Goal: Task Accomplishment & Management: Manage account settings

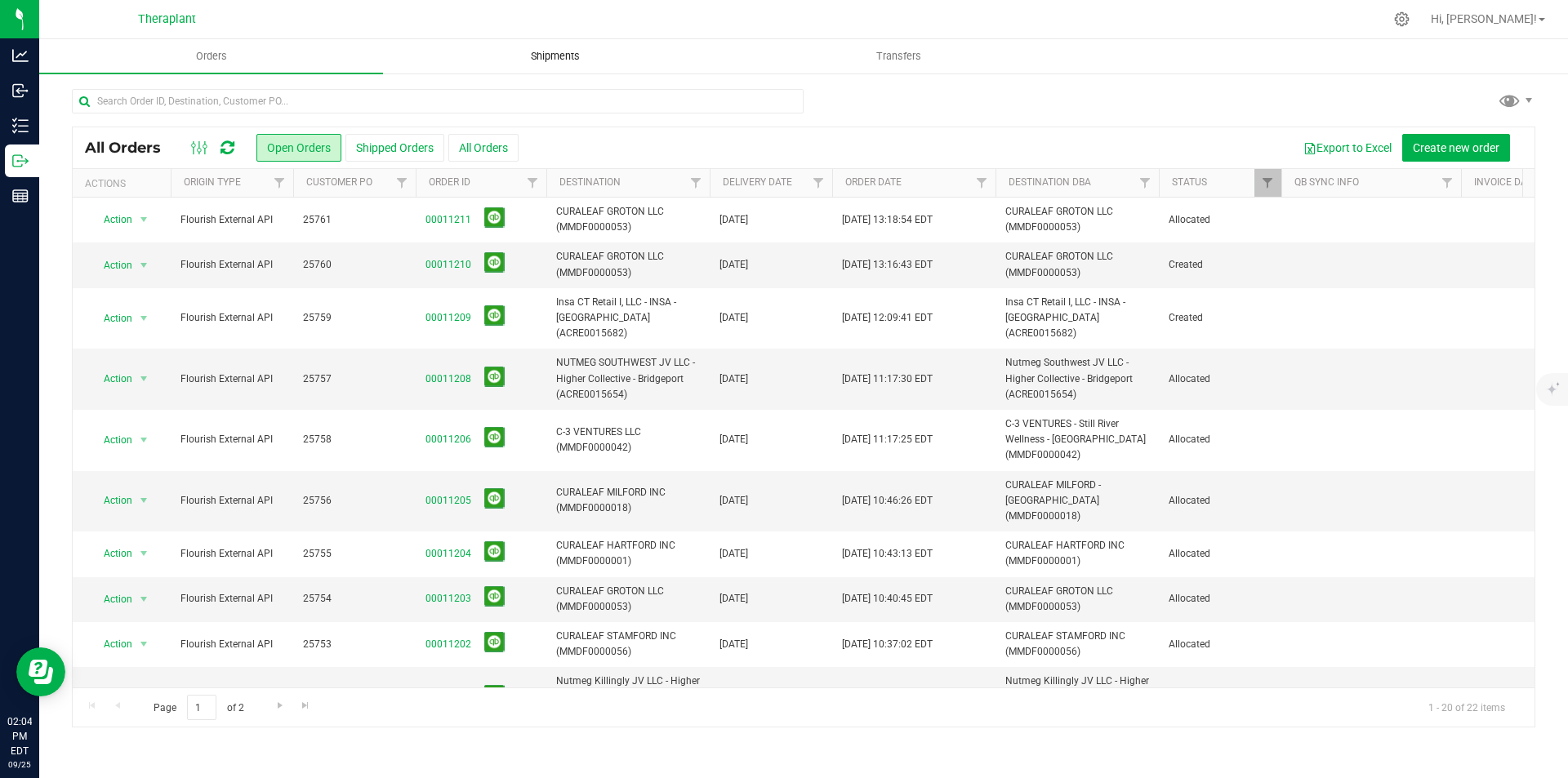
click at [562, 49] on span "Shipments" at bounding box center [555, 56] width 93 height 15
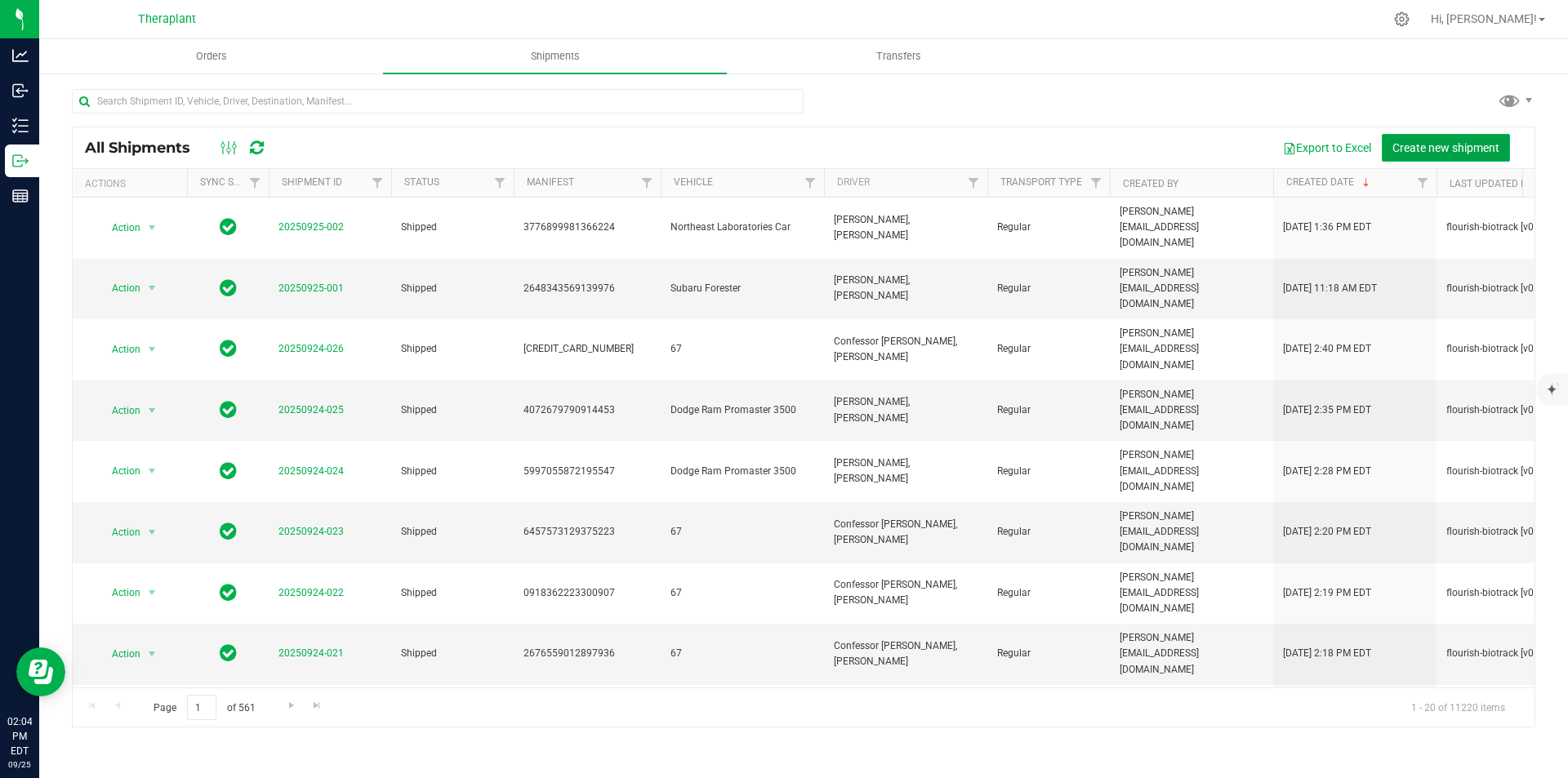
click at [1443, 150] on span "Create new shipment" at bounding box center [1445, 147] width 107 height 13
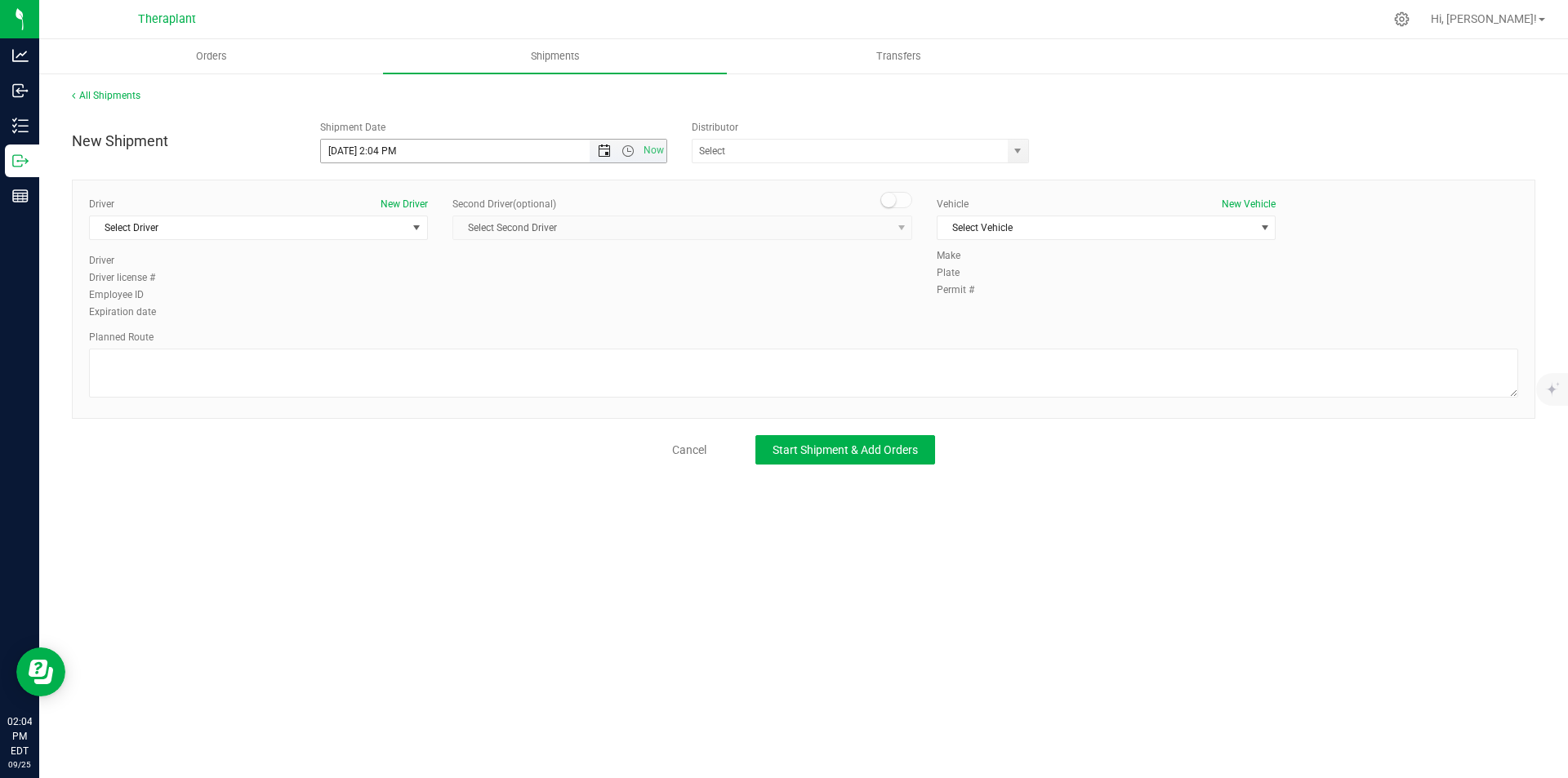
click at [599, 150] on span "Open the date view" at bounding box center [604, 151] width 13 height 13
click at [451, 317] on link "26" at bounding box center [453, 317] width 24 height 25
click at [627, 145] on span "Open the time view" at bounding box center [627, 151] width 13 height 13
drag, startPoint x: 665, startPoint y: 189, endPoint x: 653, endPoint y: 278, distance: 89.8
click at [653, 278] on div "12:00 AM 12:30 AM 1:00 AM 1:30 AM 2:00 AM 2:30 AM 3:00 AM 3:30 AM 4:00 AM 4:30 …" at bounding box center [492, 248] width 346 height 171
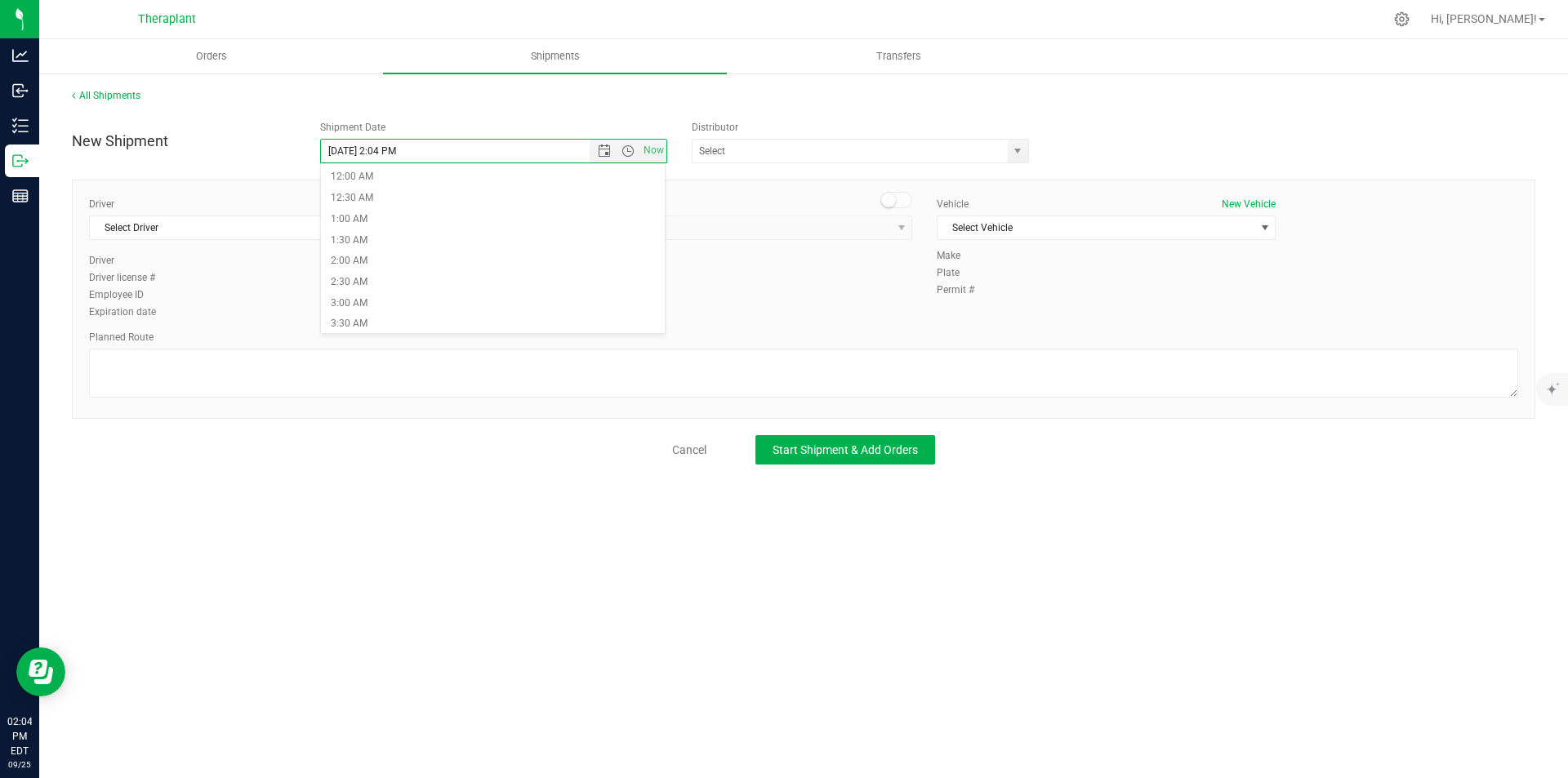
scroll to position [841, 0]
click at [564, 326] on li "11:30 PM" at bounding box center [492, 322] width 344 height 21
type input "9/26/2025 11:30 PM"
click at [319, 230] on span "Select Driver" at bounding box center [249, 228] width 317 height 23
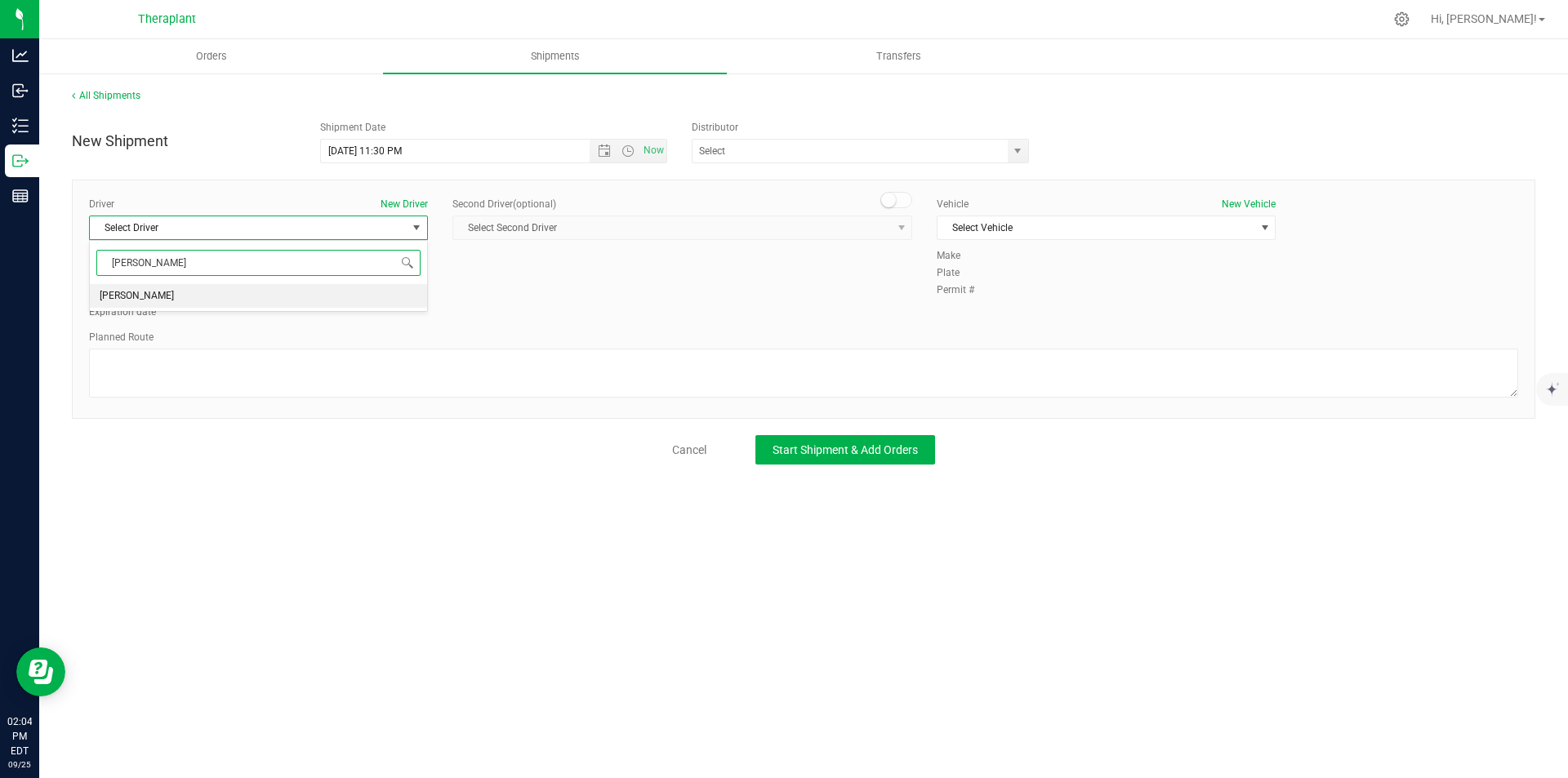
click at [309, 291] on li "[PERSON_NAME]" at bounding box center [258, 296] width 337 height 25
type input "andy"
click at [898, 196] on span at bounding box center [896, 200] width 32 height 17
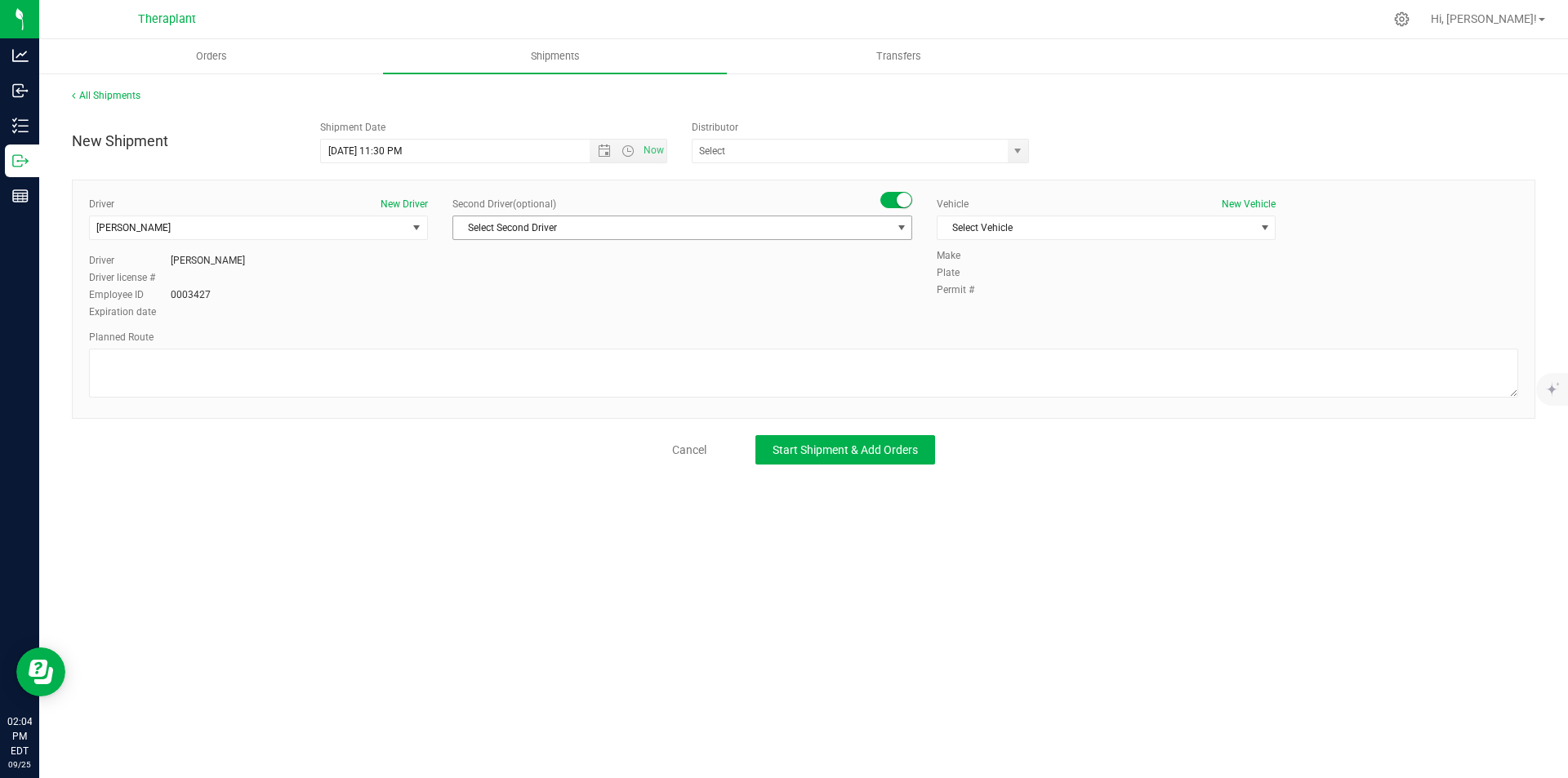
click at [880, 222] on span "Select Second Driver" at bounding box center [672, 228] width 438 height 23
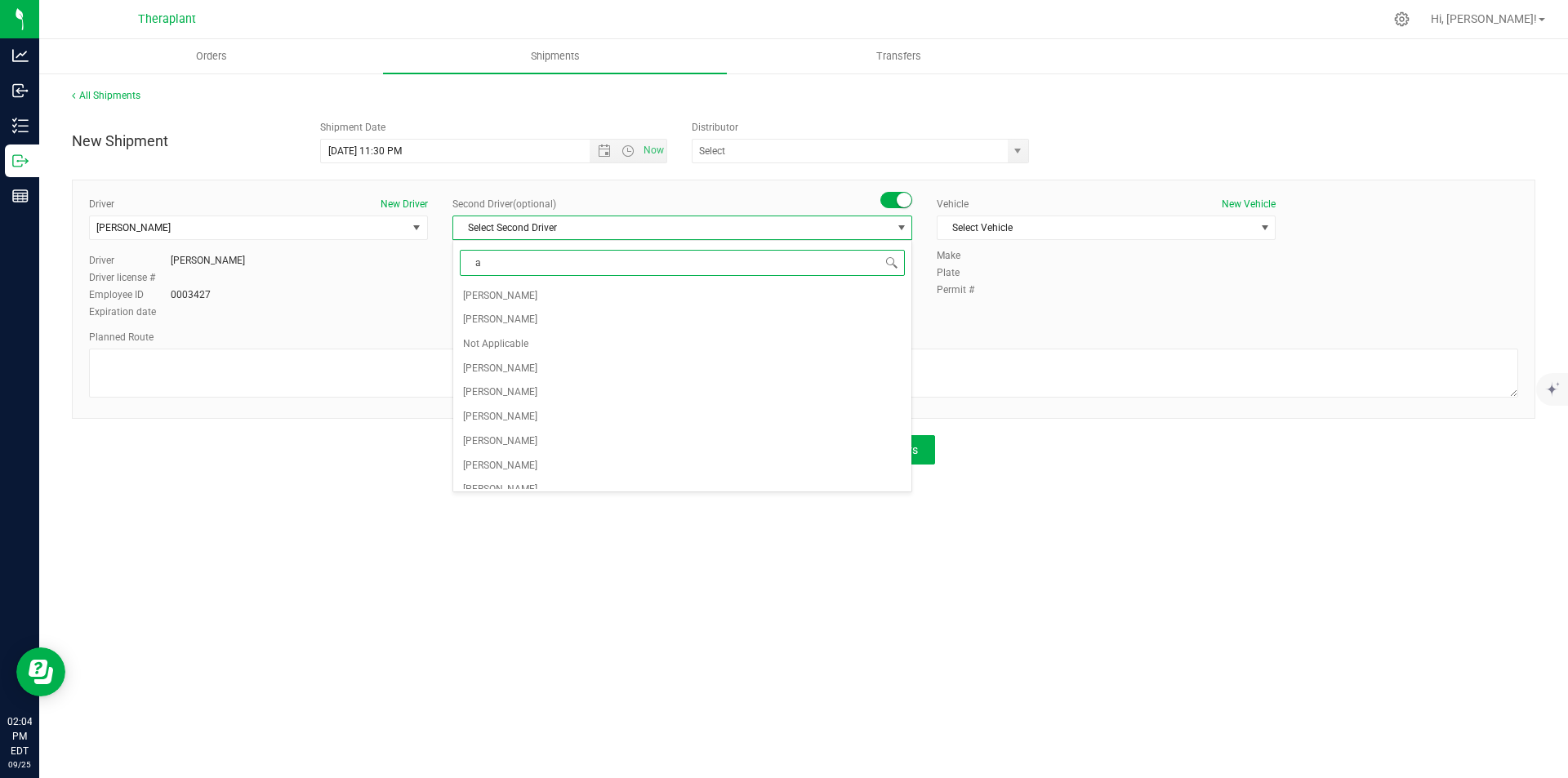
type input "al"
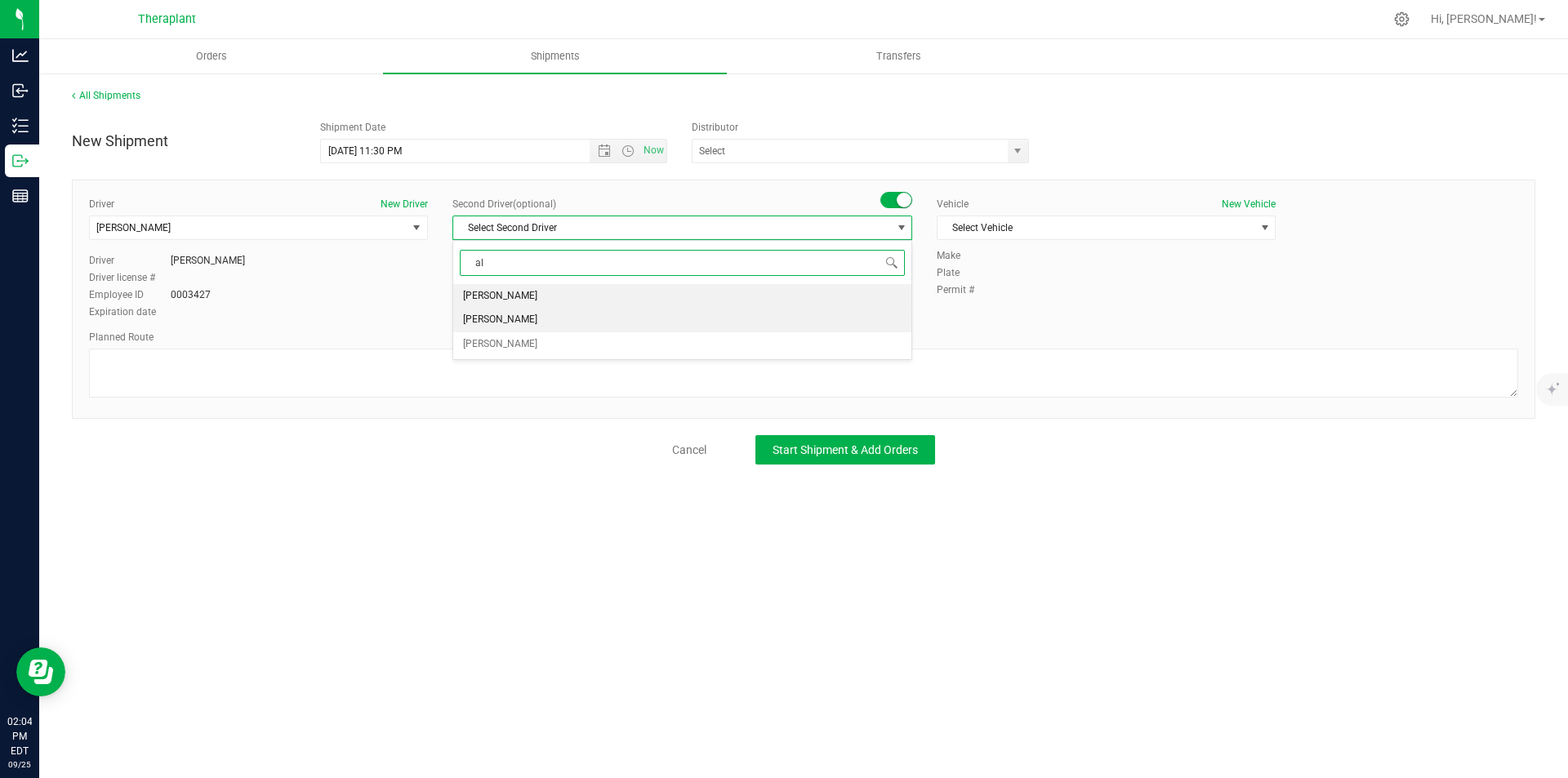
click at [638, 325] on li "Alfonzo Matias" at bounding box center [682, 320] width 458 height 25
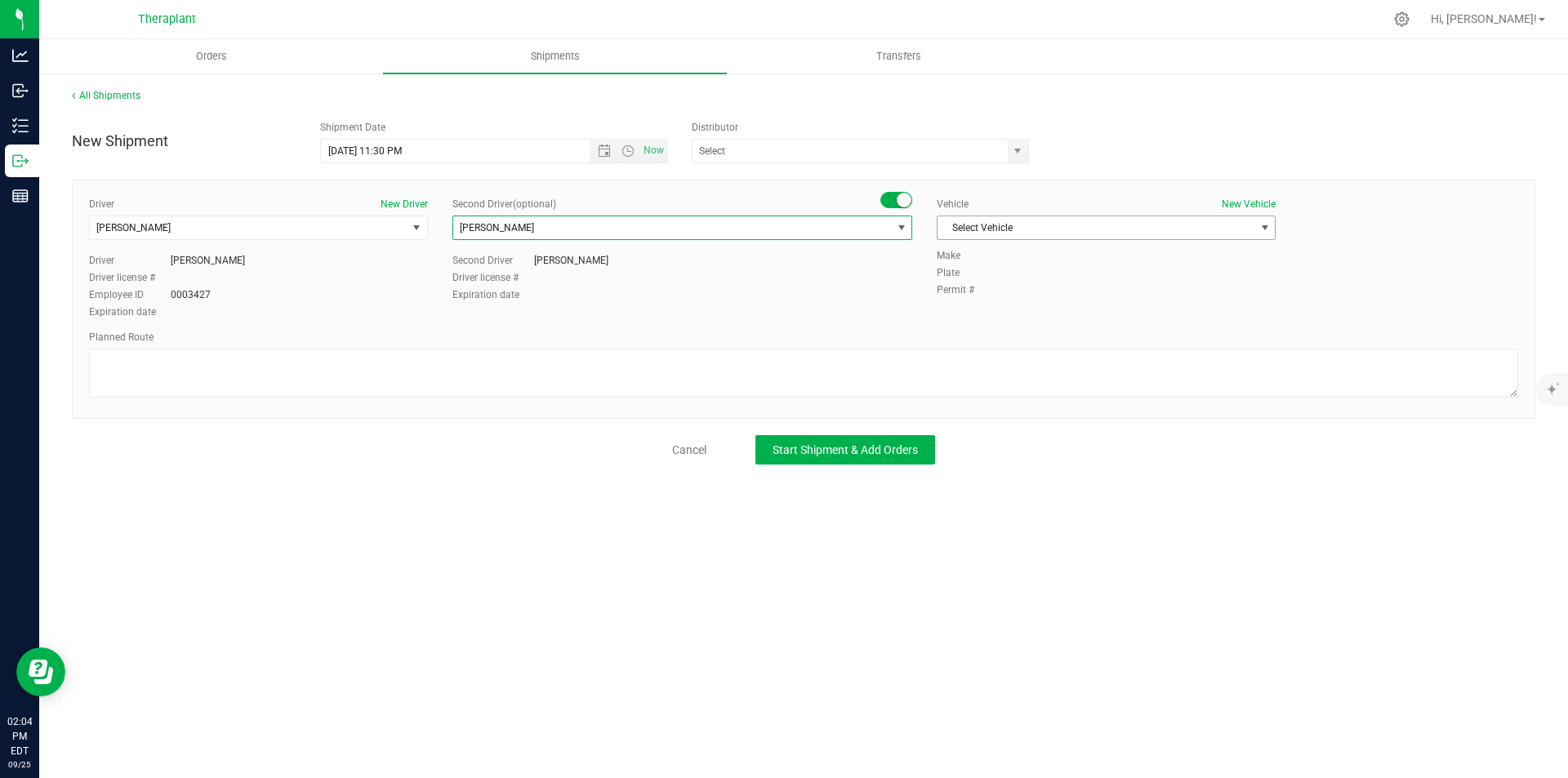
click at [1102, 223] on span "Select Vehicle" at bounding box center [1096, 228] width 317 height 23
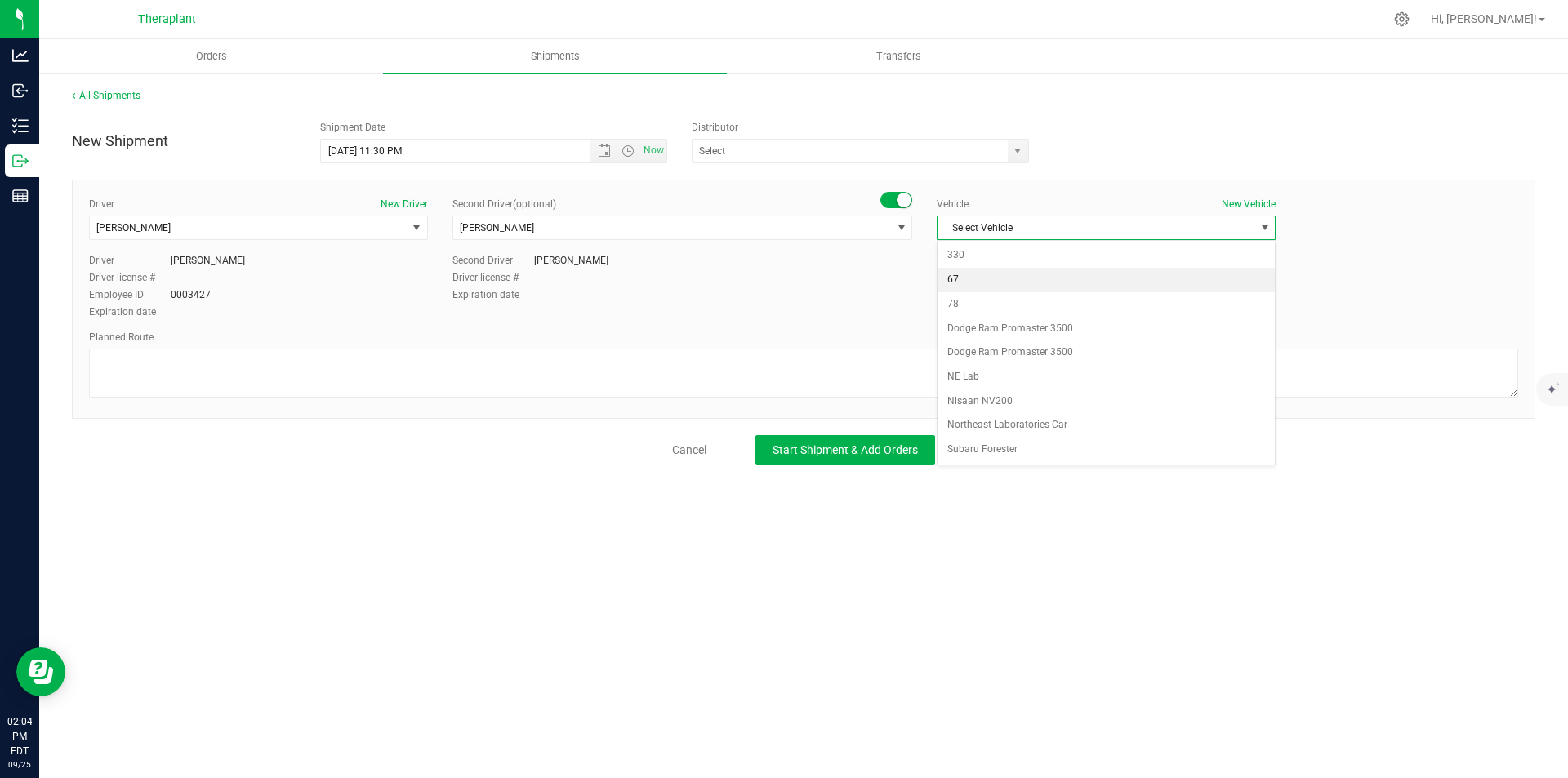
click at [1036, 286] on li "67" at bounding box center [1105, 280] width 337 height 25
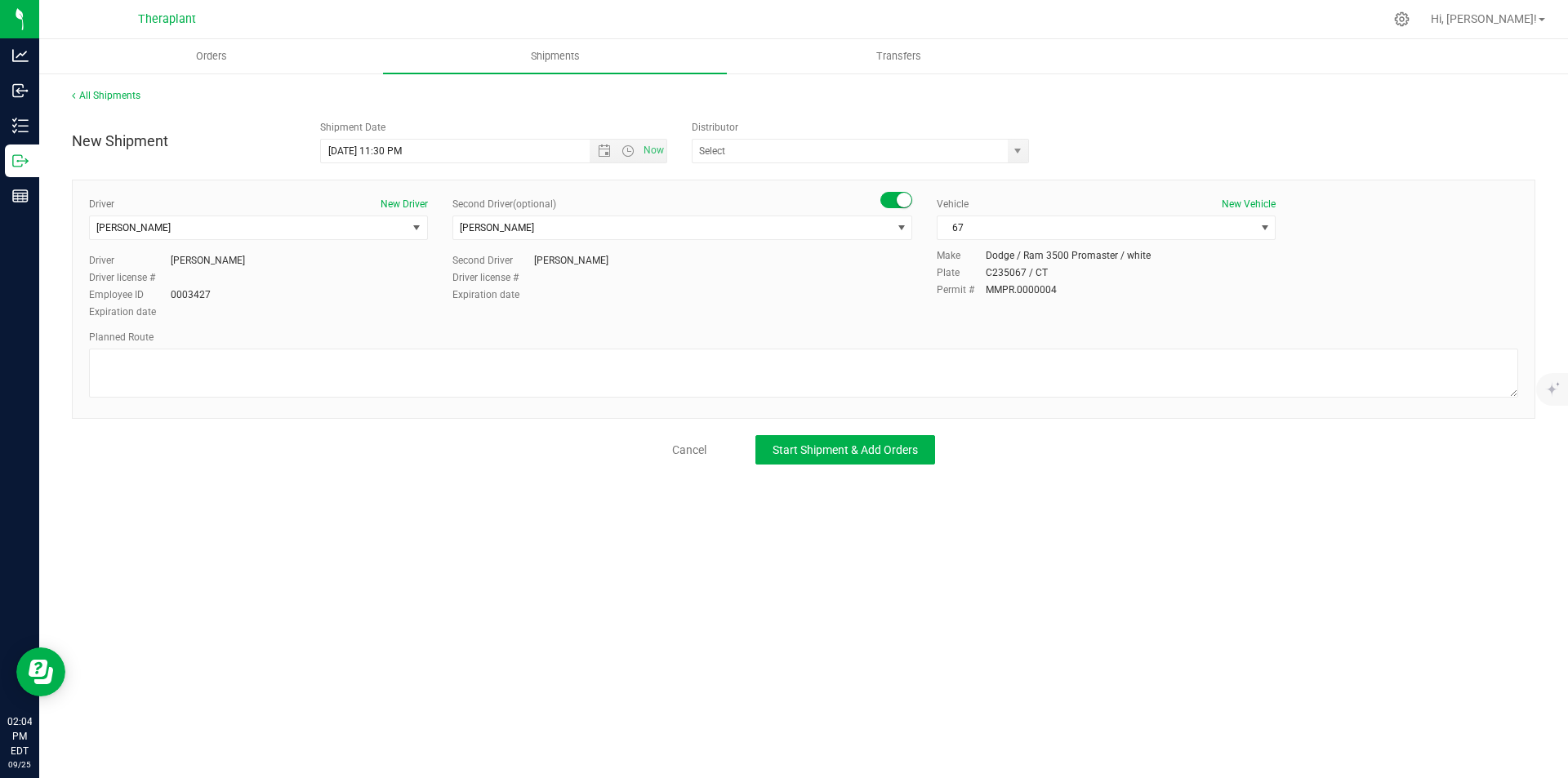
click at [304, 347] on div "Planned Route" at bounding box center [803, 366] width 1429 height 72
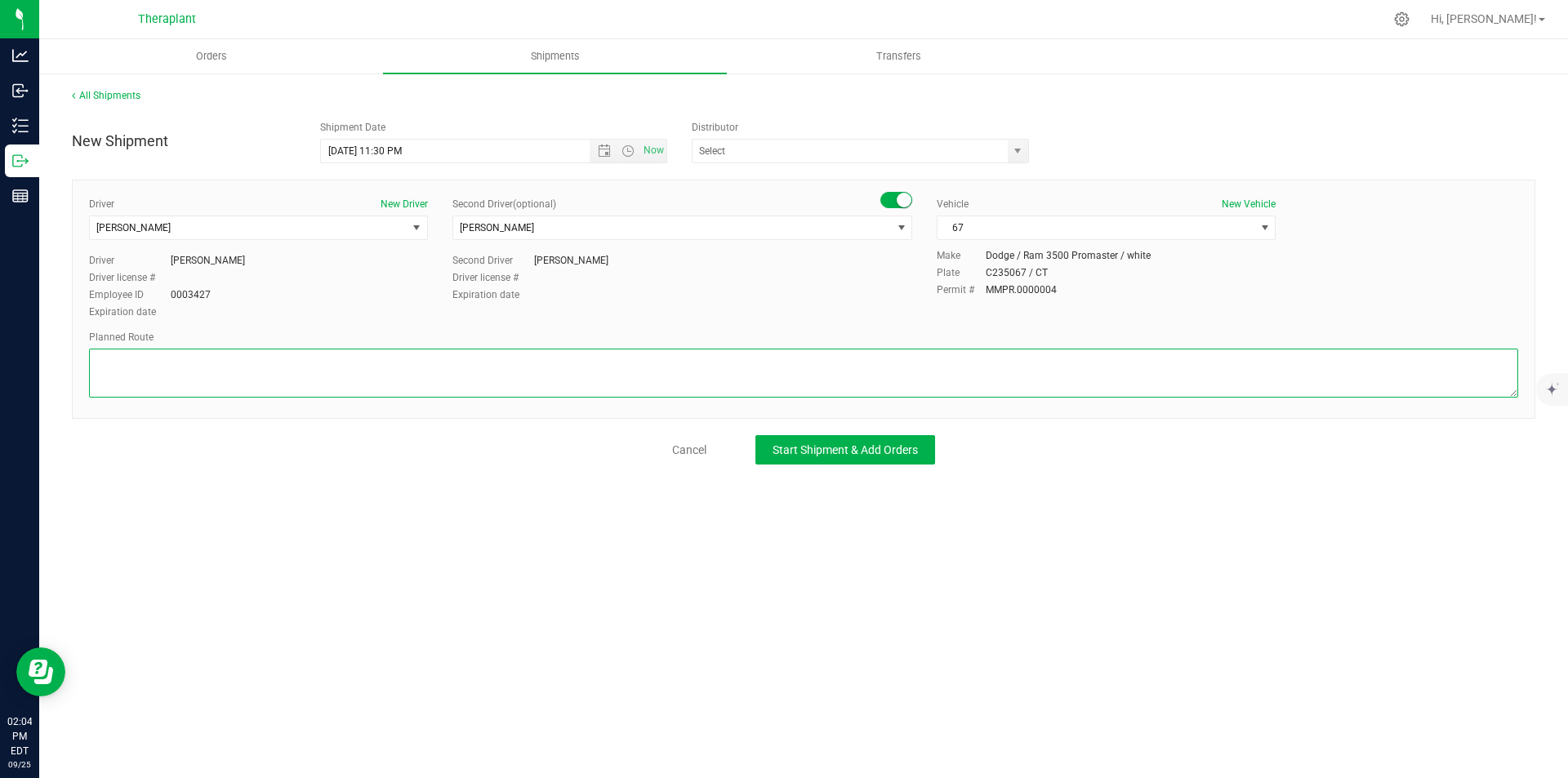
click at [304, 350] on textarea at bounding box center [803, 373] width 1429 height 49
paste textarea "Get on CT-8 S from CT-262, Follow CT-8 S to US-1 S/Kings Hwy Cutoff in Fairfiel…"
type textarea "Get on CT-8 S from CT-262, Follow CT-8 S to US-1 S/Kings Hwy Cutoff in Fairfiel…"
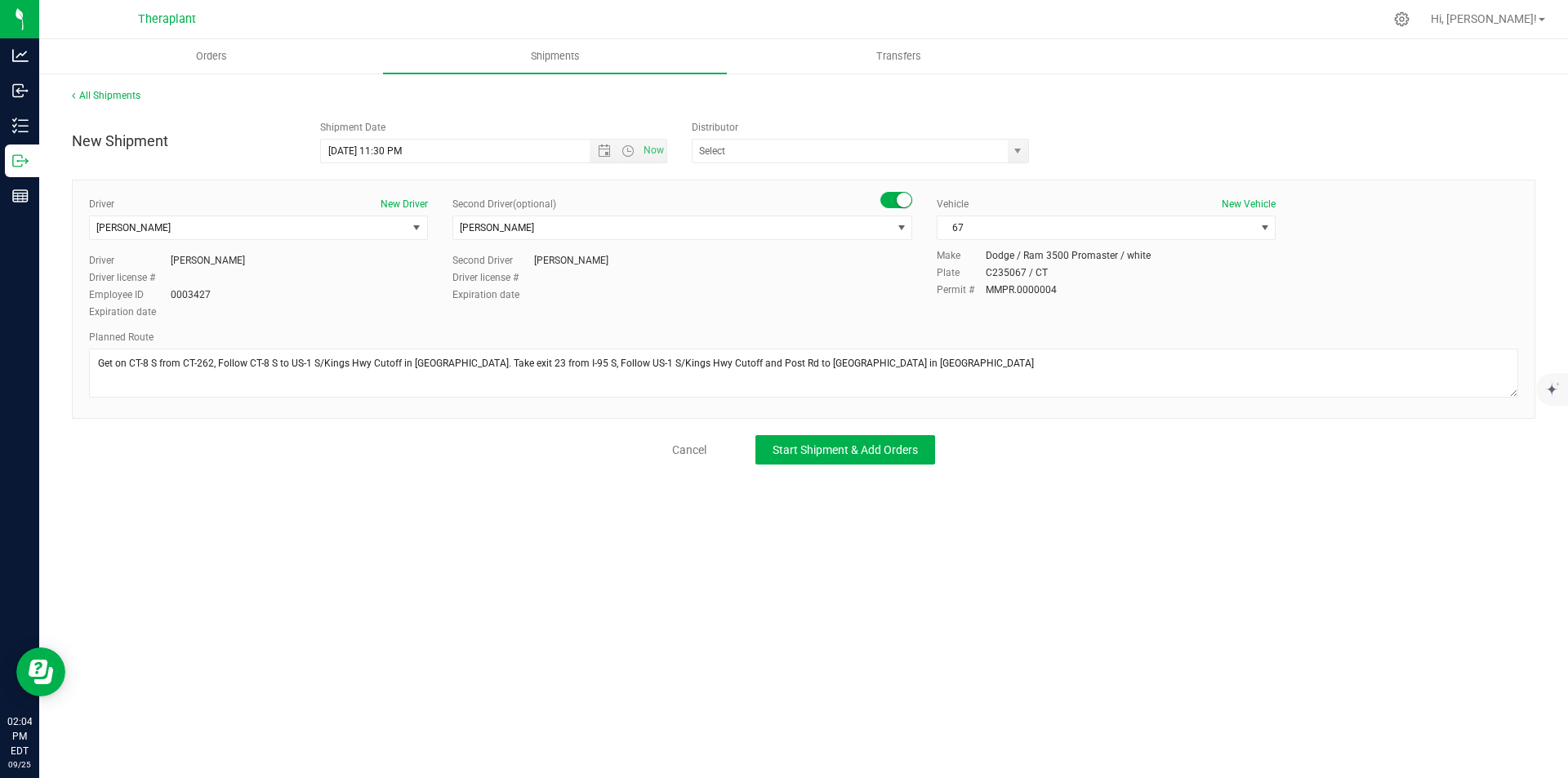
click at [788, 466] on div "All Shipments New Shipment Shipment Date 9/26/2025 11:30 PM Now Distributor Ana…" at bounding box center [803, 276] width 1529 height 409
click at [781, 456] on span "Start Shipment & Add Orders" at bounding box center [845, 449] width 145 height 13
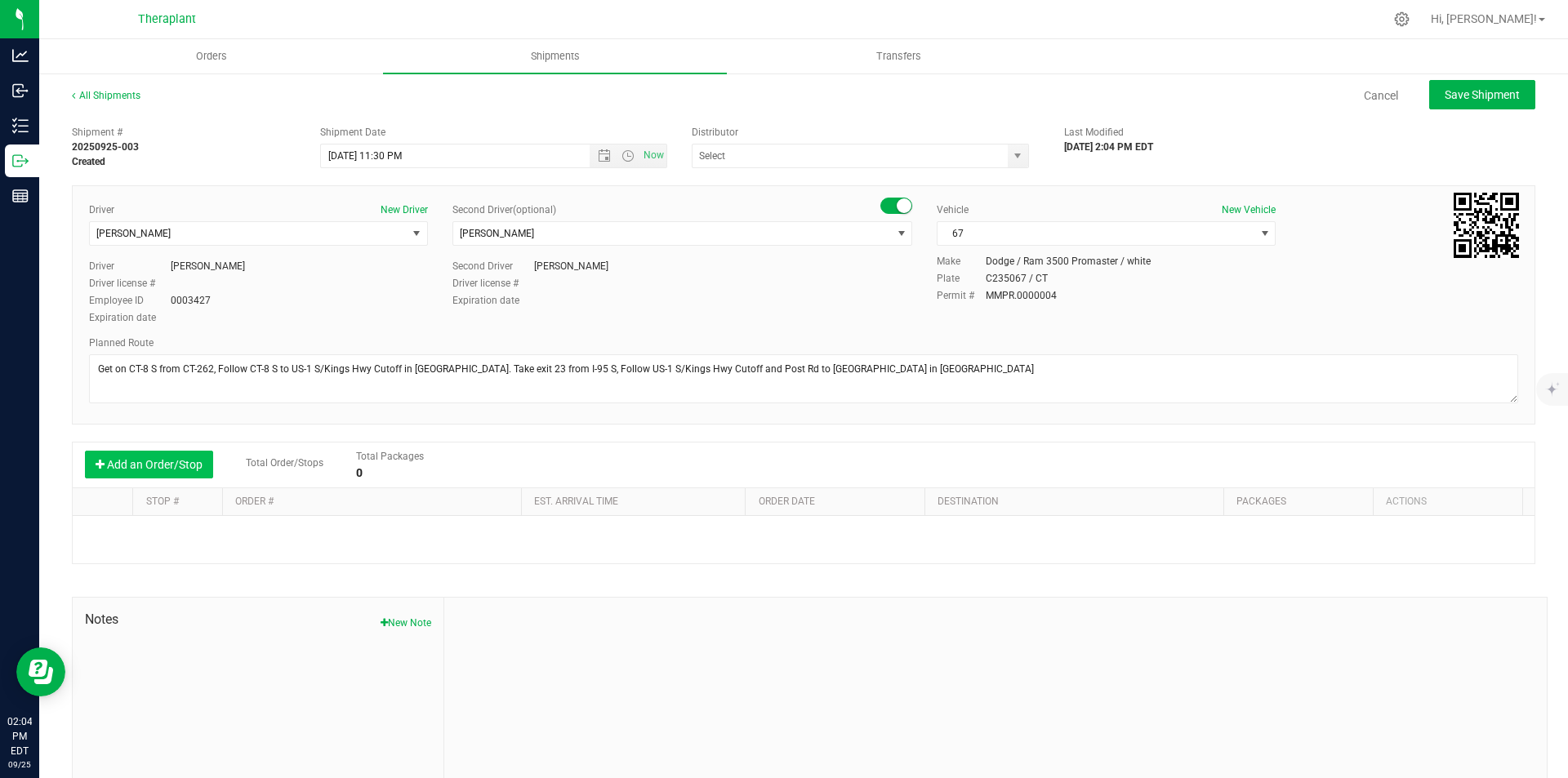
click at [185, 450] on button "Add an Order/Stop" at bounding box center [149, 464] width 128 height 28
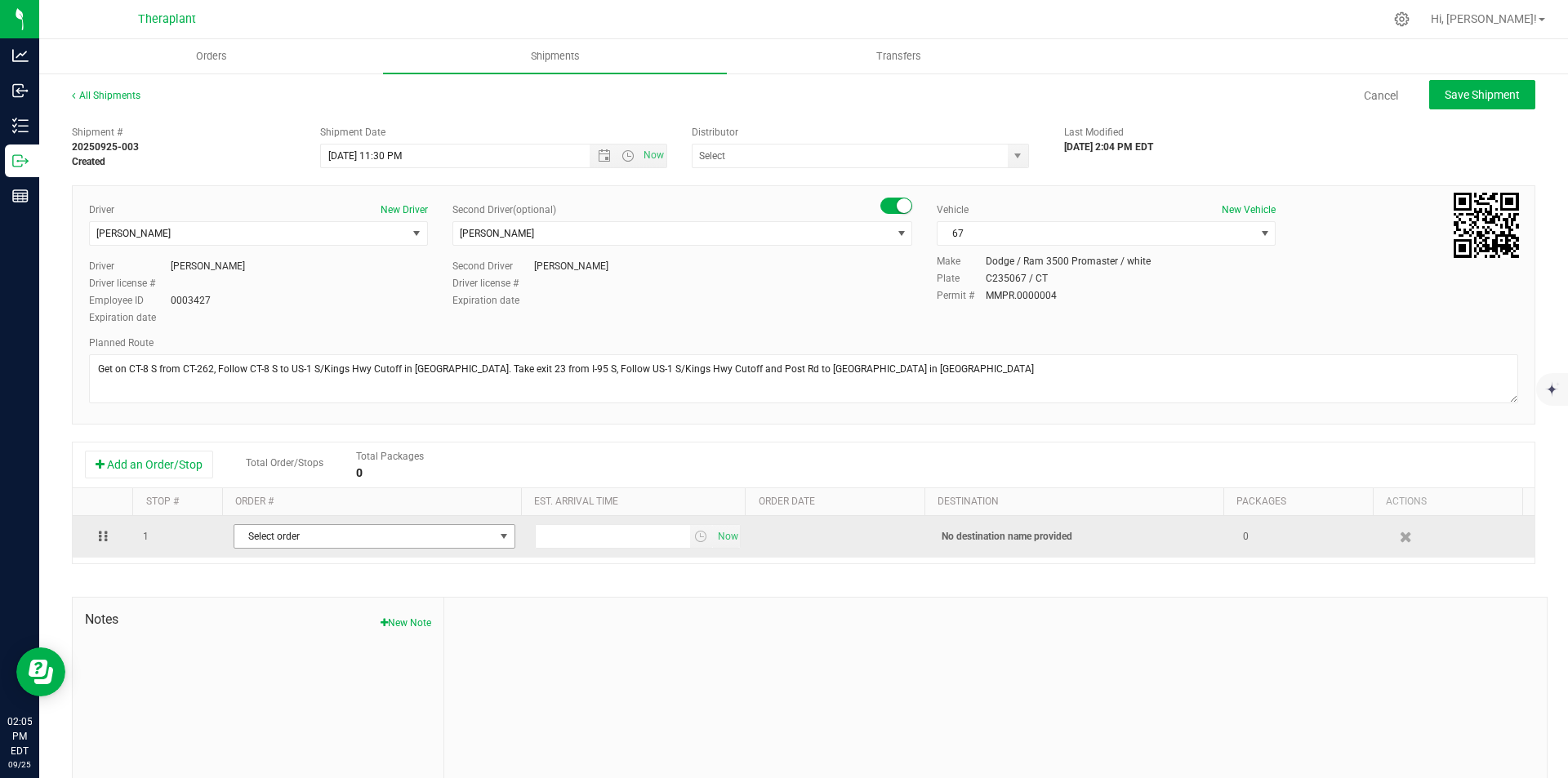
click at [313, 528] on span "Select order" at bounding box center [364, 536] width 259 height 23
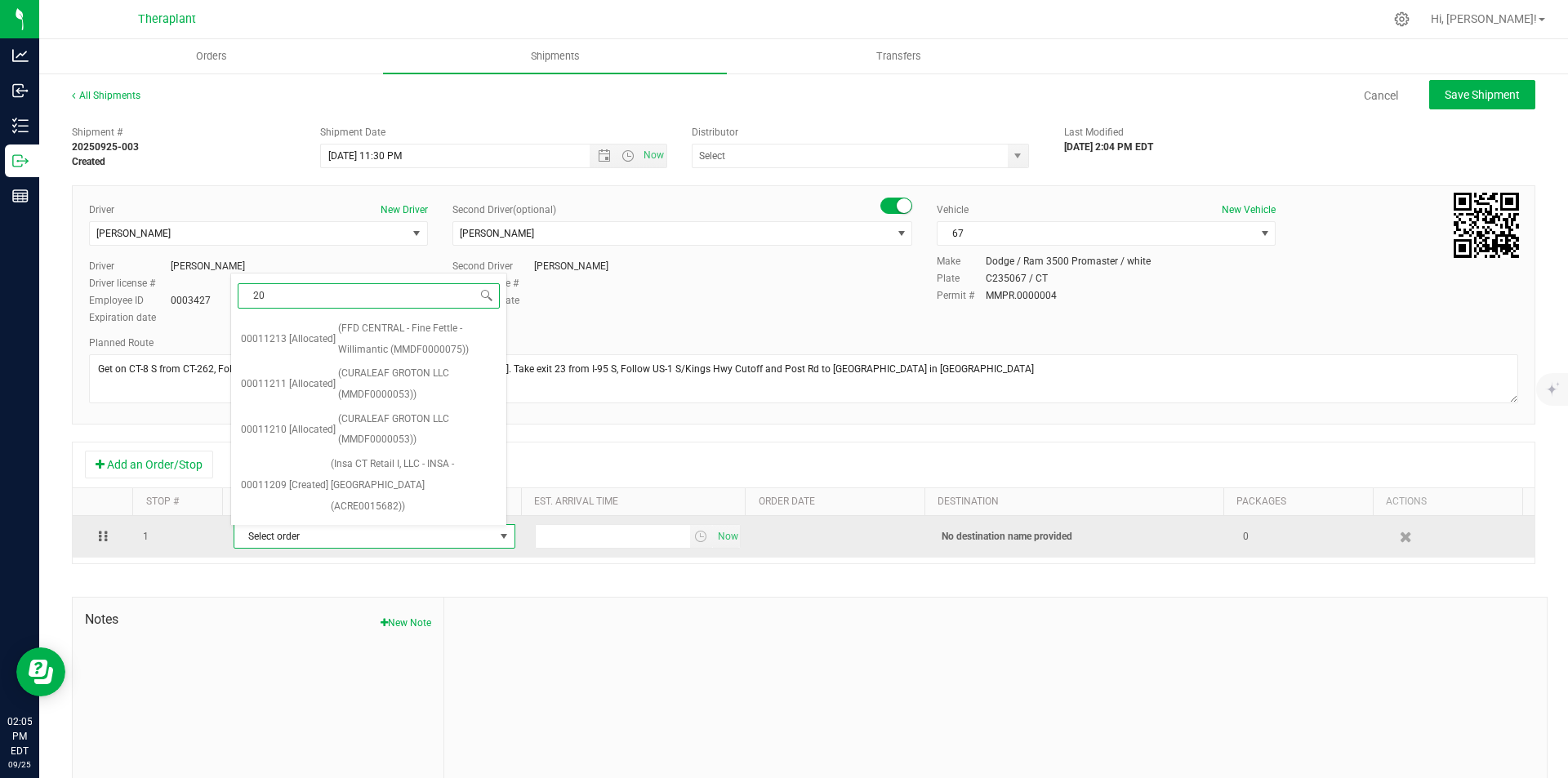
type input "208"
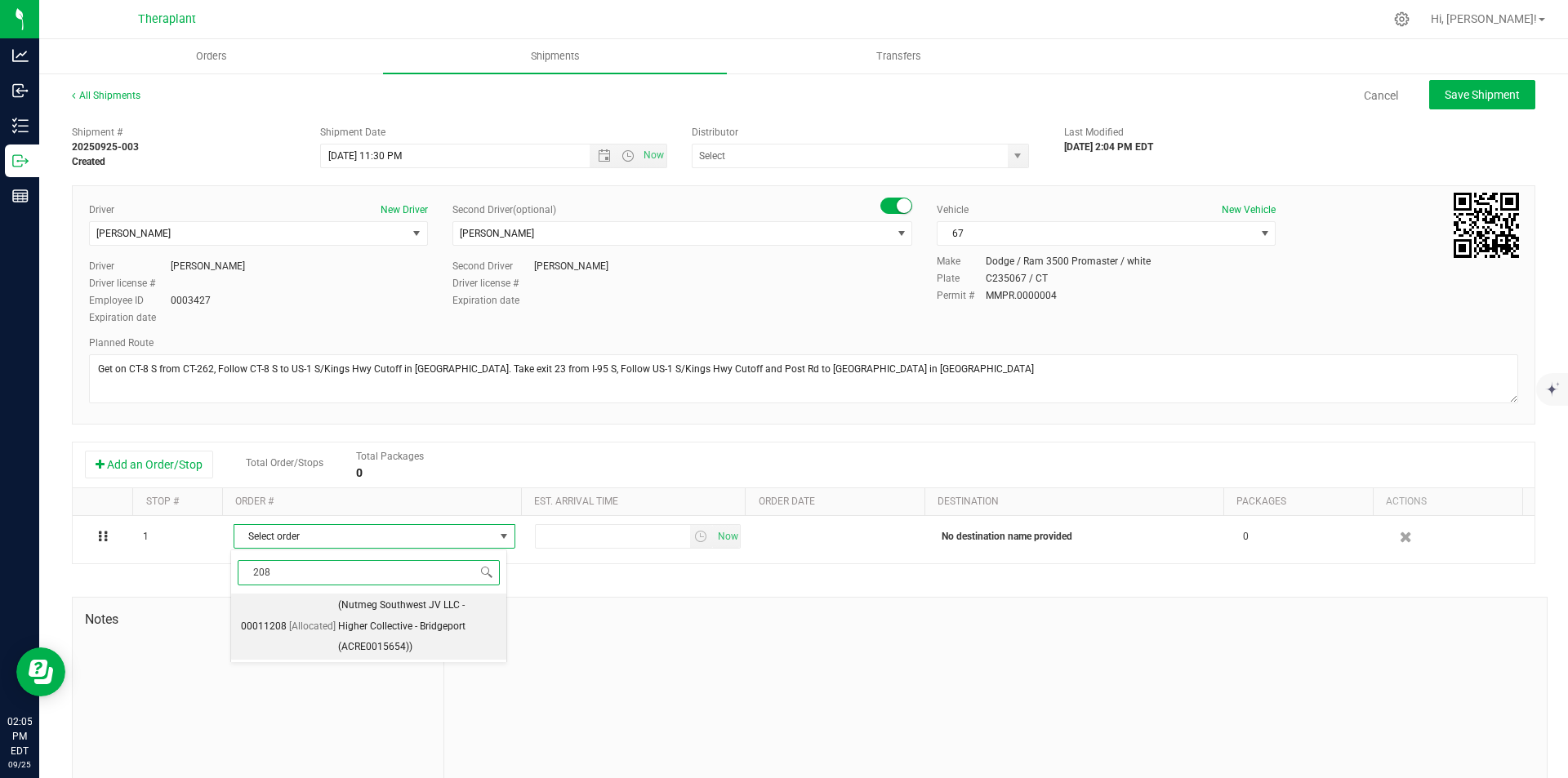
click at [392, 614] on span "(Nutmeg Southwest JV LLC - Higher Collective - Bridgeport (ACRE0015654))" at bounding box center [417, 626] width 159 height 63
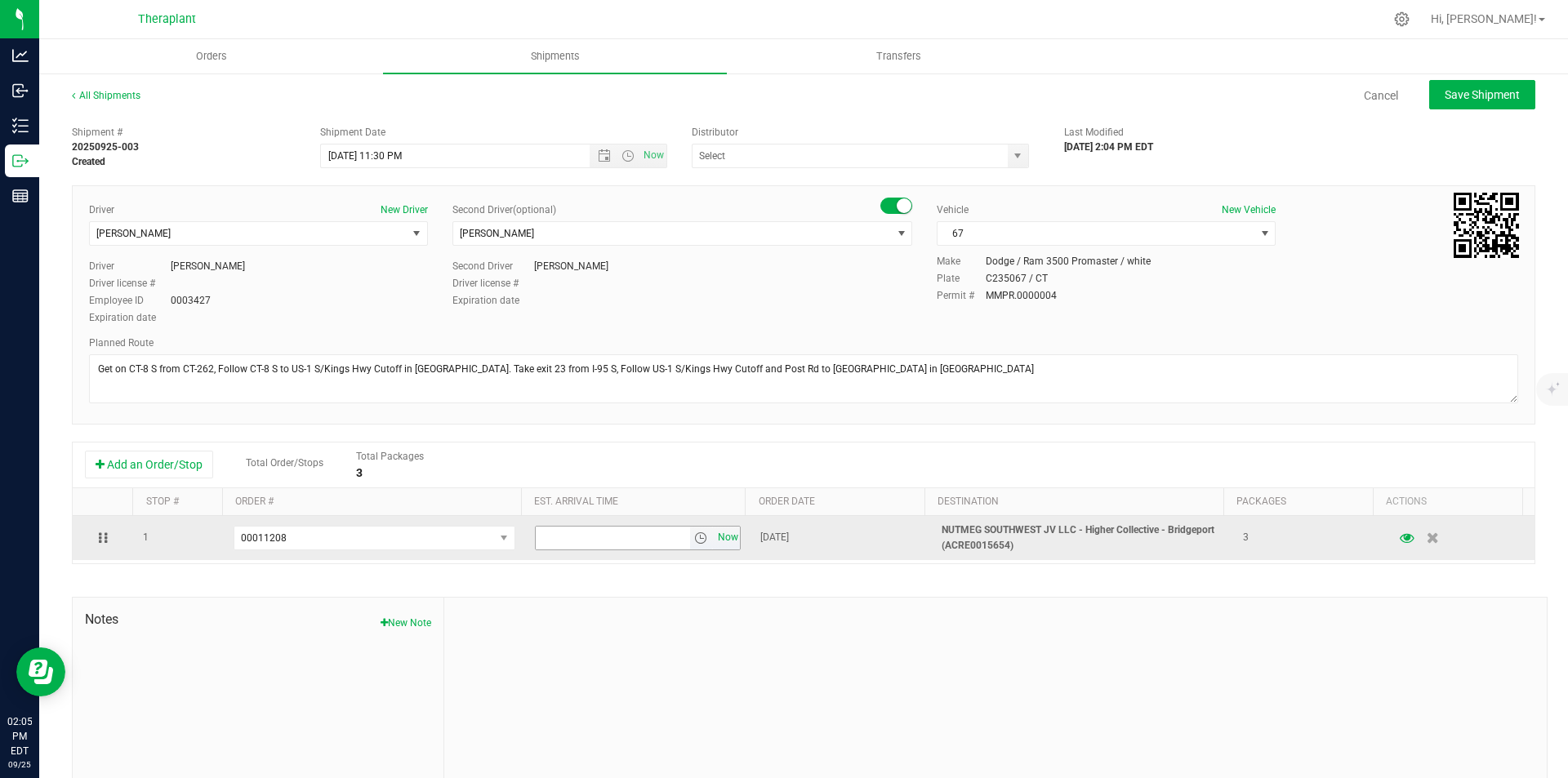
click at [716, 538] on span "Now" at bounding box center [728, 537] width 28 height 24
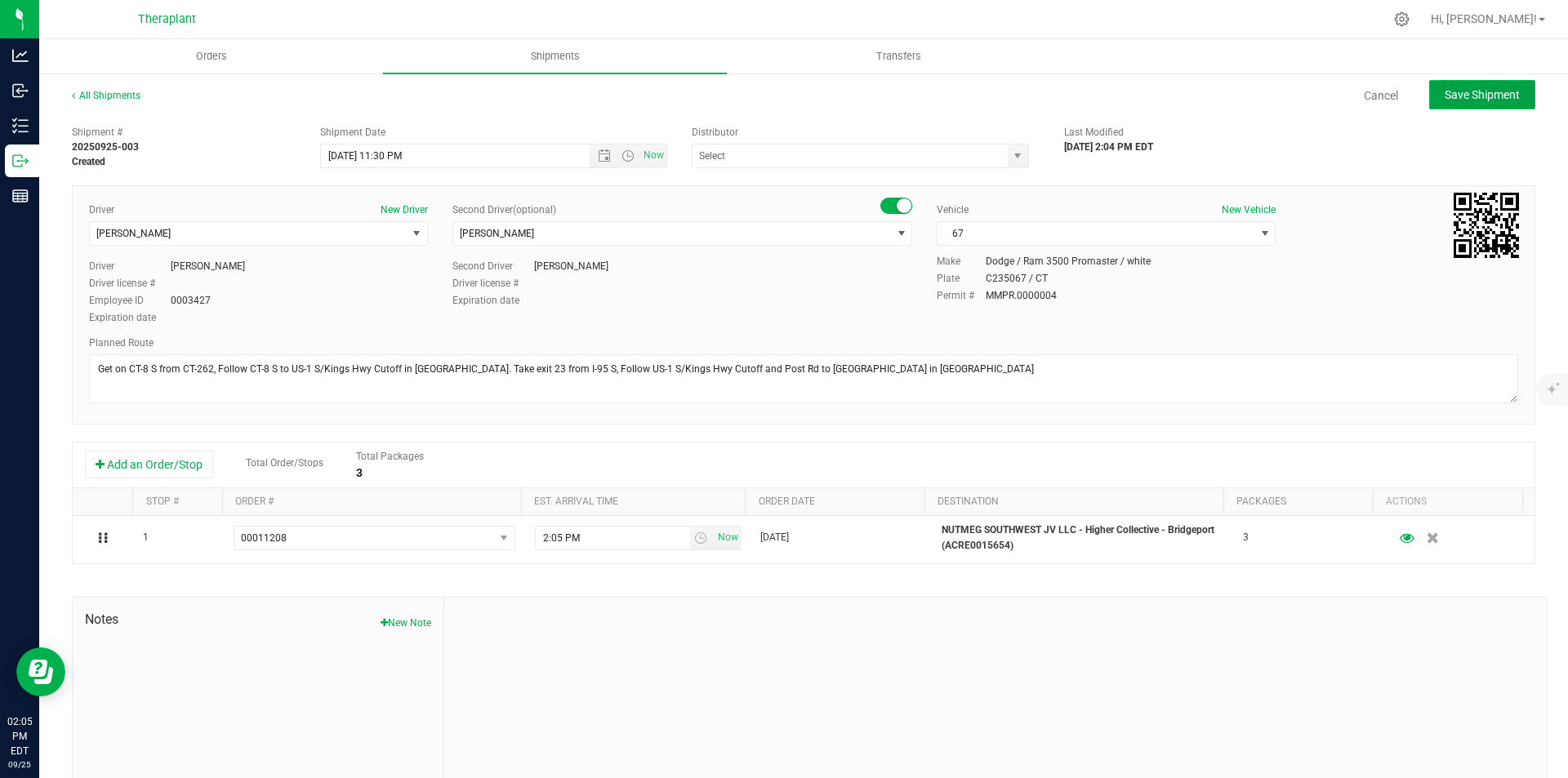
click at [1466, 106] on button "Save Shipment" at bounding box center [1481, 95] width 106 height 30
type input "9/27/2025 3:30 AM"
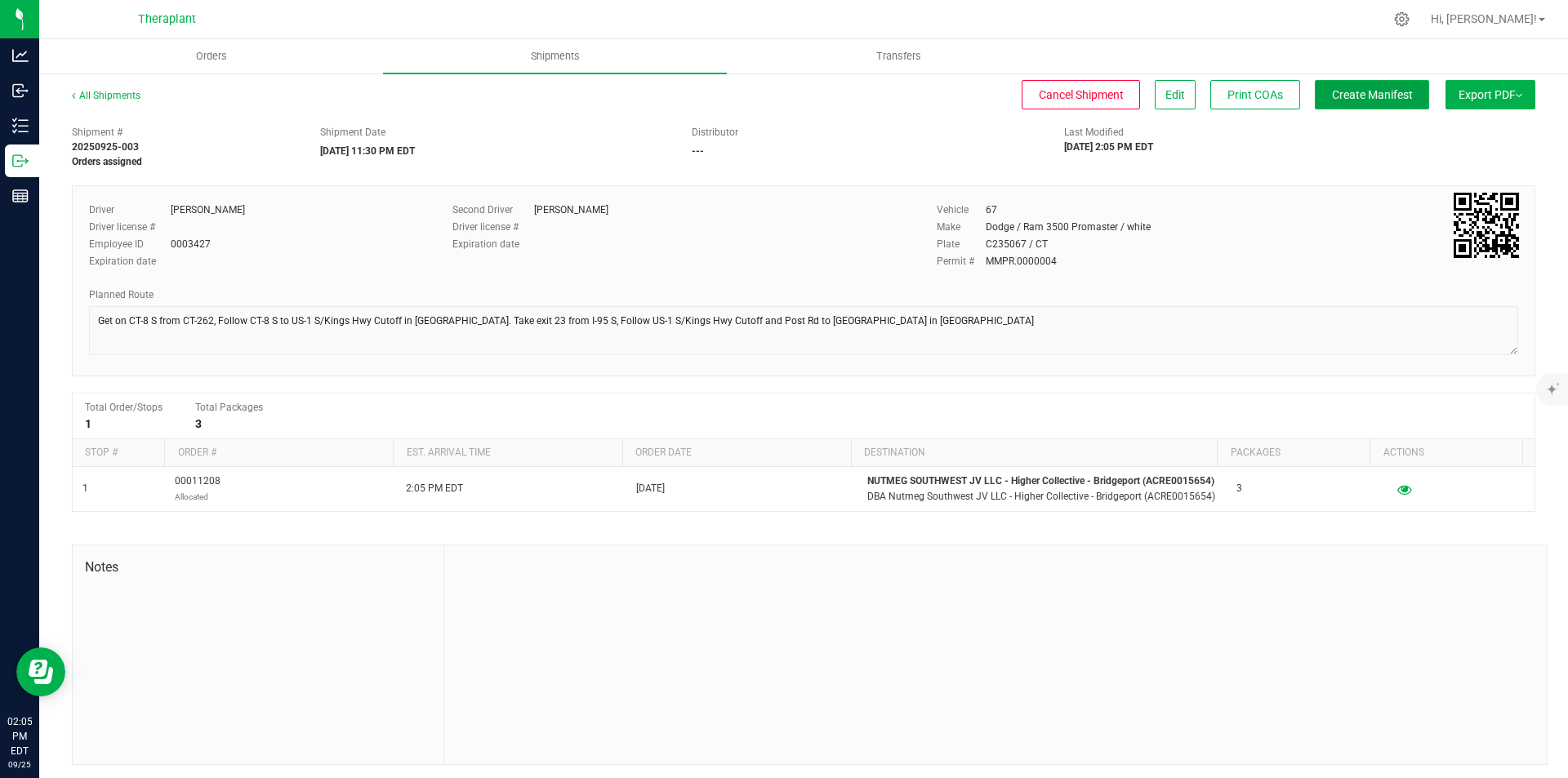
click at [1390, 100] on span "Create Manifest" at bounding box center [1372, 95] width 81 height 13
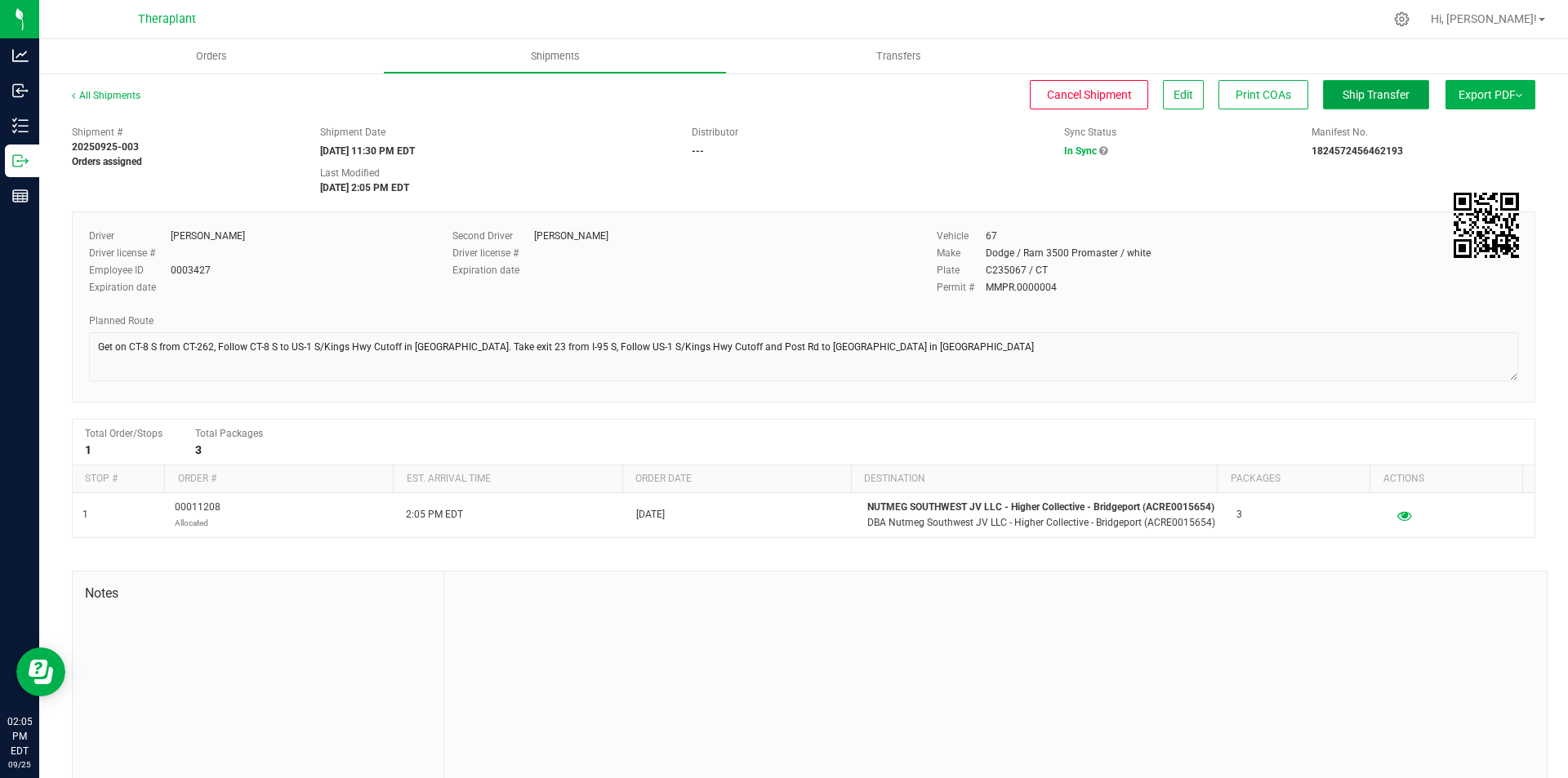
click at [1349, 103] on button "Ship Transfer" at bounding box center [1375, 95] width 106 height 30
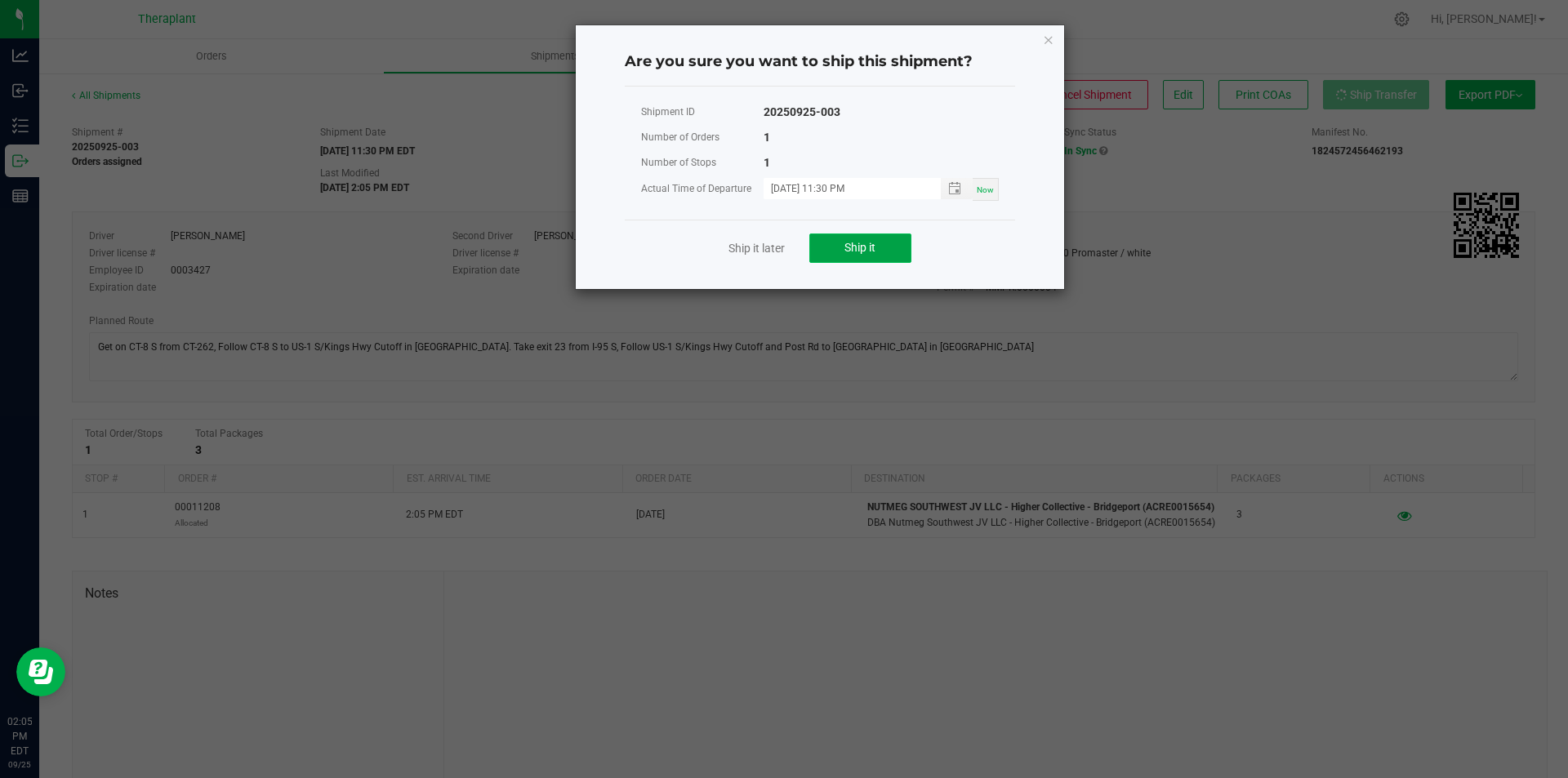
click at [900, 236] on button "Ship it" at bounding box center [860, 249] width 102 height 30
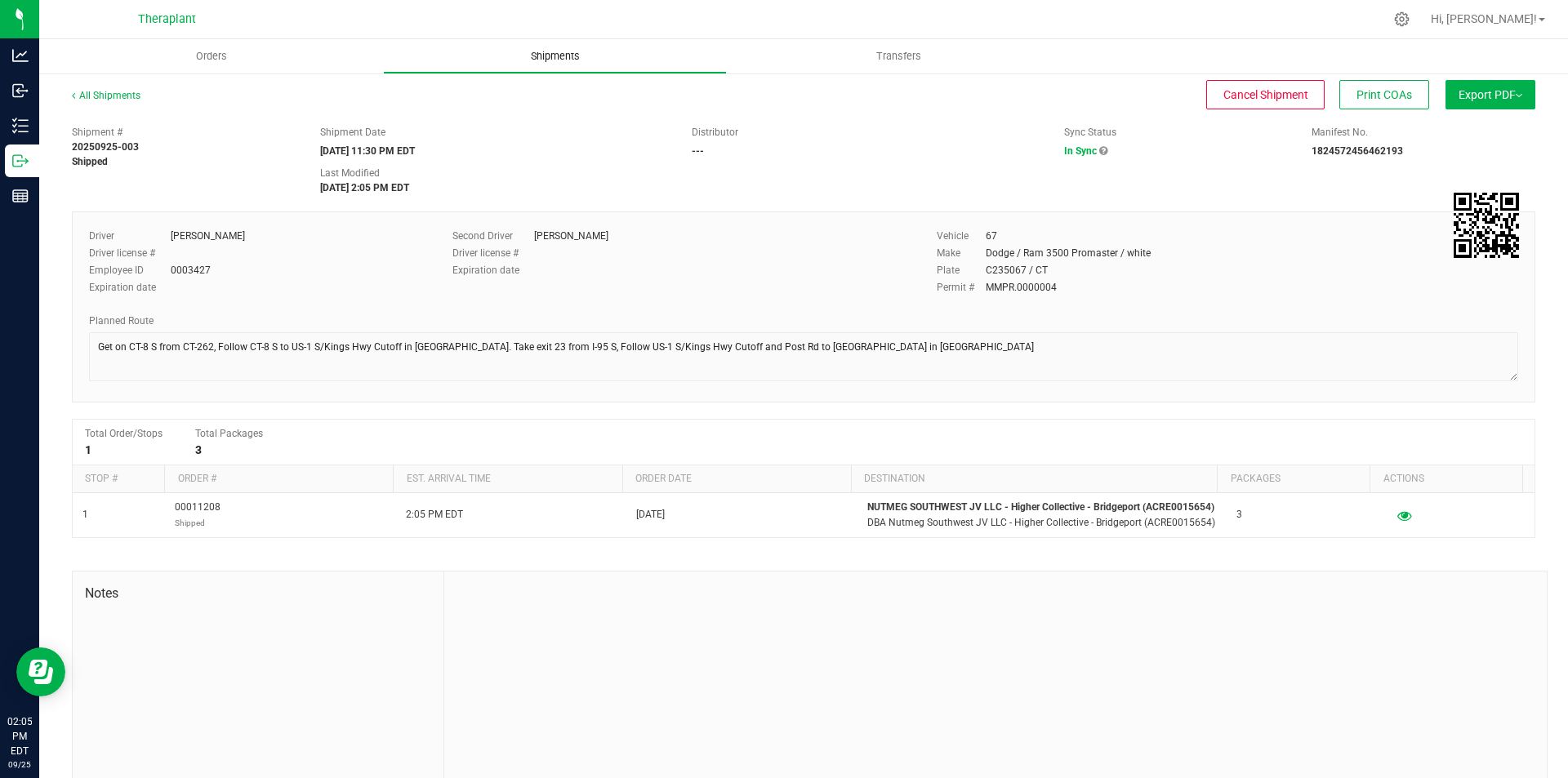
click at [546, 49] on span "Shipments" at bounding box center [555, 56] width 93 height 15
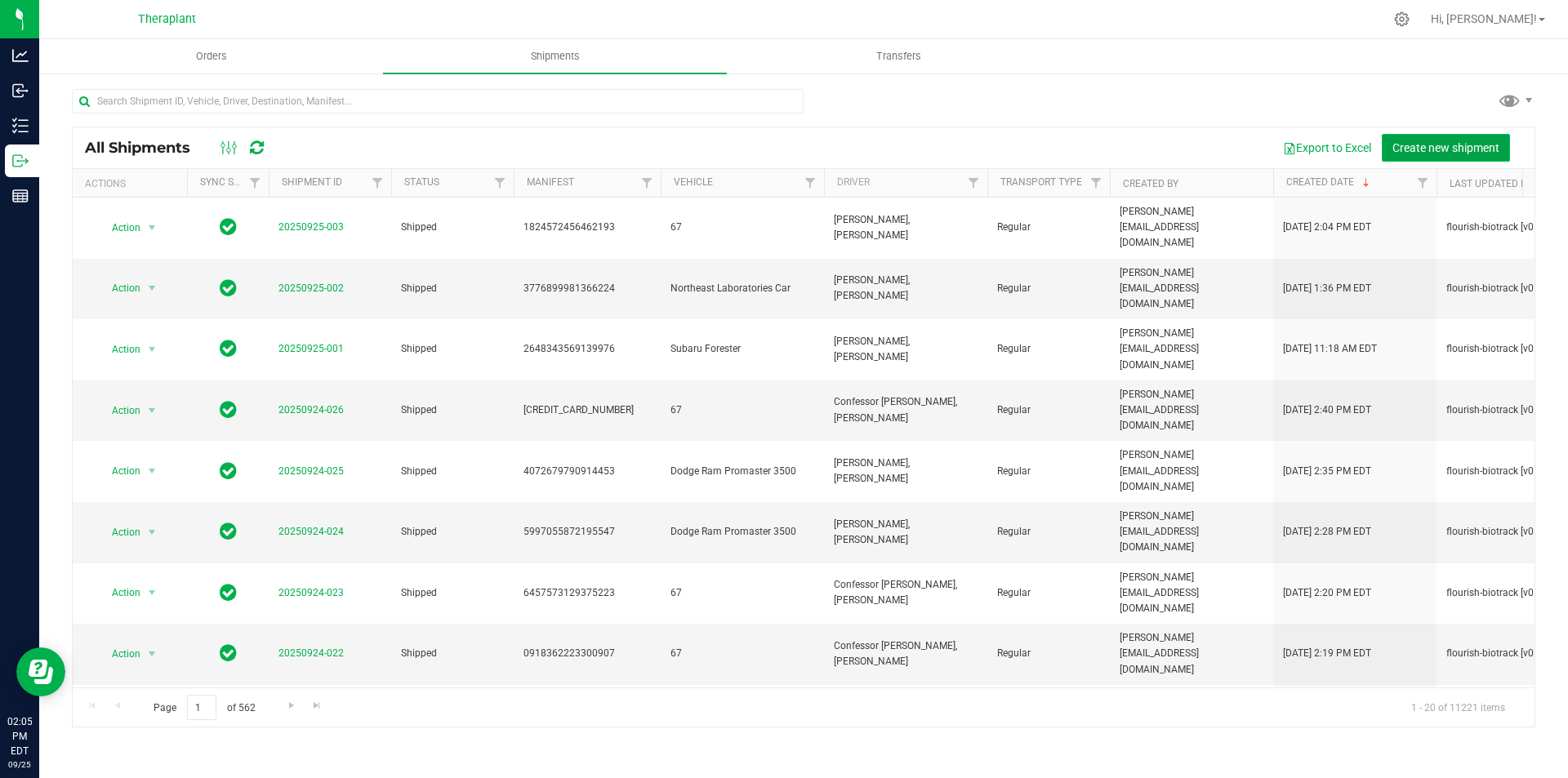
click at [1426, 141] on span "Create new shipment" at bounding box center [1445, 147] width 107 height 13
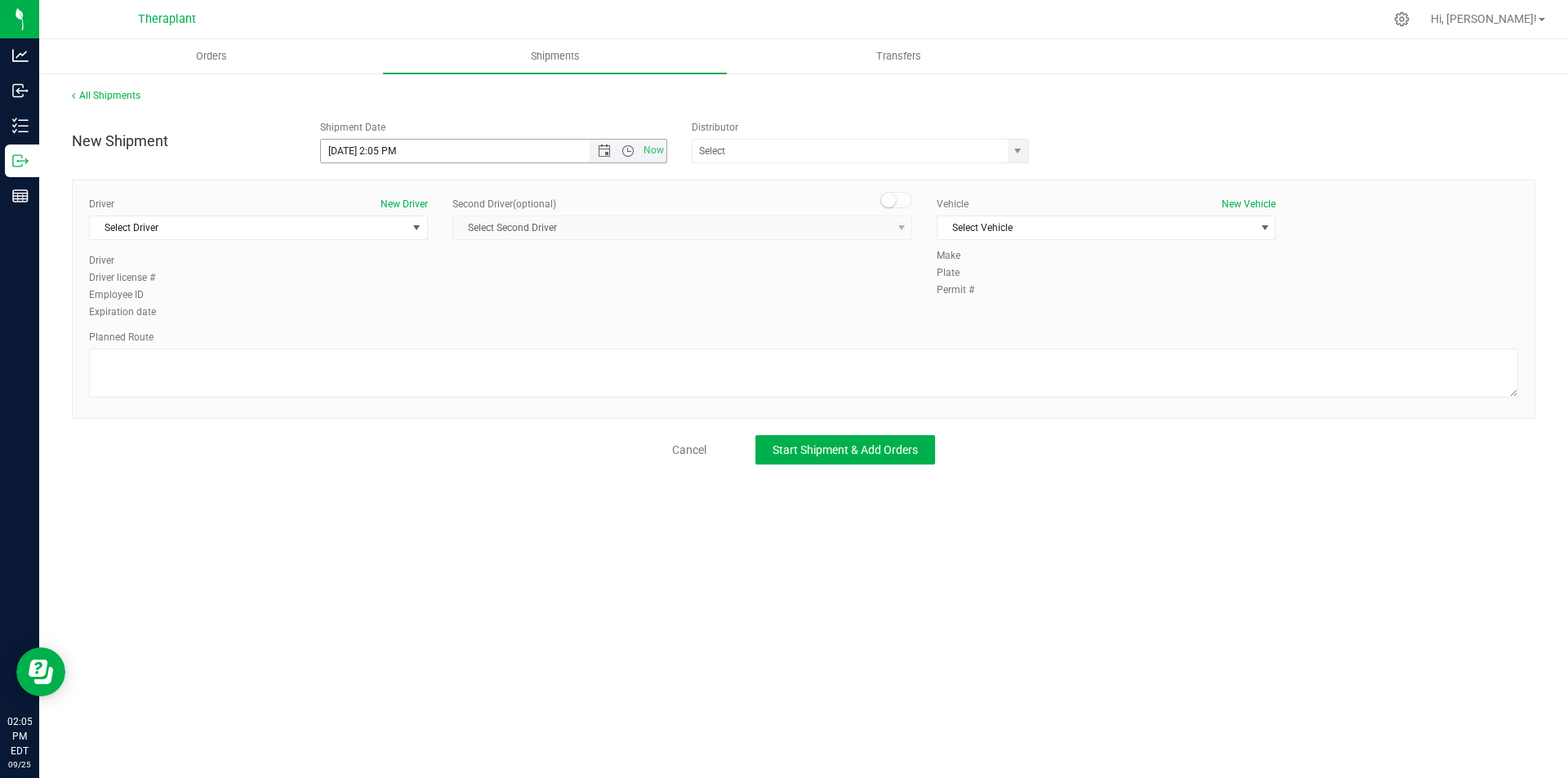
click at [604, 160] on span "Now" at bounding box center [628, 151] width 77 height 23
click at [598, 150] on span "Open the date view" at bounding box center [604, 151] width 13 height 13
click at [448, 321] on link "26" at bounding box center [453, 317] width 24 height 25
click at [622, 150] on span "Open the time view" at bounding box center [627, 151] width 13 height 13
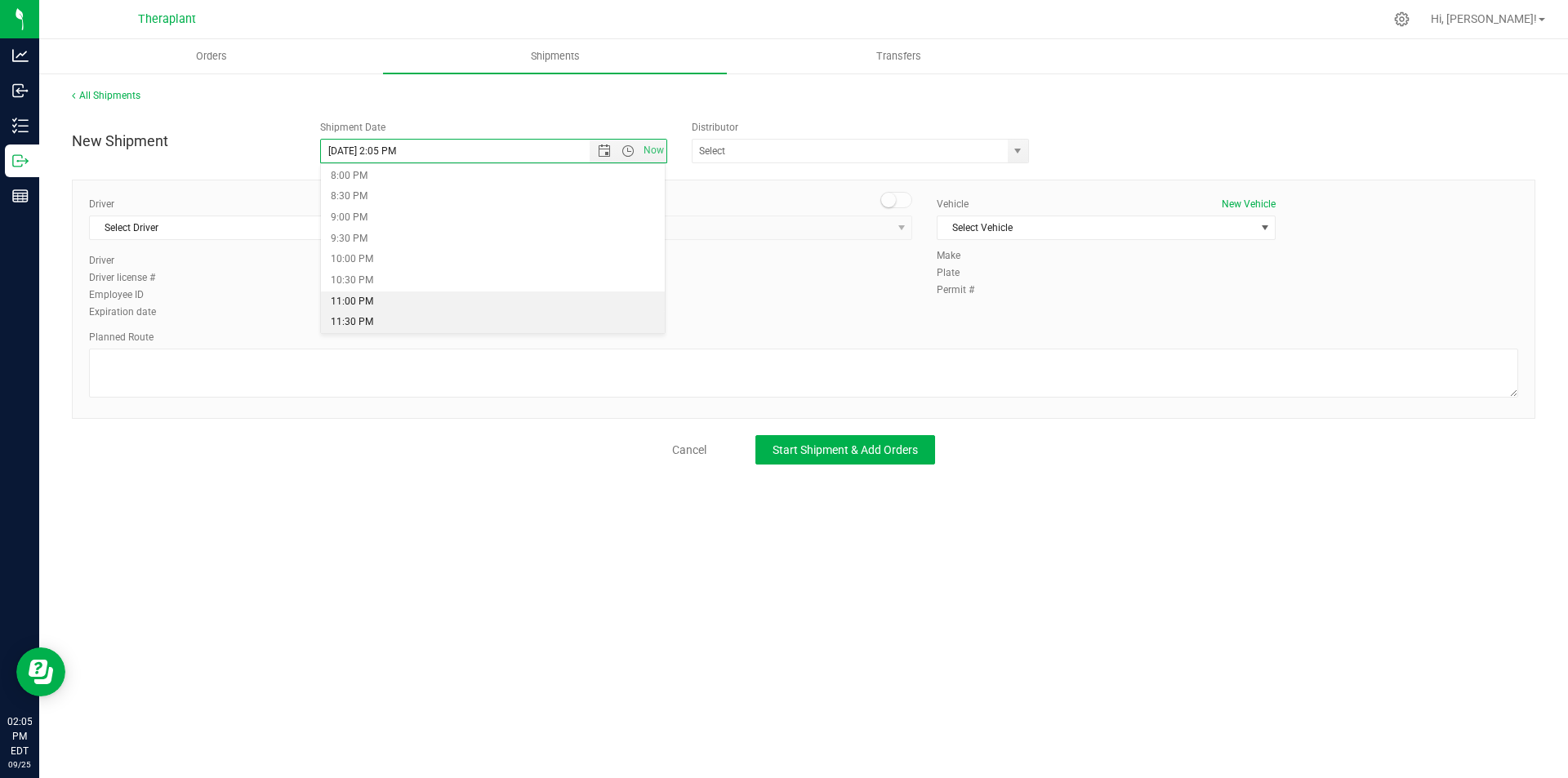
click at [410, 322] on li "11:30 PM" at bounding box center [492, 322] width 344 height 21
type input "9/26/2025 11:30 PM"
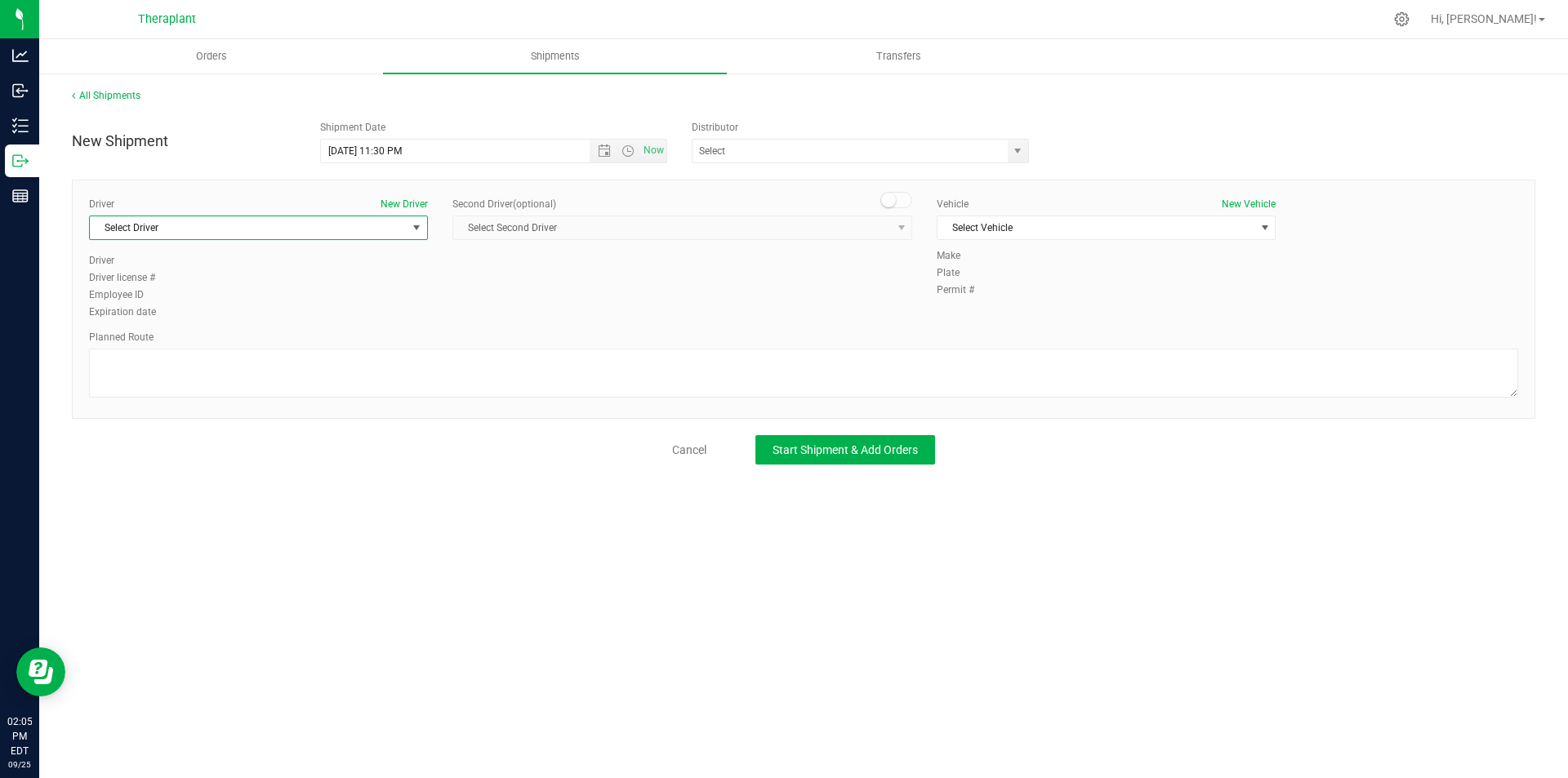
click at [291, 228] on span "Select Driver" at bounding box center [249, 228] width 317 height 23
drag, startPoint x: 291, startPoint y: 305, endPoint x: 579, endPoint y: 251, distance: 293.0
click at [293, 305] on li "Andy Crespo" at bounding box center [258, 296] width 337 height 25
type input "andy"
click at [893, 202] on small at bounding box center [888, 200] width 15 height 15
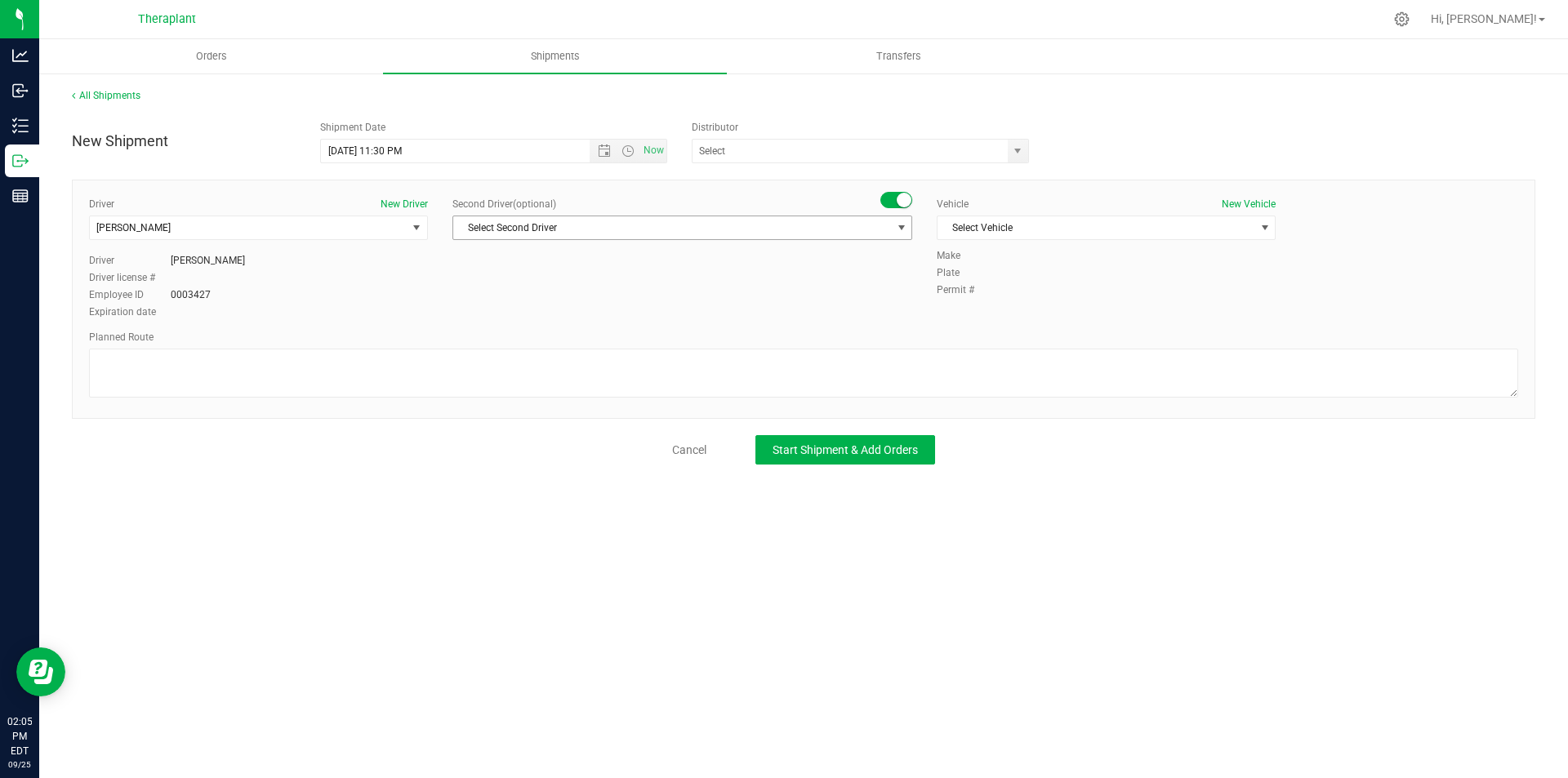
click at [886, 229] on span "Select Second Driver" at bounding box center [672, 228] width 438 height 23
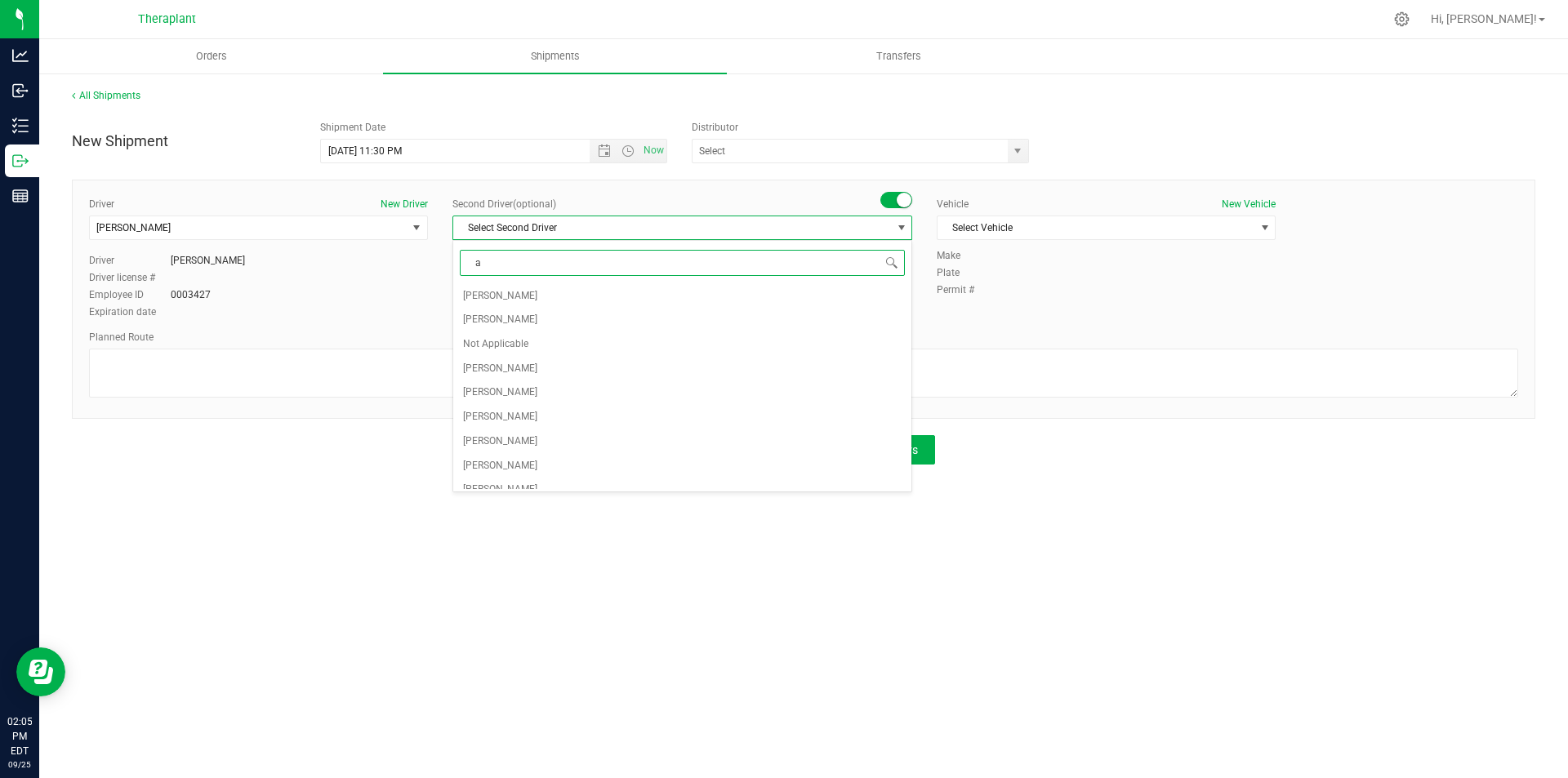
type input "al"
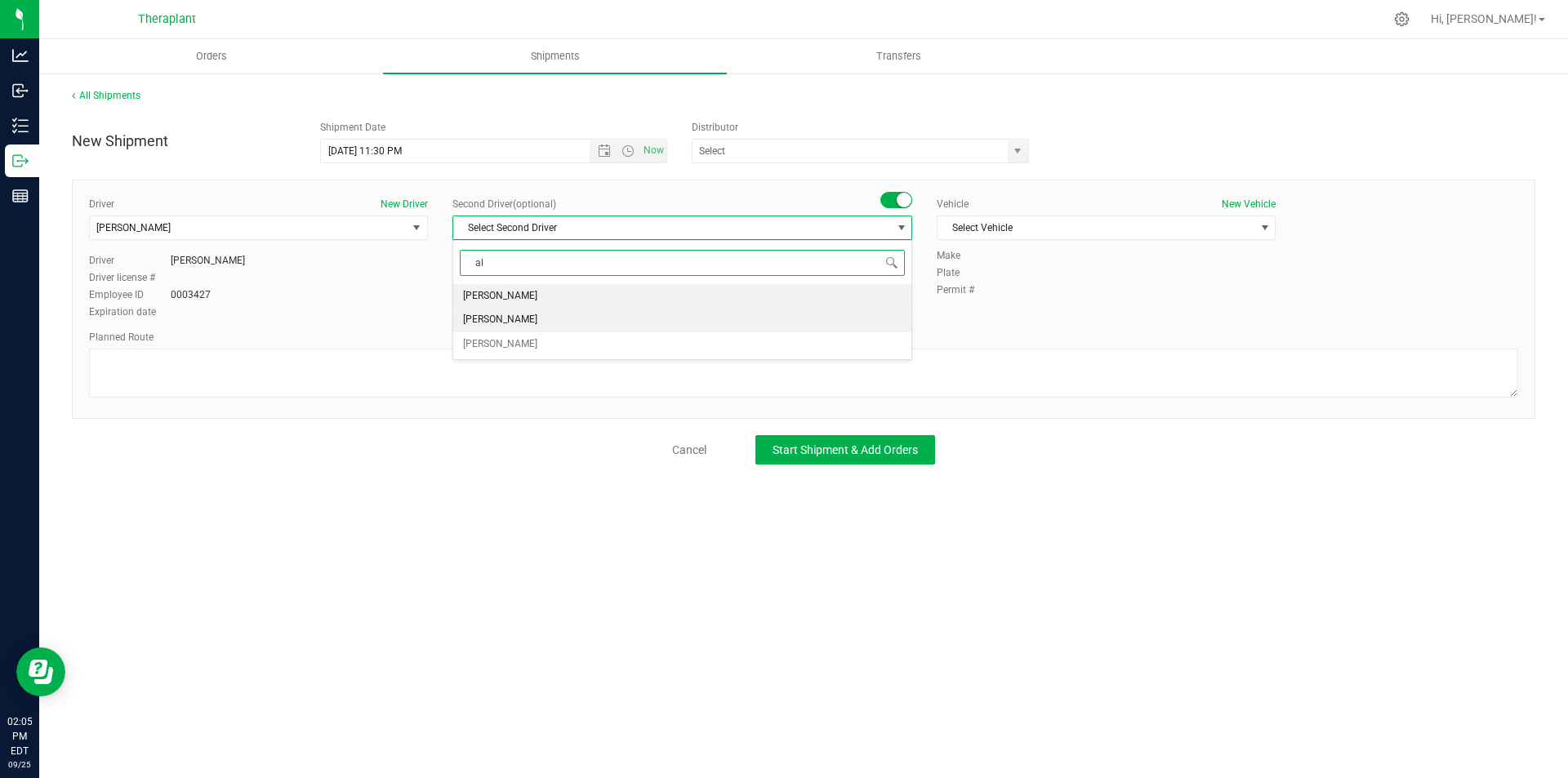
click at [665, 322] on li "Alfonzo Matias" at bounding box center [682, 320] width 458 height 25
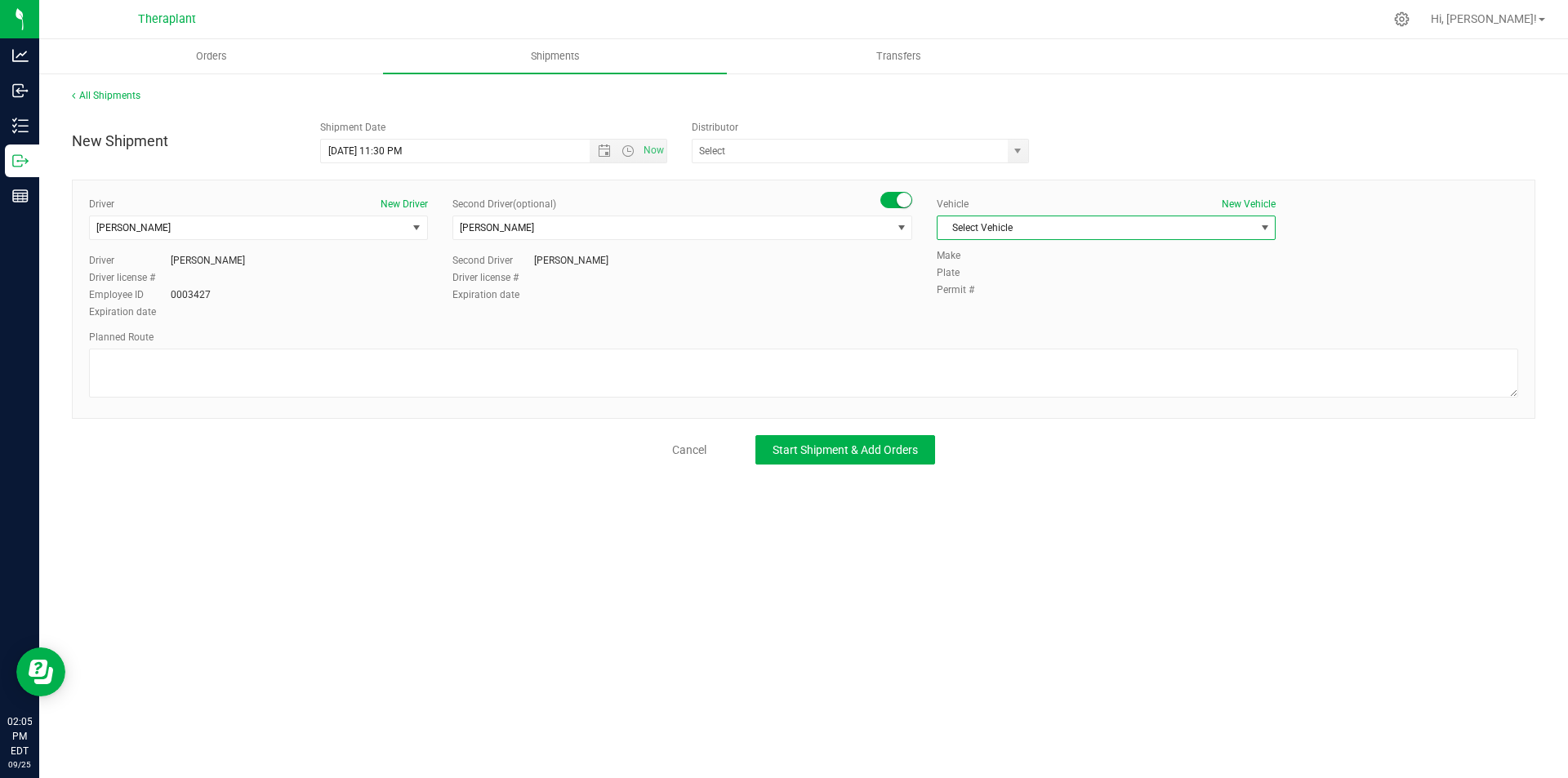
click at [999, 234] on span "Select Vehicle" at bounding box center [1096, 228] width 317 height 23
click at [986, 282] on li "67" at bounding box center [1105, 280] width 337 height 25
click at [319, 348] on div "Planned Route" at bounding box center [803, 366] width 1429 height 72
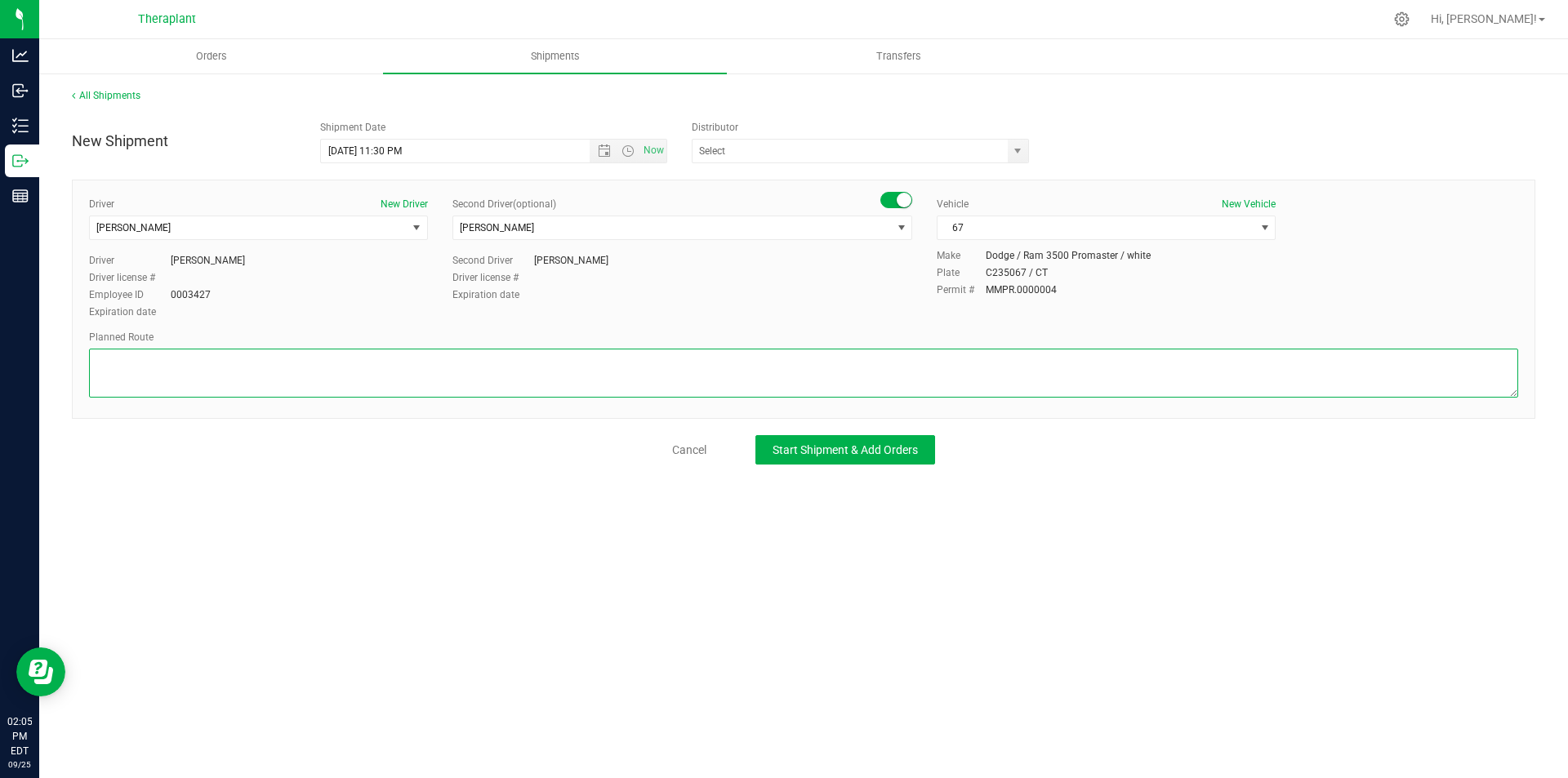
click at [329, 371] on textarea at bounding box center [803, 373] width 1429 height 49
paste textarea "Get on CT-8 S from CT-262,Take I-84 E to Jennings Rd in Hartford."
type textarea "Get on CT-8 S from CT-262,Take I-84 E to Jennings Rd in Hartford."
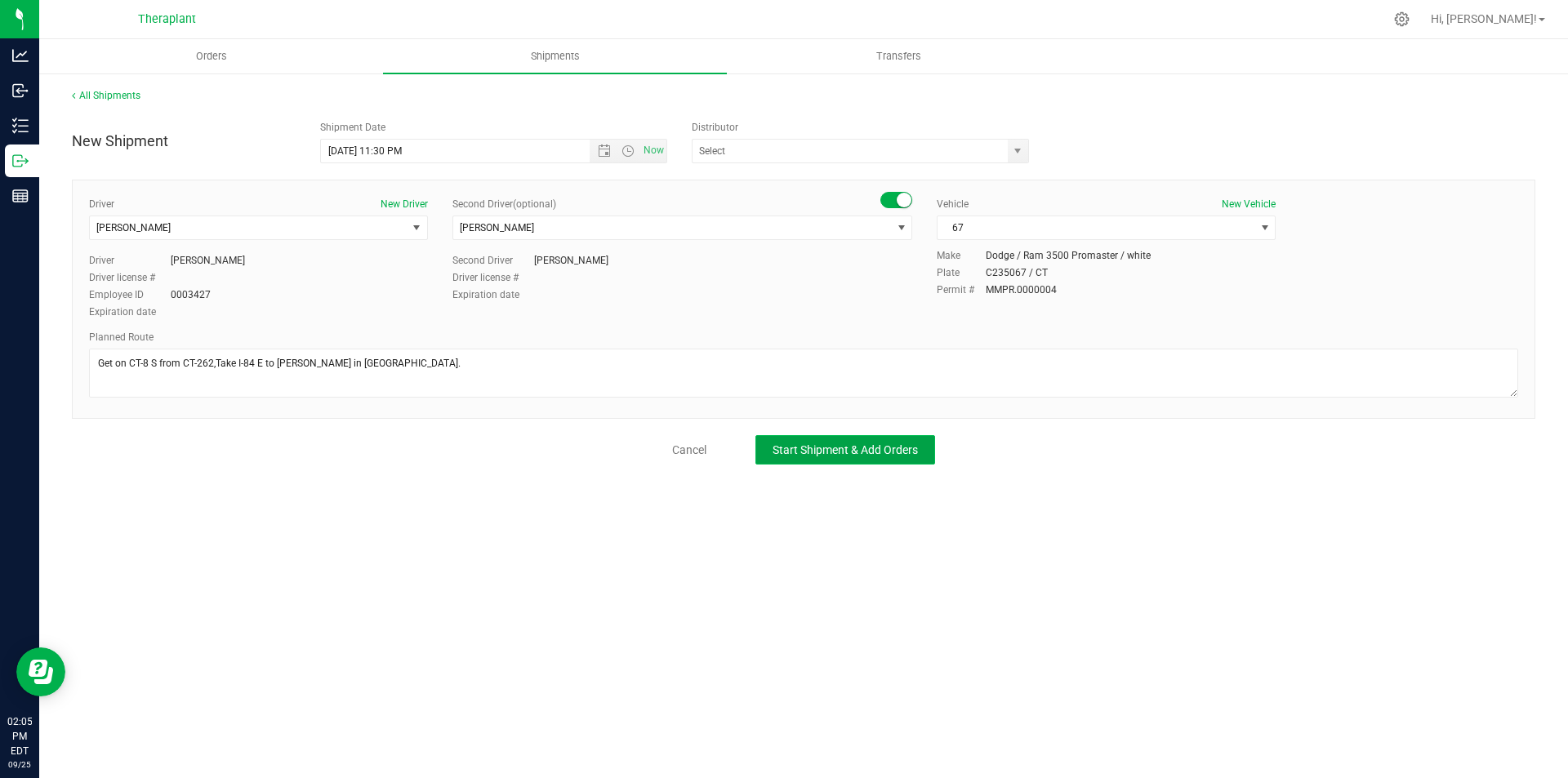
click at [806, 451] on span "Start Shipment & Add Orders" at bounding box center [845, 449] width 145 height 13
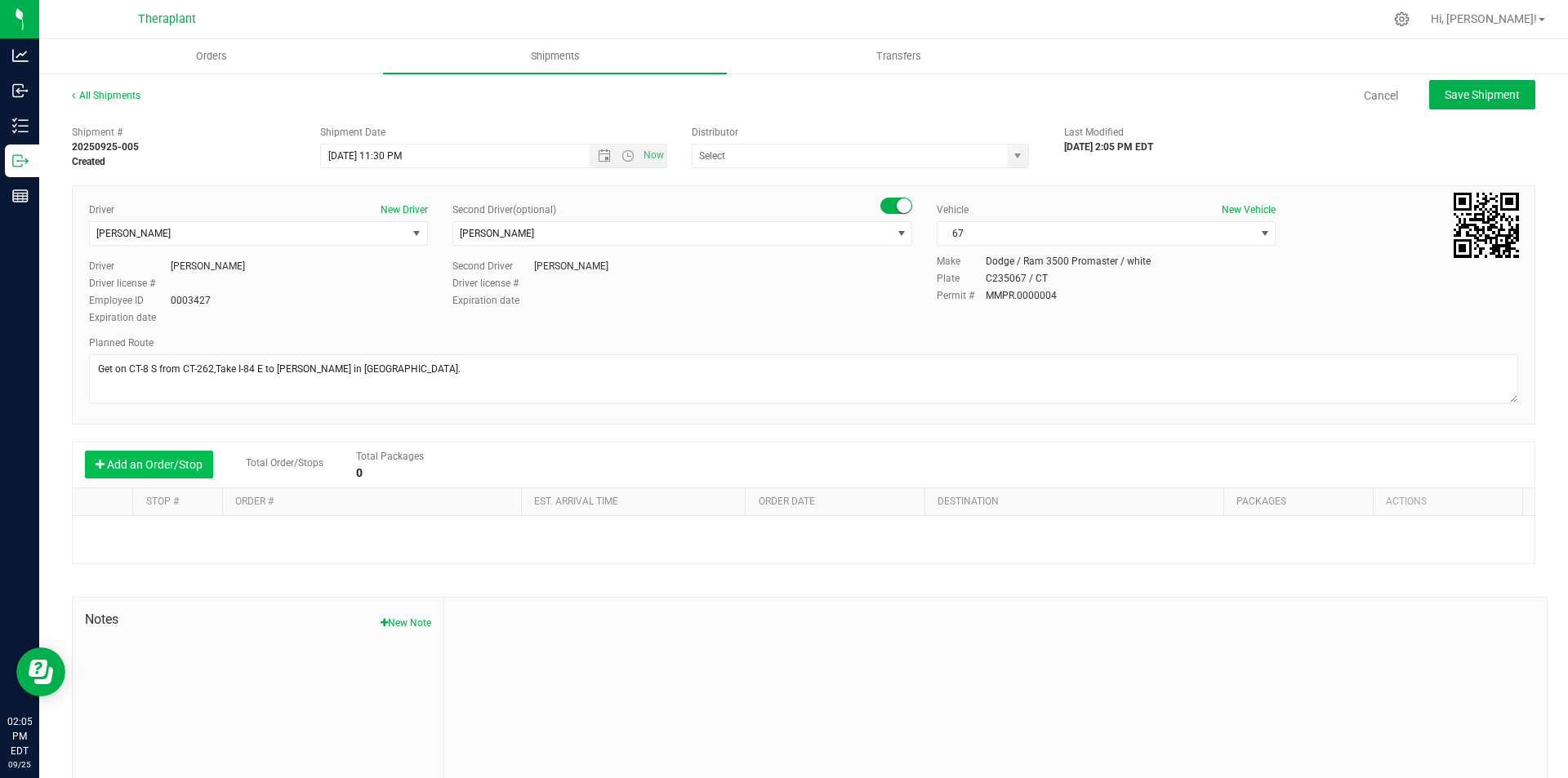
click at [151, 460] on button "Add an Order/Stop" at bounding box center [149, 464] width 128 height 28
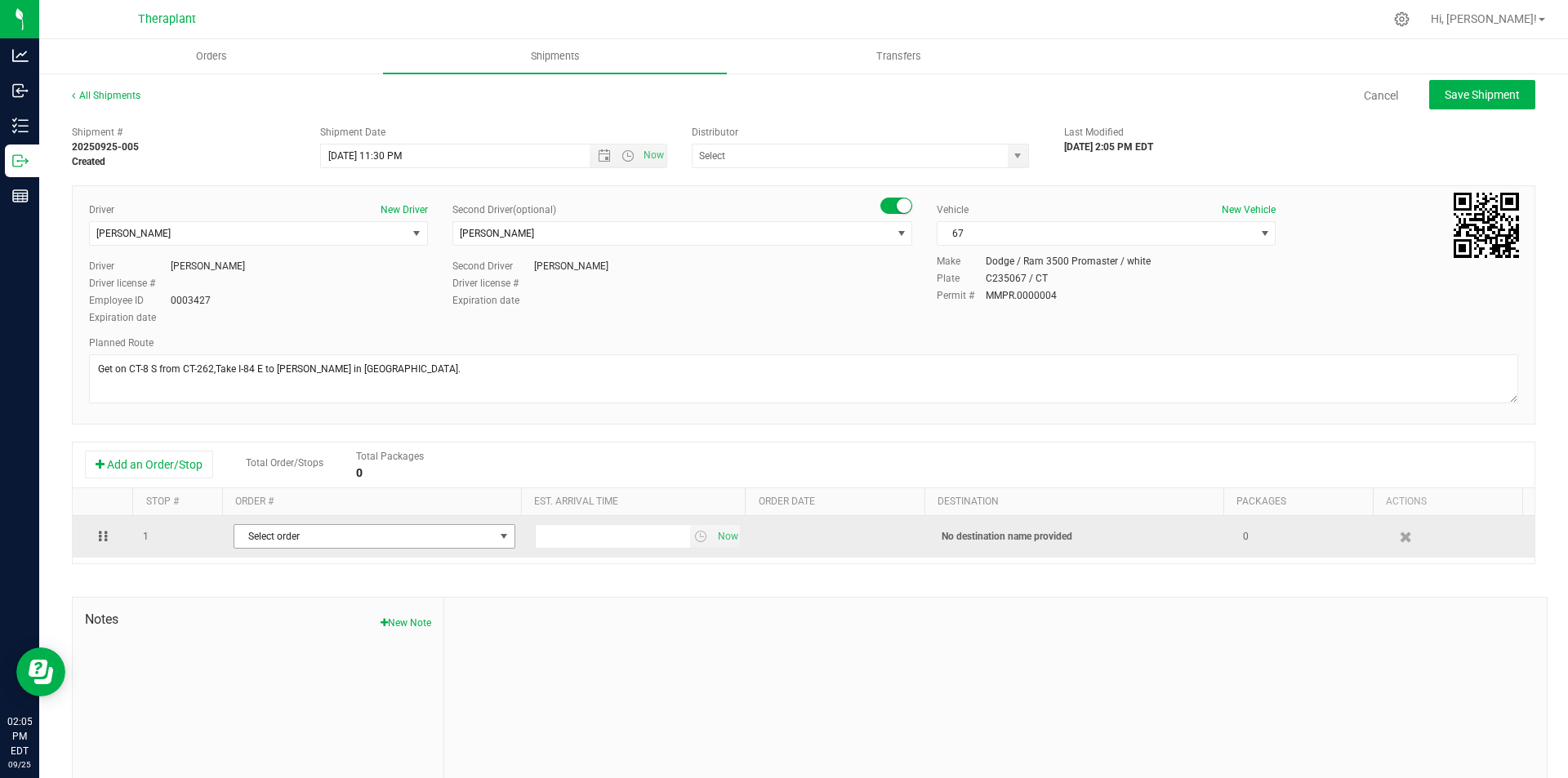
click at [302, 534] on span "Select order" at bounding box center [364, 536] width 259 height 23
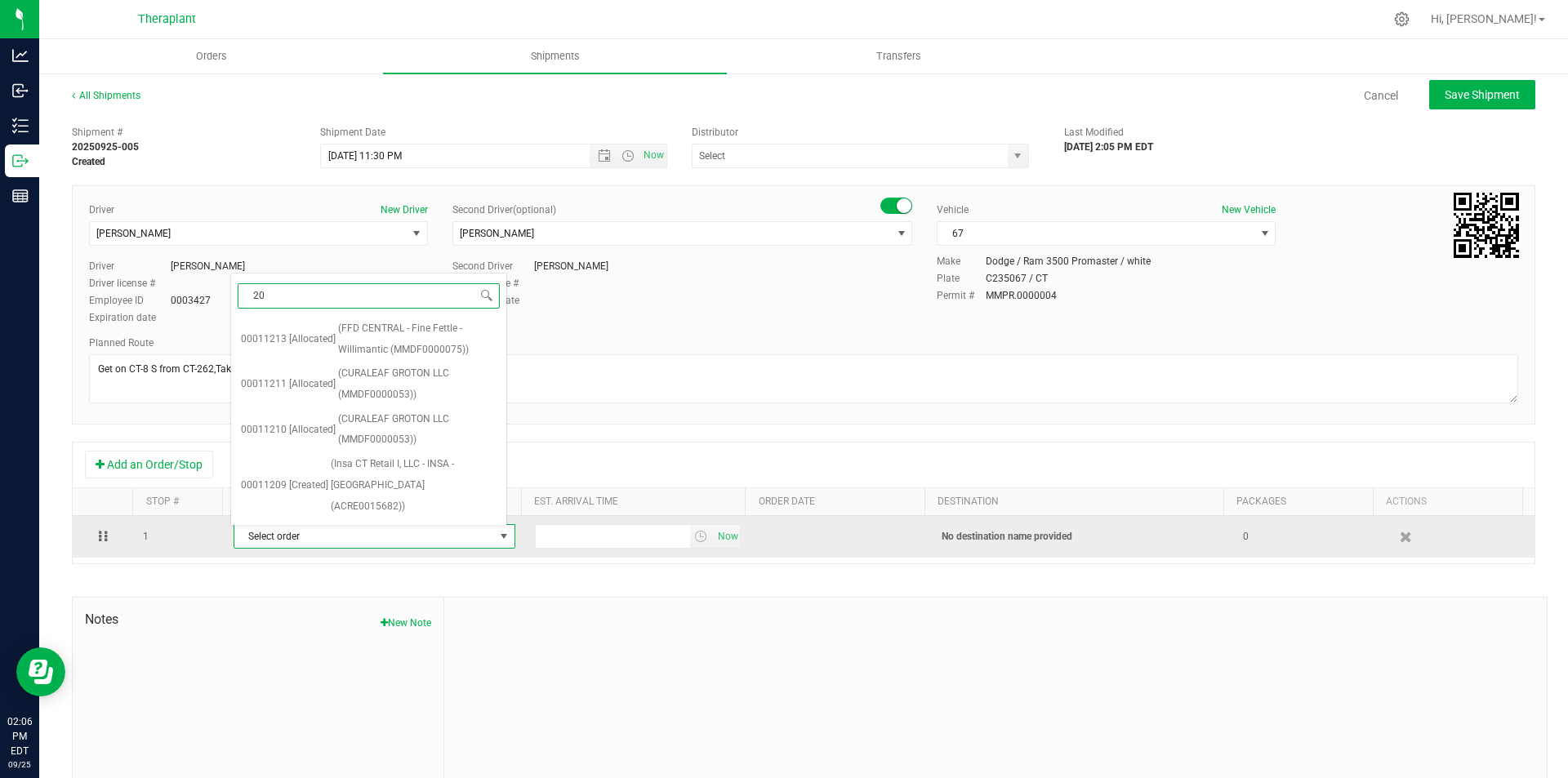
type input "202"
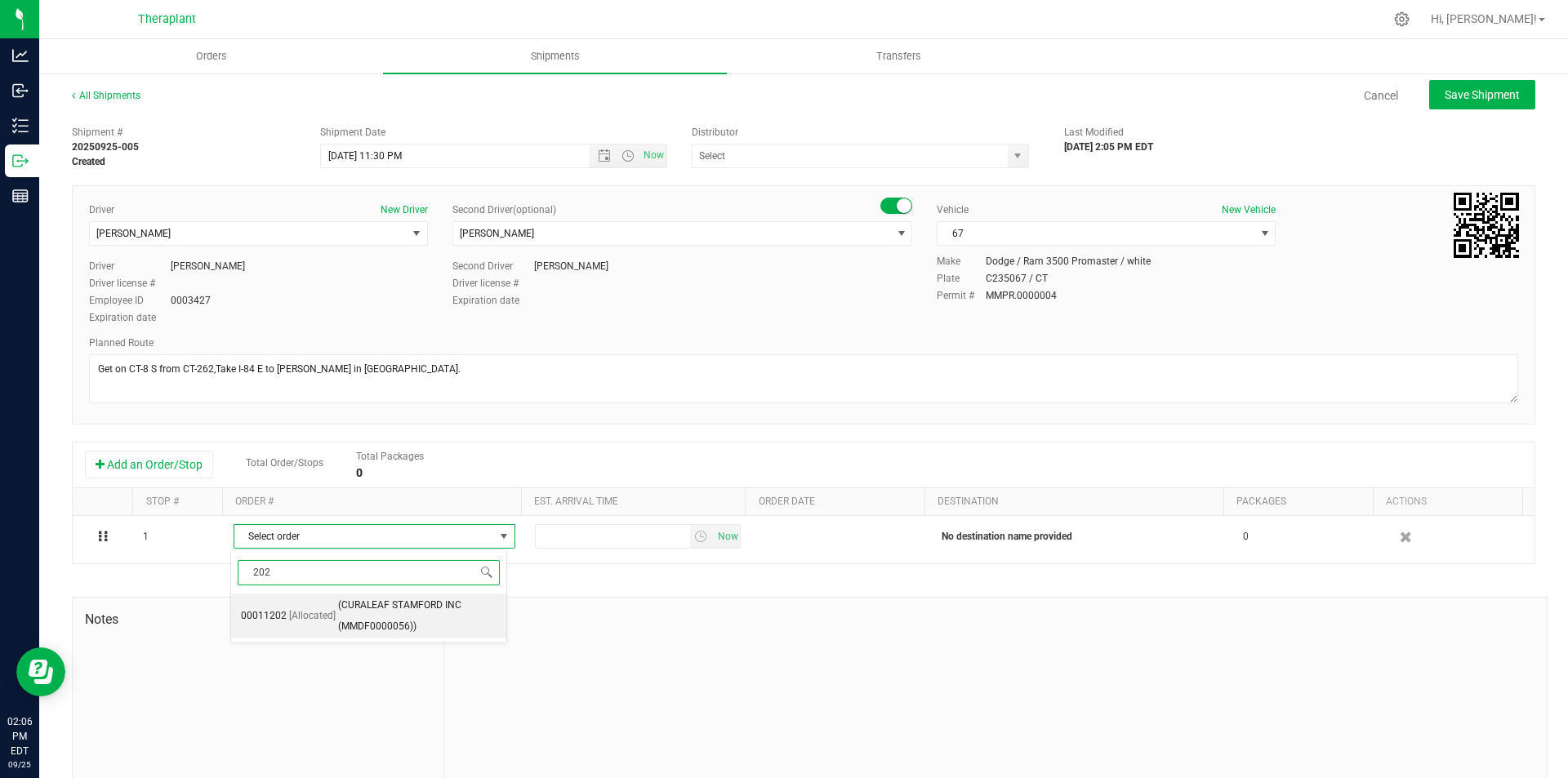
click at [465, 623] on span "(CURALEAF STAMFORD INC (MMDF0000056))" at bounding box center [417, 616] width 159 height 42
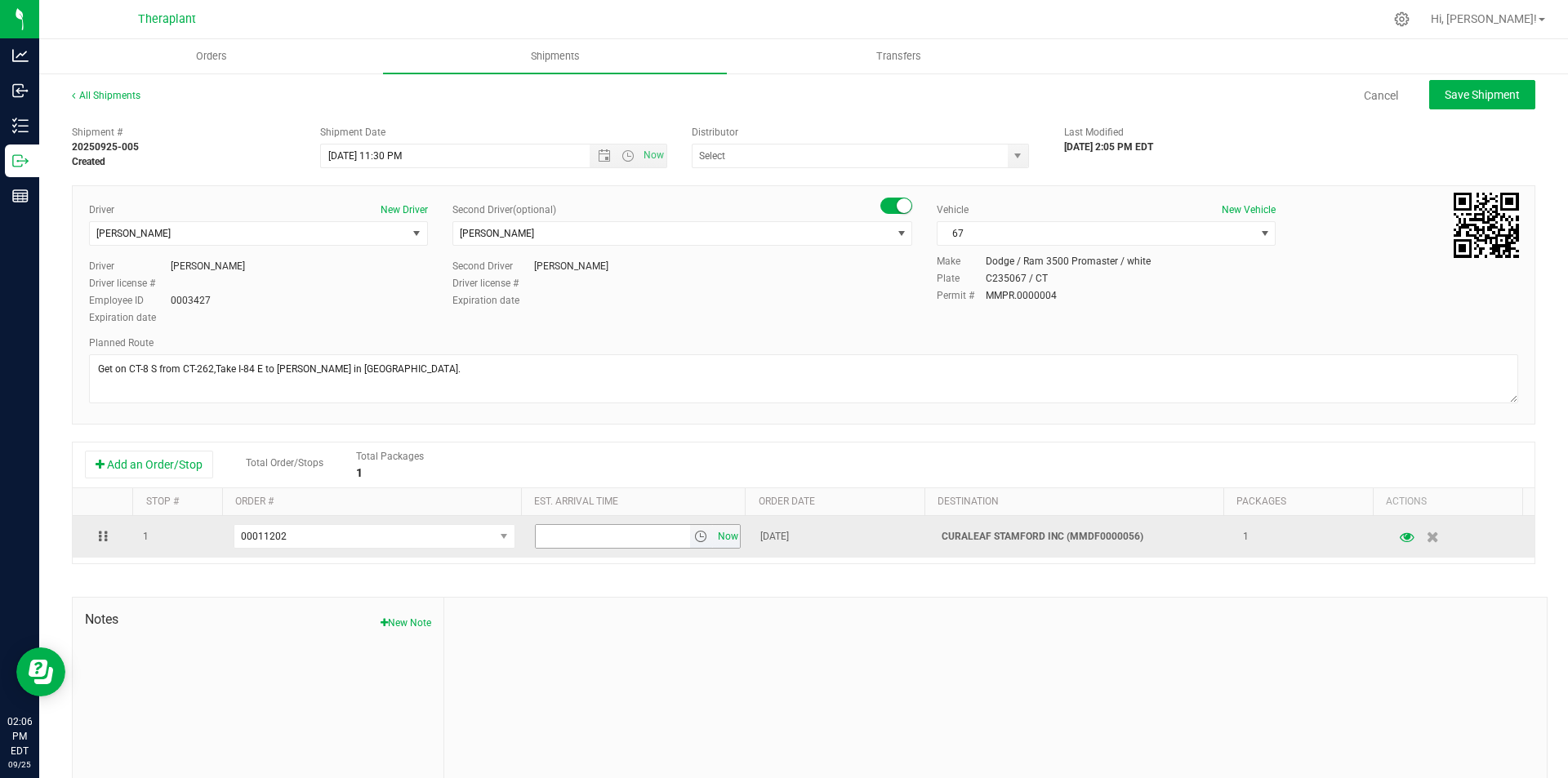
click at [716, 534] on span "Now" at bounding box center [728, 536] width 28 height 24
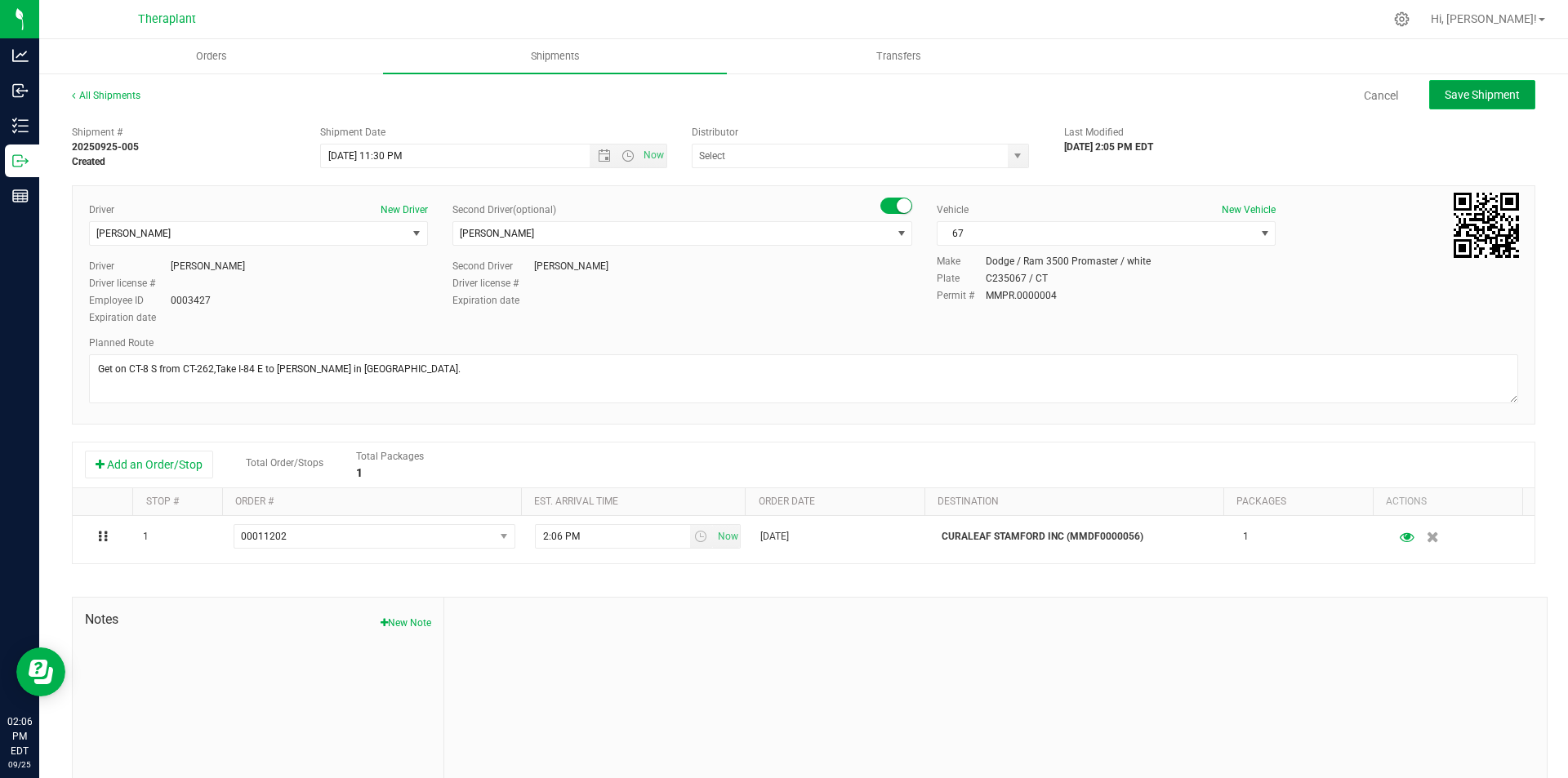
click at [1483, 94] on span "Save Shipment" at bounding box center [1482, 95] width 75 height 13
type input "9/27/2025 3:30 AM"
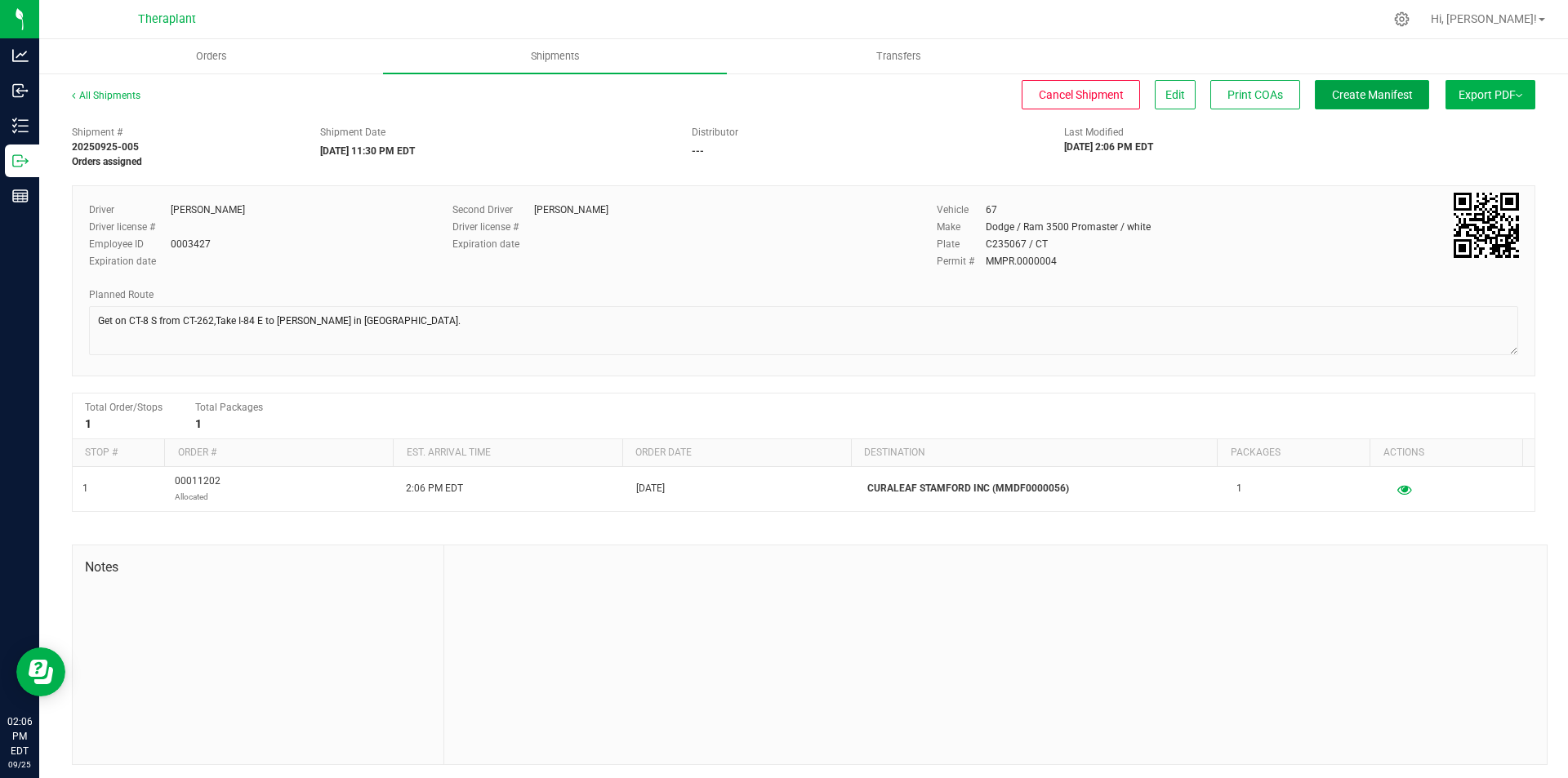
drag, startPoint x: 1394, startPoint y: 94, endPoint x: 1321, endPoint y: 113, distance: 75.4
click at [1393, 94] on span "Create Manifest" at bounding box center [1372, 95] width 81 height 13
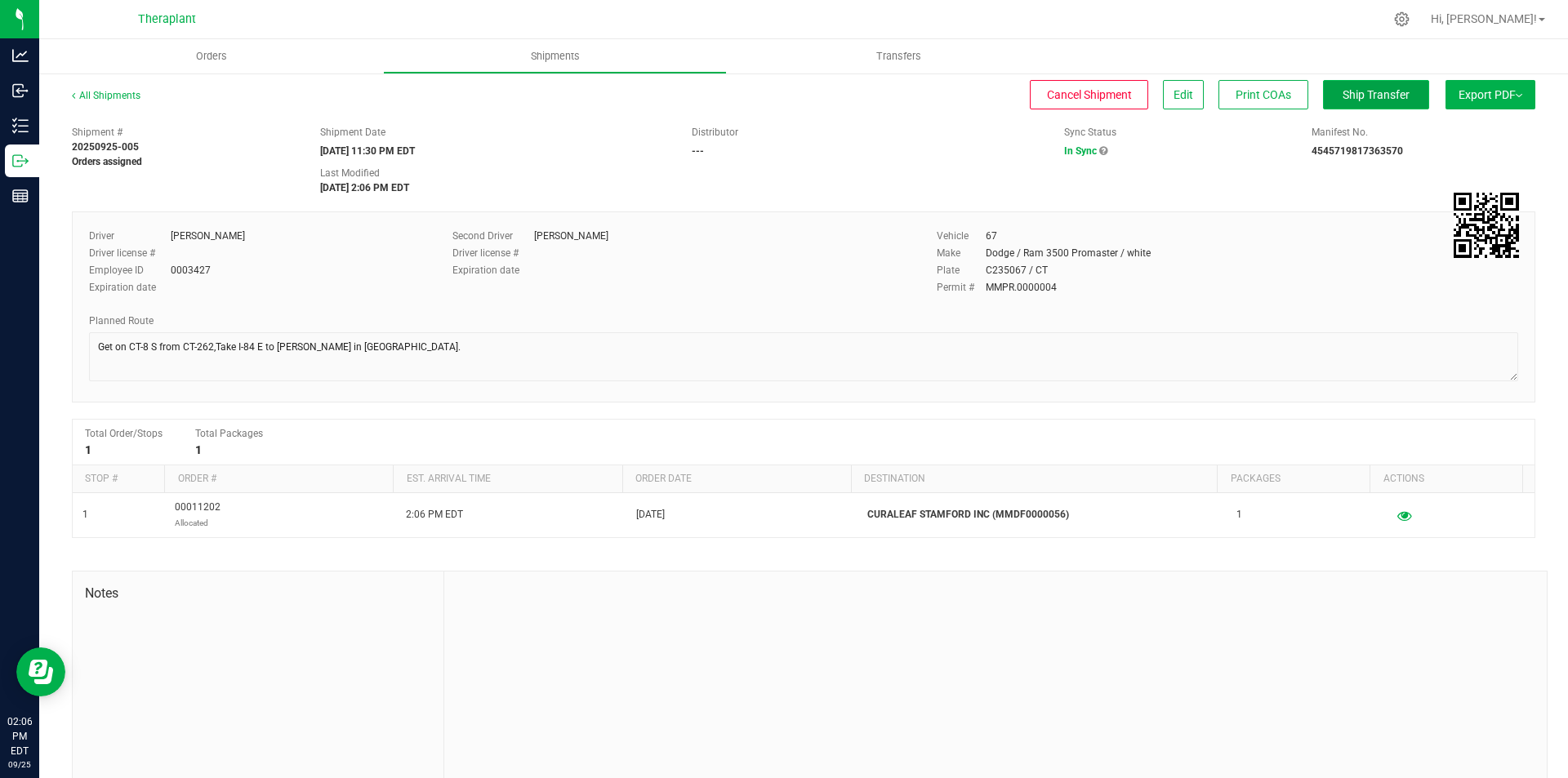
click at [1352, 91] on span "Ship Transfer" at bounding box center [1375, 95] width 67 height 13
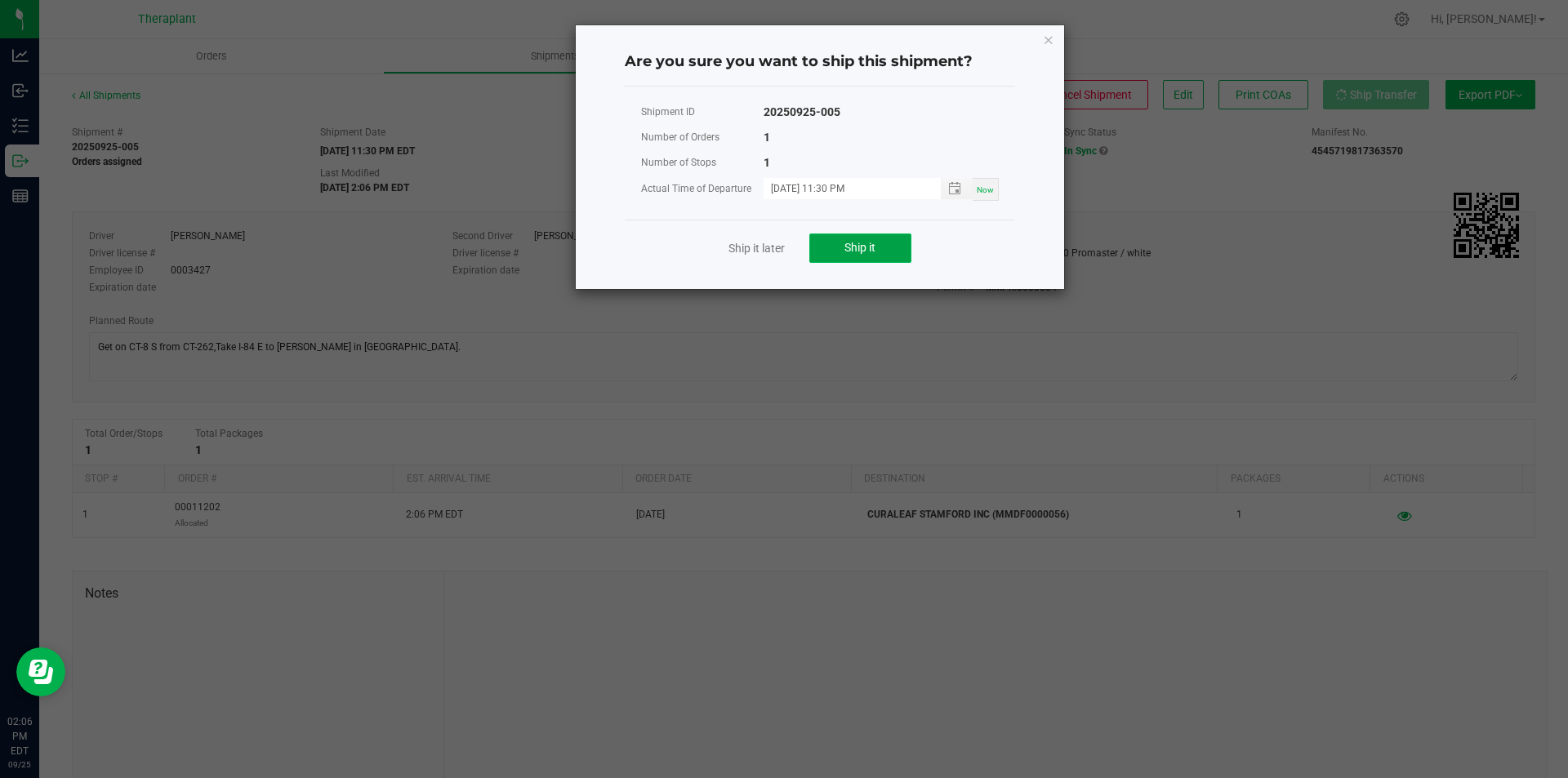
click at [886, 237] on button "Ship it" at bounding box center [860, 249] width 102 height 30
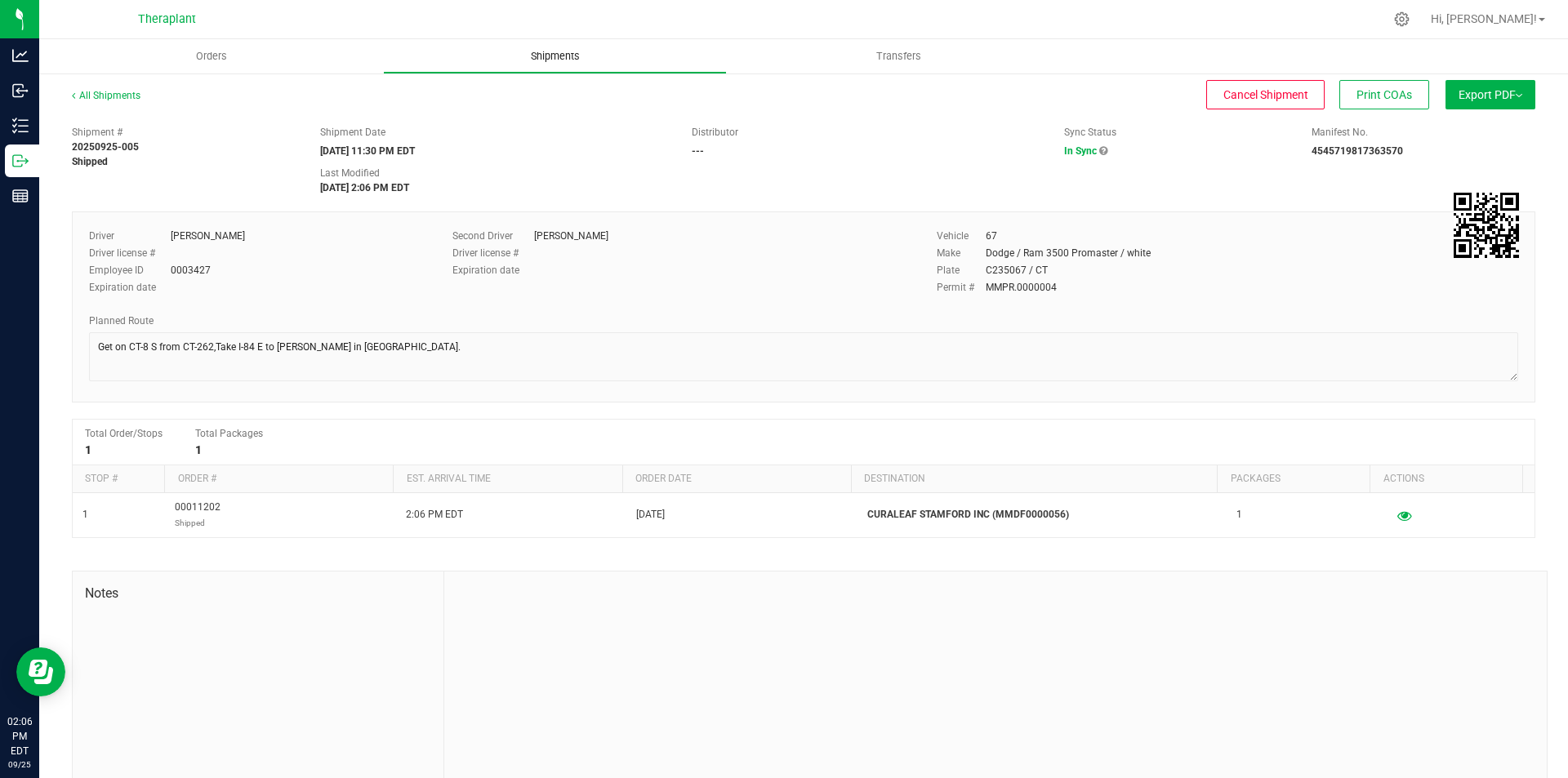
click at [543, 46] on uib-tab-heading "Shipments" at bounding box center [554, 56] width 343 height 32
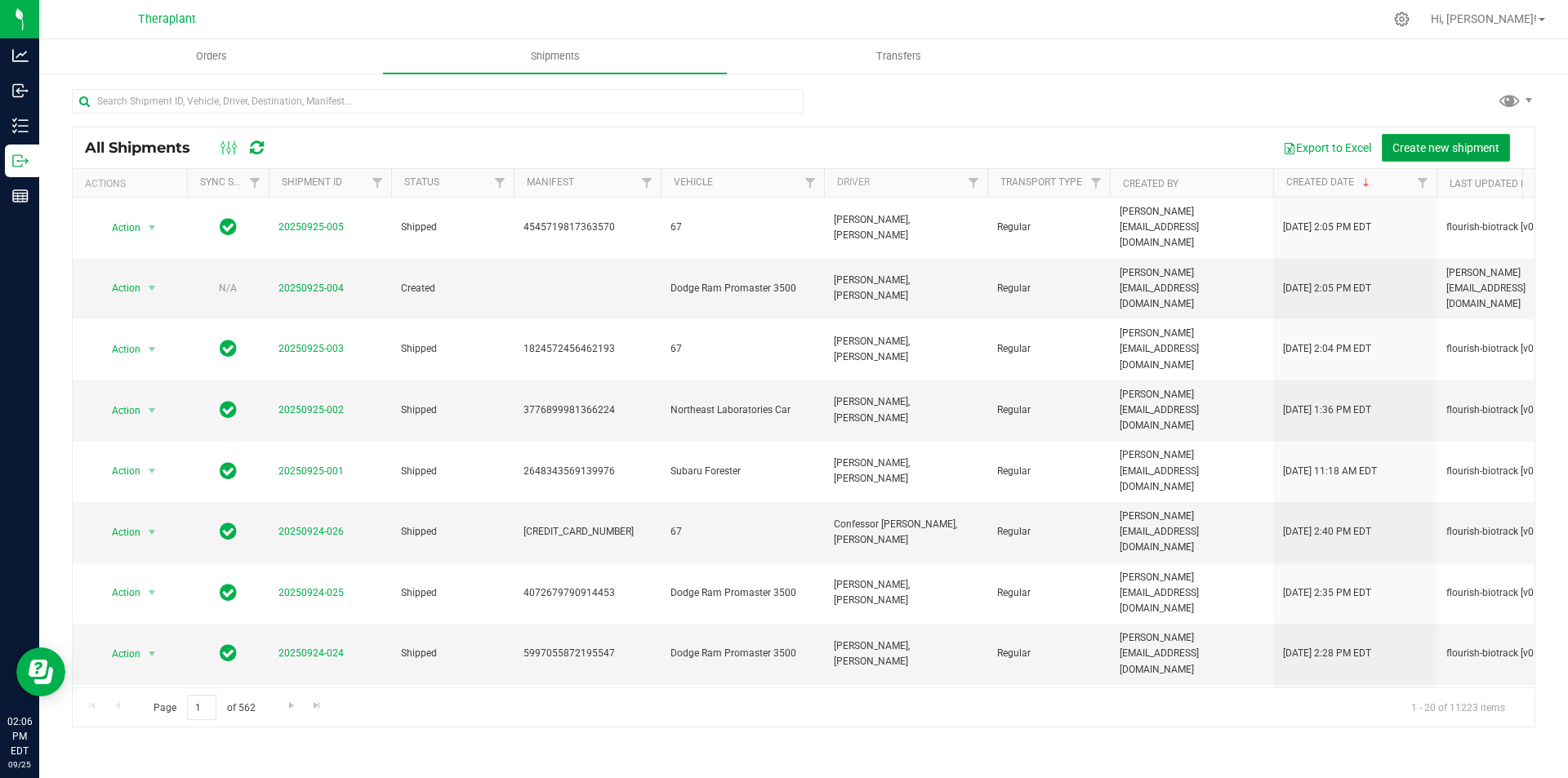
click at [1407, 152] on span "Create new shipment" at bounding box center [1445, 147] width 107 height 13
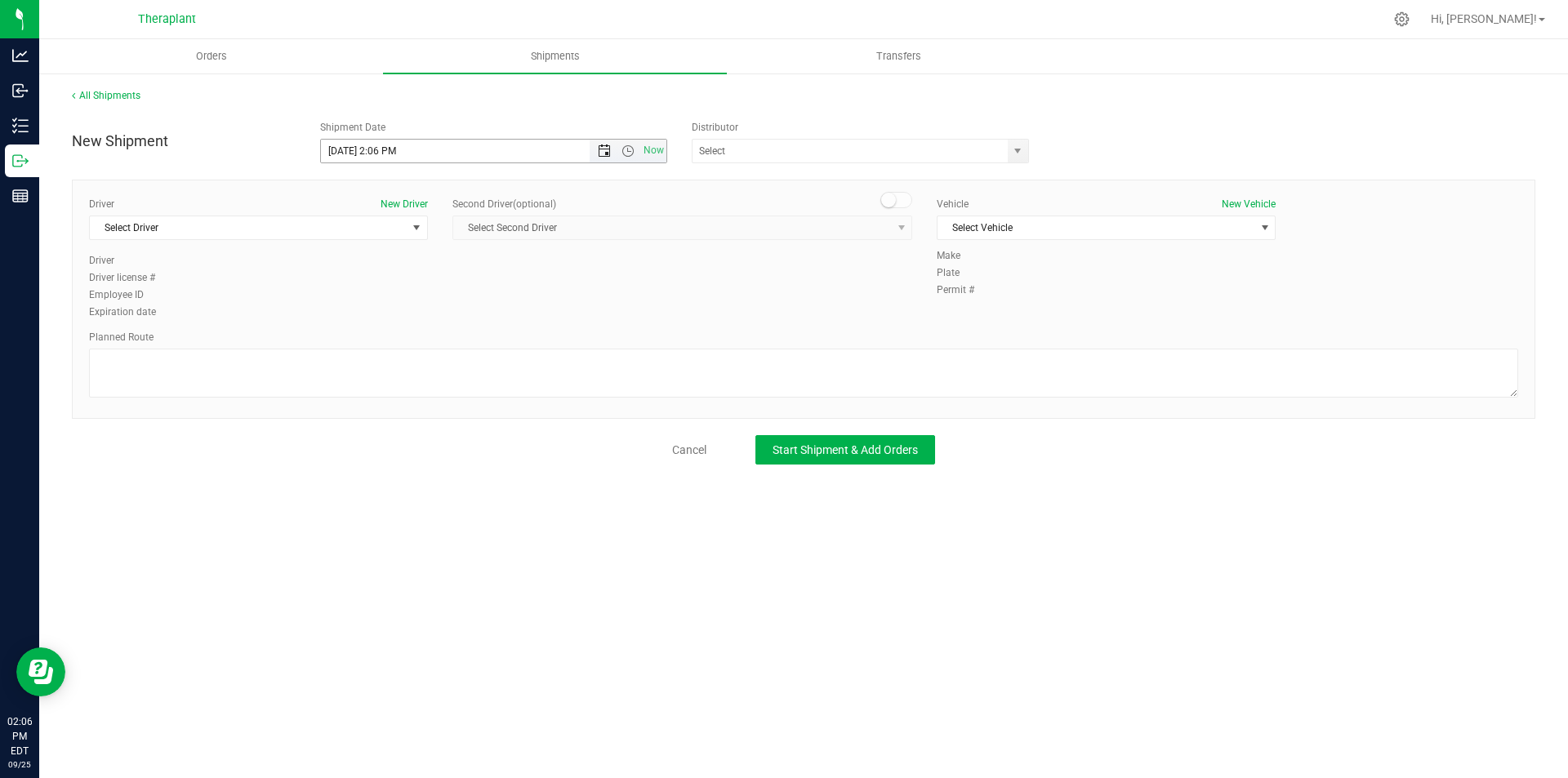
click at [600, 150] on span "Open the date view" at bounding box center [604, 151] width 13 height 13
click at [450, 319] on link "26" at bounding box center [453, 317] width 24 height 25
click at [628, 150] on span "Open the time view" at bounding box center [627, 151] width 13 height 13
click at [562, 326] on li "11:30 PM" at bounding box center [492, 322] width 344 height 21
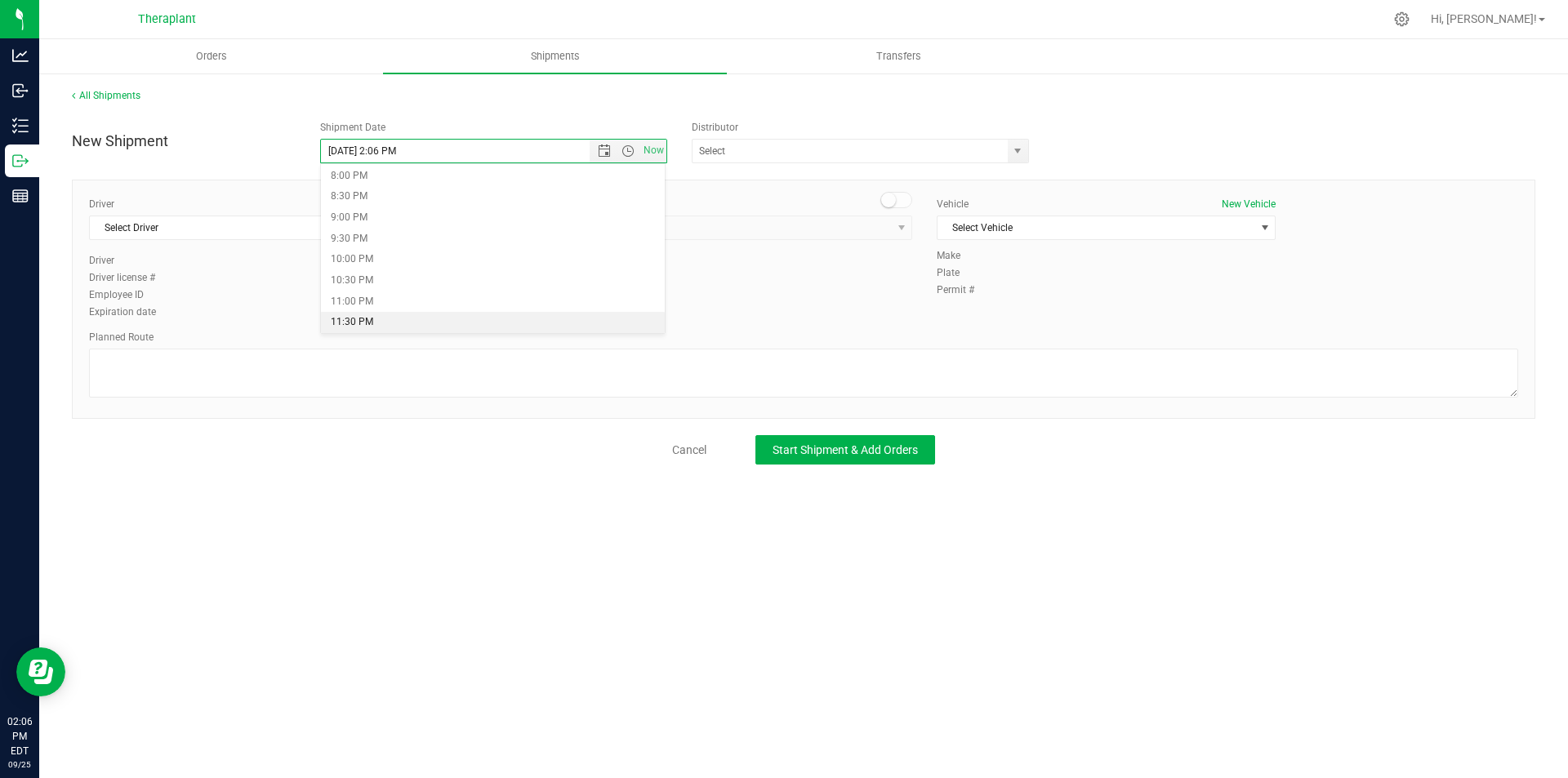
type input "[DATE] 11:30 PM"
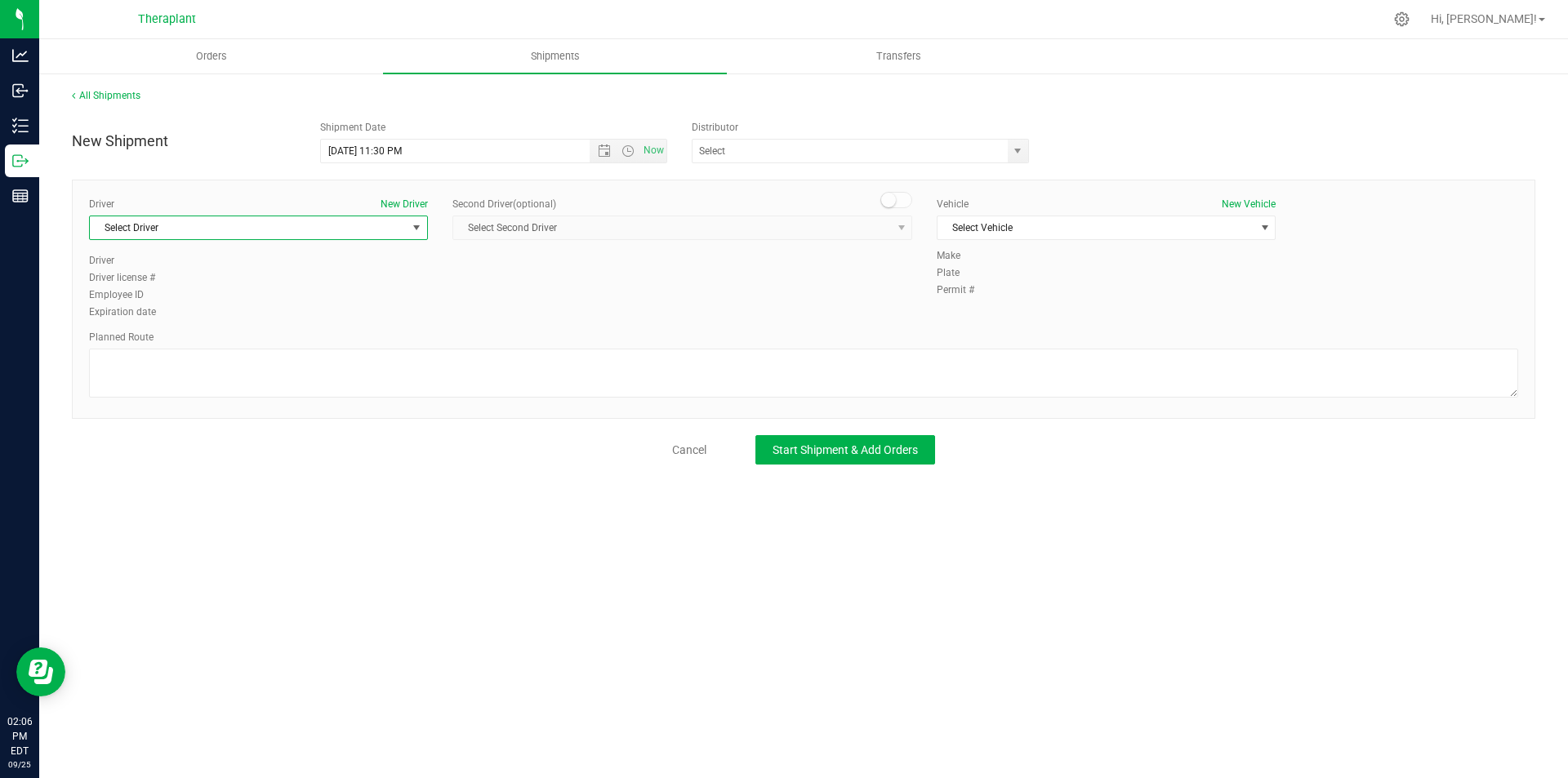
click at [311, 231] on span "Select Driver" at bounding box center [249, 228] width 317 height 23
click at [276, 285] on li "[PERSON_NAME]" at bounding box center [258, 296] width 337 height 25
type input "rich"
click at [884, 200] on small at bounding box center [888, 200] width 15 height 15
click at [859, 229] on span "Select Second Driver" at bounding box center [672, 228] width 438 height 23
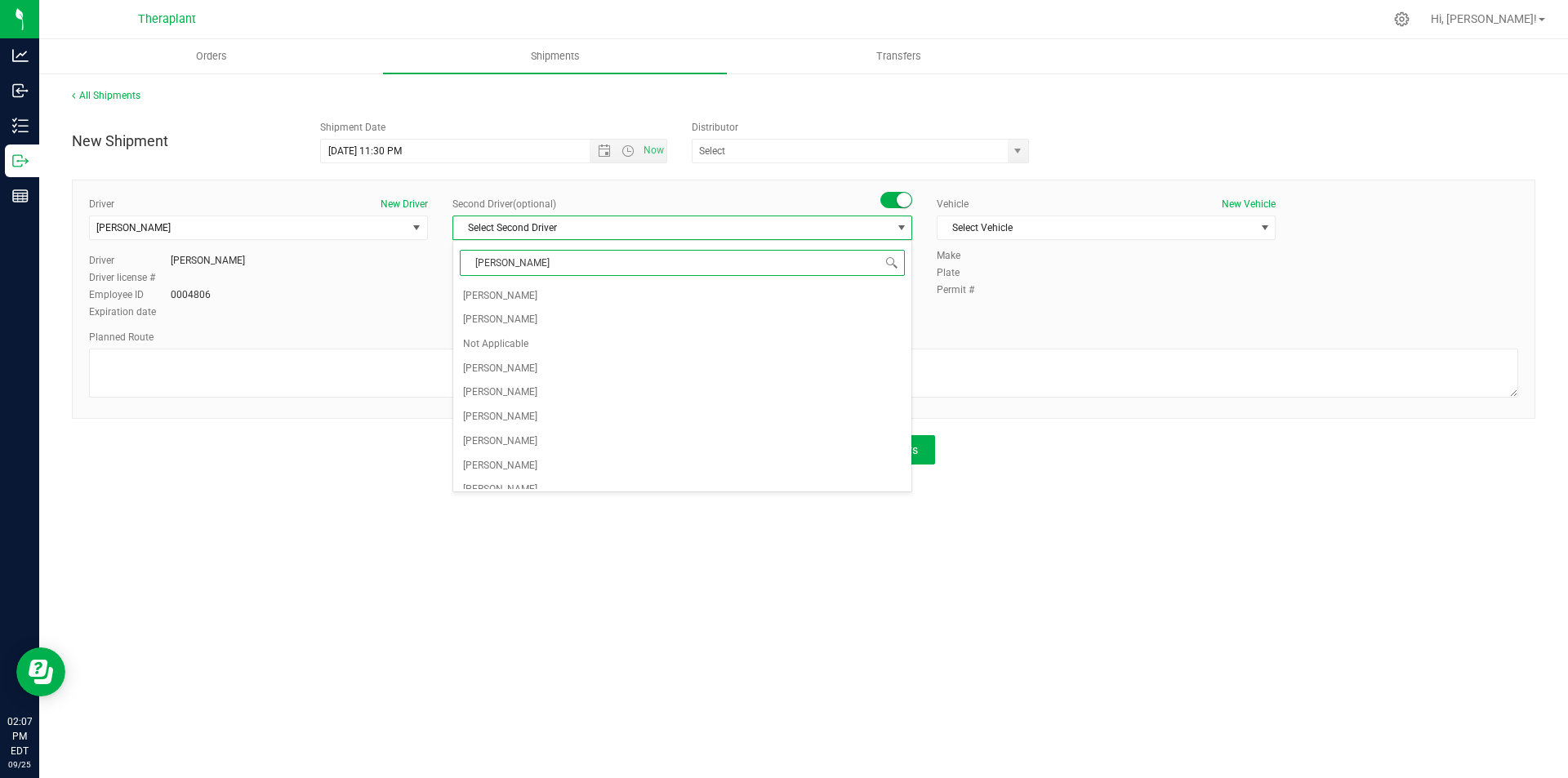
type input "[PERSON_NAME]"
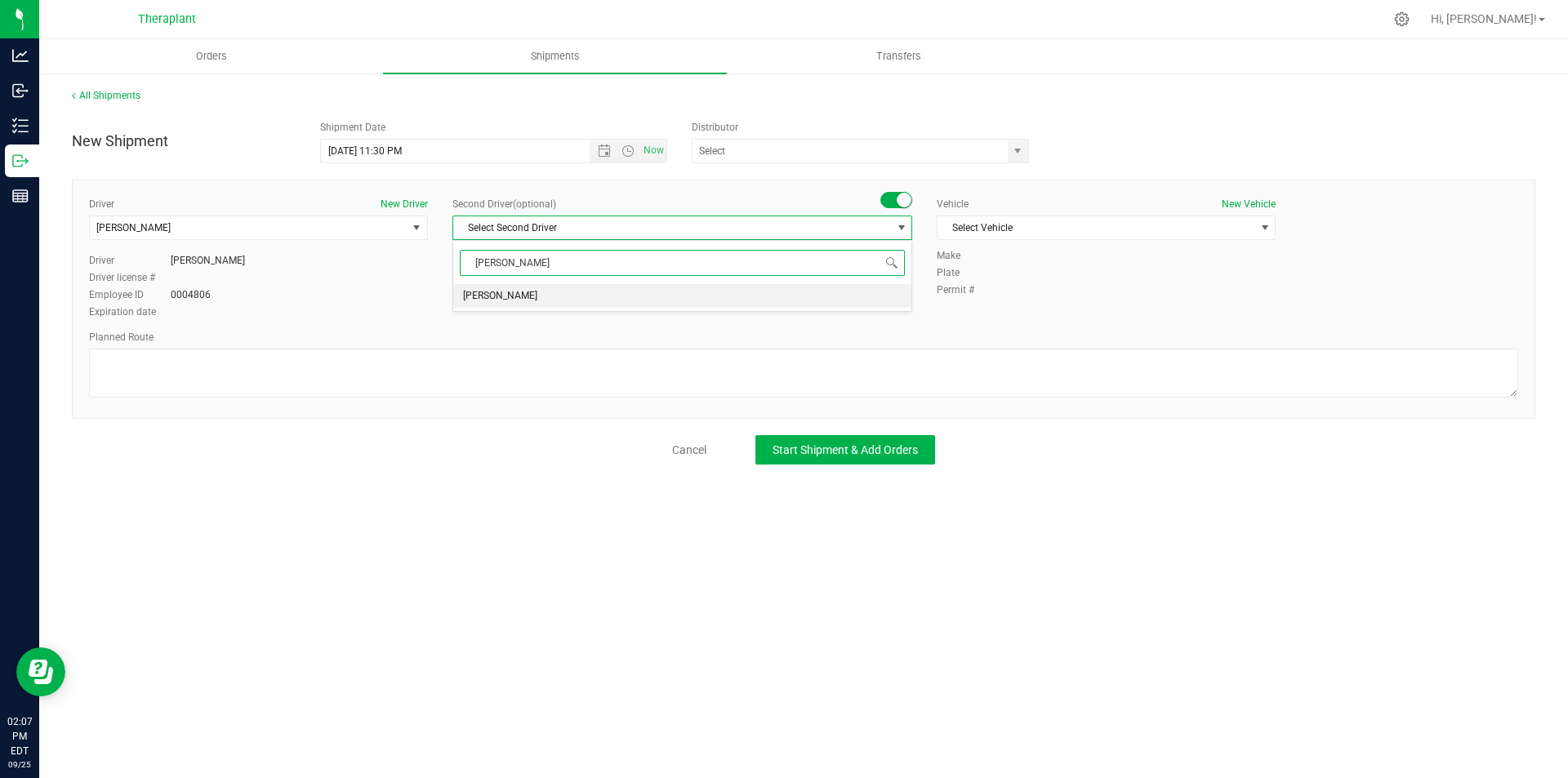
click at [693, 288] on li "[PERSON_NAME]" at bounding box center [682, 296] width 458 height 25
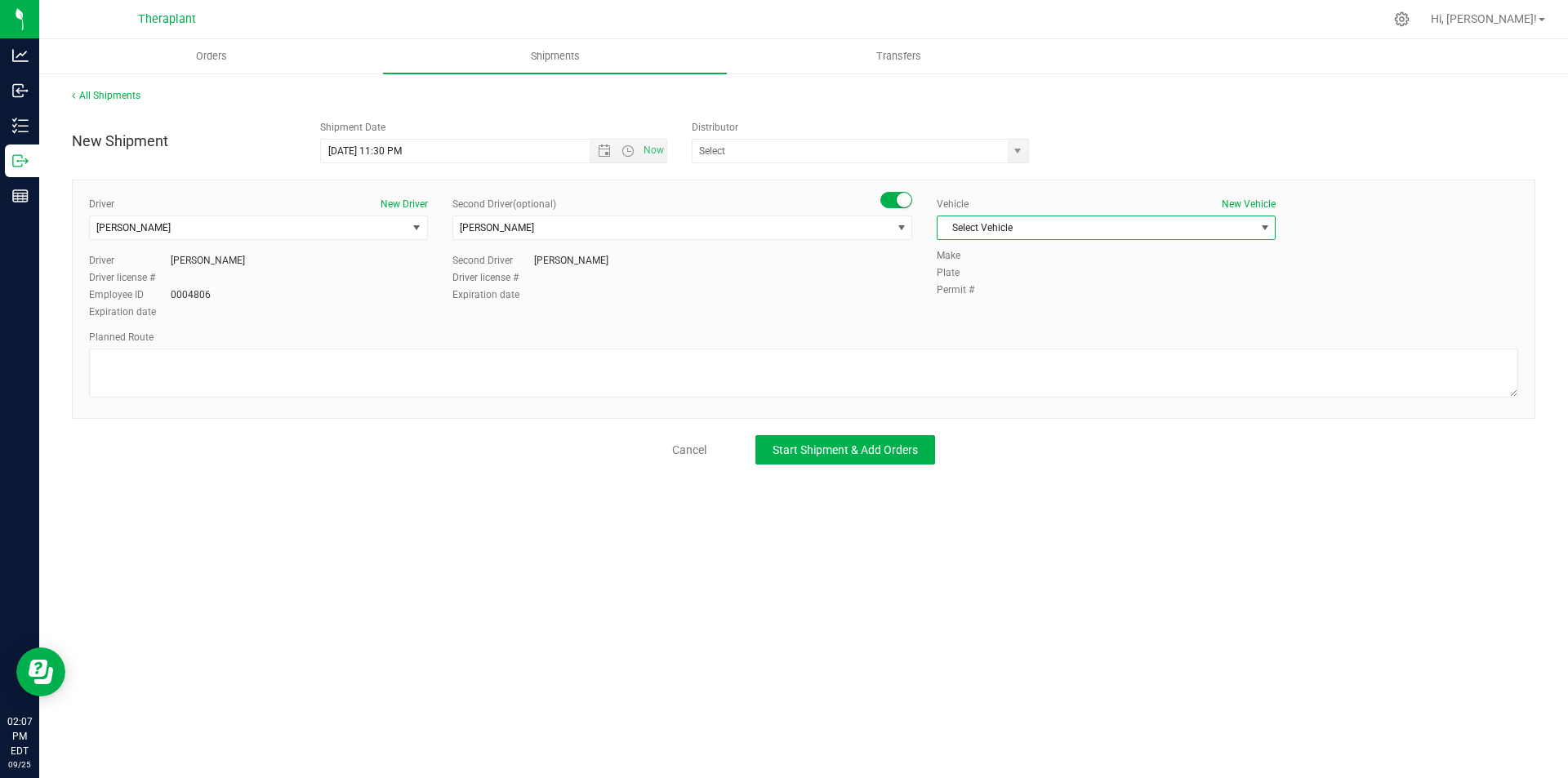
click at [1033, 230] on span "Select Vehicle" at bounding box center [1096, 228] width 317 height 23
click at [1051, 319] on li "Dodge Ram Promaster 3500" at bounding box center [1105, 329] width 337 height 25
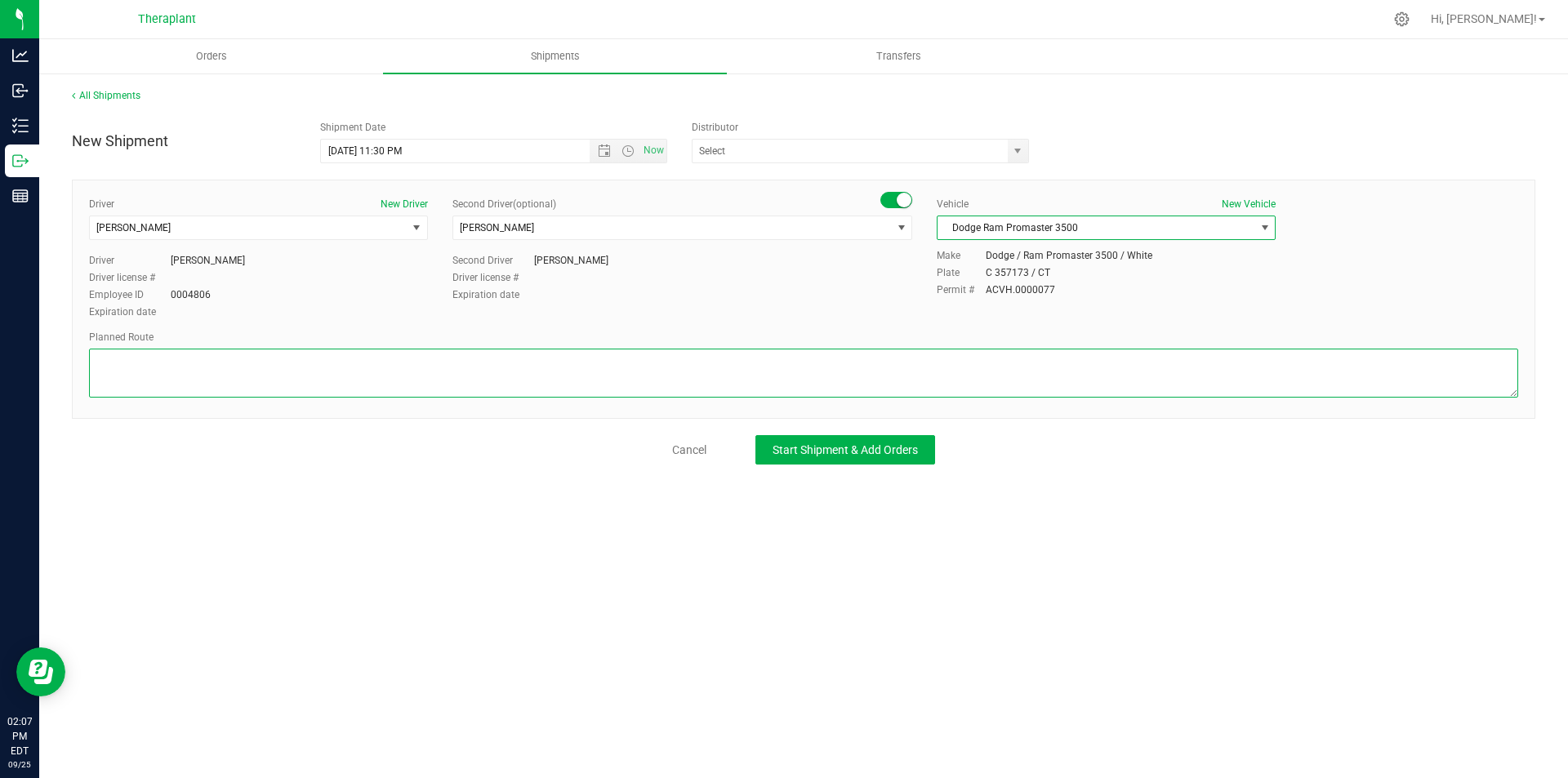
click at [340, 368] on textarea at bounding box center [803, 373] width 1429 height 49
paste textarea "Get on CT-8 N in Thomaston from Park Rd and US-6 E, Follow CT-8 N to Pinewoods …"
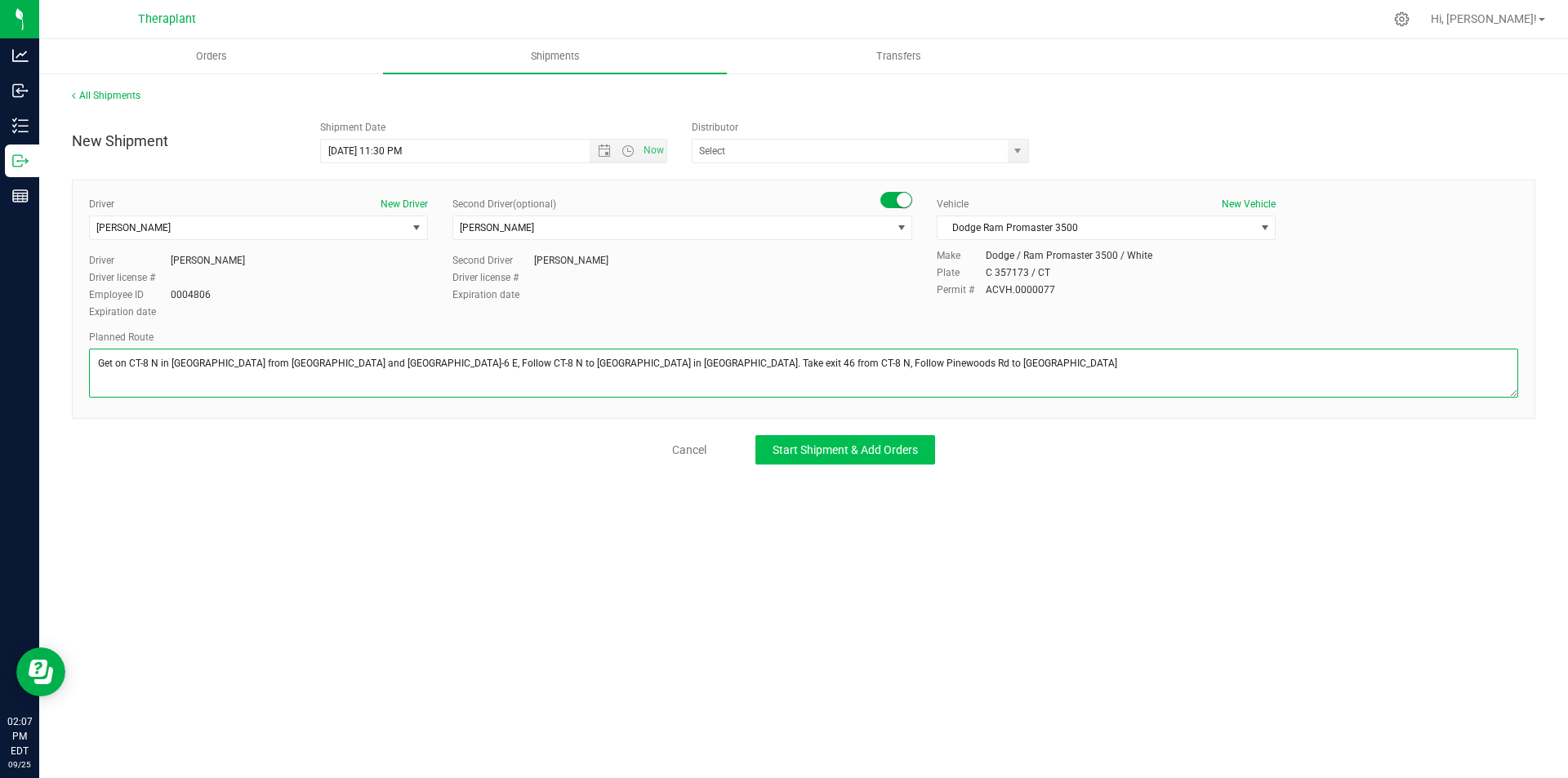
type textarea "Get on CT-8 N in Thomaston from Park Rd and US-6 E, Follow CT-8 N to Pinewoods …"
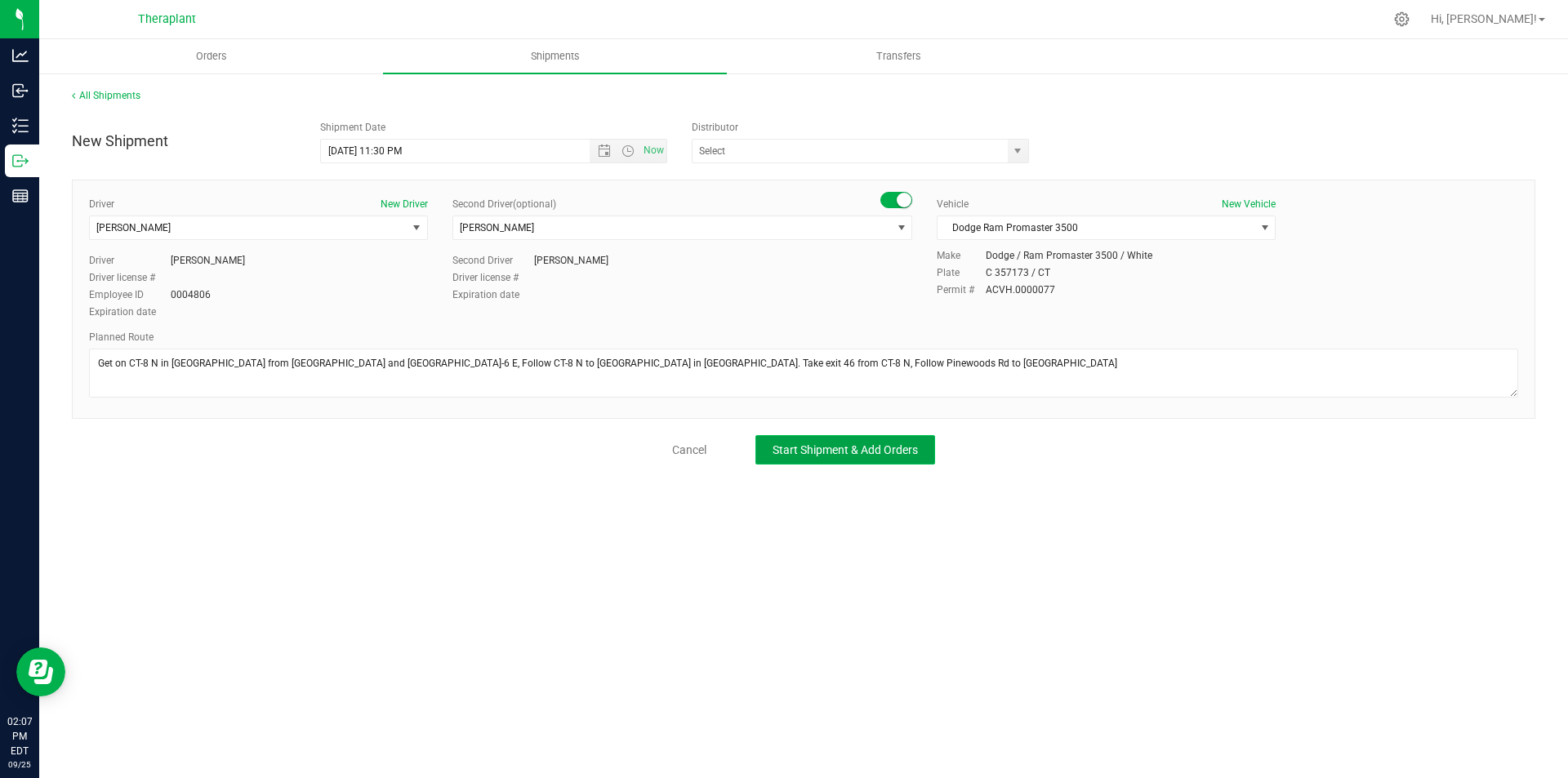
click at [798, 458] on button "Start Shipment & Add Orders" at bounding box center [844, 450] width 180 height 30
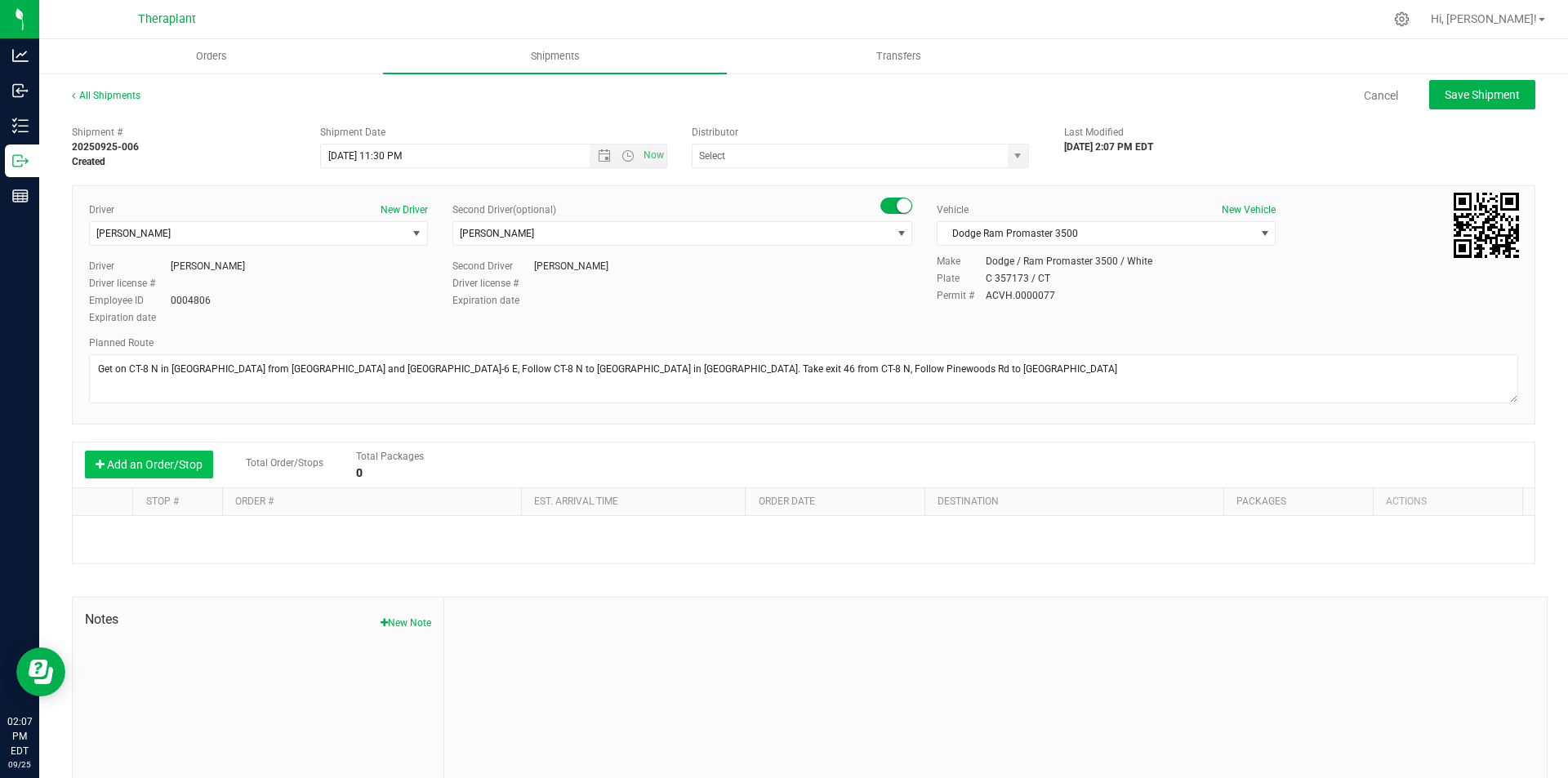
click at [189, 471] on button "Add an Order/Stop" at bounding box center [149, 464] width 128 height 28
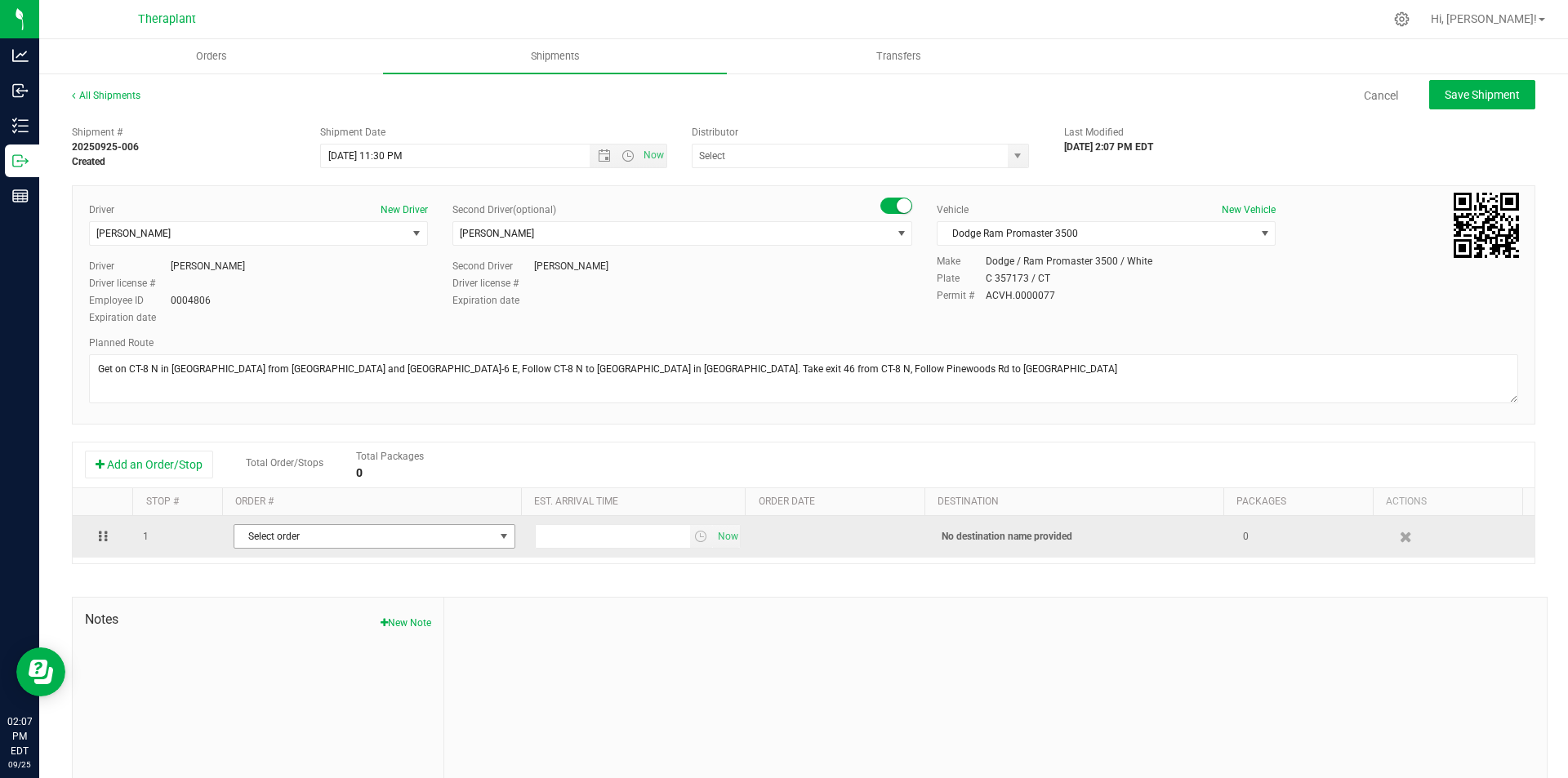
click at [292, 541] on span "Select order" at bounding box center [364, 536] width 259 height 23
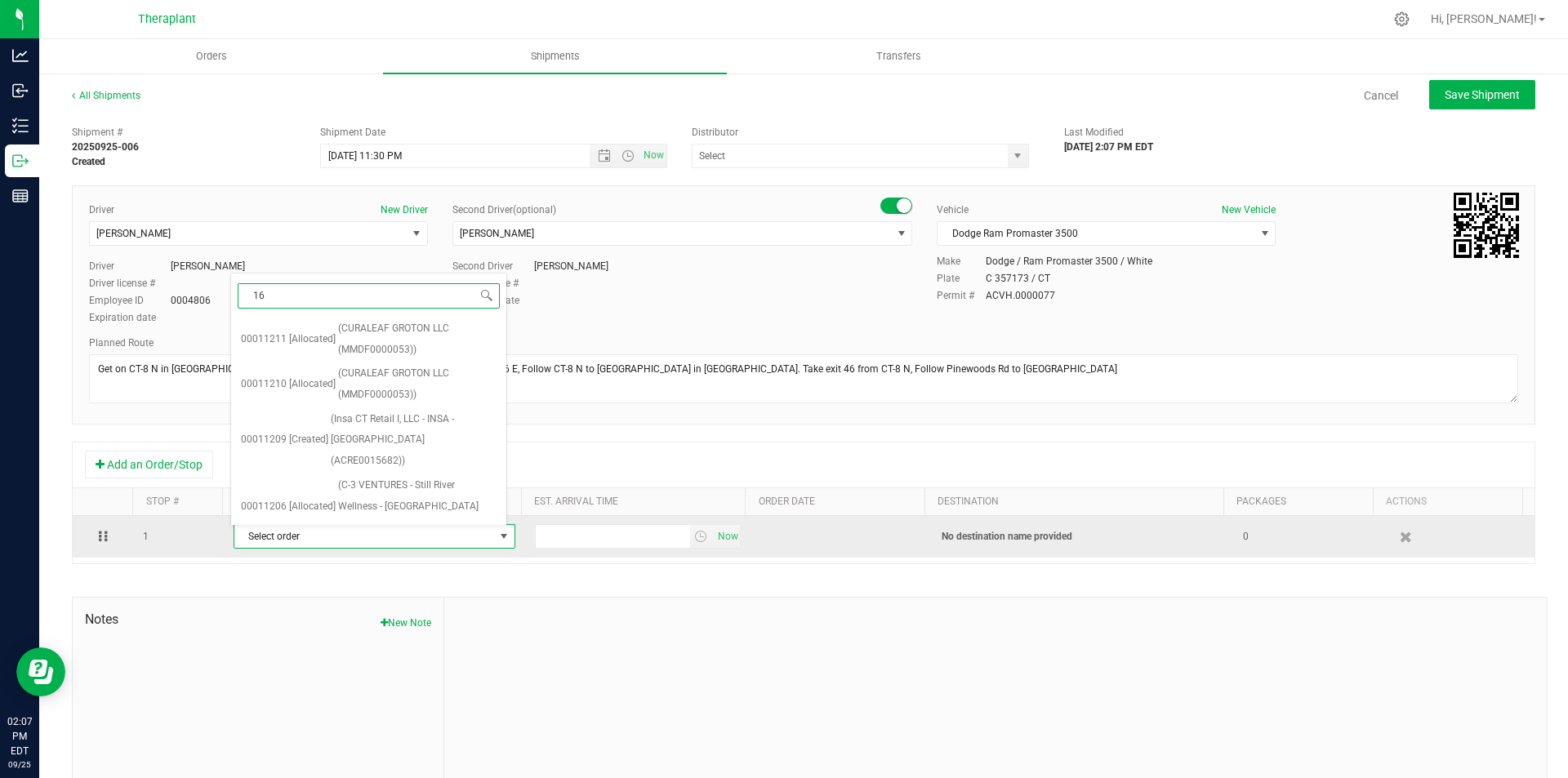
type input "169"
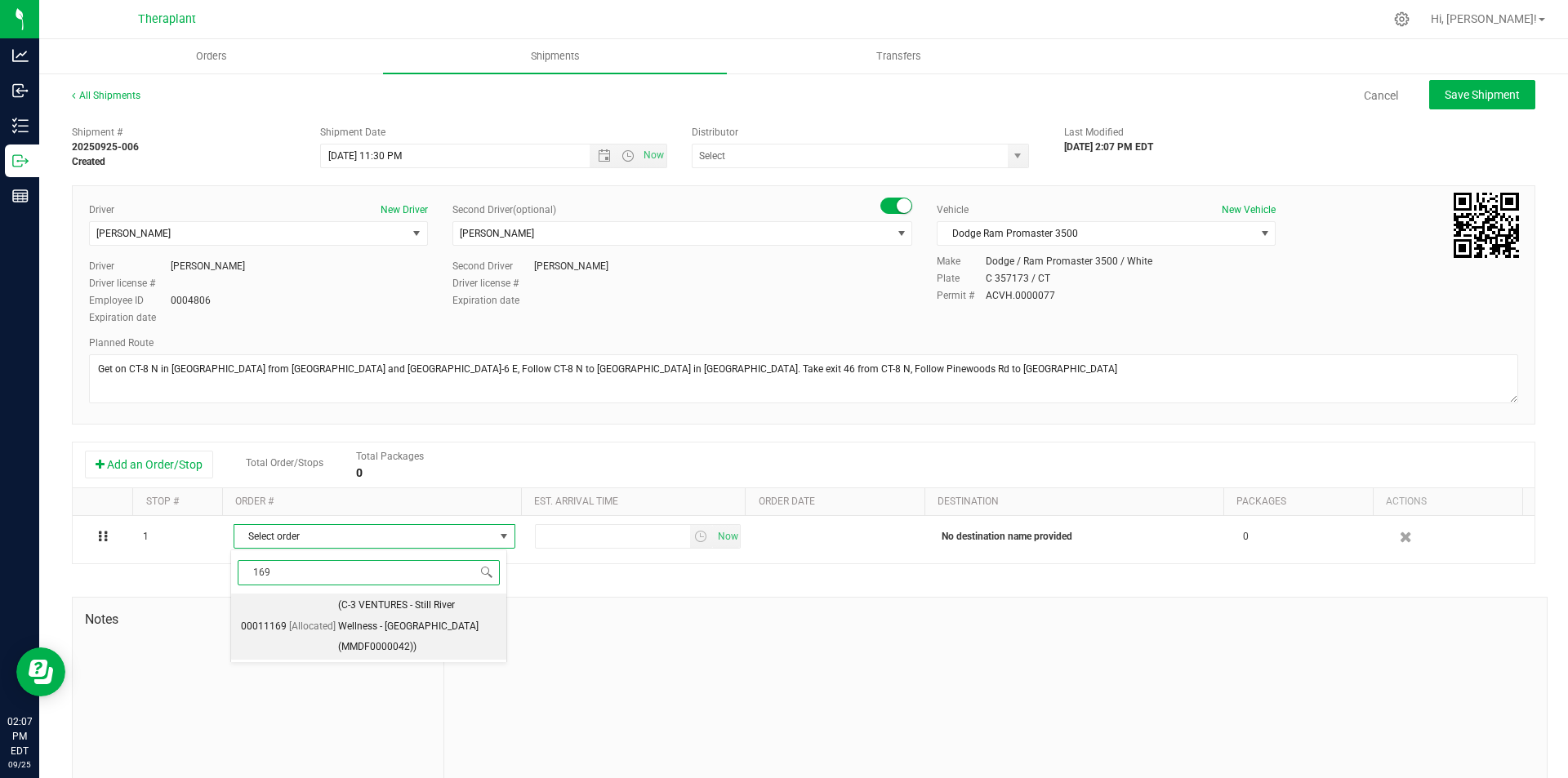
click at [385, 618] on span "(C-3 VENTURES - Still River Wellness - Torrington (MMDF0000042))" at bounding box center [417, 626] width 159 height 63
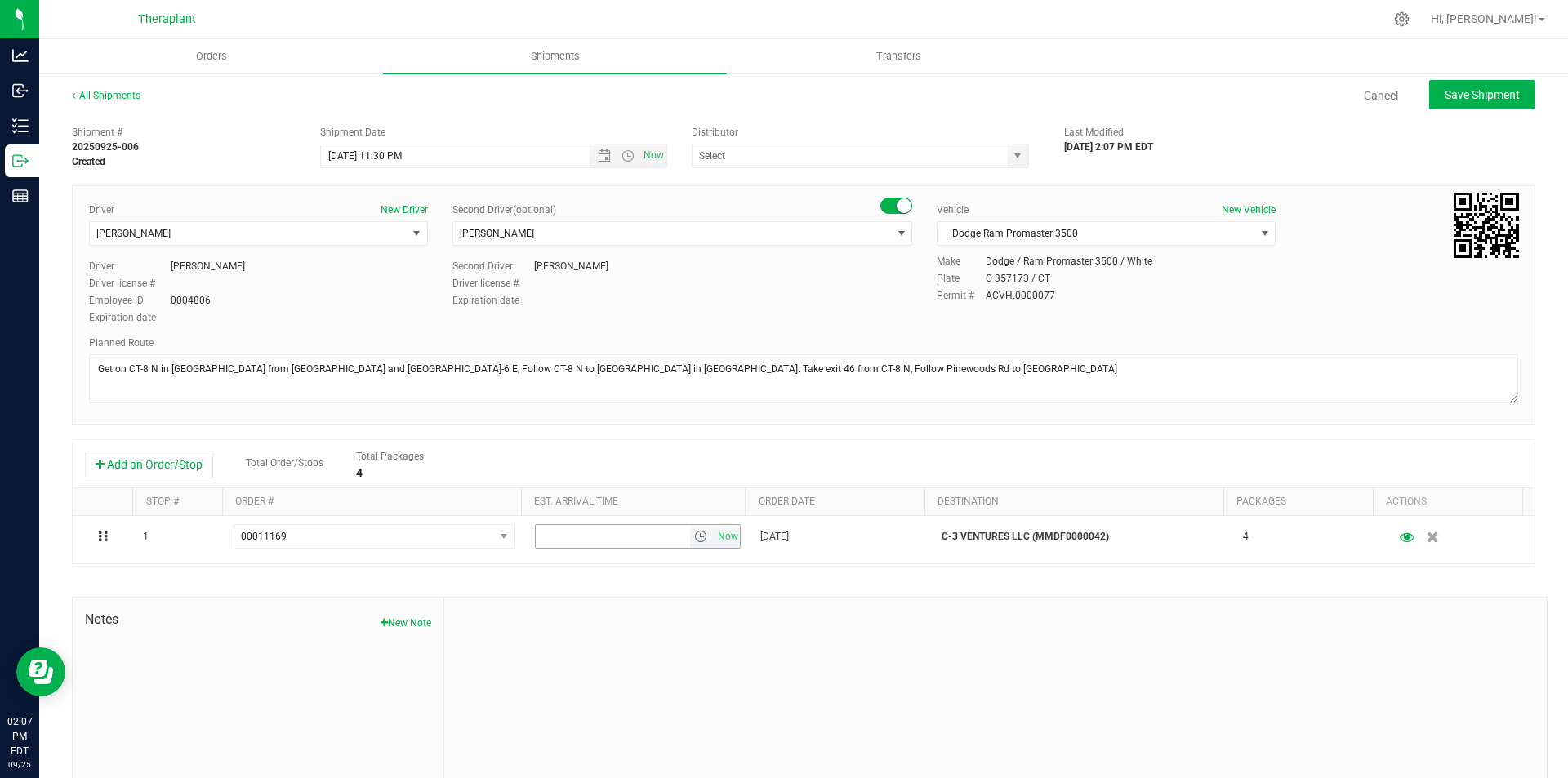
drag, startPoint x: 717, startPoint y: 536, endPoint x: 1031, endPoint y: 416, distance: 336.1
click at [718, 536] on span "Now" at bounding box center [728, 536] width 28 height 24
click at [1455, 124] on div "Shipment # 20250925-006 Created Shipment Date 9/26/2025 11:30 PM Now Distributo…" at bounding box center [803, 143] width 1487 height 52
click at [1448, 115] on div "All Shipments Cancel Save Shipment" at bounding box center [803, 103] width 1463 height 30
click at [1444, 102] on span "Save Shipment" at bounding box center [1482, 95] width 75 height 13
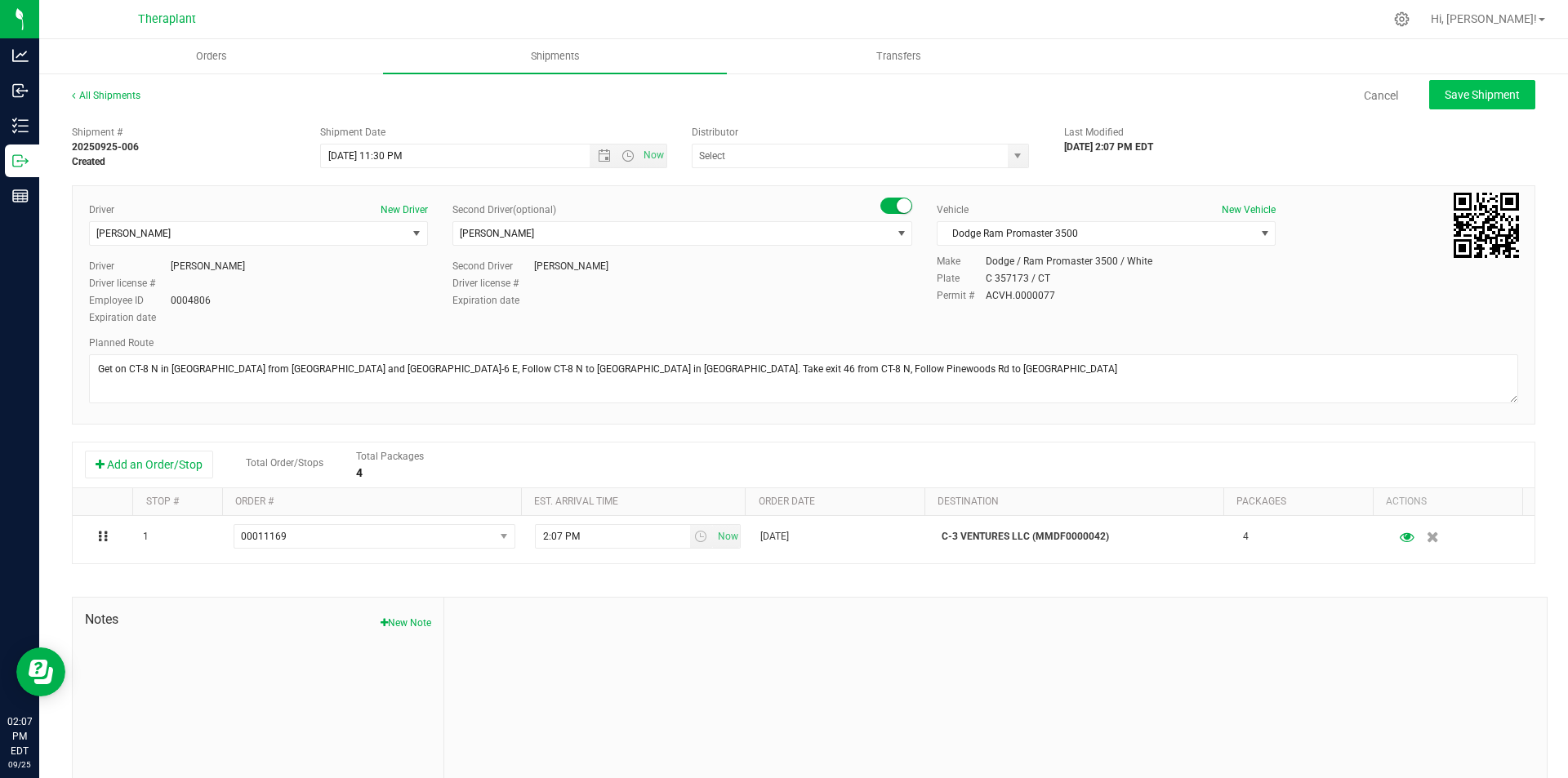
type input "[DATE] 3:30 AM"
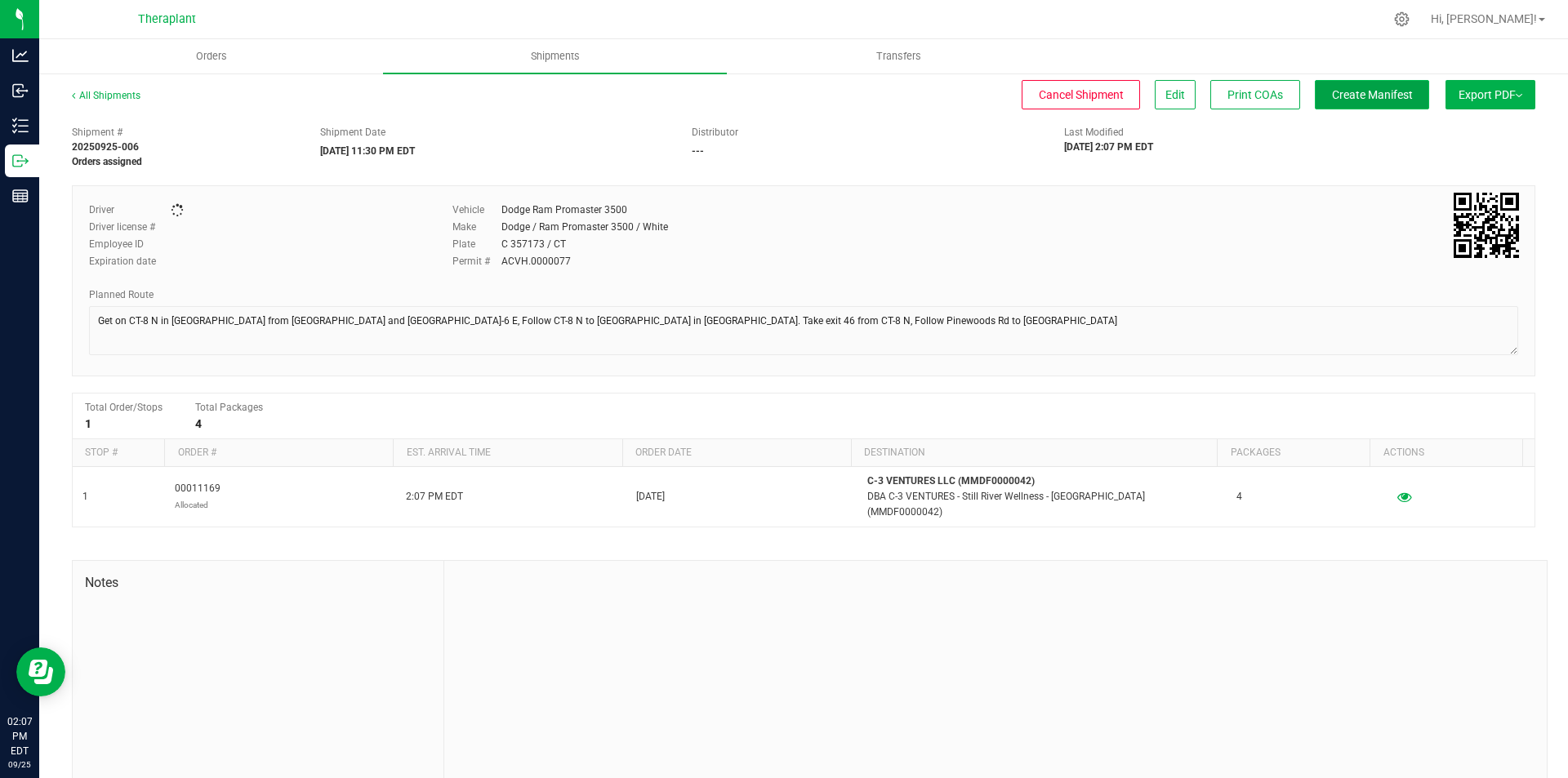
click at [1389, 98] on span "Create Manifest" at bounding box center [1372, 95] width 81 height 13
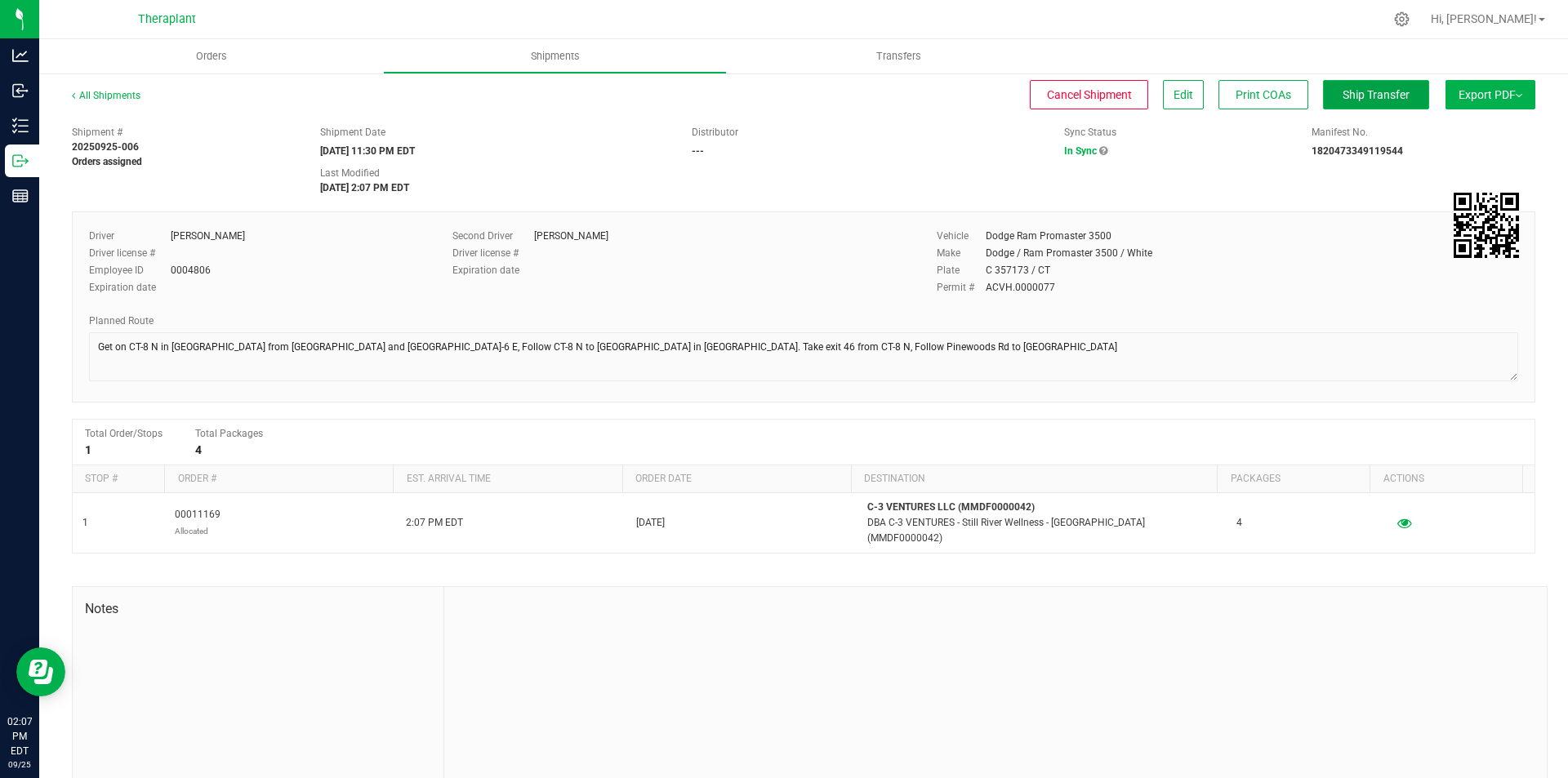
click at [1336, 87] on button "Ship Transfer" at bounding box center [1375, 95] width 106 height 30
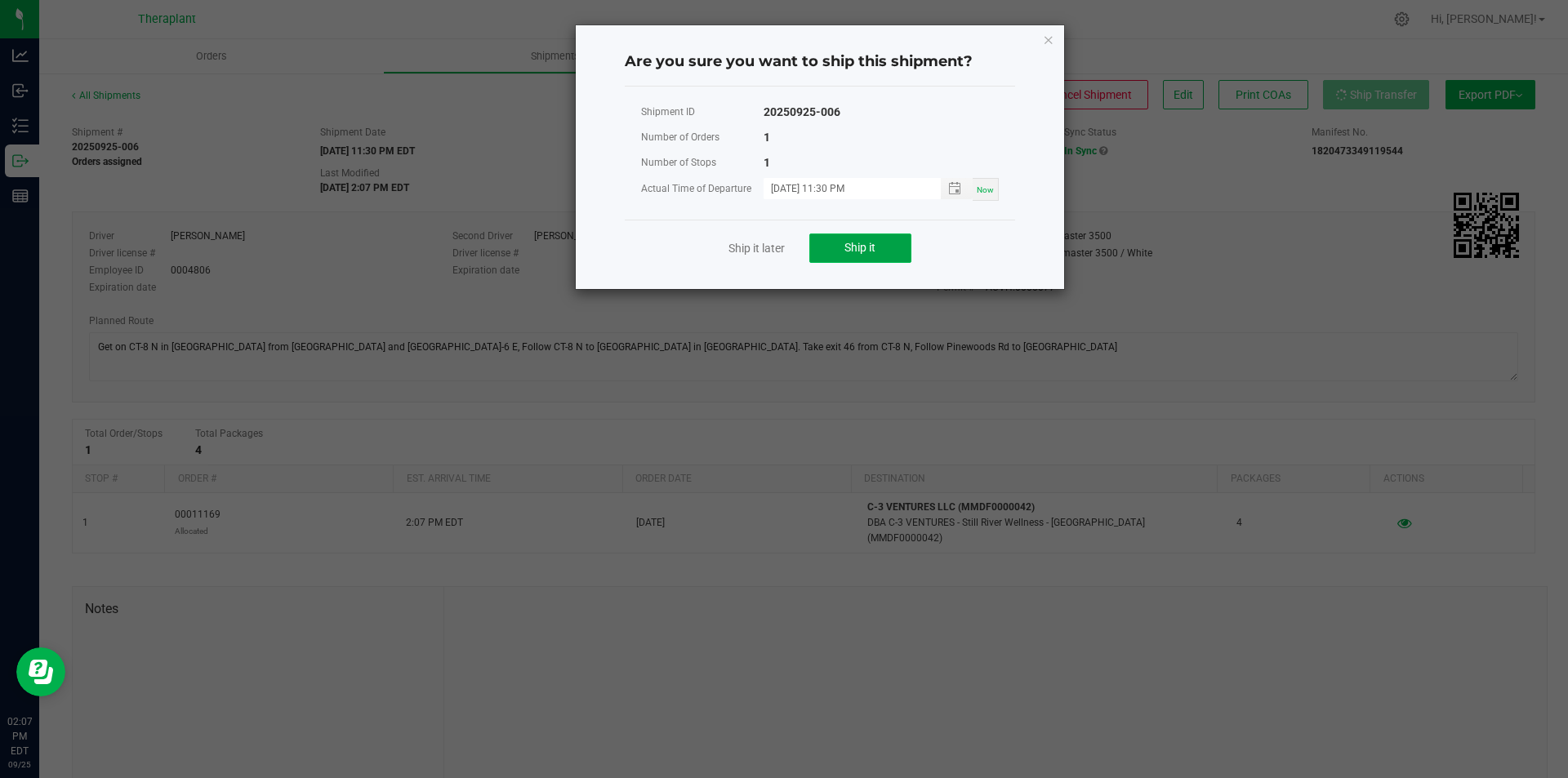
click at [835, 249] on button "Ship it" at bounding box center [860, 249] width 102 height 30
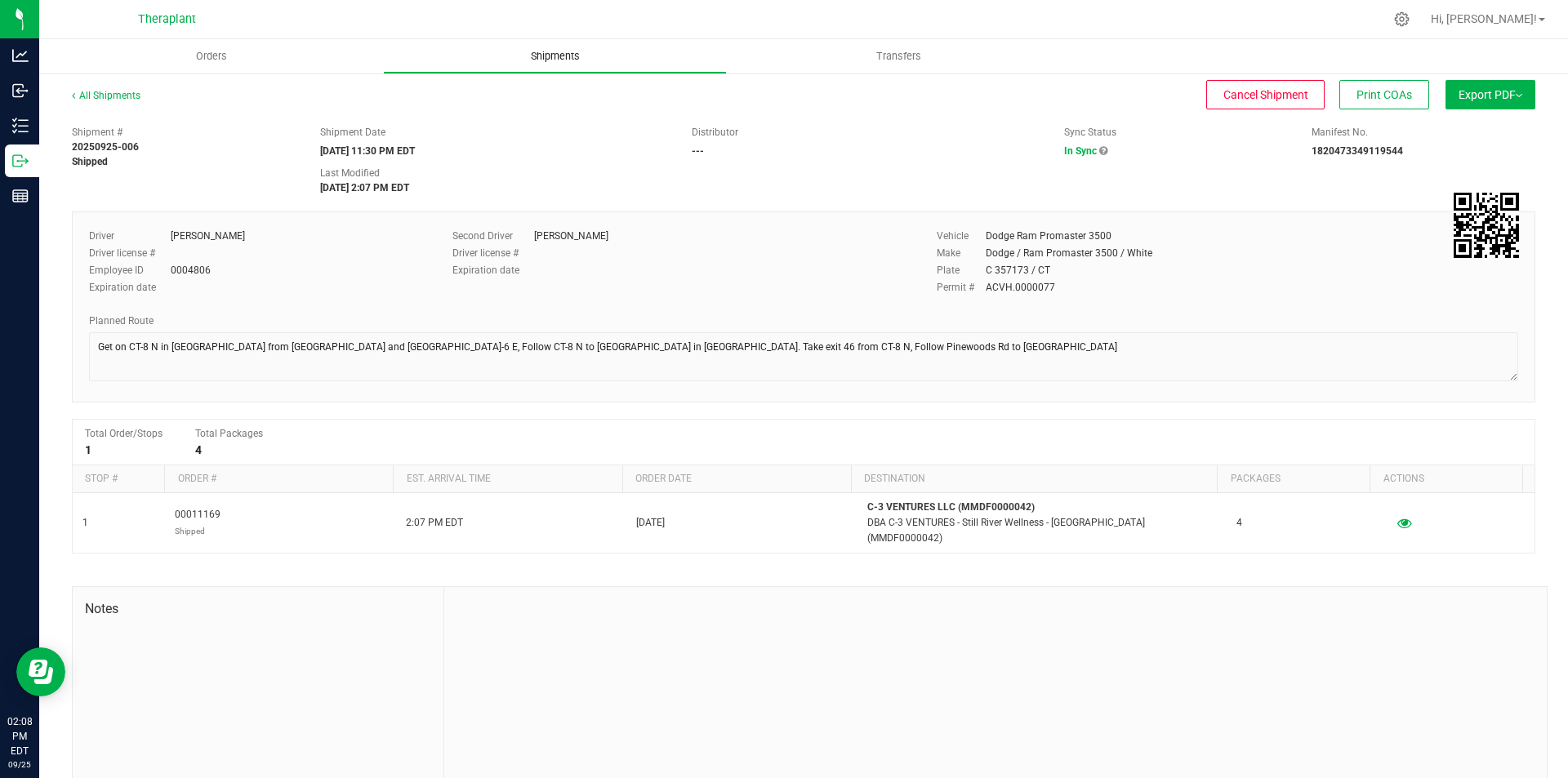
click at [584, 52] on span "Shipments" at bounding box center [555, 56] width 93 height 15
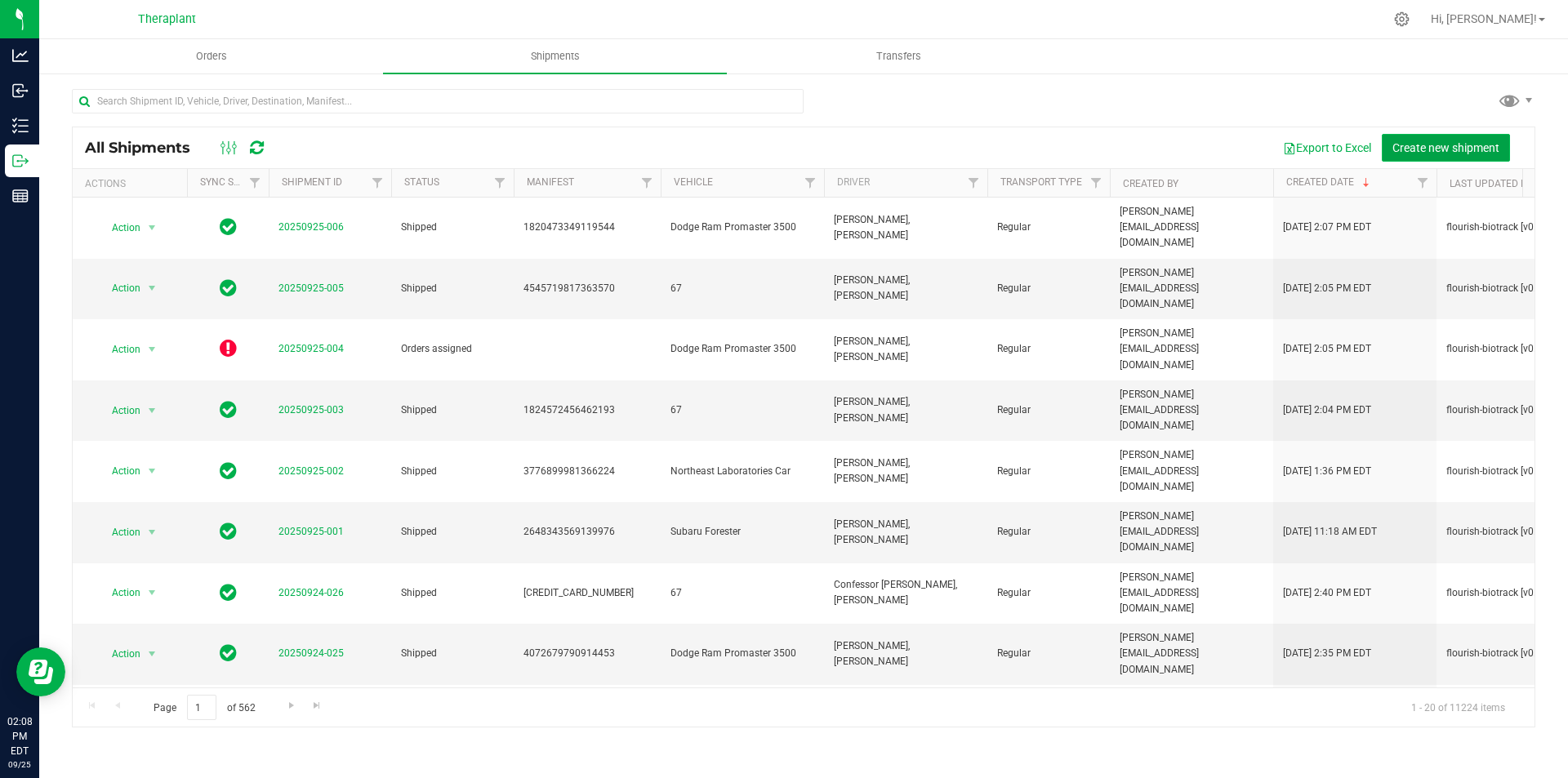
click at [1414, 142] on span "Create new shipment" at bounding box center [1445, 147] width 107 height 13
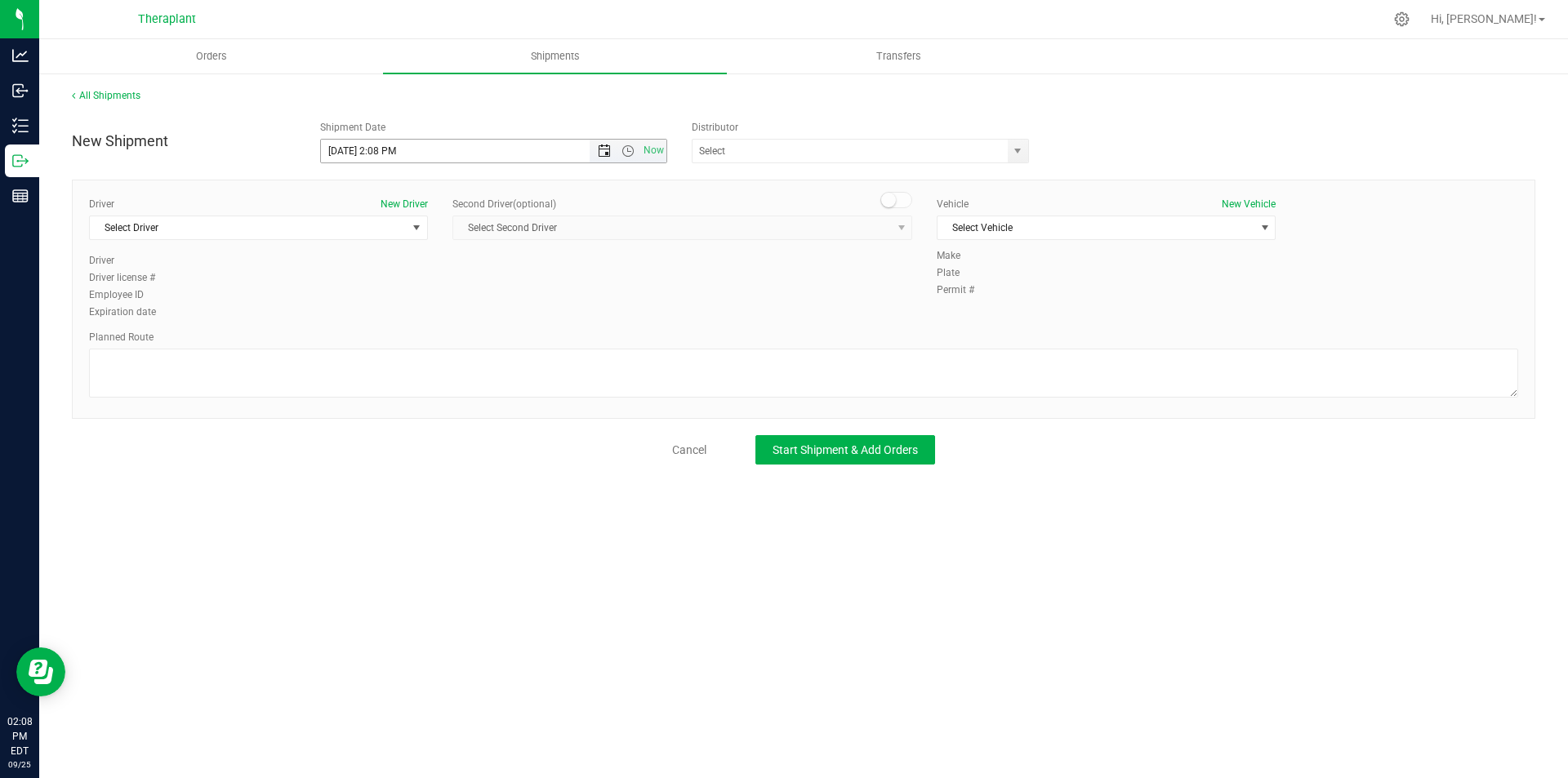
click at [604, 152] on span "Open the date view" at bounding box center [604, 151] width 13 height 13
drag, startPoint x: 451, startPoint y: 321, endPoint x: 464, endPoint y: 311, distance: 16.4
click at [452, 319] on link "26" at bounding box center [453, 317] width 24 height 25
click at [627, 152] on span "Open the time view" at bounding box center [627, 151] width 13 height 13
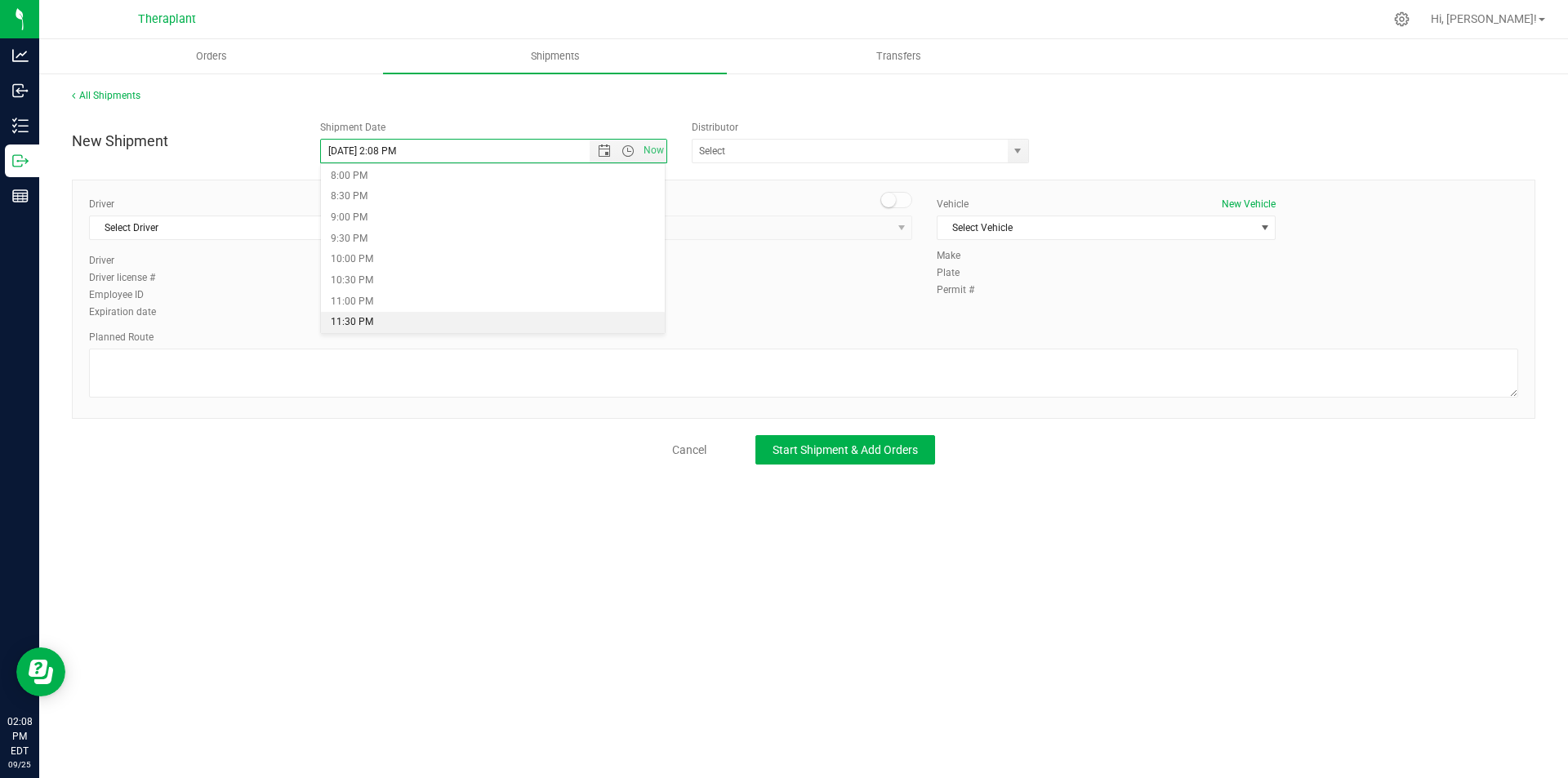
click at [518, 323] on li "11:30 PM" at bounding box center [492, 322] width 344 height 21
type input "[DATE] 11:30 PM"
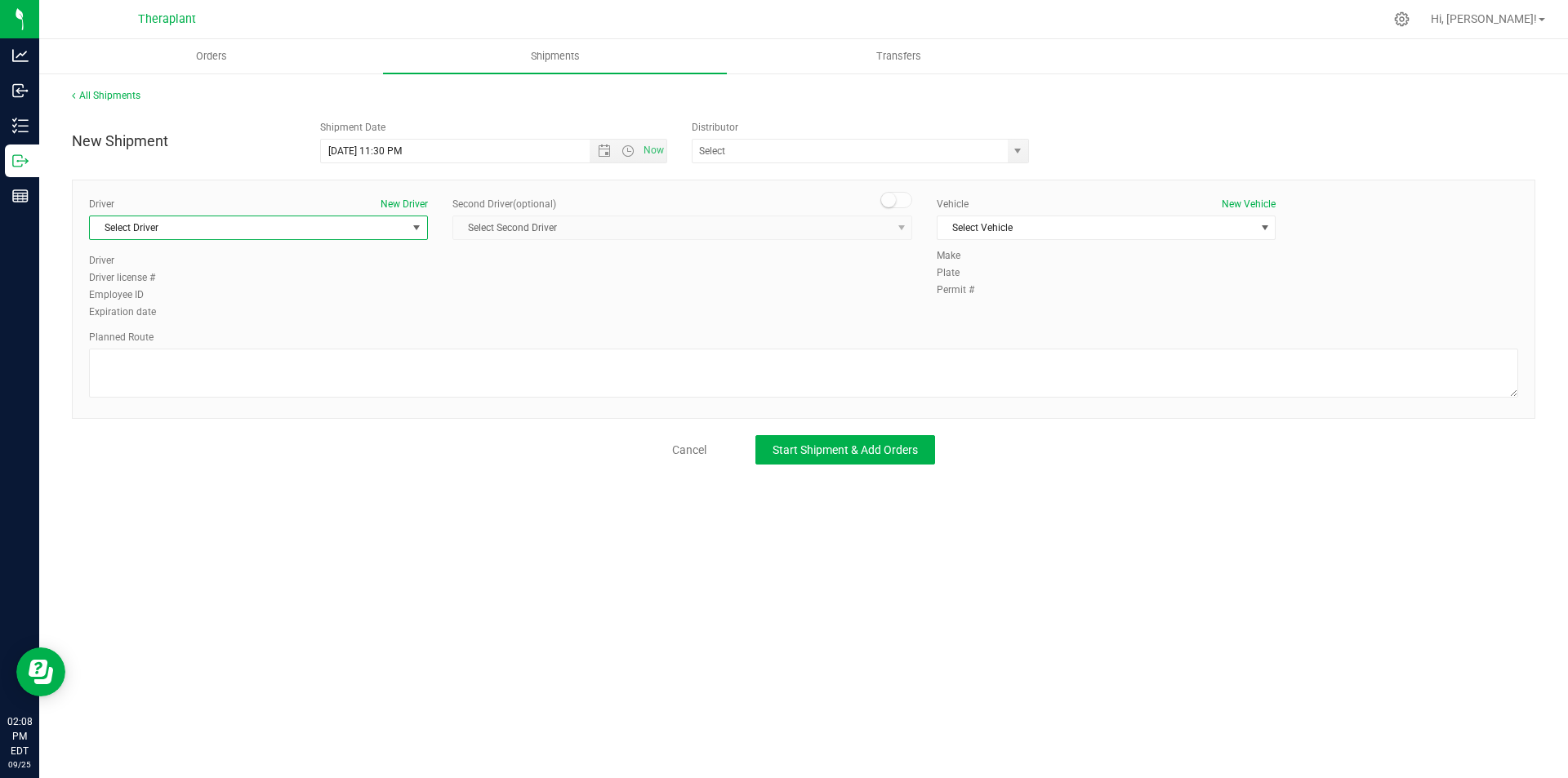
click at [319, 223] on span "Select Driver" at bounding box center [249, 228] width 317 height 23
click at [327, 300] on li "Richard Butler" at bounding box center [258, 296] width 337 height 25
type input "rich"
click at [895, 209] on div "Second Driver (optional)" at bounding box center [682, 204] width 460 height 15
click at [885, 203] on small at bounding box center [888, 200] width 15 height 15
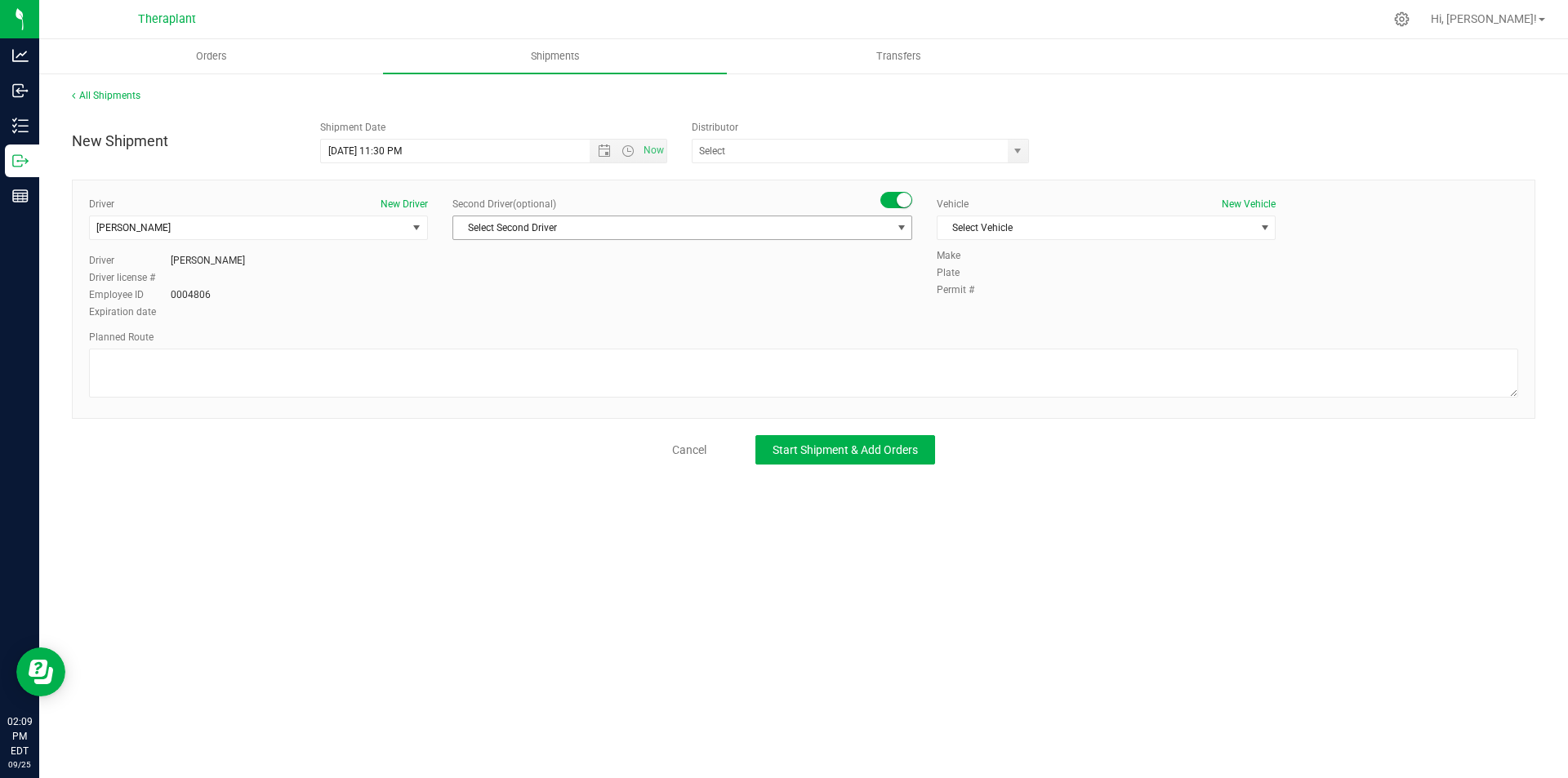
click at [868, 221] on span "Select Second Driver" at bounding box center [672, 228] width 438 height 23
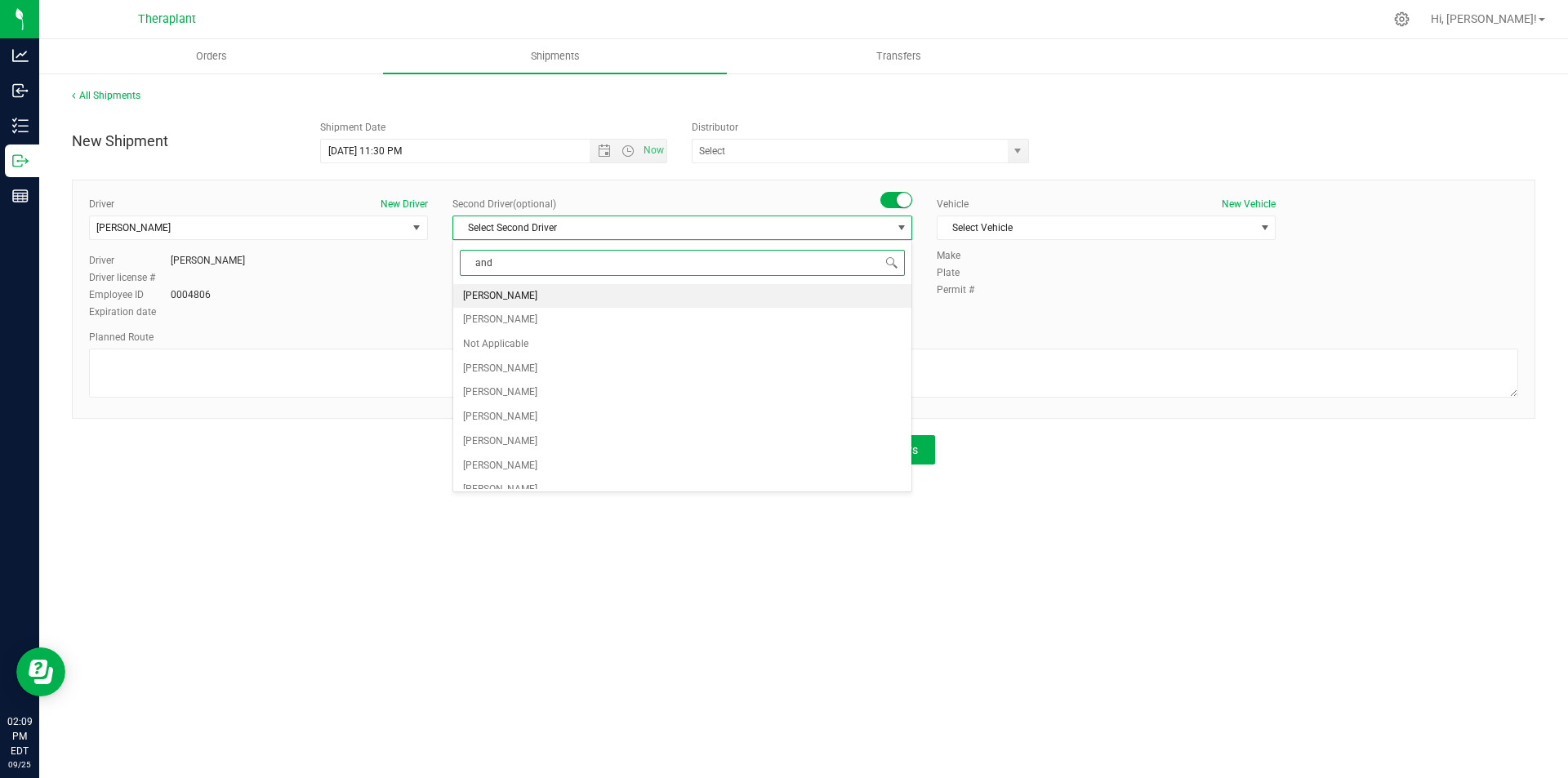
type input "andy"
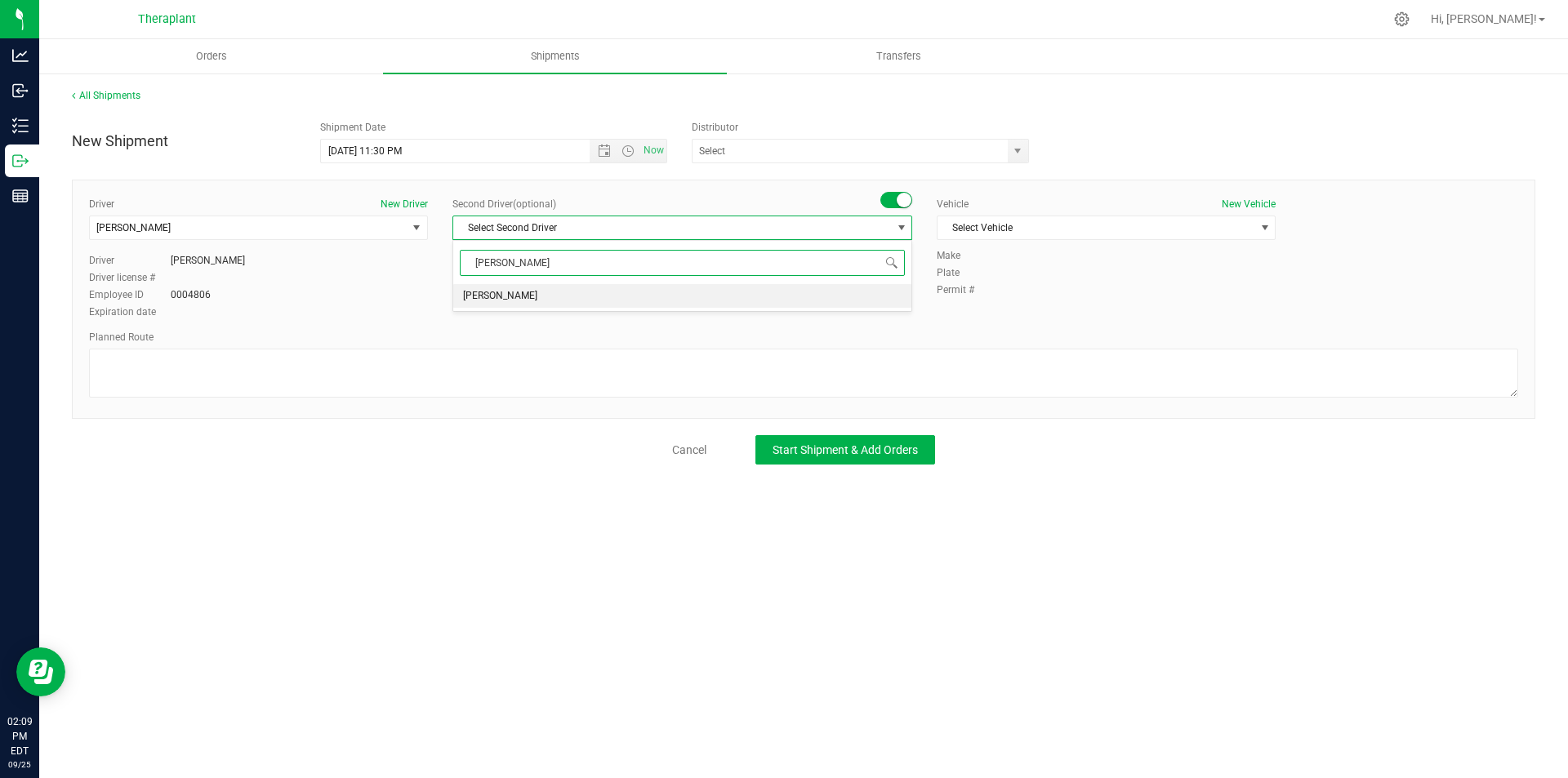
click at [787, 294] on li "Andy Crespo" at bounding box center [682, 296] width 458 height 25
click at [1105, 212] on div "Vehicle New Vehicle Select Vehicle Select Vehicle 330 67 78 Dodge Ram Promaster…" at bounding box center [1105, 223] width 364 height 52
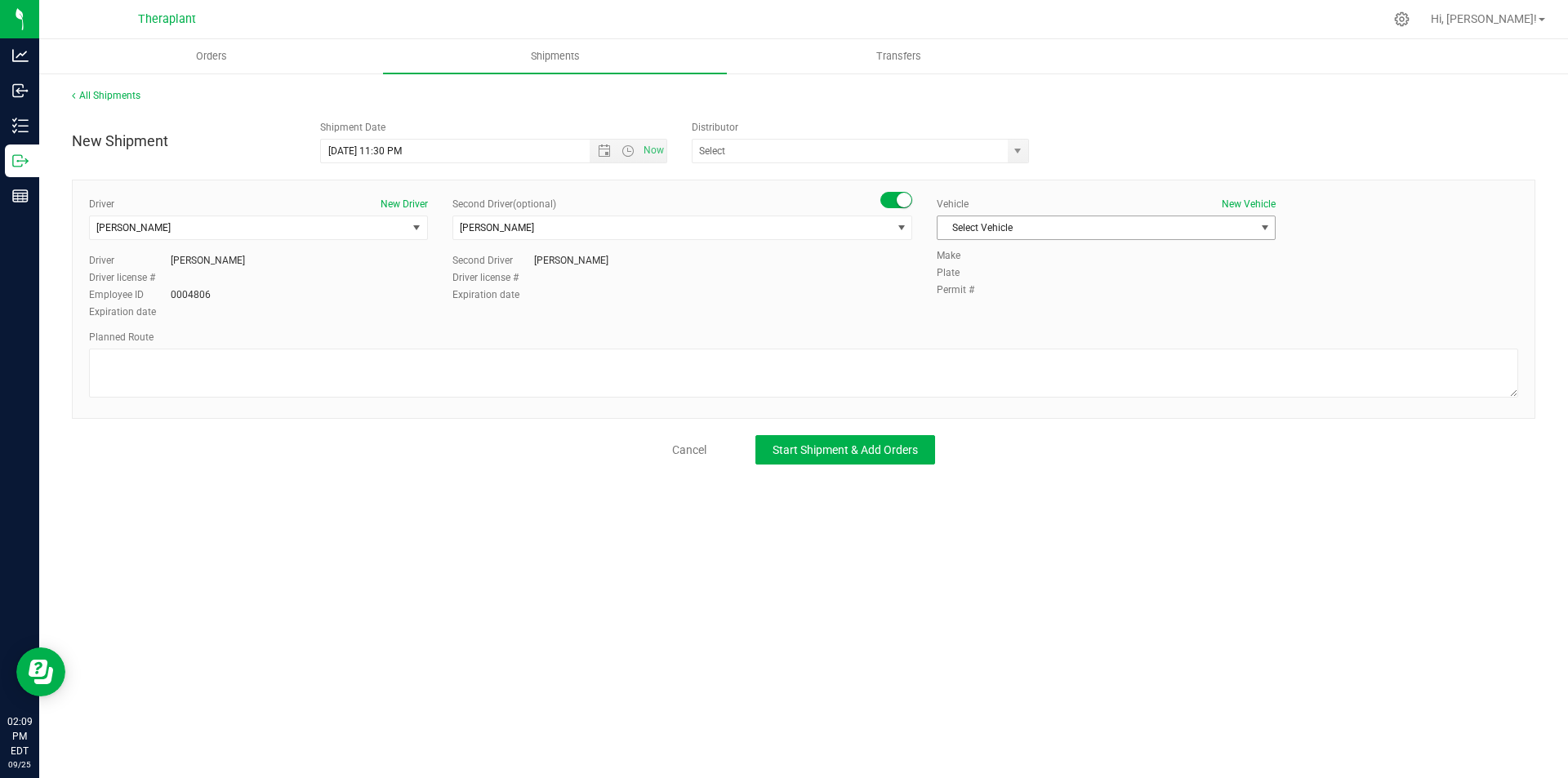
click at [1096, 228] on span "Select Vehicle" at bounding box center [1096, 228] width 317 height 23
click at [1003, 324] on li "Dodge Ram Promaster 3500" at bounding box center [1105, 329] width 337 height 25
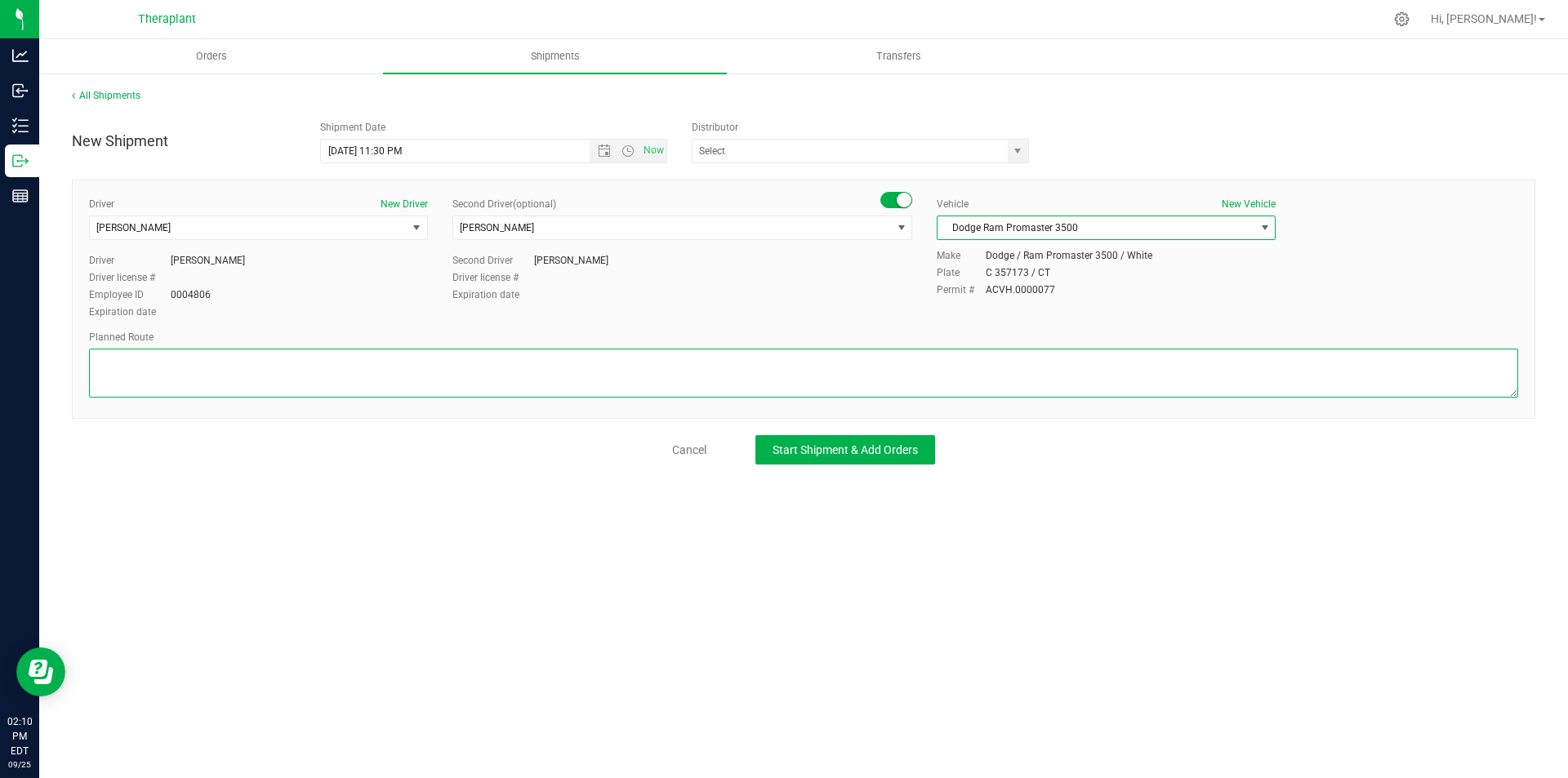
click at [237, 364] on textarea at bounding box center [803, 373] width 1429 height 49
paste textarea "Get on CT-8 N in [GEOGRAPHIC_DATA] from [GEOGRAPHIC_DATA] and [GEOGRAPHIC_DATA]…"
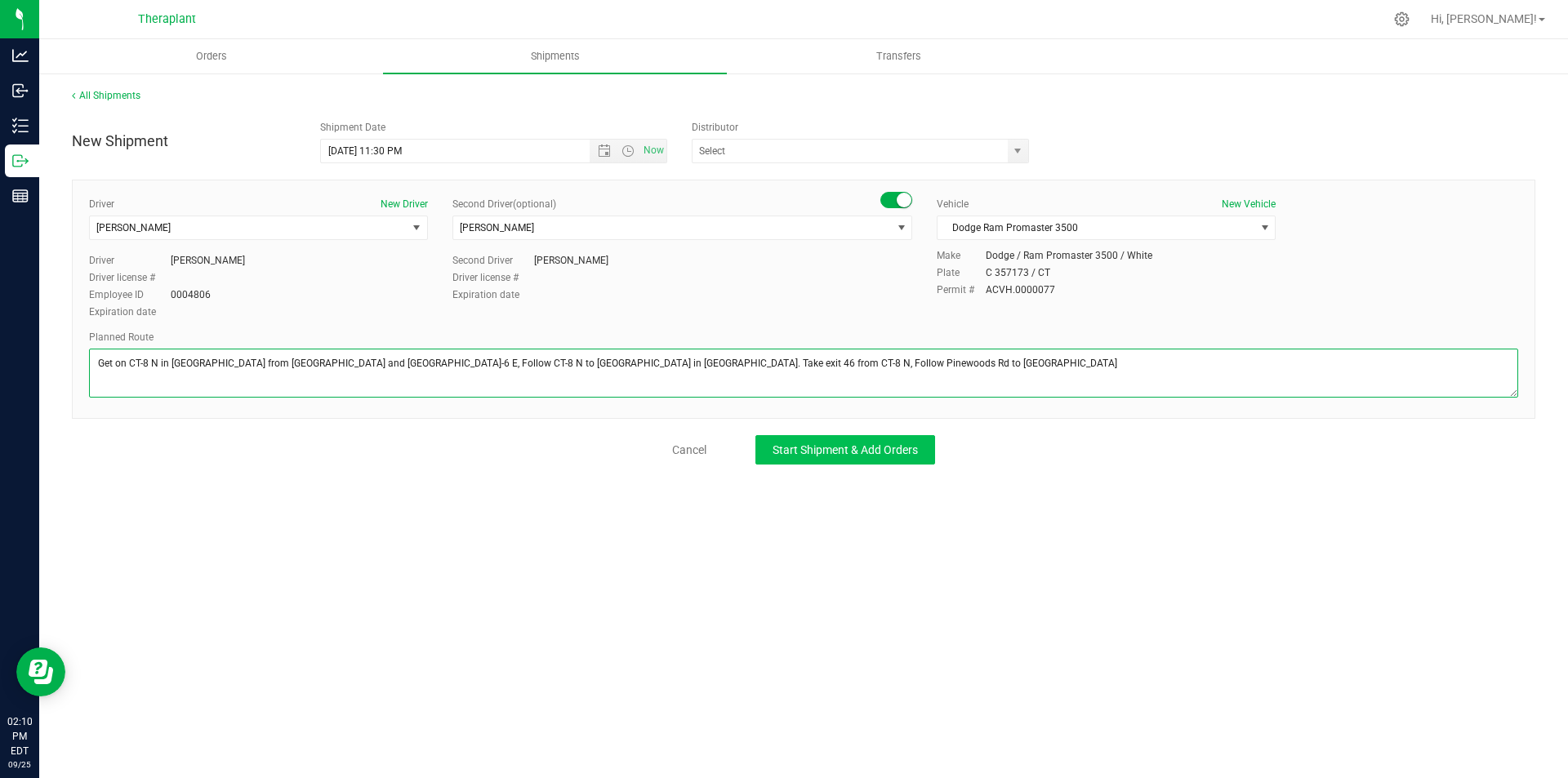
type textarea "Get on CT-8 N in [GEOGRAPHIC_DATA] from [GEOGRAPHIC_DATA] and [GEOGRAPHIC_DATA]…"
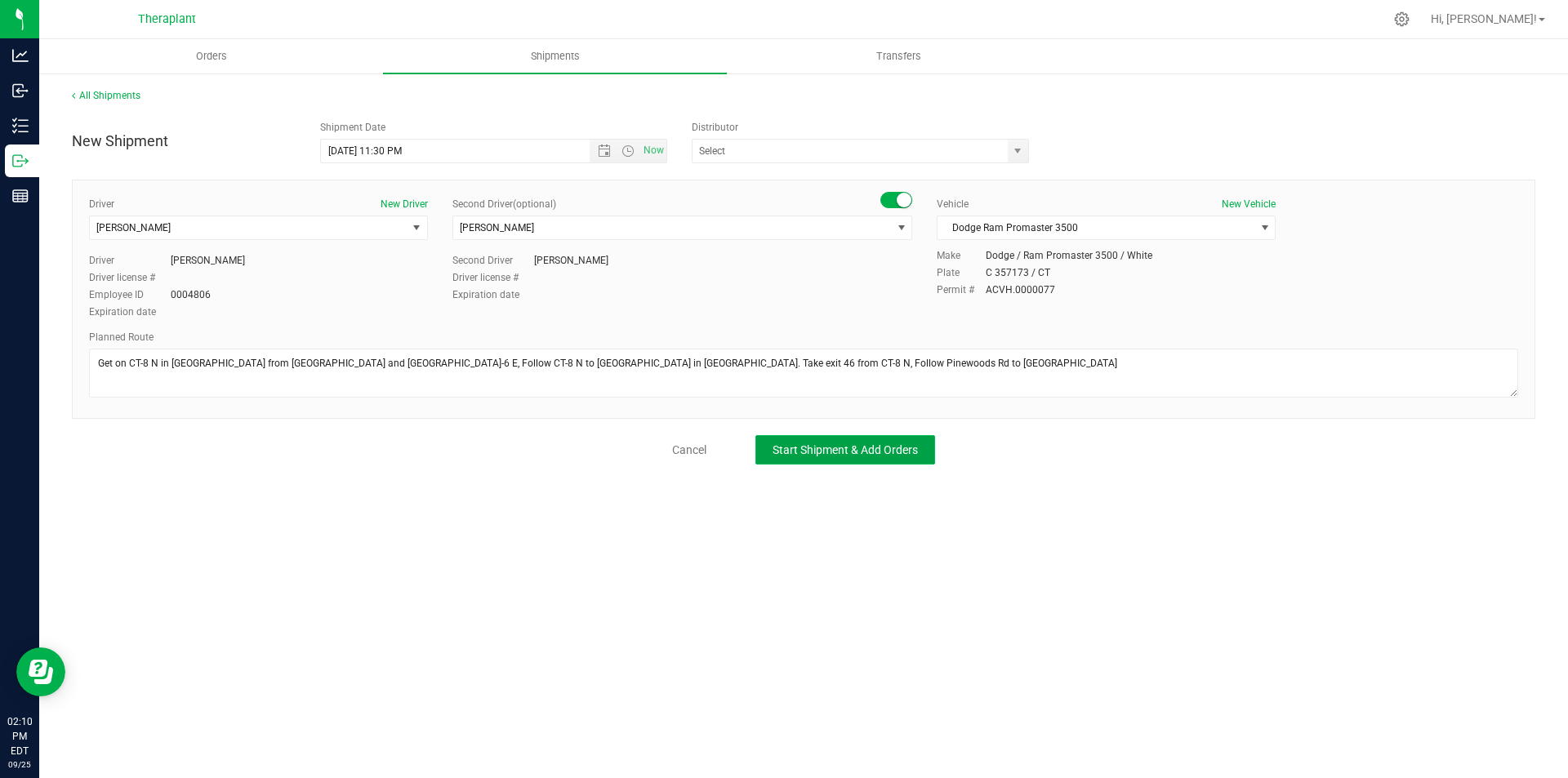
click at [787, 450] on span "Start Shipment & Add Orders" at bounding box center [845, 449] width 145 height 13
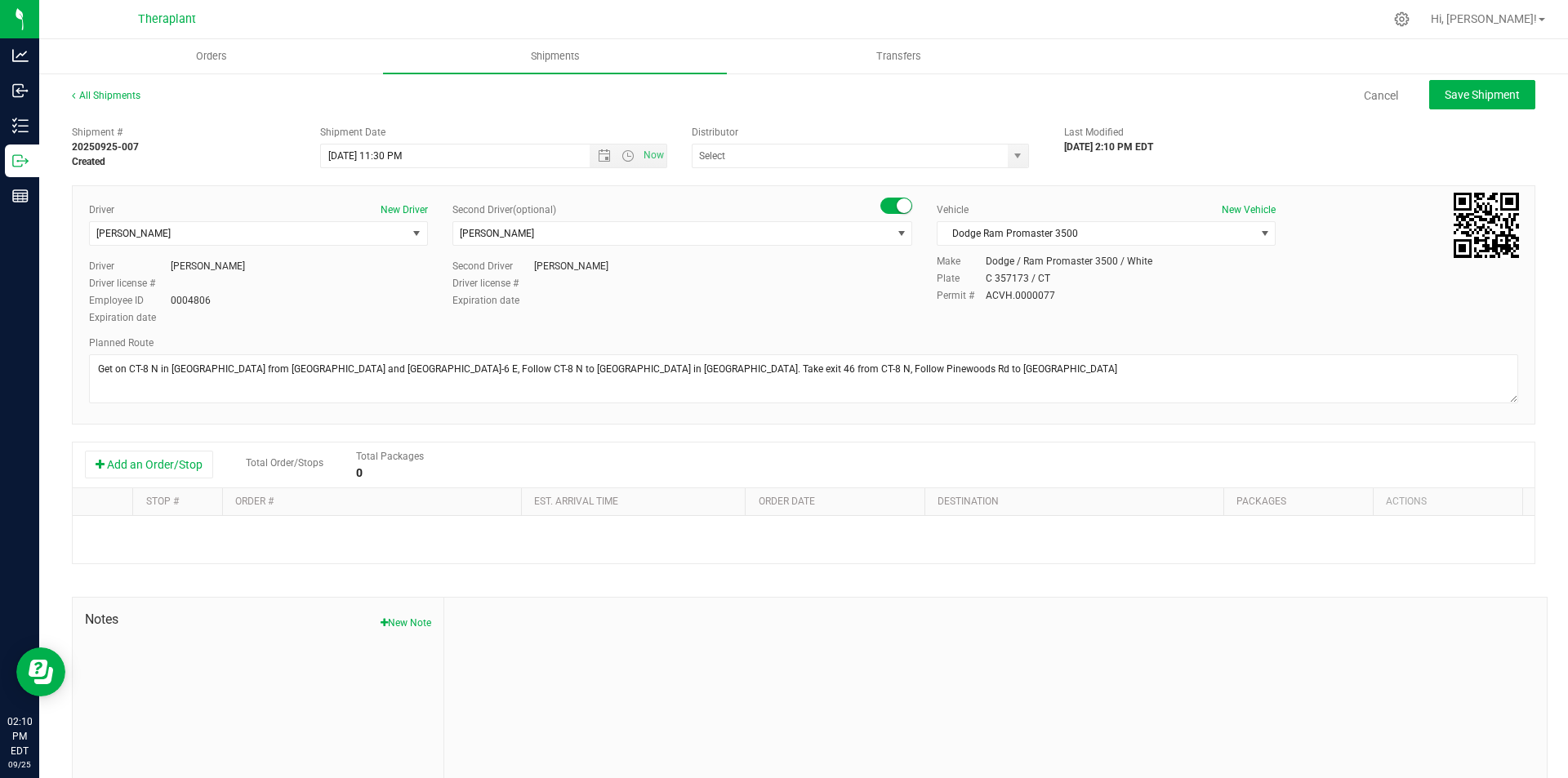
click at [166, 449] on div "Add an Order/Stop Total Order/Stops Total Packages 0" at bounding box center [803, 465] width 1461 height 46
click at [166, 454] on button "Add an Order/Stop" at bounding box center [149, 464] width 128 height 28
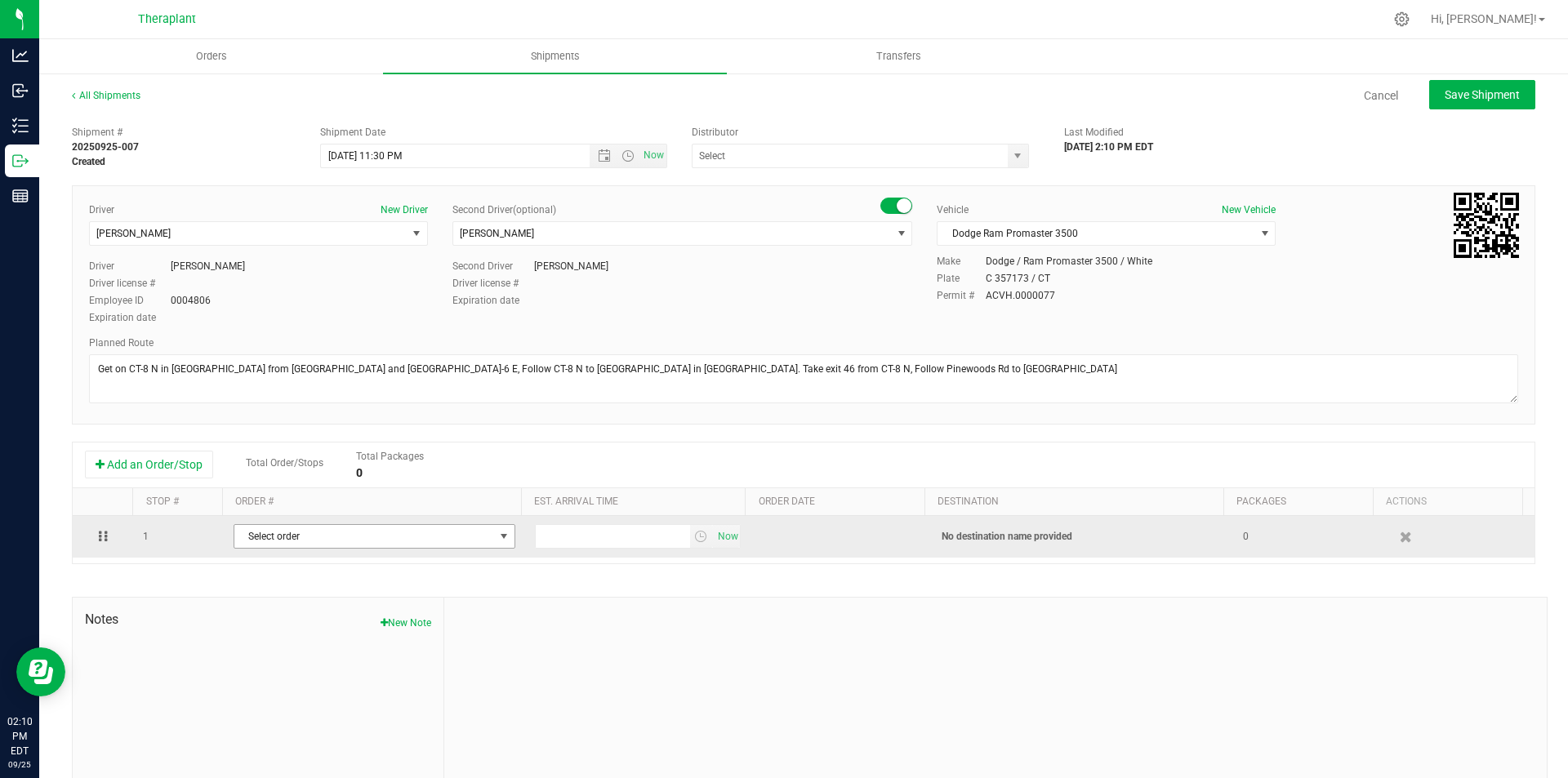
click at [286, 531] on span "Select order" at bounding box center [364, 536] width 259 height 23
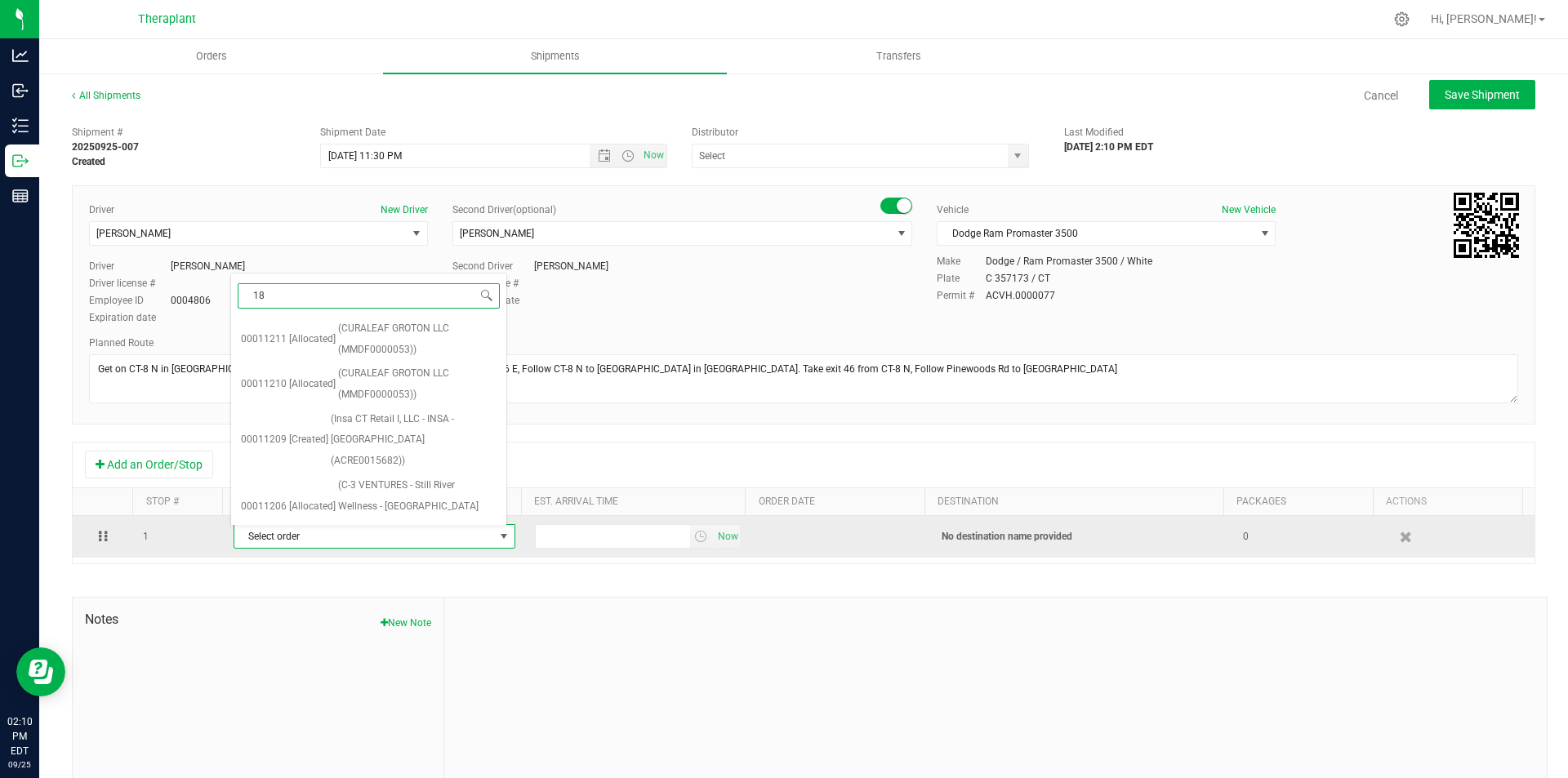
type input "185"
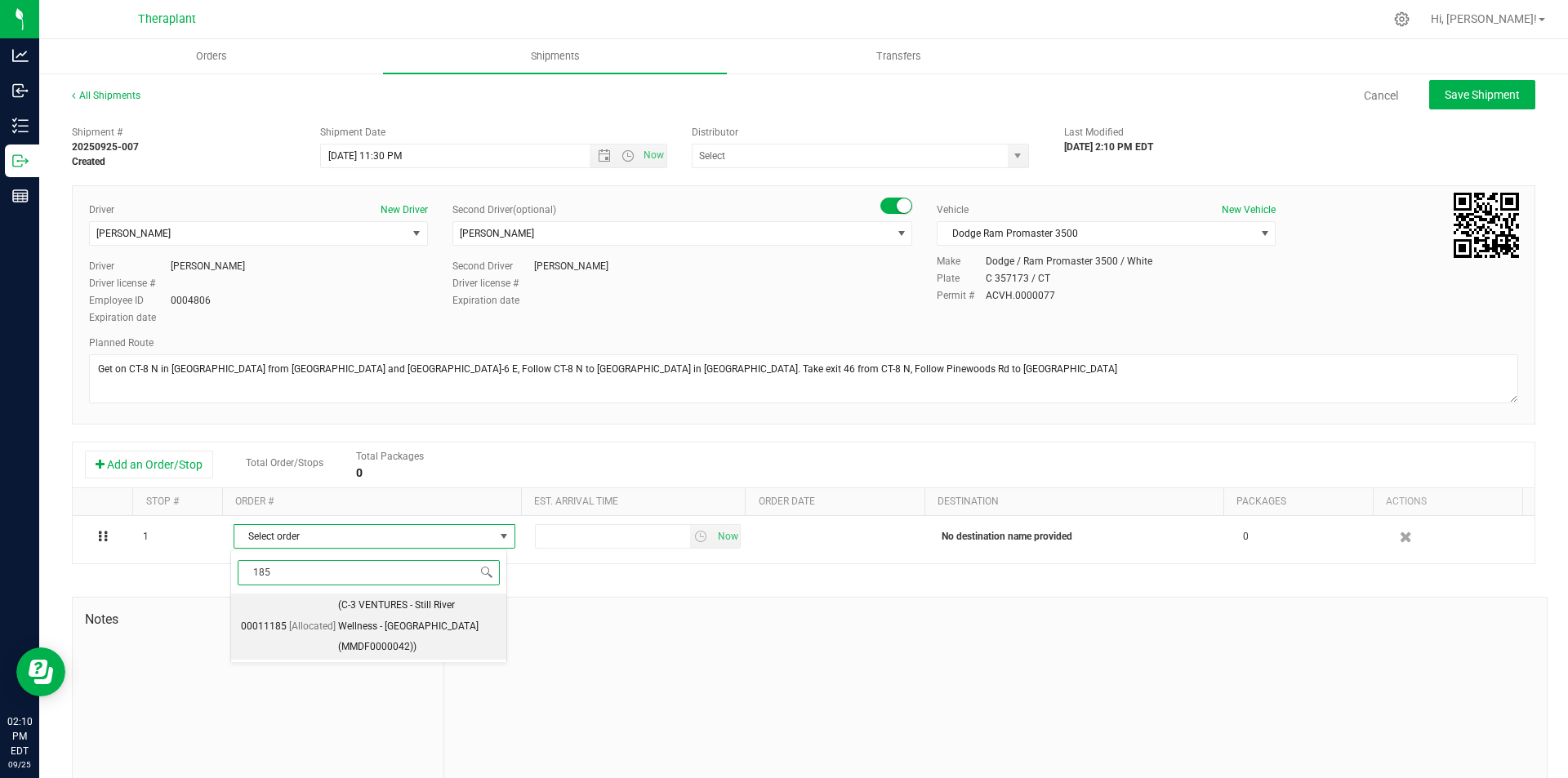
click at [301, 617] on span "[Allocated]" at bounding box center [312, 627] width 46 height 21
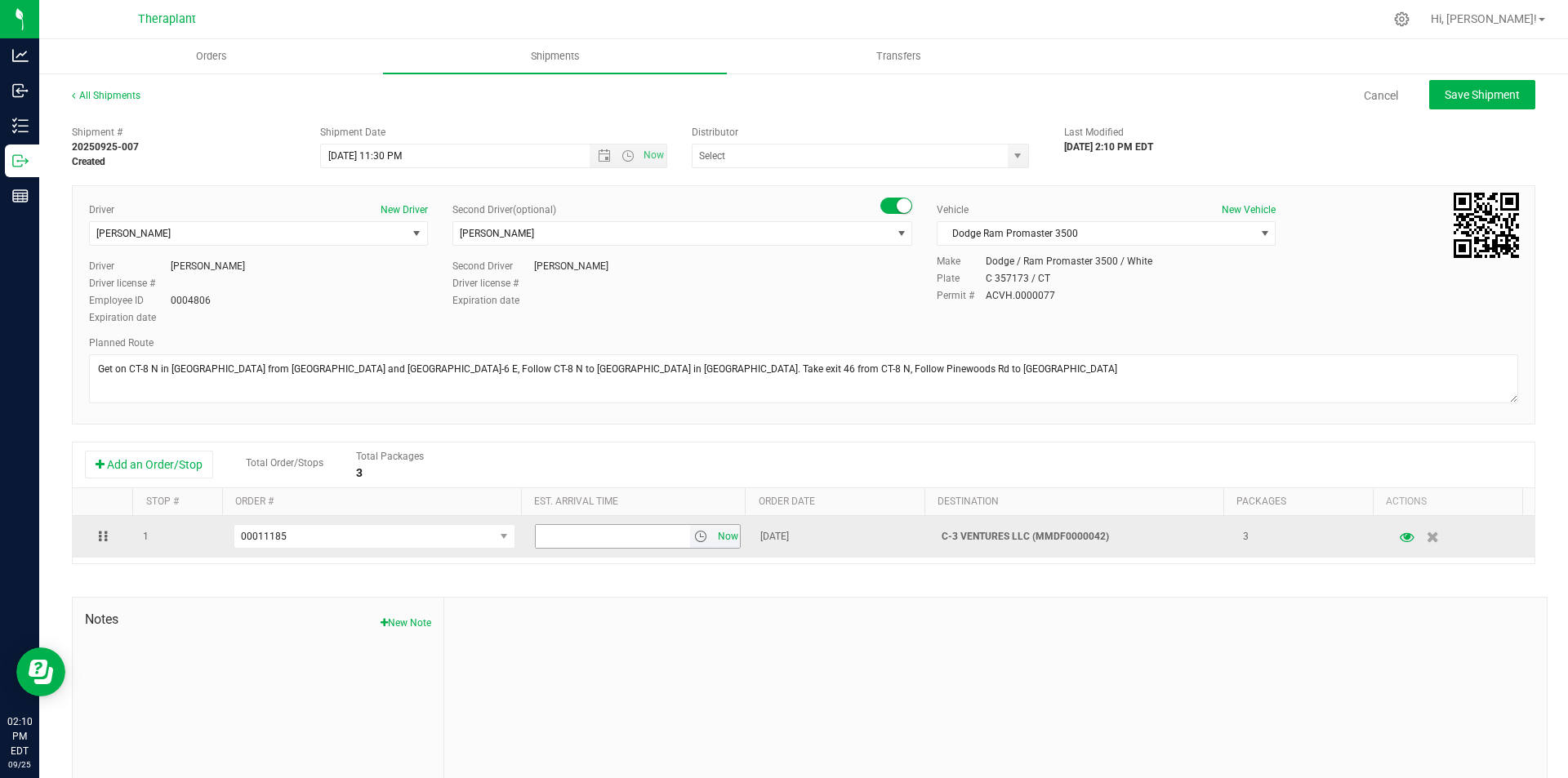
click at [726, 543] on span "Now" at bounding box center [728, 536] width 28 height 24
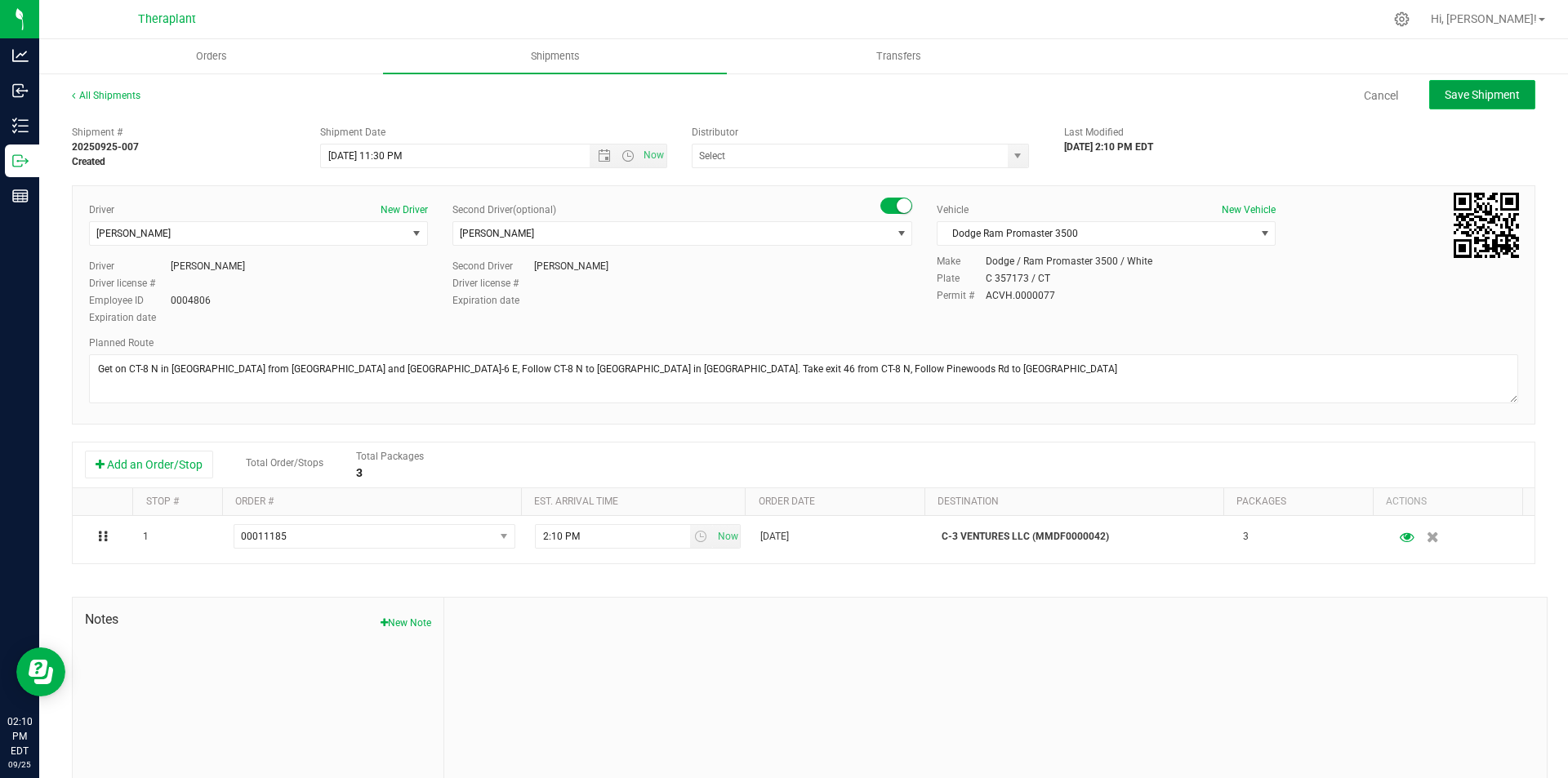
click at [1462, 92] on span "Save Shipment" at bounding box center [1482, 95] width 75 height 13
type input "[DATE] 3:30 AM"
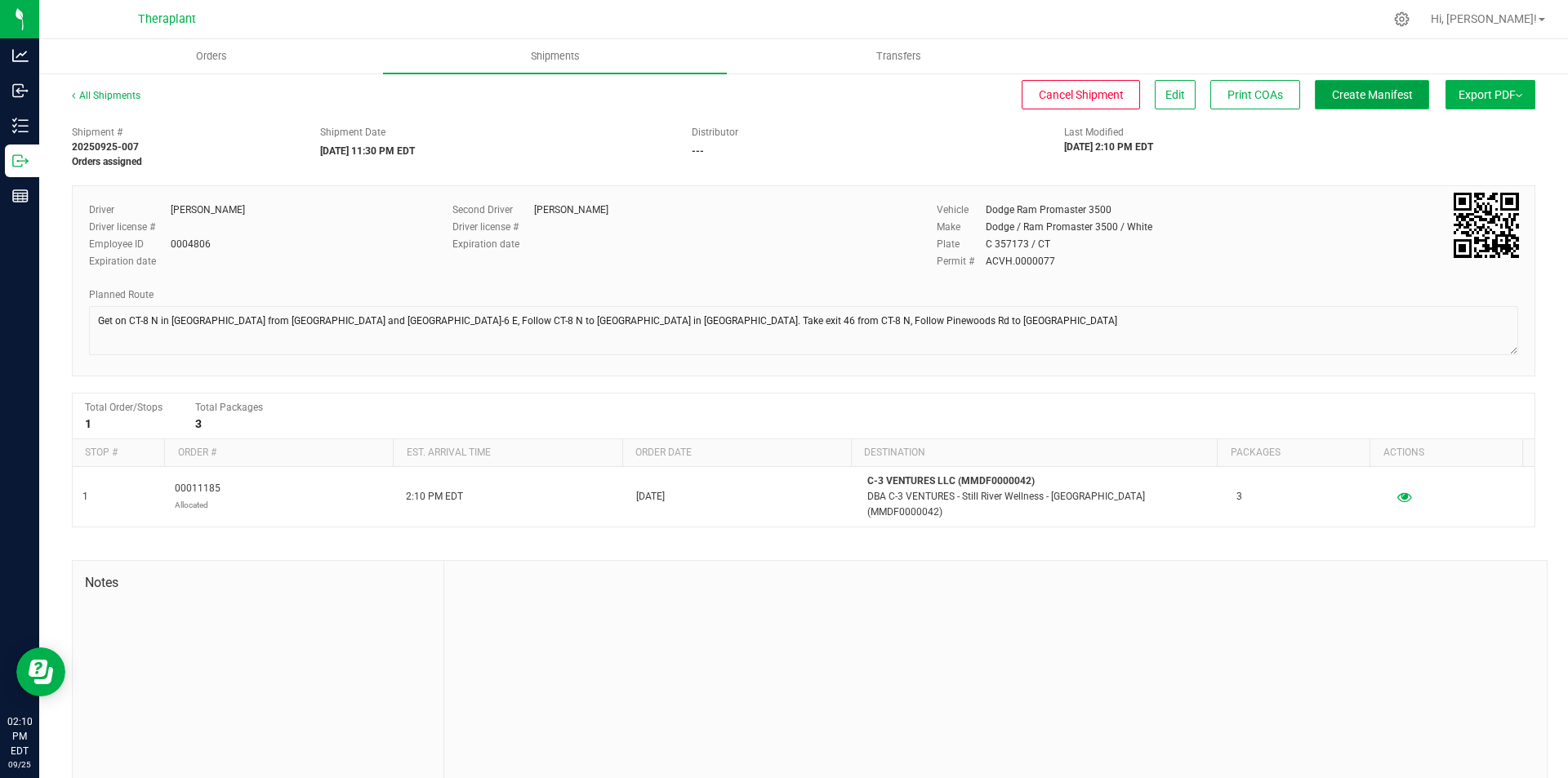
click at [1356, 97] on span "Create Manifest" at bounding box center [1372, 95] width 81 height 13
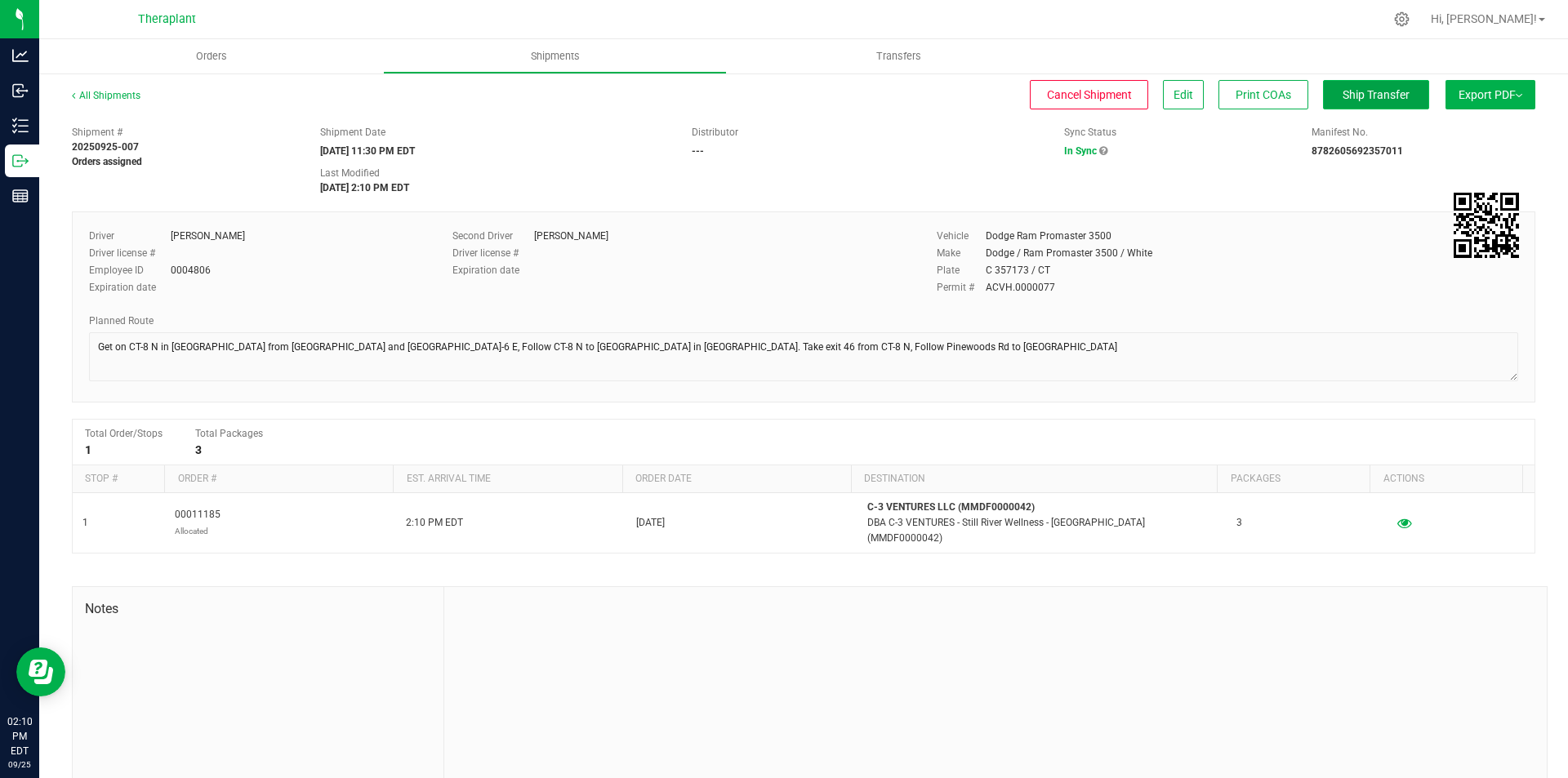
click at [1347, 85] on button "Ship Transfer" at bounding box center [1375, 95] width 106 height 30
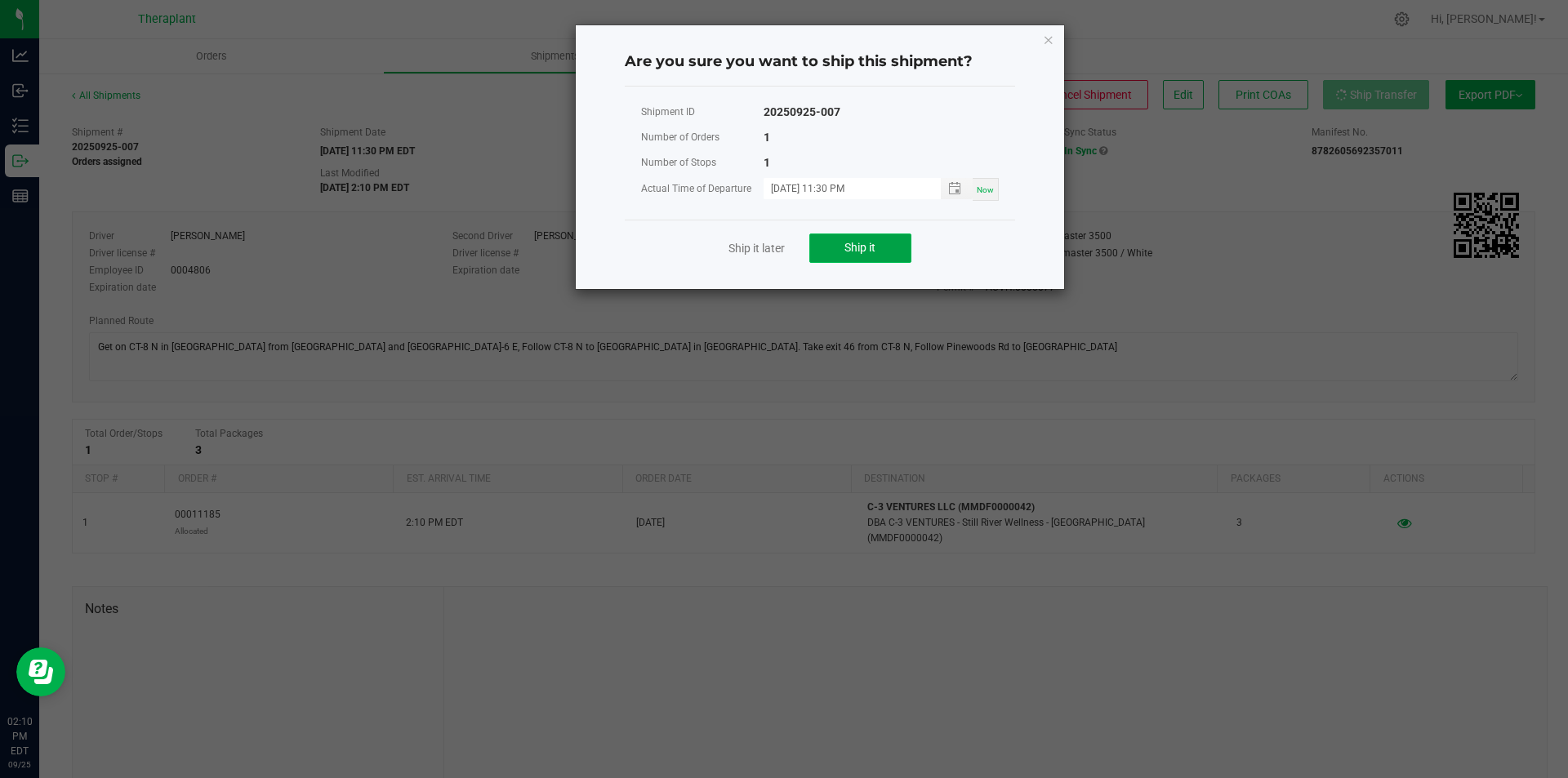
click at [896, 257] on button "Ship it" at bounding box center [860, 249] width 102 height 30
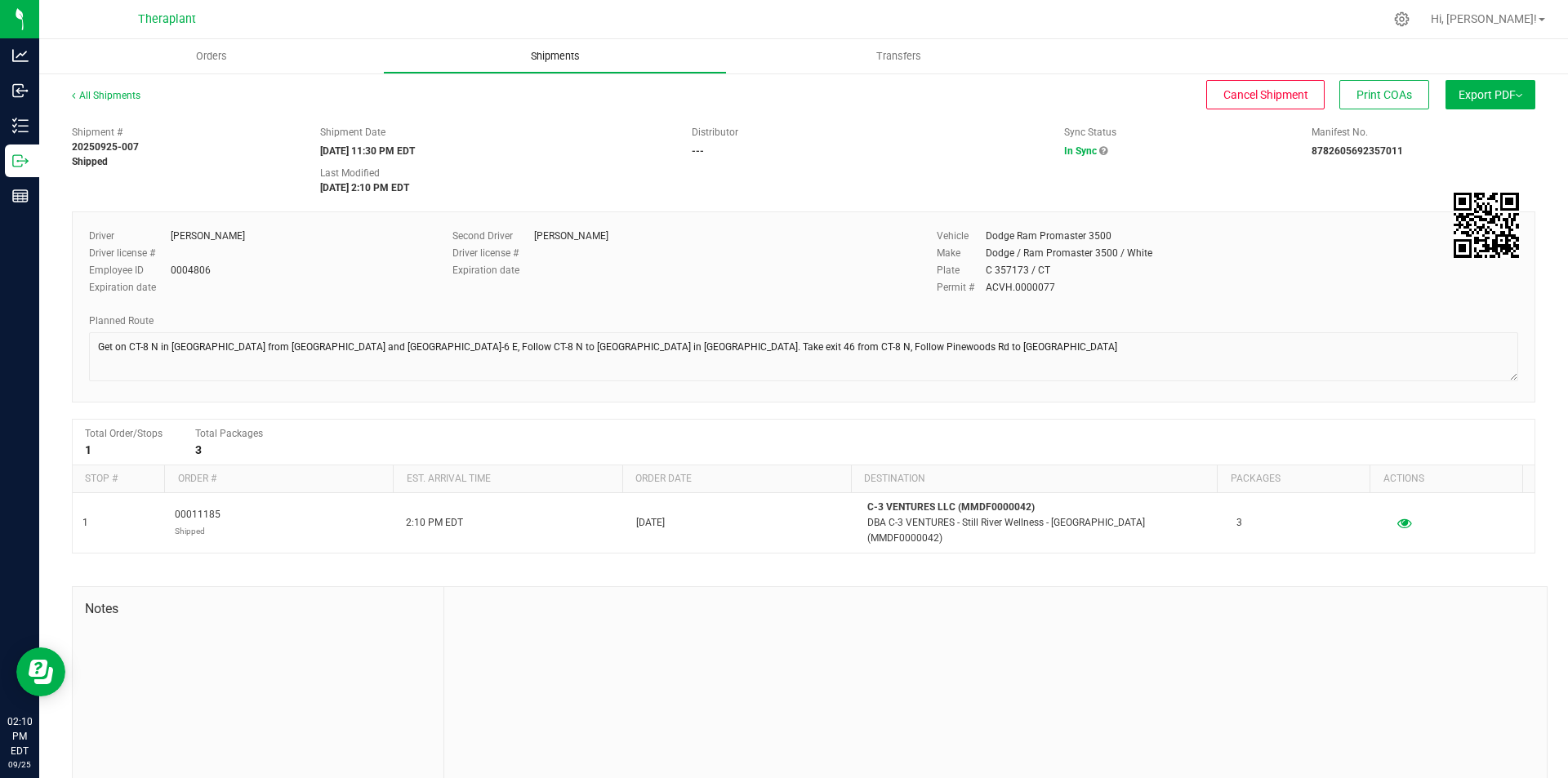
click at [547, 45] on uib-tab-heading "Shipments" at bounding box center [554, 56] width 343 height 32
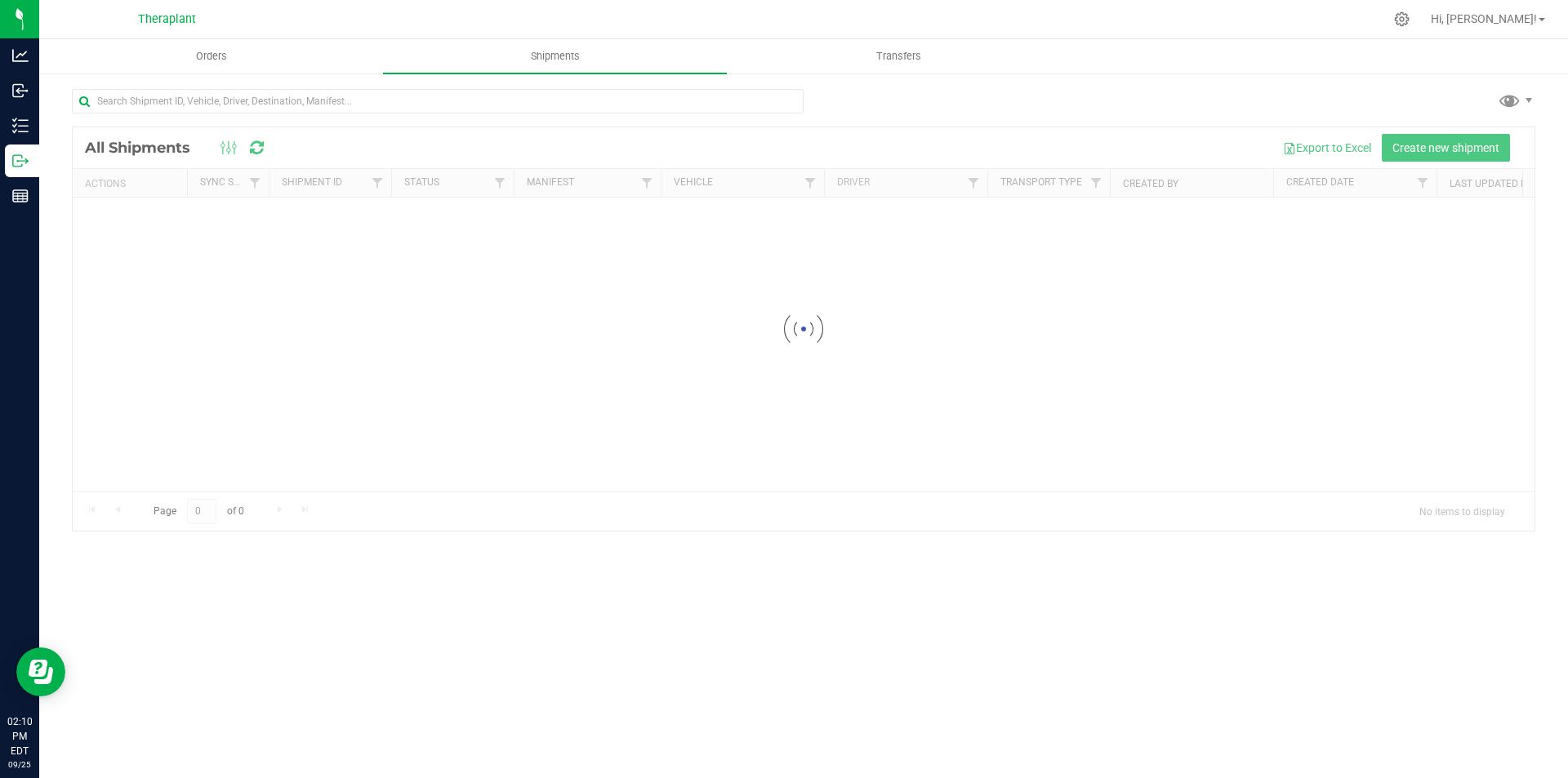
click at [1390, 142] on div at bounding box center [803, 329] width 1461 height 403
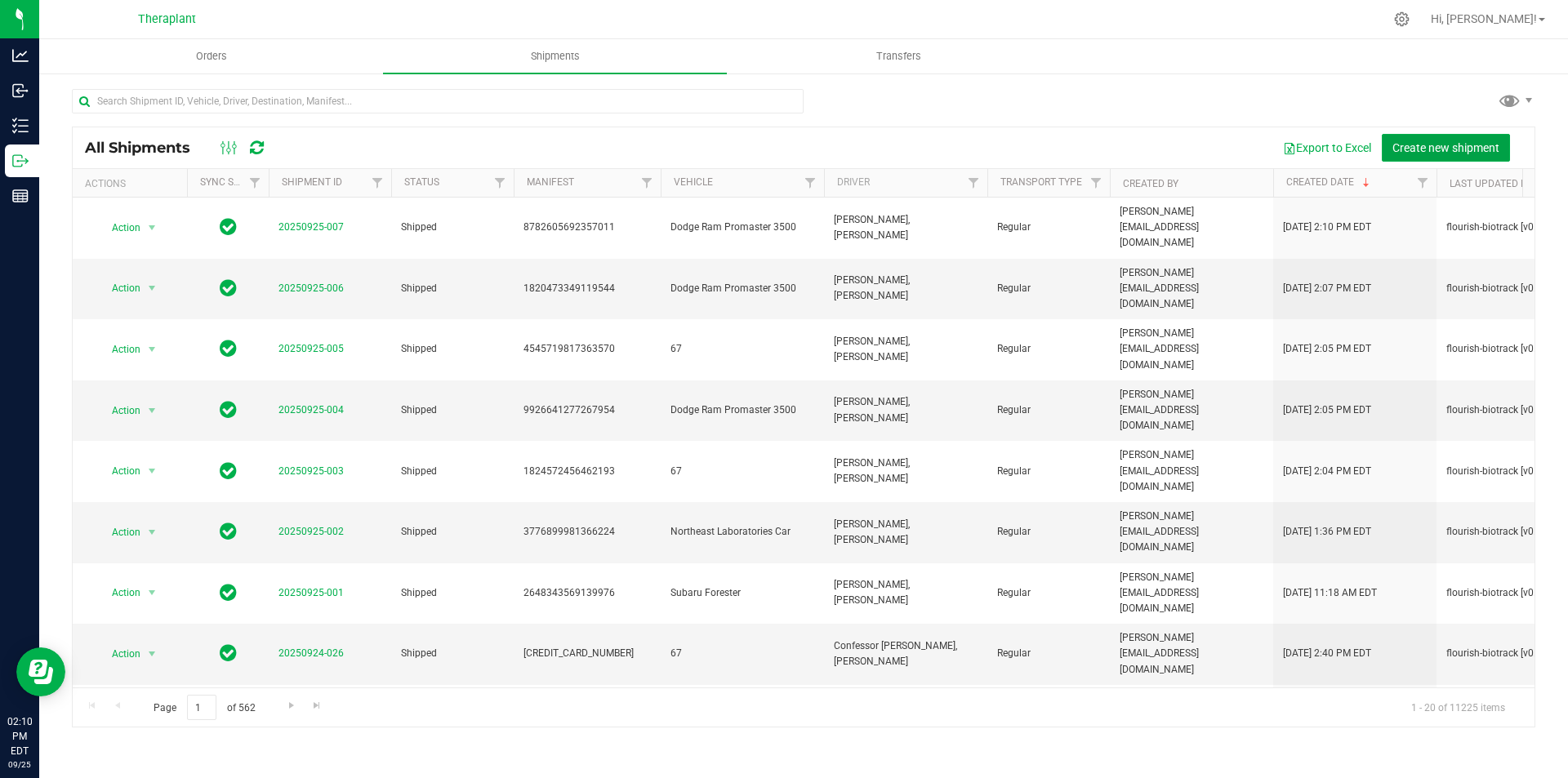
click at [1390, 142] on button "Create new shipment" at bounding box center [1445, 148] width 128 height 28
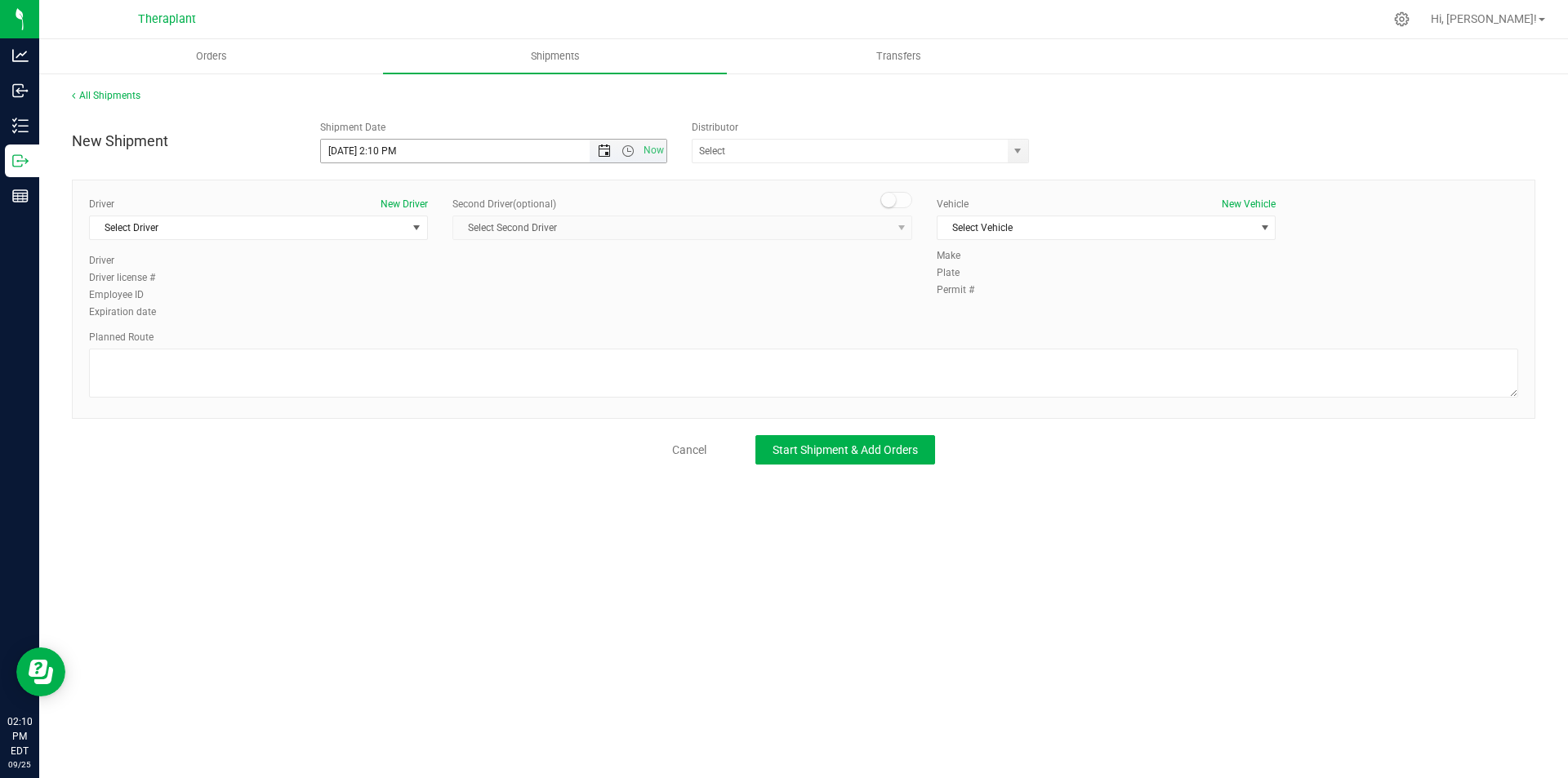
click at [604, 151] on span "Open the date view" at bounding box center [604, 151] width 13 height 13
click at [451, 315] on link "26" at bounding box center [453, 317] width 24 height 25
click at [623, 153] on span "Open the time view" at bounding box center [627, 151] width 13 height 13
drag, startPoint x: 651, startPoint y: 187, endPoint x: 660, endPoint y: 295, distance: 108.4
click at [660, 307] on div "12:00 AM 12:30 AM 1:00 AM 1:30 AM 2:00 AM 2:30 AM 3:00 AM 3:30 AM 4:00 AM 4:30 …" at bounding box center [492, 248] width 346 height 171
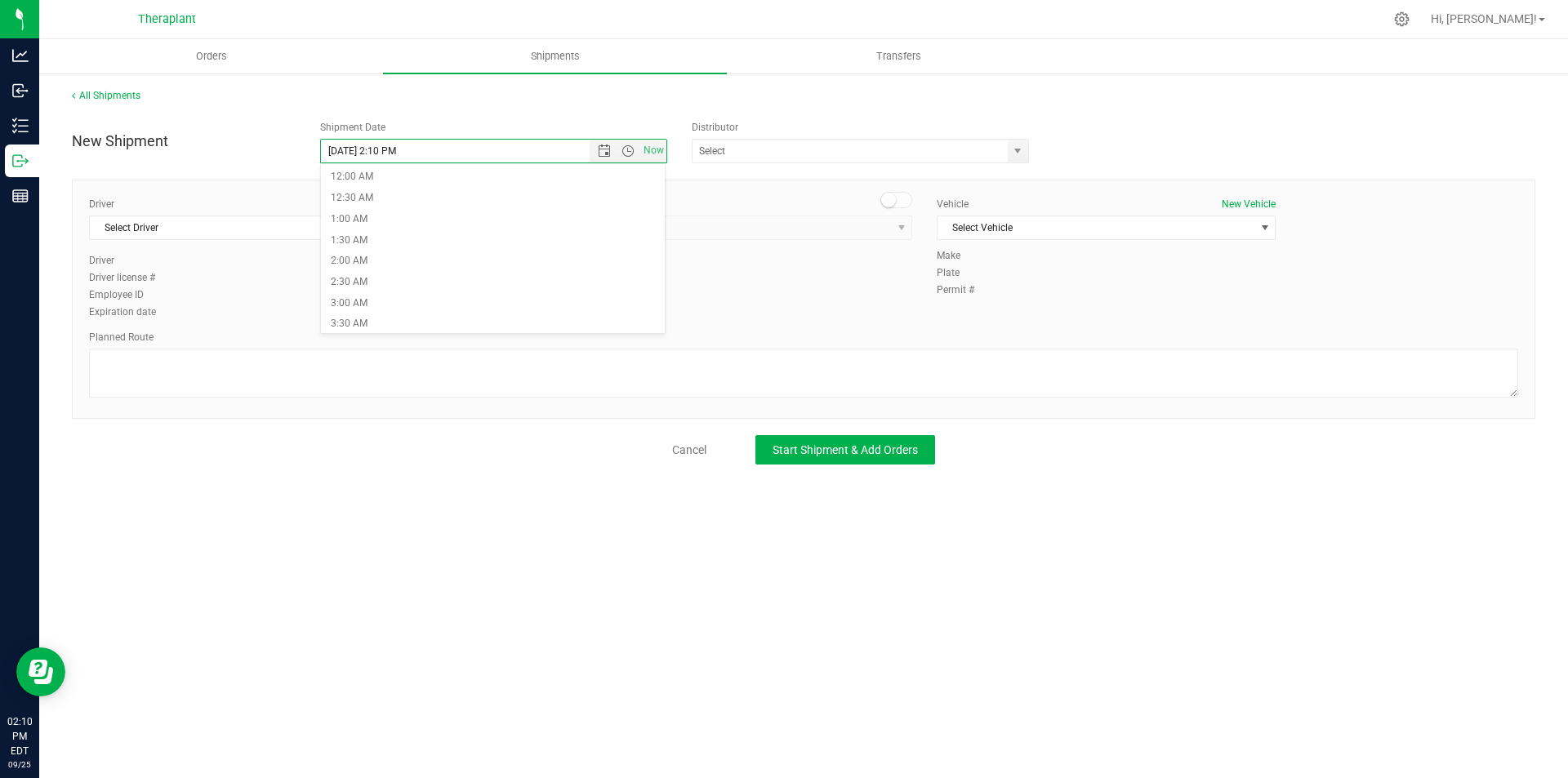
scroll to position [841, 0]
drag, startPoint x: 599, startPoint y: 330, endPoint x: 426, endPoint y: 276, distance: 181.2
click at [598, 330] on li "11:30 PM" at bounding box center [492, 322] width 344 height 21
type input "[DATE] 11:30 PM"
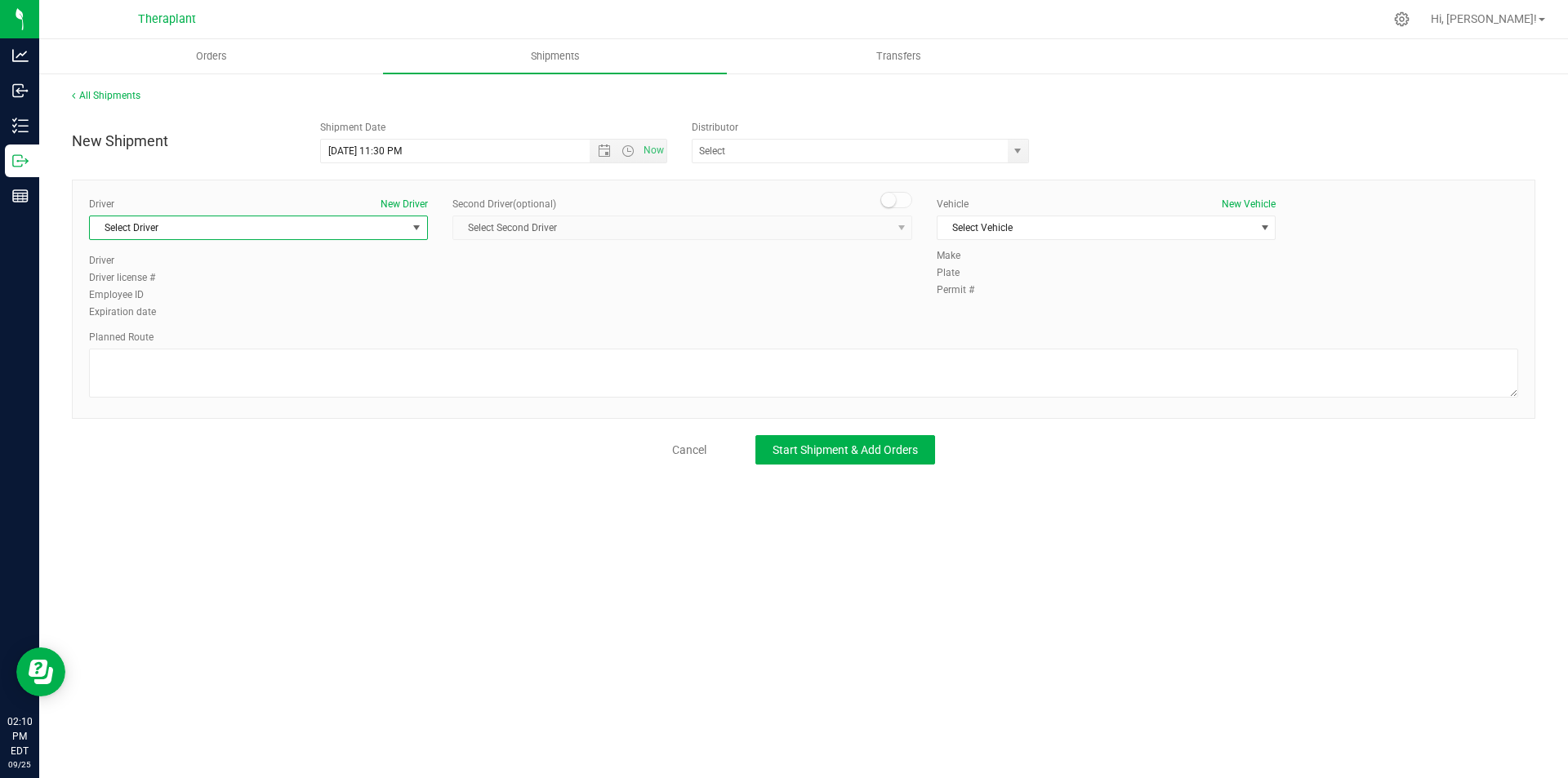
click at [343, 233] on span "Select Driver" at bounding box center [249, 228] width 317 height 23
click at [323, 305] on li "[PERSON_NAME]" at bounding box center [258, 296] width 337 height 25
type input "rich"
click at [913, 201] on div "Second Driver (optional) Select Second Driver Select Second Driver [PERSON_NAME…" at bounding box center [682, 225] width 484 height 56
click at [897, 202] on span at bounding box center [896, 200] width 32 height 17
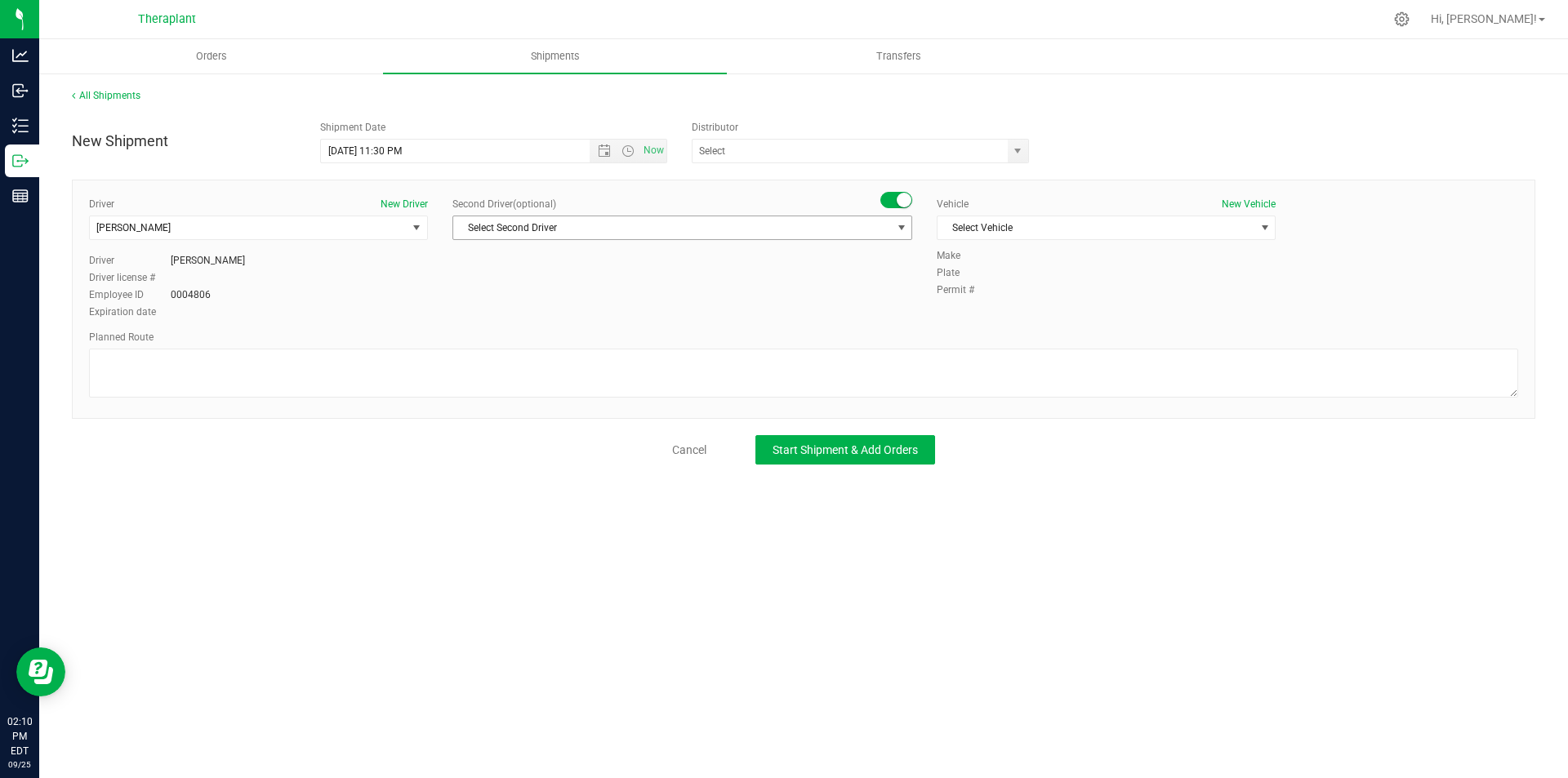
click at [875, 229] on span "Select Second Driver" at bounding box center [672, 228] width 438 height 23
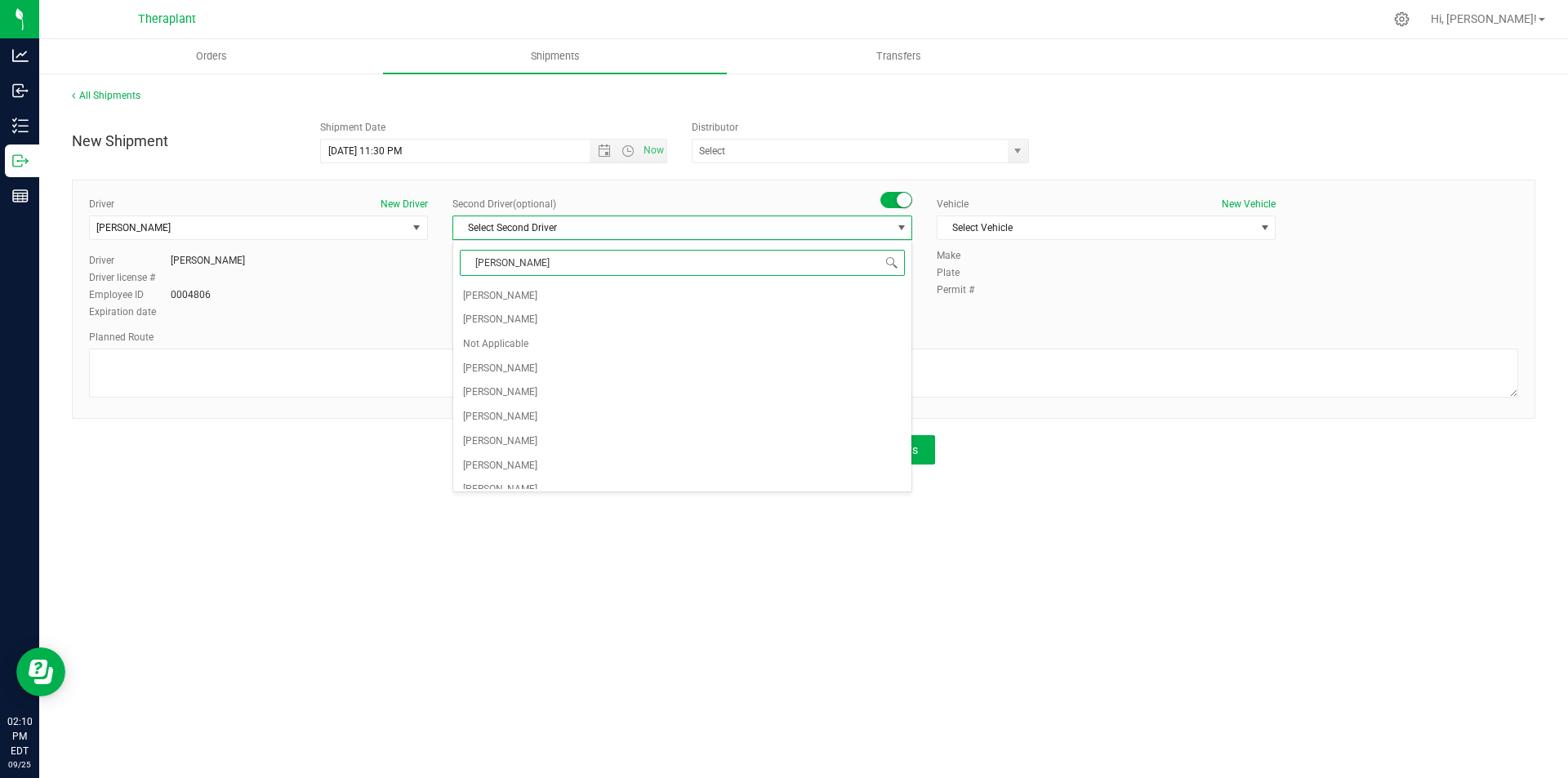
type input "shauna"
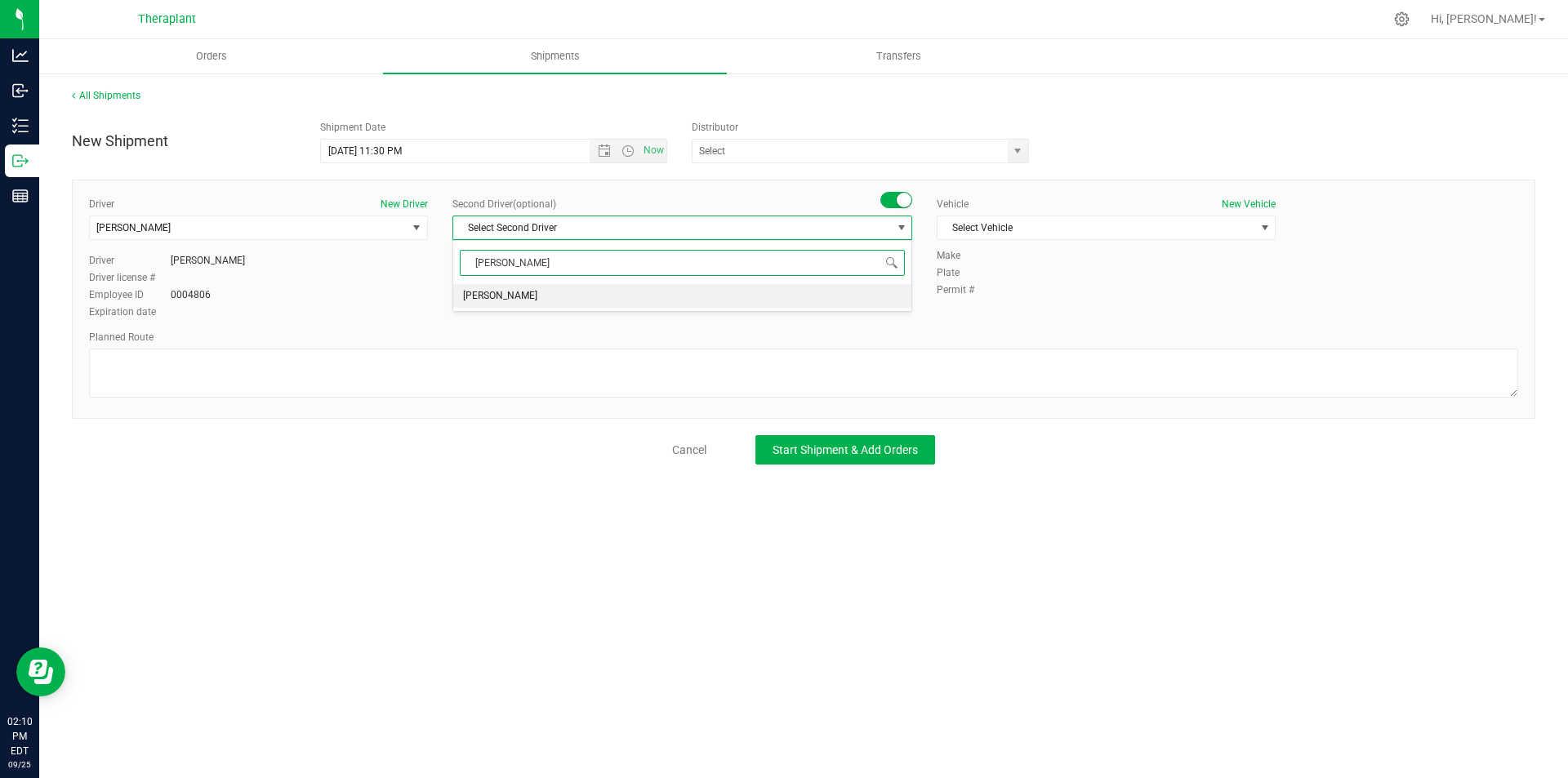
click at [670, 298] on li "ShaunaKay McNeil" at bounding box center [682, 296] width 458 height 25
click at [1047, 223] on span "Select Vehicle" at bounding box center [1096, 228] width 317 height 23
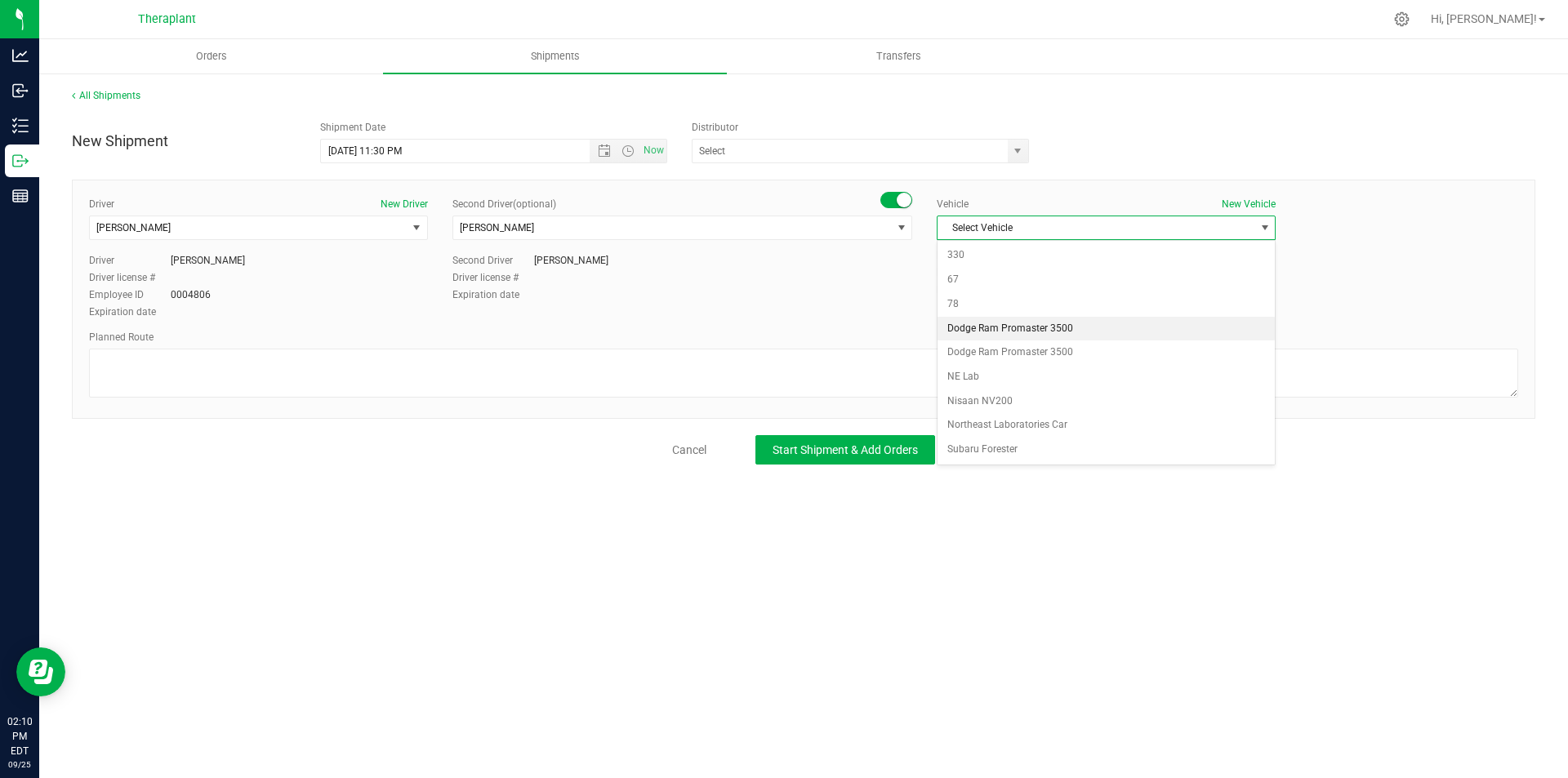
click at [1050, 326] on li "Dodge Ram Promaster 3500" at bounding box center [1105, 329] width 337 height 25
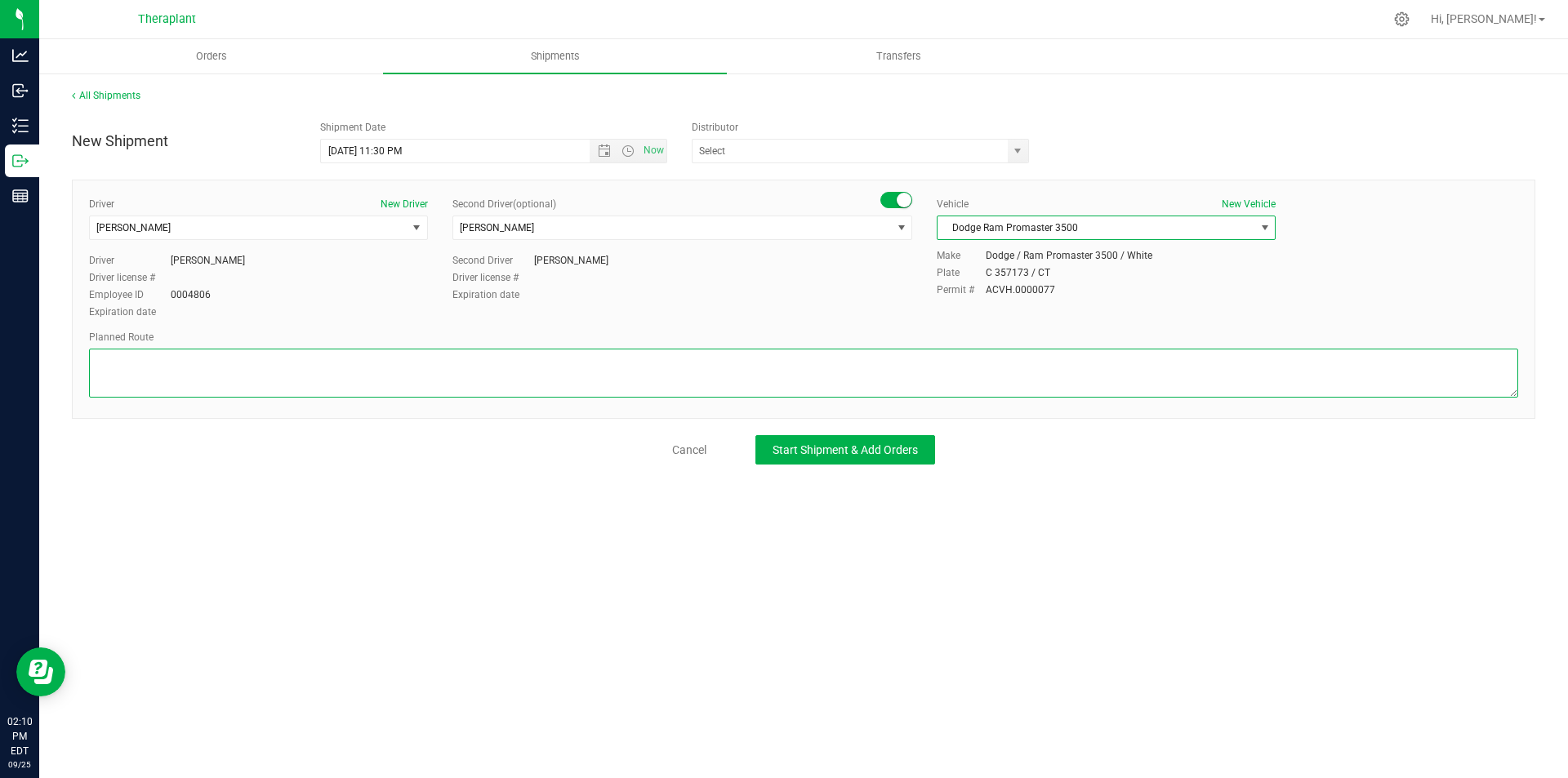
click at [235, 383] on textarea at bounding box center [803, 373] width 1429 height 49
paste textarea "Get on CT-8 N in [GEOGRAPHIC_DATA] from [GEOGRAPHIC_DATA] and [GEOGRAPHIC_DATA]…"
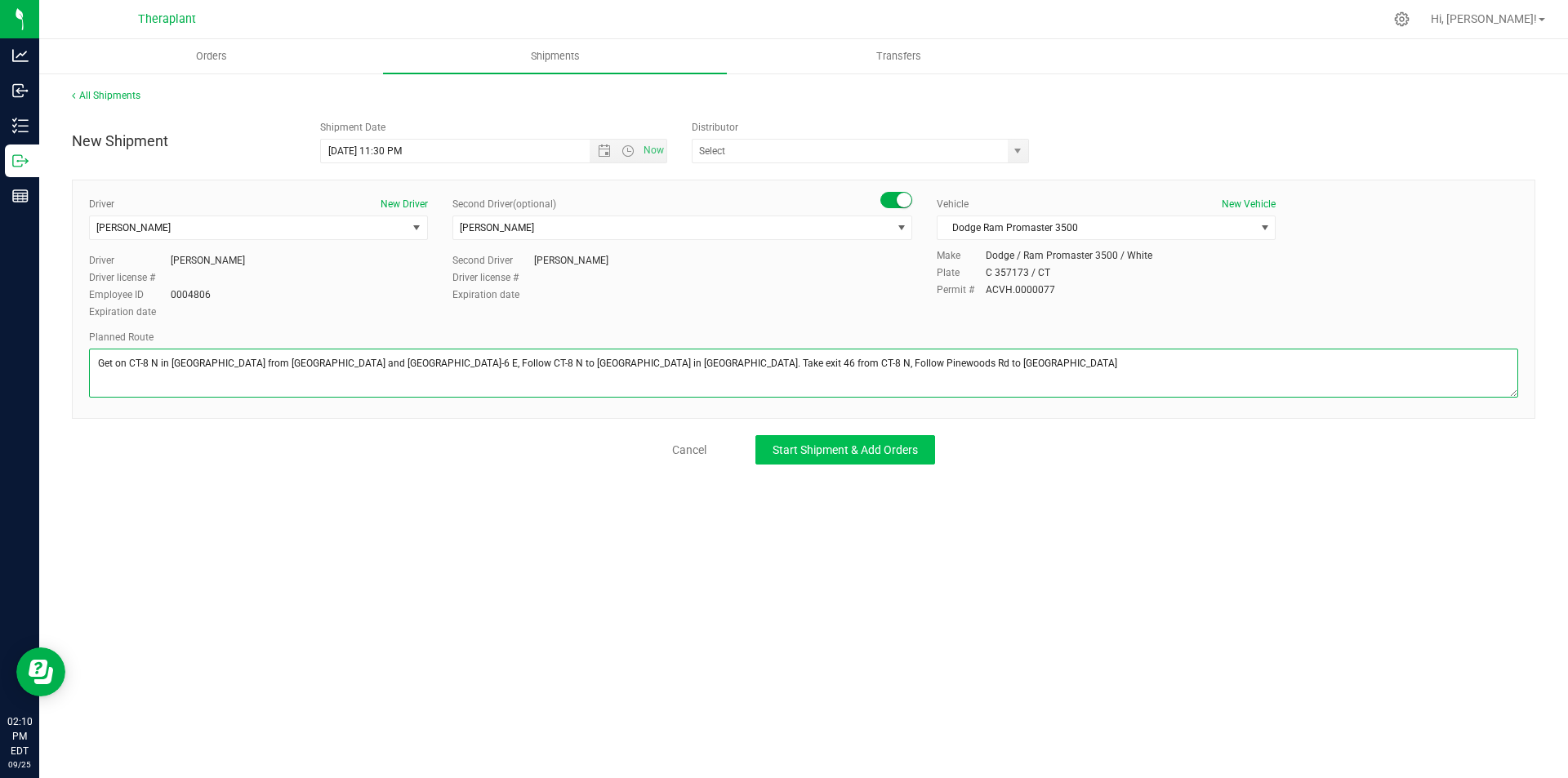
type textarea "Get on CT-8 N in [GEOGRAPHIC_DATA] from [GEOGRAPHIC_DATA] and [GEOGRAPHIC_DATA]…"
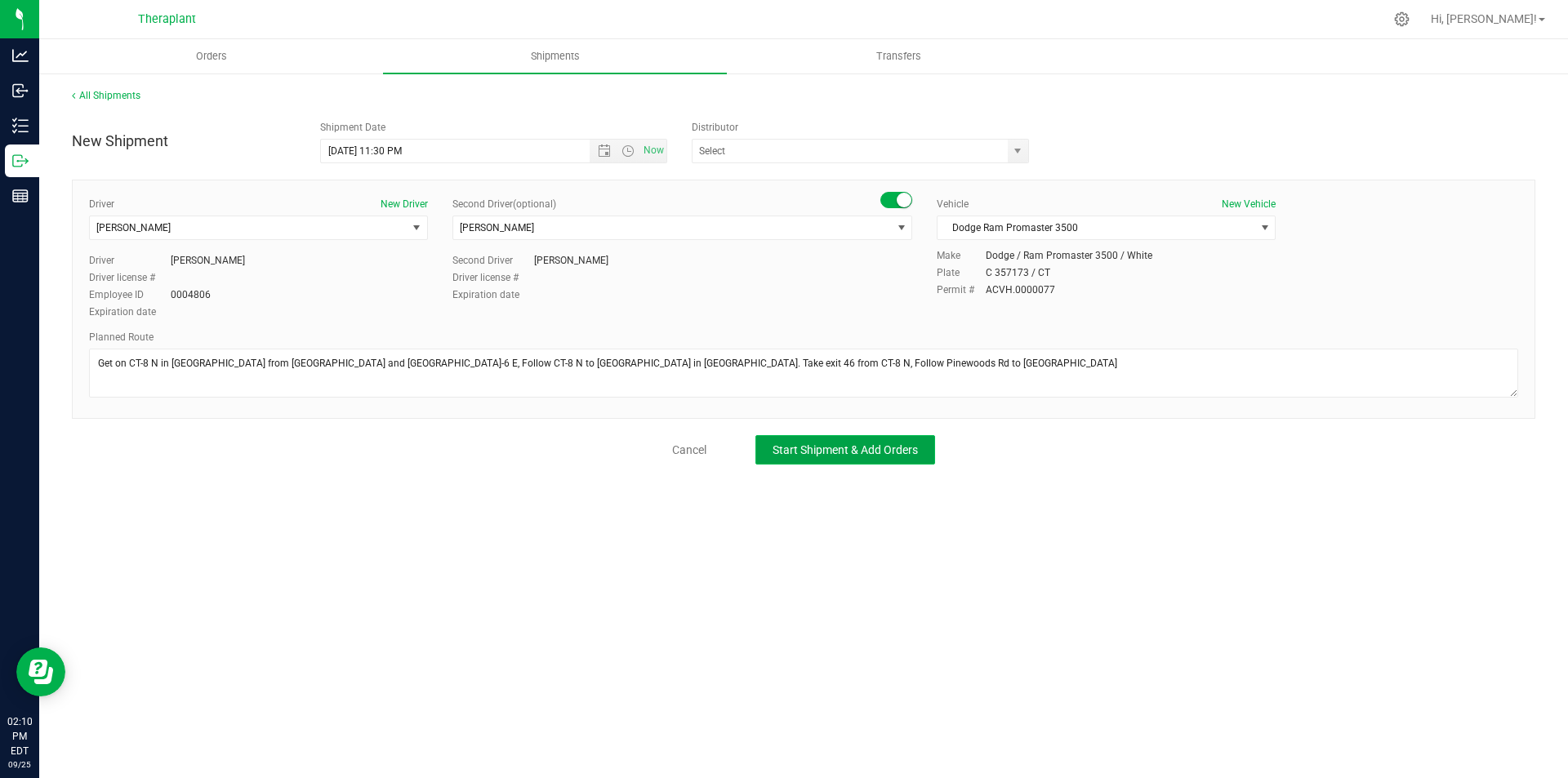
click at [795, 449] on span "Start Shipment & Add Orders" at bounding box center [845, 449] width 145 height 13
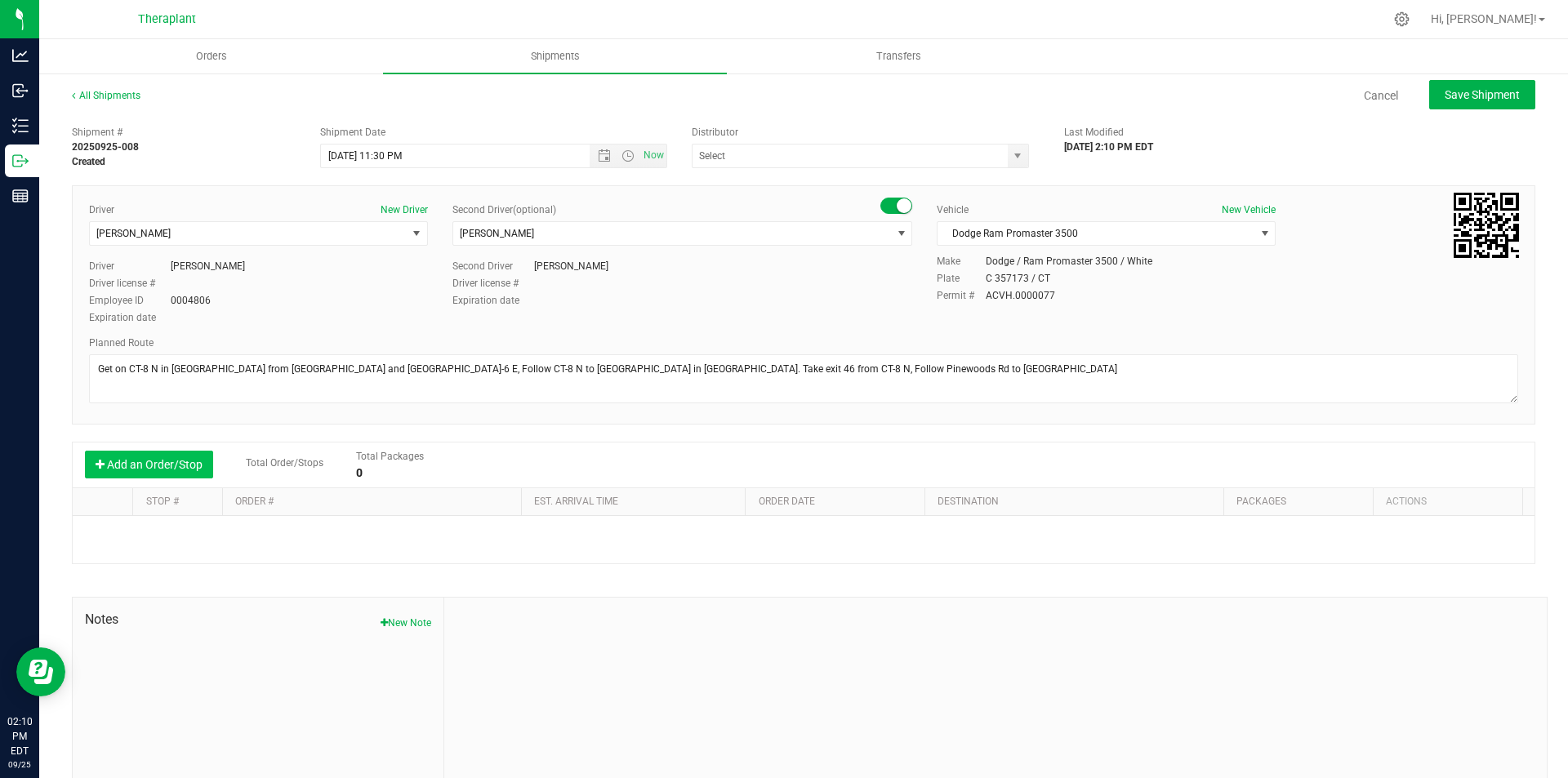
click at [187, 477] on button "Add an Order/Stop" at bounding box center [149, 464] width 128 height 28
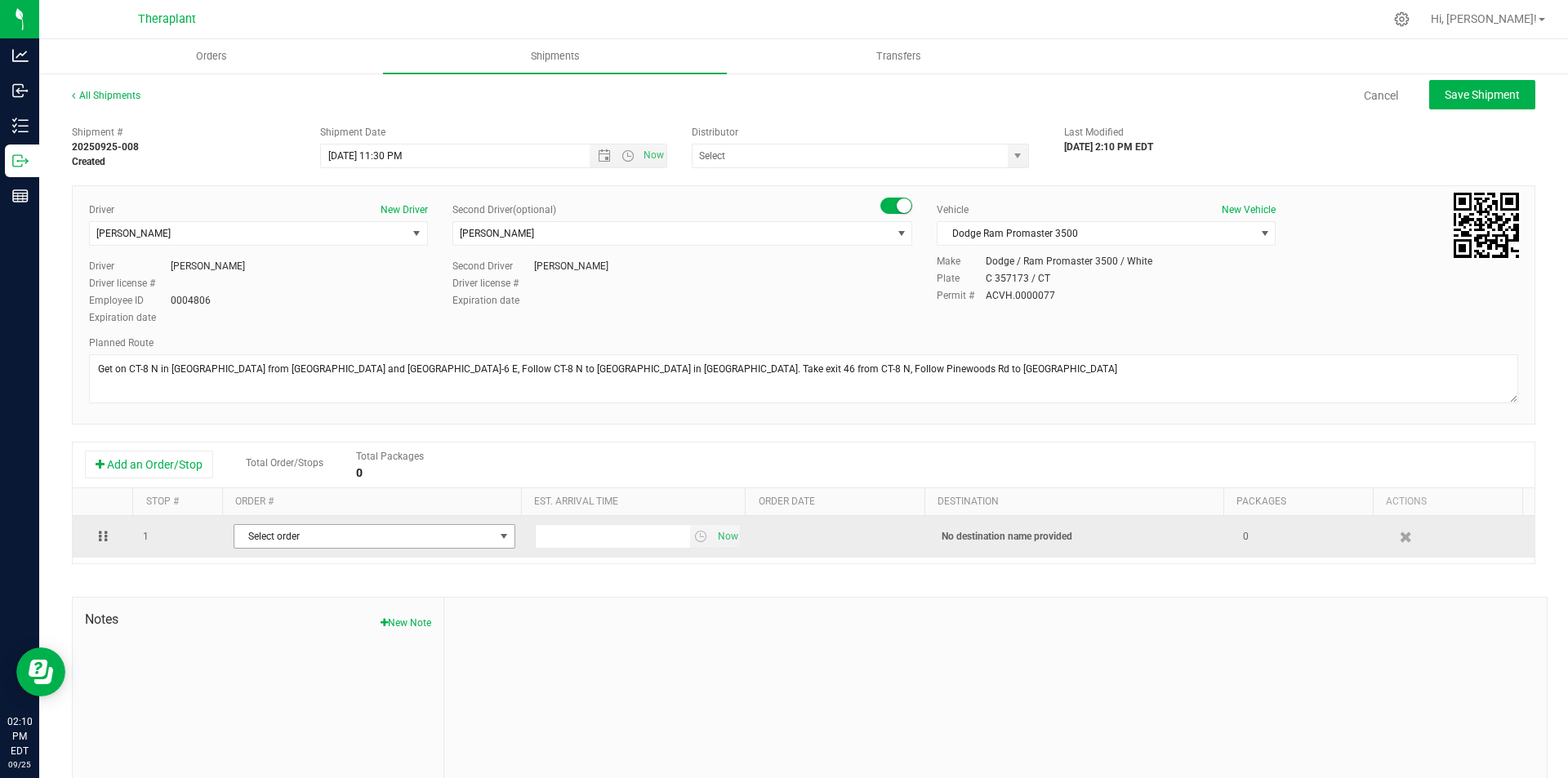
click at [337, 542] on span "Select order" at bounding box center [364, 536] width 259 height 23
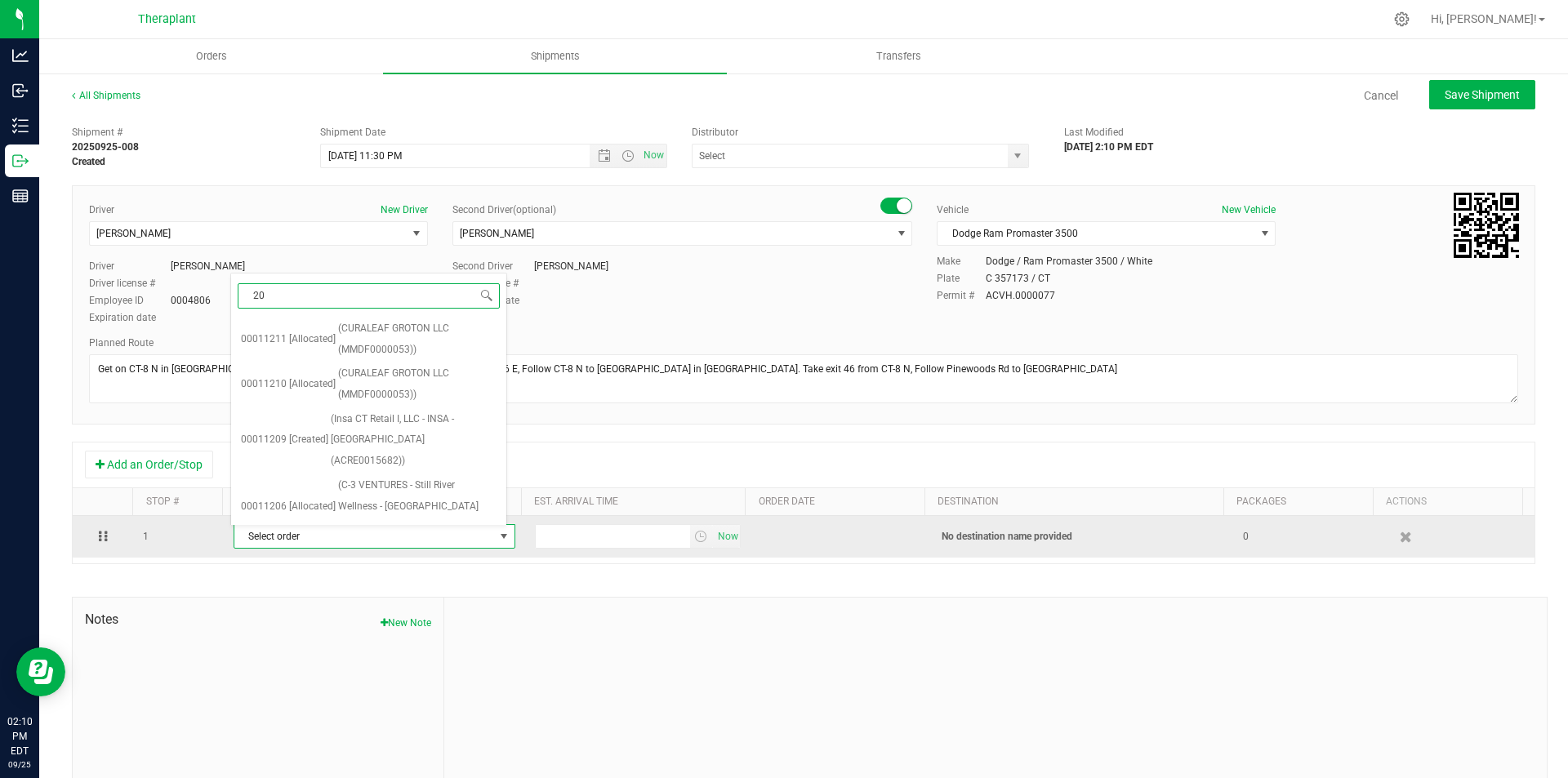
type input "206"
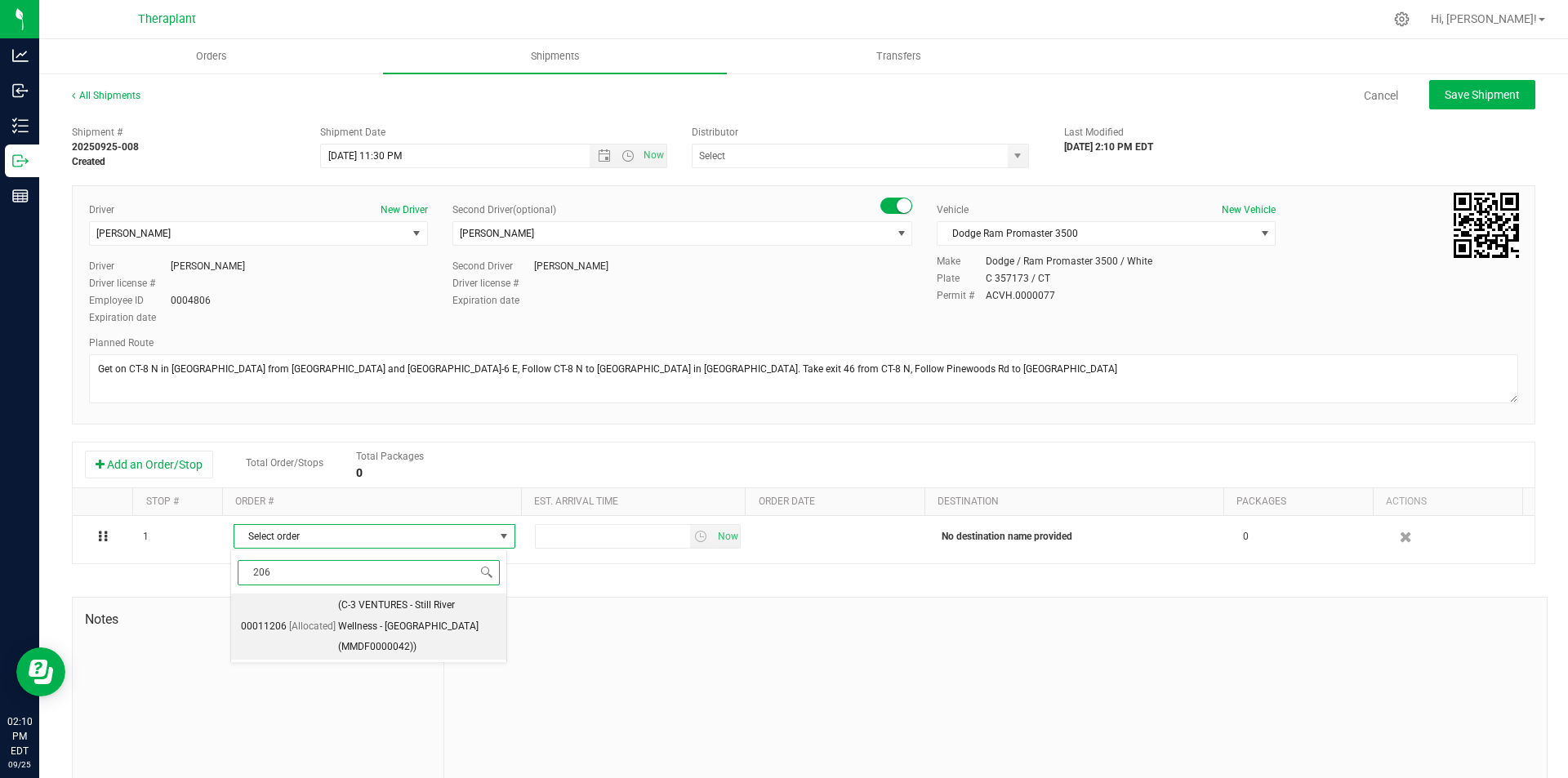
click at [406, 616] on span "(C-3 VENTURES - Still River Wellness - Torrington (MMDF0000042))" at bounding box center [417, 626] width 159 height 63
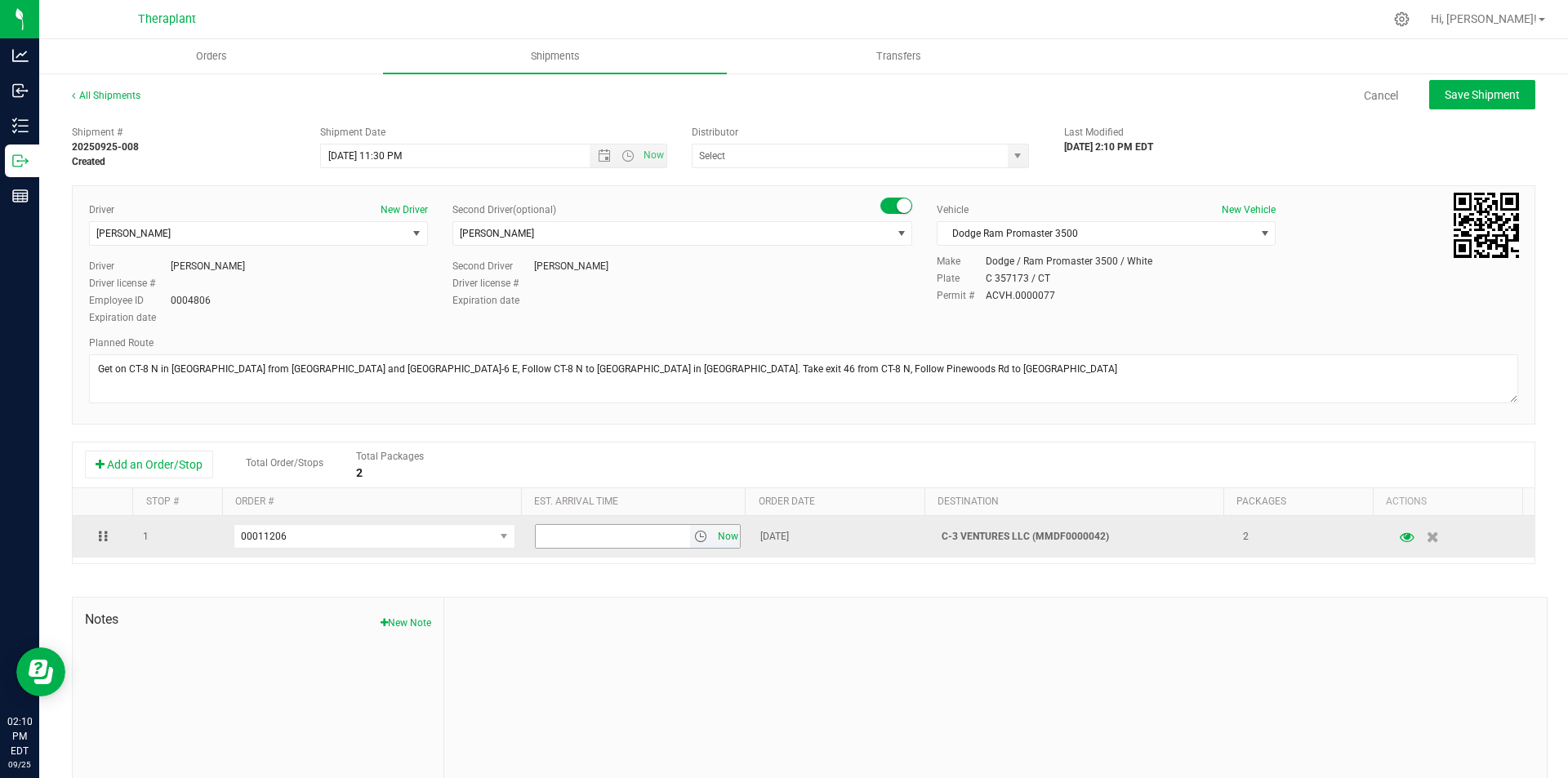
click at [714, 536] on span "Now" at bounding box center [728, 536] width 28 height 24
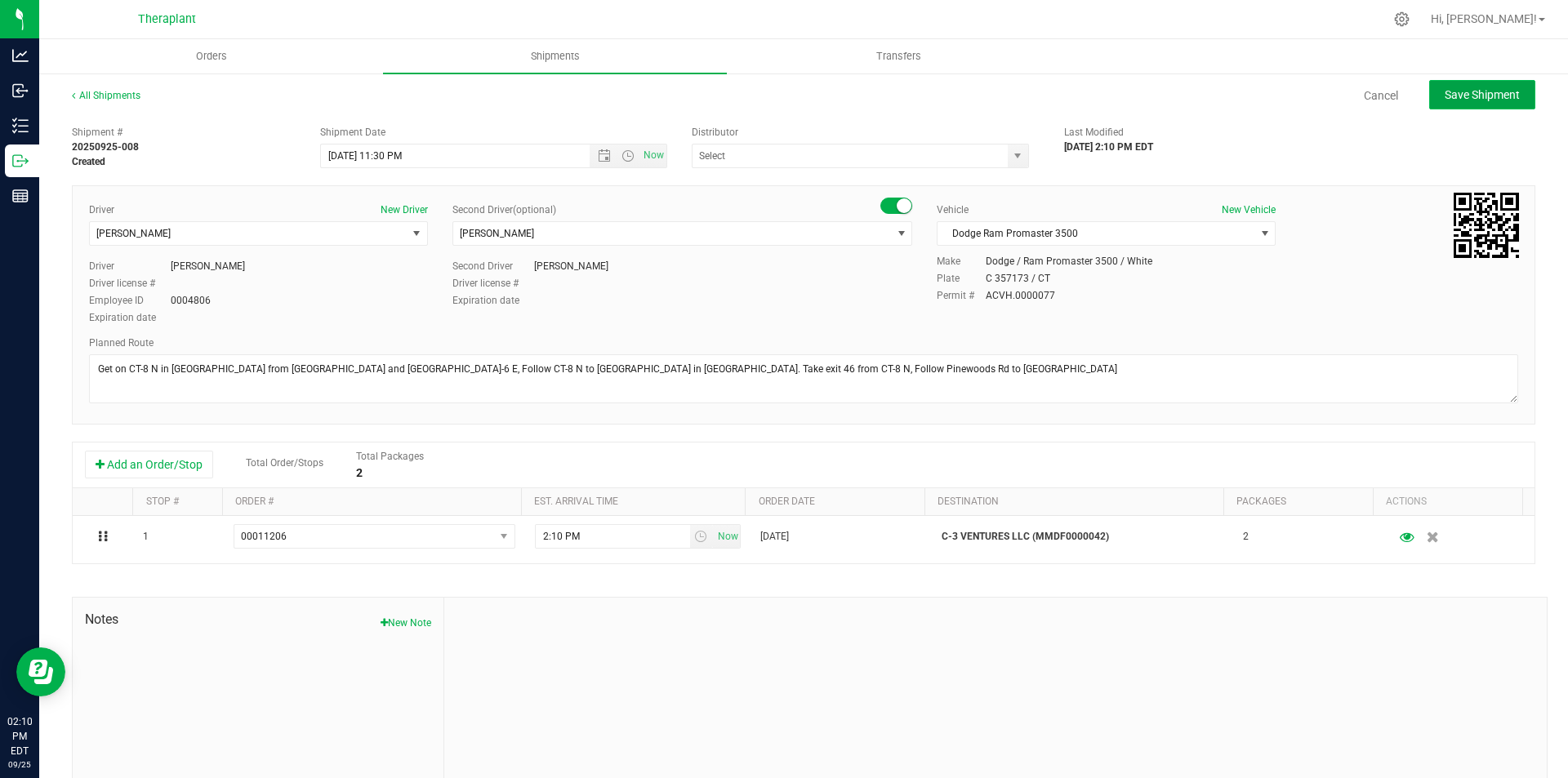
click at [1444, 92] on span "Save Shipment" at bounding box center [1482, 95] width 75 height 13
type input "[DATE] 3:30 AM"
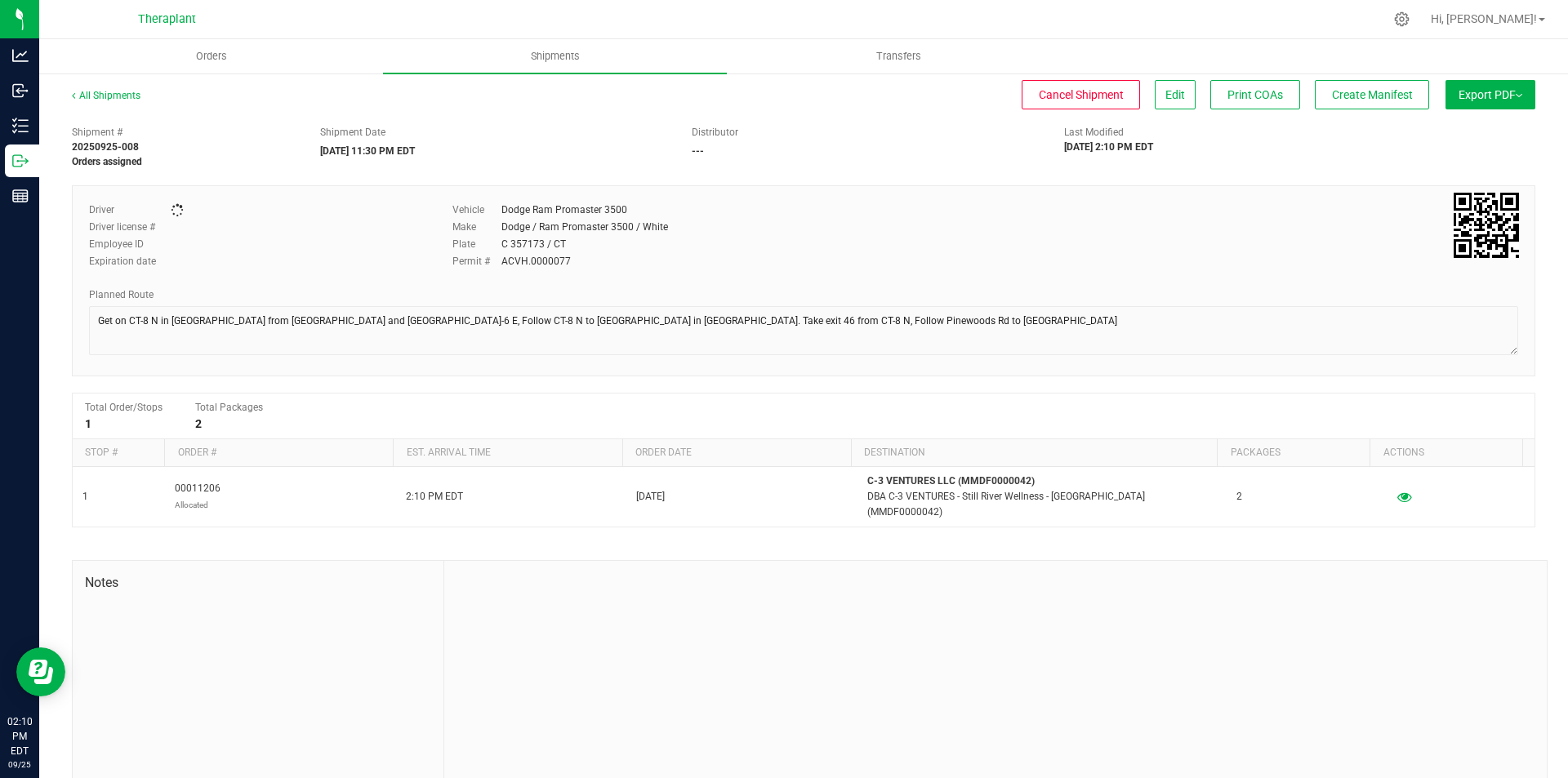
click at [1388, 95] on span "Create Manifest" at bounding box center [1372, 95] width 81 height 13
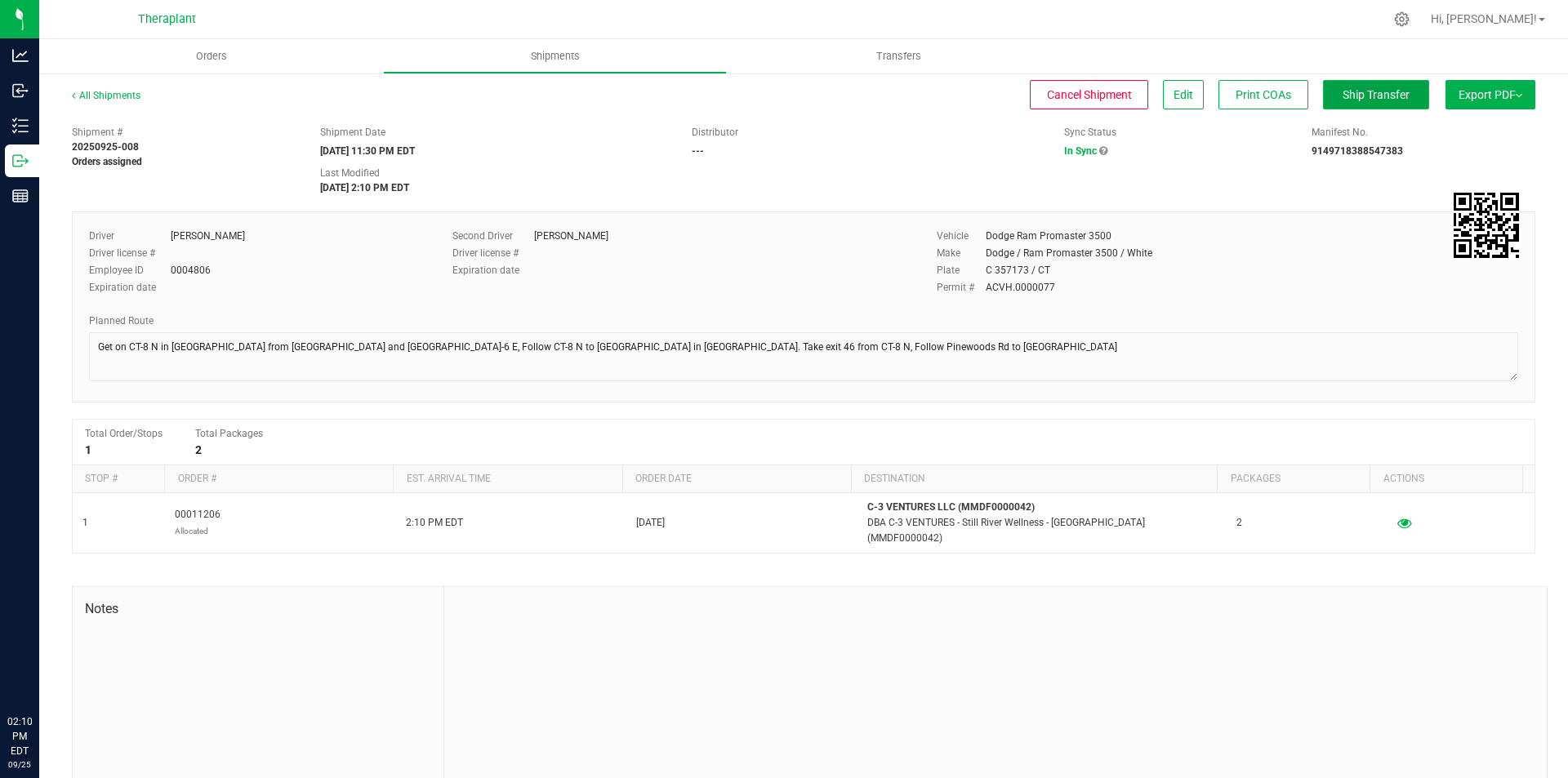
click at [1390, 96] on span "Ship Transfer" at bounding box center [1375, 95] width 67 height 13
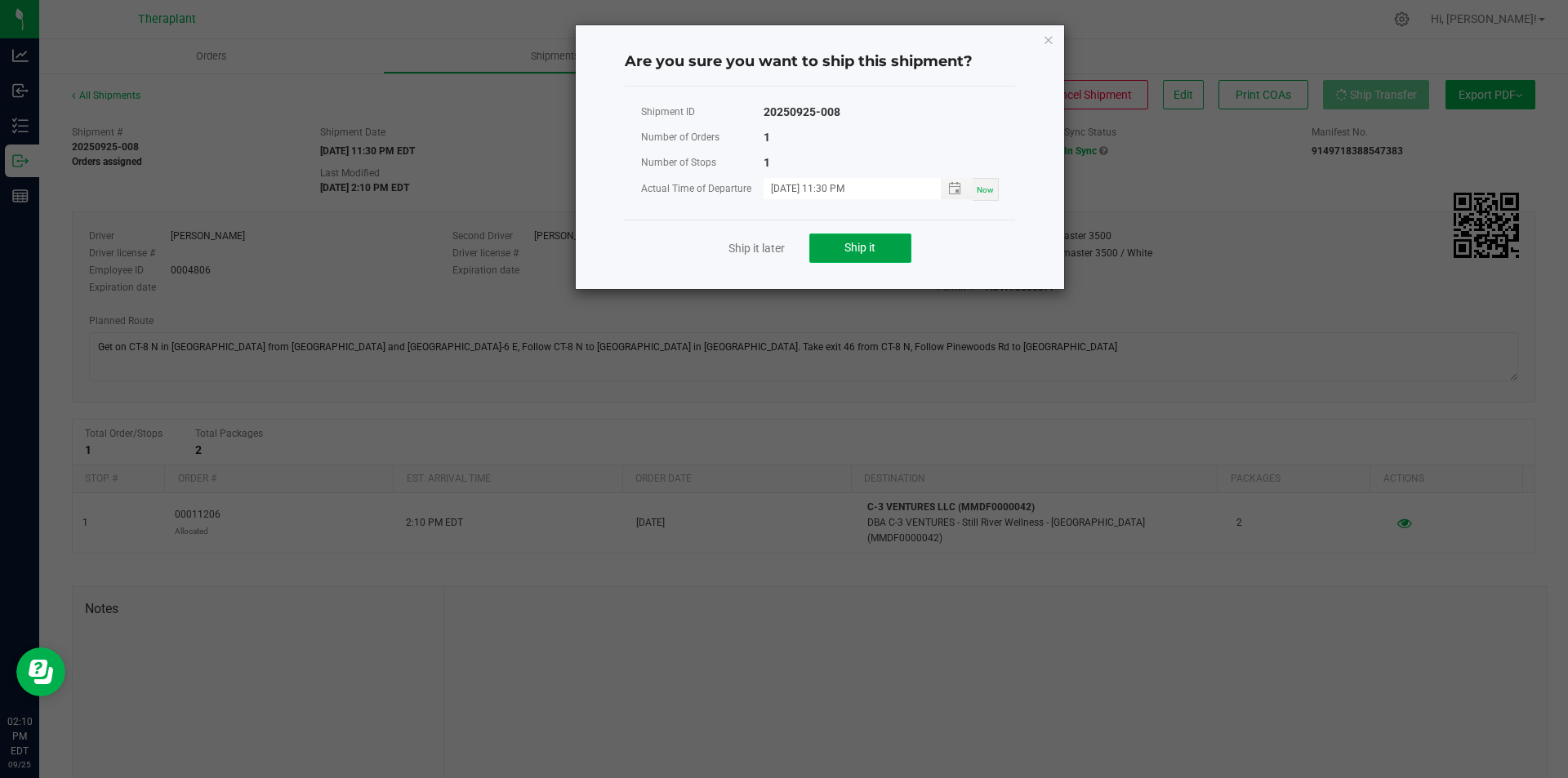
click at [864, 246] on span "Ship it" at bounding box center [859, 247] width 31 height 13
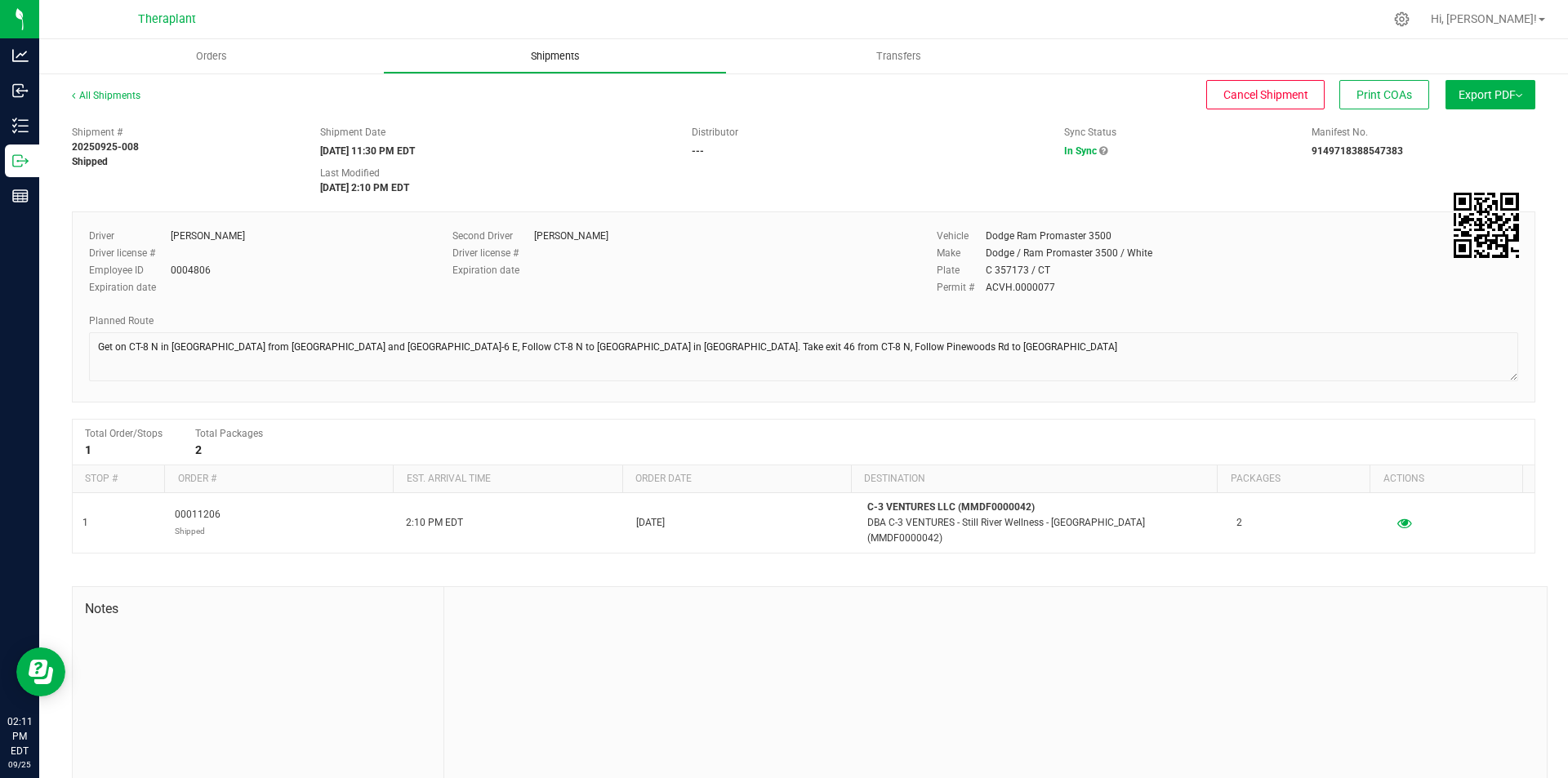
click at [592, 64] on uib-tab-heading "Shipments" at bounding box center [554, 56] width 343 height 32
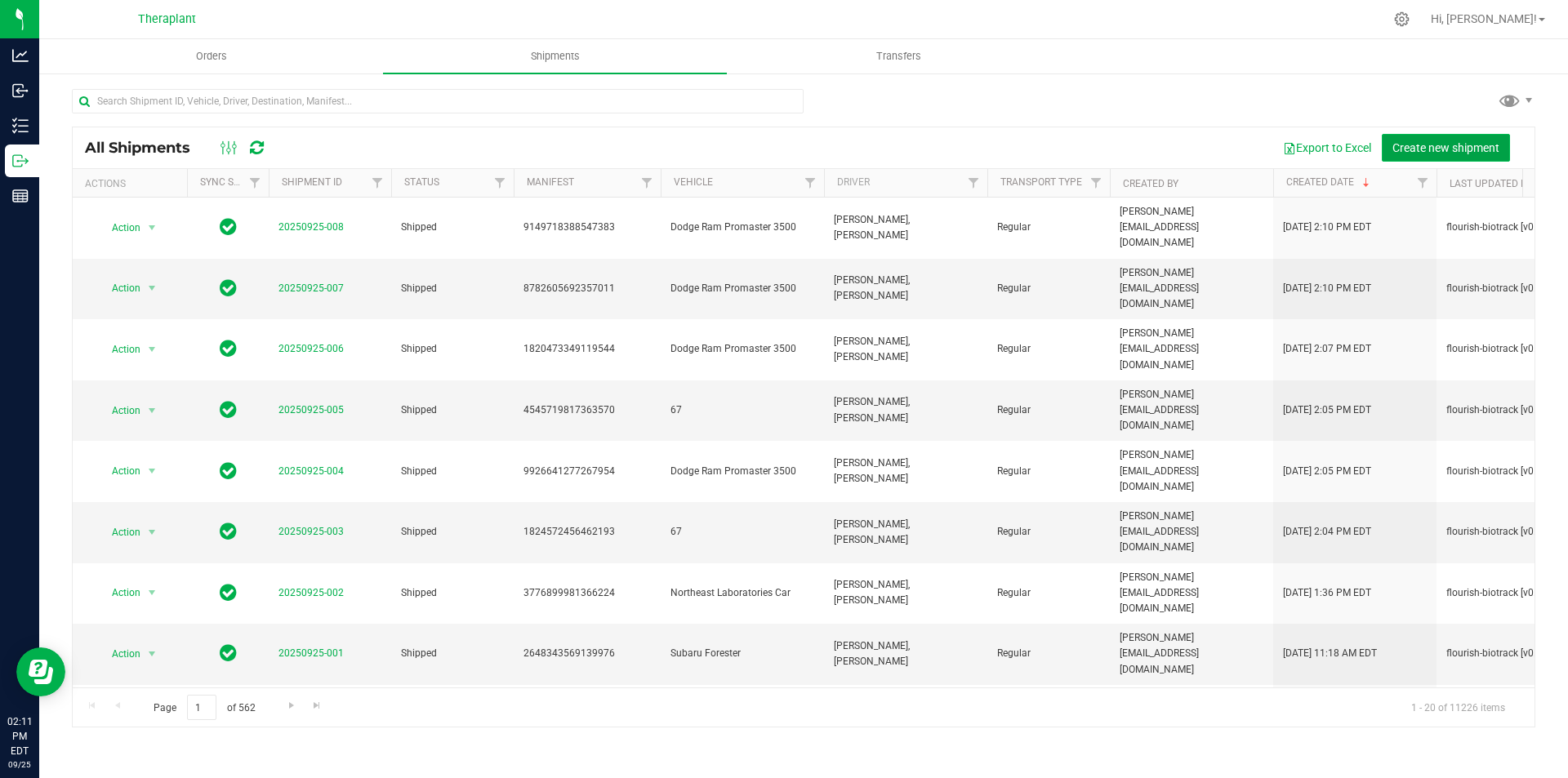
click at [1402, 137] on button "Create new shipment" at bounding box center [1445, 148] width 128 height 28
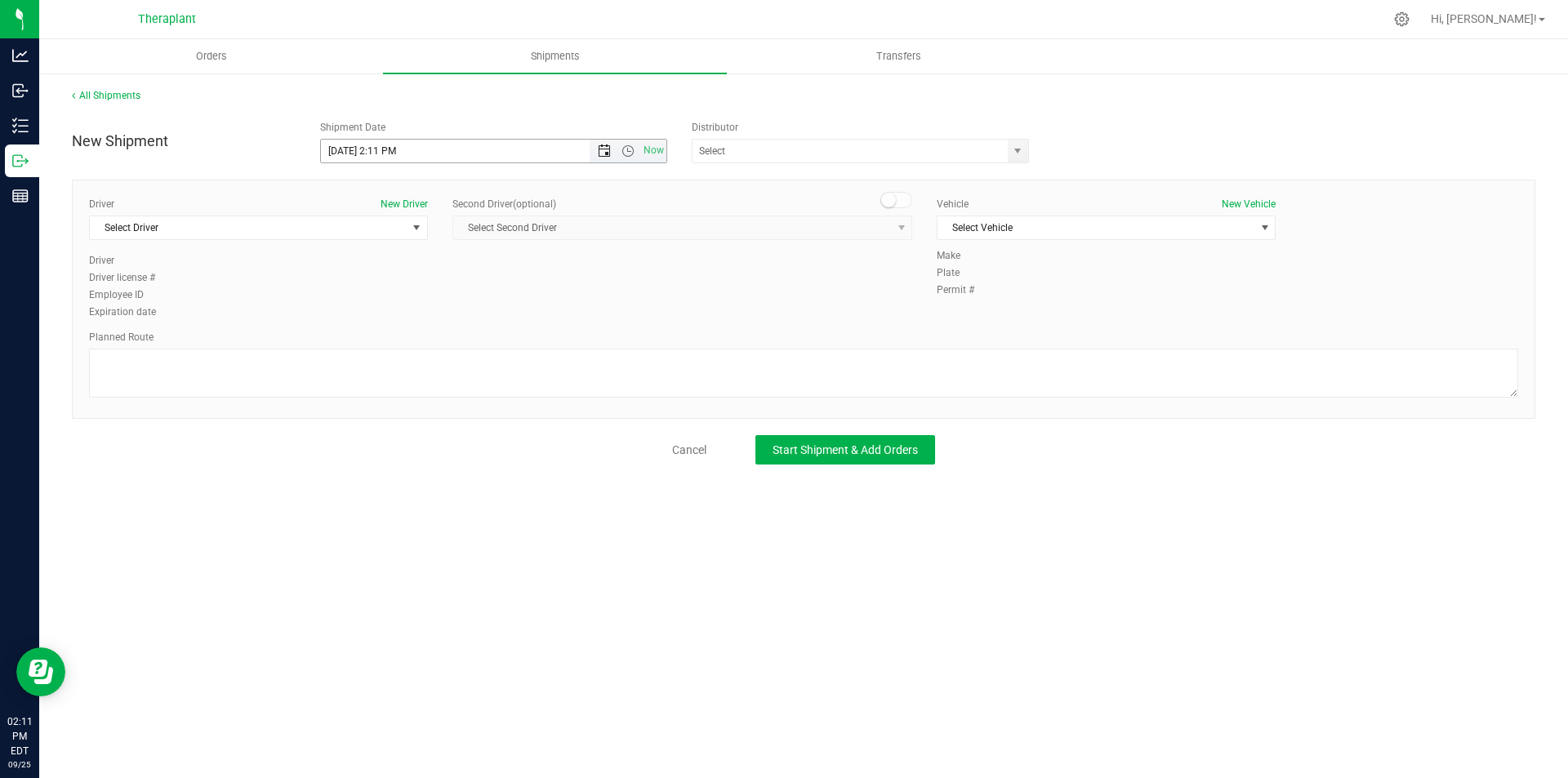
click at [607, 153] on span "Open the date view" at bounding box center [604, 151] width 13 height 13
click at [457, 315] on link "26" at bounding box center [453, 317] width 24 height 25
click at [629, 152] on span "Open the time view" at bounding box center [627, 151] width 13 height 13
click at [581, 319] on li "11:30 PM" at bounding box center [492, 322] width 344 height 21
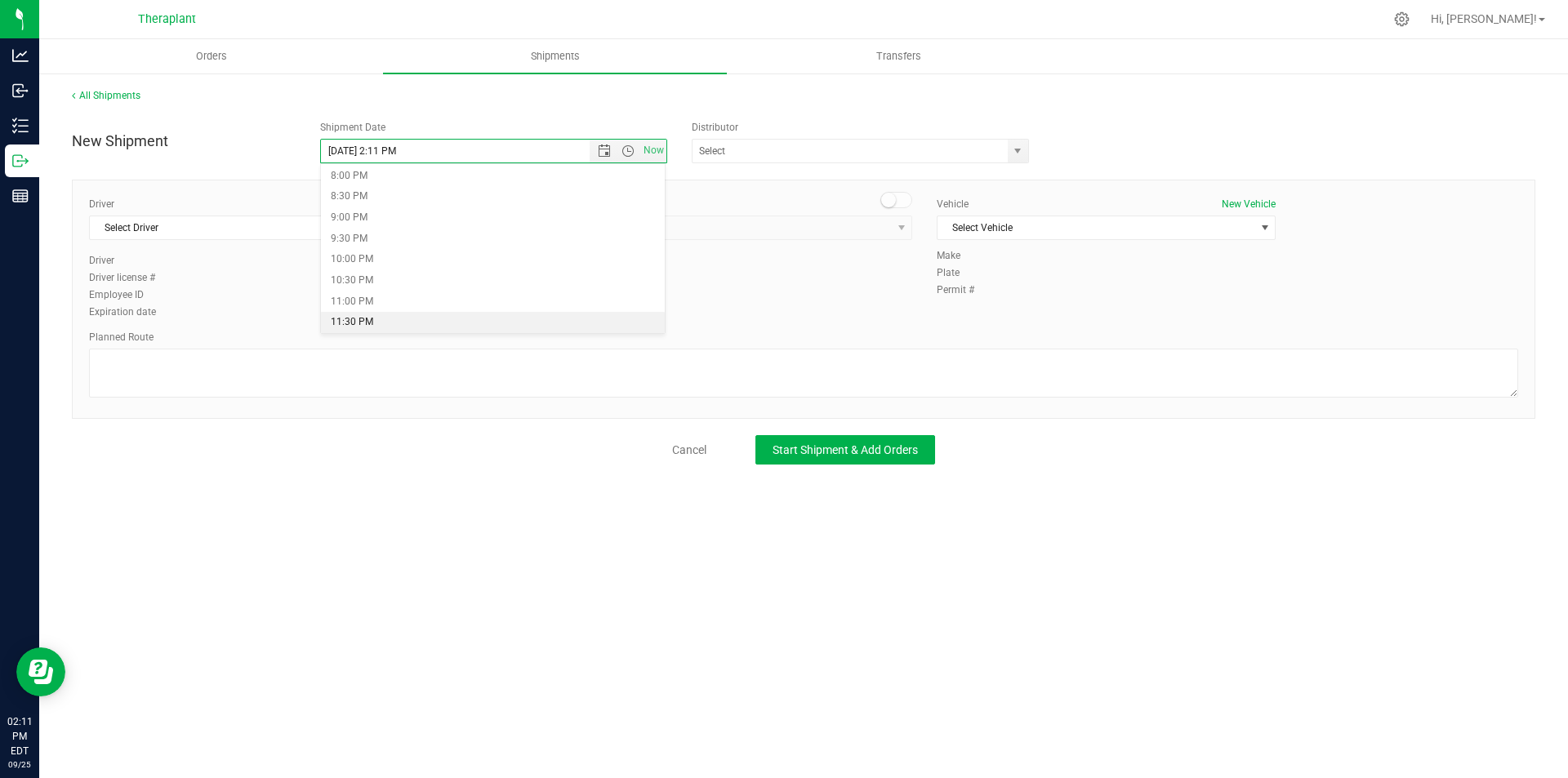
type input "9/26/2025 11:30 PM"
click at [276, 220] on span "Select Driver" at bounding box center [249, 228] width 317 height 23
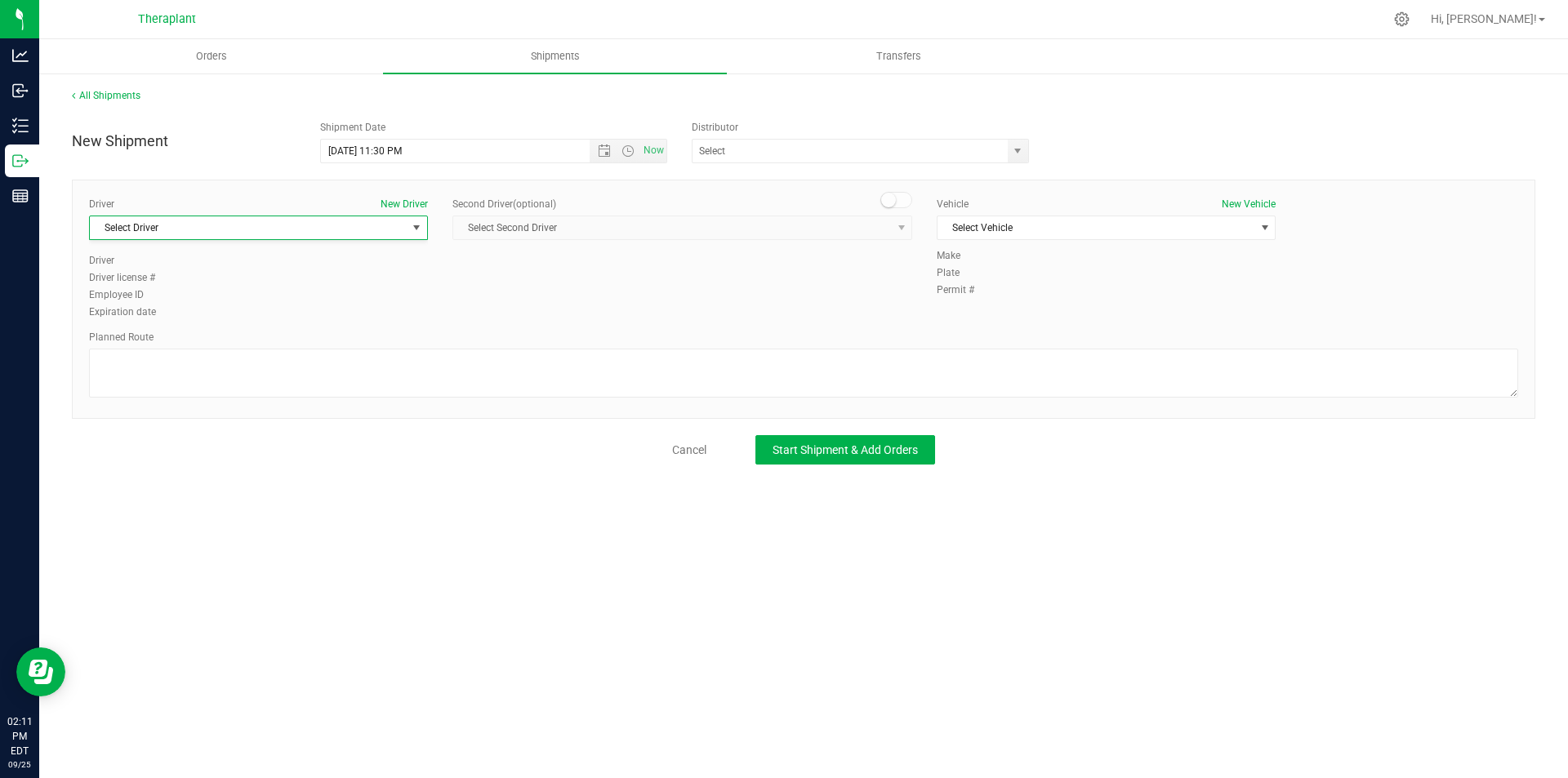
click at [530, 462] on div "Cancel Start Shipment & Add Orders" at bounding box center [803, 450] width 1463 height 30
click at [601, 152] on span "Open the date view" at bounding box center [604, 151] width 13 height 13
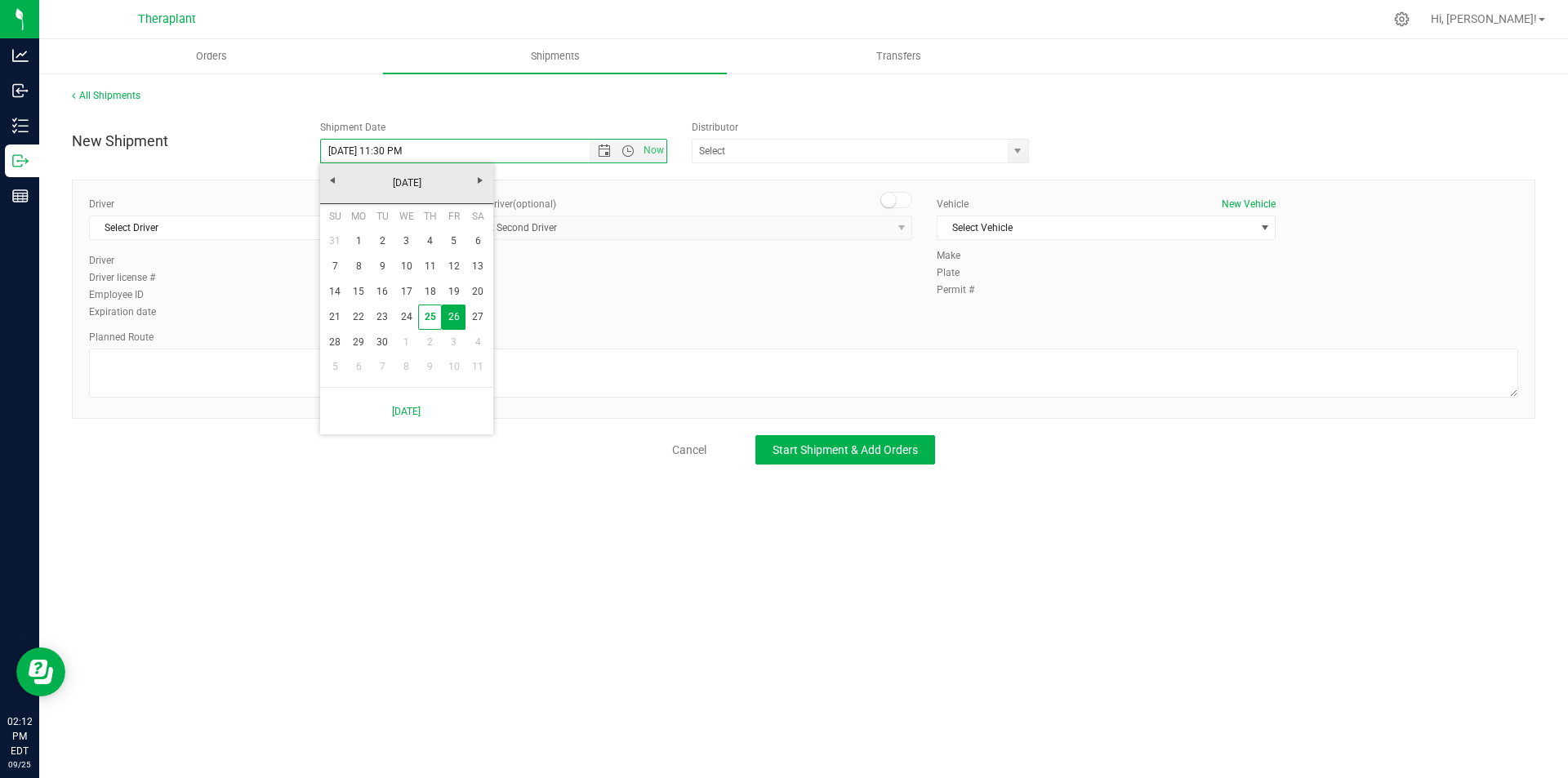
click at [541, 294] on div "Driver New Driver Select Driver Select Driver Diamond Addison Robert Annulli No…" at bounding box center [803, 259] width 1453 height 125
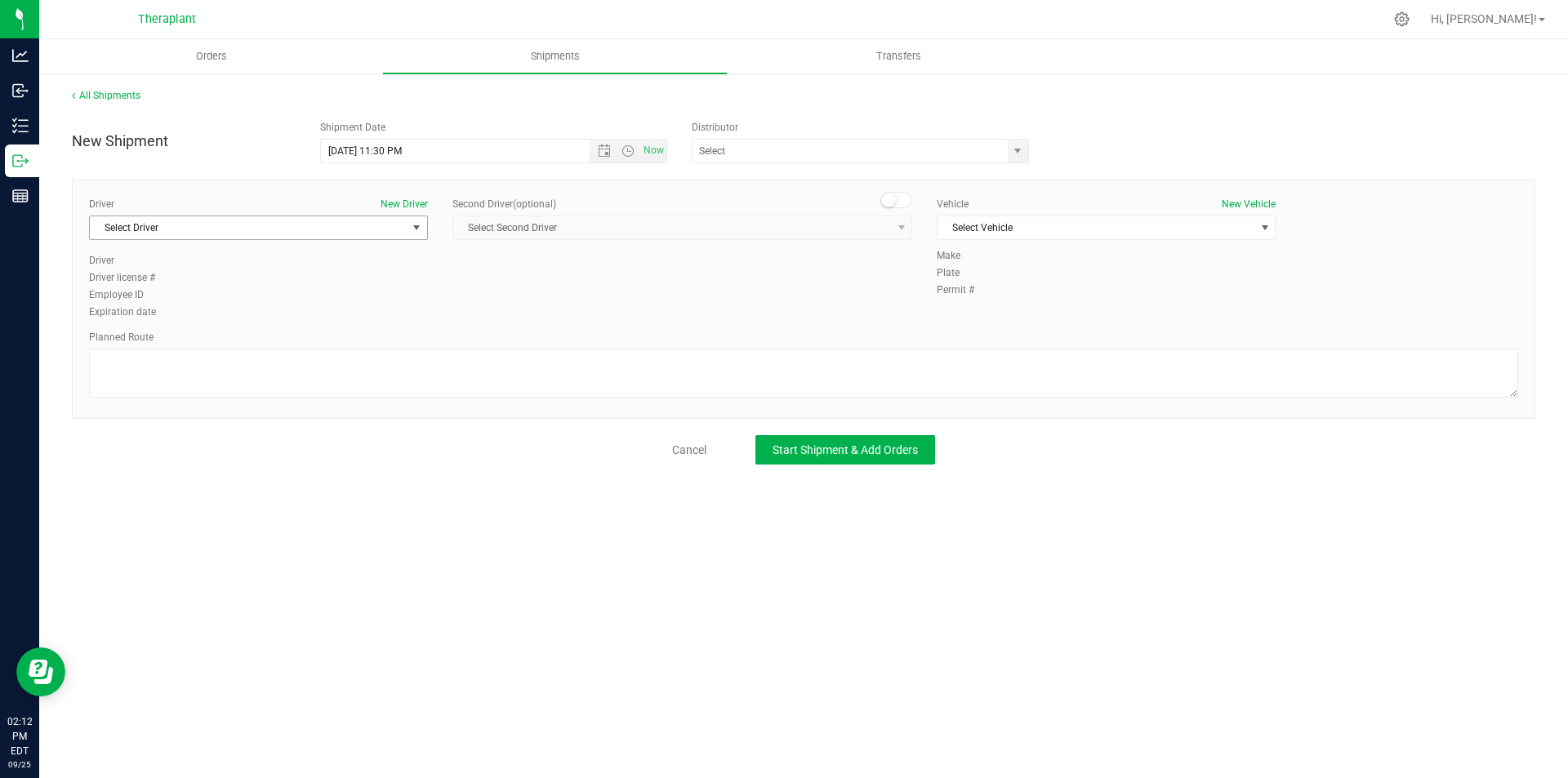
click at [262, 220] on span "Select Driver" at bounding box center [249, 228] width 317 height 23
click at [263, 287] on li "Richard Butler" at bounding box center [258, 296] width 337 height 25
type input "rich"
click at [887, 201] on small at bounding box center [888, 200] width 15 height 15
click at [871, 219] on span "Select Second Driver" at bounding box center [672, 228] width 438 height 23
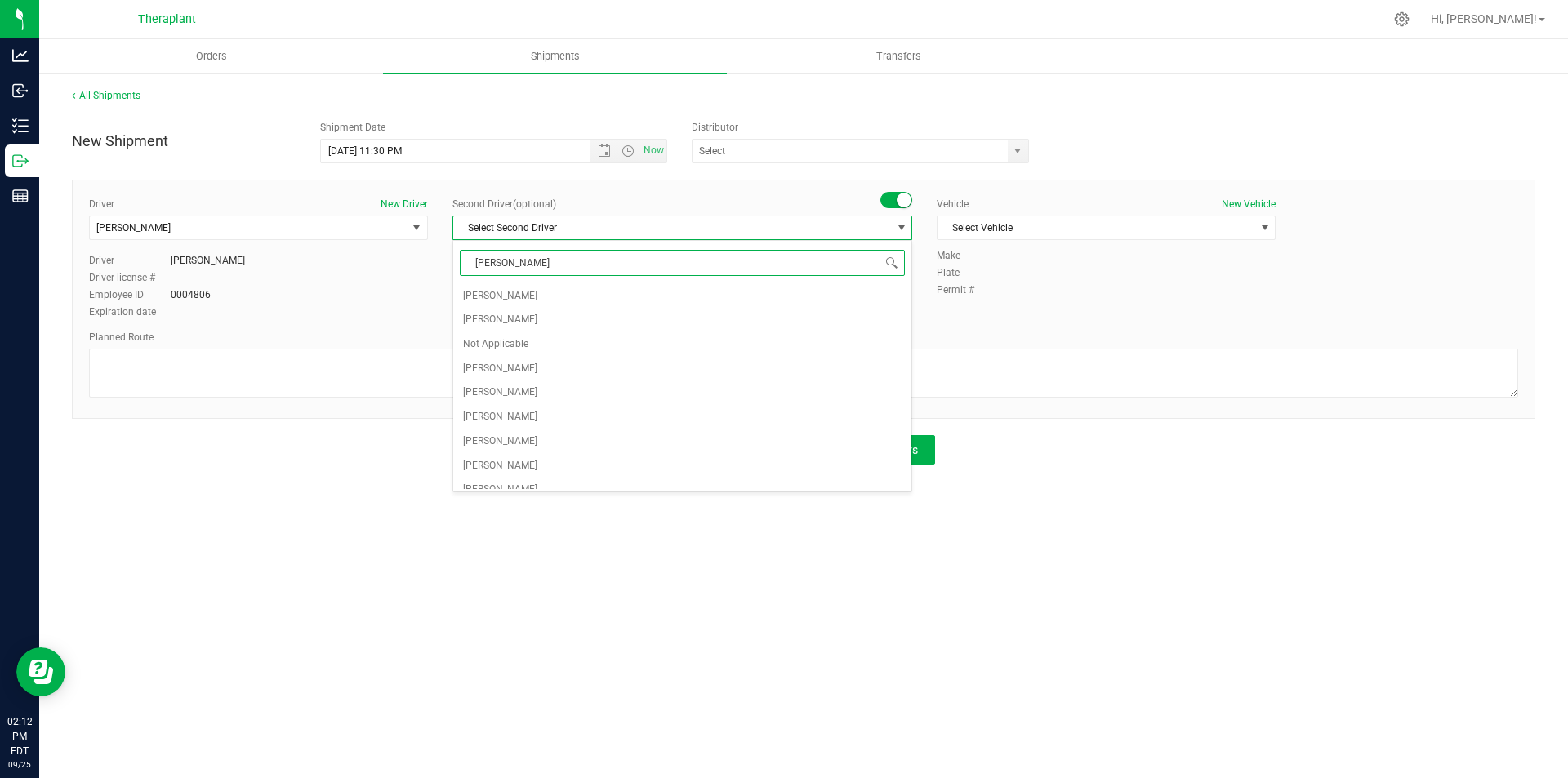
type input "shauna"
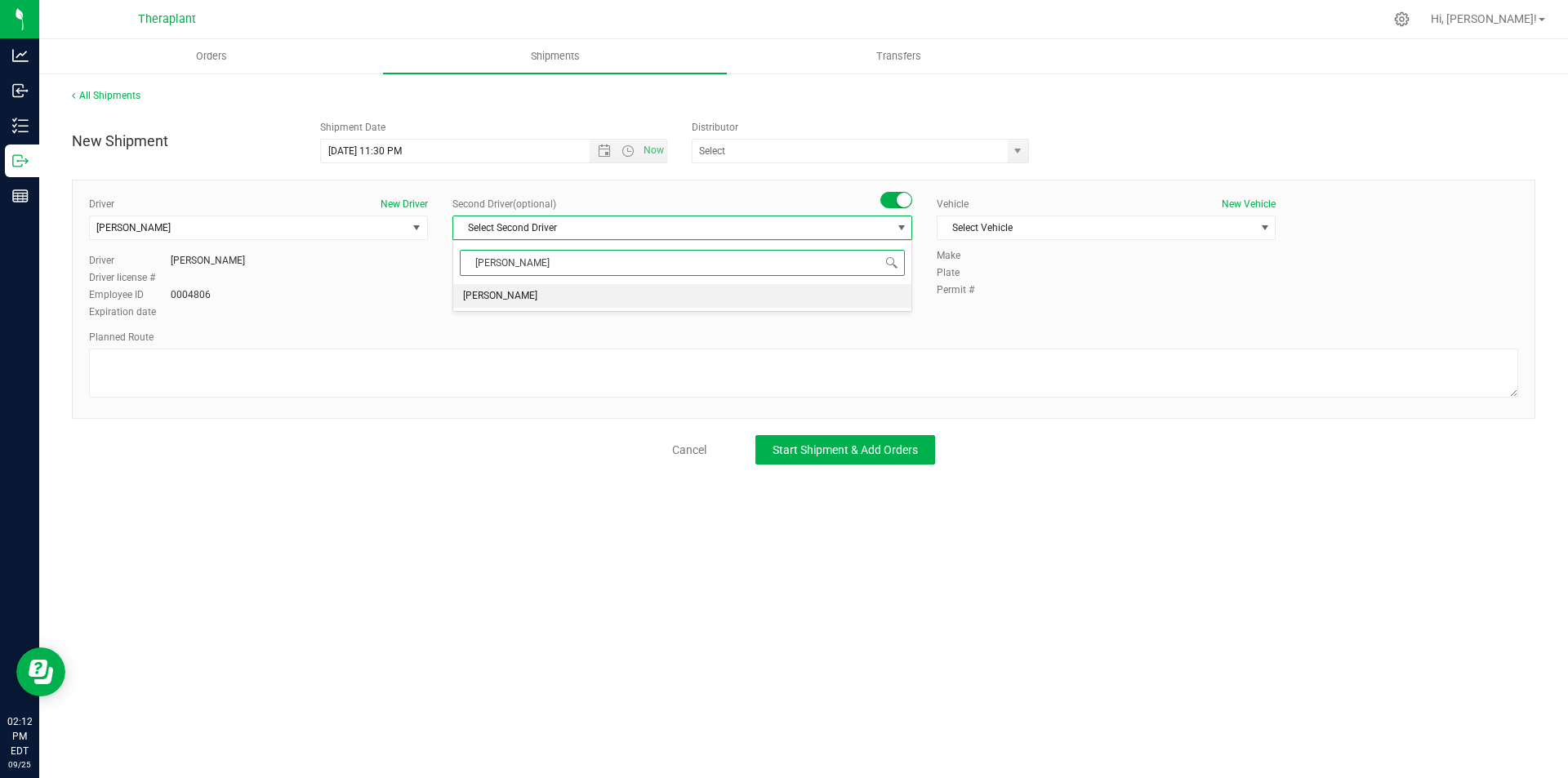
click at [757, 294] on li "ShaunaKay McNeil" at bounding box center [682, 296] width 458 height 25
click at [1090, 234] on span "Select Vehicle" at bounding box center [1096, 228] width 317 height 23
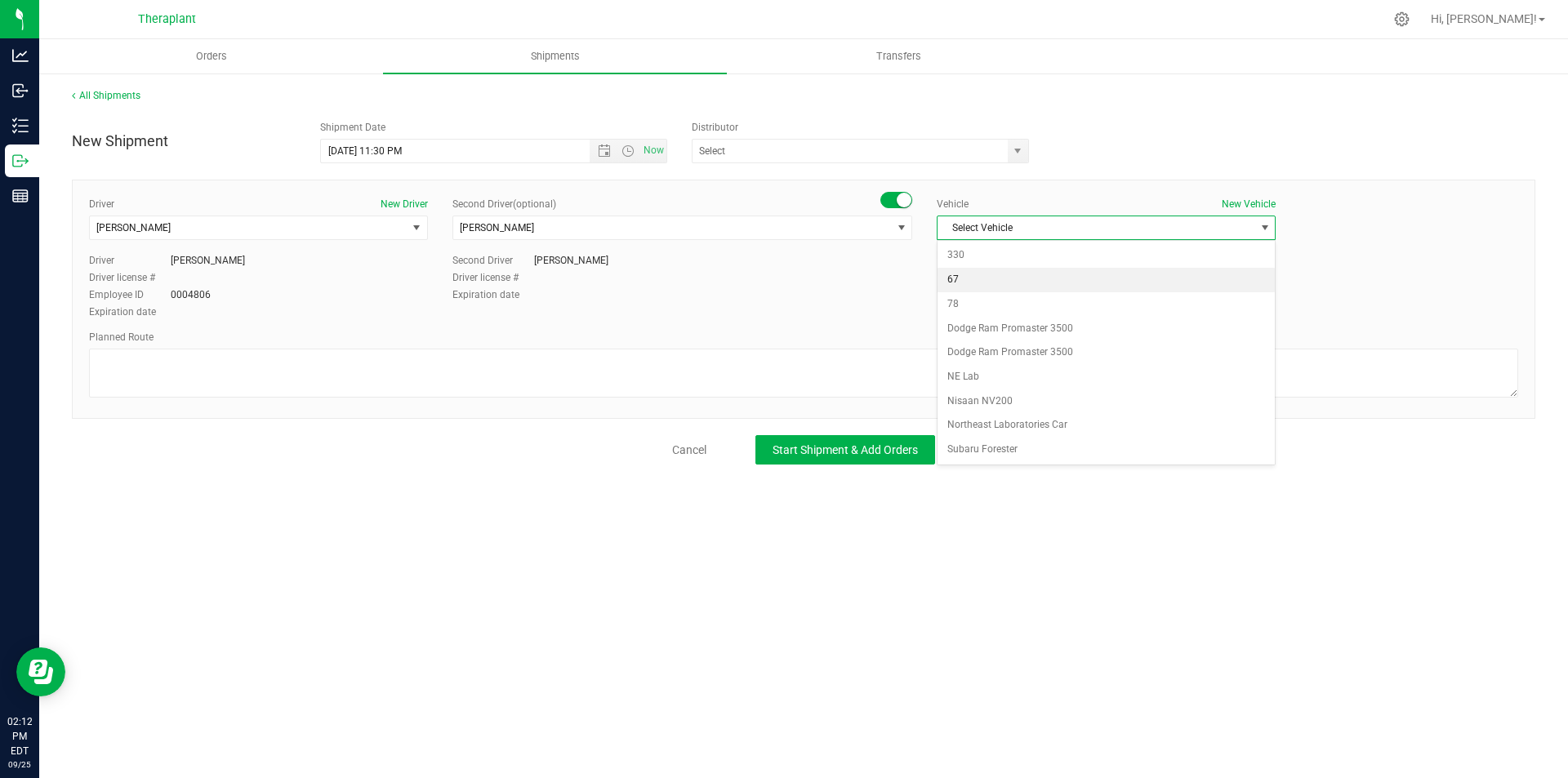
click at [1000, 280] on li "67" at bounding box center [1105, 280] width 337 height 25
click at [996, 235] on span "67" at bounding box center [1096, 228] width 317 height 23
click at [1014, 326] on li "Dodge Ram Promaster 3500" at bounding box center [1105, 329] width 337 height 25
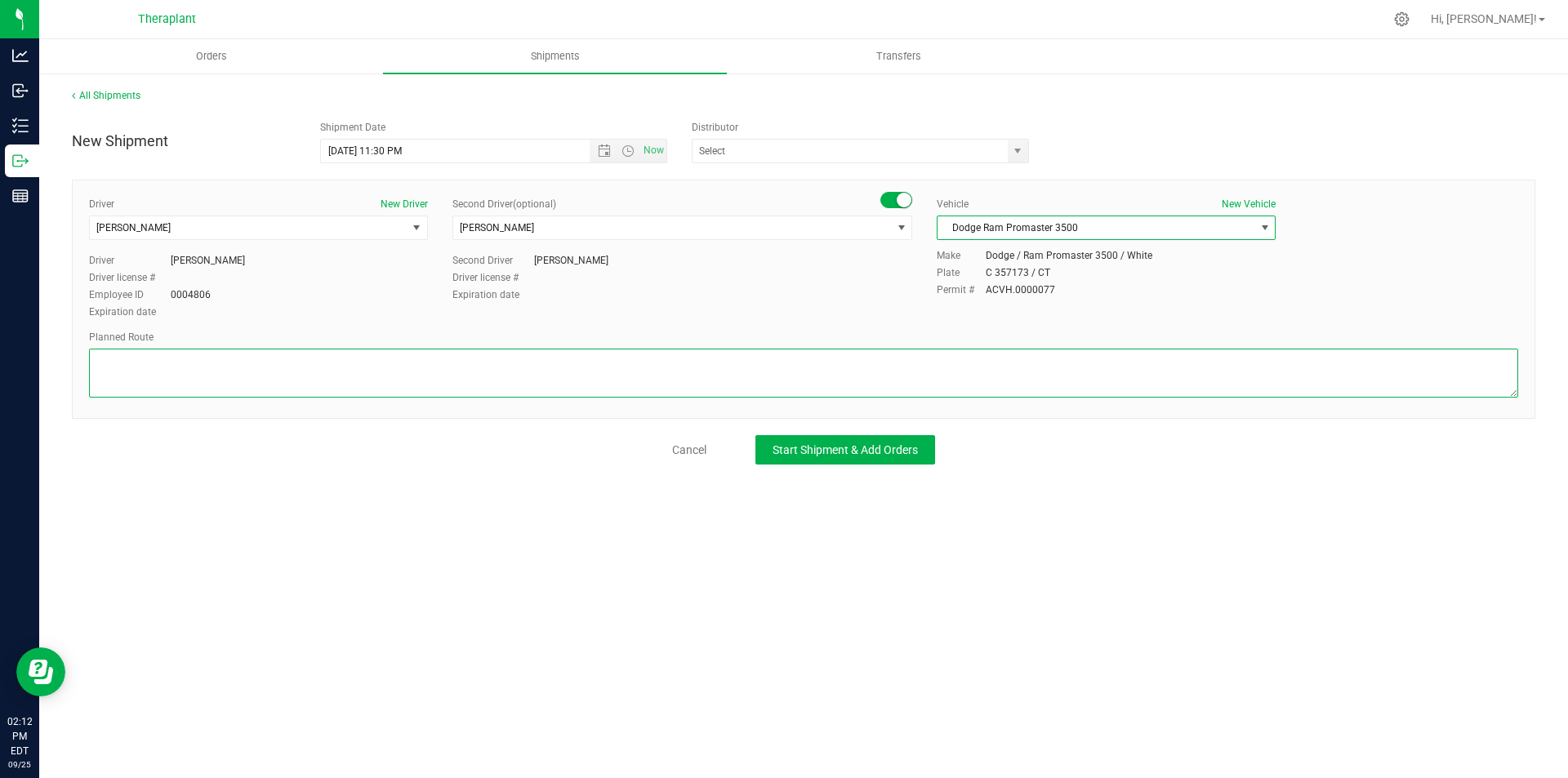
click at [265, 396] on textarea at bounding box center [803, 373] width 1429 height 49
paste textarea "Get on CT-8 S from CT-262, Follow I-84 E and I-91 N to CT-190 E in Enfield. Tak…"
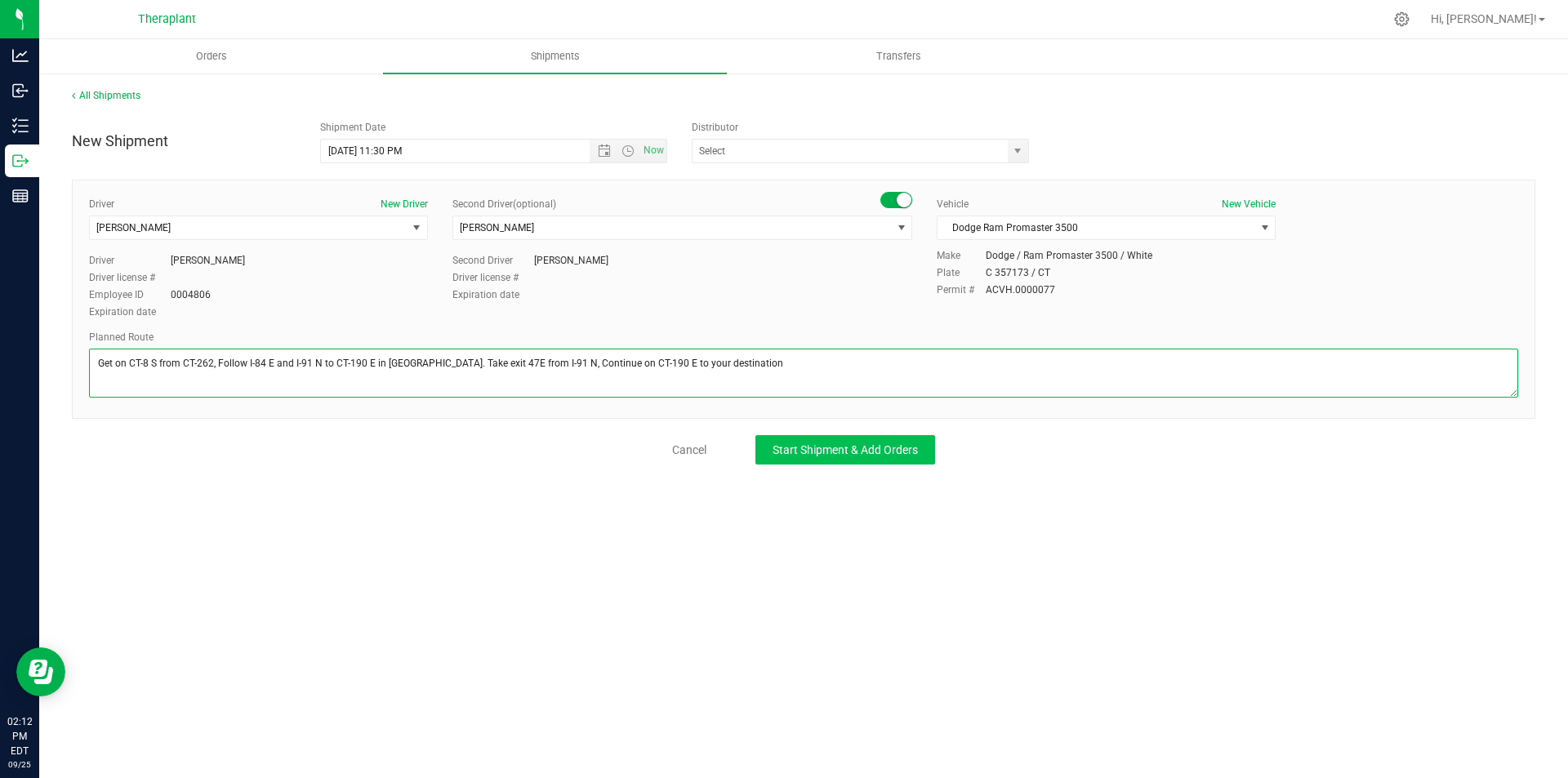
type textarea "Get on CT-8 S from CT-262, Follow I-84 E and I-91 N to CT-190 E in Enfield. Tak…"
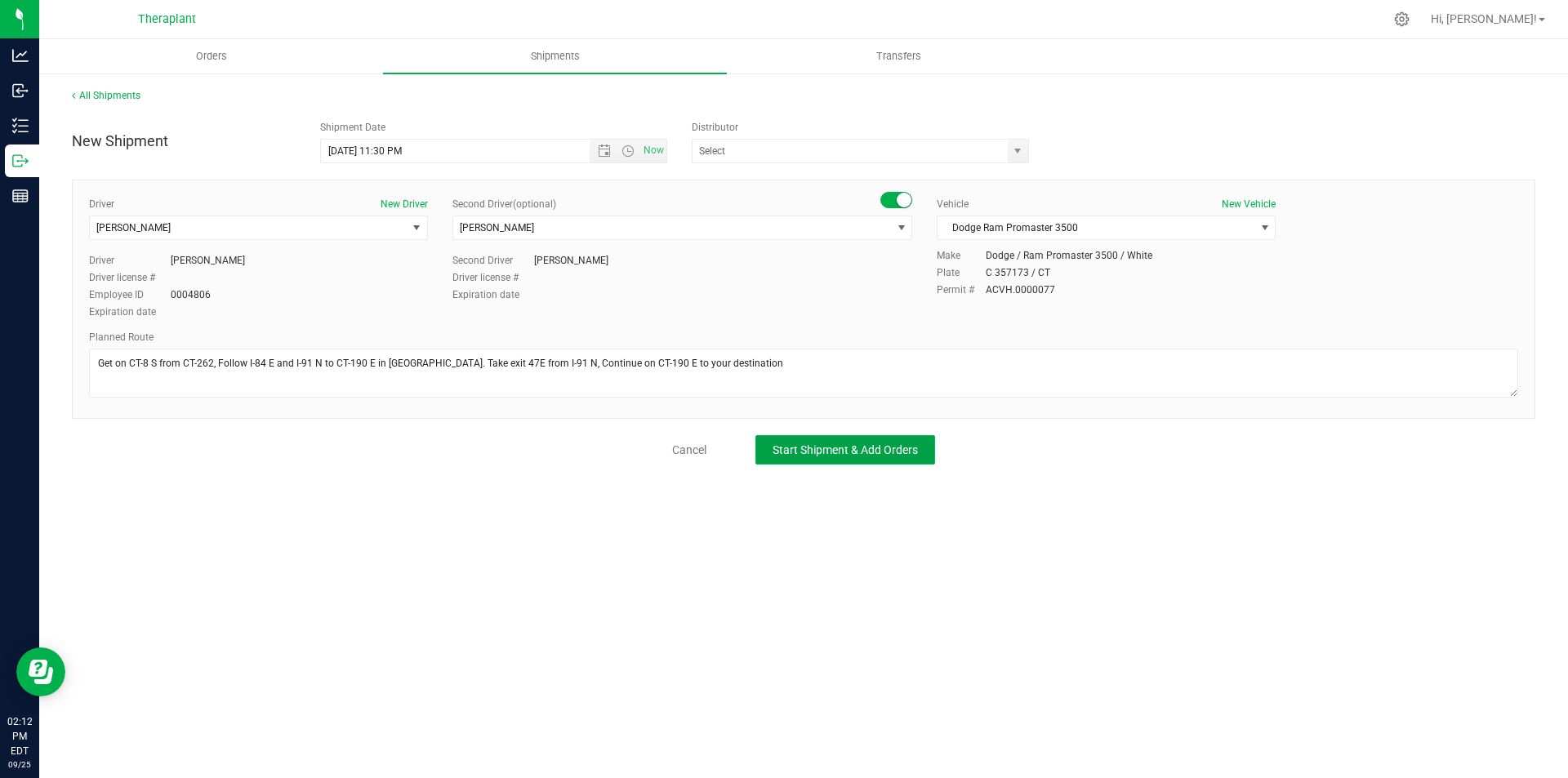
click at [883, 447] on span "Start Shipment & Add Orders" at bounding box center [845, 449] width 145 height 13
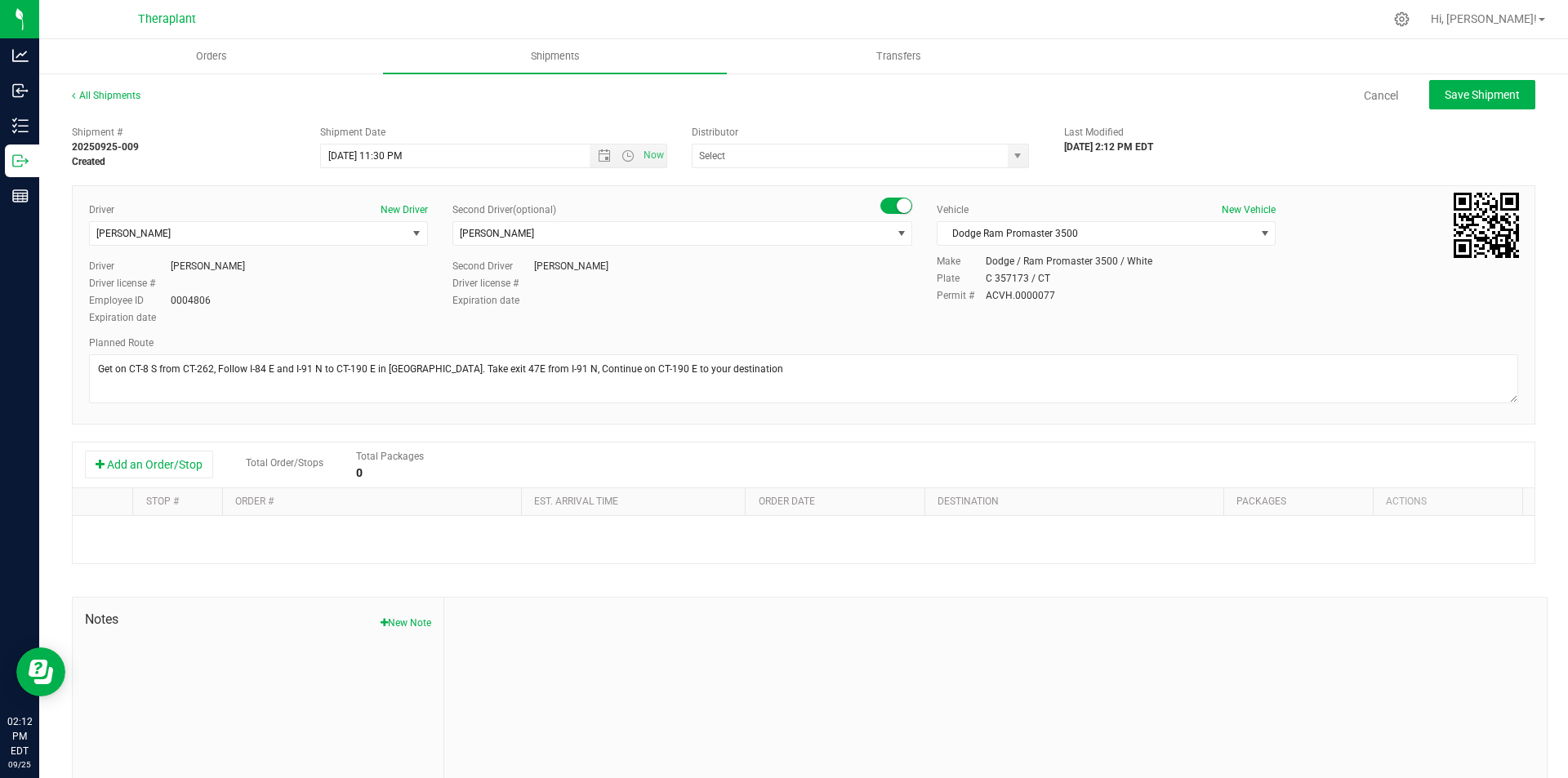
click at [117, 446] on div "Add an Order/Stop Total Order/Stops Total Packages 0" at bounding box center [803, 465] width 1461 height 46
click at [124, 464] on button "Add an Order/Stop" at bounding box center [149, 464] width 128 height 28
click at [262, 534] on span "Select order" at bounding box center [364, 536] width 259 height 23
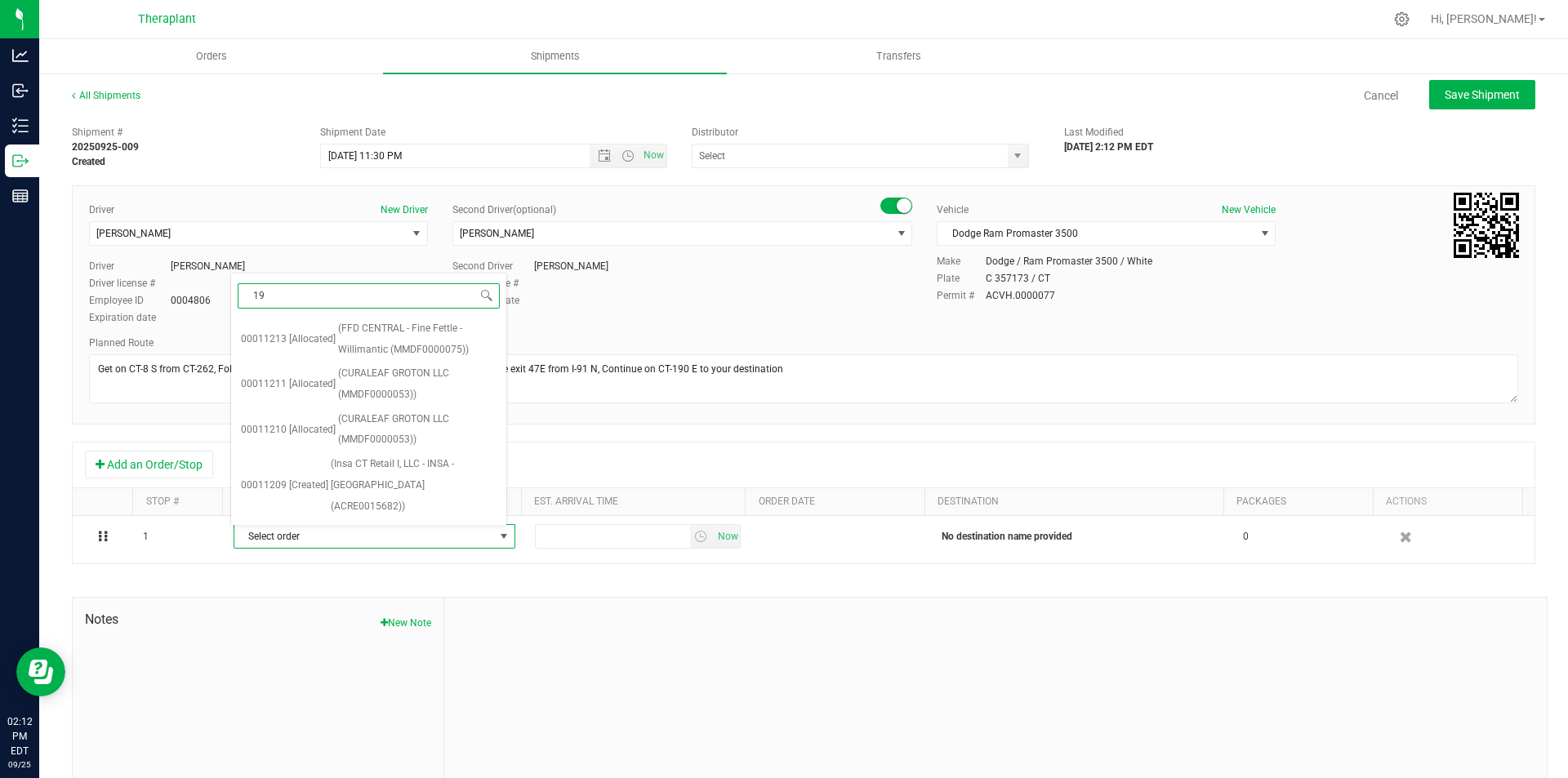
type input "199"
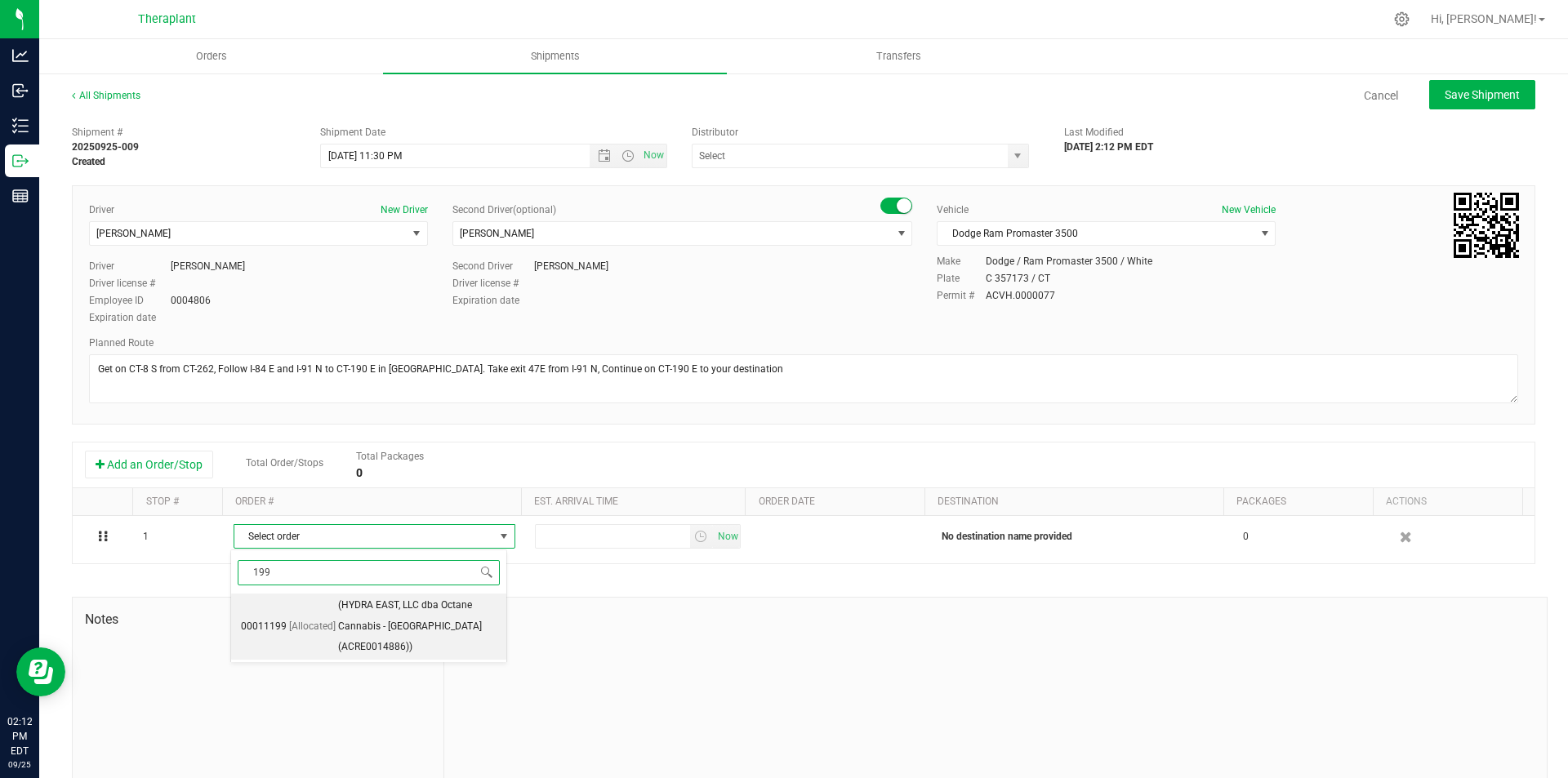
click at [401, 619] on span "(HYDRA EAST, LLC dba Octane Cannabis - Enfield (ACRE0014886))" at bounding box center [417, 626] width 159 height 63
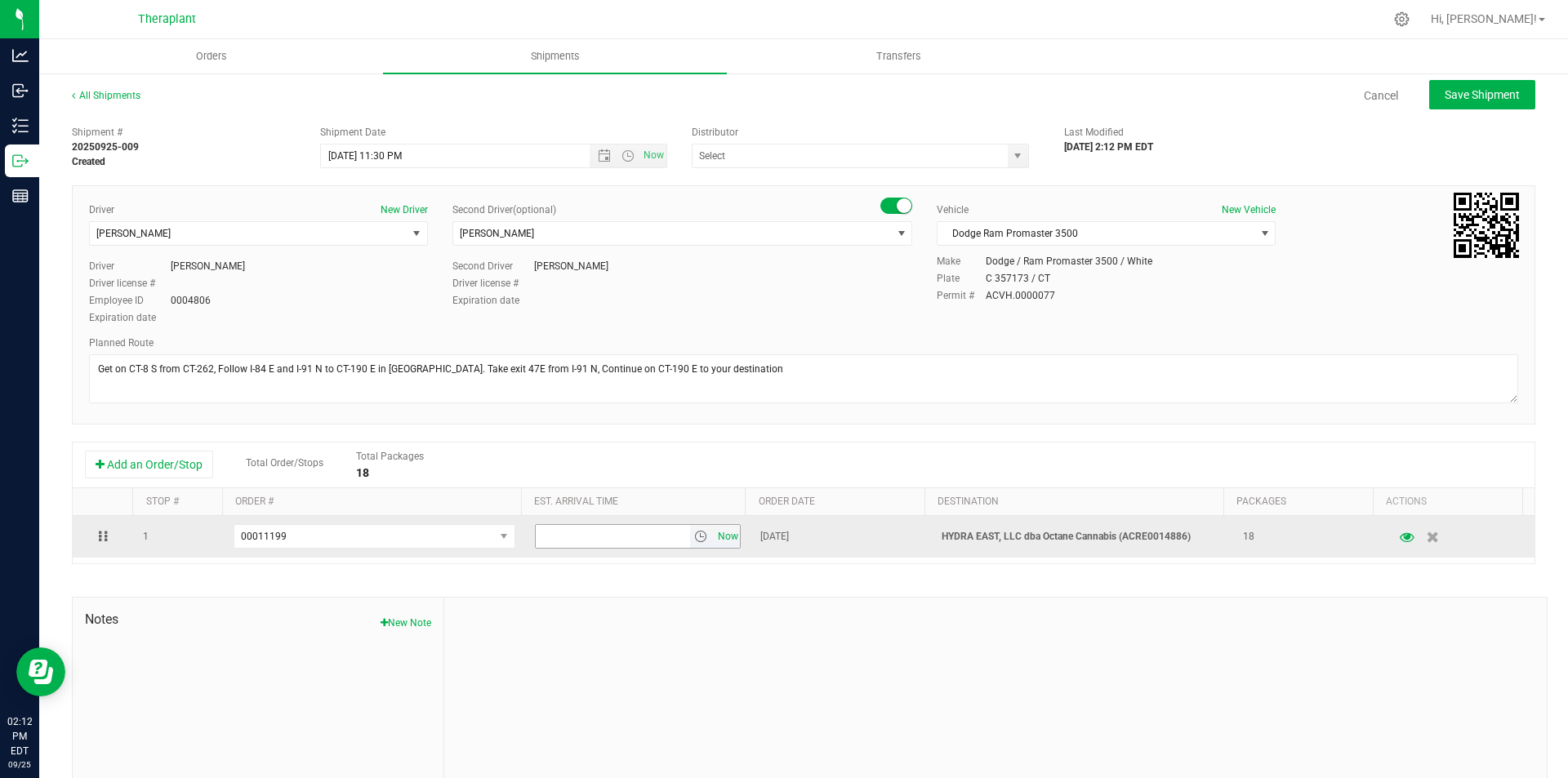
click at [714, 529] on span "Now" at bounding box center [728, 536] width 28 height 24
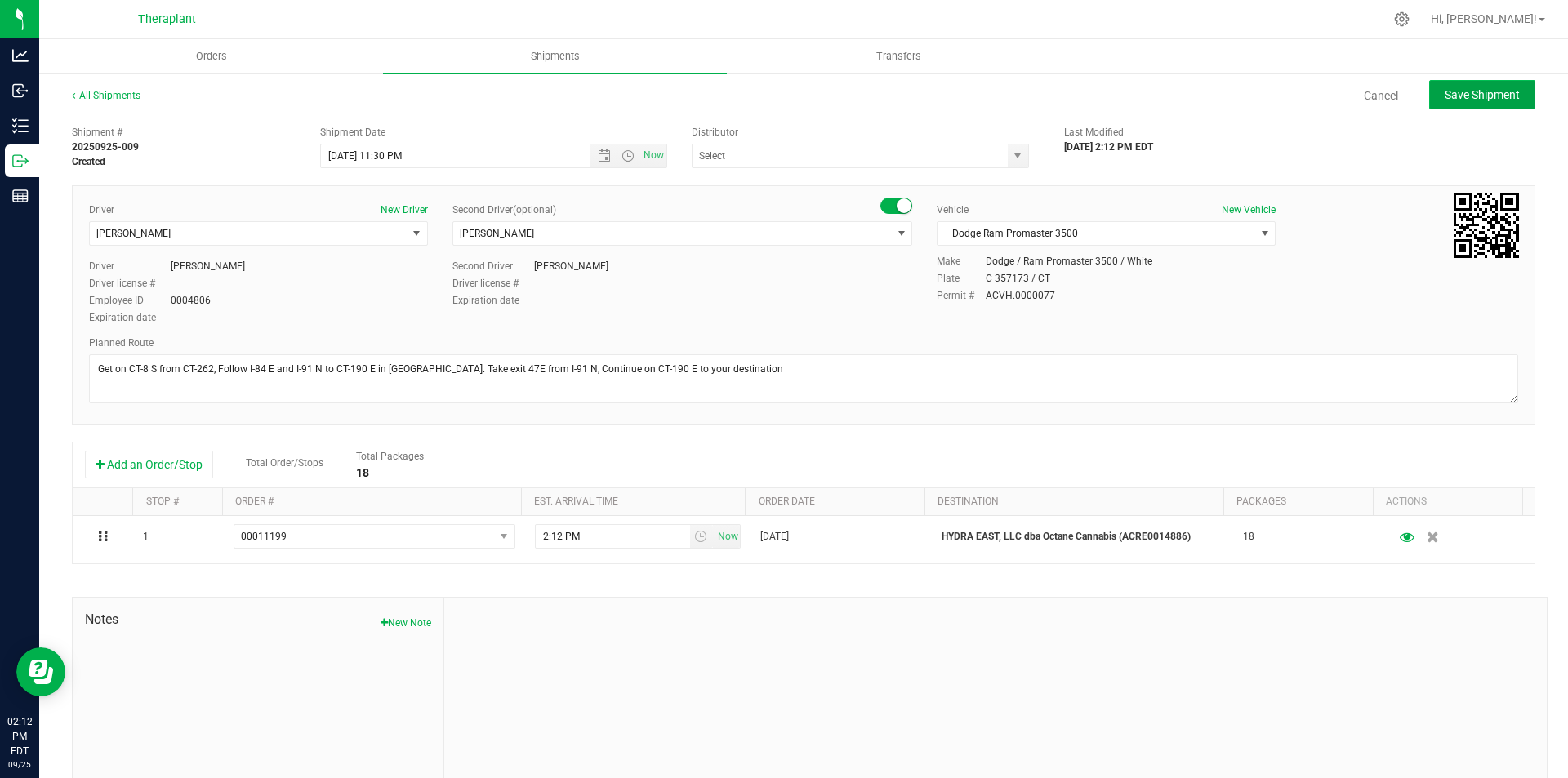
click at [1494, 85] on button "Save Shipment" at bounding box center [1481, 95] width 106 height 30
type input "[DATE] 3:30 AM"
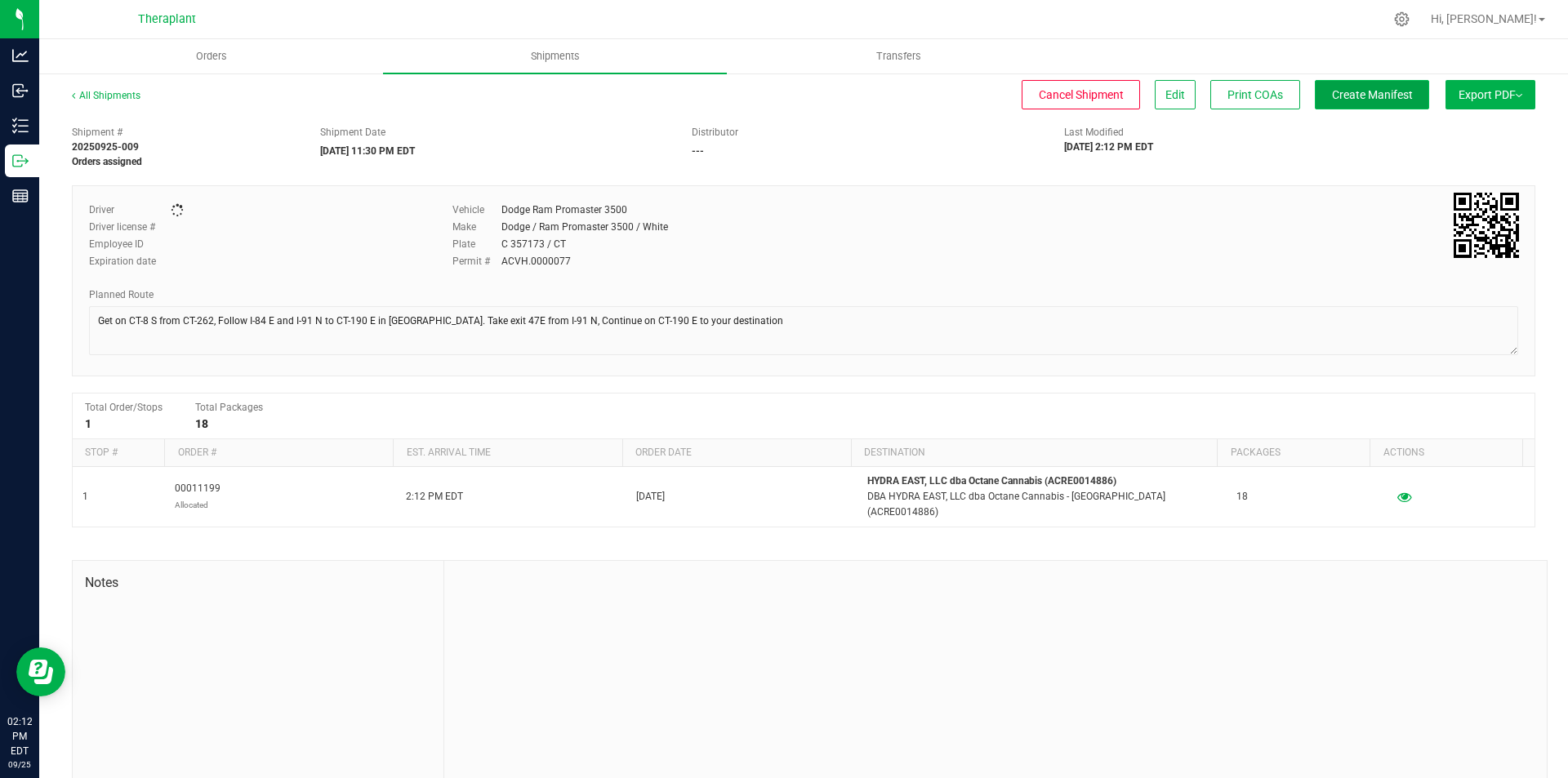
click at [1365, 95] on span "Create Manifest" at bounding box center [1372, 95] width 81 height 13
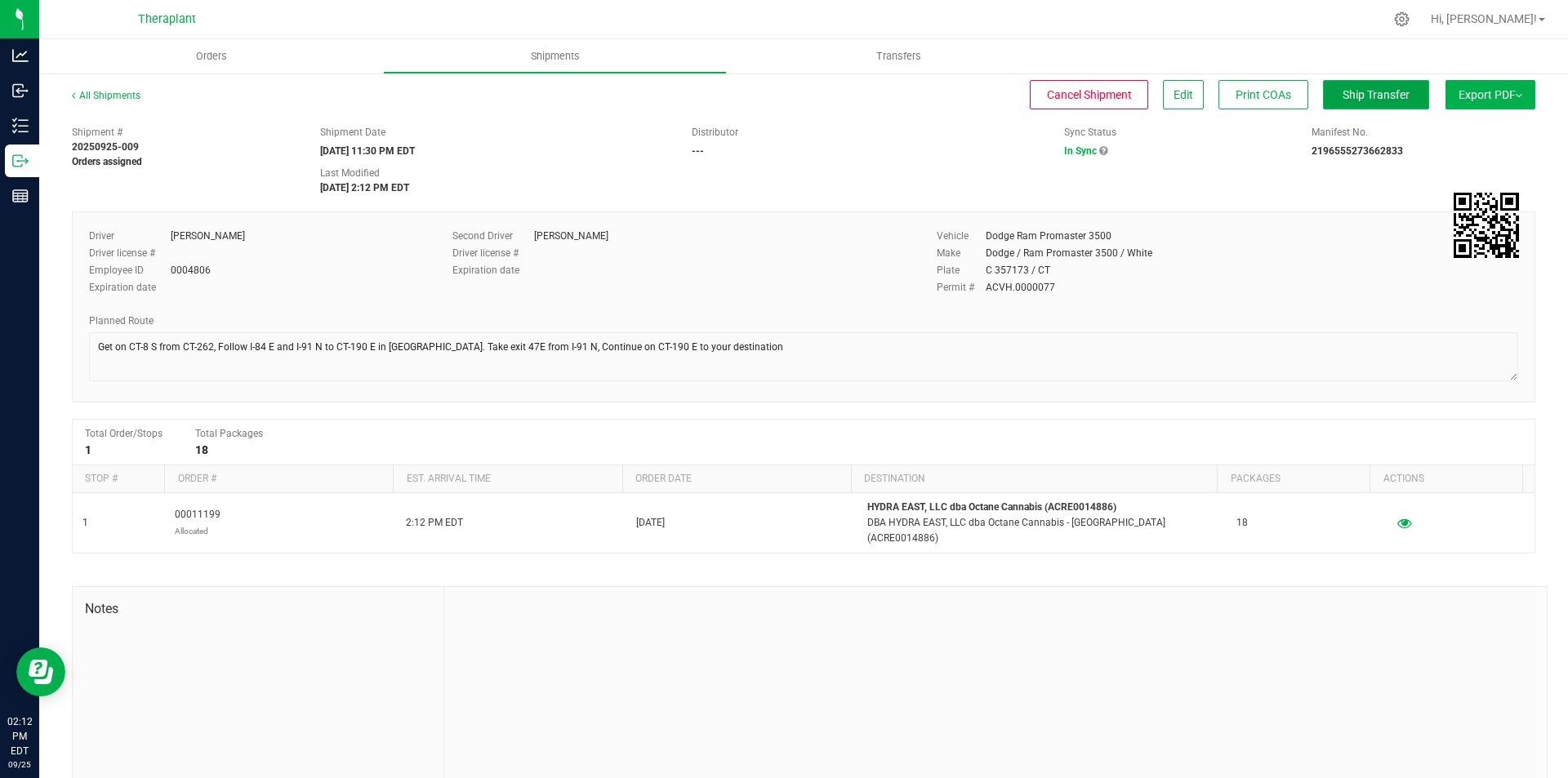
click at [1342, 98] on span "Ship Transfer" at bounding box center [1375, 95] width 67 height 13
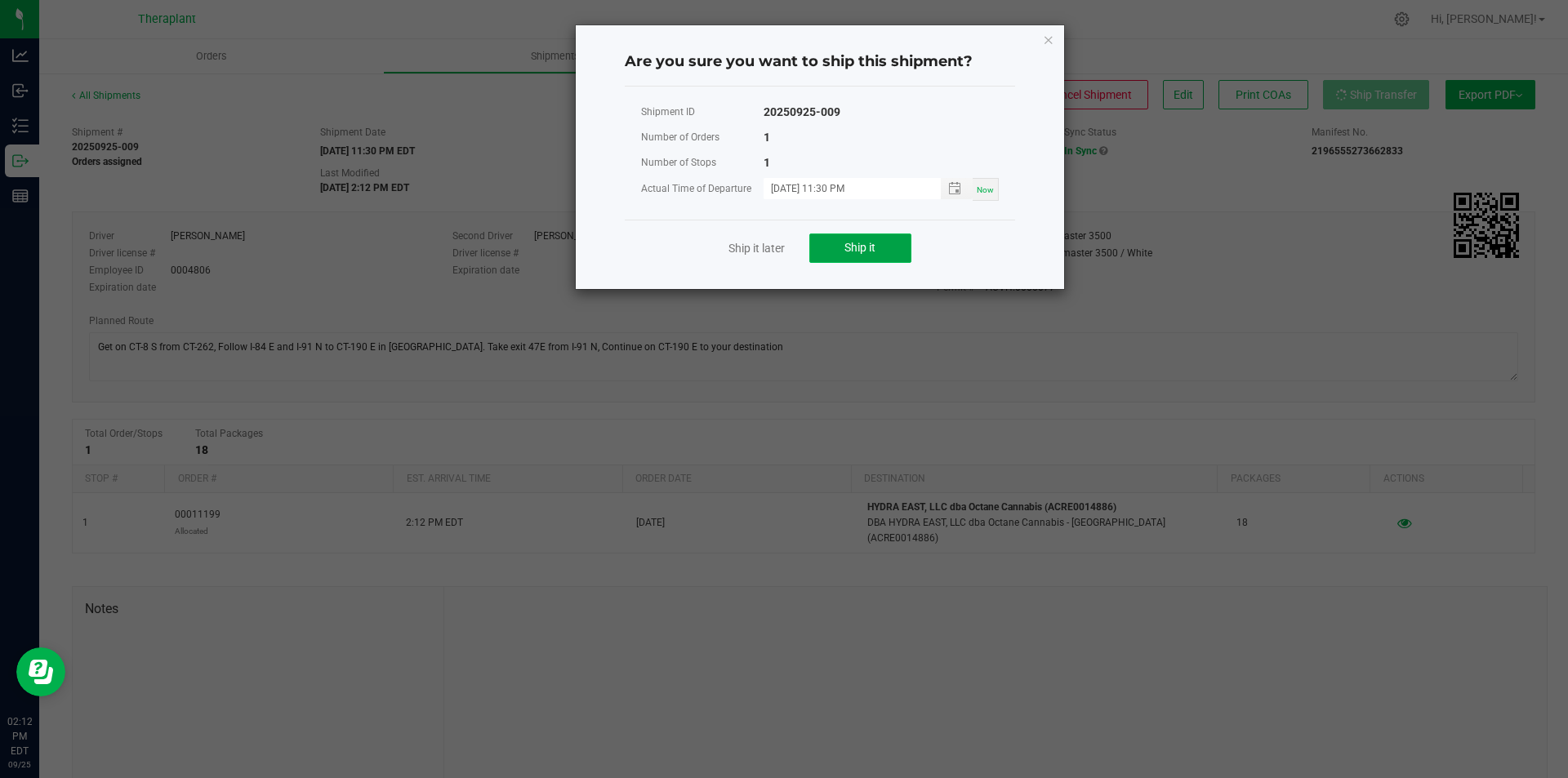
click at [861, 241] on span "Ship it" at bounding box center [859, 247] width 31 height 13
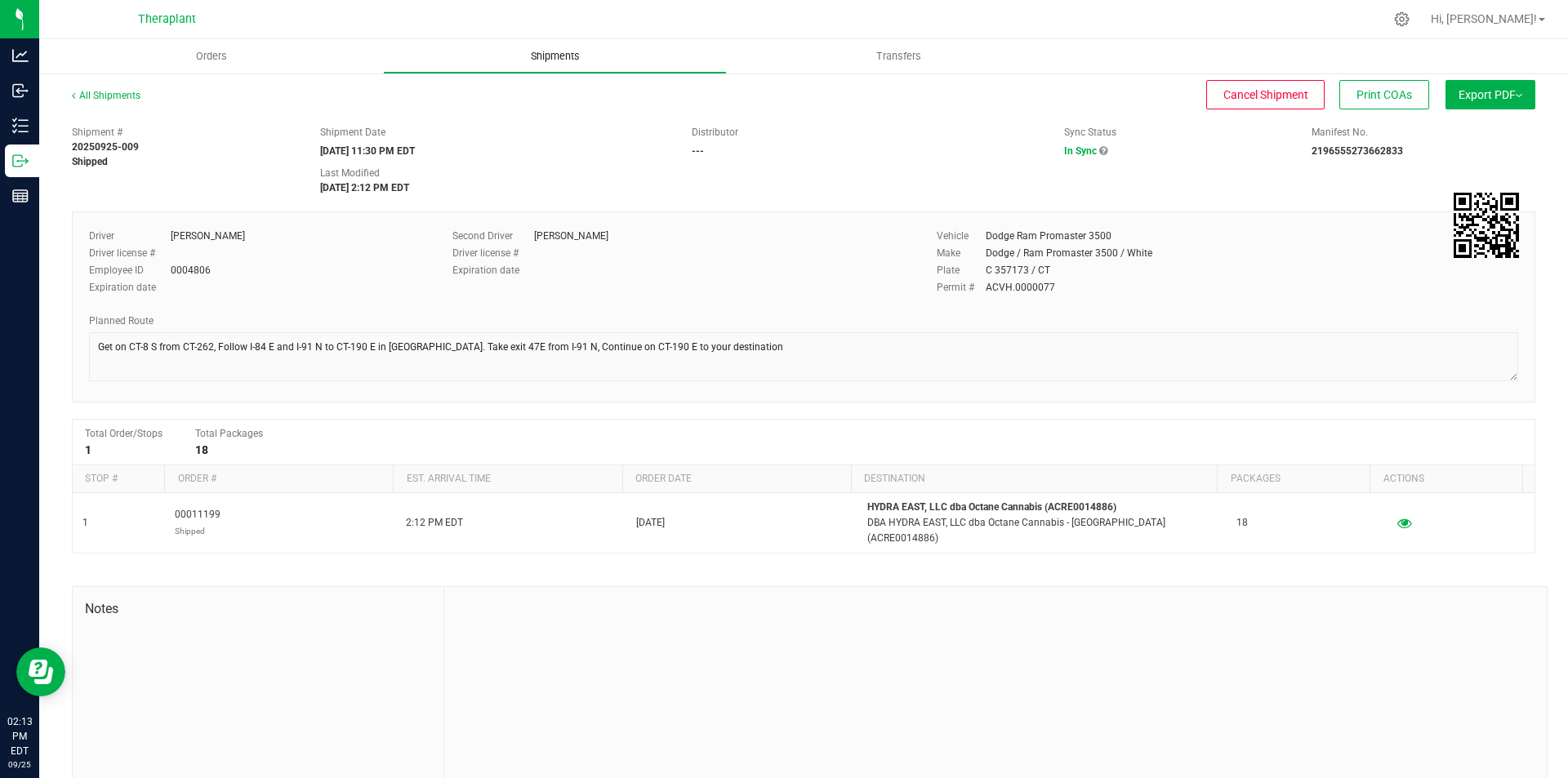
click at [584, 63] on span "Shipments" at bounding box center [555, 56] width 93 height 15
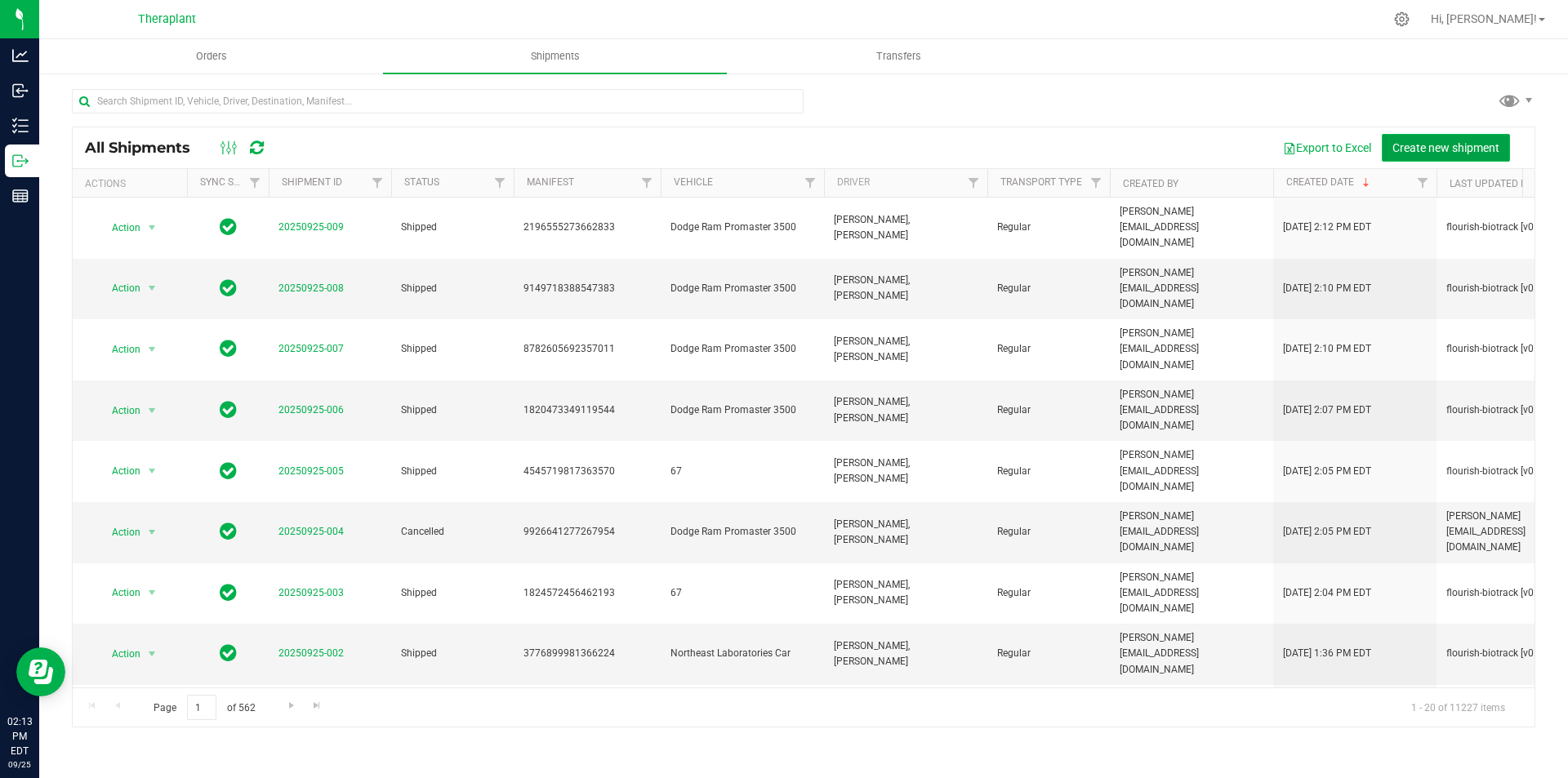
click at [1410, 143] on span "Create new shipment" at bounding box center [1445, 147] width 107 height 13
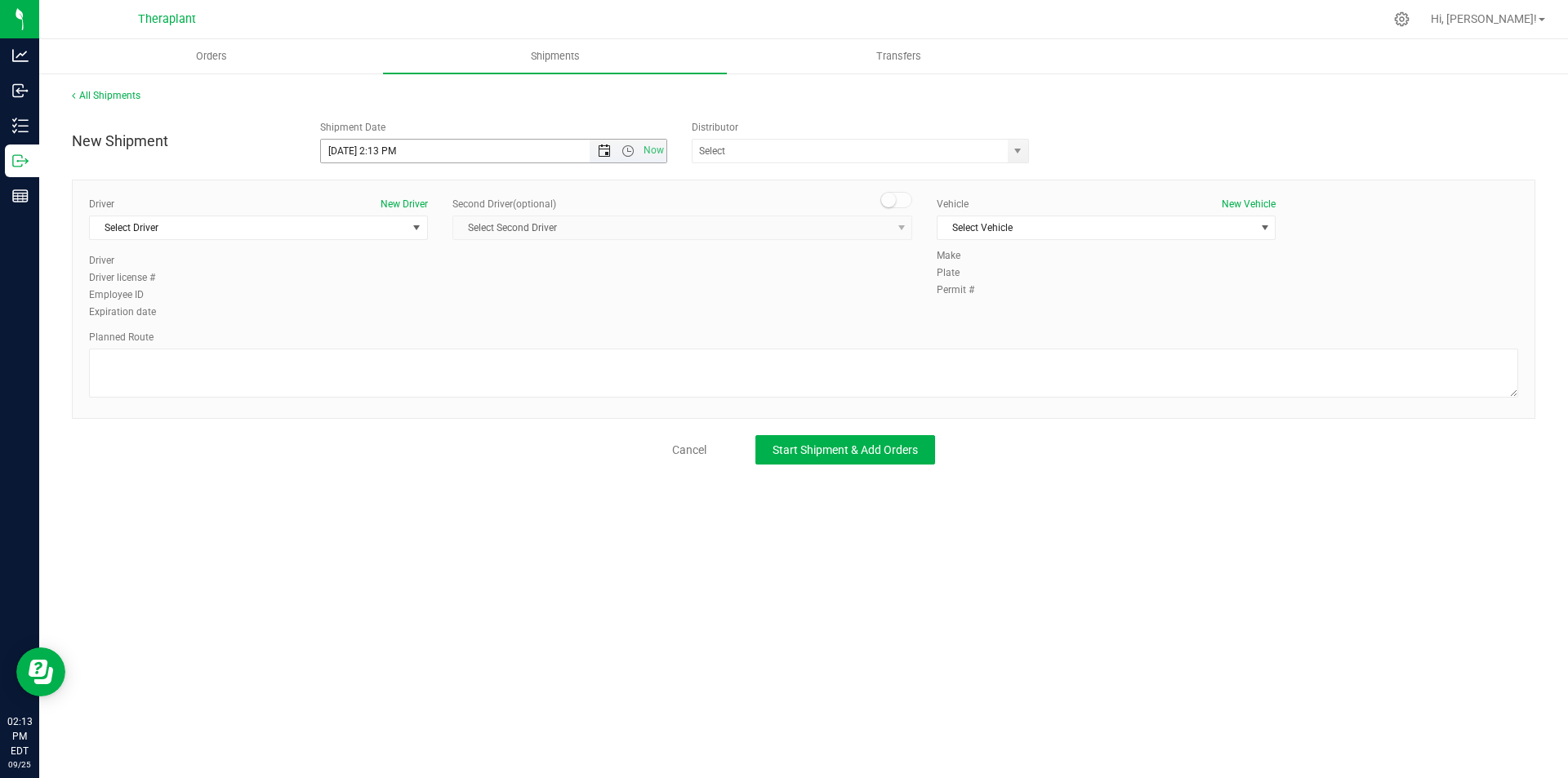
click at [604, 152] on span "Open the date view" at bounding box center [604, 151] width 13 height 13
click at [451, 309] on link "26" at bounding box center [453, 317] width 24 height 25
click at [625, 148] on span "Open the time view" at bounding box center [627, 151] width 13 height 13
click at [468, 311] on li "11:00 PM" at bounding box center [492, 302] width 344 height 21
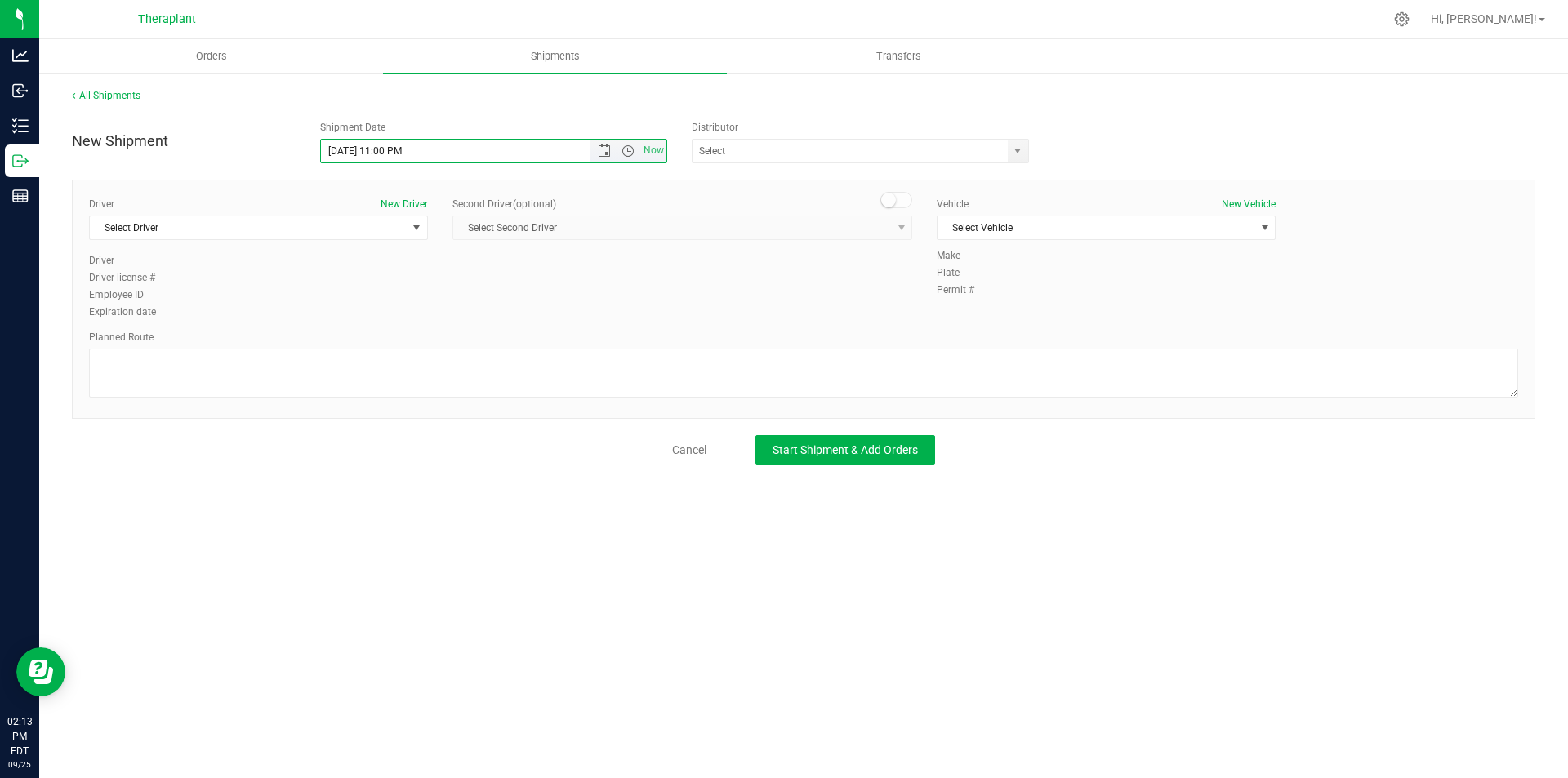
click at [628, 153] on span "Open the time view" at bounding box center [627, 151] width 13 height 13
click at [521, 319] on li "11:30 PM" at bounding box center [492, 322] width 344 height 21
type input "[DATE] 11:30 PM"
click at [294, 220] on span "Select Driver" at bounding box center [249, 228] width 317 height 23
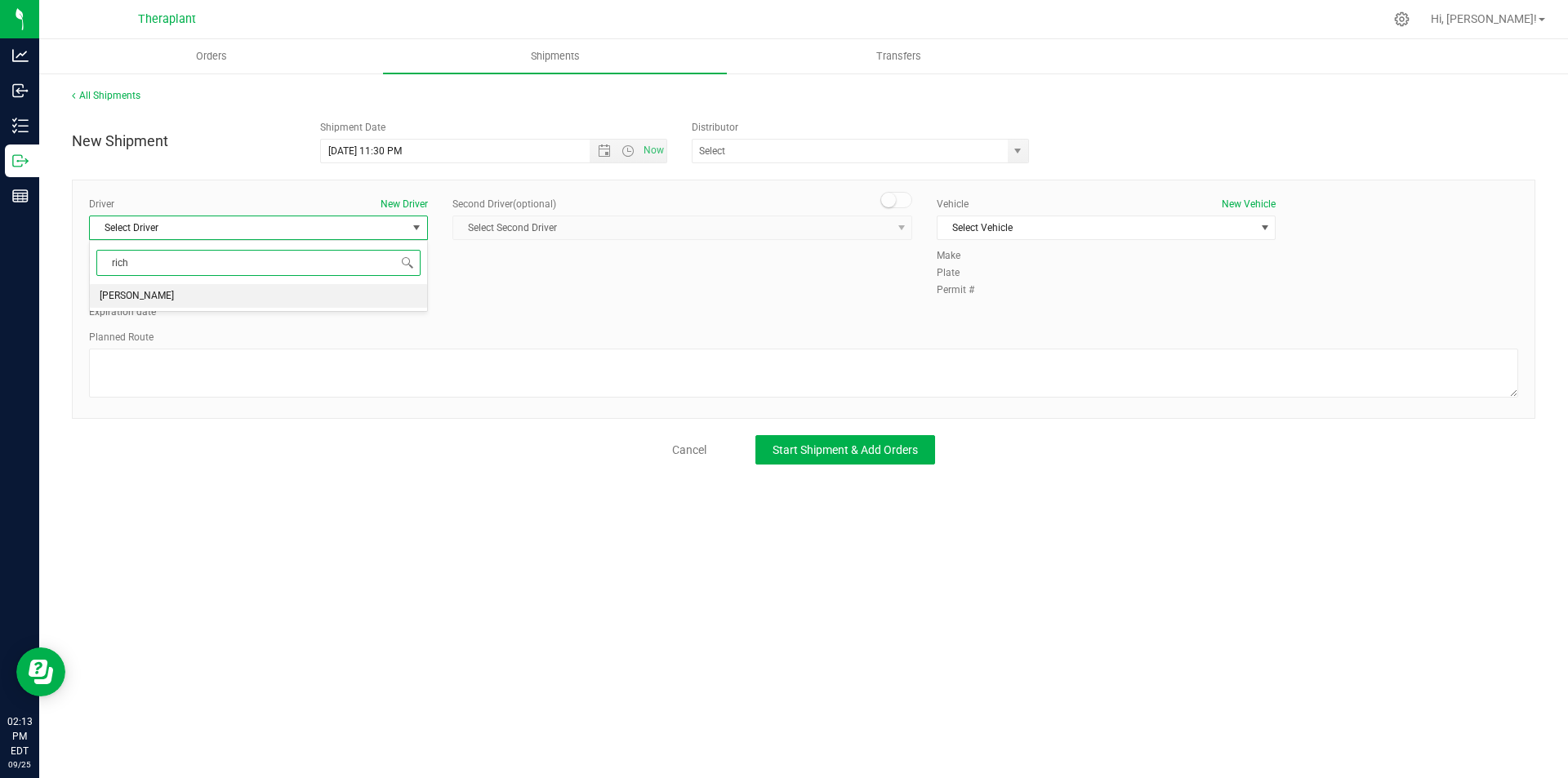
click at [220, 306] on li "[PERSON_NAME]" at bounding box center [258, 296] width 337 height 25
type input "rich"
click at [904, 202] on span at bounding box center [896, 200] width 32 height 17
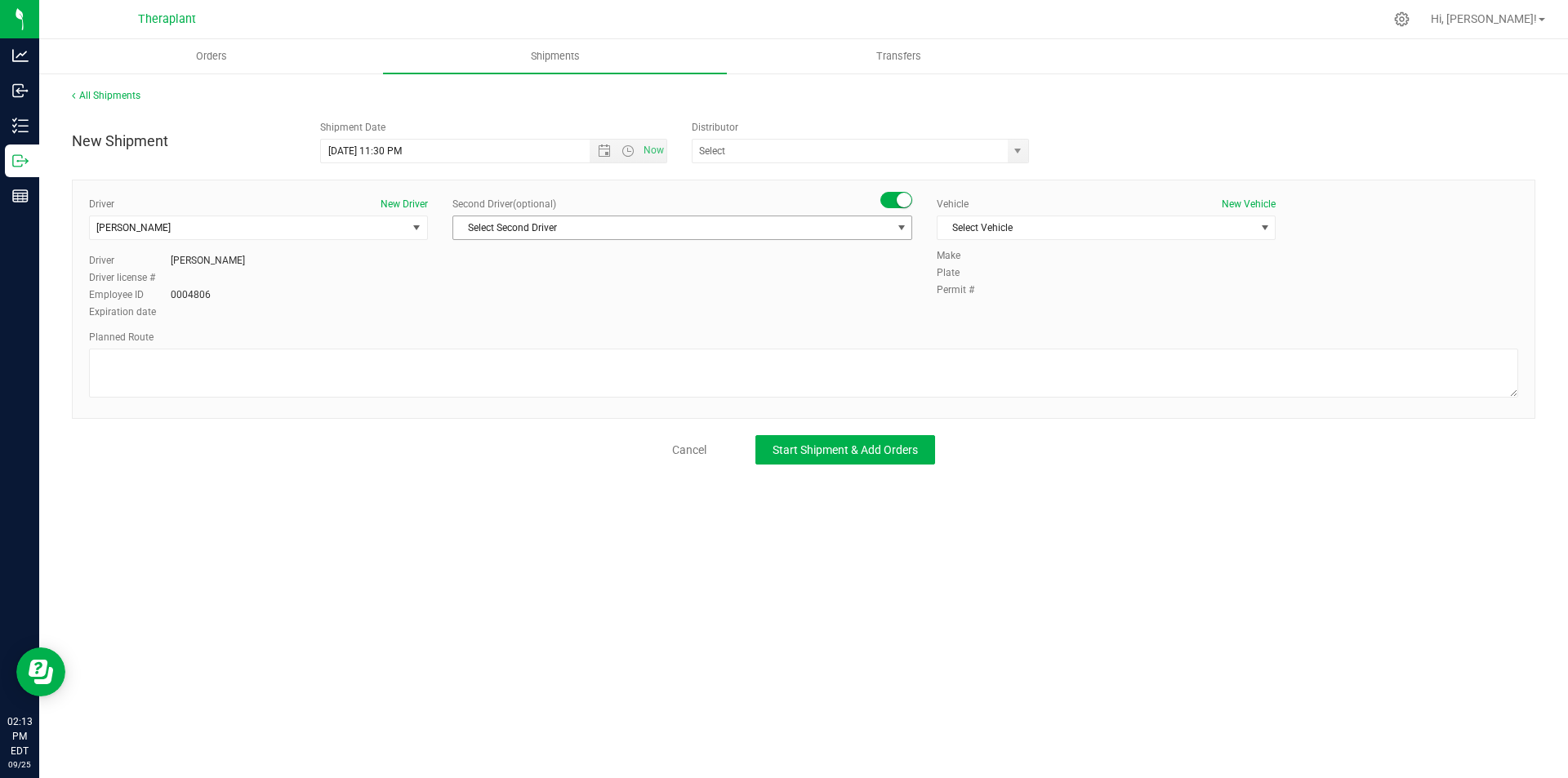
click at [876, 224] on span "Select Second Driver" at bounding box center [672, 228] width 438 height 23
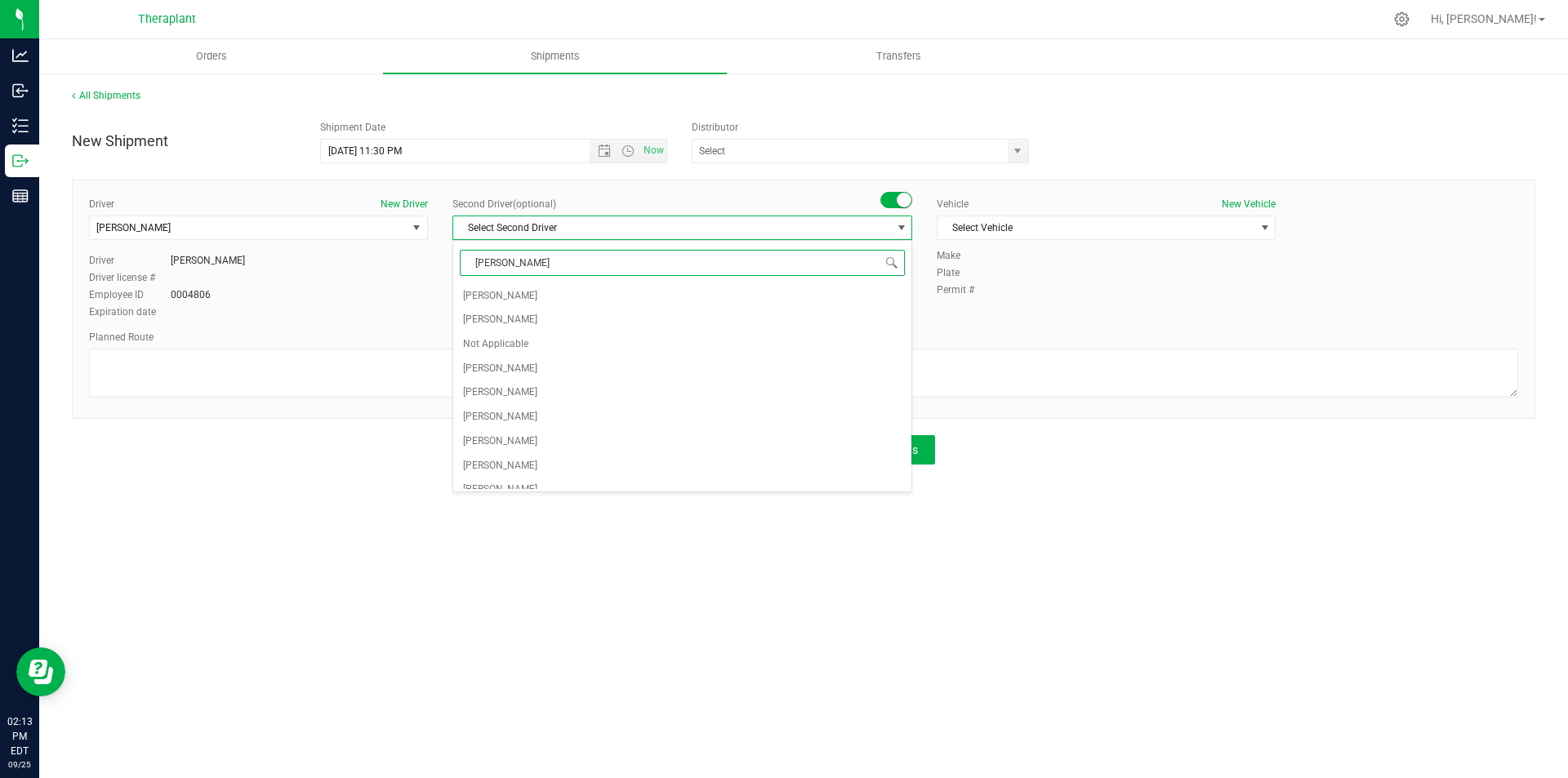
type input "shauna"
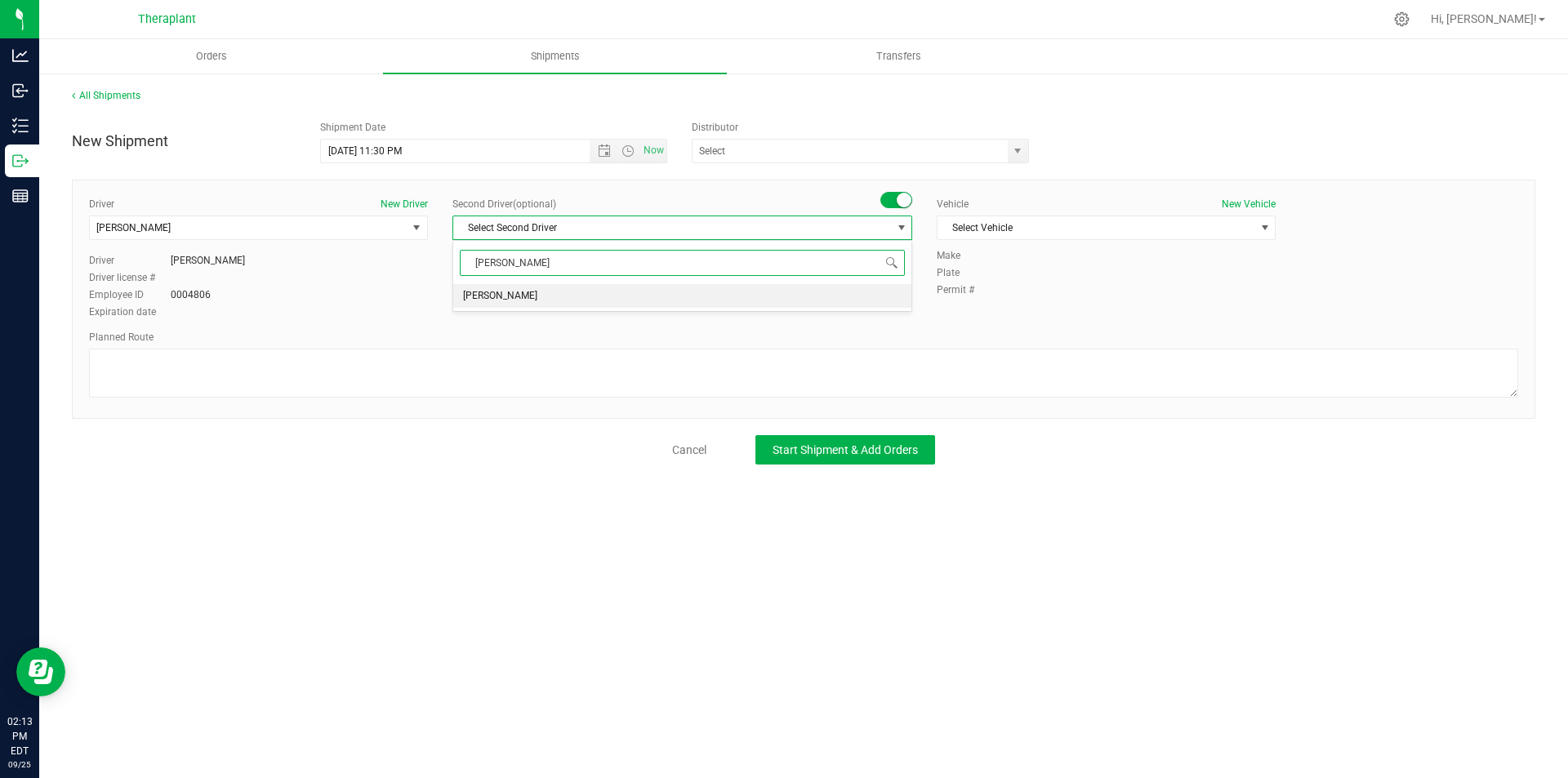
click at [757, 299] on li "[PERSON_NAME]" at bounding box center [682, 296] width 458 height 25
click at [1032, 224] on span "Select Vehicle" at bounding box center [1096, 228] width 317 height 23
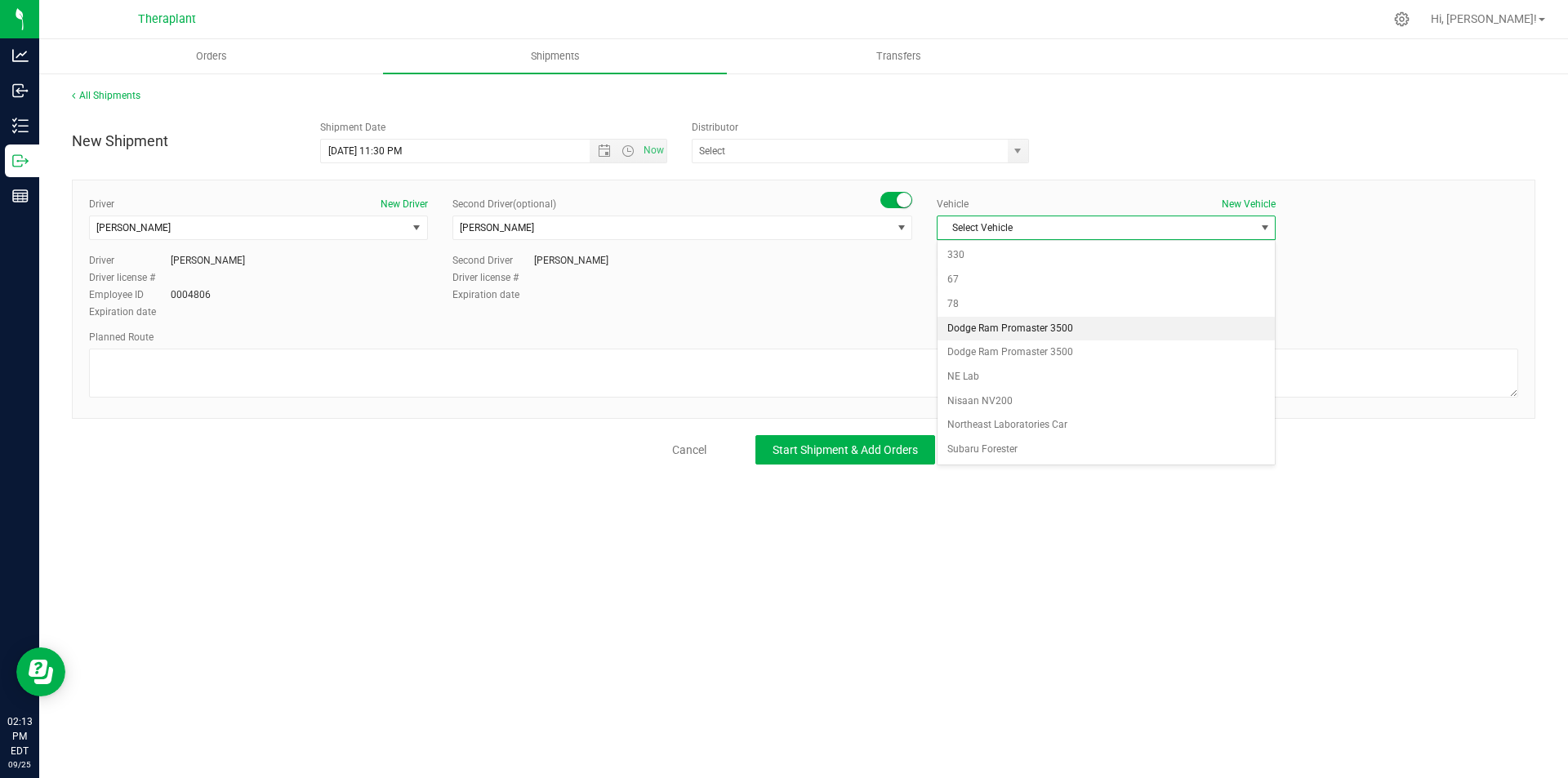
click at [1043, 335] on li "Dodge Ram Promaster 3500" at bounding box center [1105, 329] width 337 height 25
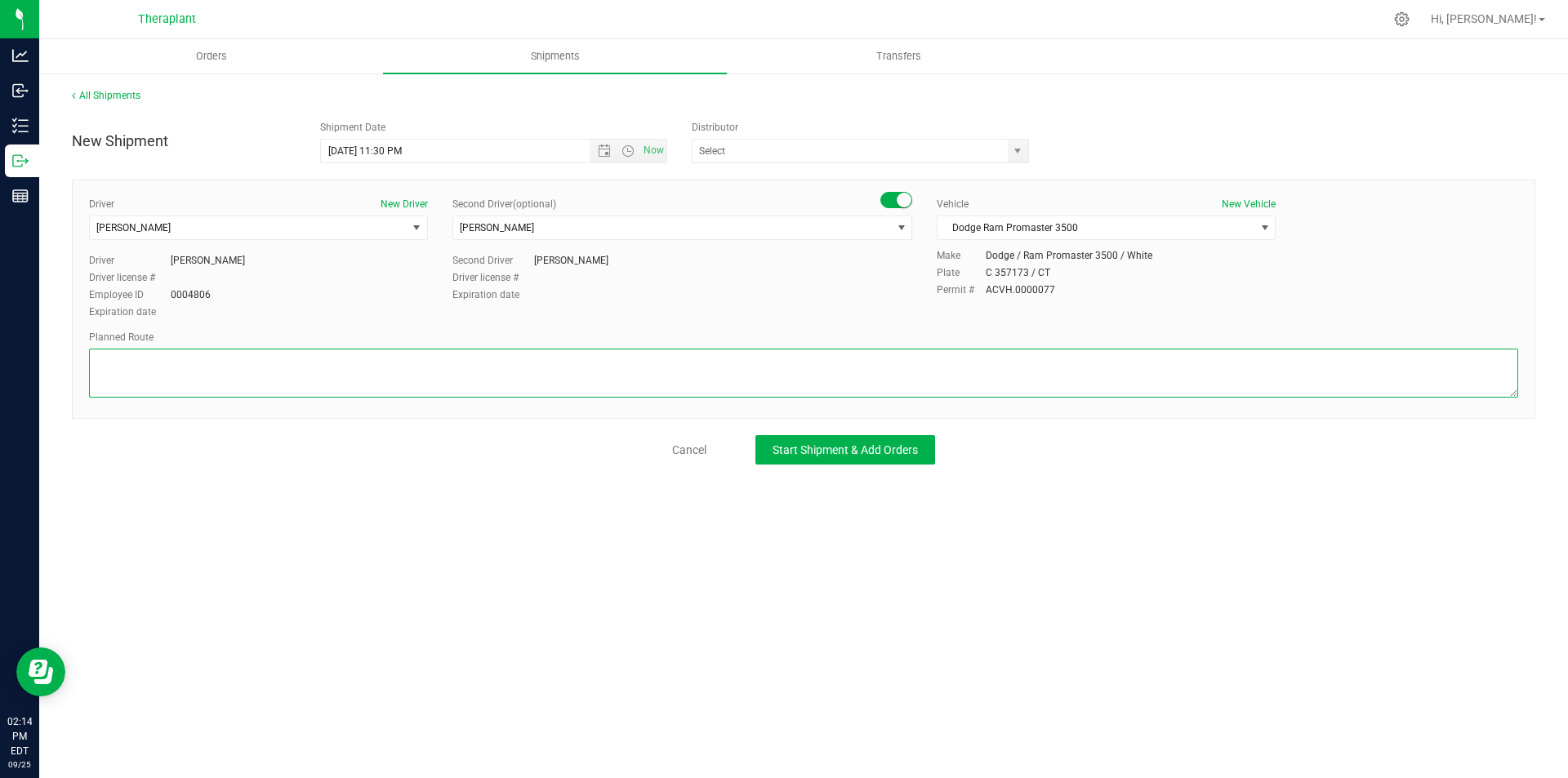
drag, startPoint x: 289, startPoint y: 378, endPoint x: 303, endPoint y: 372, distance: 15.2
click at [290, 378] on textarea at bounding box center [803, 373] width 1429 height 49
paste textarea "Head southeast toward Park Rd, Turn right onto Park Rd, Turn left onto CT-262, …"
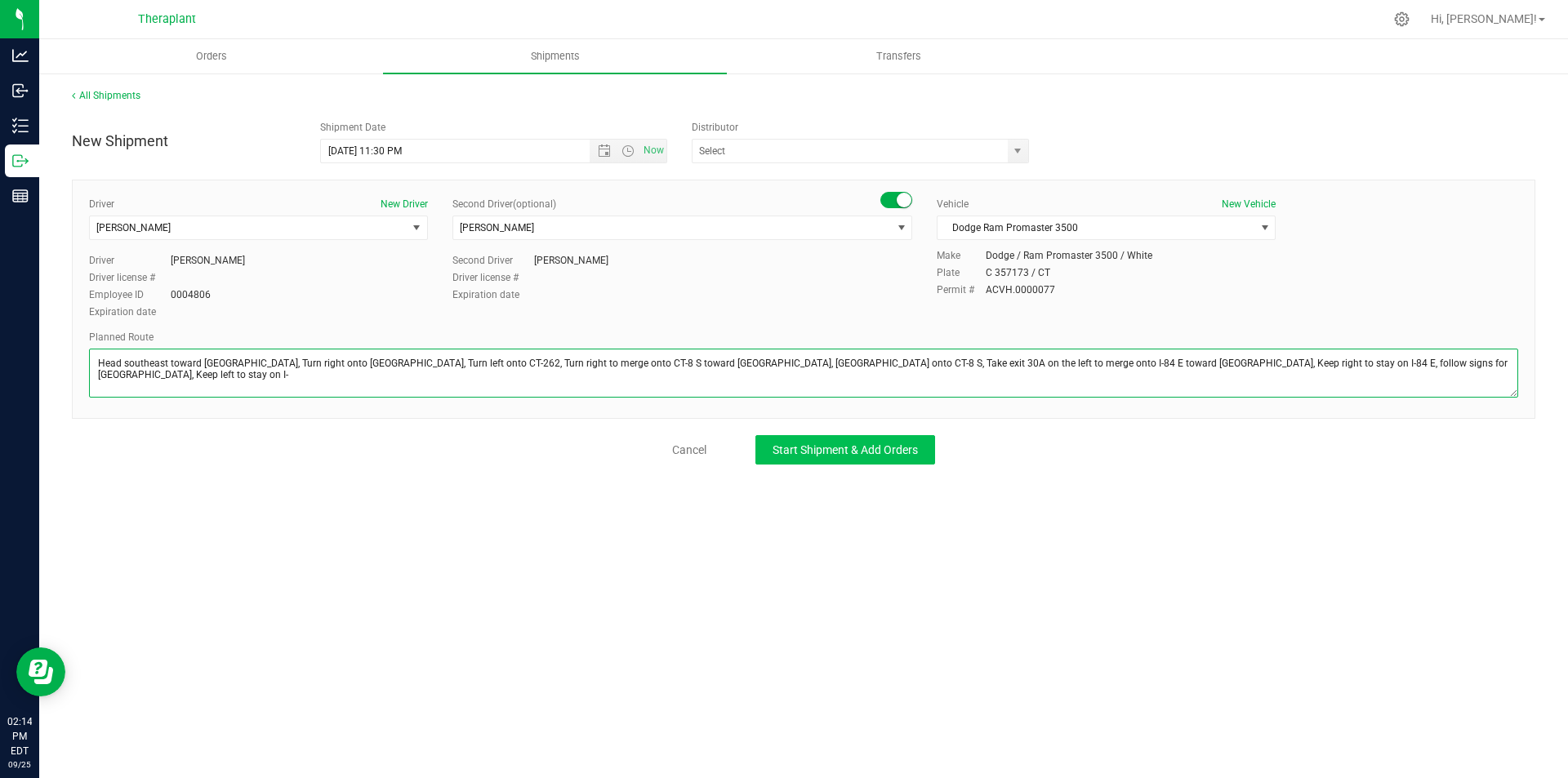
type textarea "Head southeast toward Park Rd, Turn right onto Park Rd, Turn left onto CT-262, …"
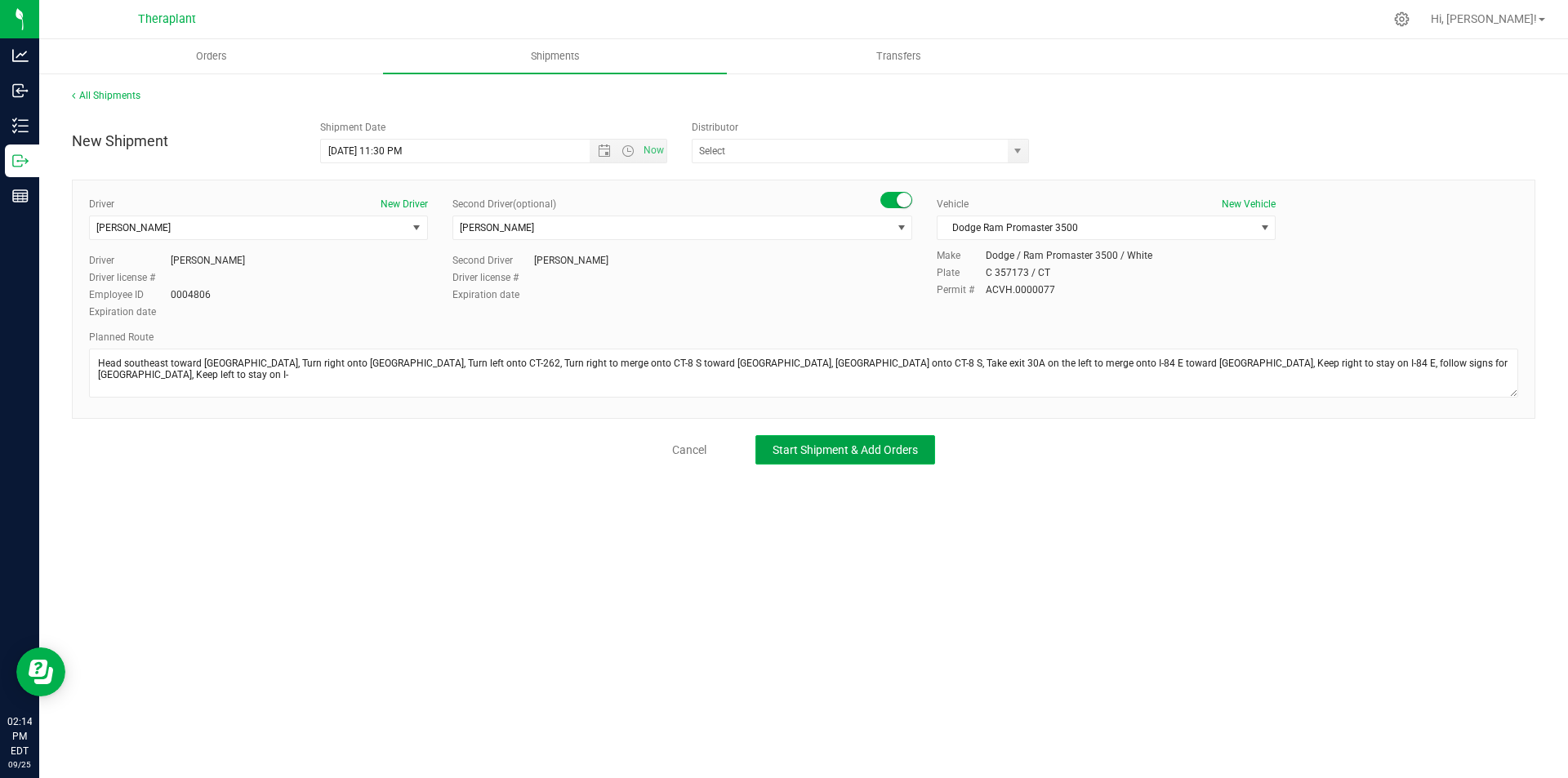
click at [816, 447] on span "Start Shipment & Add Orders" at bounding box center [845, 449] width 145 height 13
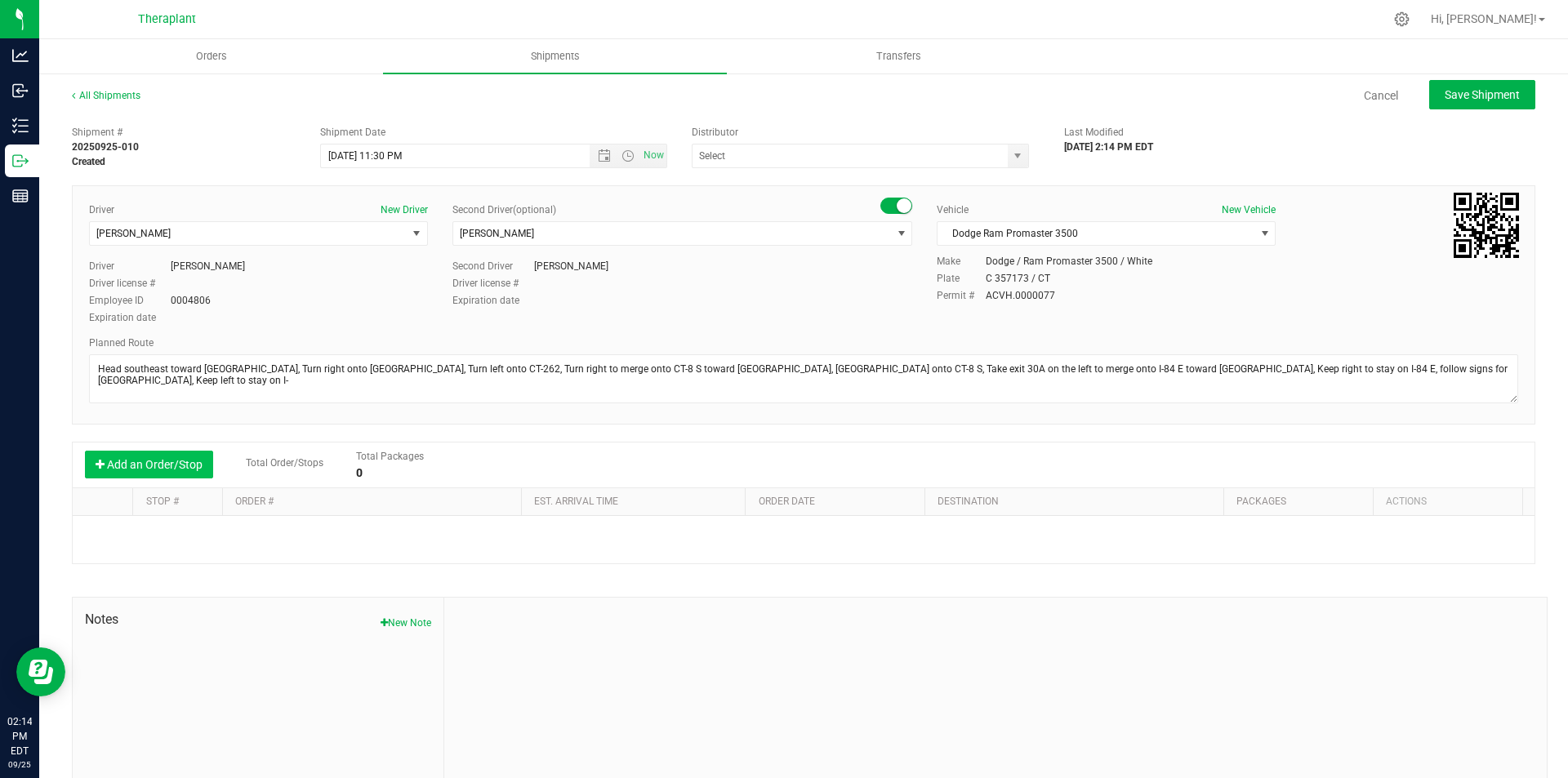
click at [172, 464] on button "Add an Order/Stop" at bounding box center [149, 464] width 128 height 28
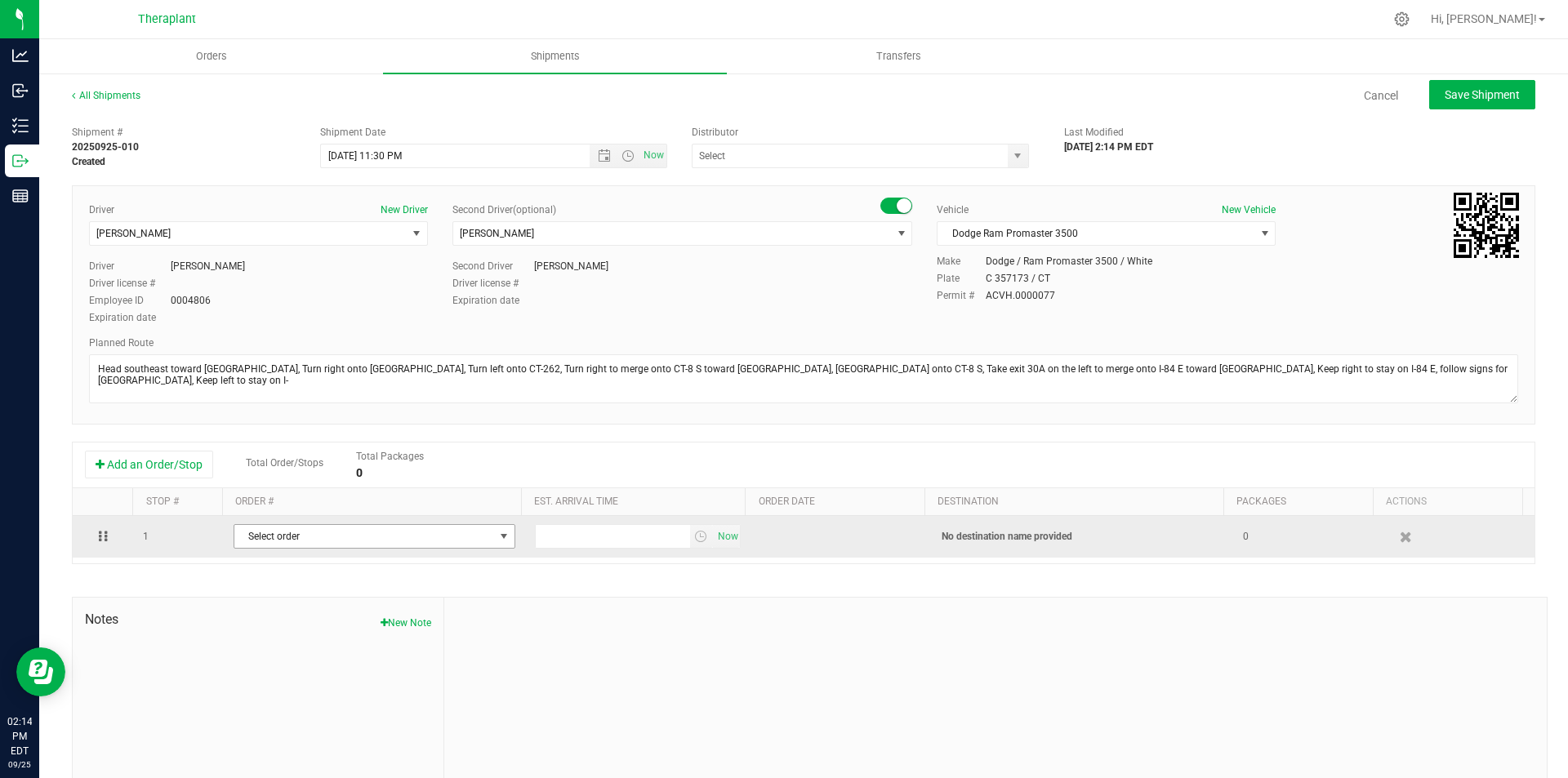
click at [279, 544] on span "Select order" at bounding box center [364, 536] width 259 height 23
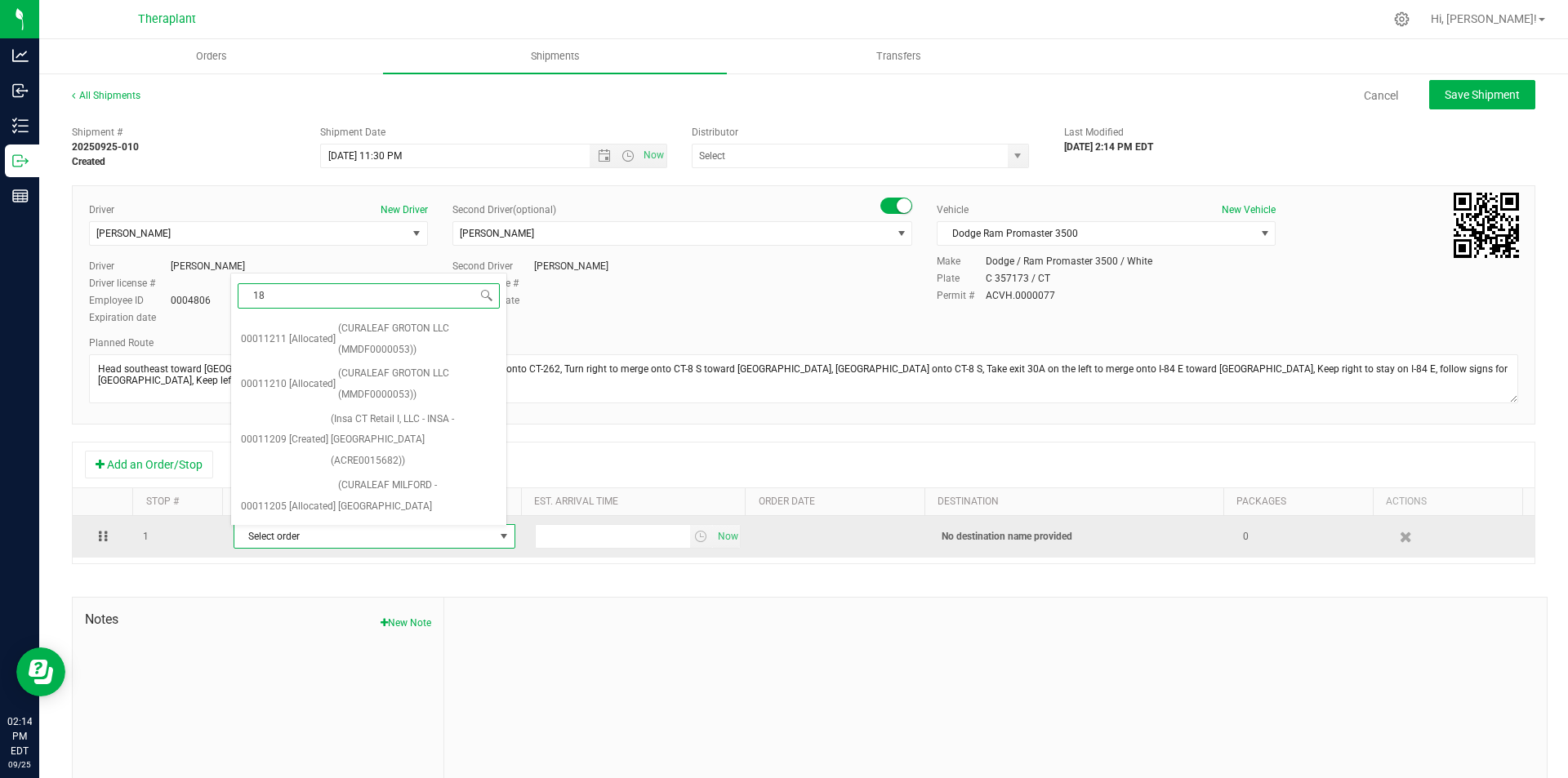
type input "187"
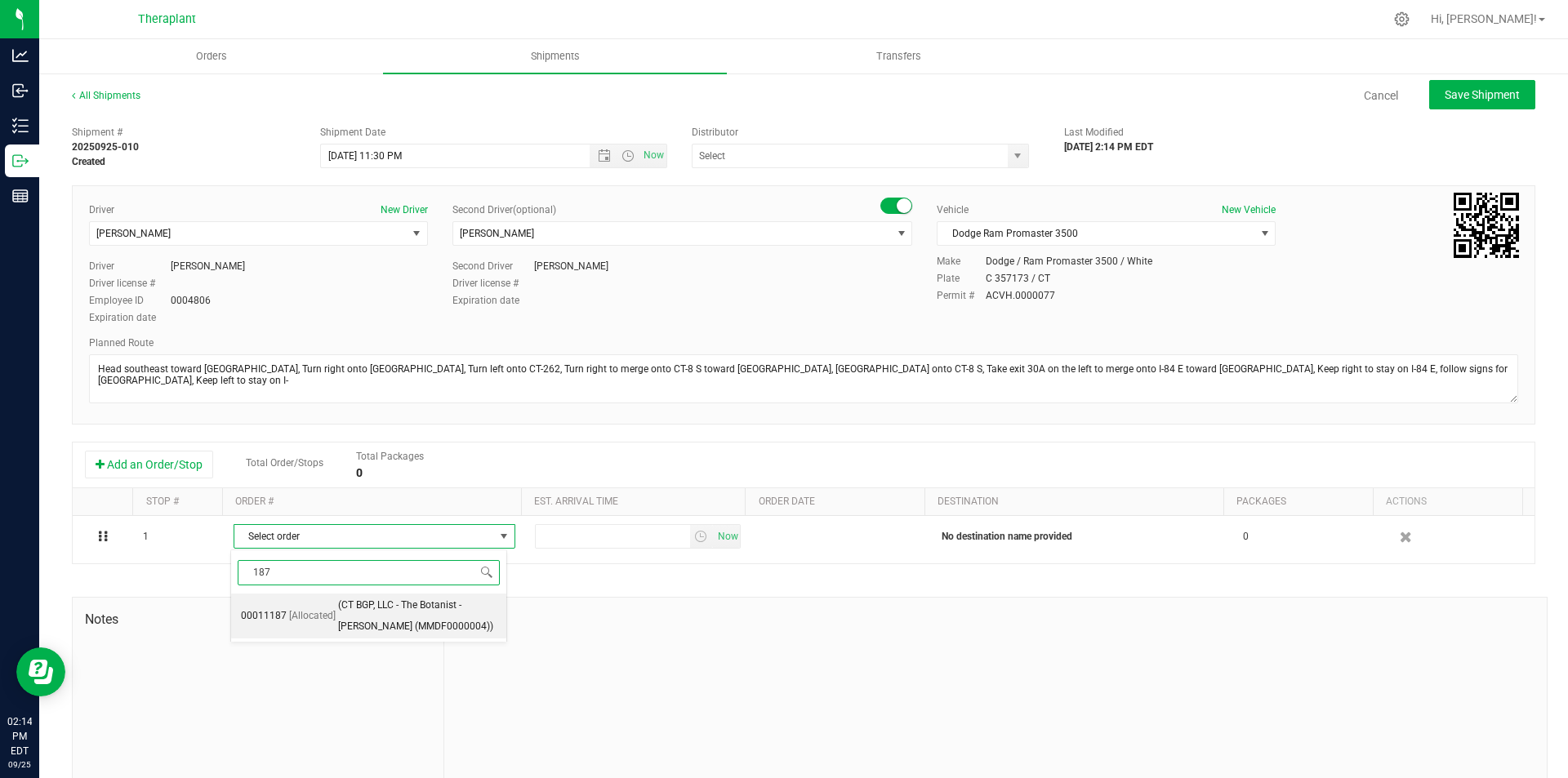
drag, startPoint x: 411, startPoint y: 608, endPoint x: 492, endPoint y: 607, distance: 81.0
click at [412, 608] on span "(CT BGP, LLC - The Botanist - Vernon (MMDF0000004))" at bounding box center [417, 616] width 159 height 42
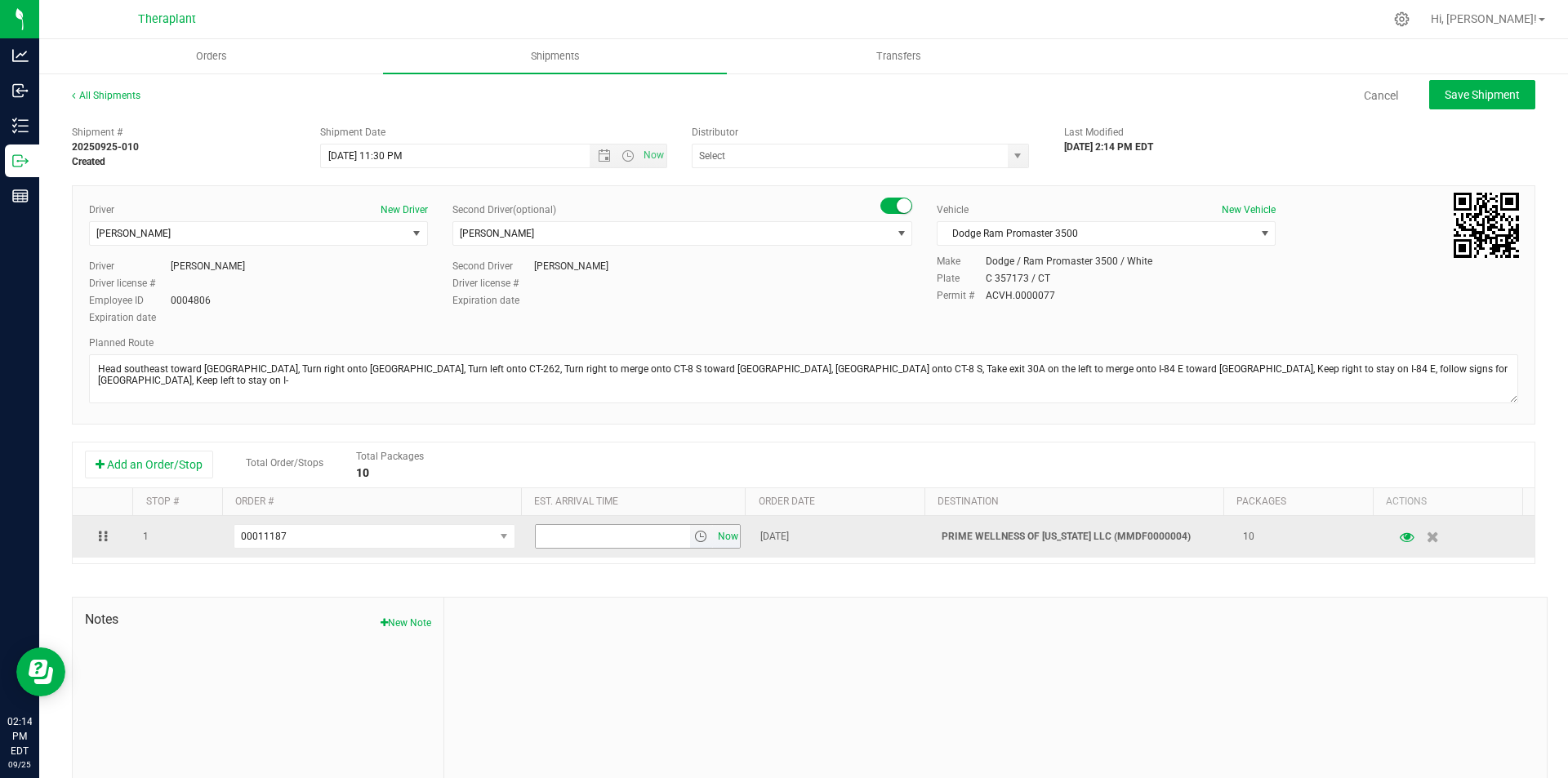
click at [715, 535] on span "Now" at bounding box center [728, 536] width 28 height 24
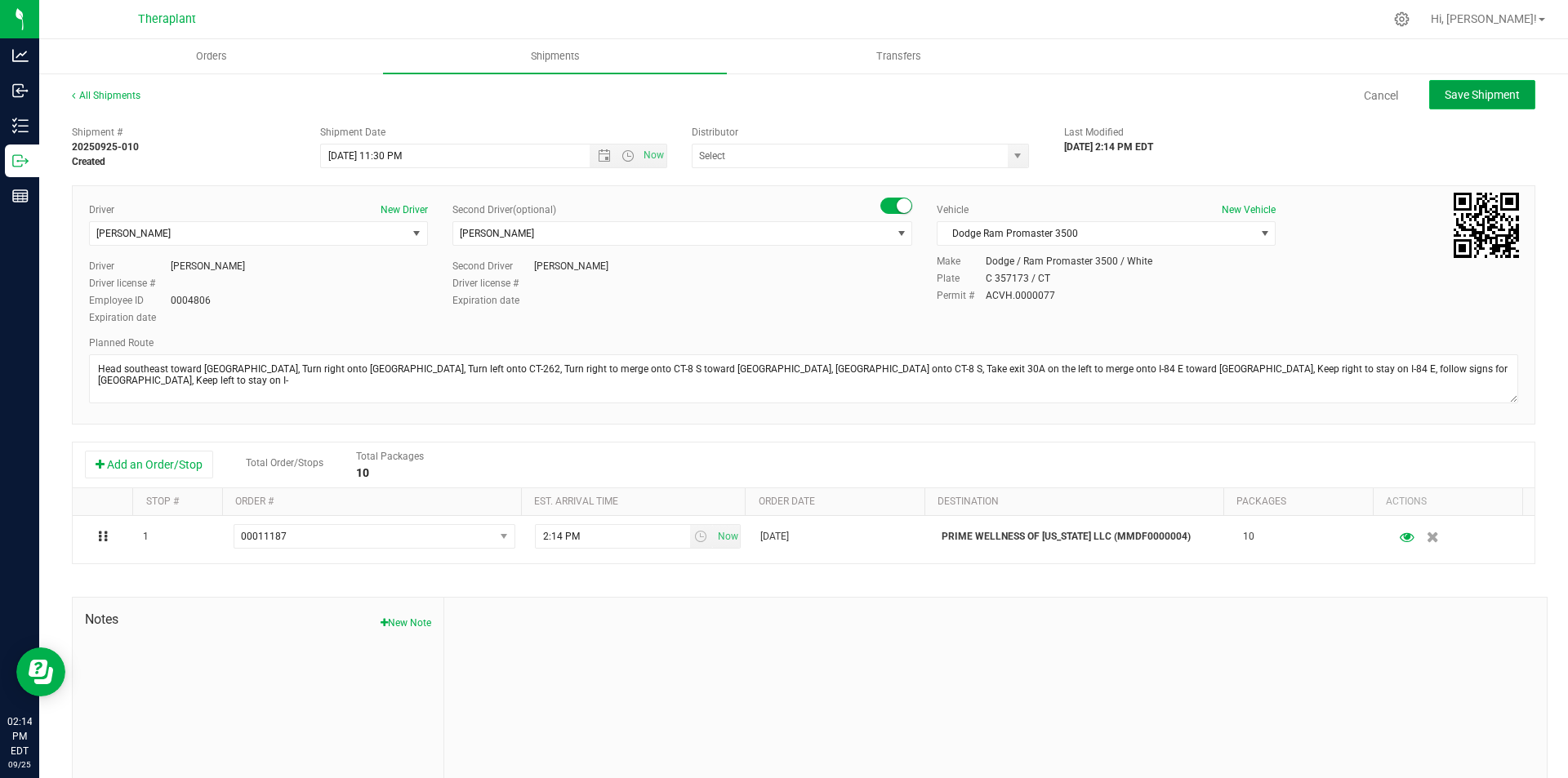
click at [1430, 99] on button "Save Shipment" at bounding box center [1481, 95] width 106 height 30
type input "9/27/2025 3:30 AM"
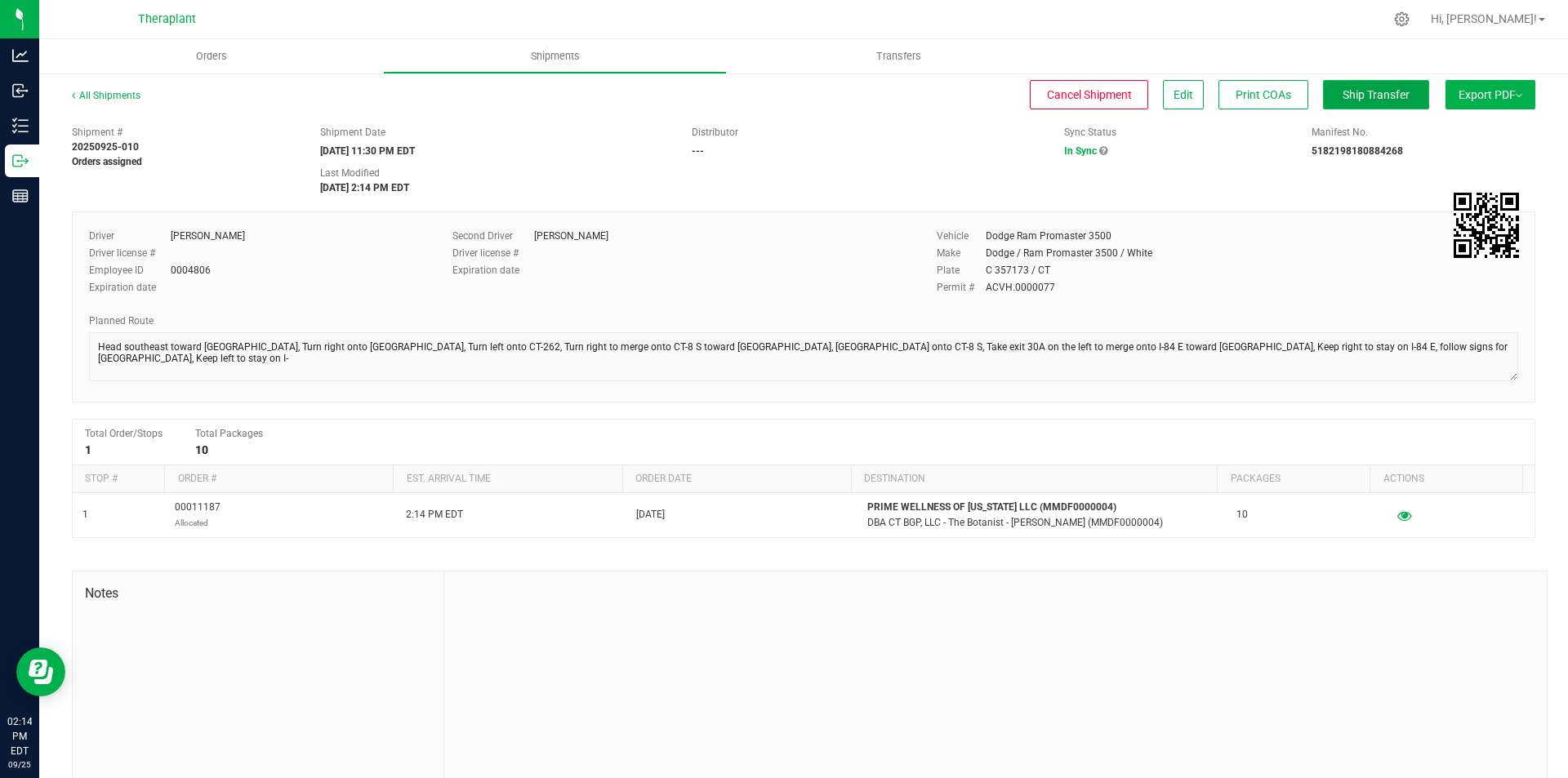
click at [1366, 105] on button "Ship Transfer" at bounding box center [1375, 95] width 106 height 30
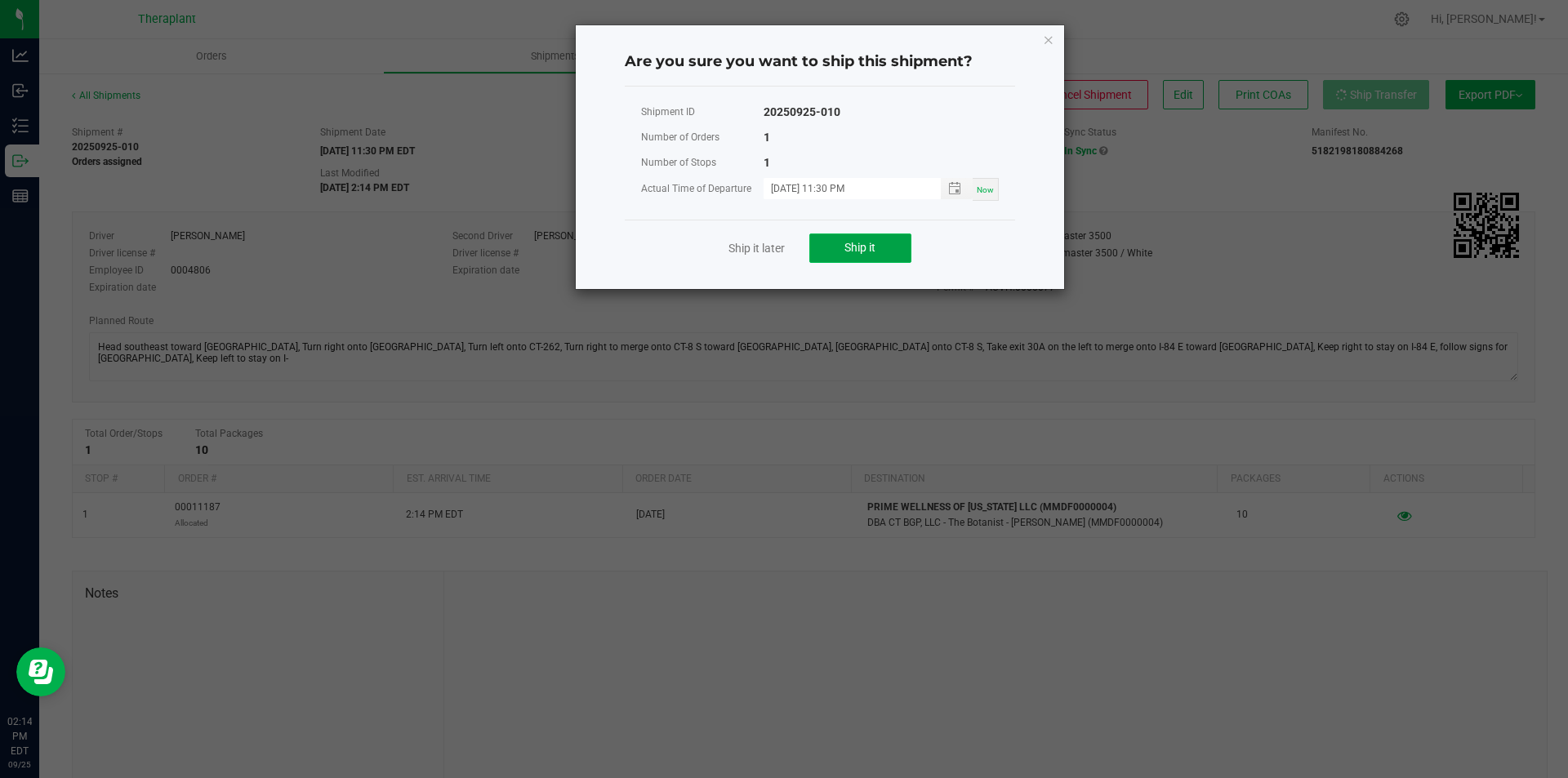
click at [872, 249] on span "Ship it" at bounding box center [859, 247] width 31 height 13
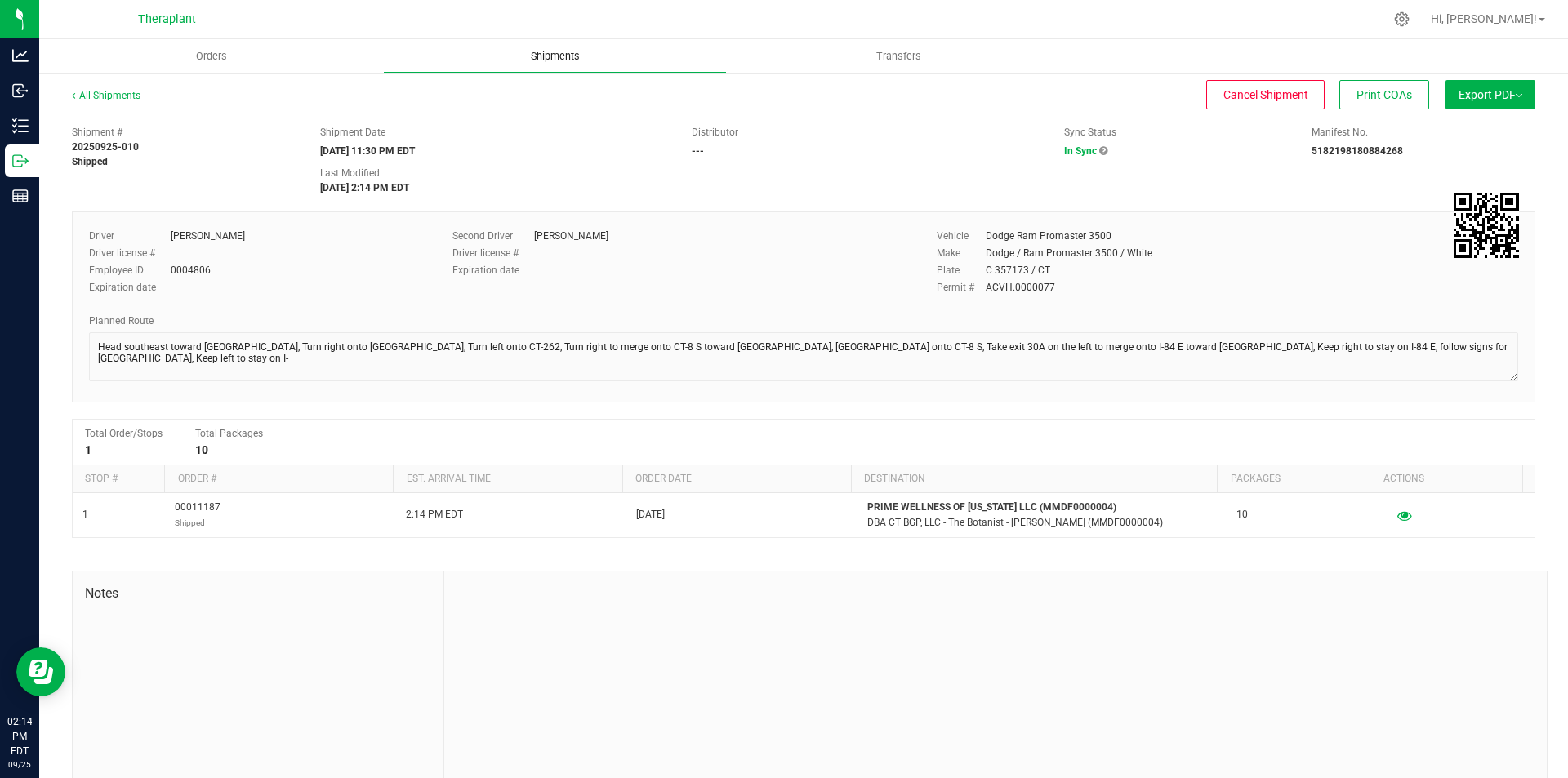
click at [544, 51] on span "Shipments" at bounding box center [555, 56] width 93 height 15
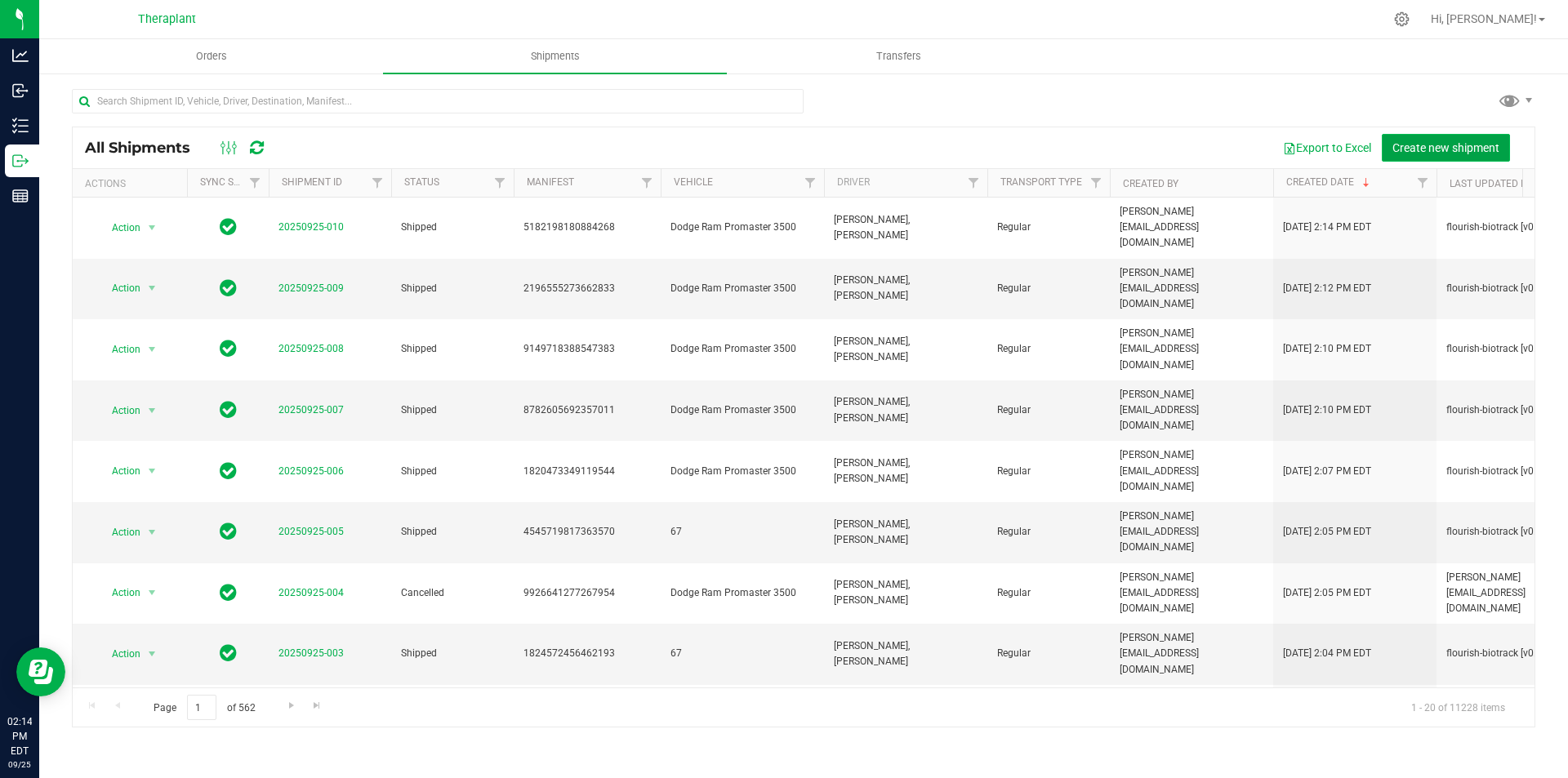
click at [1413, 143] on span "Create new shipment" at bounding box center [1445, 147] width 107 height 13
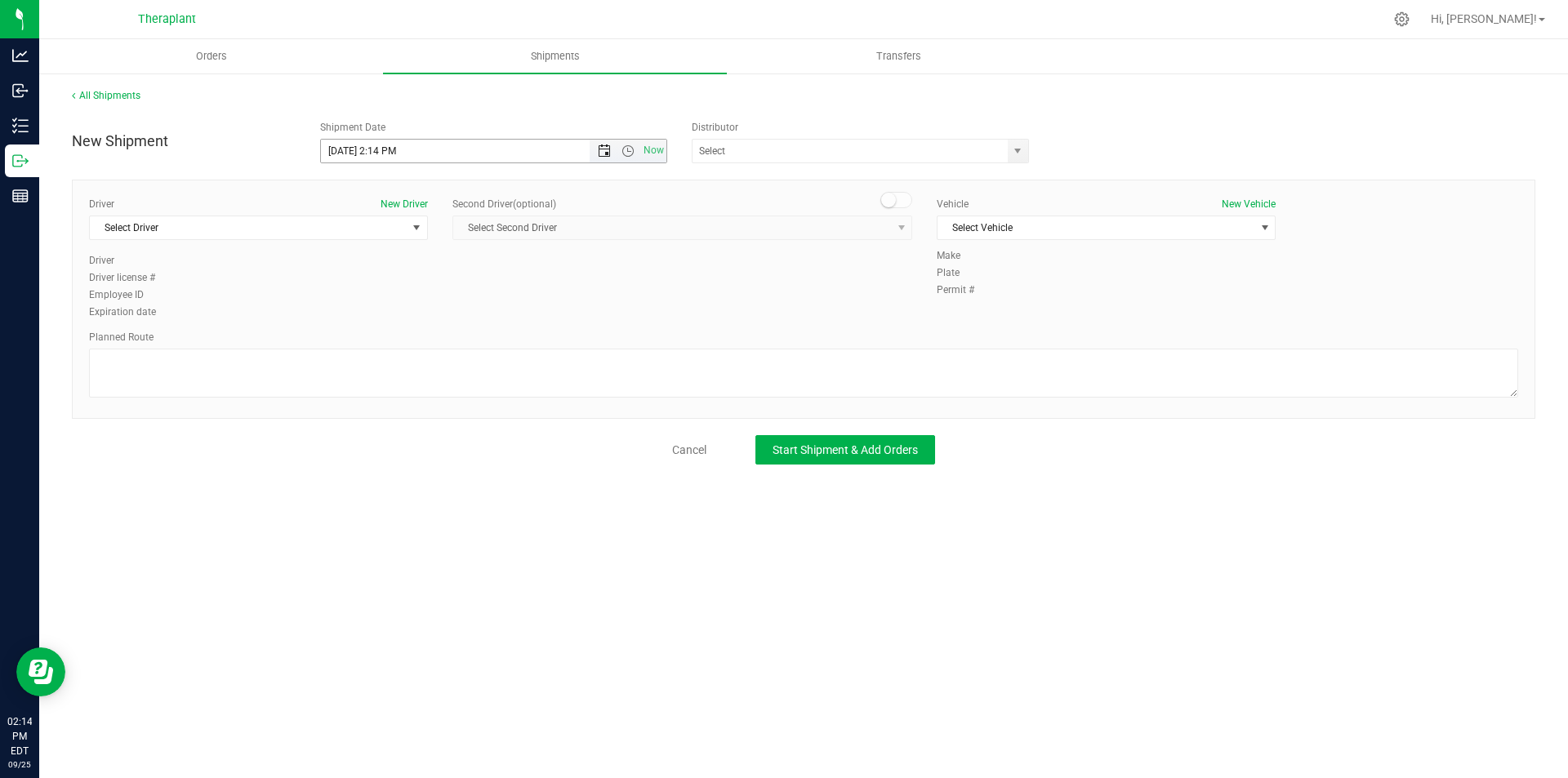
drag, startPoint x: 605, startPoint y: 150, endPoint x: 590, endPoint y: 194, distance: 46.5
click at [606, 150] on span "Open the date view" at bounding box center [604, 151] width 13 height 13
drag, startPoint x: 458, startPoint y: 313, endPoint x: 547, endPoint y: 279, distance: 95.3
click at [458, 314] on link "26" at bounding box center [453, 317] width 24 height 25
click at [624, 157] on span "Open the time view" at bounding box center [627, 151] width 13 height 13
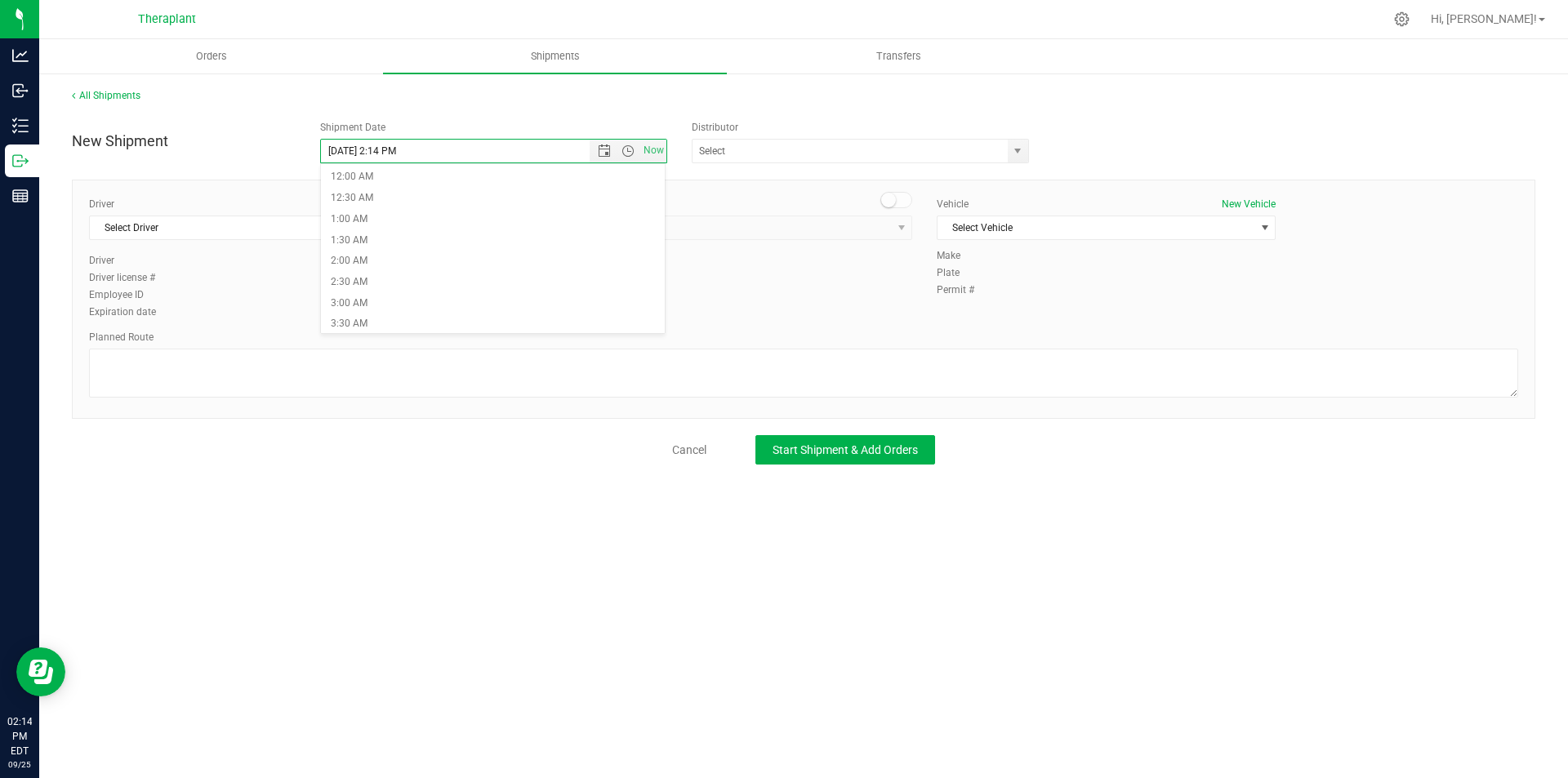
scroll to position [841, 0]
click at [526, 324] on li "11:30 PM" at bounding box center [492, 322] width 344 height 21
type input "[DATE] 11:30 PM"
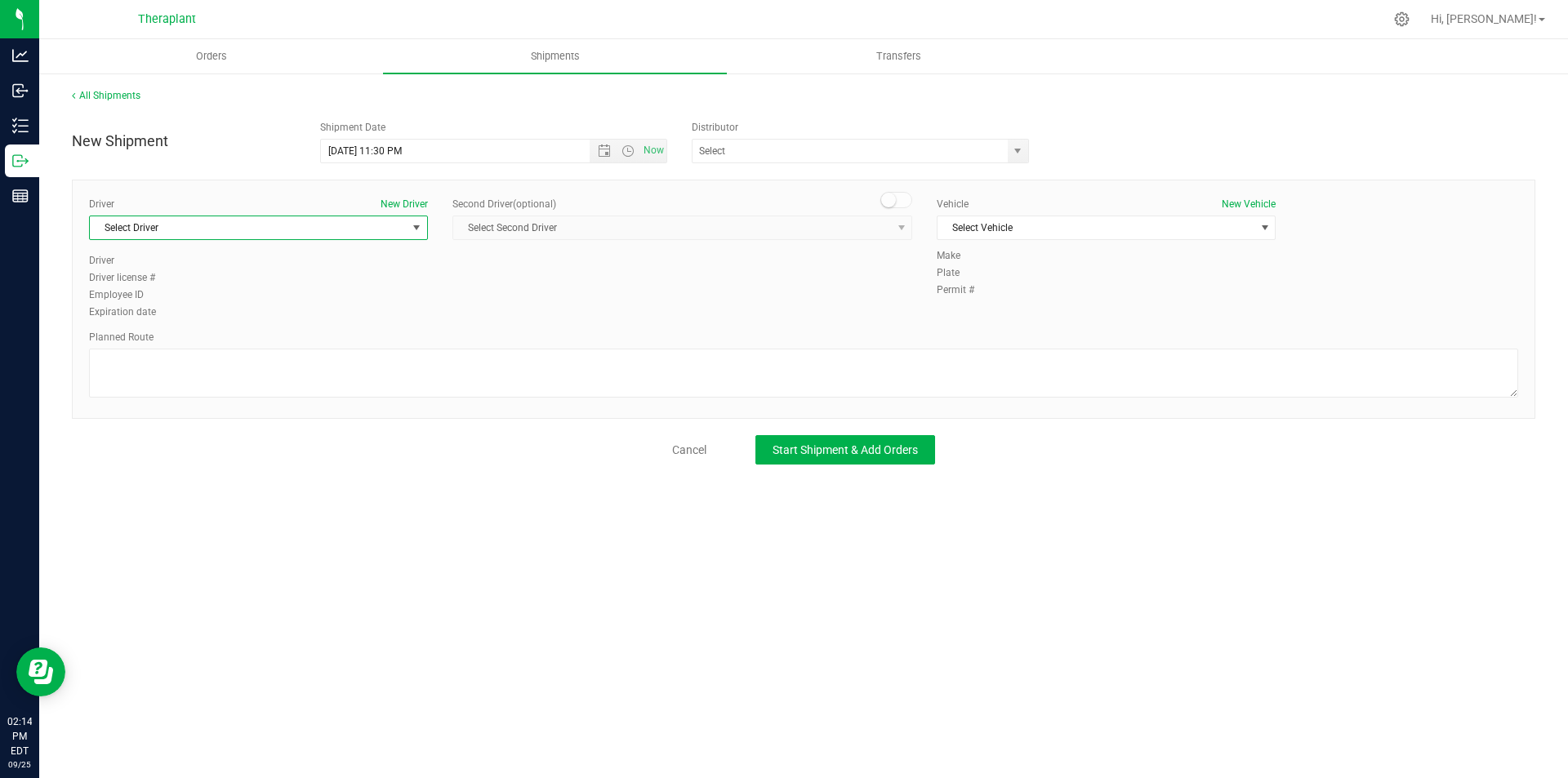
click at [238, 223] on span "Select Driver" at bounding box center [249, 228] width 317 height 23
click at [285, 292] on li "Richard Butler" at bounding box center [258, 296] width 337 height 25
type input "rich"
drag, startPoint x: 893, startPoint y: 207, endPoint x: 870, endPoint y: 222, distance: 27.5
click at [893, 206] on span at bounding box center [896, 200] width 32 height 17
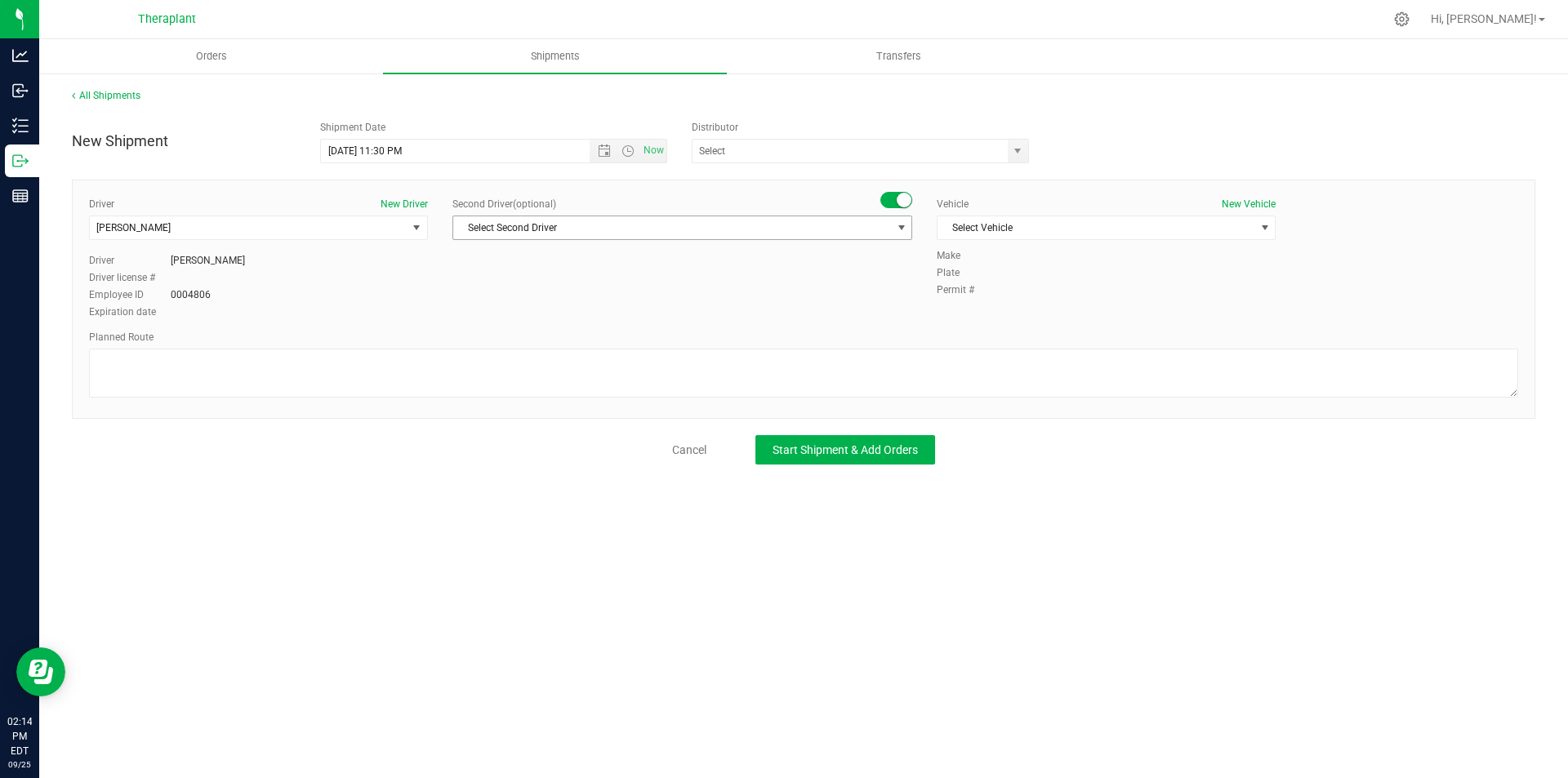
click at [866, 228] on span "Select Second Driver" at bounding box center [672, 228] width 438 height 23
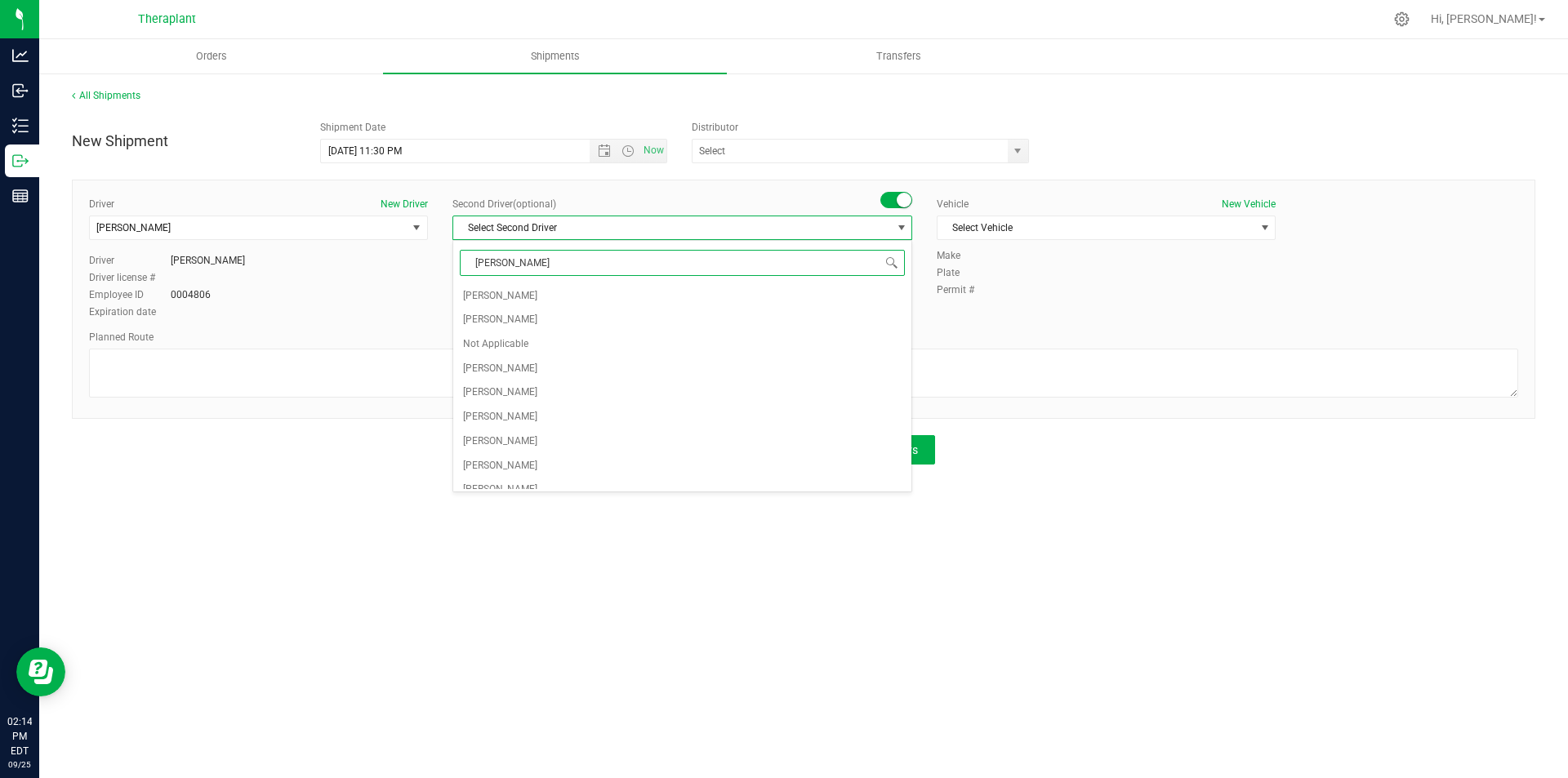
type input "shauna"
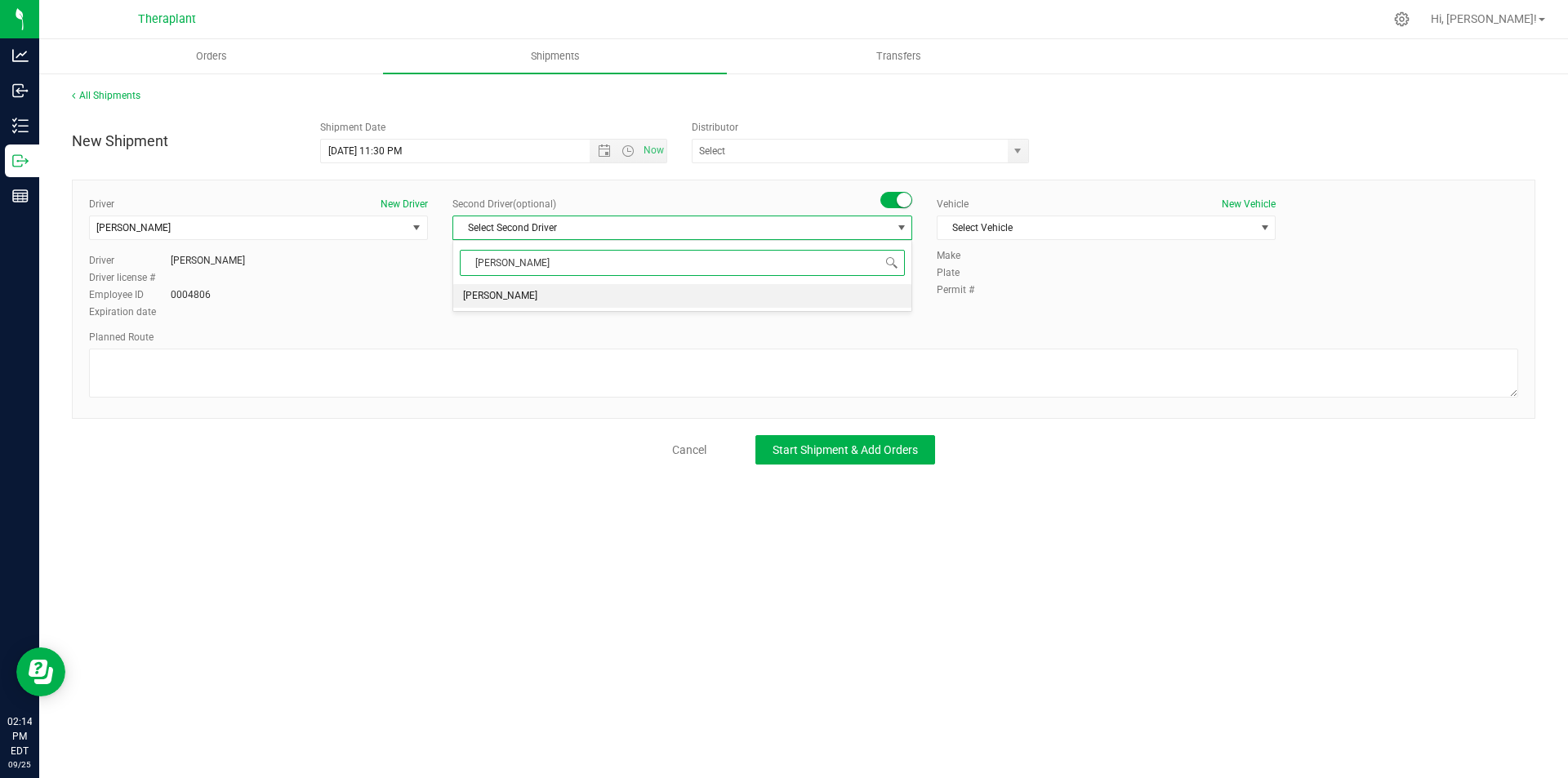
click at [792, 288] on li "[PERSON_NAME]" at bounding box center [682, 296] width 458 height 25
click at [1094, 241] on div "Vehicle New Vehicle Select Vehicle Select Vehicle 330 67 78 Dodge Ram Promaster…" at bounding box center [1105, 223] width 364 height 52
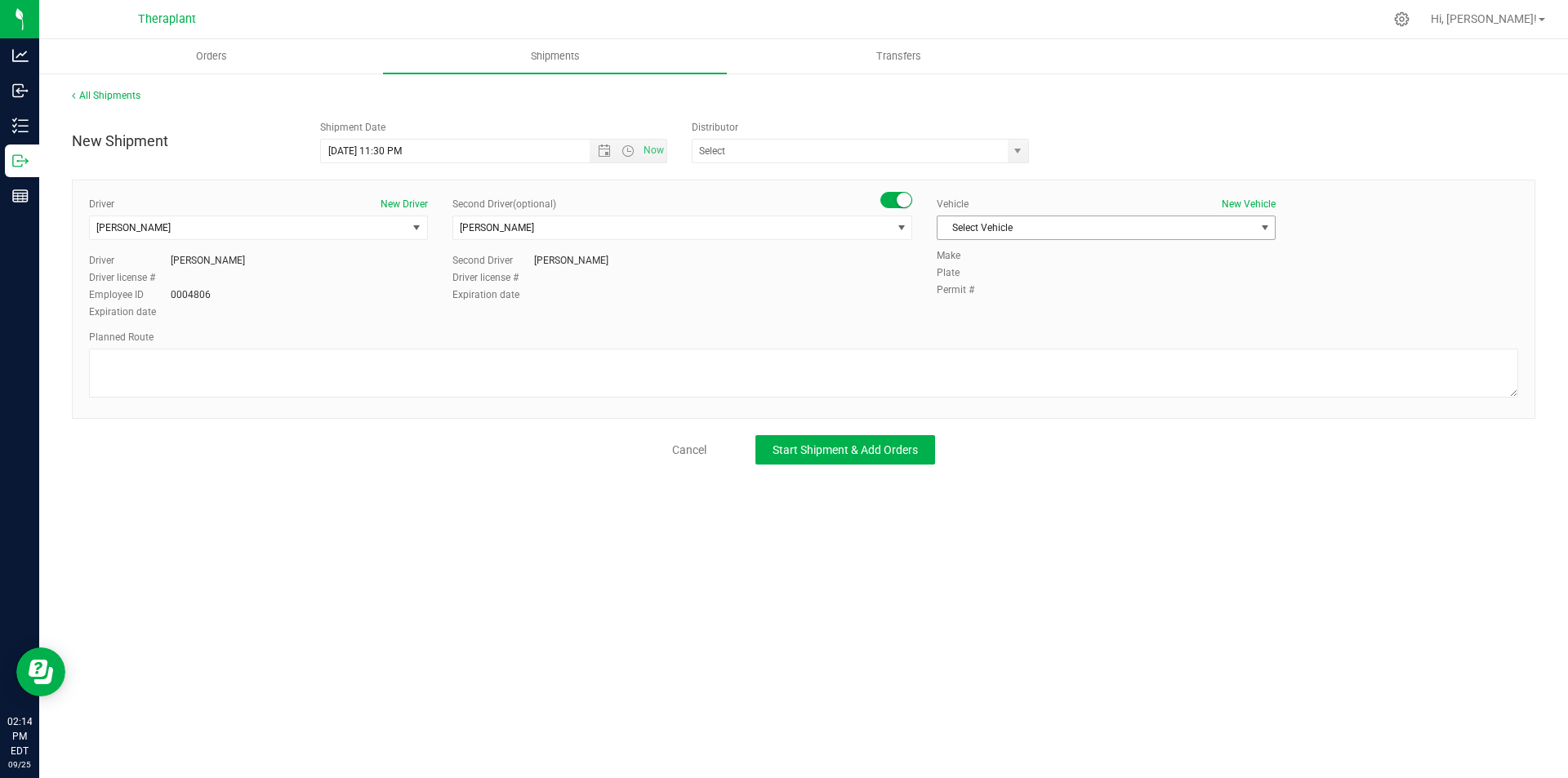
click at [1092, 234] on span "Select Vehicle" at bounding box center [1096, 228] width 317 height 23
click at [1048, 323] on li "Dodge Ram Promaster 3500" at bounding box center [1105, 329] width 337 height 25
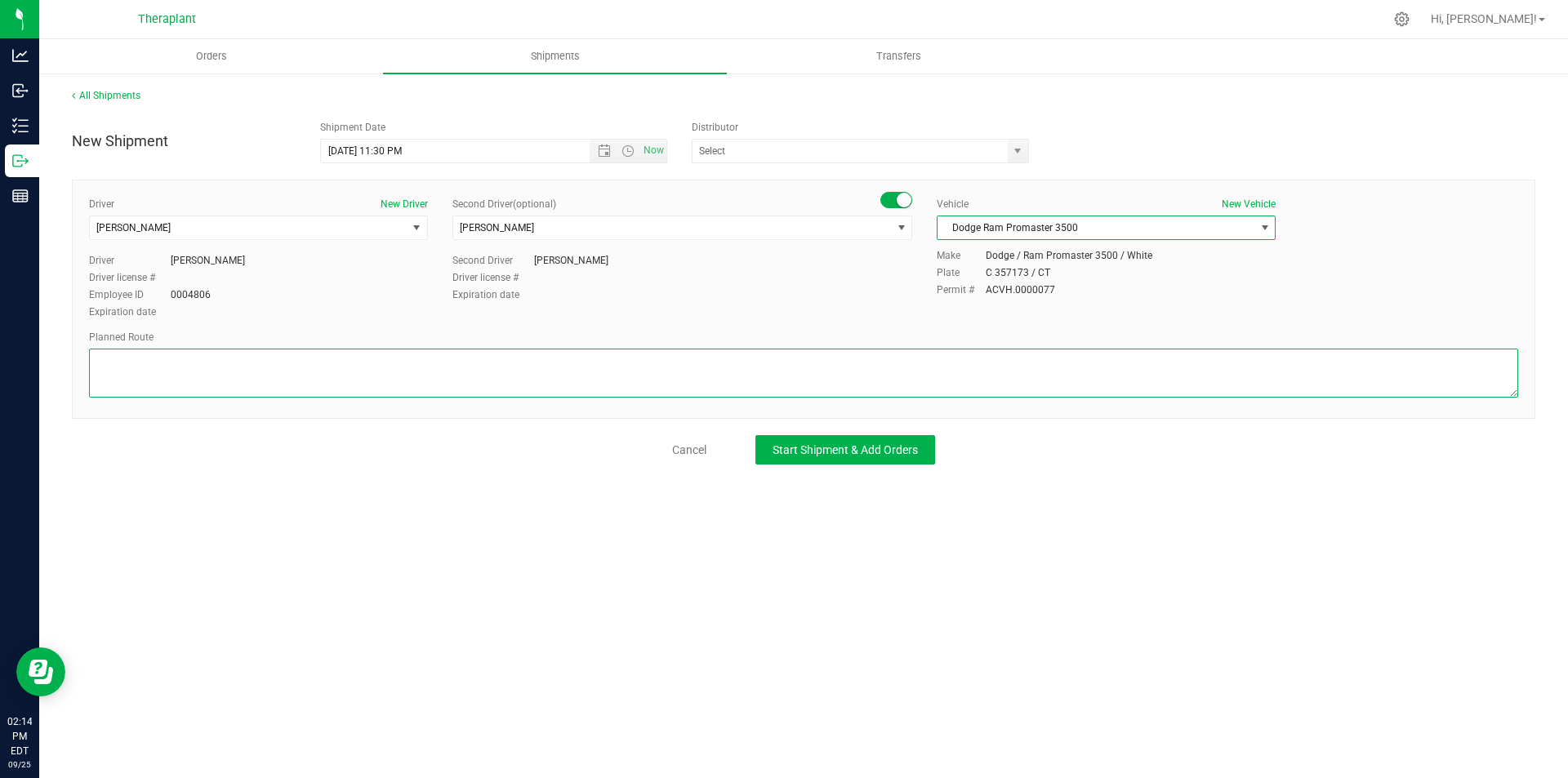
click at [373, 363] on textarea at bounding box center [803, 373] width 1429 height 49
paste textarea "Get on CT-8 S from CT-262, Take I-84 E to Buckland St in Manchester. Take exit …"
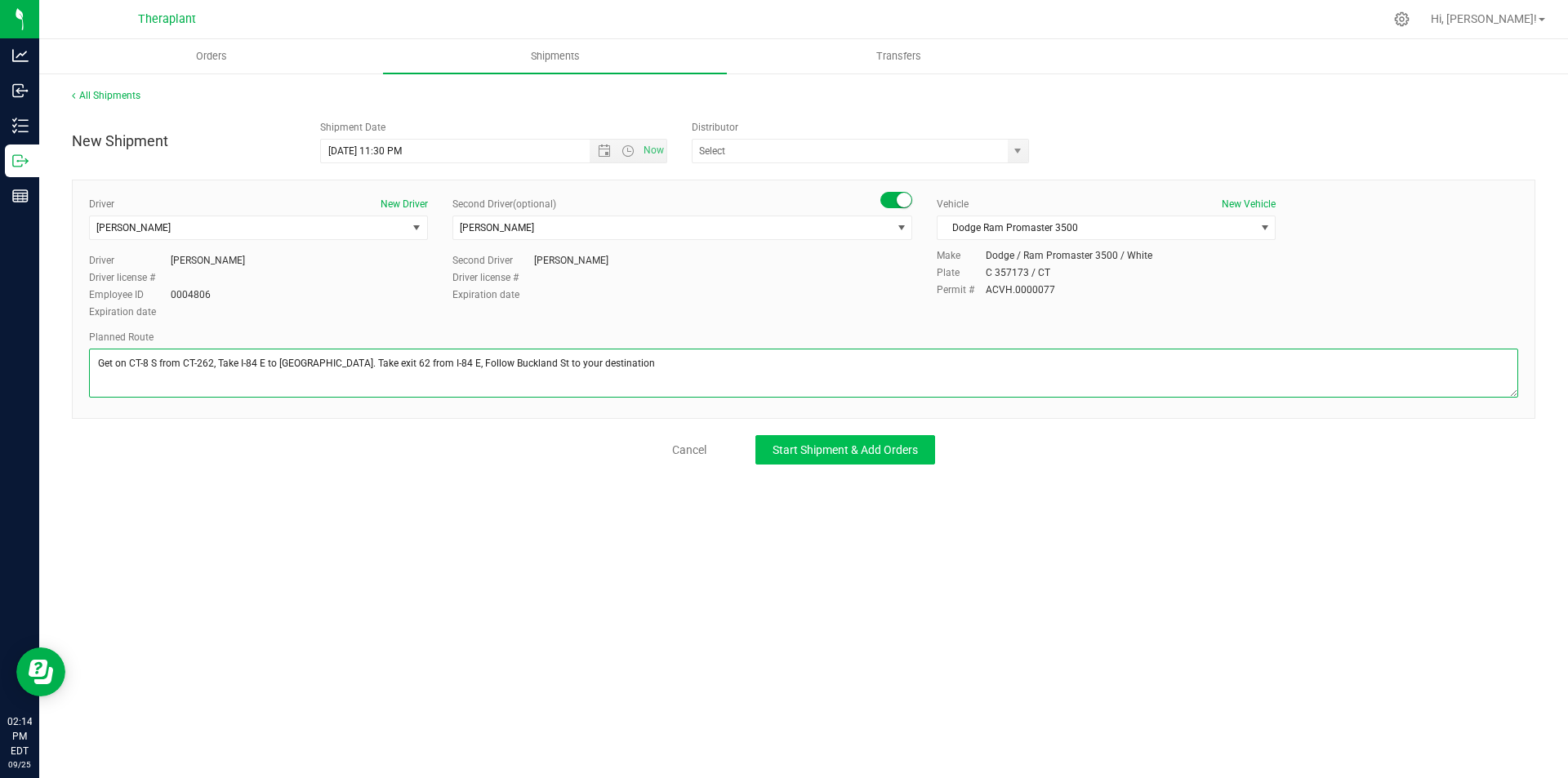
type textarea "Get on CT-8 S from CT-262, Take I-84 E to Buckland St in Manchester. Take exit …"
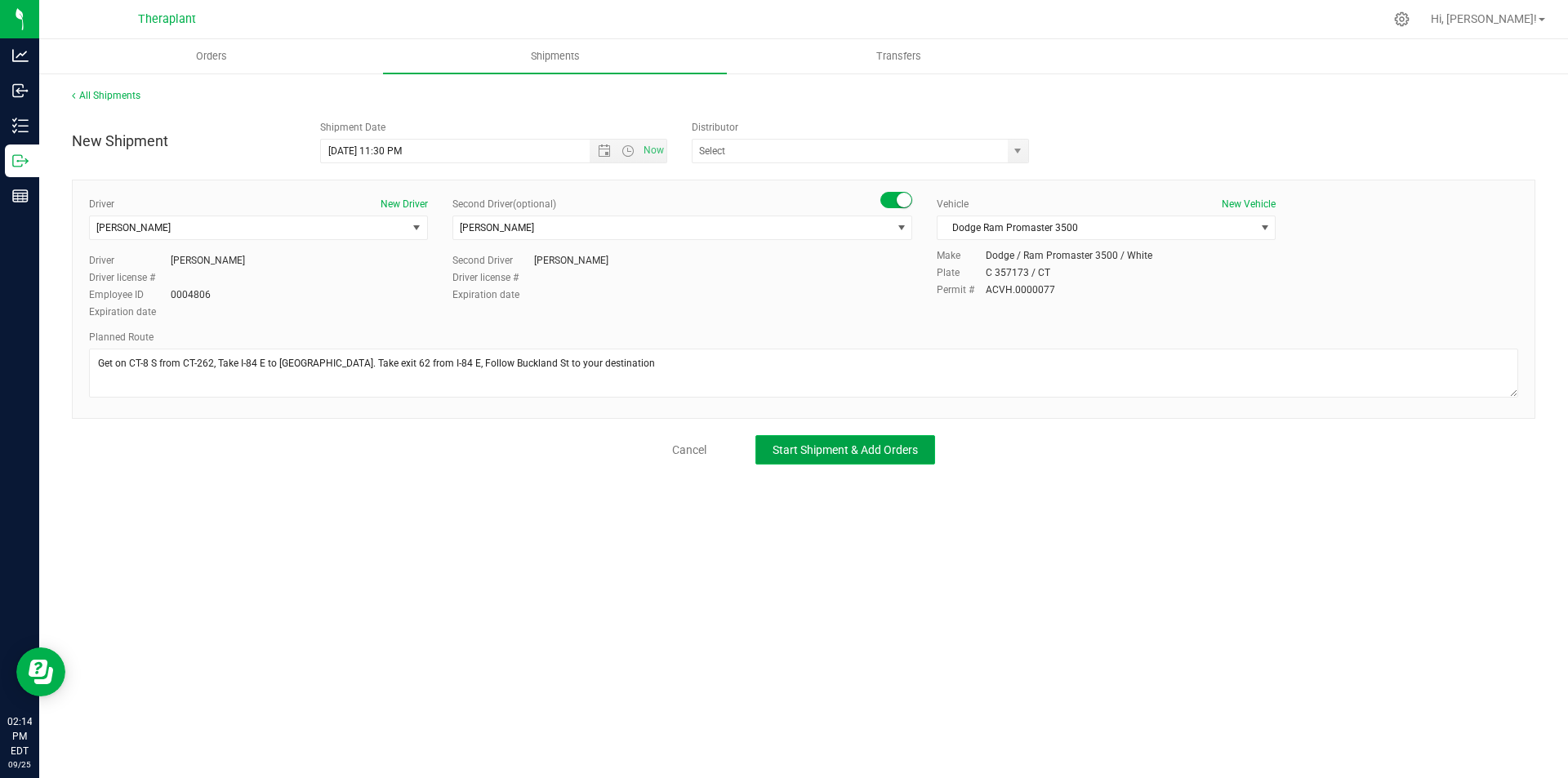
click at [839, 457] on button "Start Shipment & Add Orders" at bounding box center [844, 450] width 180 height 30
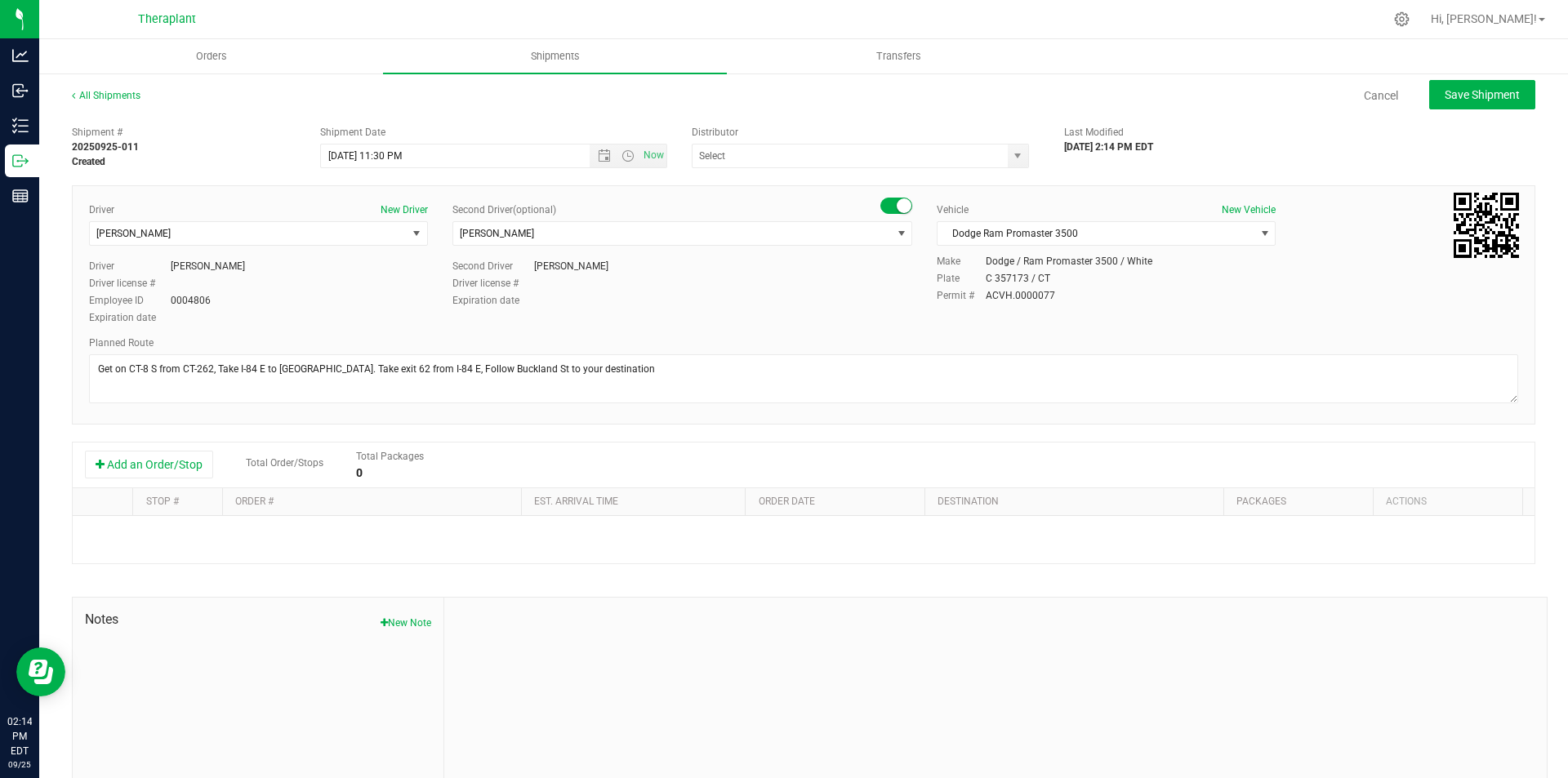
click at [145, 447] on div "Add an Order/Stop Total Order/Stops Total Packages 0" at bounding box center [803, 465] width 1461 height 46
click at [140, 459] on button "Add an Order/Stop" at bounding box center [149, 464] width 128 height 28
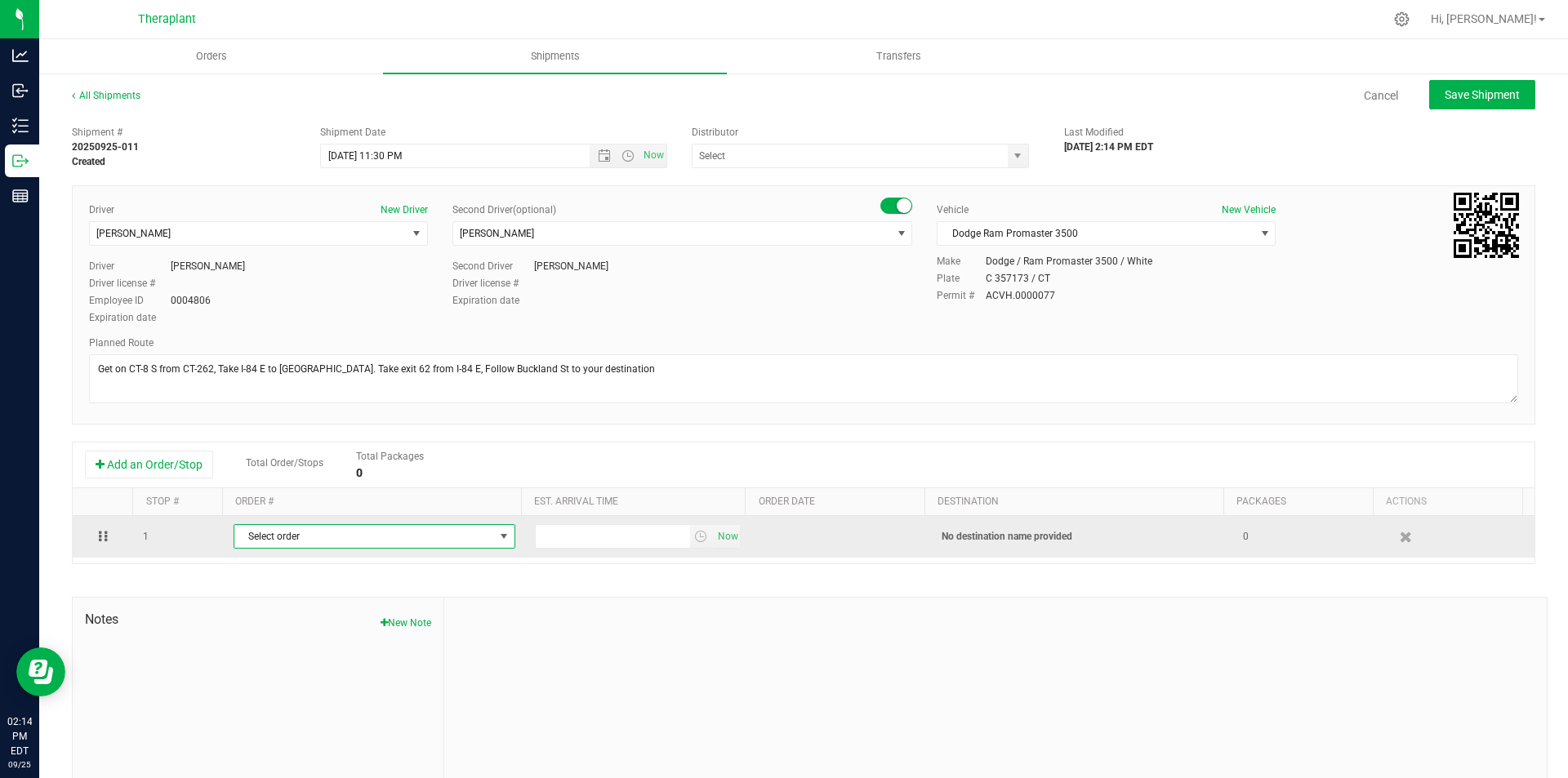
click at [272, 534] on span "Select order" at bounding box center [364, 536] width 259 height 23
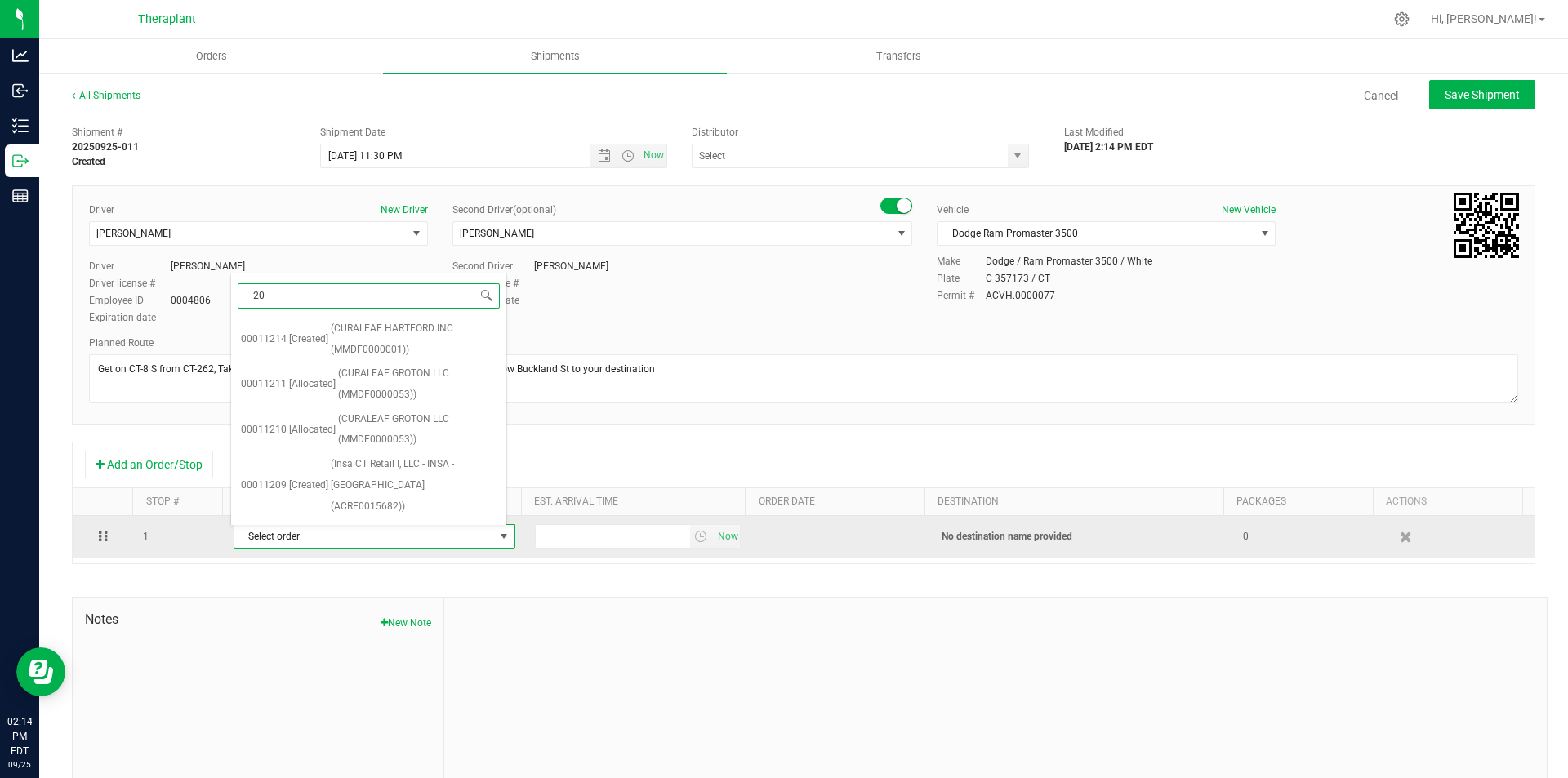
type input "205"
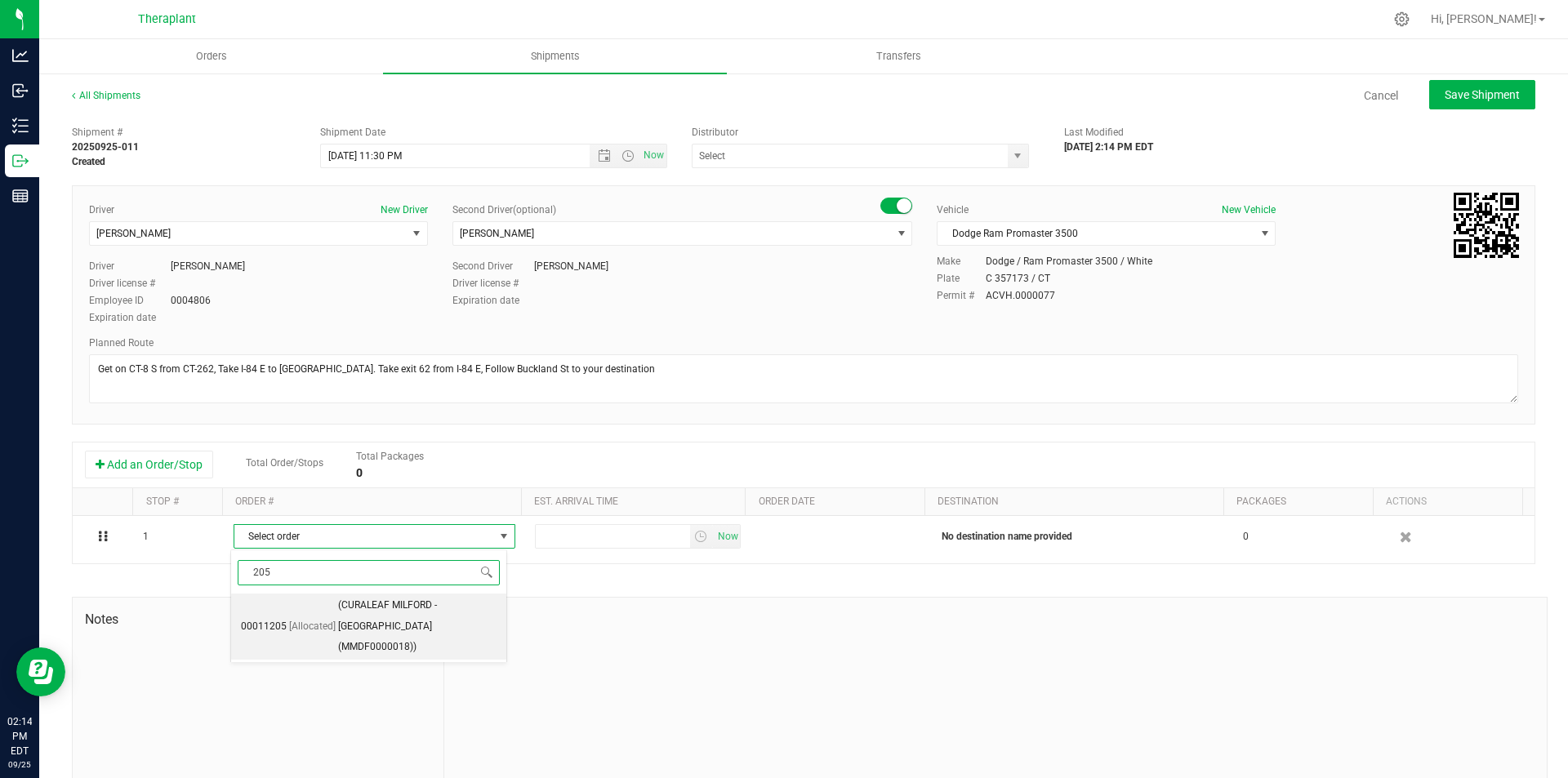
click at [355, 617] on span "(CURALEAF MILFORD - Manchester (MMDF0000018))" at bounding box center [417, 626] width 159 height 63
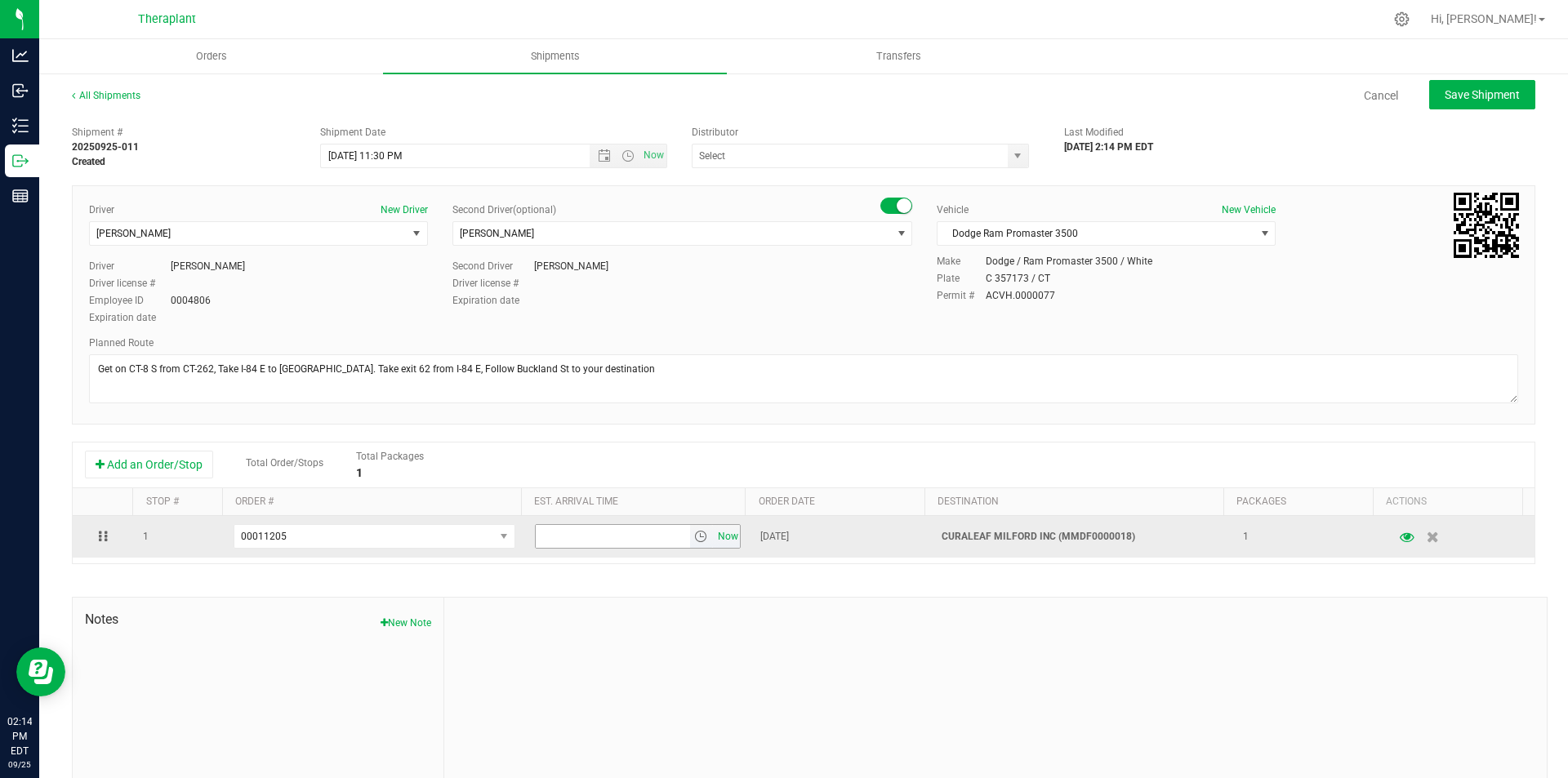
click at [714, 535] on span "Now" at bounding box center [728, 536] width 28 height 24
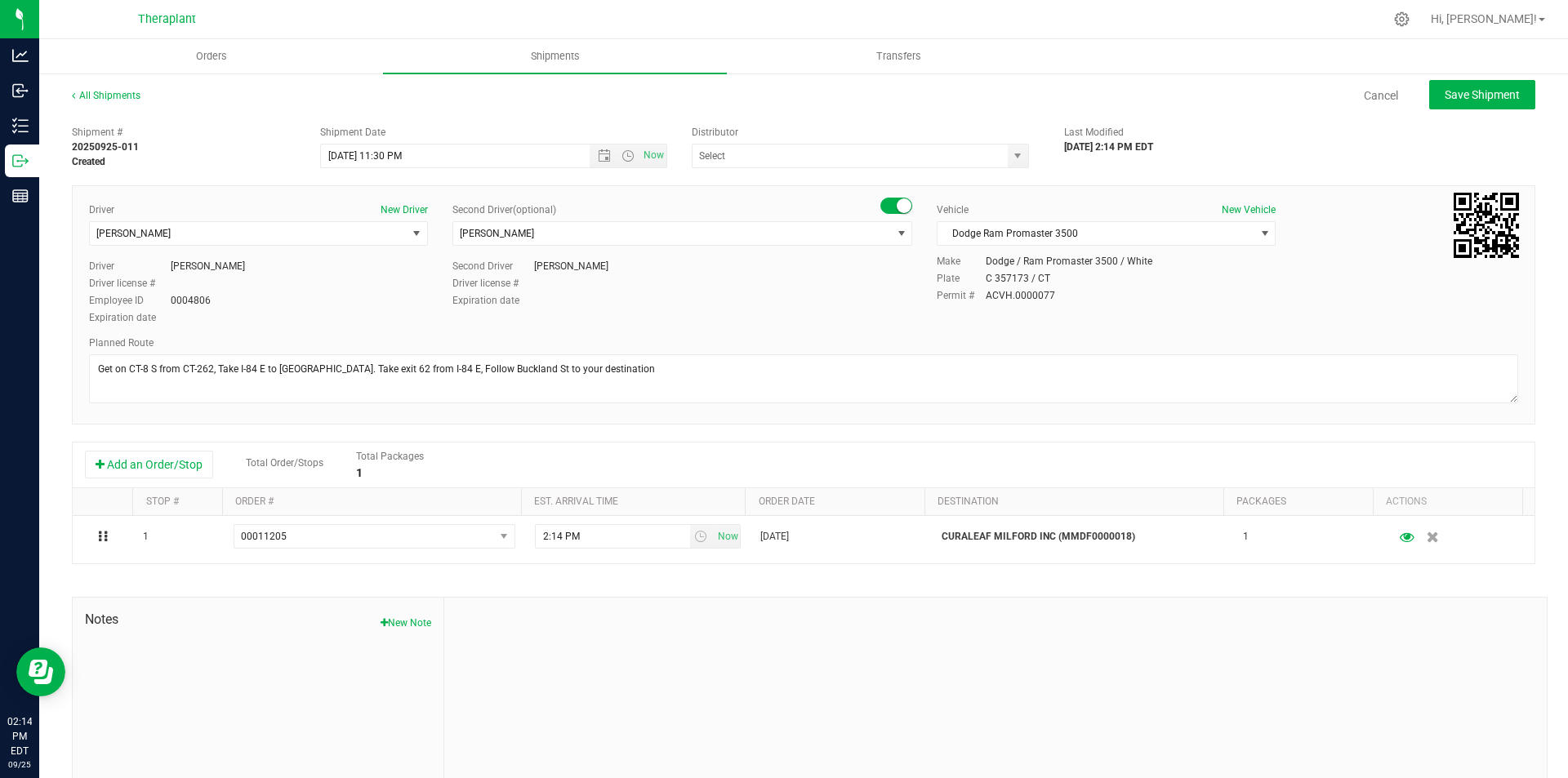
click at [1470, 68] on ul "Orders Shipments Transfers" at bounding box center [823, 57] width 1568 height 35
click at [1444, 98] on span "Save Shipment" at bounding box center [1482, 95] width 75 height 13
type input "[DATE] 3:30 AM"
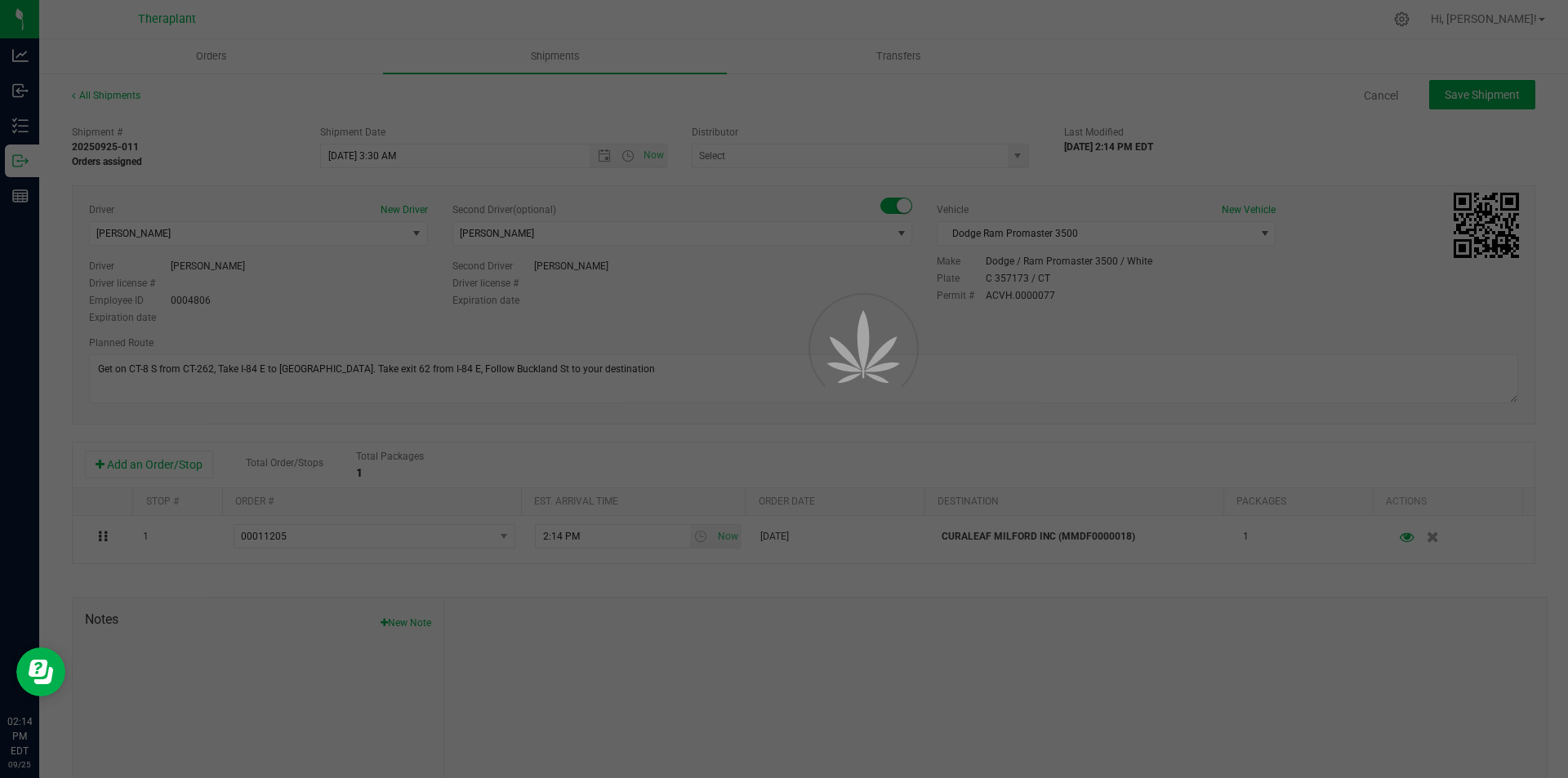
click at [1372, 99] on div at bounding box center [784, 389] width 1568 height 778
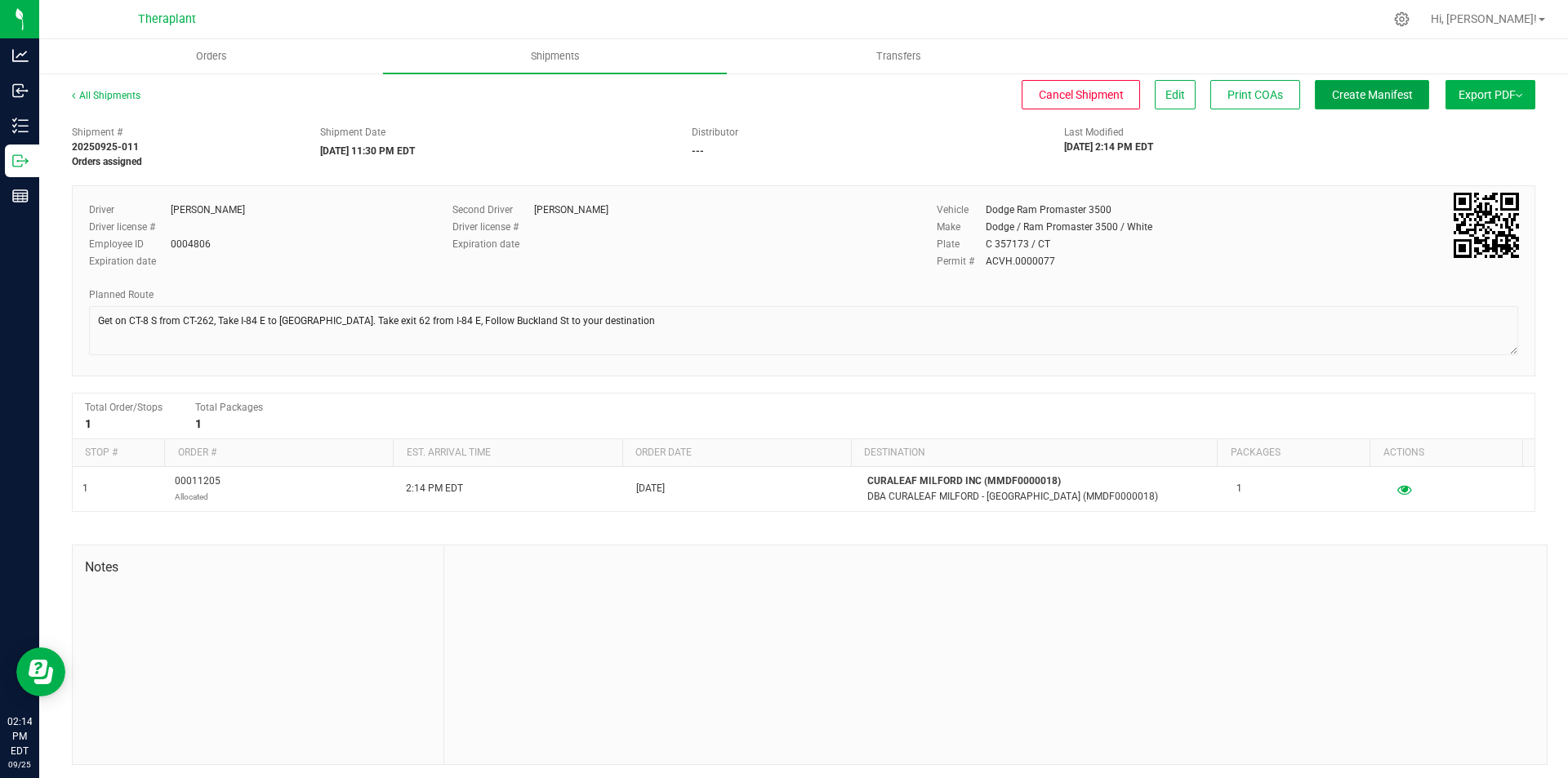
click at [1369, 99] on span "Create Manifest" at bounding box center [1372, 95] width 81 height 13
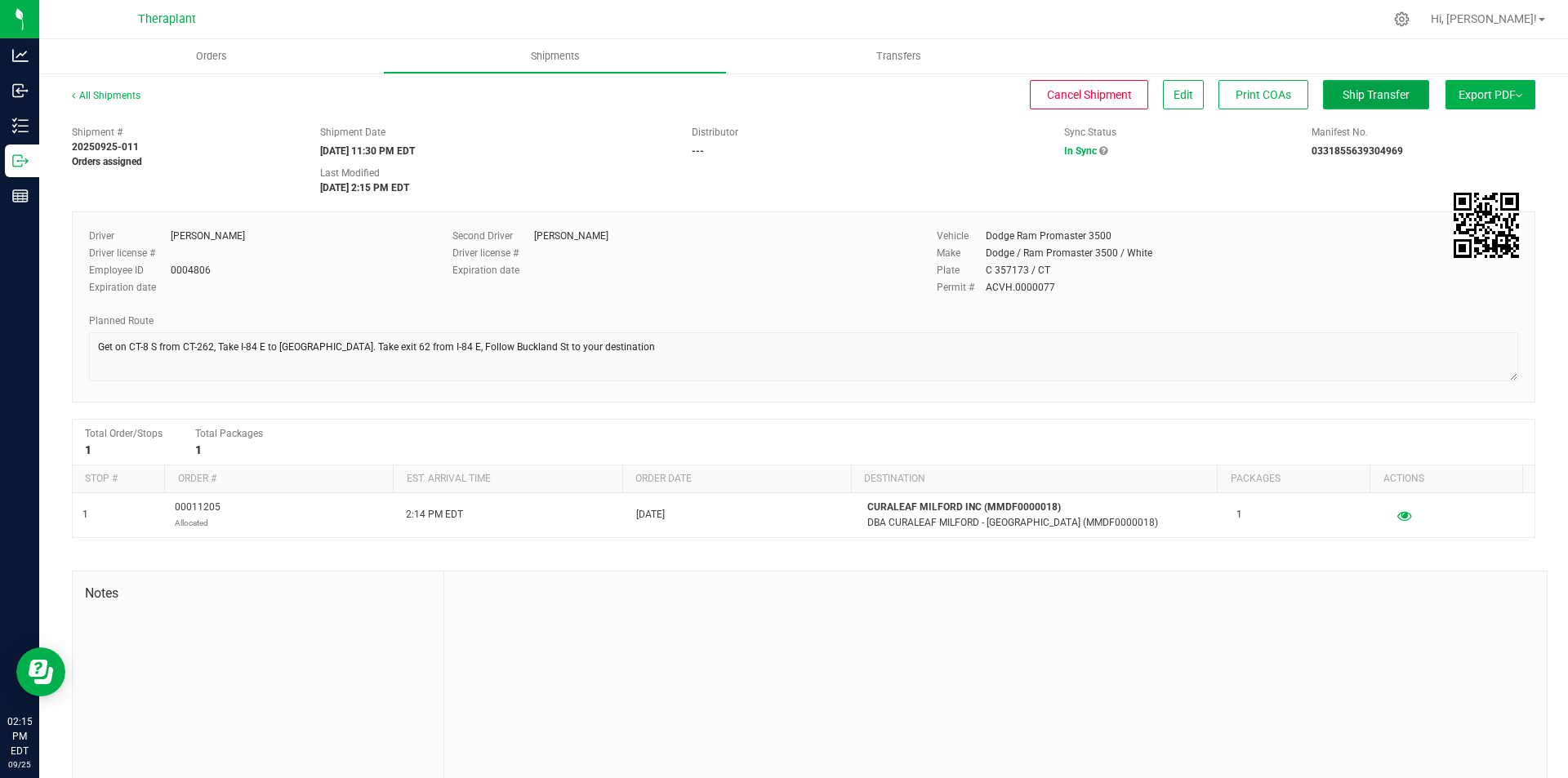
click at [1342, 103] on button "Ship Transfer" at bounding box center [1375, 95] width 106 height 30
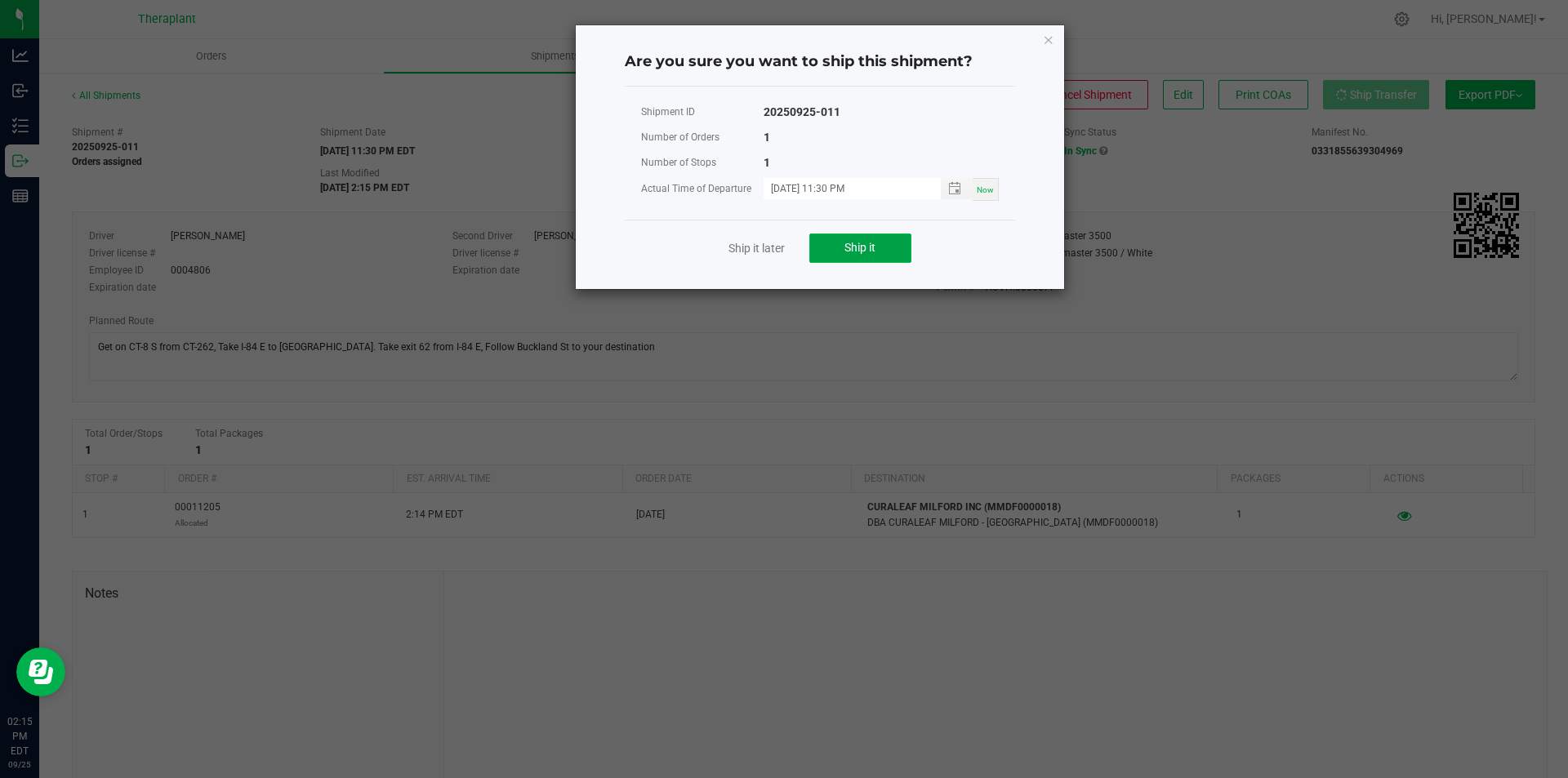
click at [835, 257] on button "Ship it" at bounding box center [860, 249] width 102 height 30
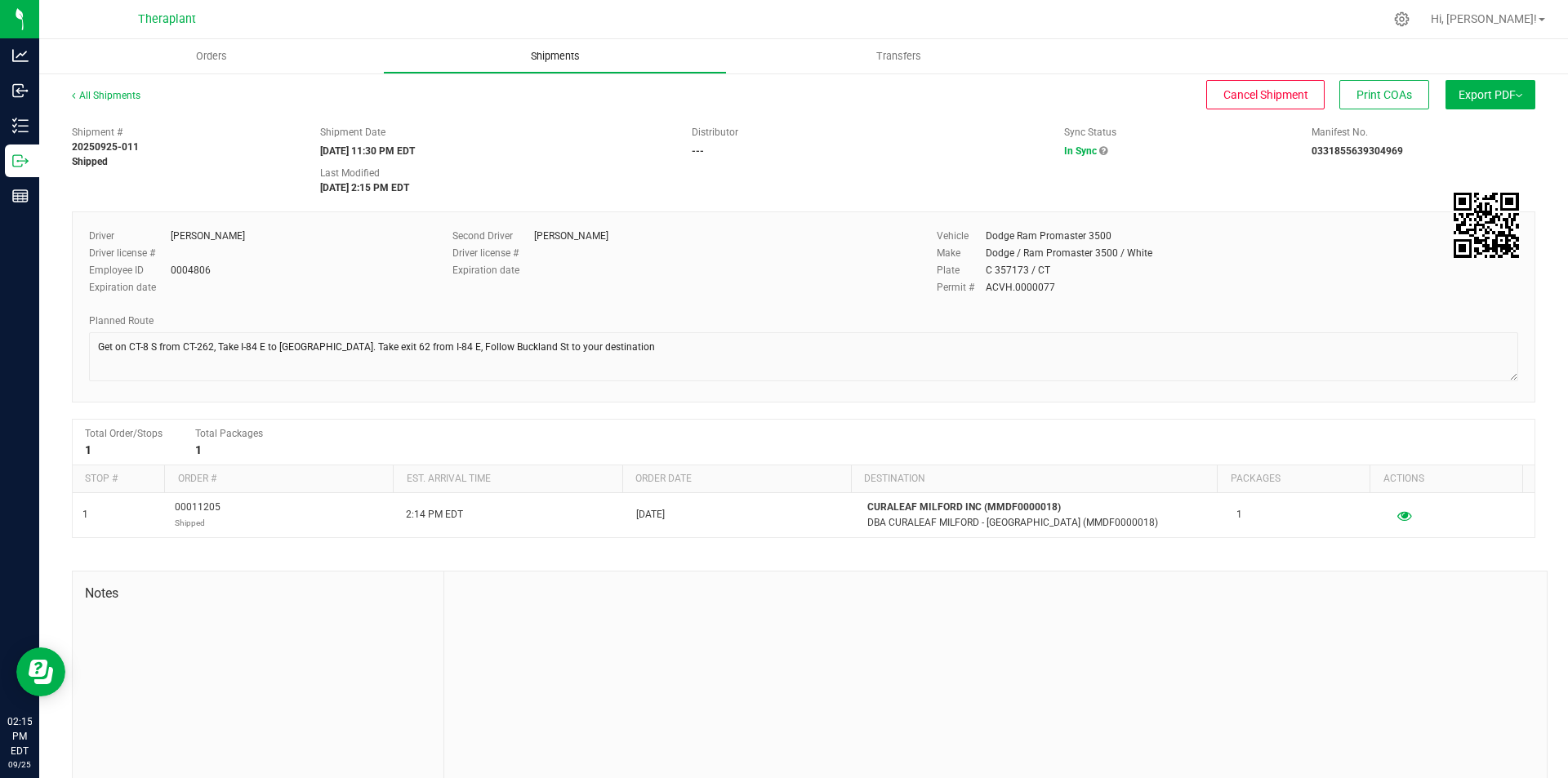
click at [533, 54] on span "Shipments" at bounding box center [555, 56] width 93 height 15
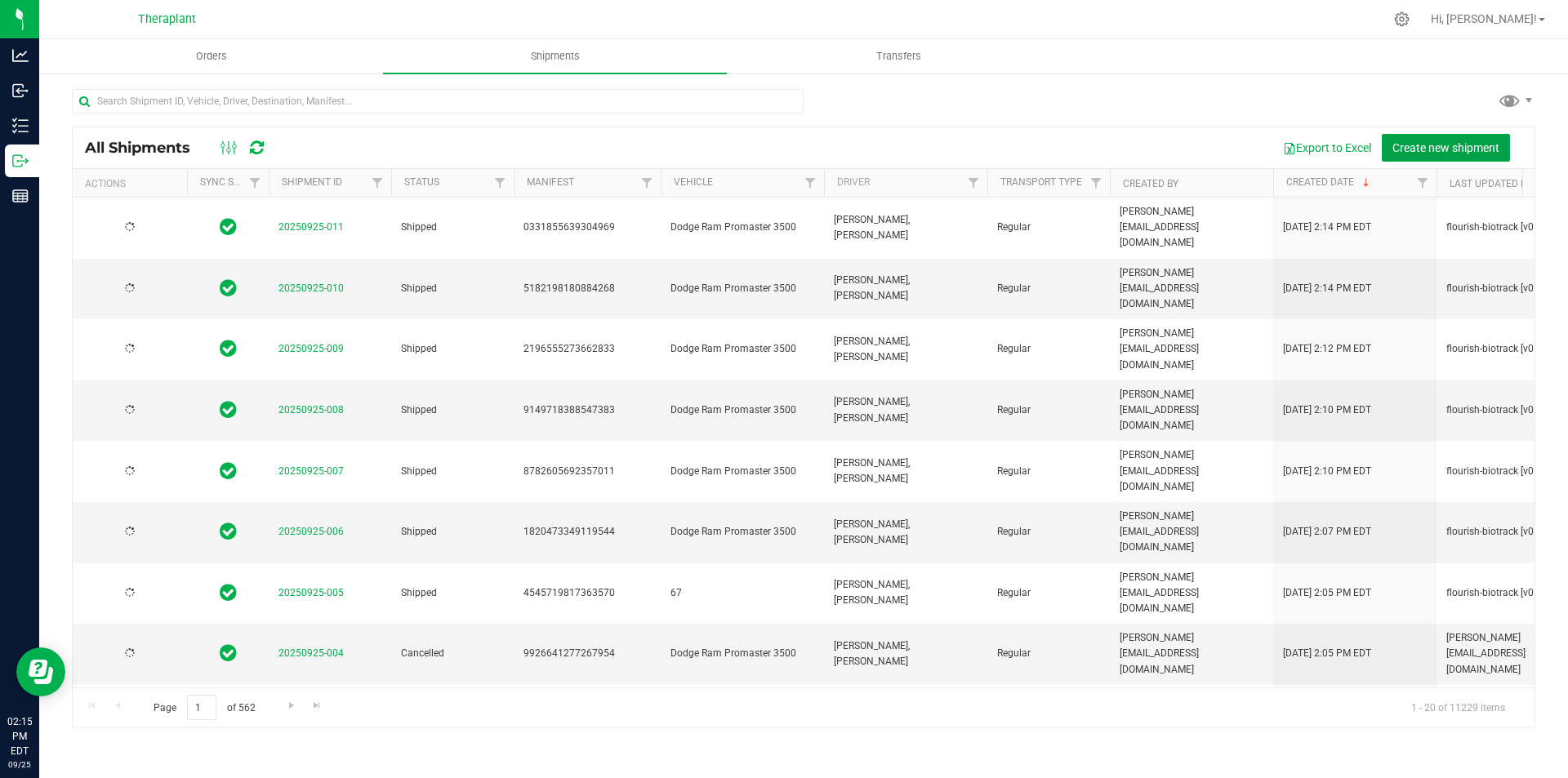
click at [1400, 150] on span "Create new shipment" at bounding box center [1445, 147] width 107 height 13
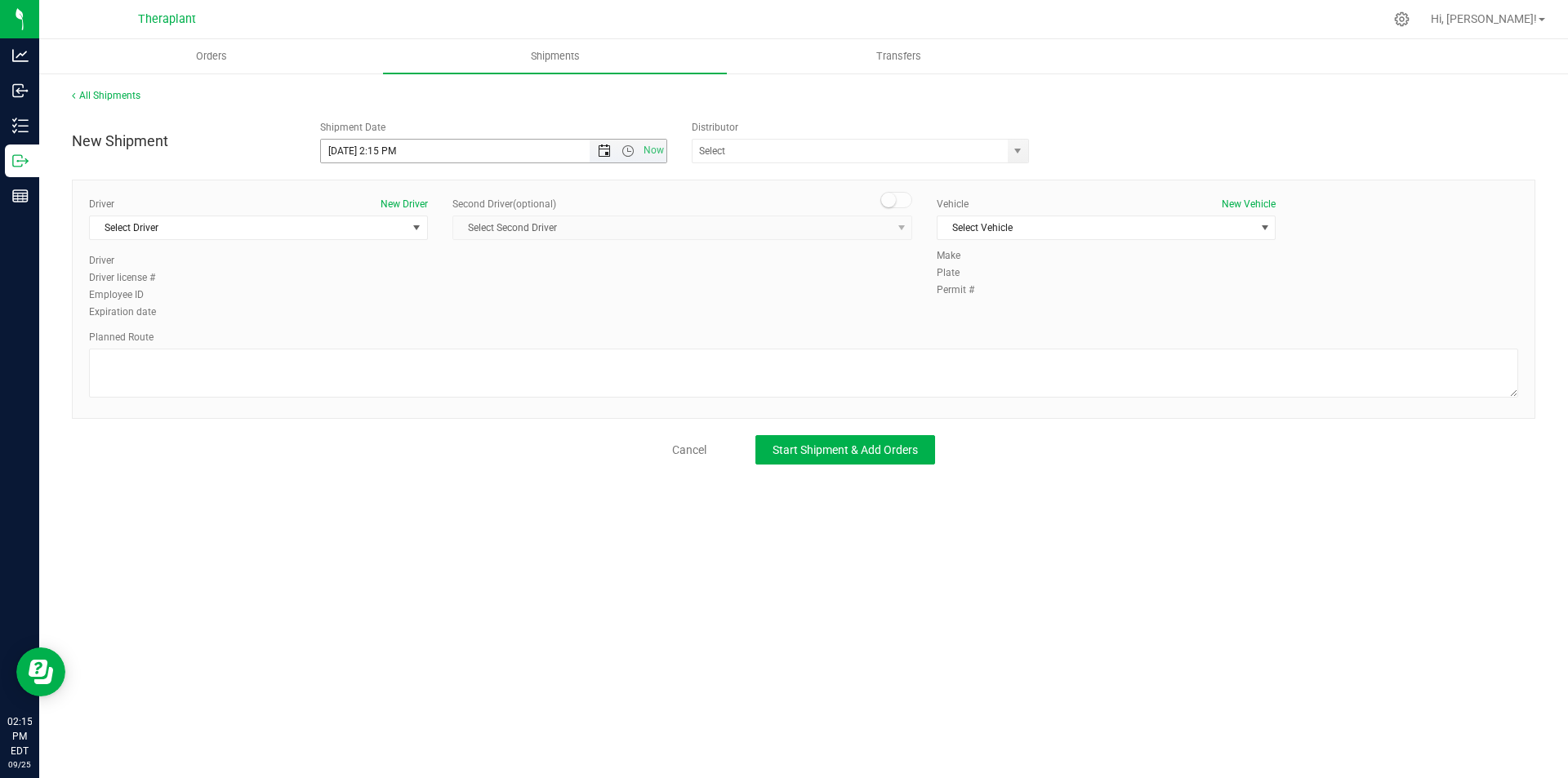
click at [606, 153] on span "Open the date view" at bounding box center [604, 151] width 13 height 13
click at [452, 322] on link "26" at bounding box center [453, 317] width 24 height 25
click at [627, 160] on span "Now" at bounding box center [628, 151] width 77 height 23
click at [628, 152] on span "Open the time view" at bounding box center [627, 151] width 13 height 13
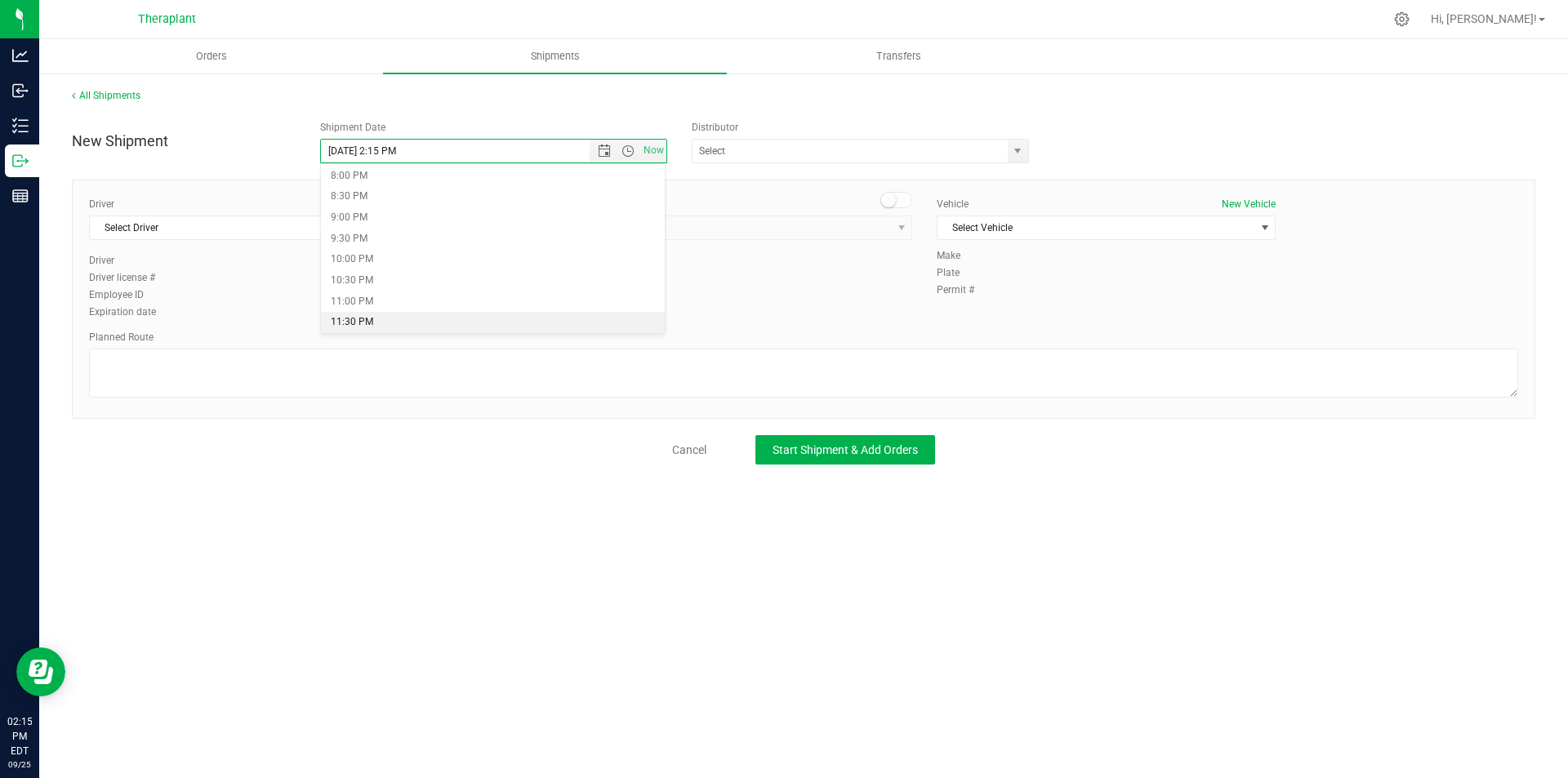
click at [558, 329] on li "11:30 PM" at bounding box center [492, 322] width 344 height 21
type input "[DATE] 11:30 PM"
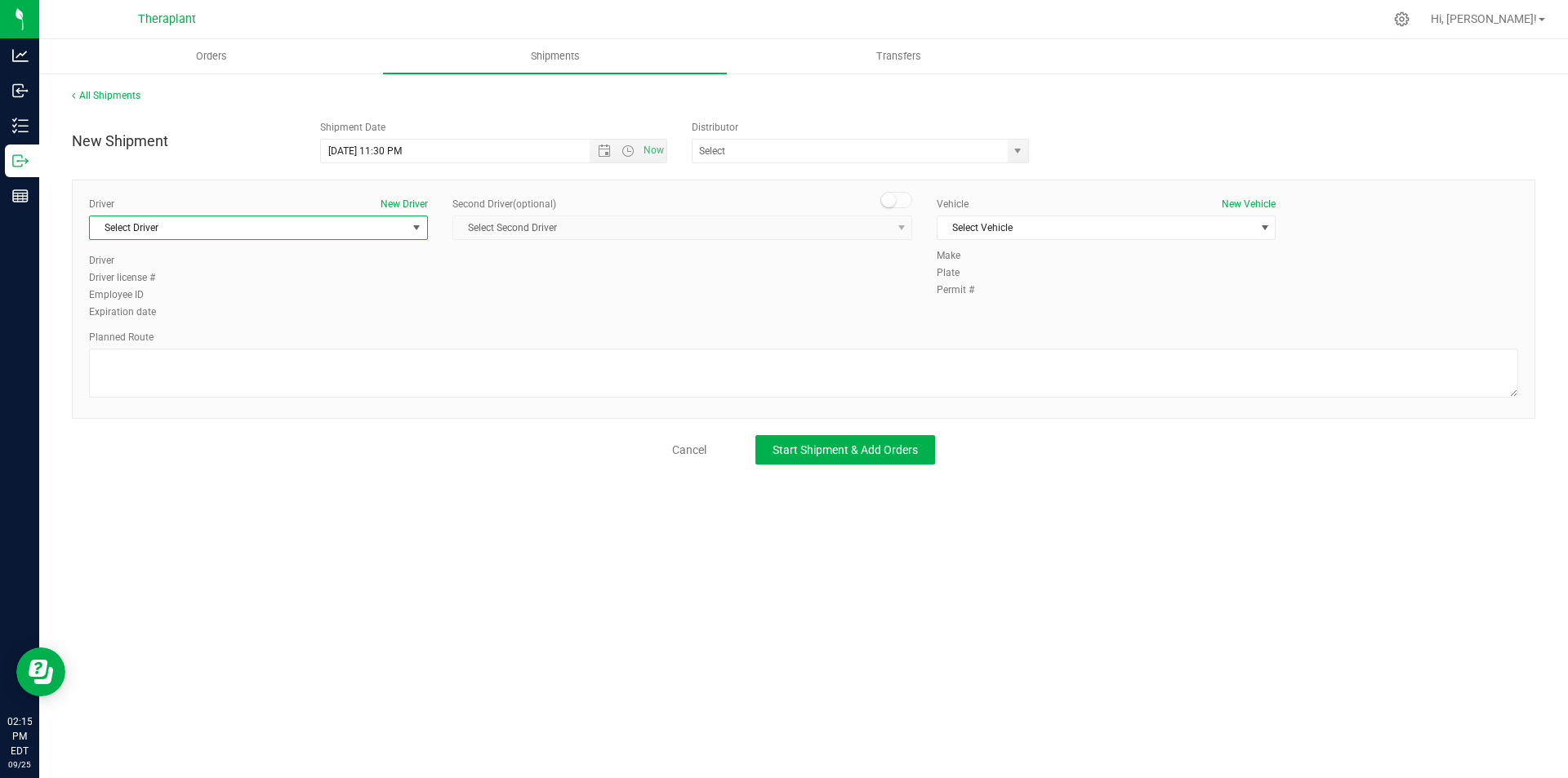
click at [299, 226] on span "Select Driver" at bounding box center [249, 228] width 317 height 23
click at [272, 286] on li "[PERSON_NAME]" at bounding box center [258, 296] width 337 height 25
type input "rich"
click at [892, 199] on small at bounding box center [888, 200] width 15 height 15
click at [878, 223] on span "Select Second Driver" at bounding box center [672, 228] width 438 height 23
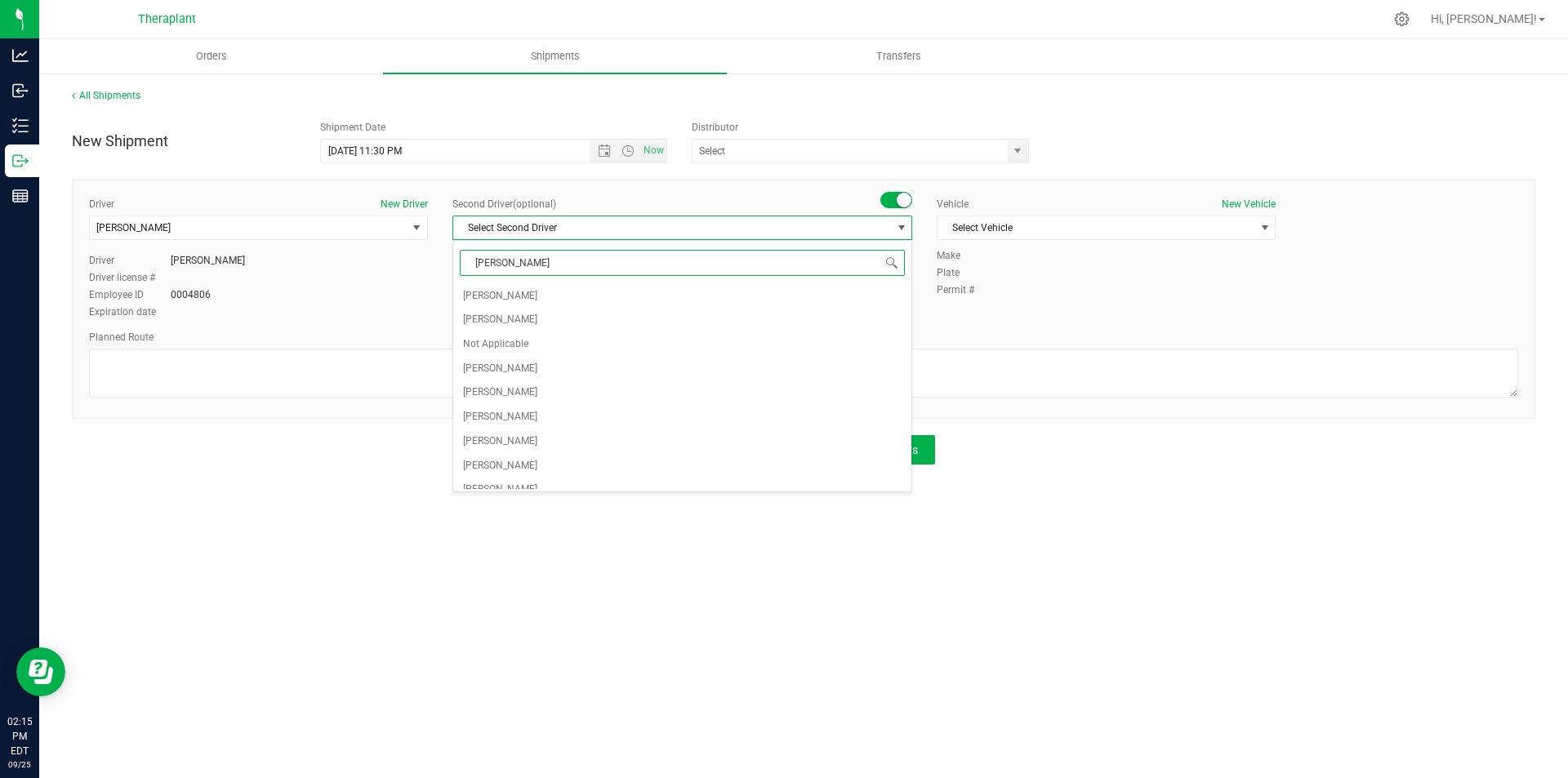
type input "[PERSON_NAME]"
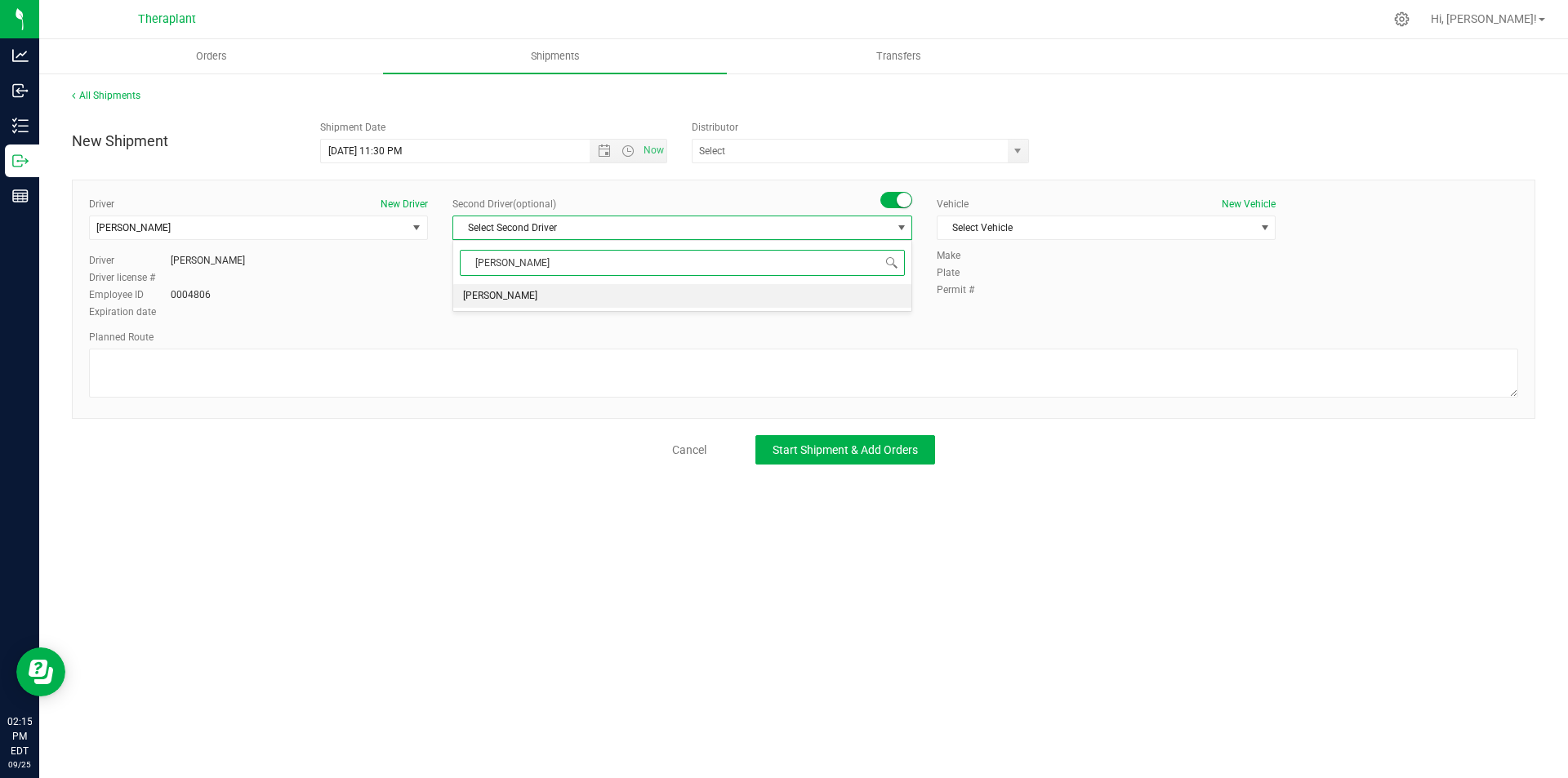
drag, startPoint x: 813, startPoint y: 291, endPoint x: 932, endPoint y: 267, distance: 121.4
click at [813, 292] on li "[PERSON_NAME]" at bounding box center [682, 296] width 458 height 25
click at [1000, 229] on span "Select Vehicle" at bounding box center [1096, 228] width 317 height 23
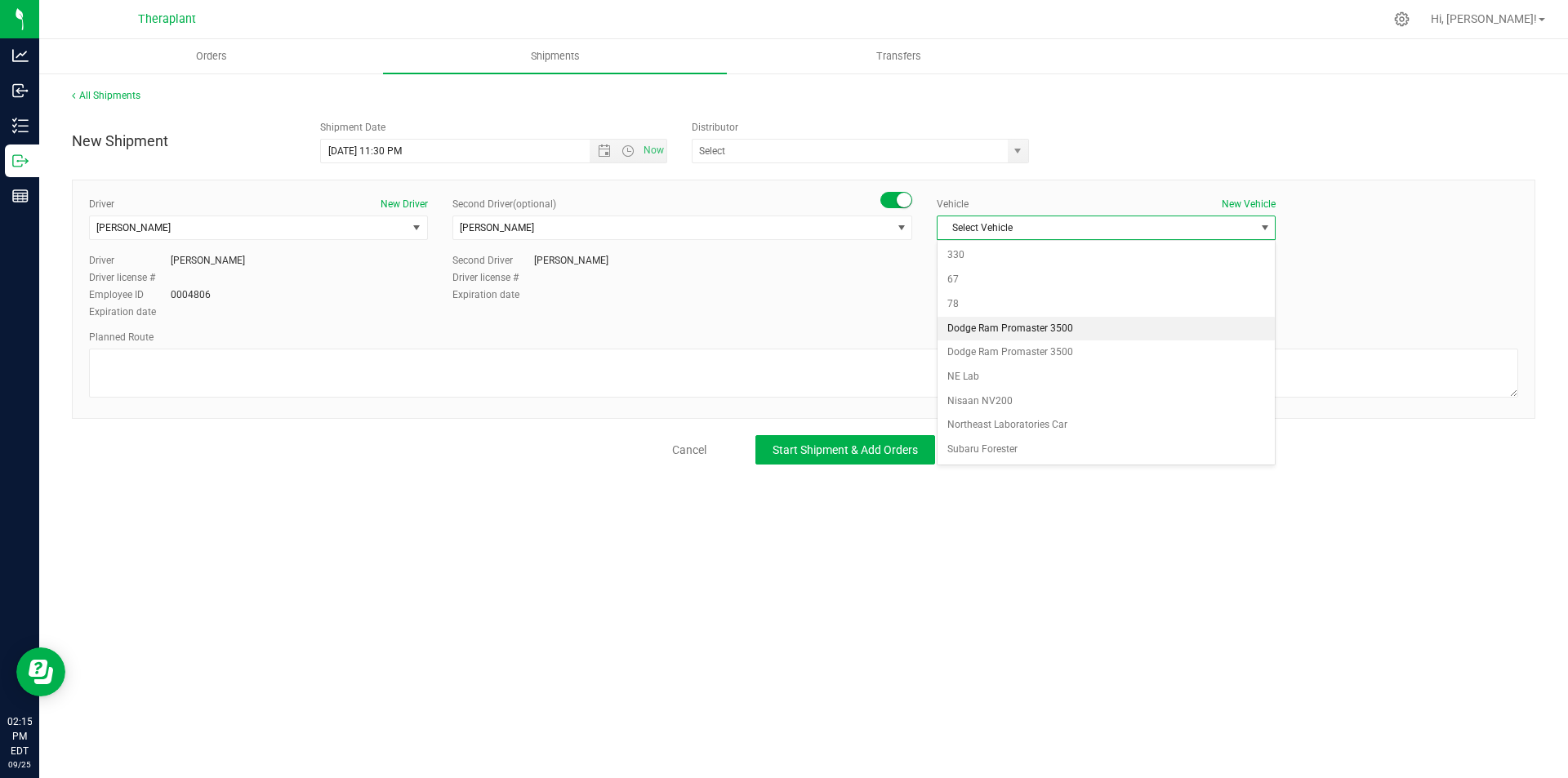
click at [1009, 330] on li "Dodge Ram Promaster 3500" at bounding box center [1105, 329] width 337 height 25
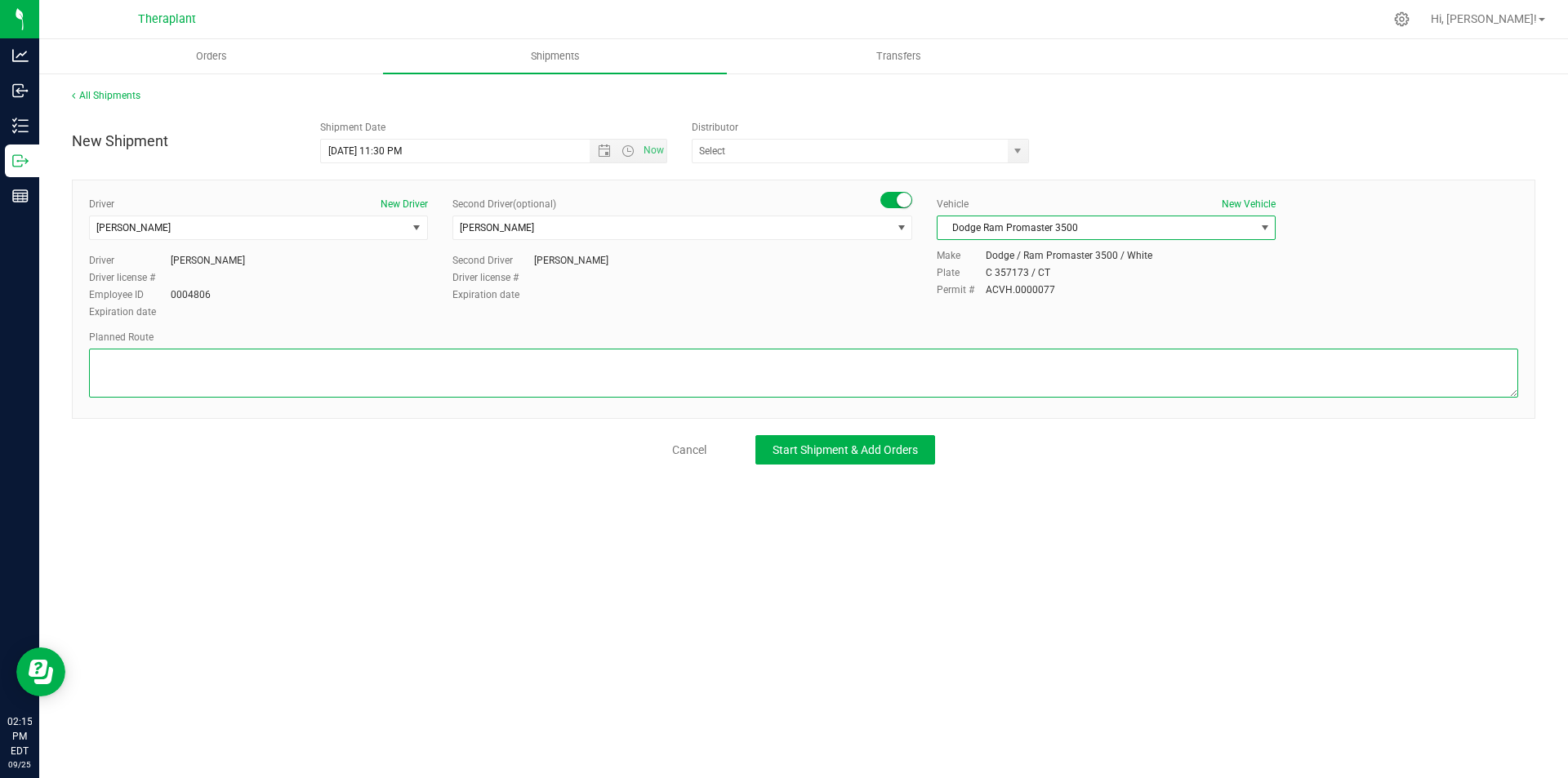
click at [309, 372] on textarea at bounding box center [803, 373] width 1429 height 49
paste textarea "Get on CT-8 S from CT-262, Take I-84 E to [GEOGRAPHIC_DATA]. Take exit 62 from …"
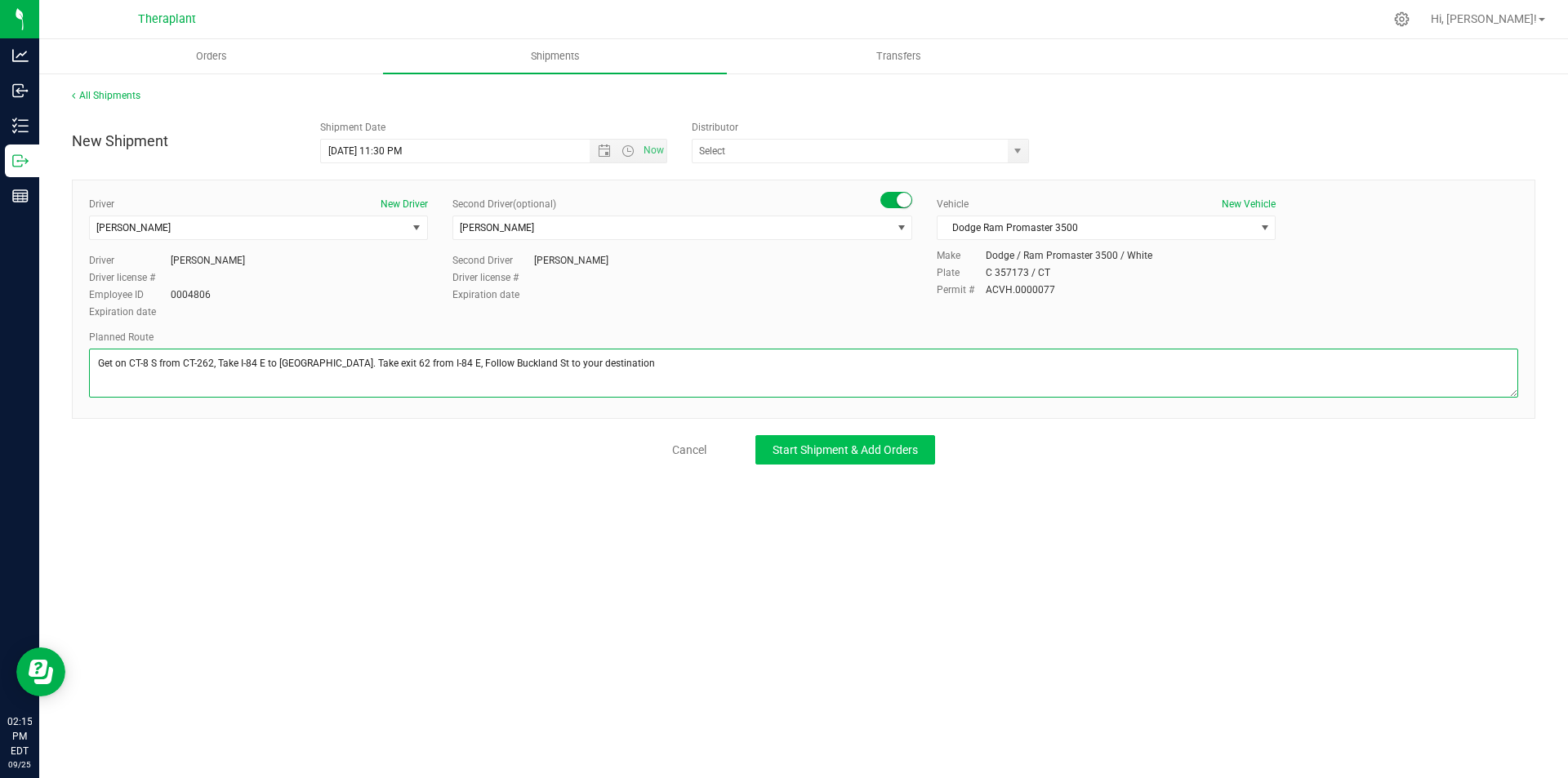
type textarea "Get on CT-8 S from CT-262, Take I-84 E to [GEOGRAPHIC_DATA]. Take exit 62 from …"
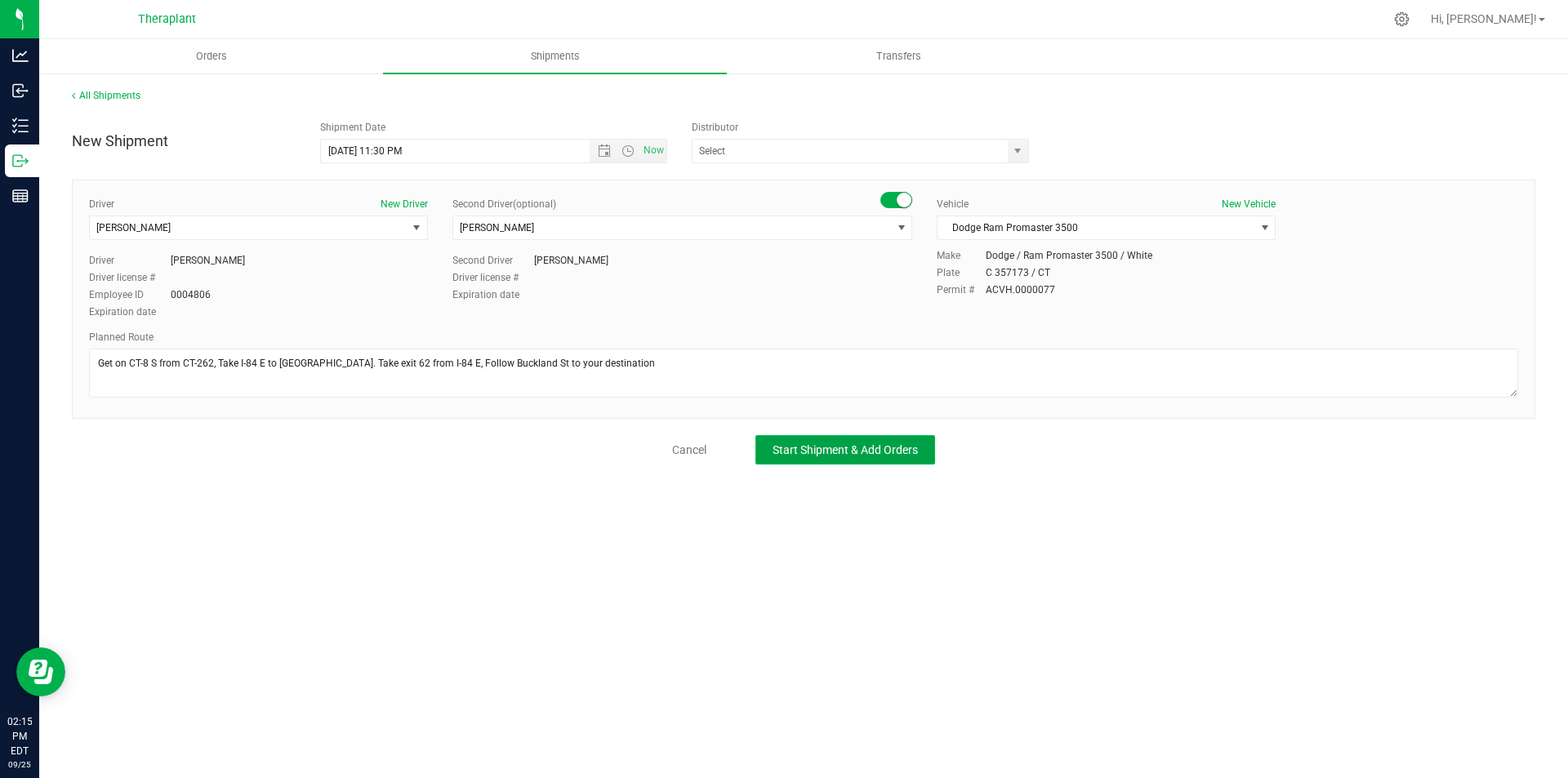
click at [809, 450] on span "Start Shipment & Add Orders" at bounding box center [845, 449] width 145 height 13
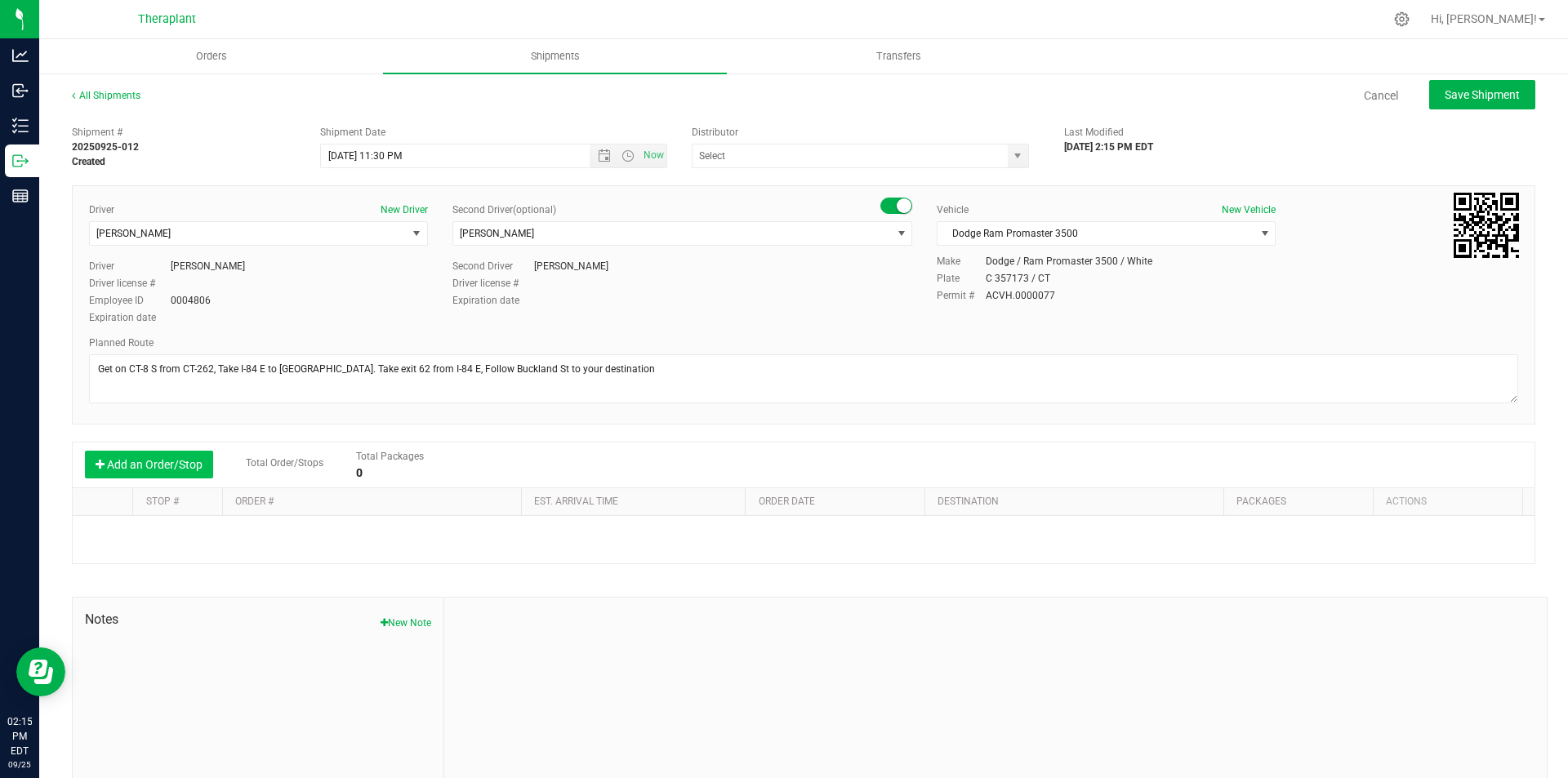
click at [138, 463] on button "Add an Order/Stop" at bounding box center [149, 464] width 128 height 28
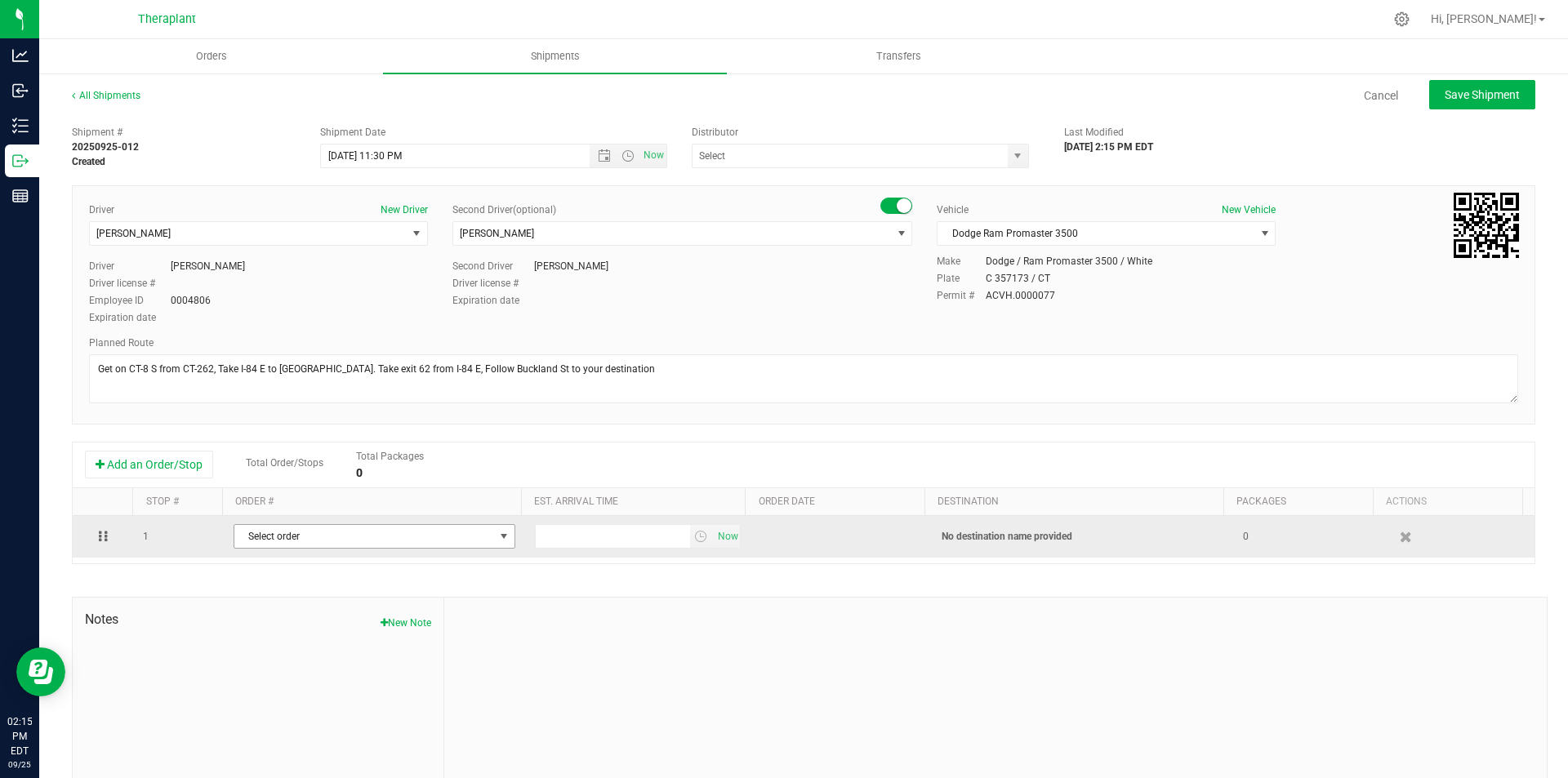
click at [275, 533] on span "Select order" at bounding box center [364, 536] width 259 height 23
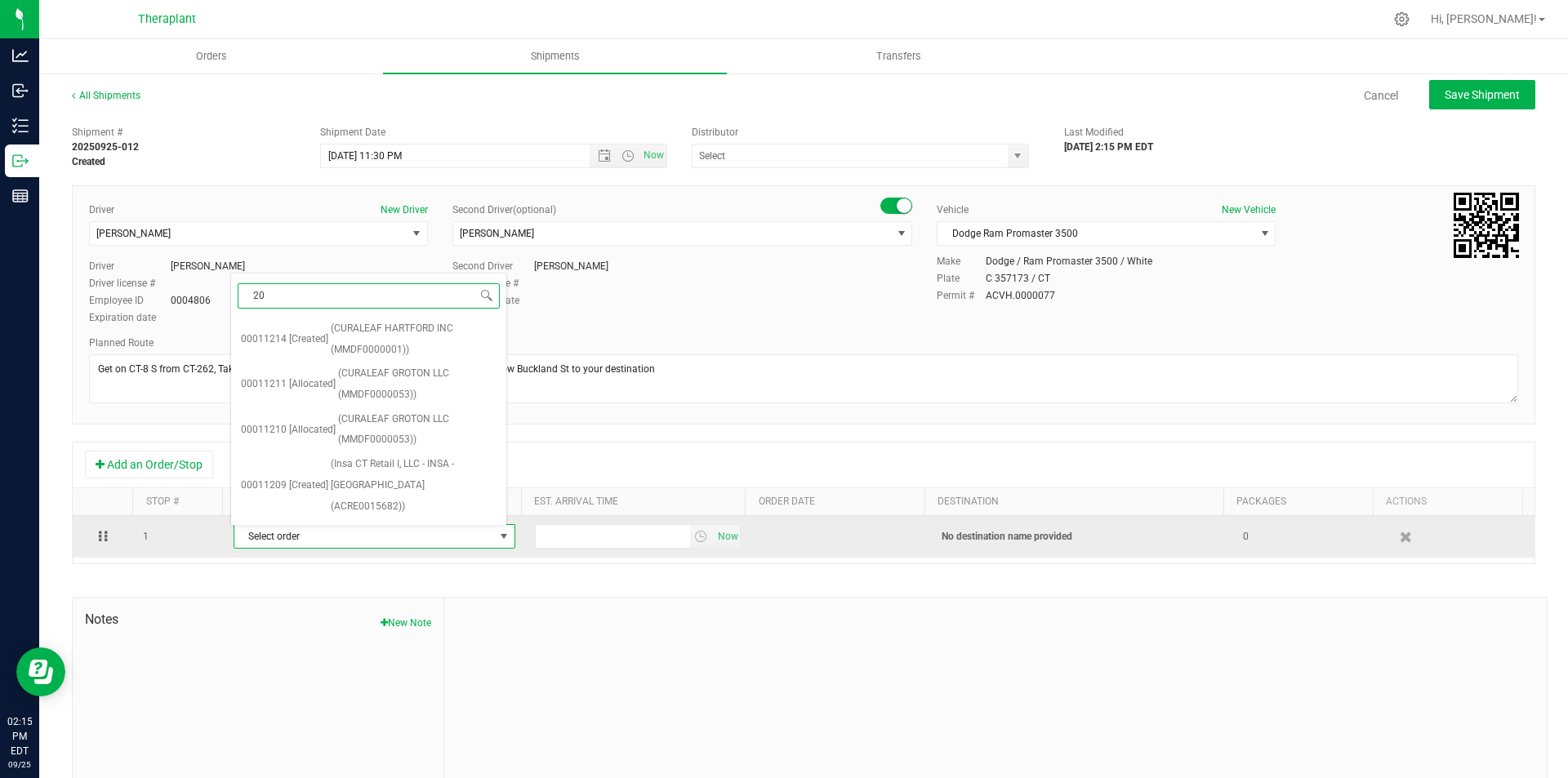
type input "204"
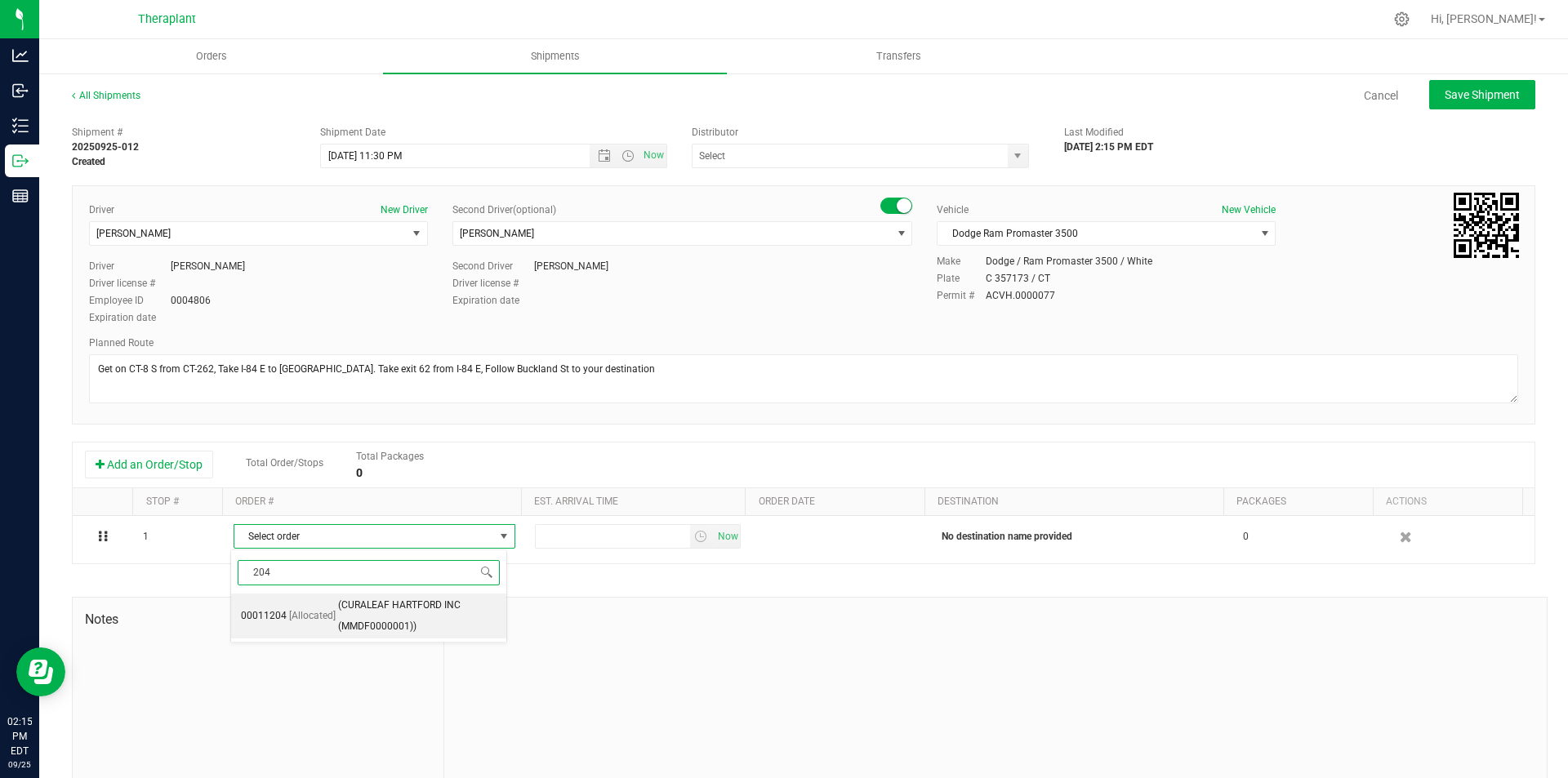
click at [322, 603] on li "00011204 [Allocated] (CURALEAF HARTFORD INC (MMDF0000001))" at bounding box center [369, 616] width 275 height 45
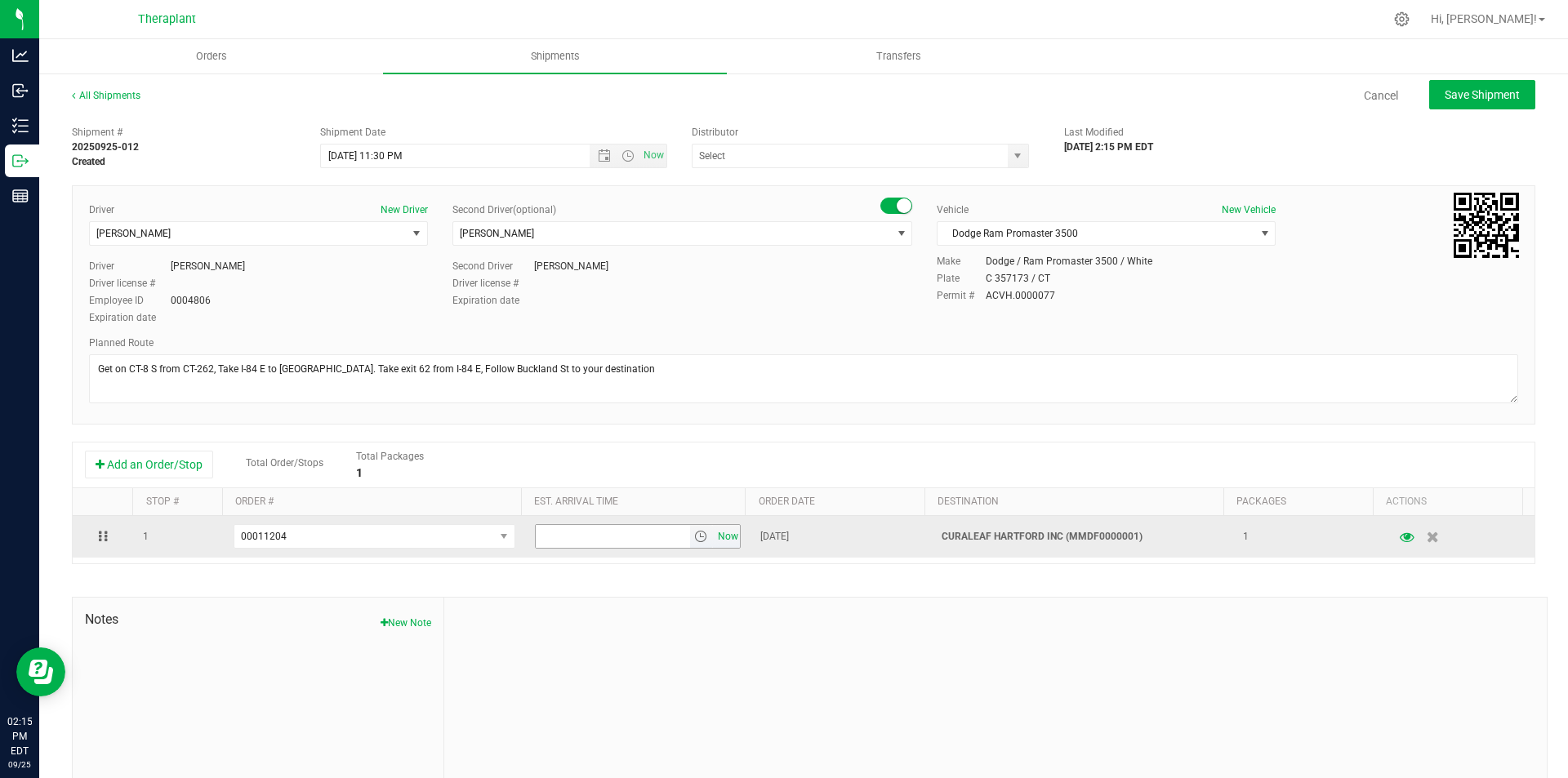
click at [718, 535] on span "Now" at bounding box center [728, 536] width 28 height 24
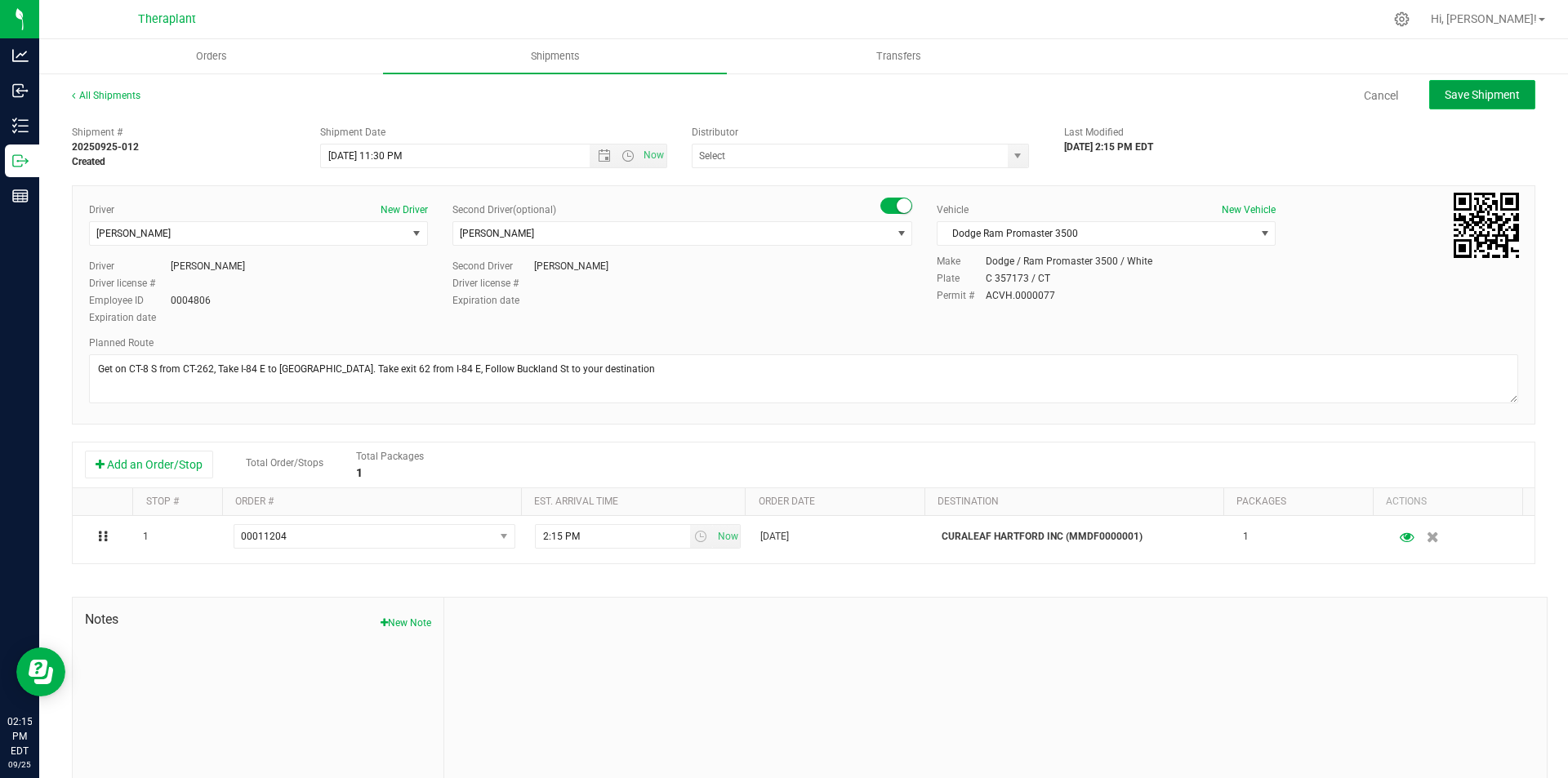
click at [1429, 98] on button "Save Shipment" at bounding box center [1481, 95] width 106 height 30
type input "9/27/2025 3:30 AM"
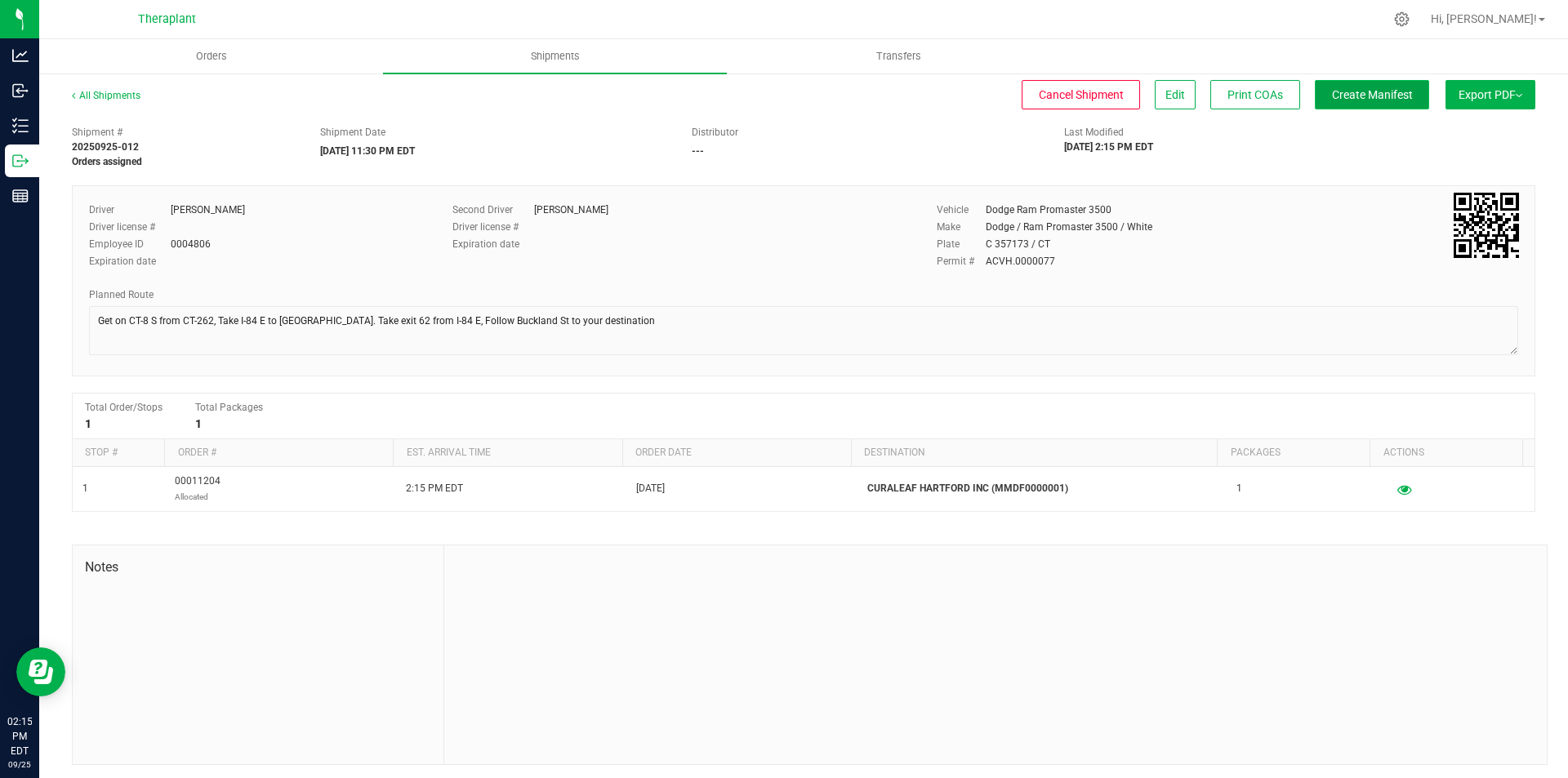
drag, startPoint x: 1374, startPoint y: 91, endPoint x: 1353, endPoint y: 97, distance: 21.8
click at [1374, 90] on span "Create Manifest" at bounding box center [1372, 95] width 81 height 13
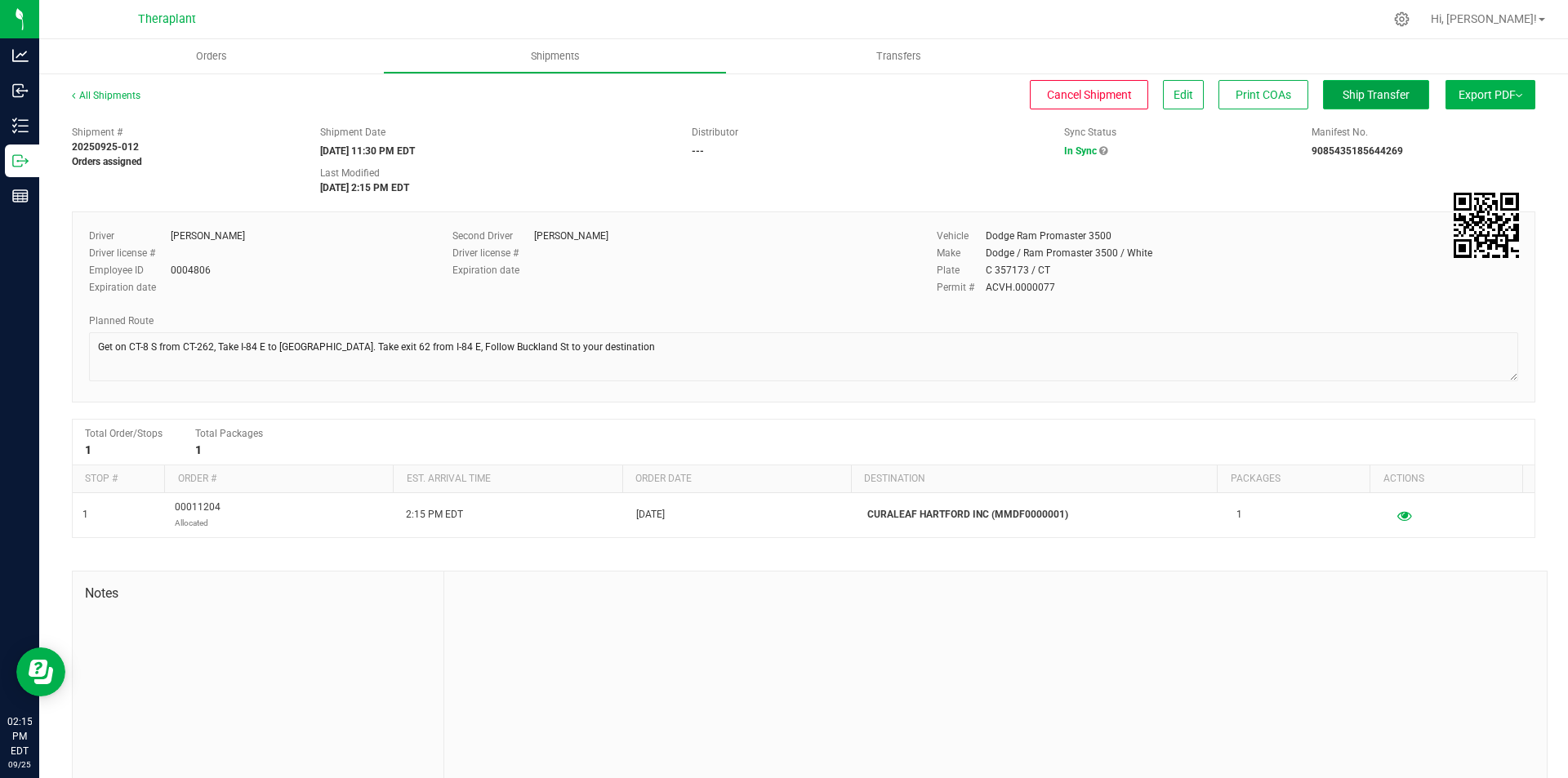
click at [1354, 89] on span "Ship Transfer" at bounding box center [1375, 95] width 67 height 13
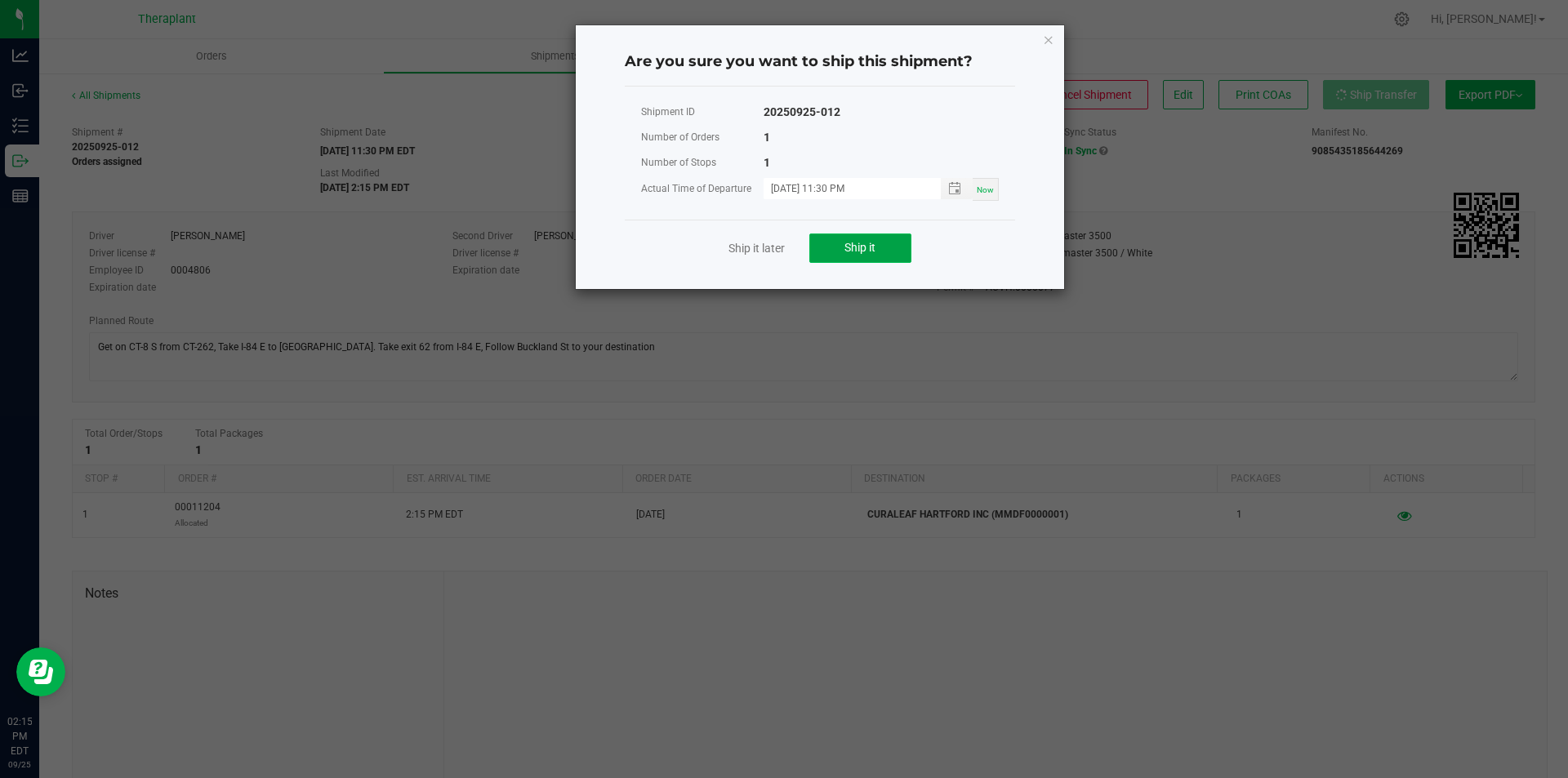
click at [875, 251] on span "Ship it" at bounding box center [859, 247] width 31 height 13
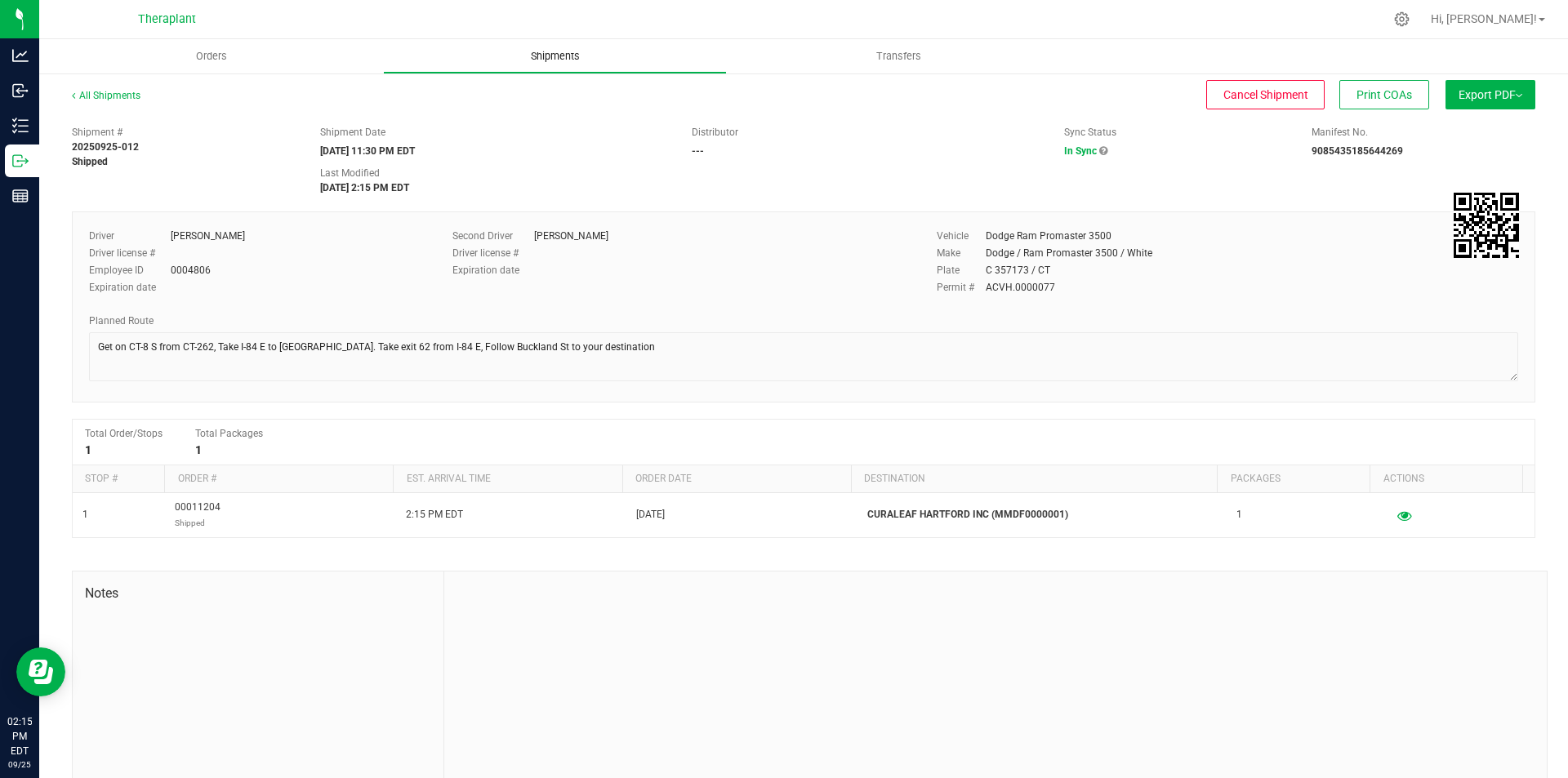
click at [533, 58] on span "Shipments" at bounding box center [555, 56] width 93 height 15
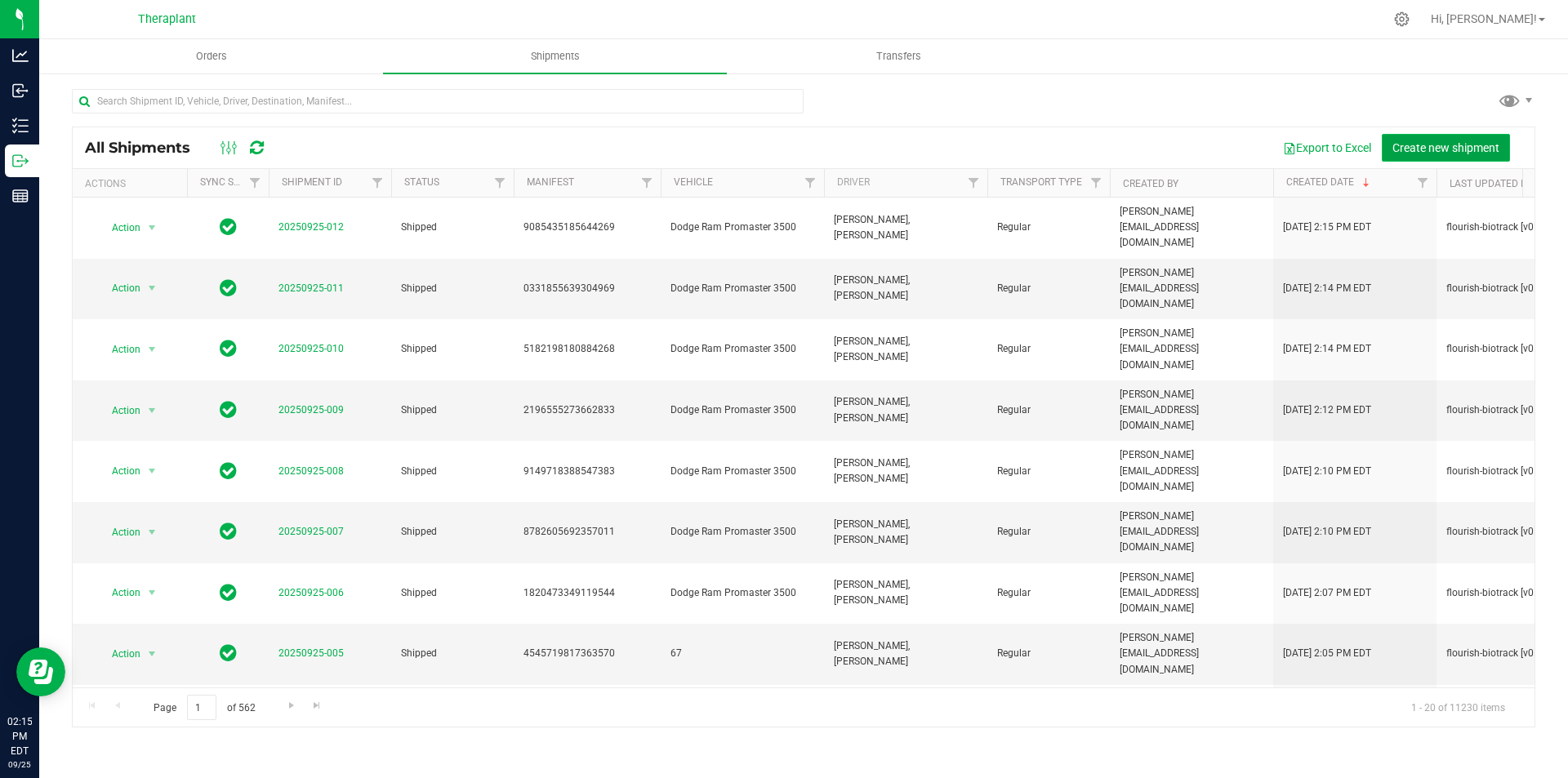
click at [1432, 138] on button "Create new shipment" at bounding box center [1445, 148] width 128 height 28
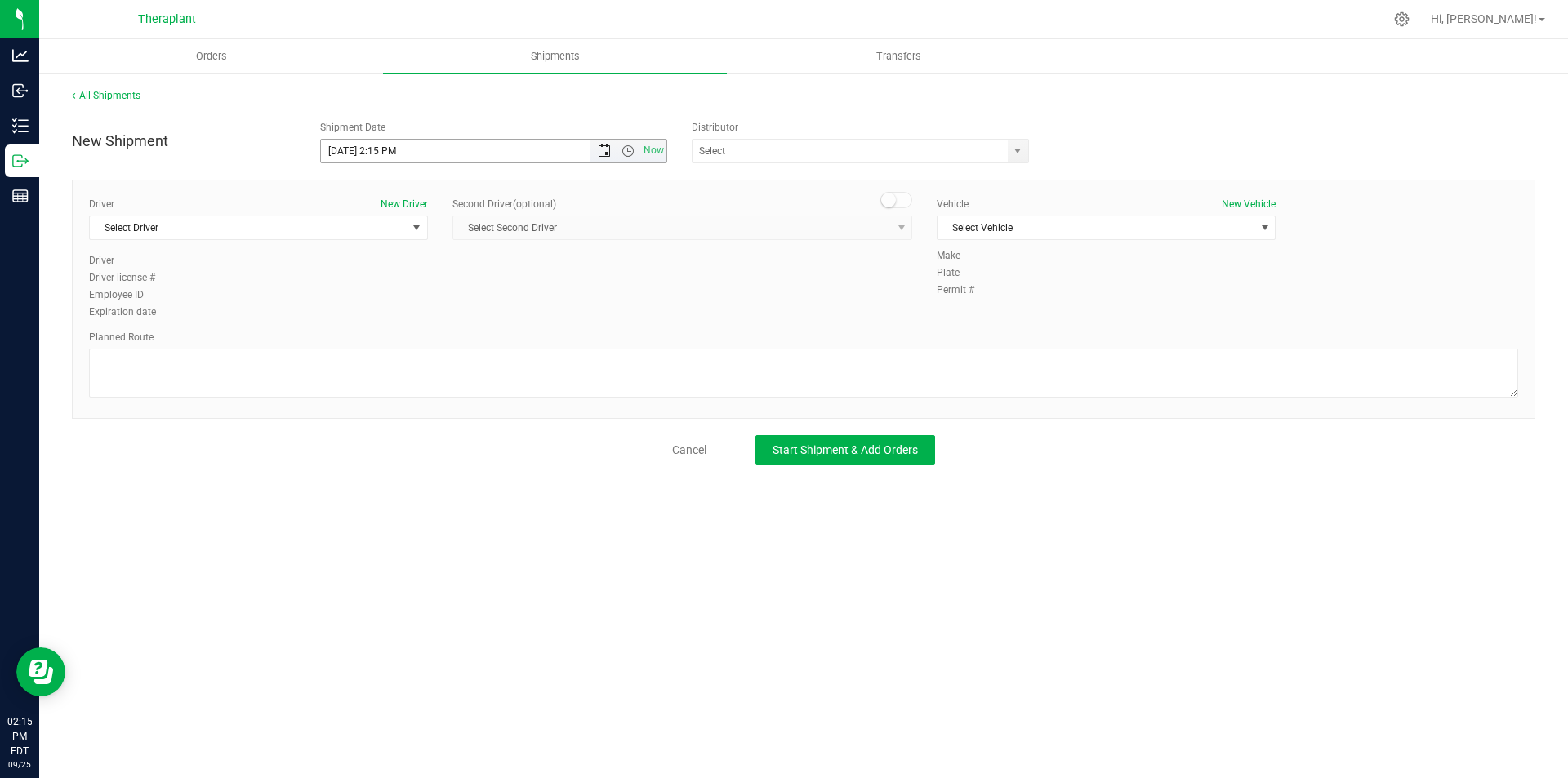
click at [597, 149] on span "Open the date view" at bounding box center [604, 151] width 13 height 13
click at [457, 315] on link "26" at bounding box center [453, 317] width 24 height 25
click at [623, 152] on span "Open the time view" at bounding box center [627, 151] width 13 height 13
drag, startPoint x: 577, startPoint y: 330, endPoint x: 553, endPoint y: 329, distance: 24.0
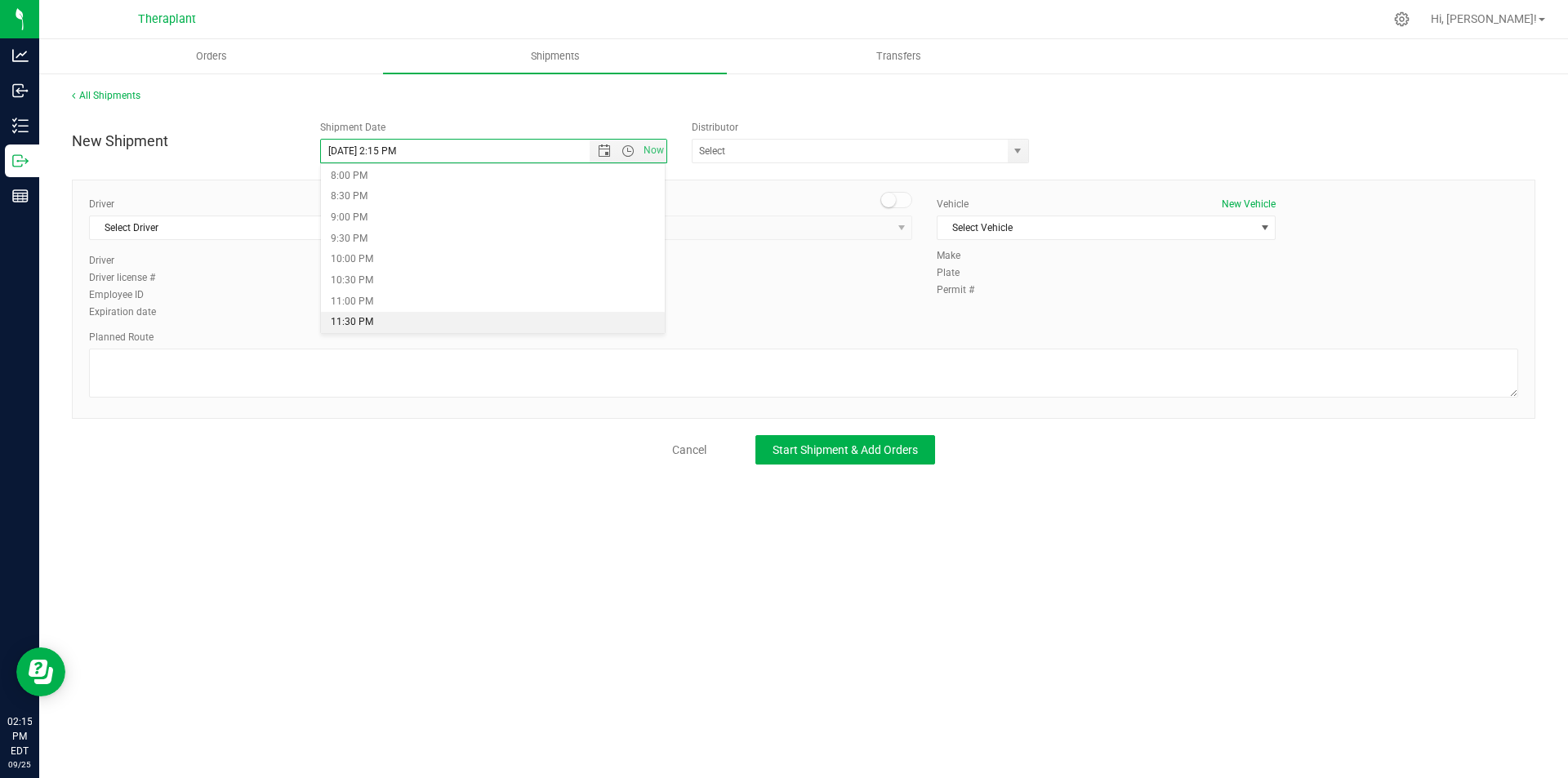
click at [571, 330] on li "11:30 PM" at bounding box center [492, 322] width 344 height 21
type input "[DATE] 11:30 PM"
click at [328, 230] on span "Select Driver" at bounding box center [249, 228] width 317 height 23
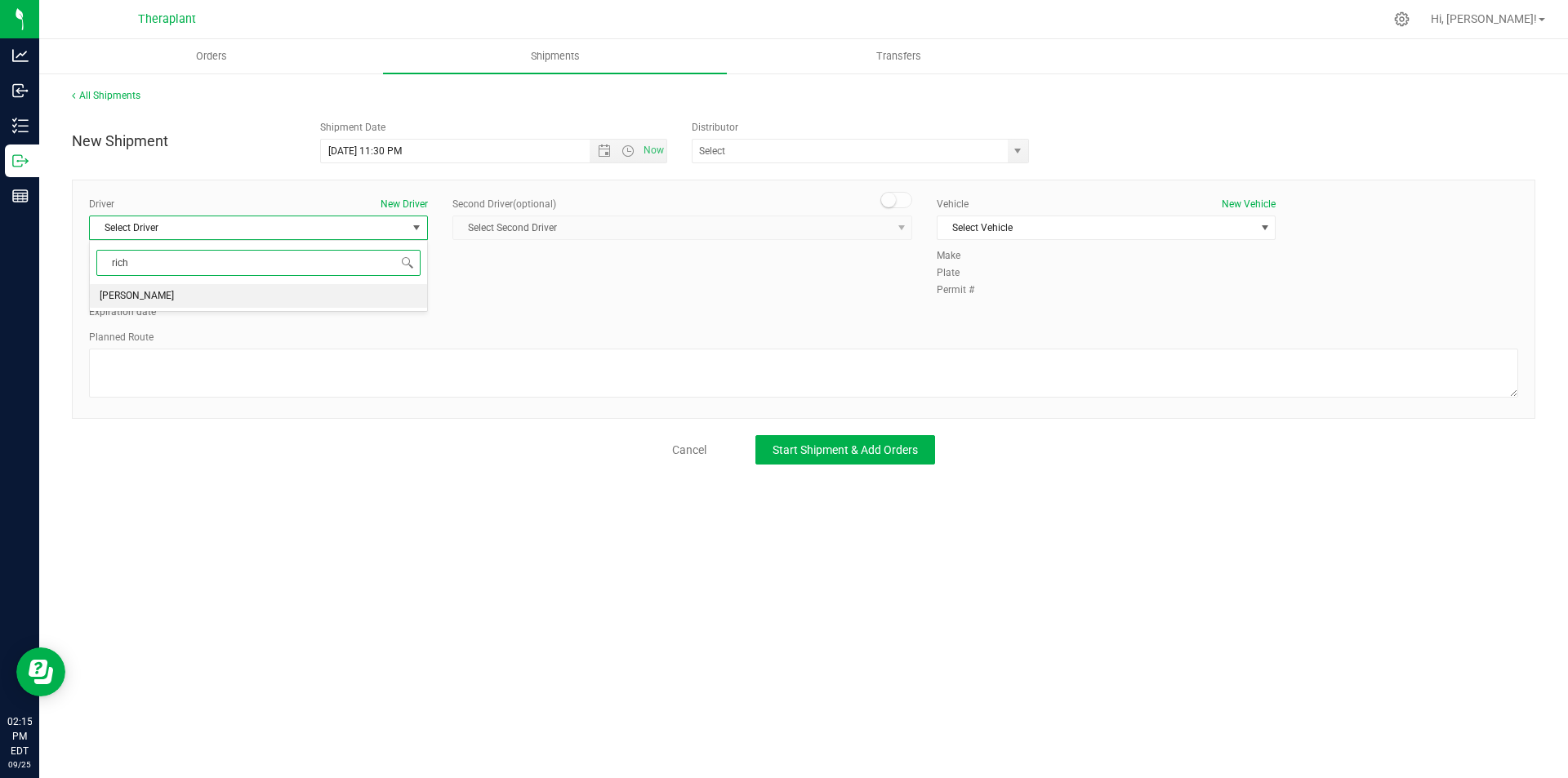
click at [260, 291] on li "[PERSON_NAME]" at bounding box center [258, 296] width 337 height 25
type input "rich"
click at [901, 200] on span at bounding box center [896, 200] width 32 height 17
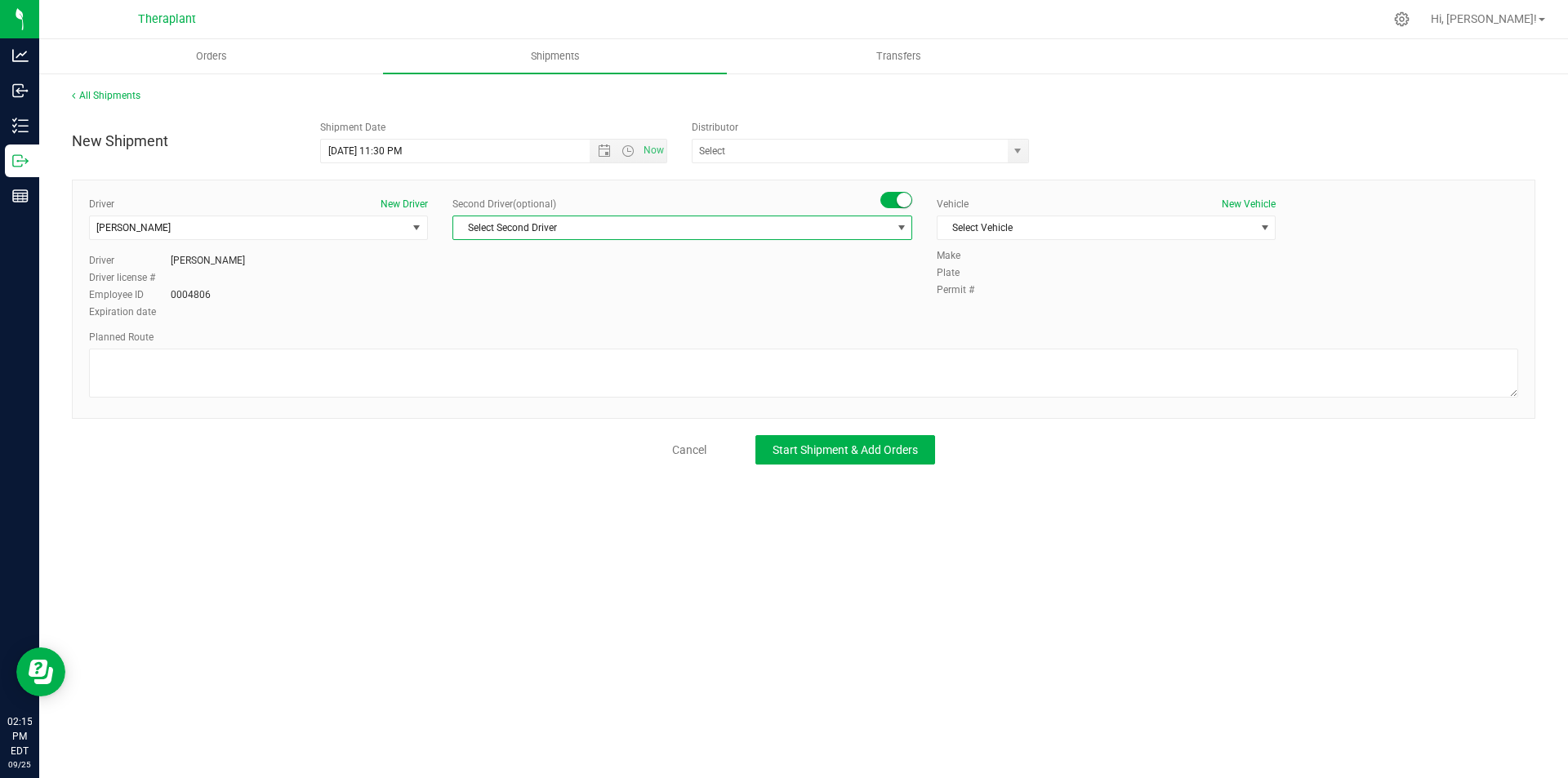
click at [860, 219] on span "Select Second Driver" at bounding box center [672, 228] width 438 height 23
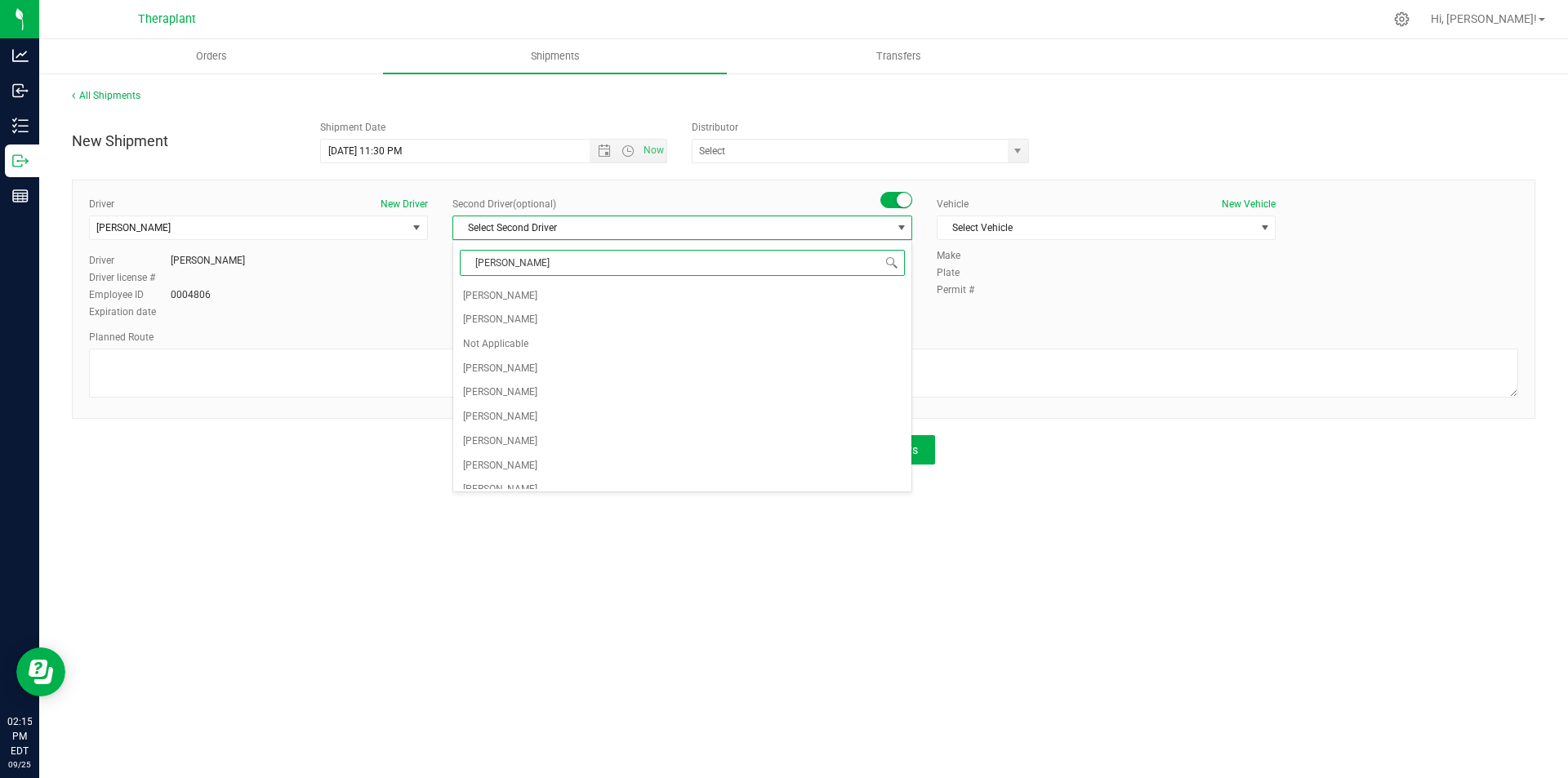
type input "[PERSON_NAME]"
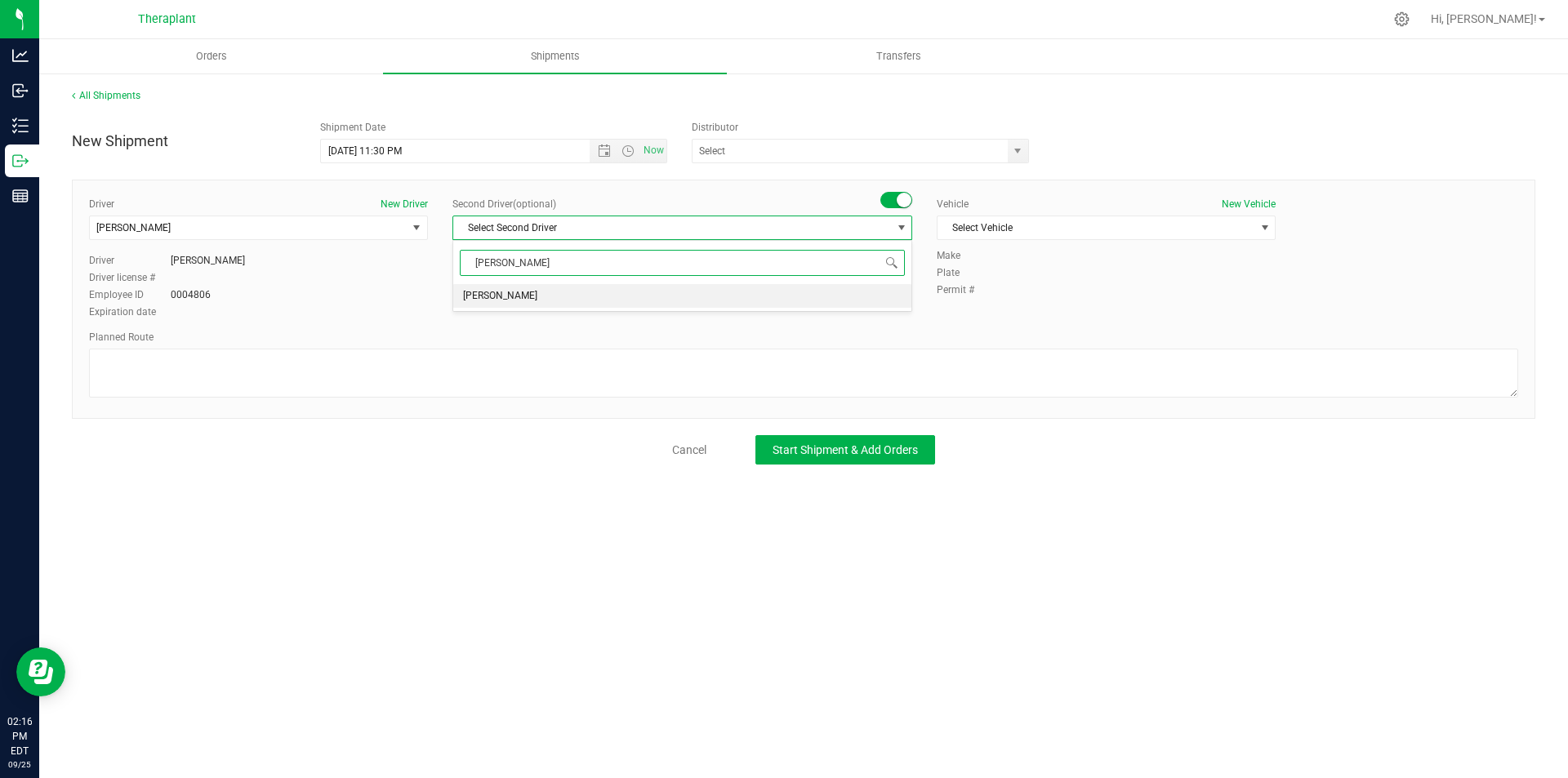
click at [667, 296] on li "[PERSON_NAME]" at bounding box center [682, 296] width 458 height 25
click at [1006, 236] on span "Select Vehicle" at bounding box center [1096, 228] width 317 height 23
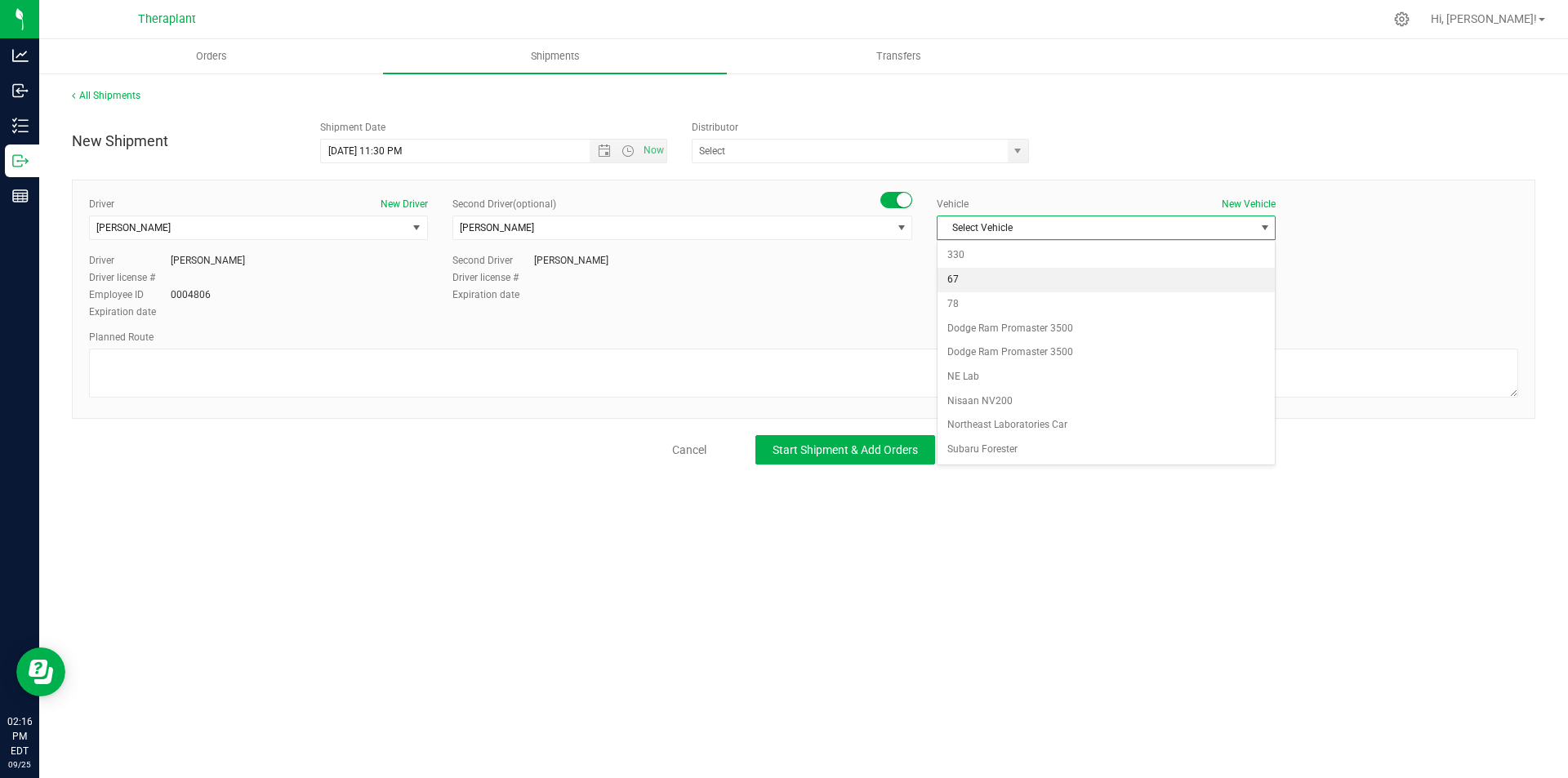
click at [1003, 280] on li "67" at bounding box center [1105, 280] width 337 height 25
click at [1003, 223] on span "67" at bounding box center [1096, 228] width 317 height 23
click at [1001, 328] on li "Dodge Ram Promaster 3500" at bounding box center [1105, 329] width 337 height 25
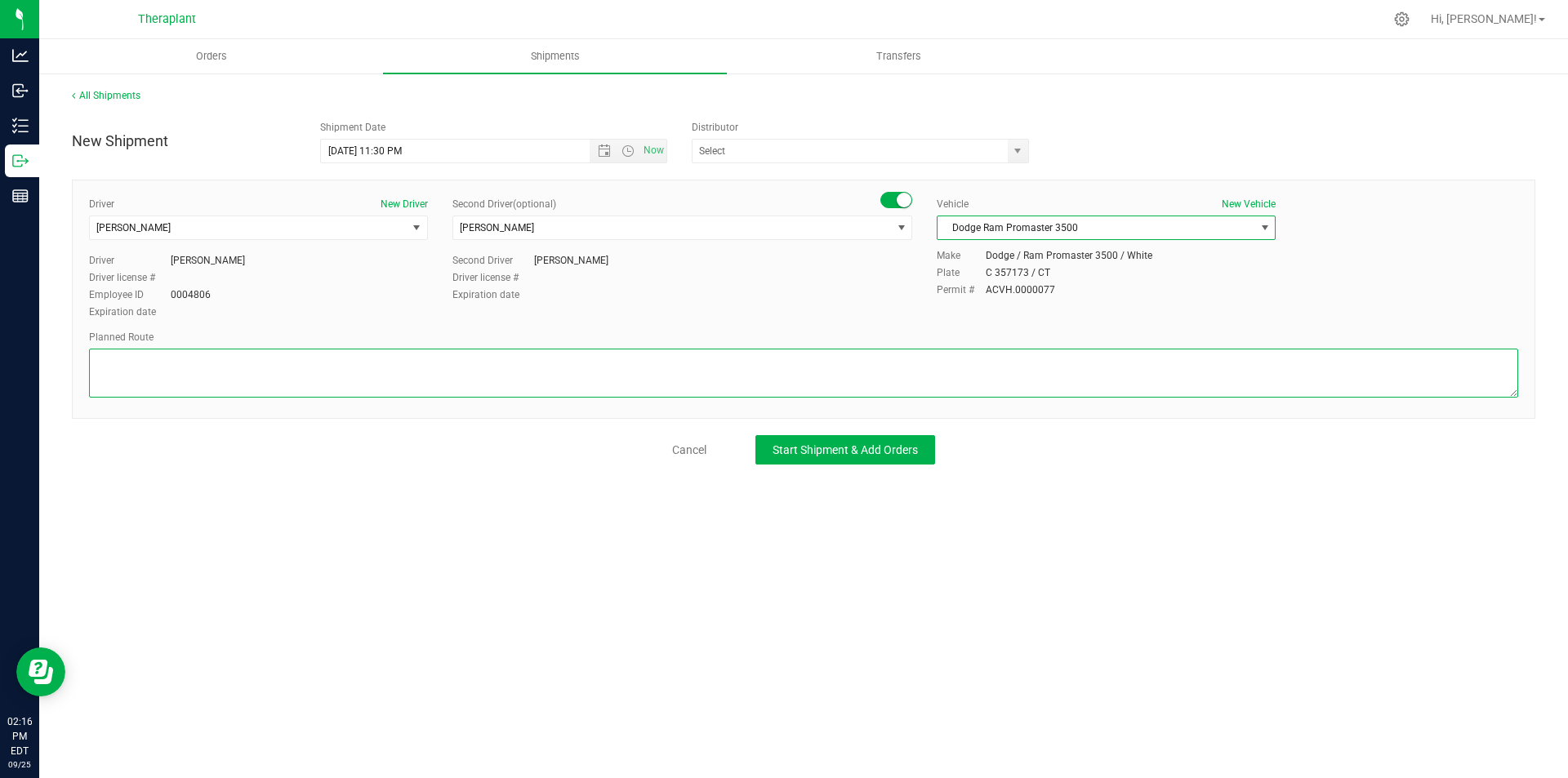
click at [231, 364] on textarea at bounding box center [803, 373] width 1429 height 49
paste textarea "Get on CT-8 N from [GEOGRAPHIC_DATA], Follow CT-8 N and US-6 E to [GEOGRAPHIC_D…"
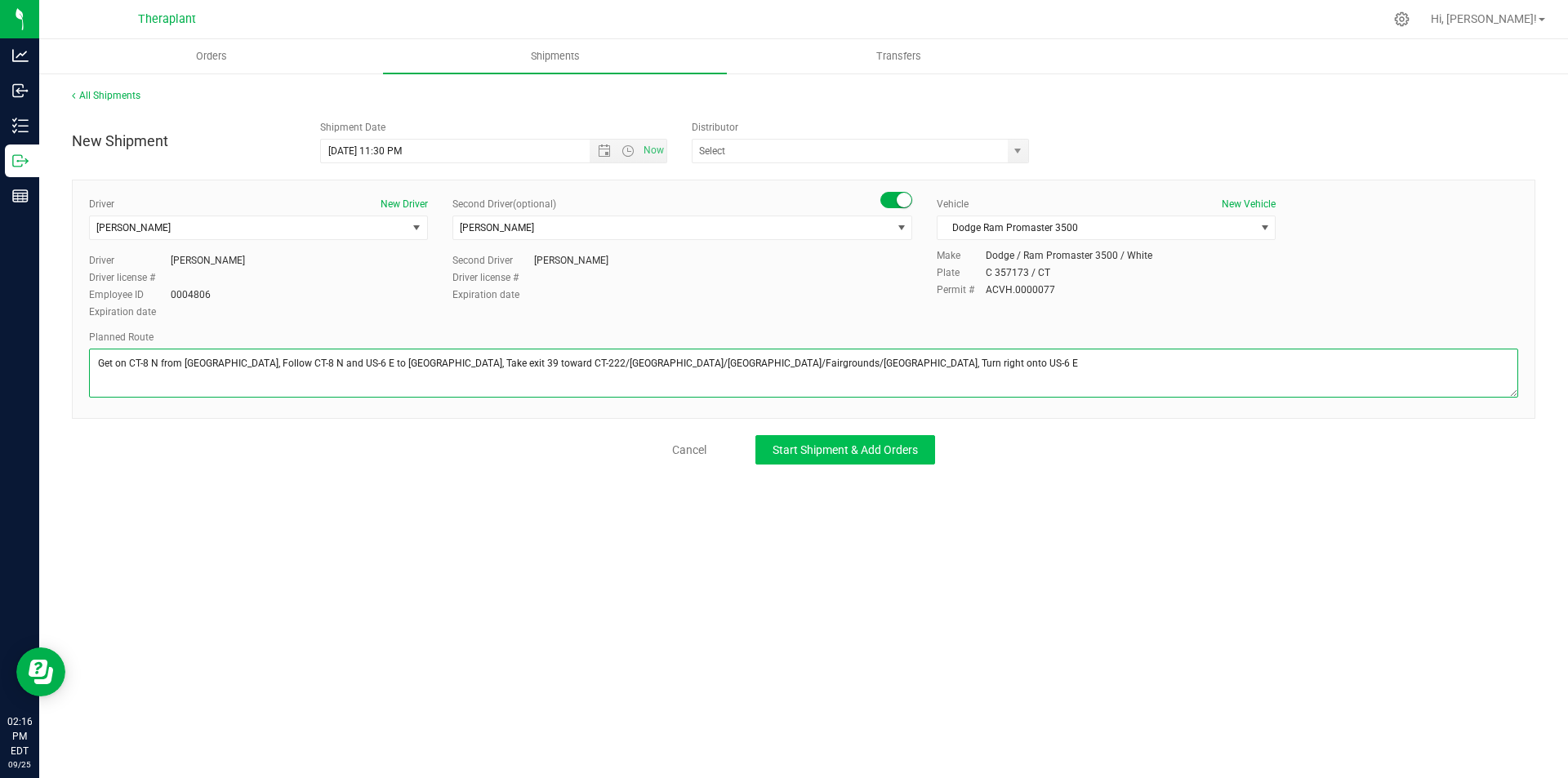
type textarea "Get on CT-8 N from [GEOGRAPHIC_DATA], Follow CT-8 N and US-6 E to [GEOGRAPHIC_D…"
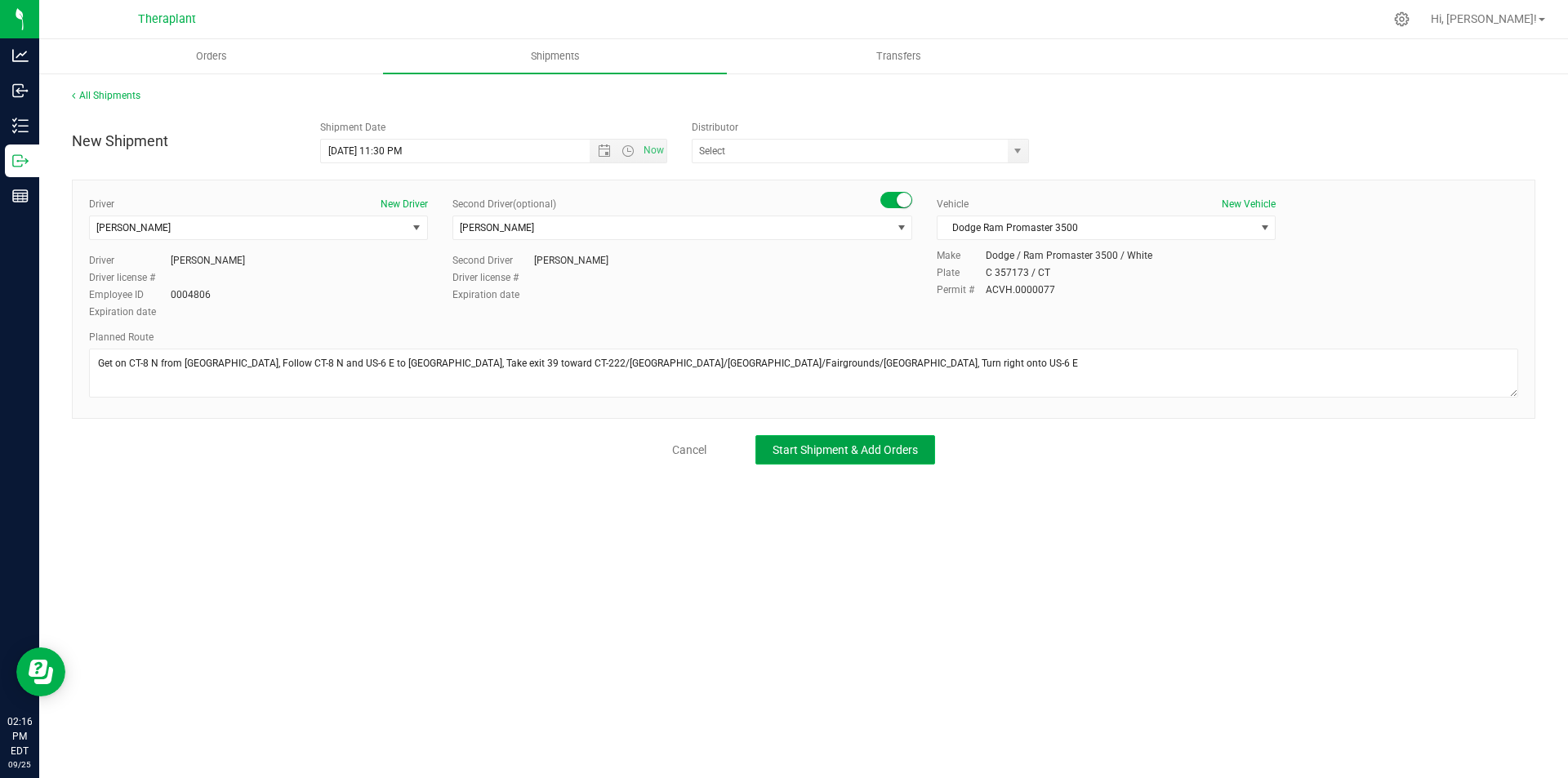
click at [839, 454] on span "Start Shipment & Add Orders" at bounding box center [845, 449] width 145 height 13
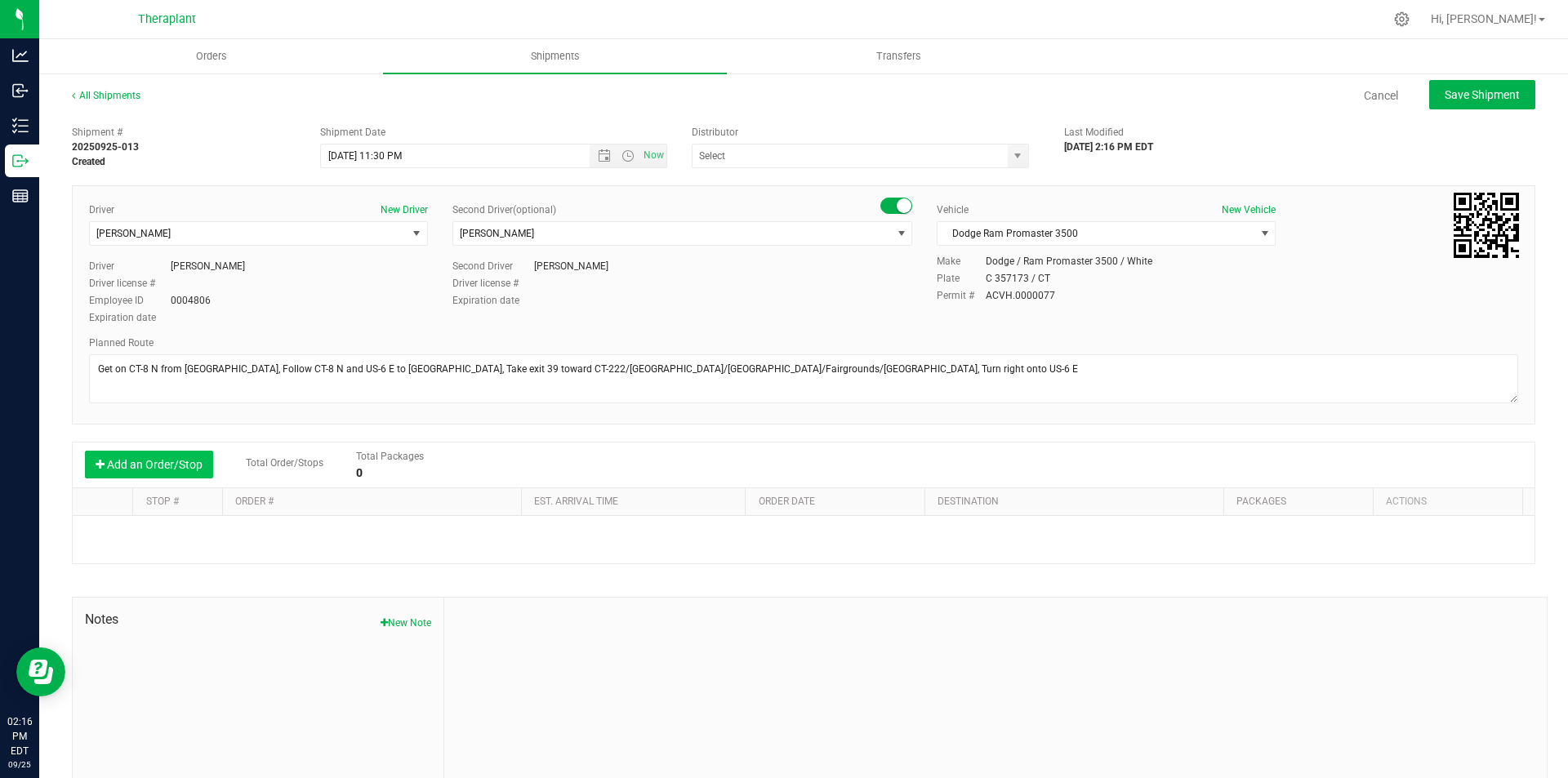
click at [176, 465] on button "Add an Order/Stop" at bounding box center [149, 464] width 128 height 28
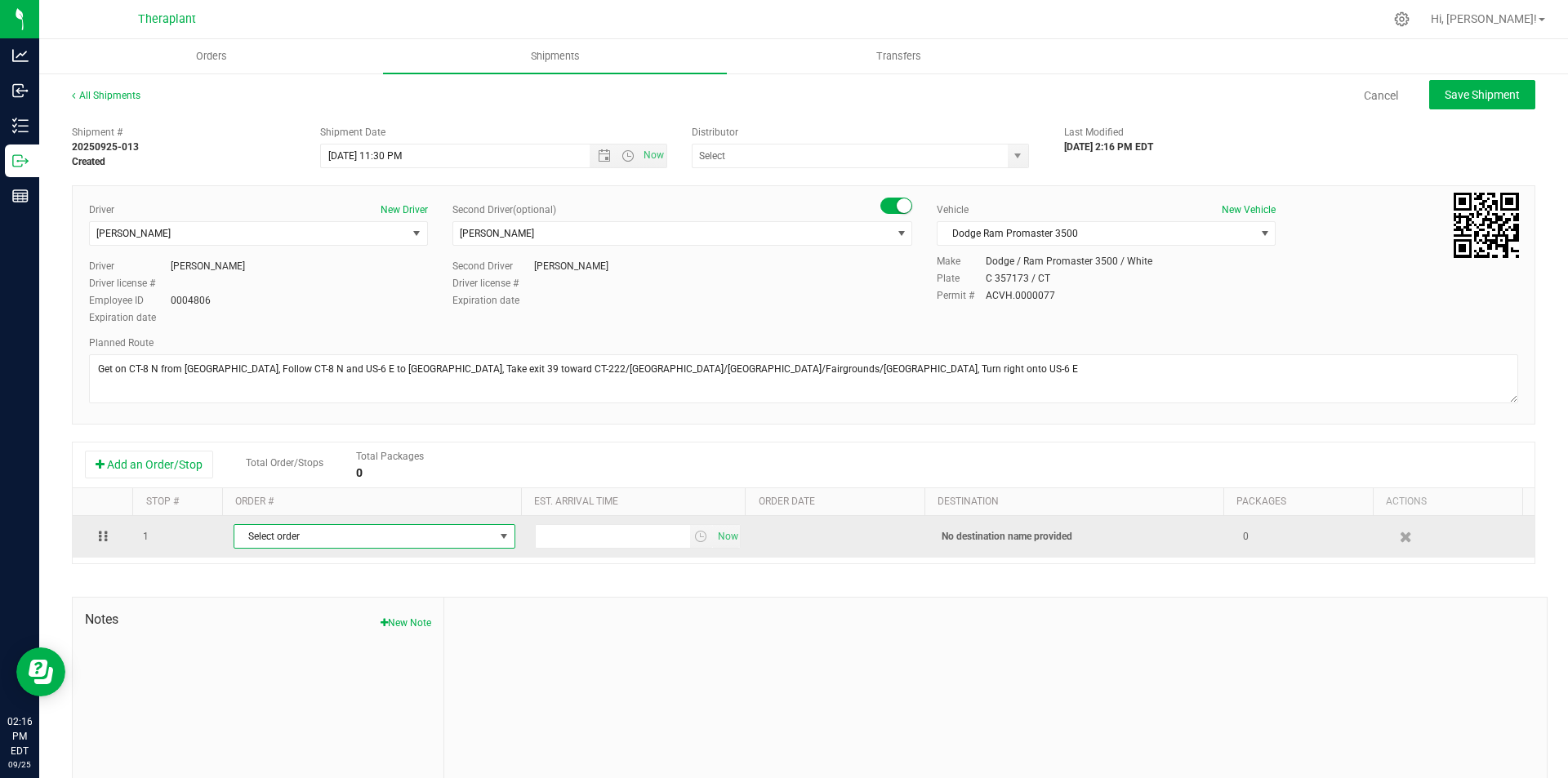
click at [371, 538] on span "Select order" at bounding box center [364, 536] width 259 height 23
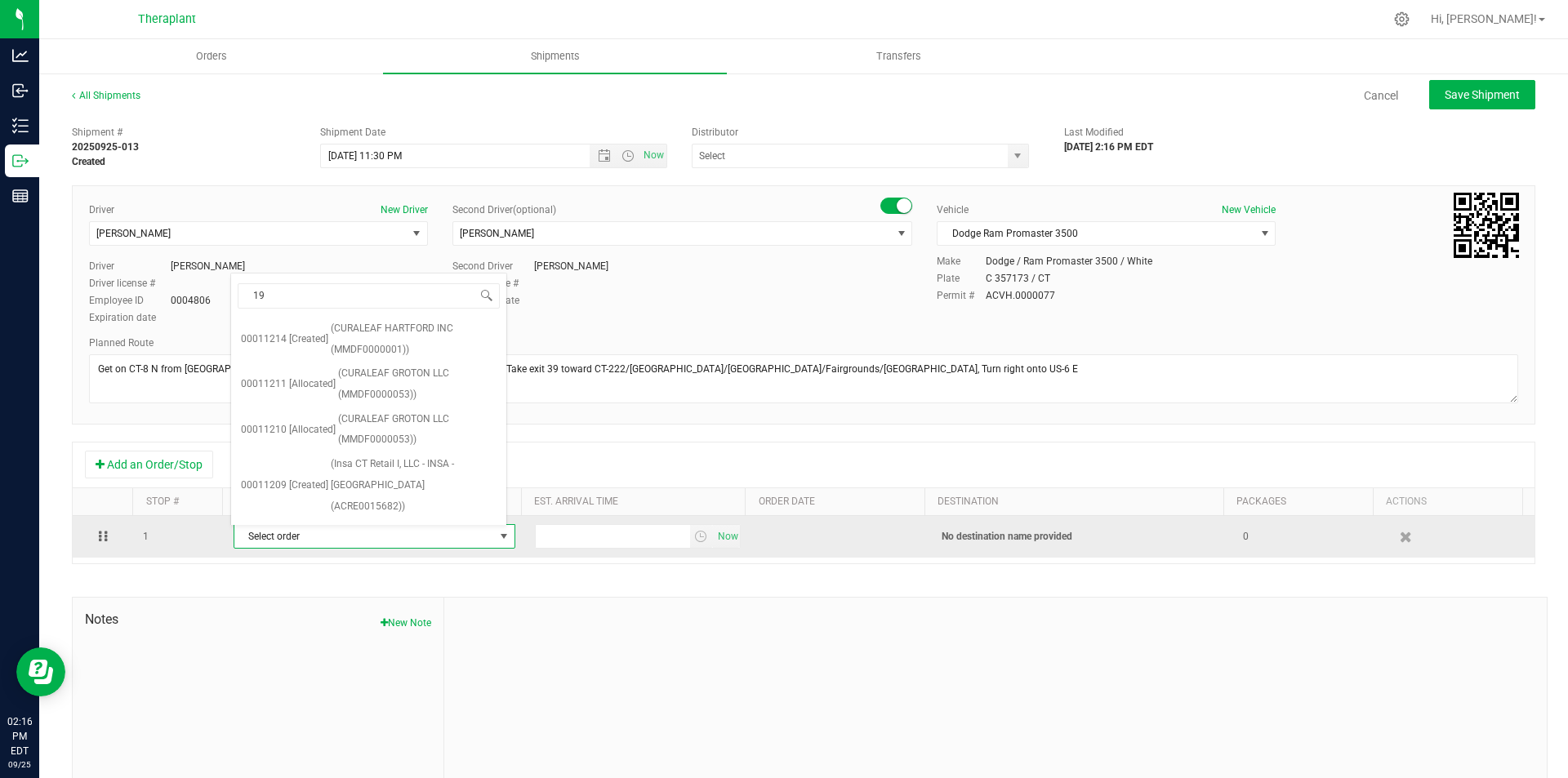
type input "198"
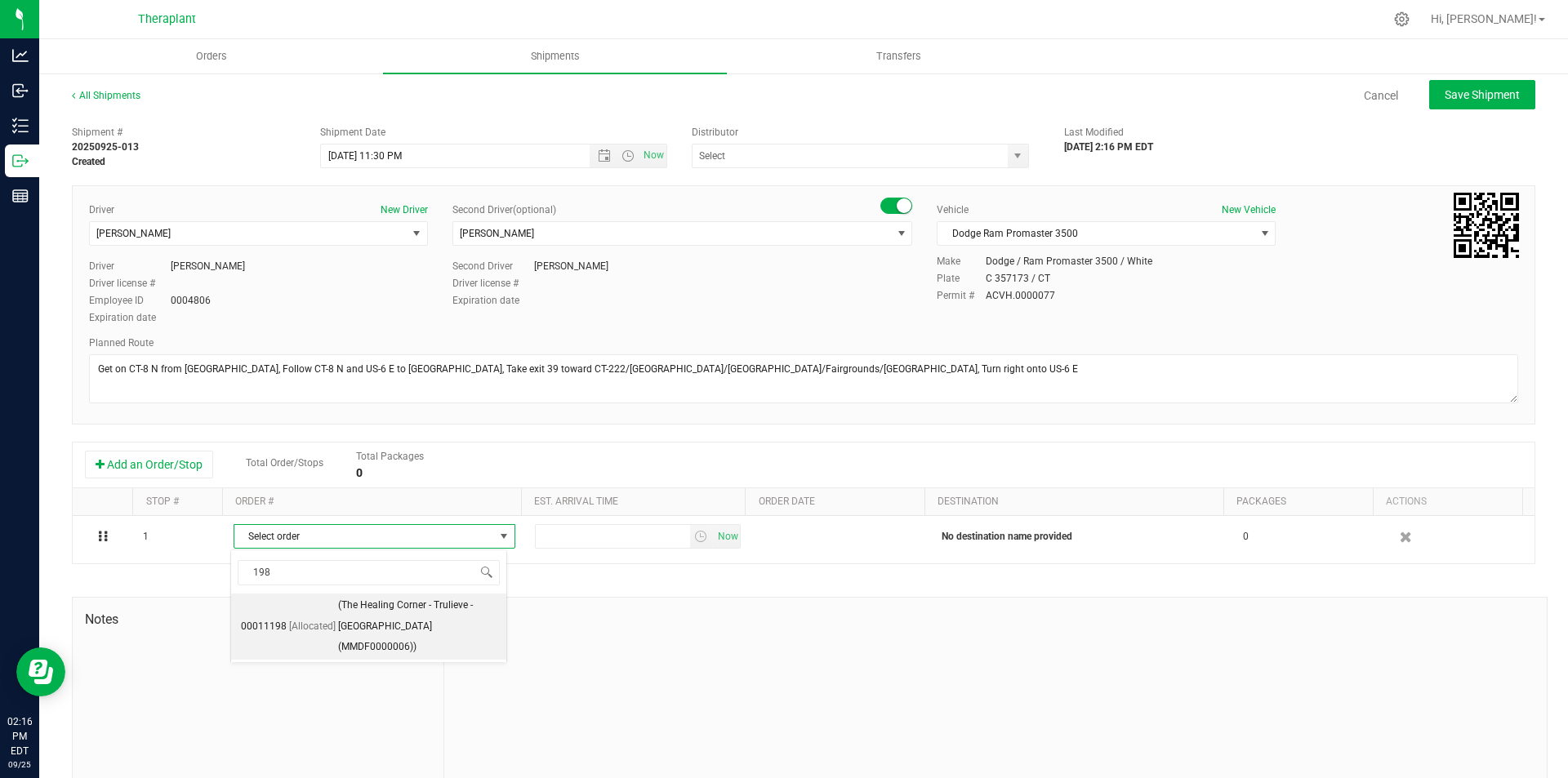
click at [393, 610] on span "(The Healing Corner - Trulieve - [GEOGRAPHIC_DATA] (MMDF0000006))" at bounding box center [417, 626] width 159 height 63
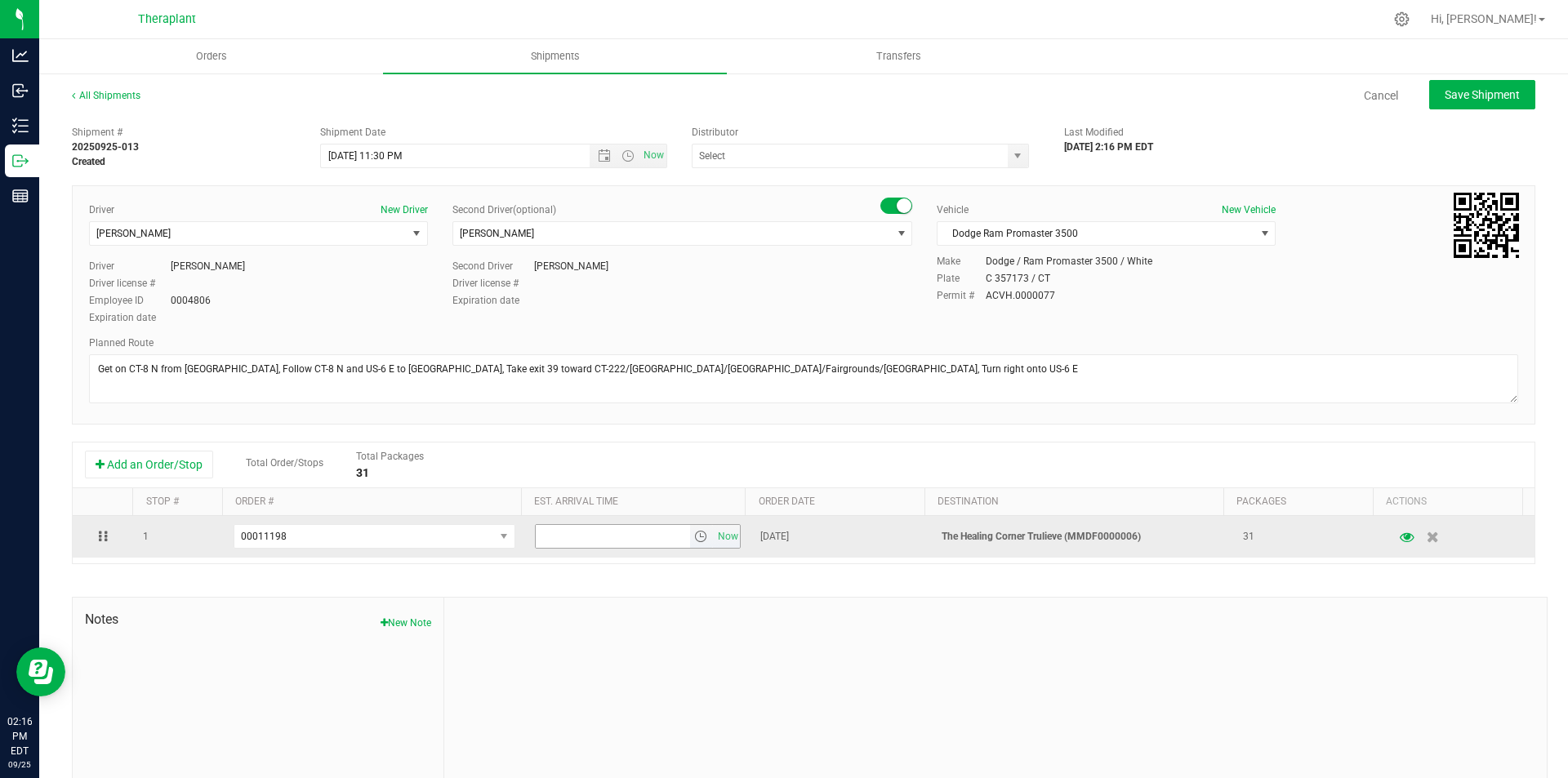
click at [720, 523] on td "Now" at bounding box center [638, 537] width 226 height 42
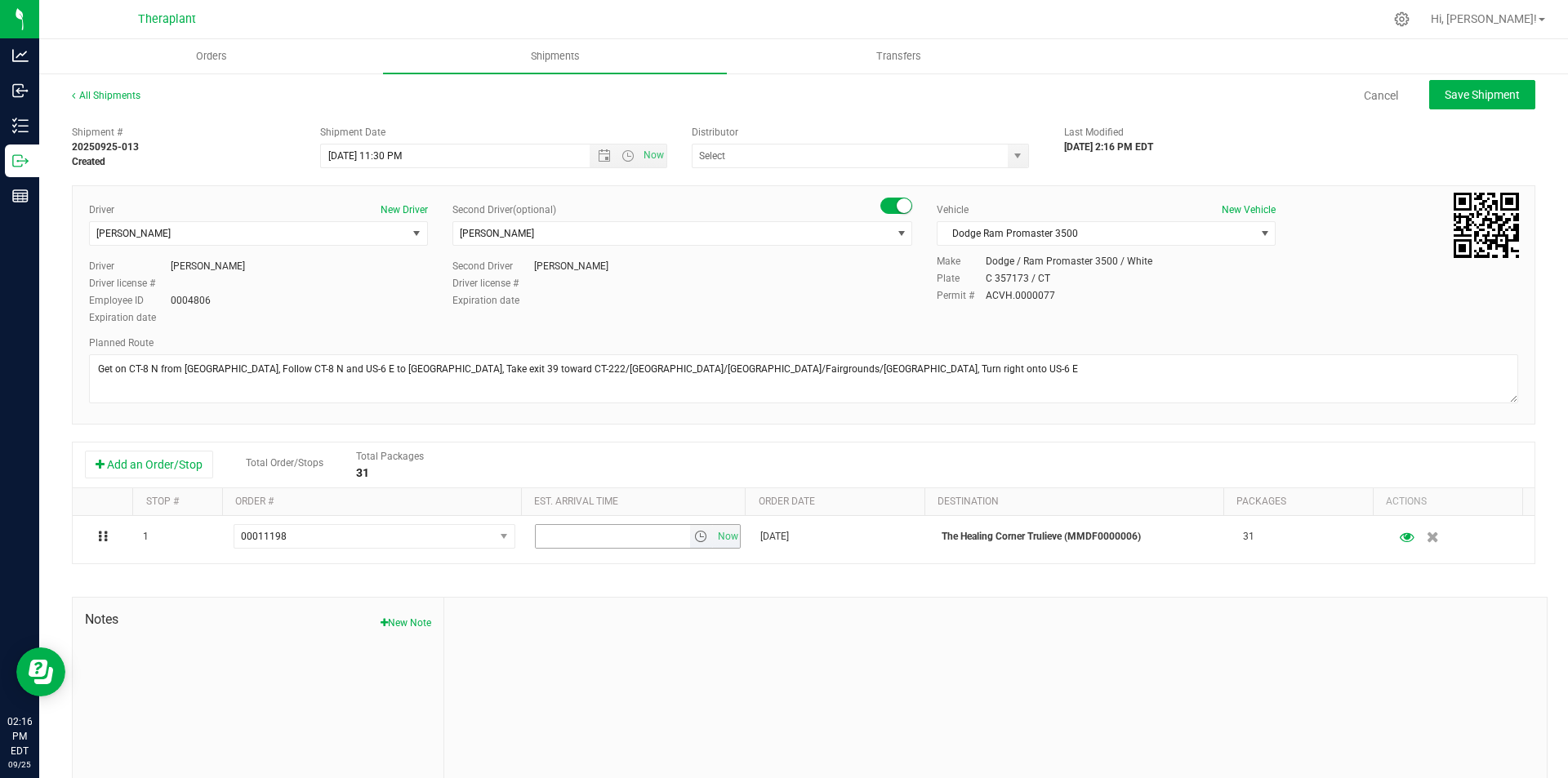
click at [718, 539] on span "Now" at bounding box center [728, 536] width 28 height 24
click at [1451, 98] on span "Save Shipment" at bounding box center [1482, 95] width 75 height 13
type input "[DATE] 3:30 AM"
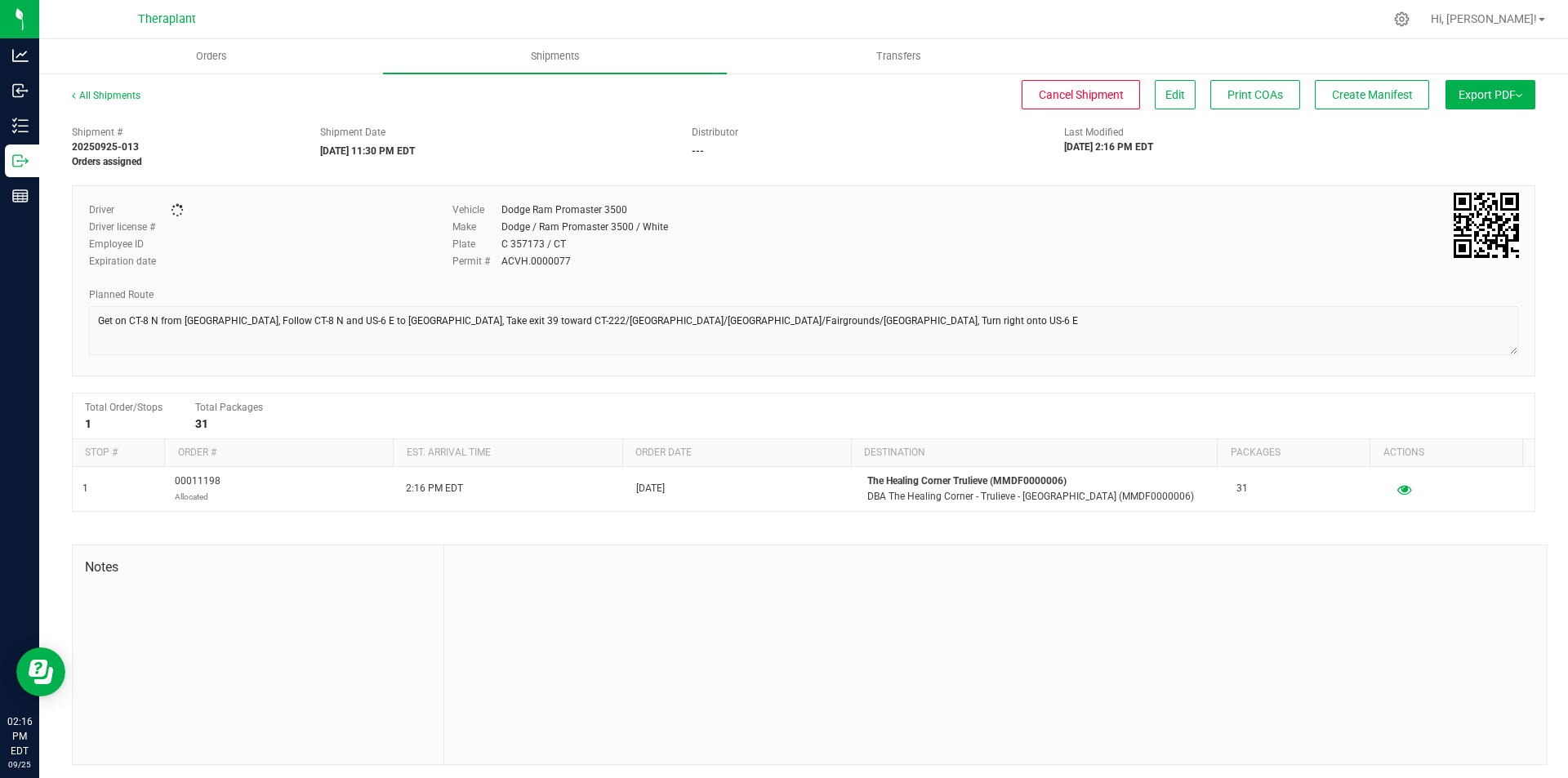
click at [1382, 90] on span "Create Manifest" at bounding box center [1372, 95] width 81 height 13
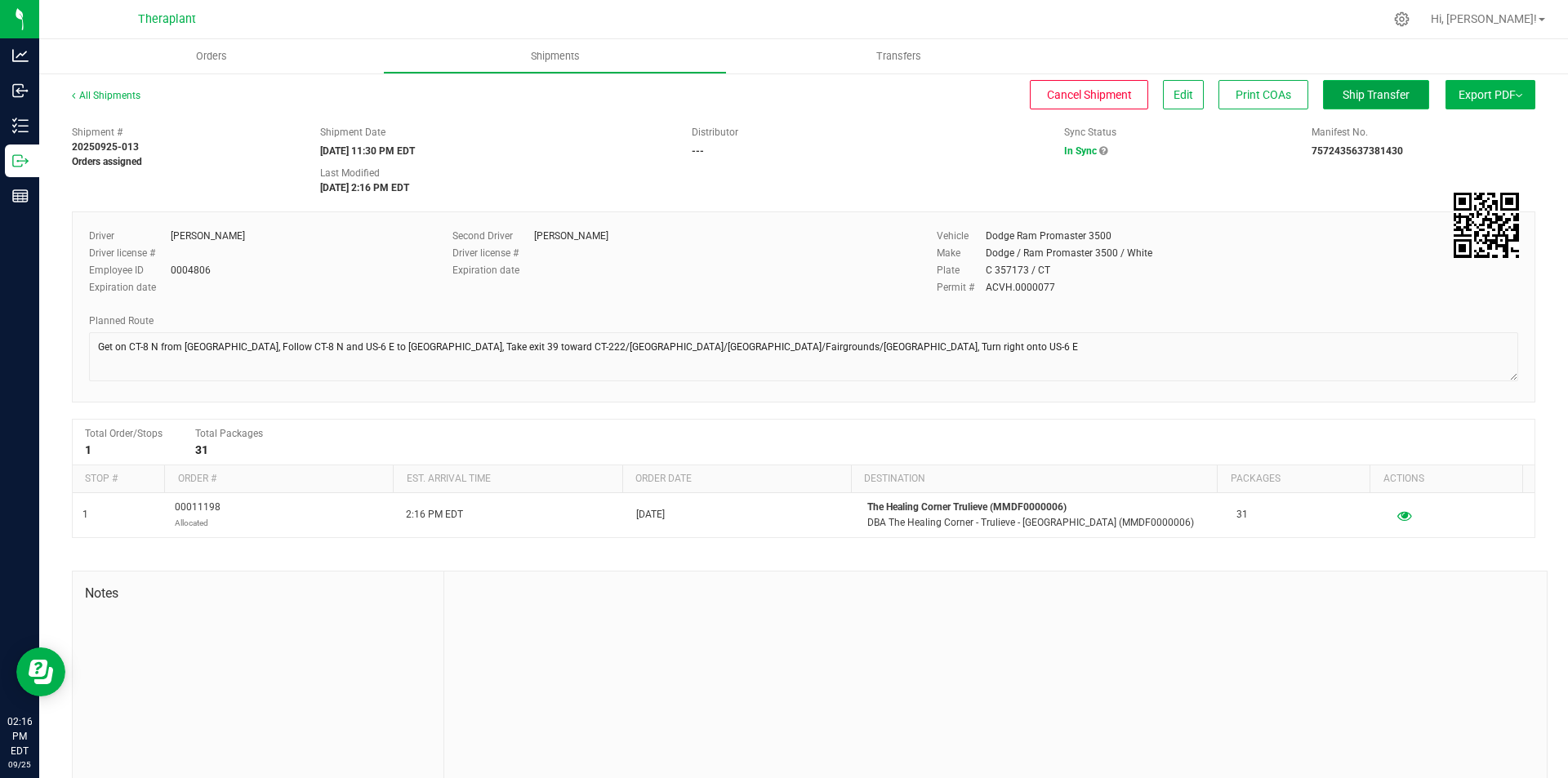
click at [1323, 101] on button "Ship Transfer" at bounding box center [1375, 95] width 106 height 30
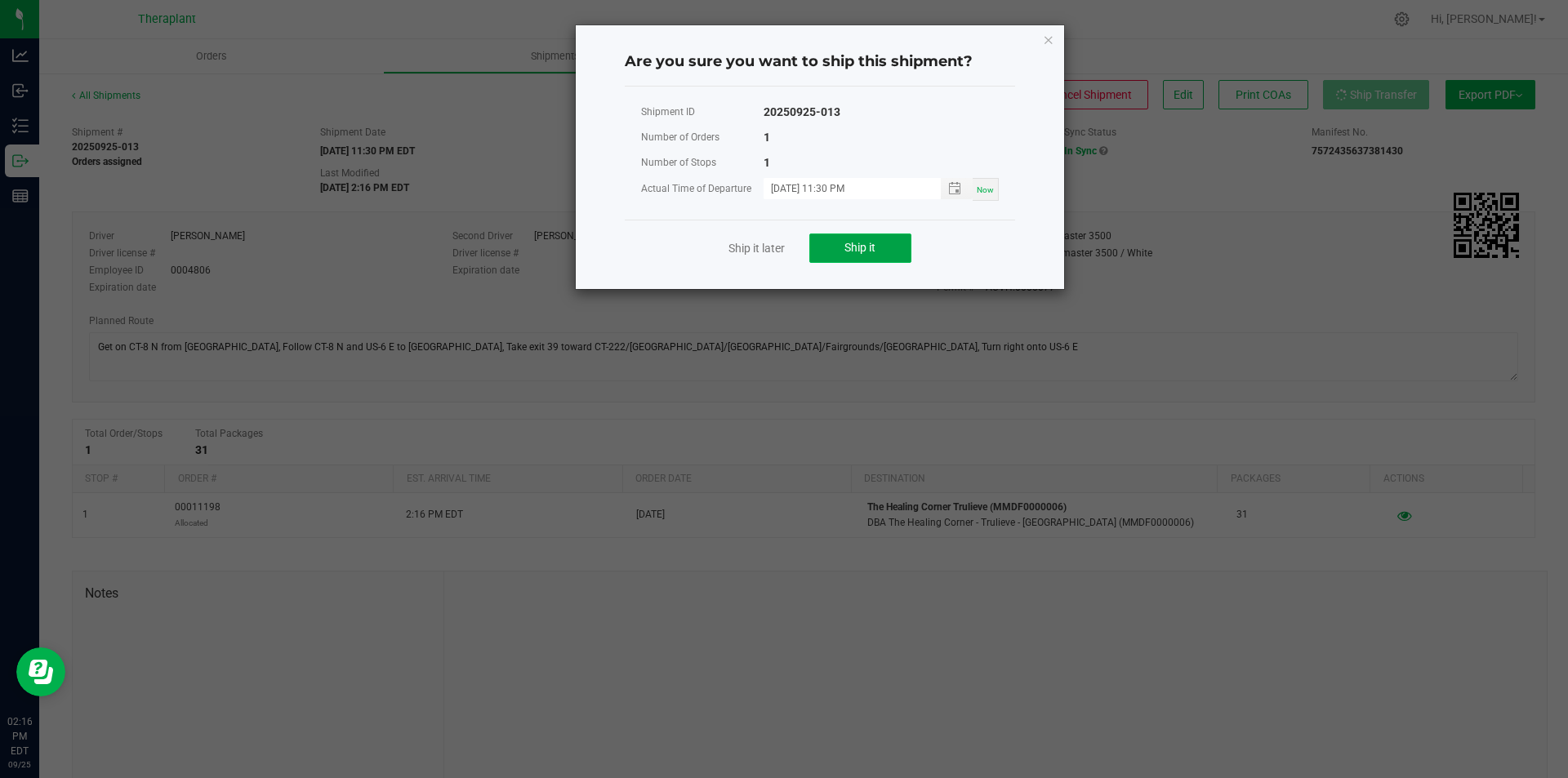
click at [898, 257] on button "Ship it" at bounding box center [860, 249] width 102 height 30
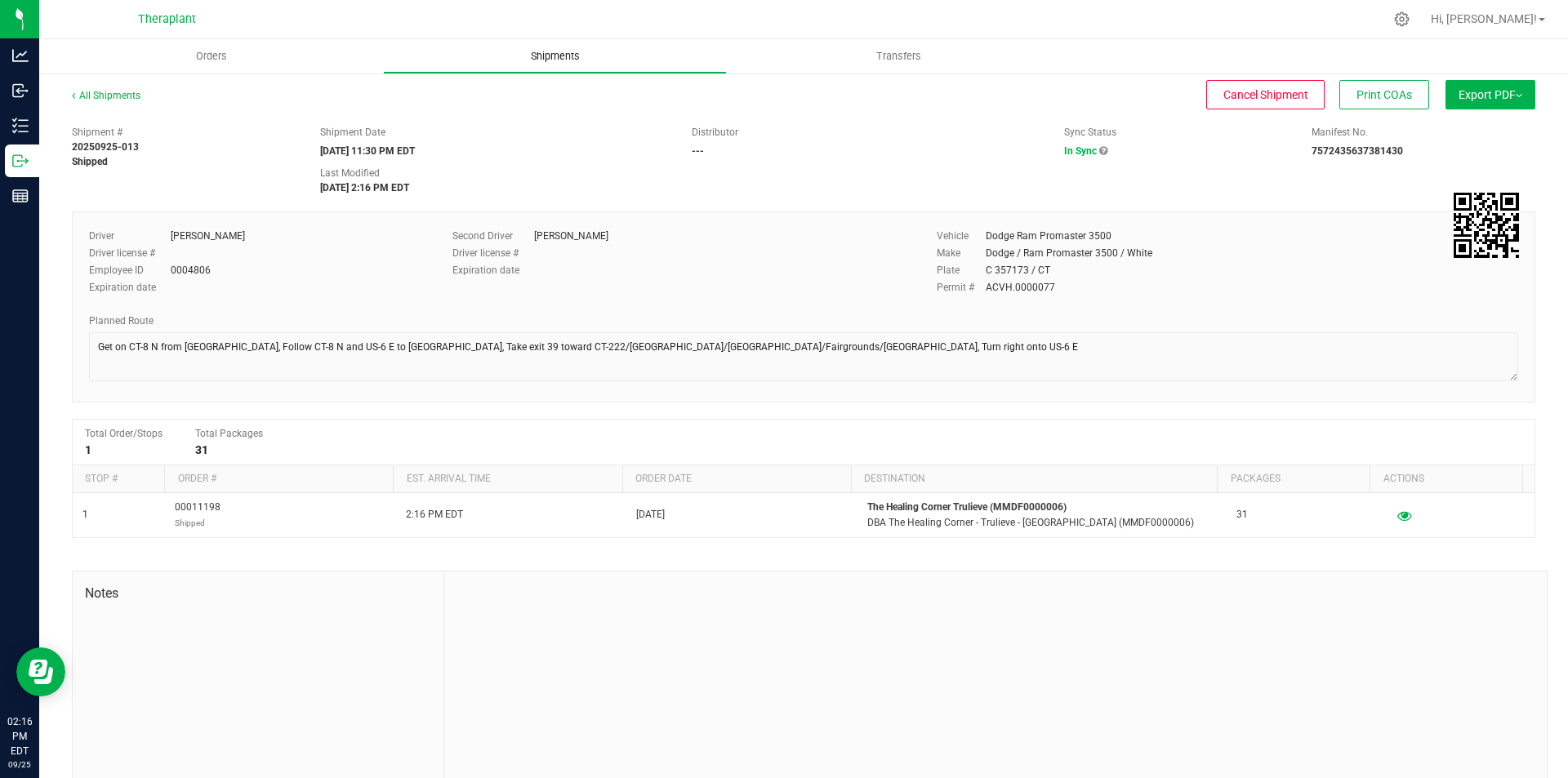
click at [617, 57] on uib-tab-heading "Shipments" at bounding box center [554, 56] width 343 height 32
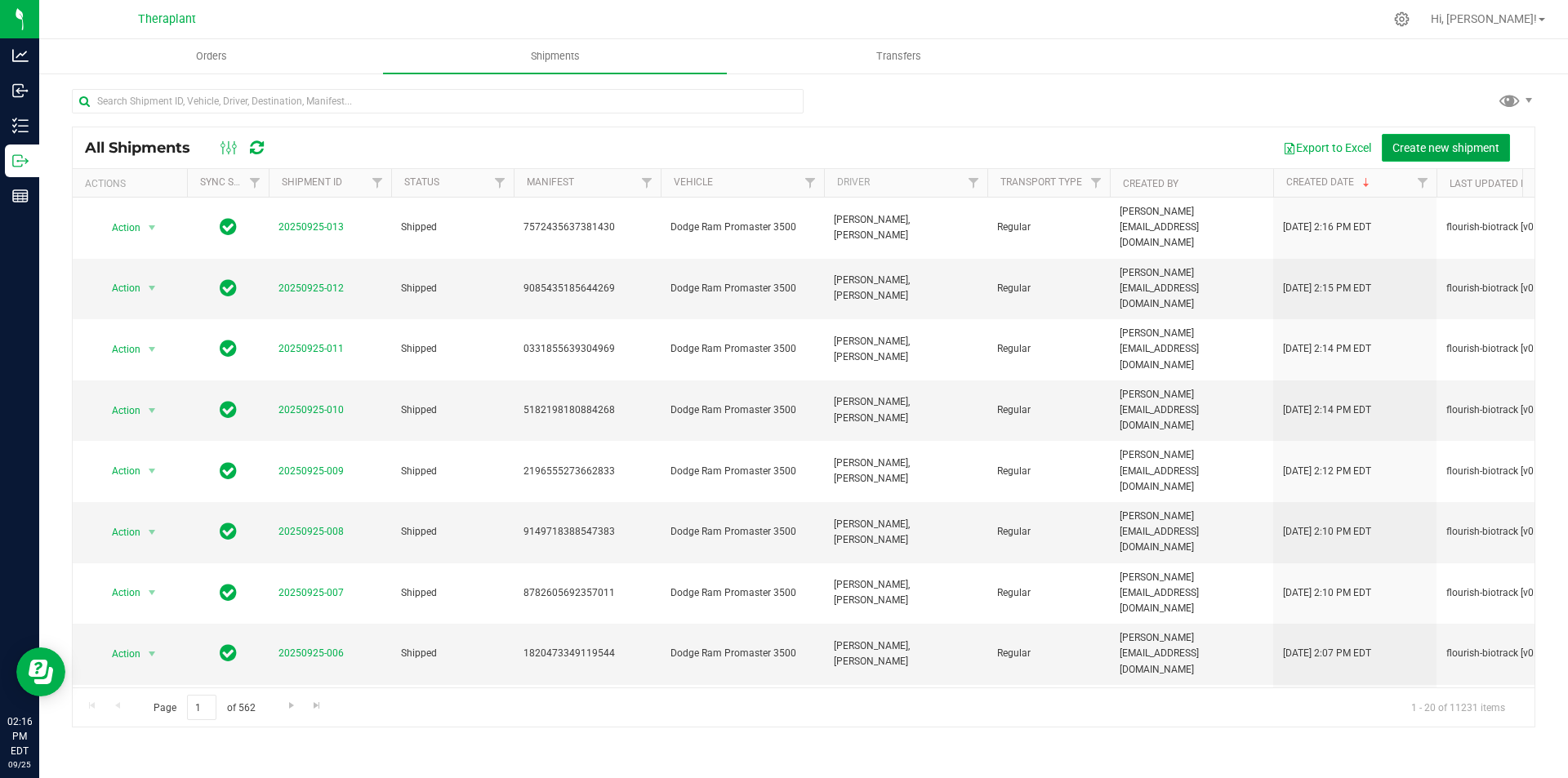
click at [1414, 147] on span "Create new shipment" at bounding box center [1445, 147] width 107 height 13
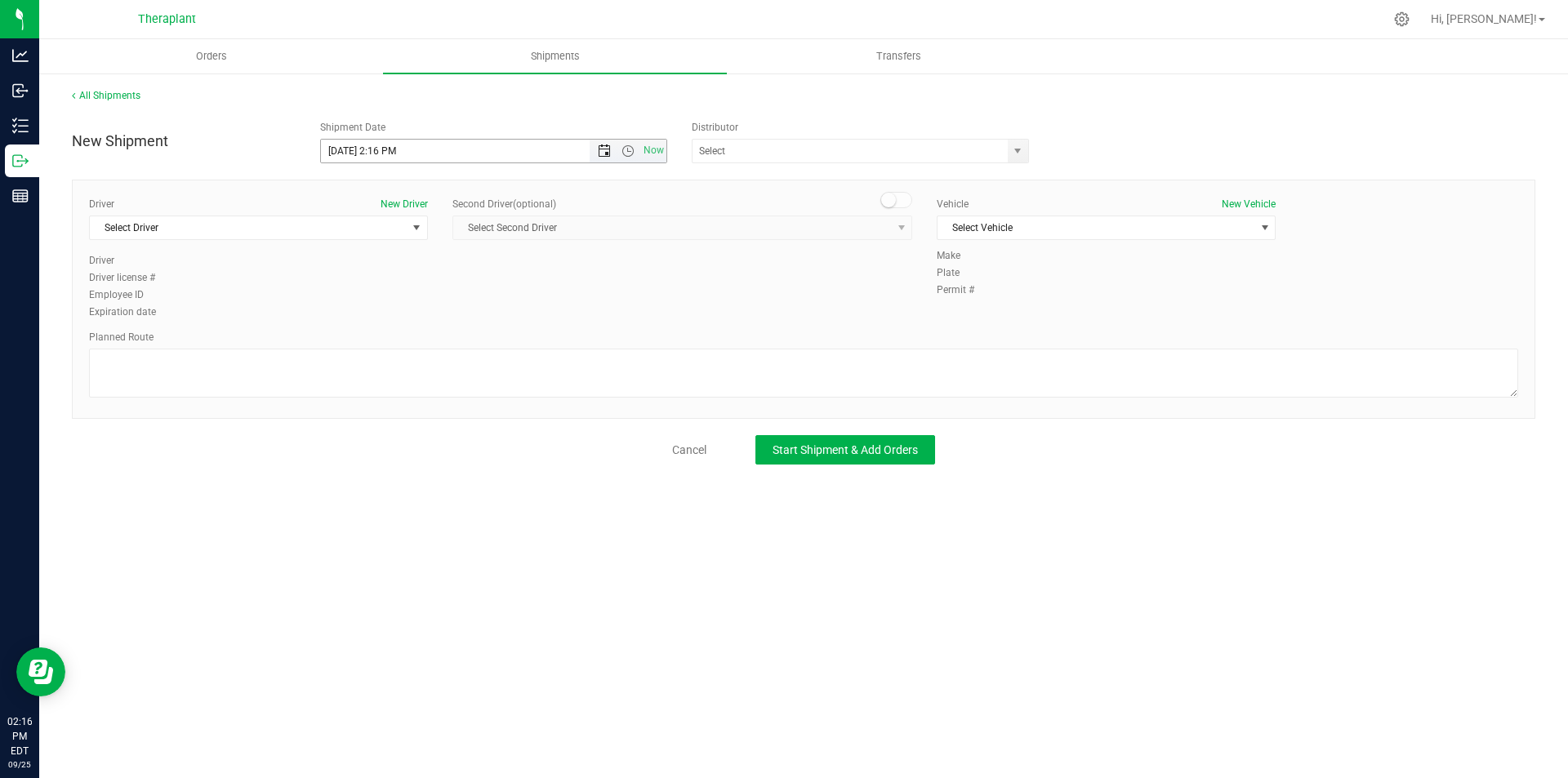
click at [605, 151] on span "Open the date view" at bounding box center [604, 151] width 13 height 13
click at [460, 313] on link "26" at bounding box center [453, 317] width 24 height 25
click at [631, 153] on span "Open the time view" at bounding box center [627, 151] width 13 height 13
click at [537, 335] on div "Planned Route" at bounding box center [803, 337] width 1429 height 15
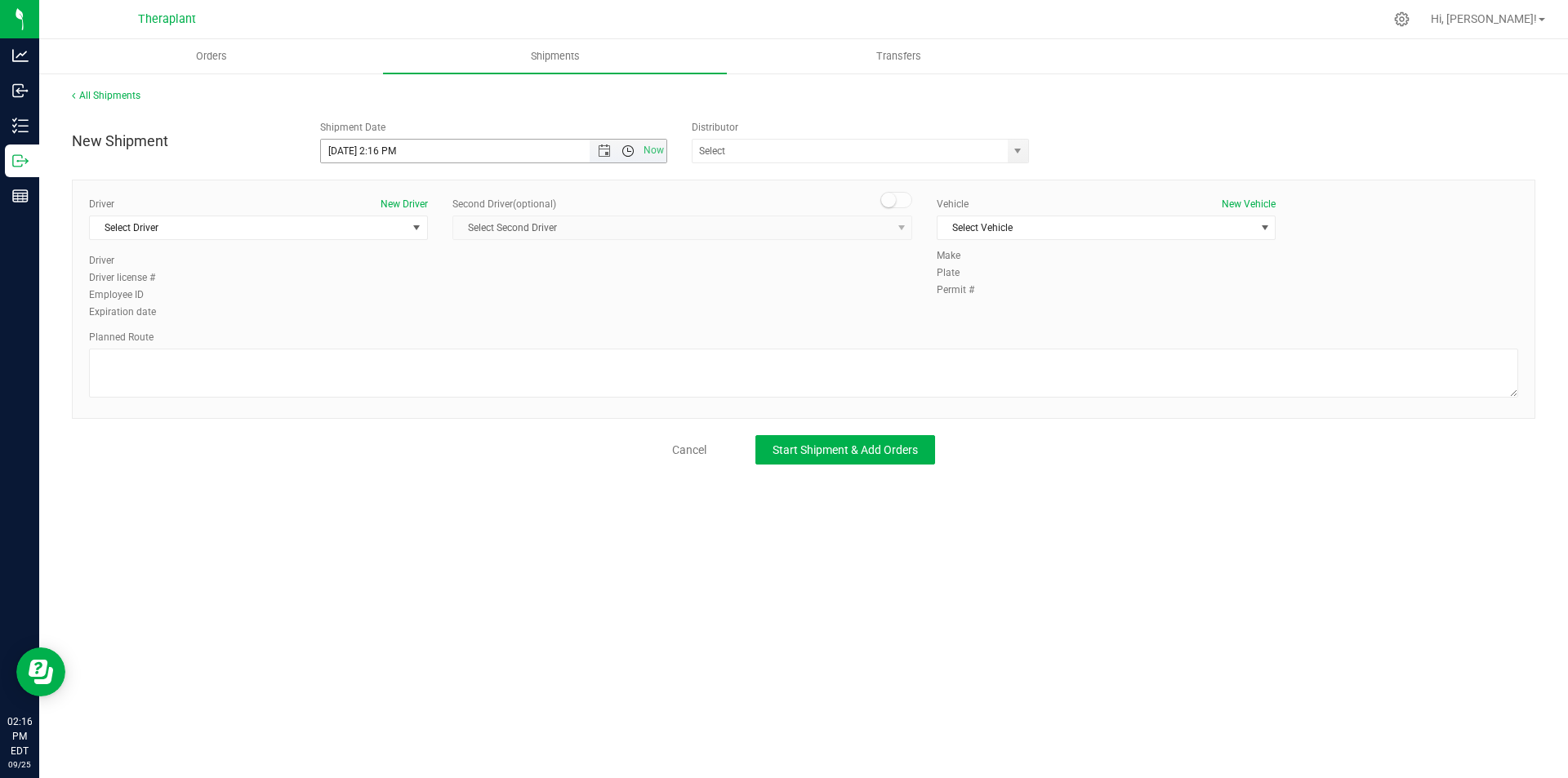
click at [624, 148] on span "Open the time view" at bounding box center [627, 151] width 13 height 13
click at [477, 323] on li "11:30 PM" at bounding box center [492, 322] width 344 height 21
type input "[DATE] 11:30 PM"
click at [162, 214] on div "Driver New Driver Select Driver Select Driver [PERSON_NAME] [PERSON_NAME] Not A…" at bounding box center [258, 225] width 339 height 56
click at [161, 223] on span "Select Driver" at bounding box center [249, 228] width 317 height 23
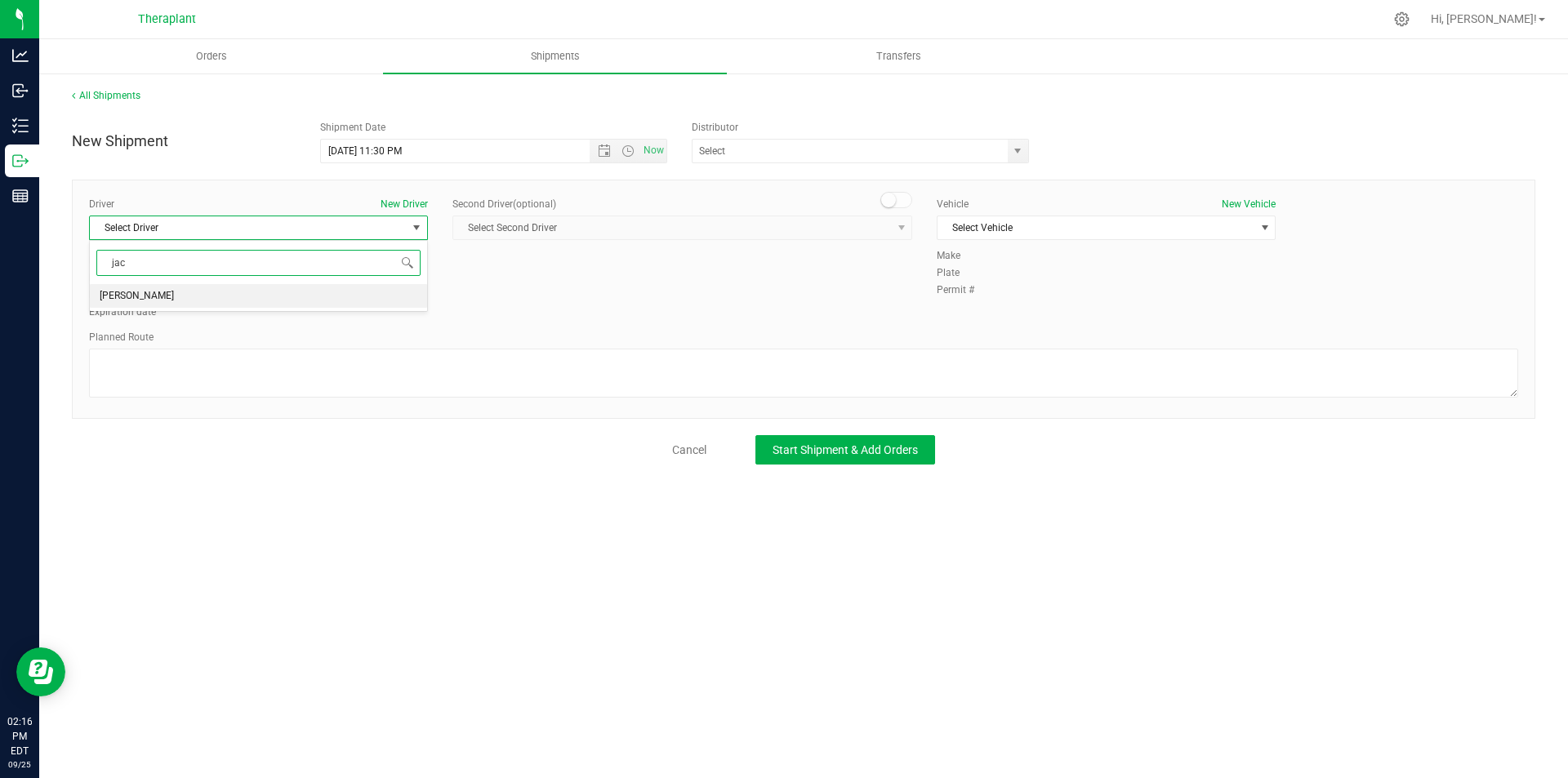
click at [167, 294] on span "[PERSON_NAME]" at bounding box center [137, 296] width 74 height 21
type input "jac"
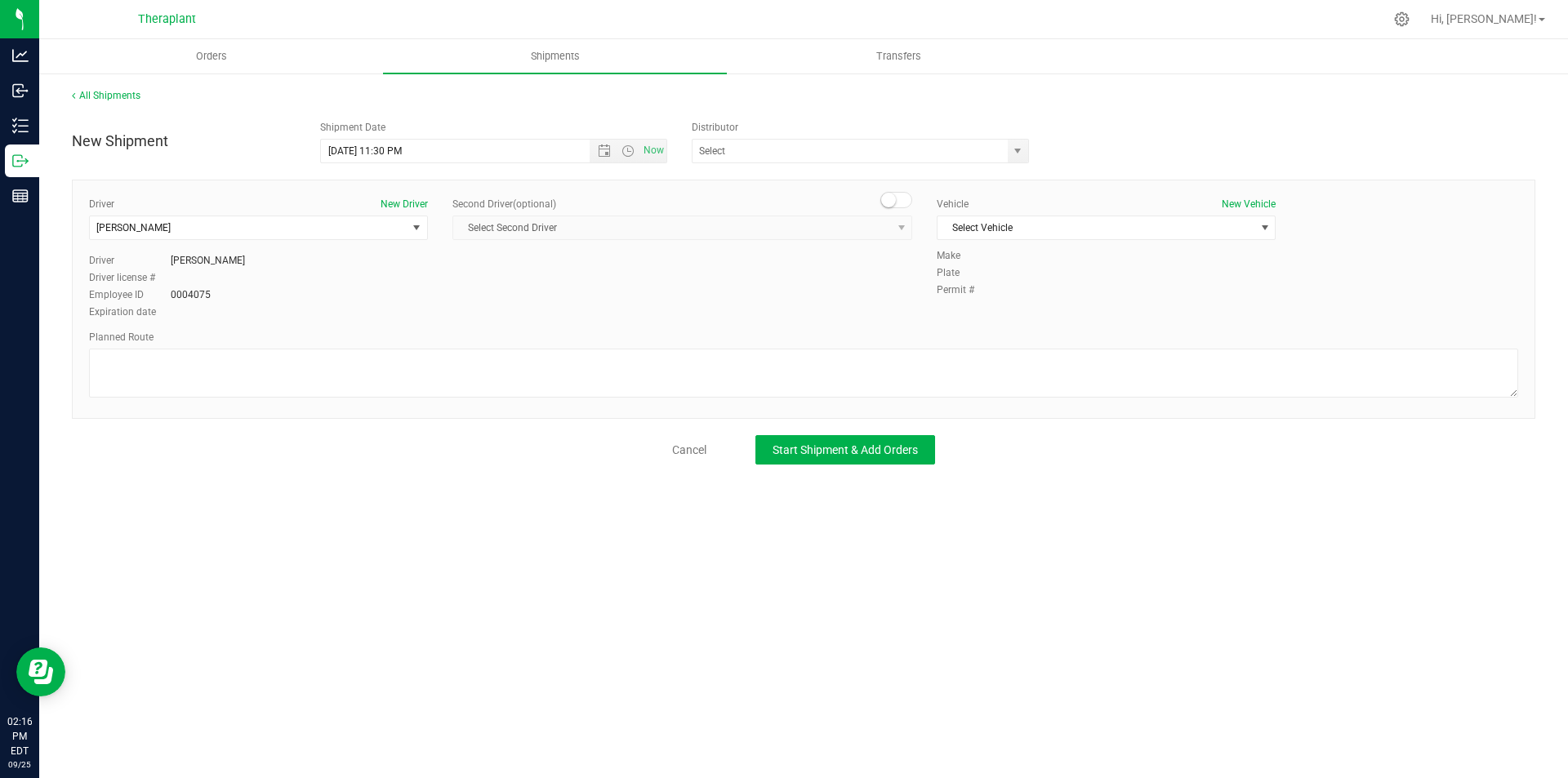
click at [906, 200] on span at bounding box center [896, 200] width 32 height 17
click at [868, 220] on span "Select Second Driver" at bounding box center [672, 228] width 438 height 23
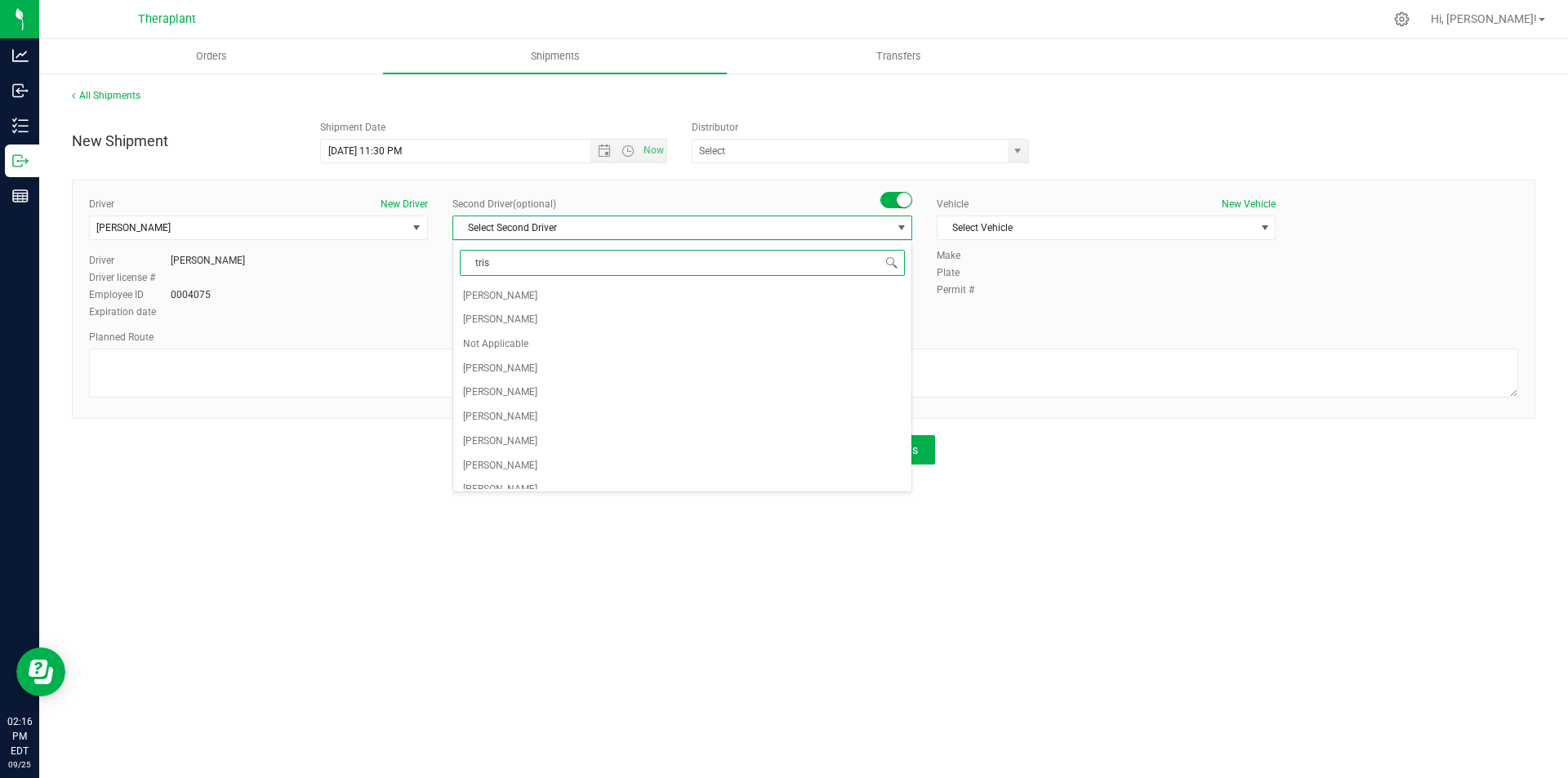
type input "trist"
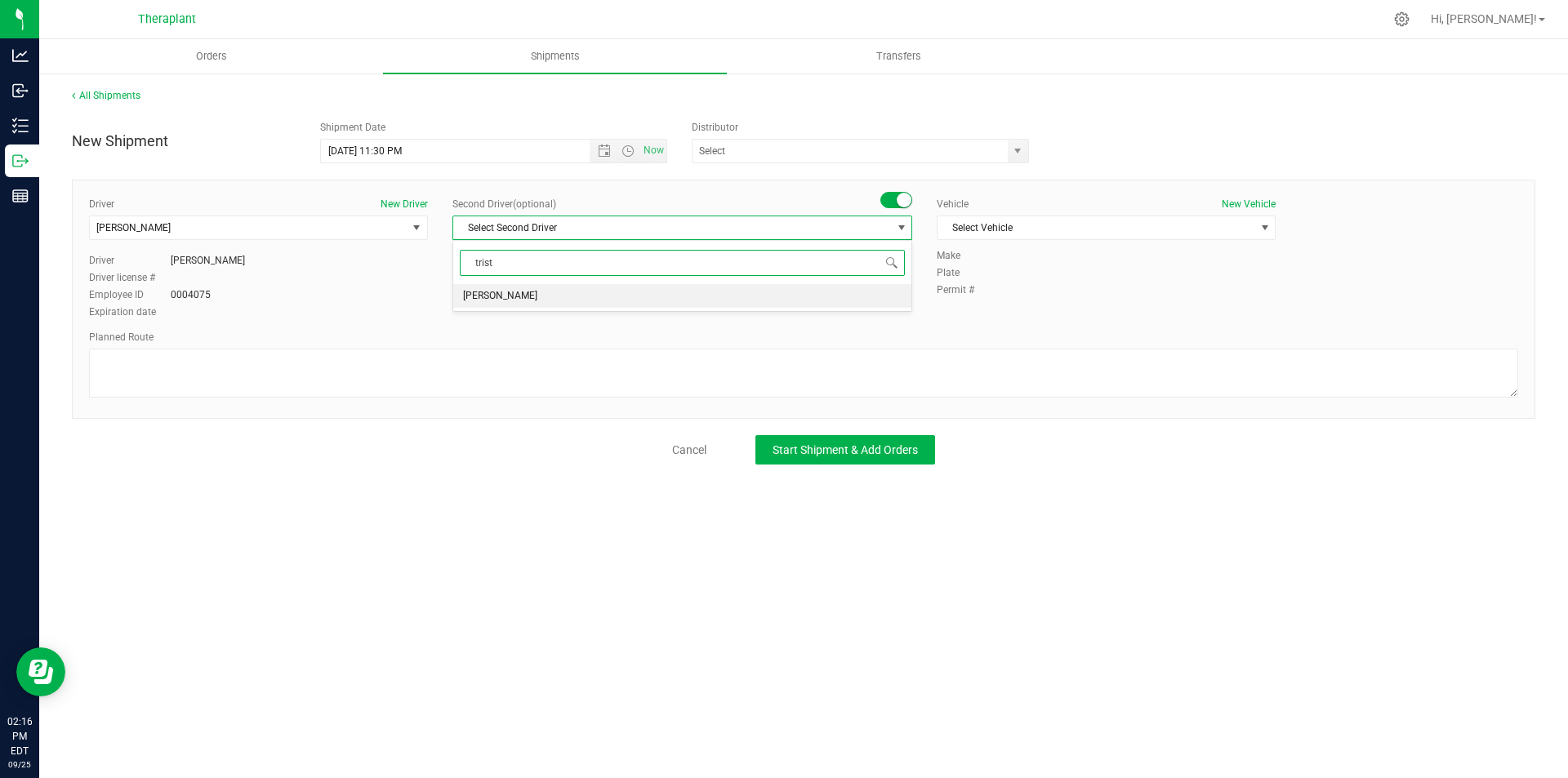
click at [751, 299] on li "[PERSON_NAME]" at bounding box center [682, 296] width 458 height 25
click at [1041, 231] on span "Select Vehicle" at bounding box center [1096, 228] width 317 height 23
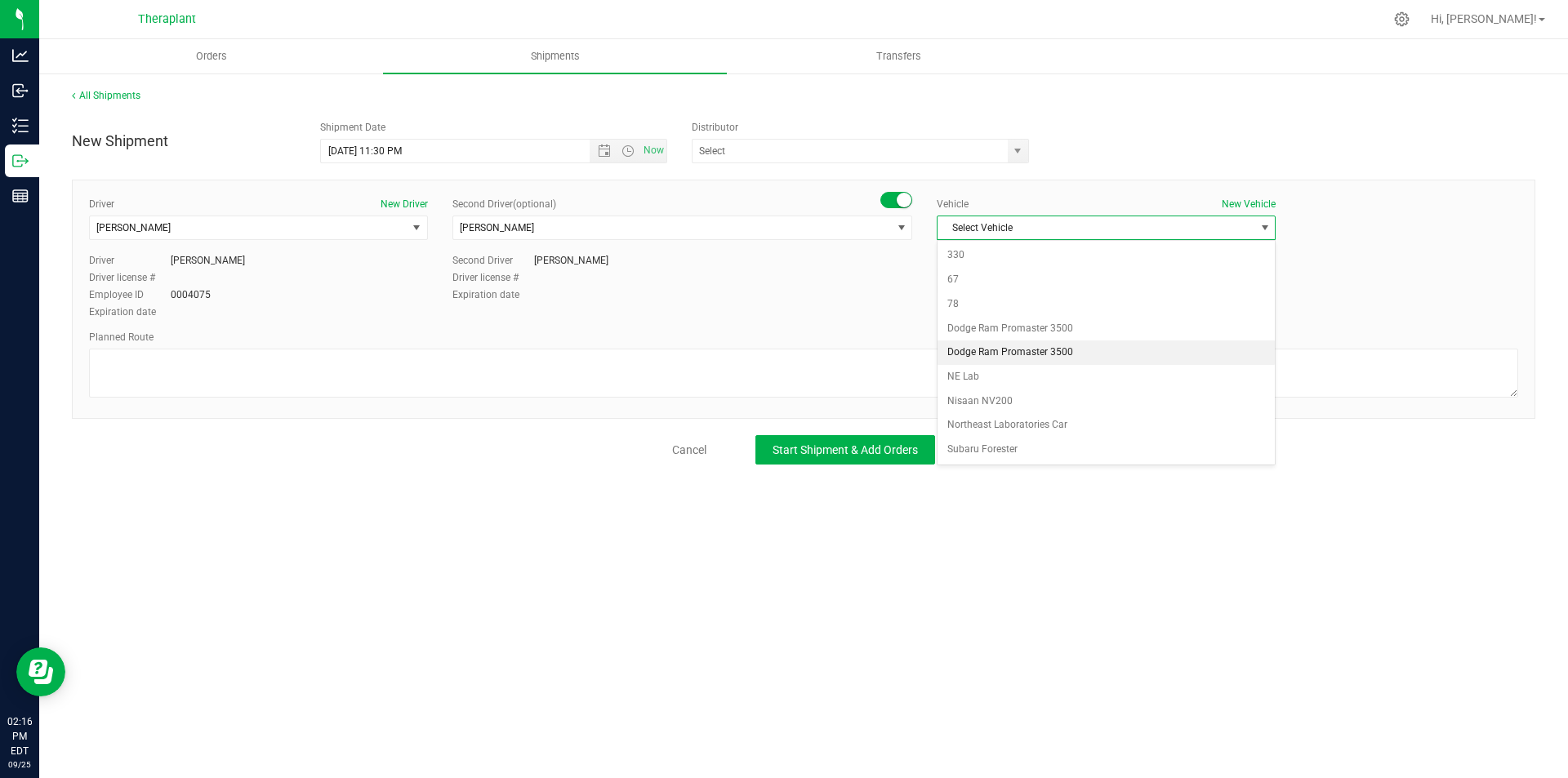
click at [1009, 354] on li "Dodge Ram Promaster 3500" at bounding box center [1105, 353] width 337 height 25
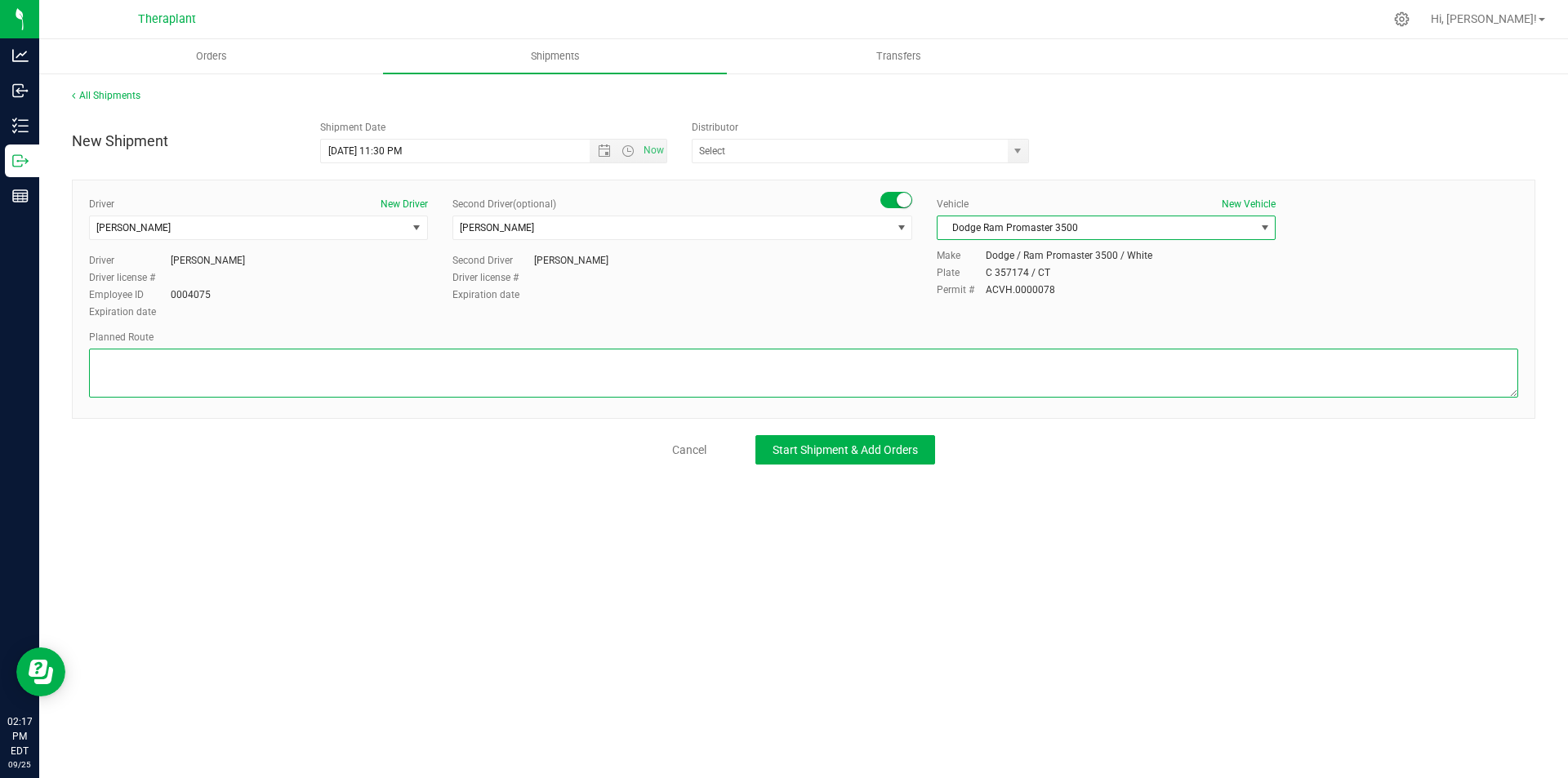
click at [299, 373] on textarea at bounding box center [803, 373] width 1429 height 49
paste textarea "Get on CT-8 S from CT-262, Follow I-84 E to CT-74 E in [GEOGRAPHIC_DATA]. Take …"
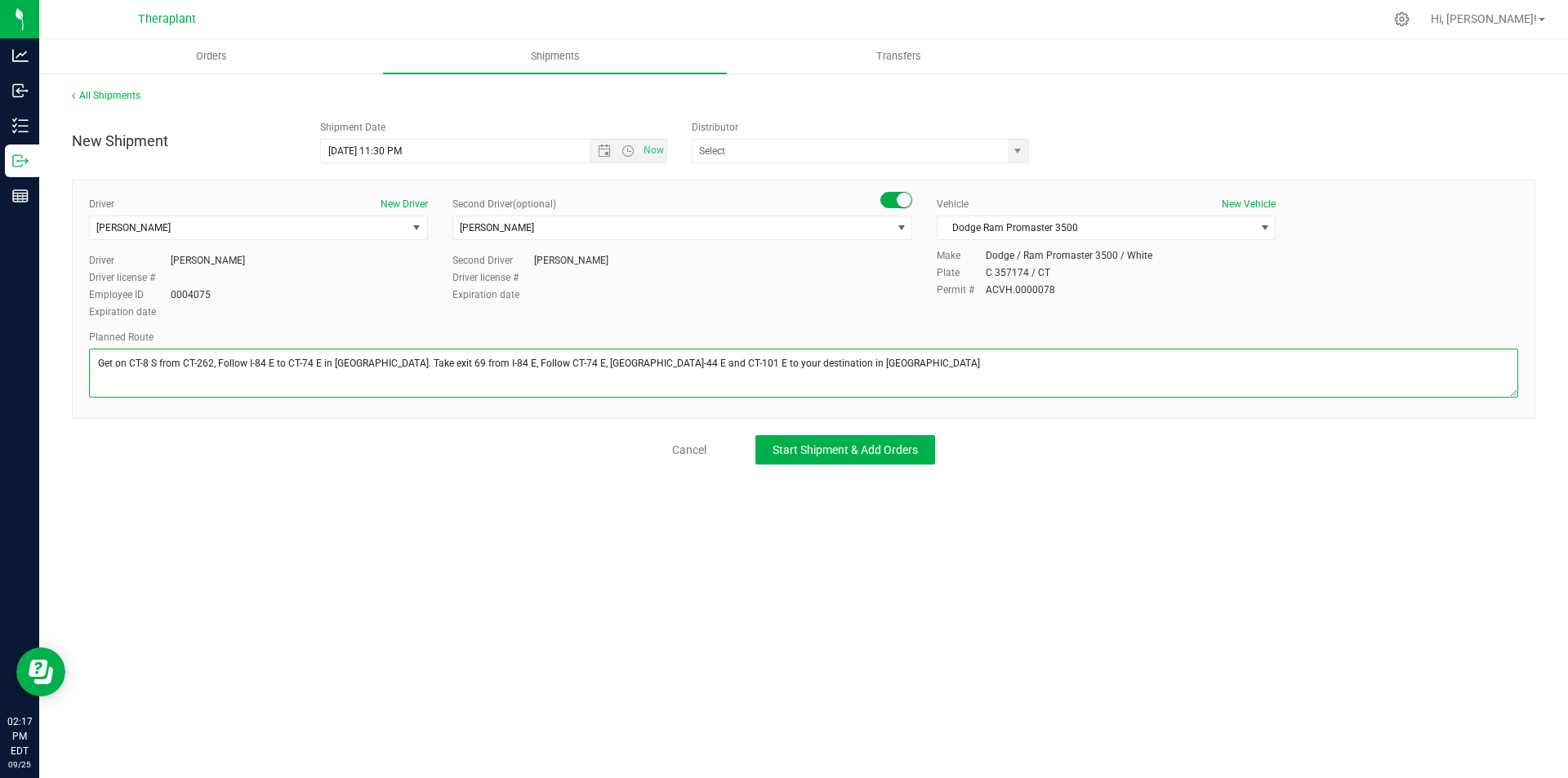
type textarea "Get on CT-8 S from CT-262, Follow I-84 E to CT-74 E in [GEOGRAPHIC_DATA]. Take …"
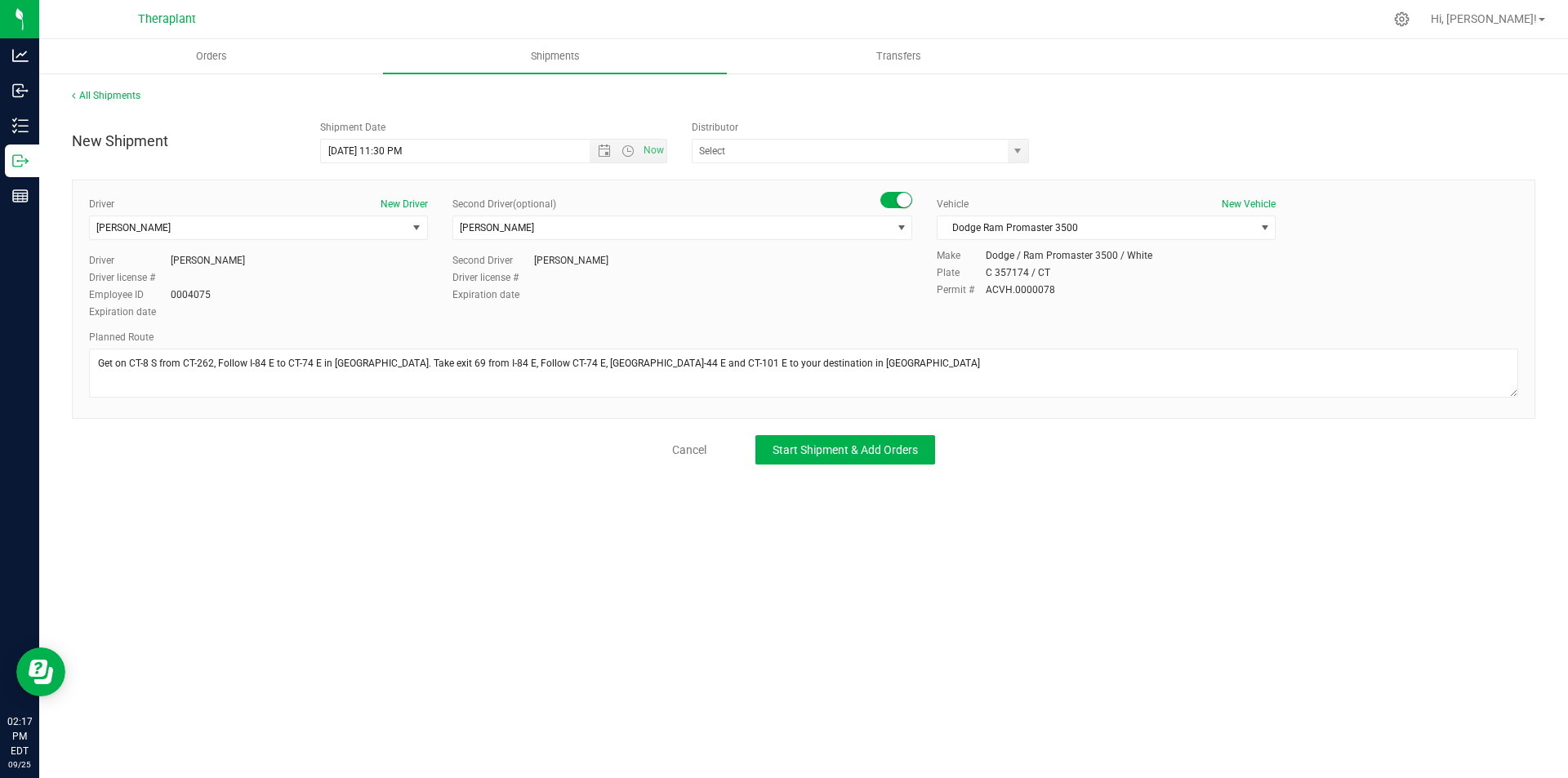
click at [867, 465] on div "All Shipments New Shipment Shipment Date [DATE] 11:30 PM Now Distributor Analyt…" at bounding box center [803, 276] width 1529 height 409
click at [863, 456] on span "Start Shipment & Add Orders" at bounding box center [845, 449] width 145 height 13
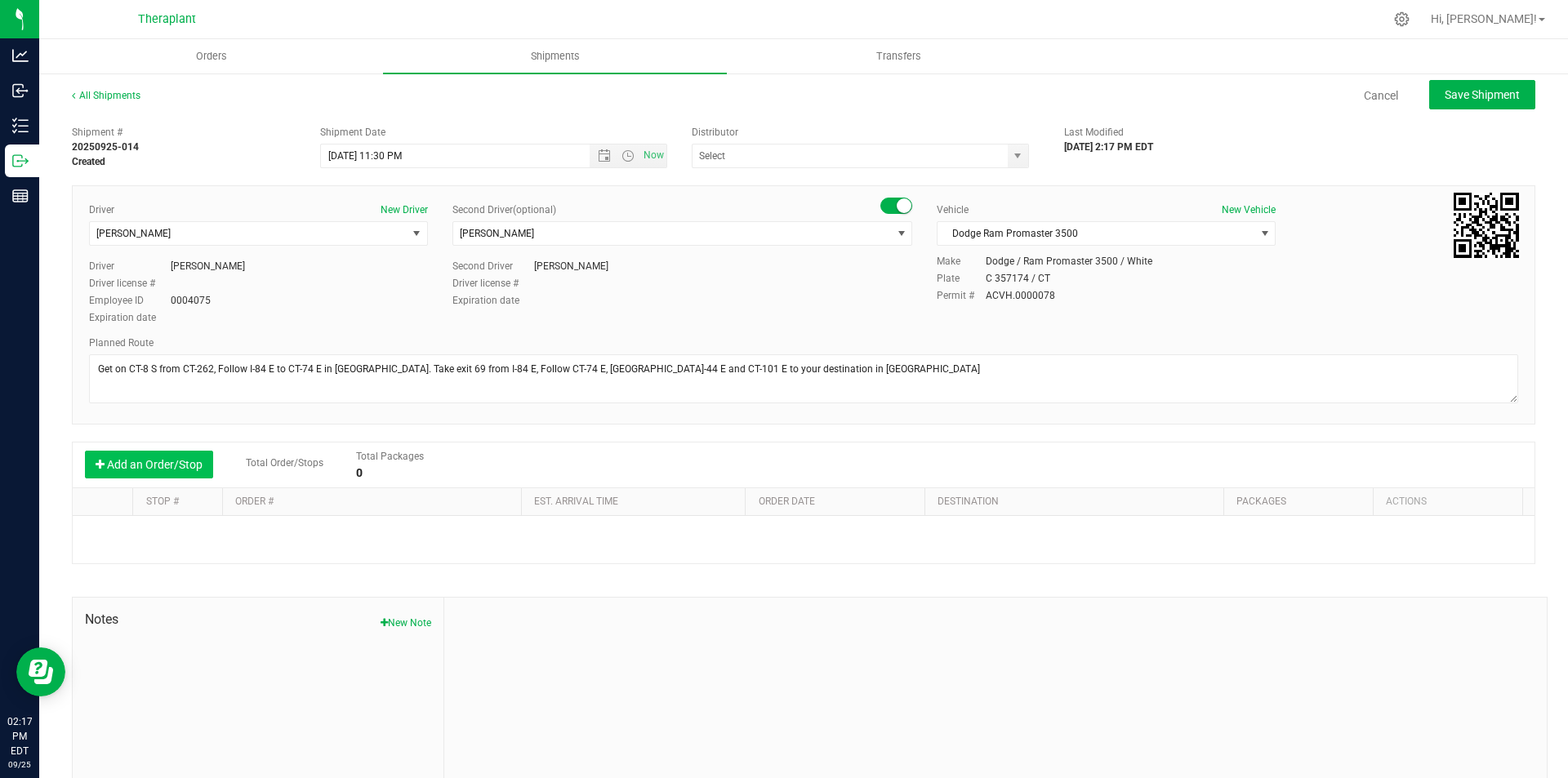
click at [142, 453] on button "Add an Order/Stop" at bounding box center [149, 464] width 128 height 28
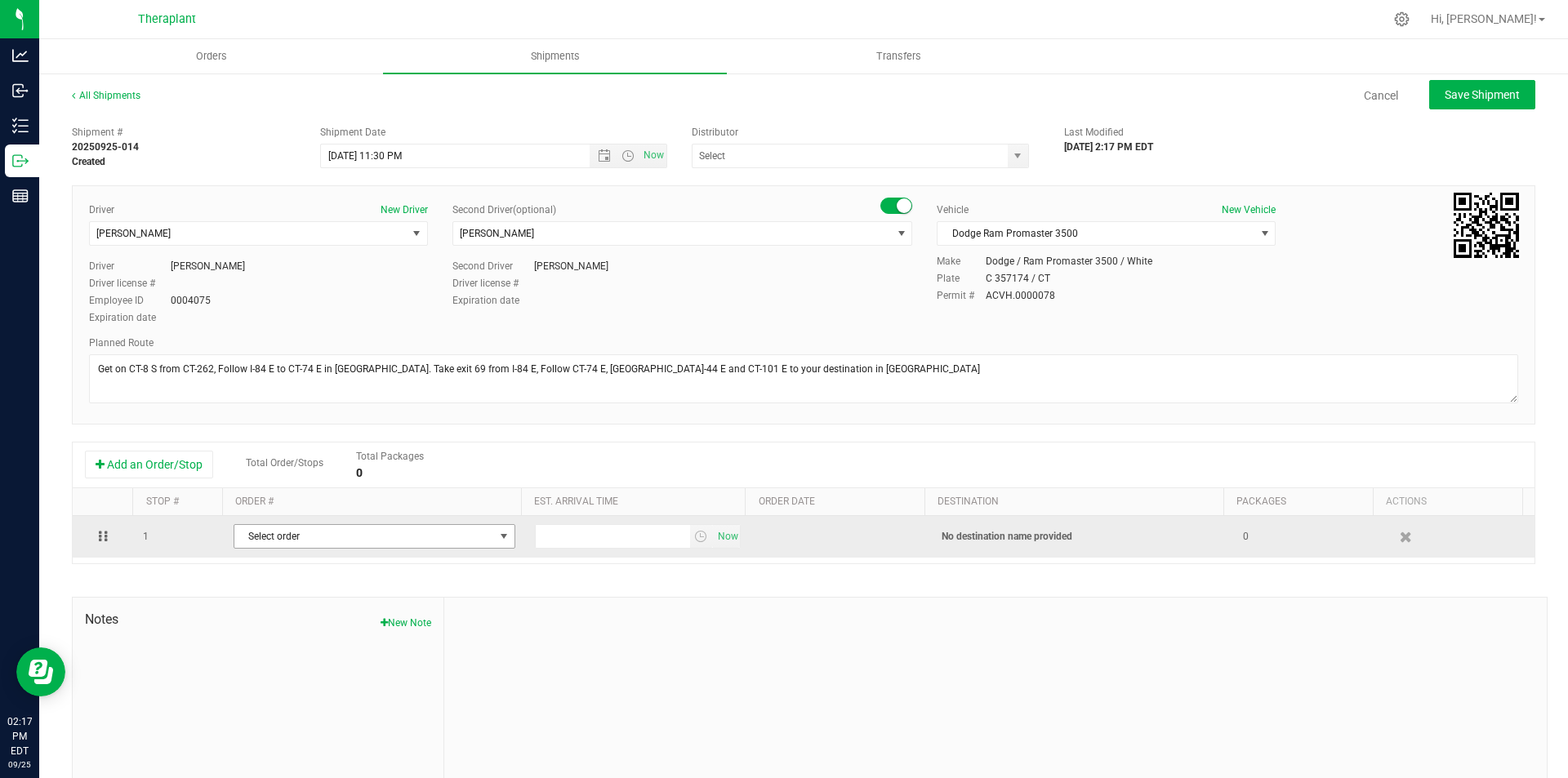
click at [257, 547] on span "Select order" at bounding box center [364, 536] width 259 height 23
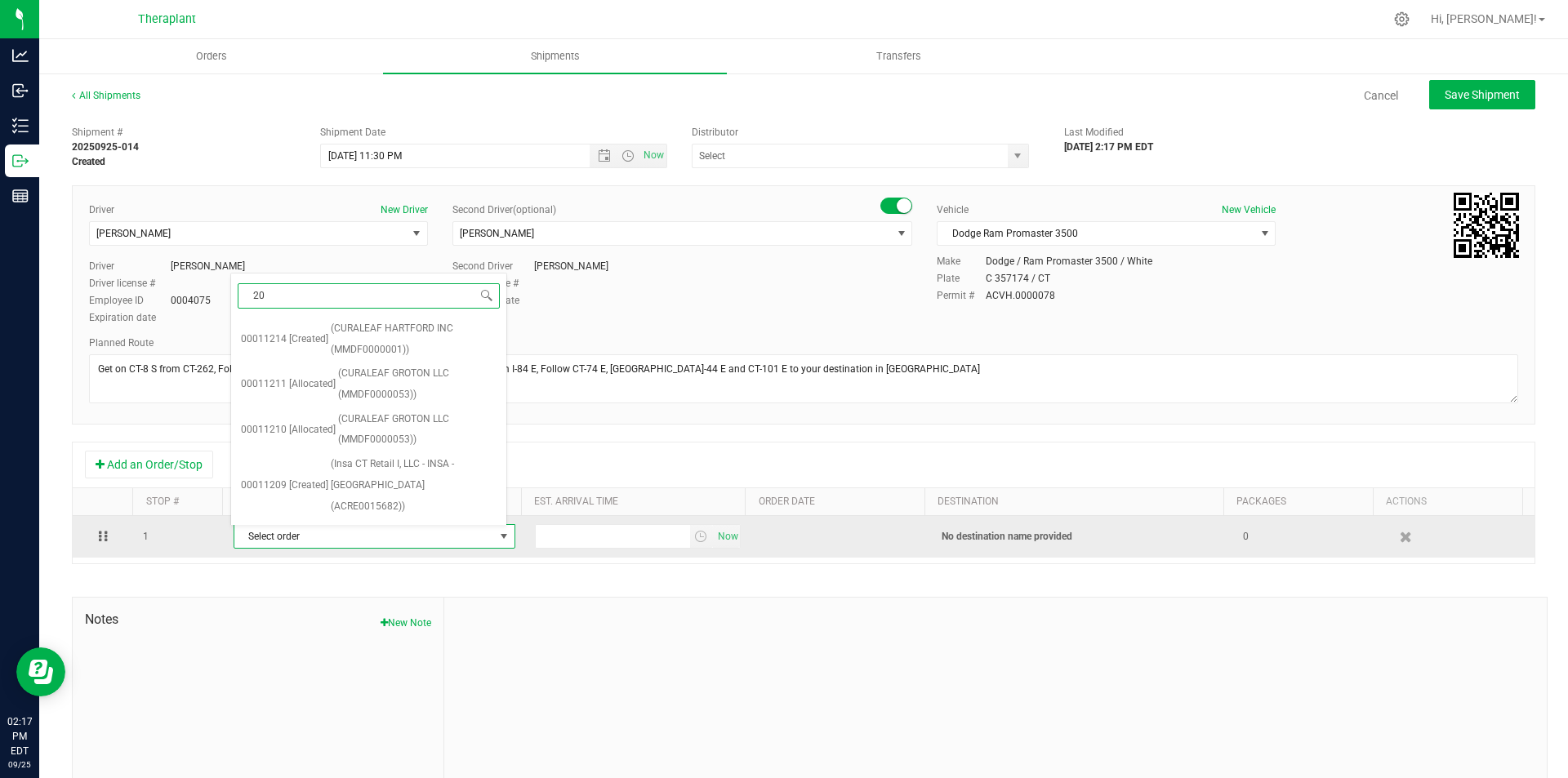
type input "201"
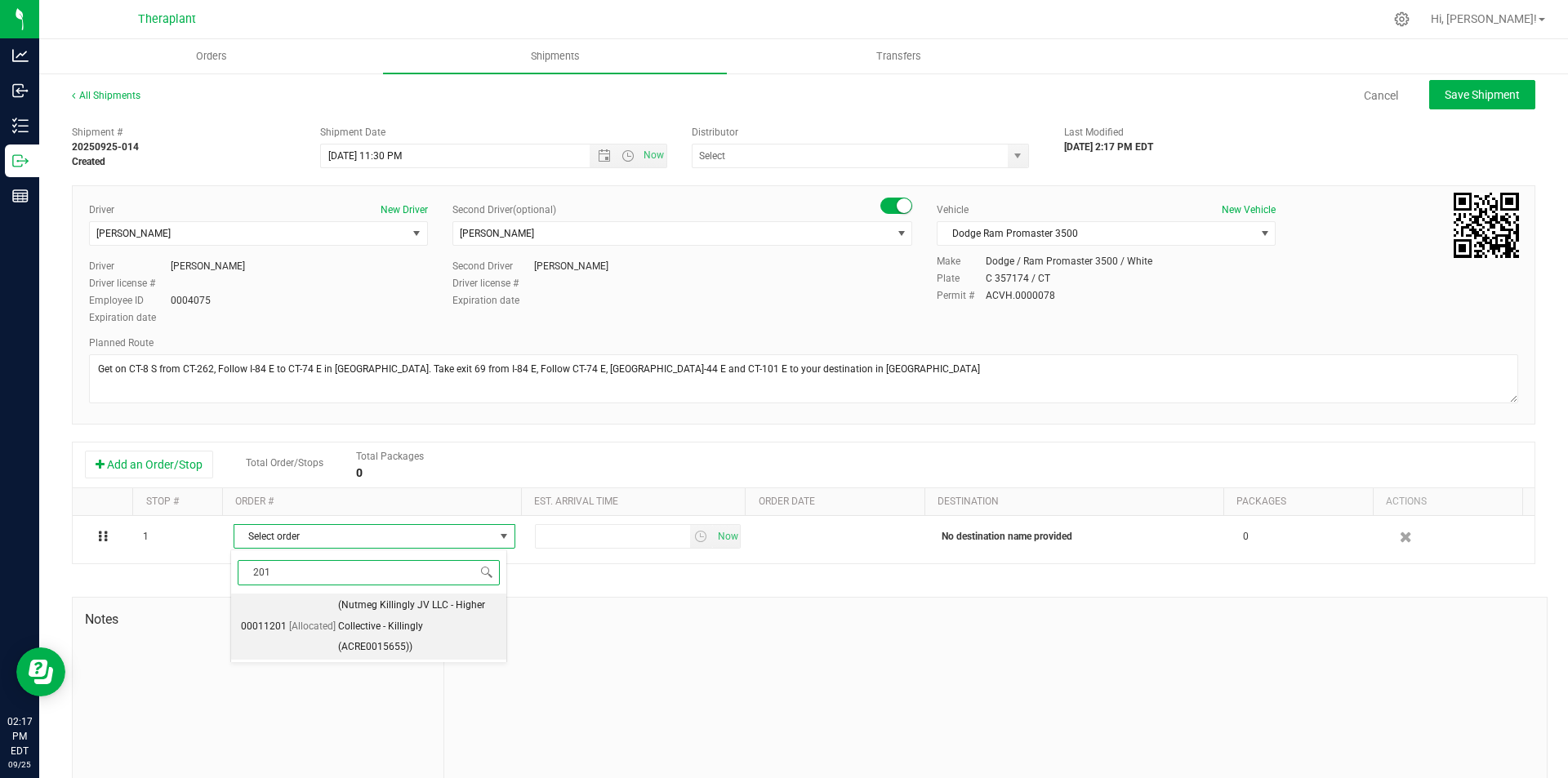
click at [385, 630] on span "(Nutmeg Killingly JV LLC - Higher Collective - Killingly (ACRE0015655))" at bounding box center [417, 626] width 159 height 63
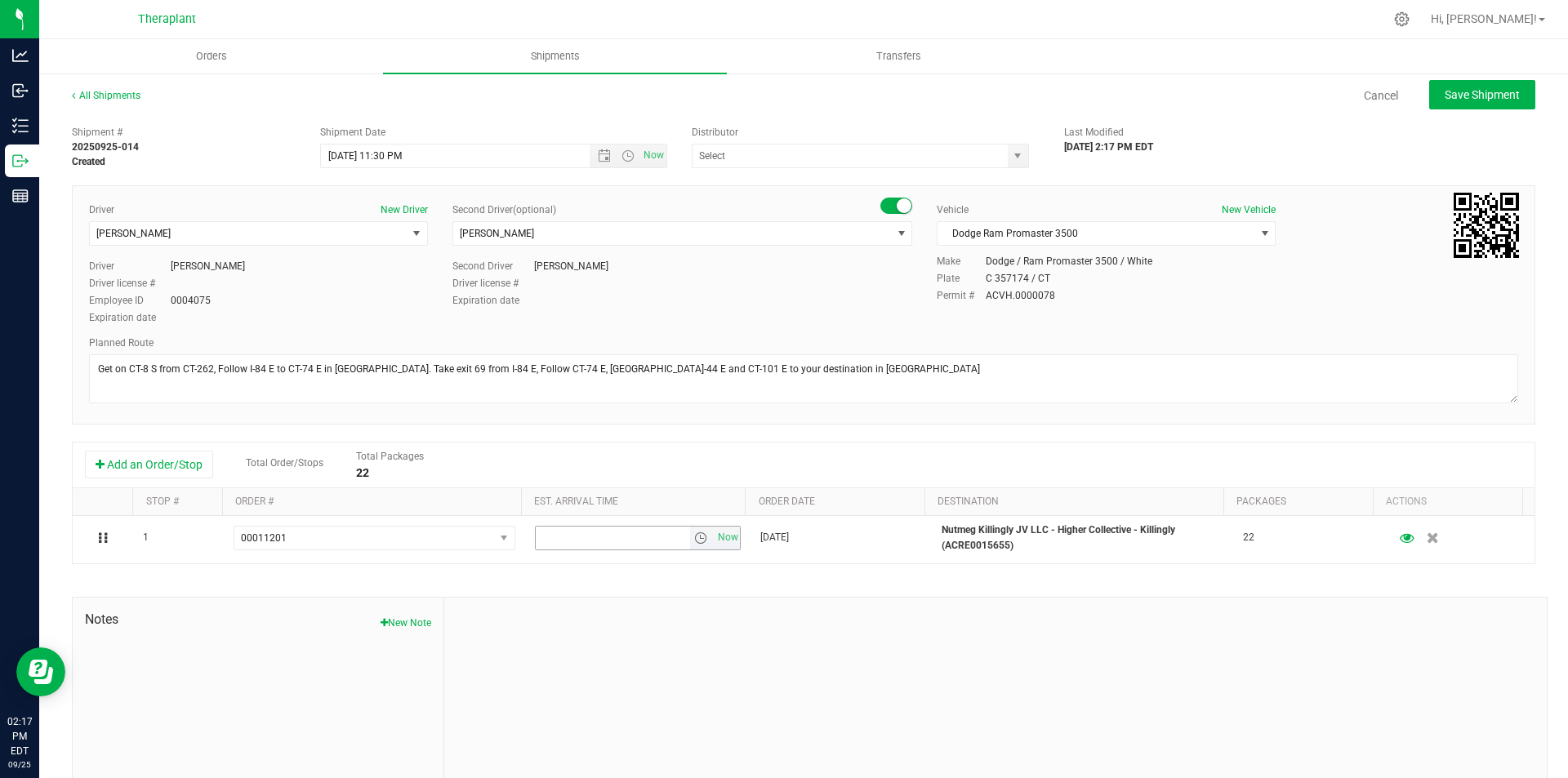
click at [724, 534] on span "Now" at bounding box center [728, 537] width 28 height 24
click at [1429, 95] on button "Save Shipment" at bounding box center [1481, 95] width 106 height 30
type input "[DATE] 3:30 AM"
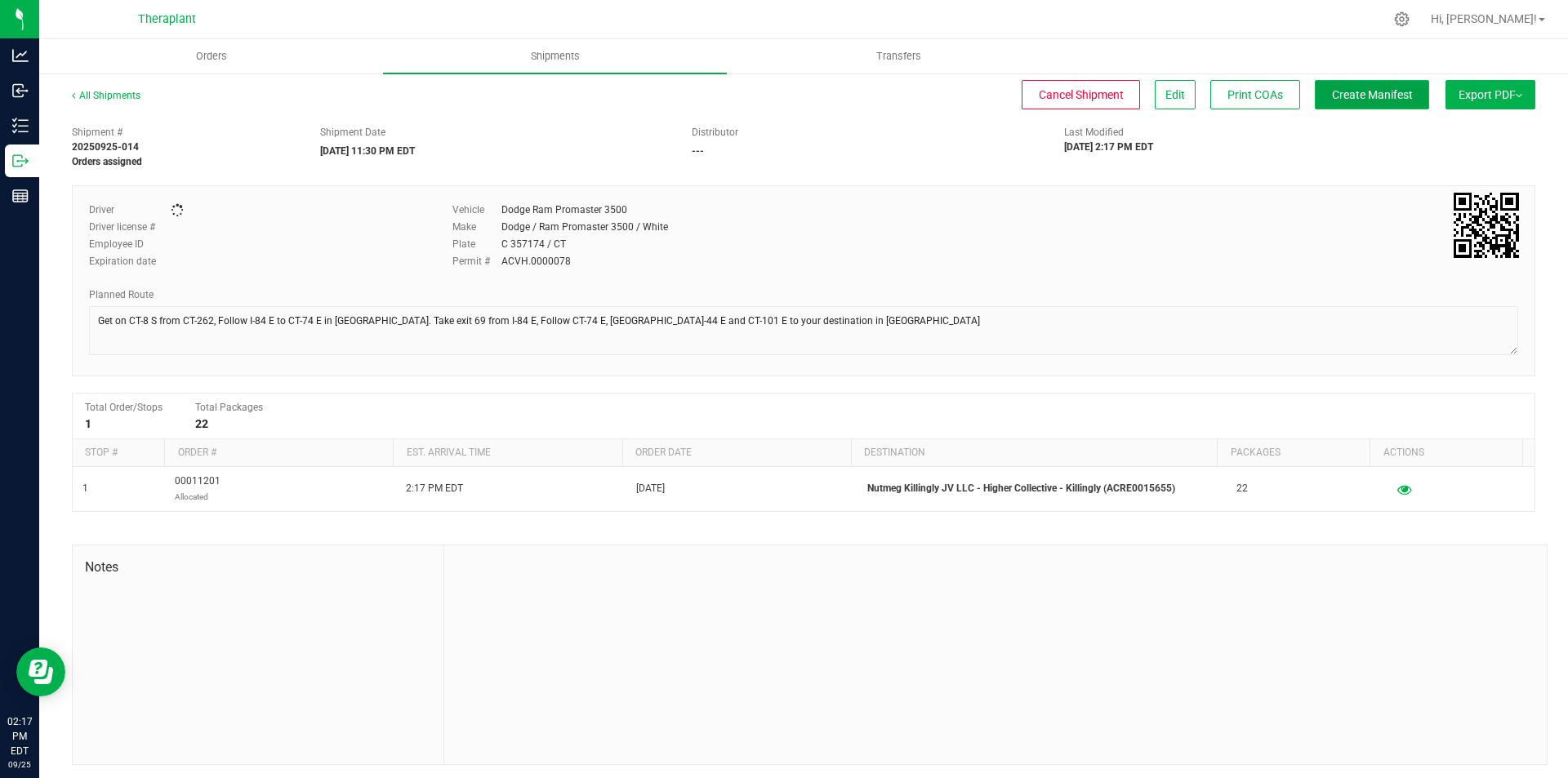
click at [1379, 97] on span "Create Manifest" at bounding box center [1372, 95] width 81 height 13
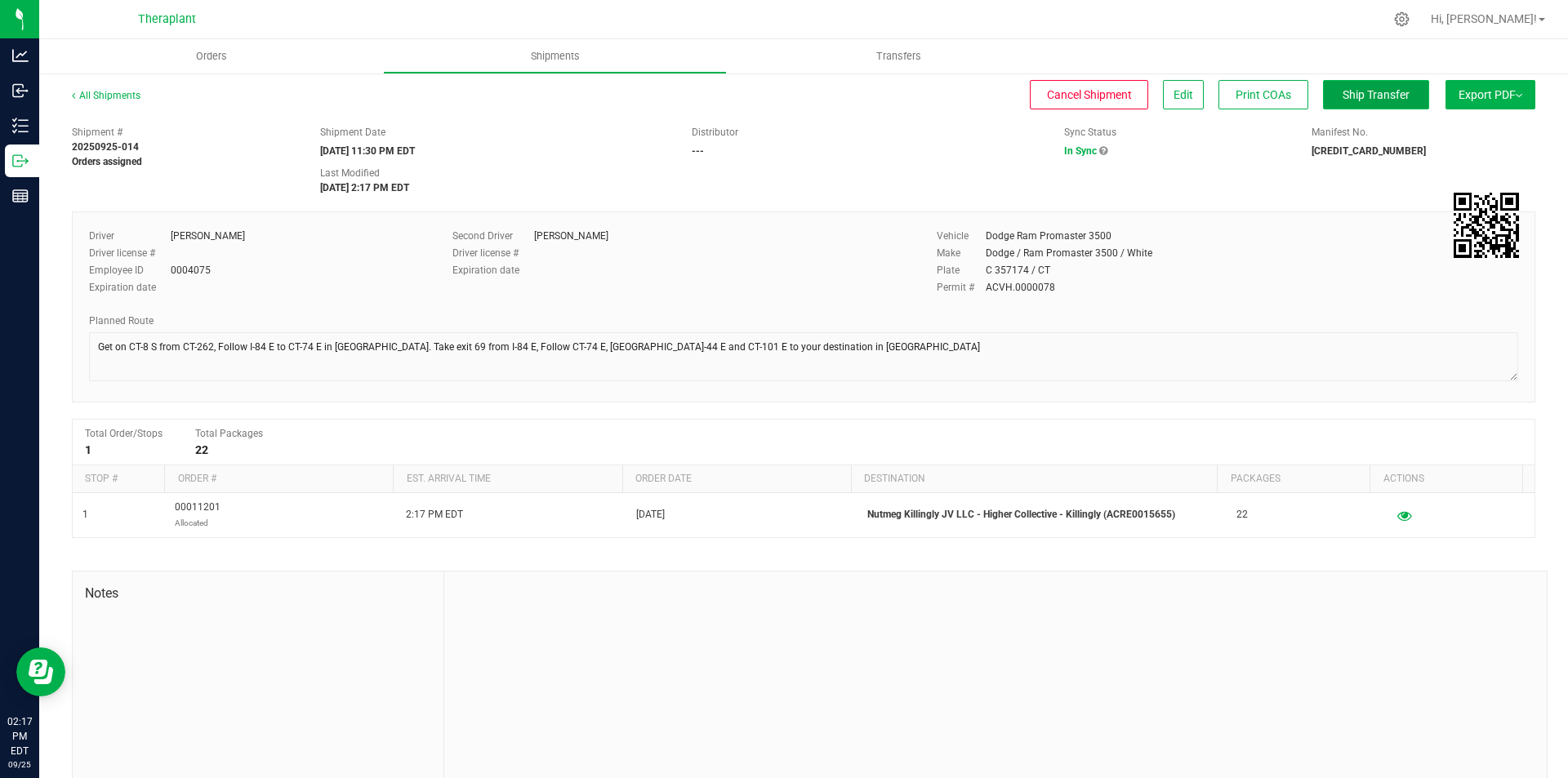
click at [1367, 103] on button "Ship Transfer" at bounding box center [1375, 95] width 106 height 30
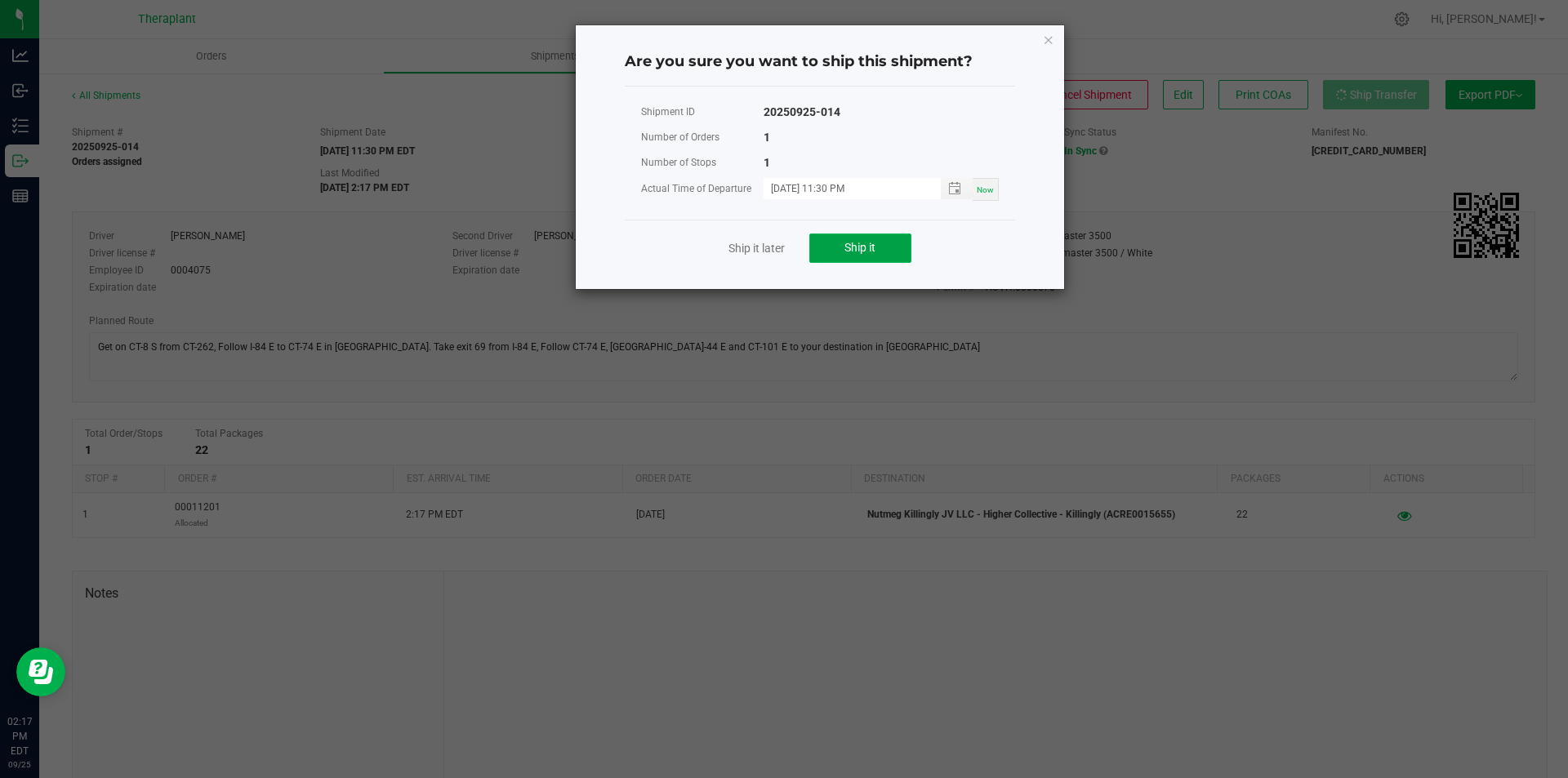
click at [848, 247] on span "Ship it" at bounding box center [859, 247] width 31 height 13
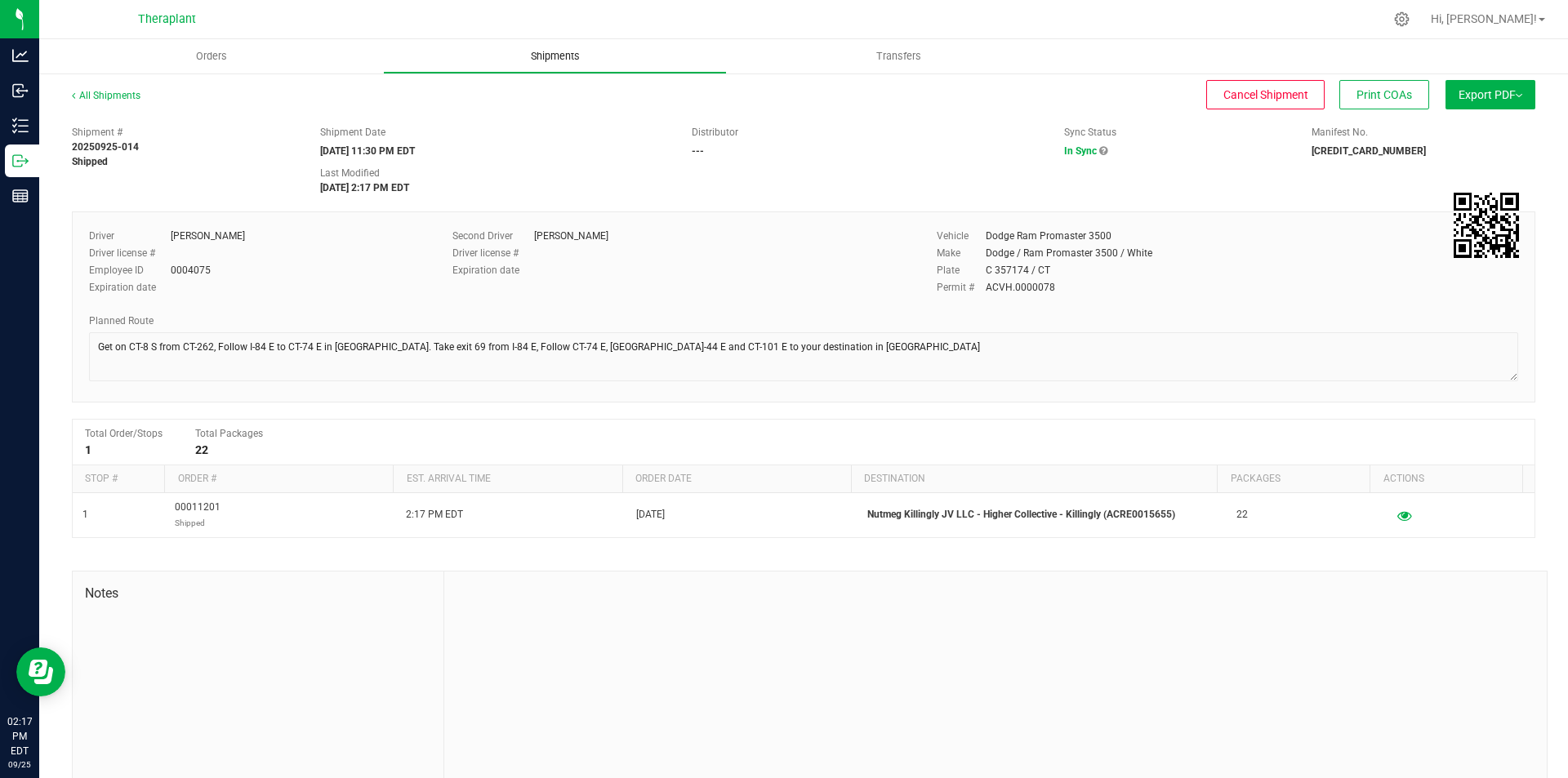
click at [541, 52] on span "Shipments" at bounding box center [555, 56] width 93 height 15
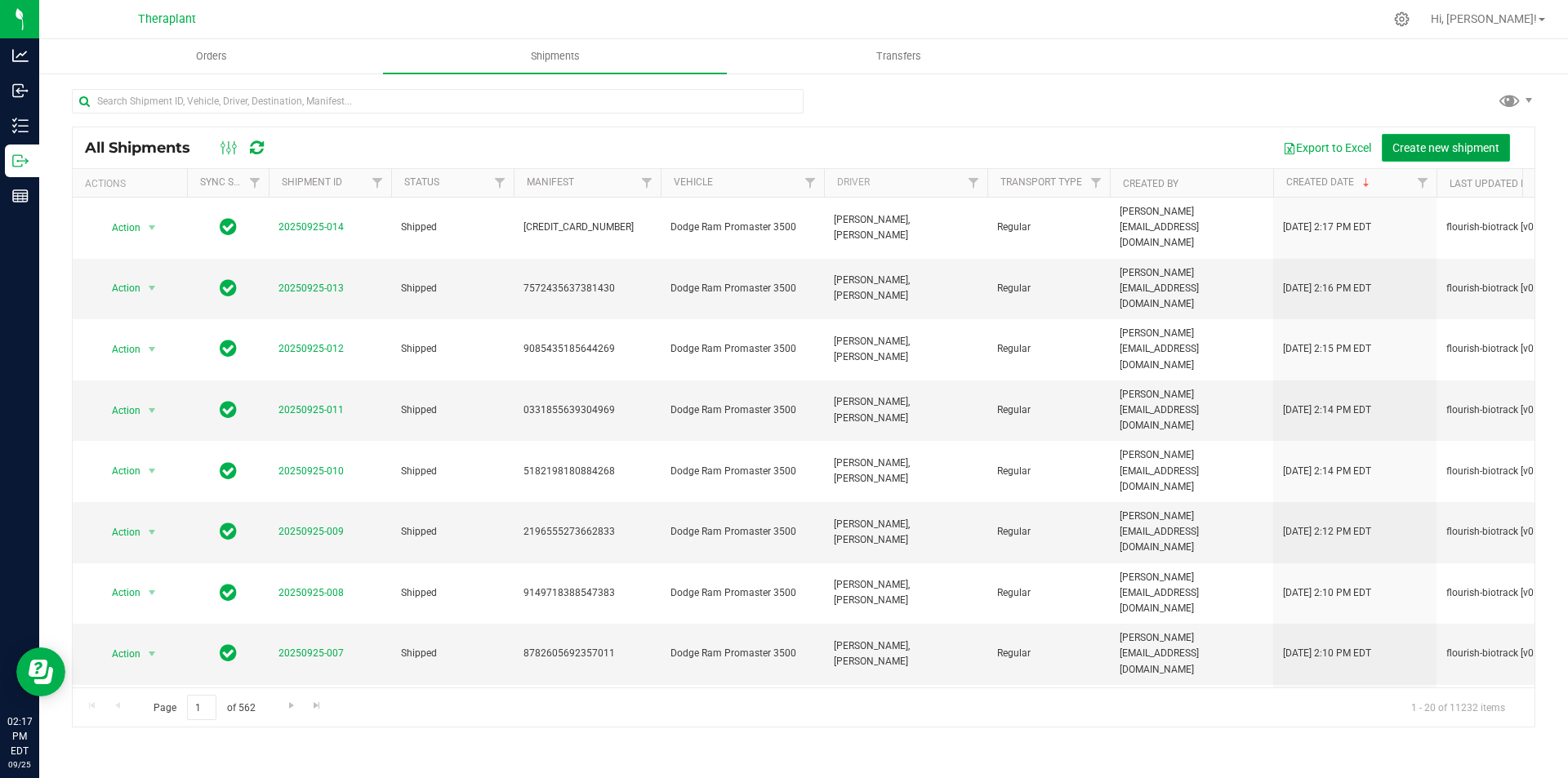
click at [1423, 145] on span "Create new shipment" at bounding box center [1445, 147] width 107 height 13
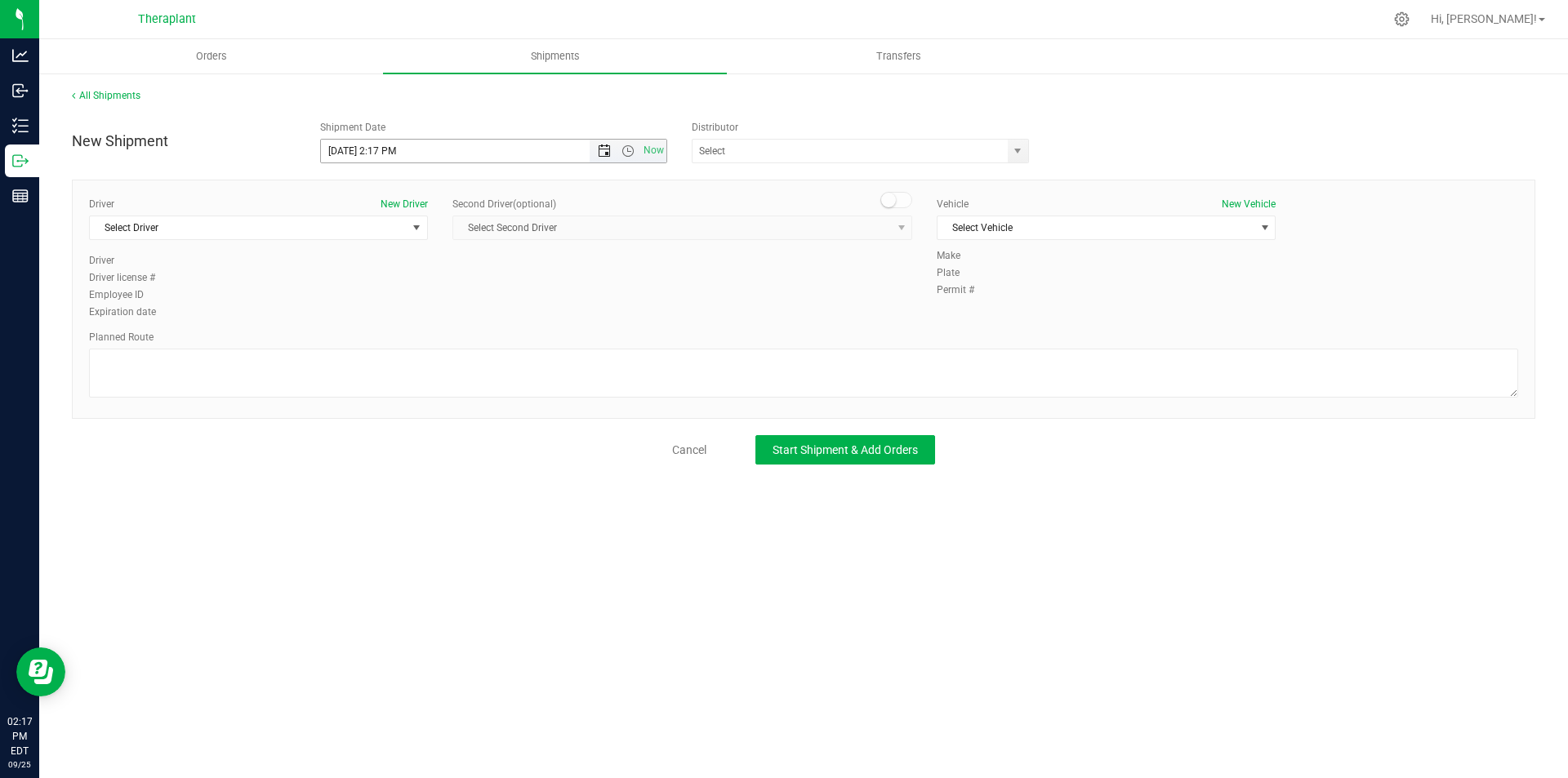
click at [604, 153] on span "Open the date view" at bounding box center [604, 151] width 13 height 13
click at [456, 315] on link "26" at bounding box center [453, 317] width 24 height 25
click at [630, 155] on span "Open the time view" at bounding box center [627, 151] width 13 height 13
drag, startPoint x: 576, startPoint y: 330, endPoint x: 566, endPoint y: 326, distance: 10.8
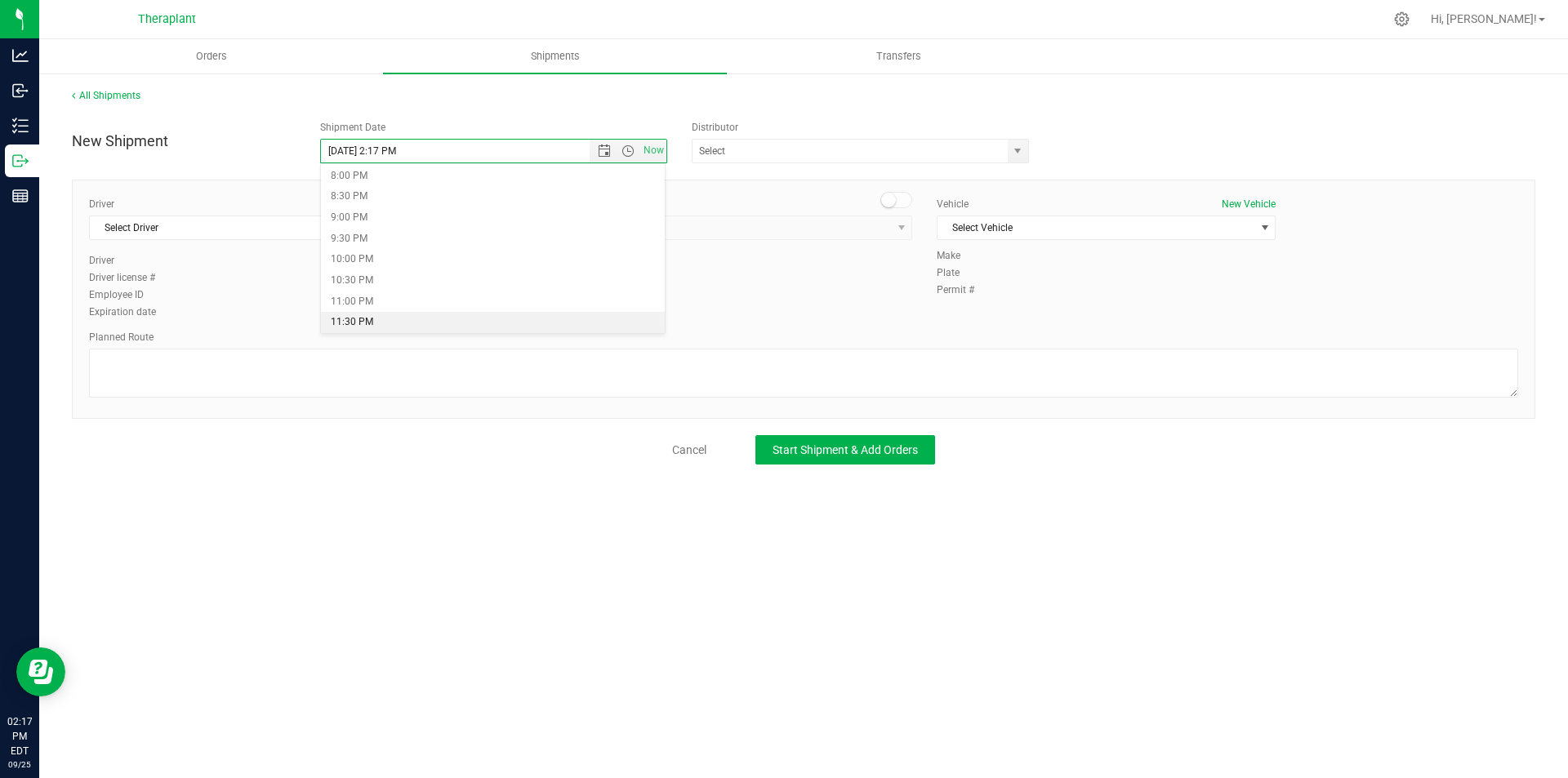
click at [575, 329] on li "11:30 PM" at bounding box center [492, 322] width 344 height 21
type input "9/26/2025 11:30 PM"
click at [199, 223] on span "Select Driver" at bounding box center [249, 228] width 317 height 23
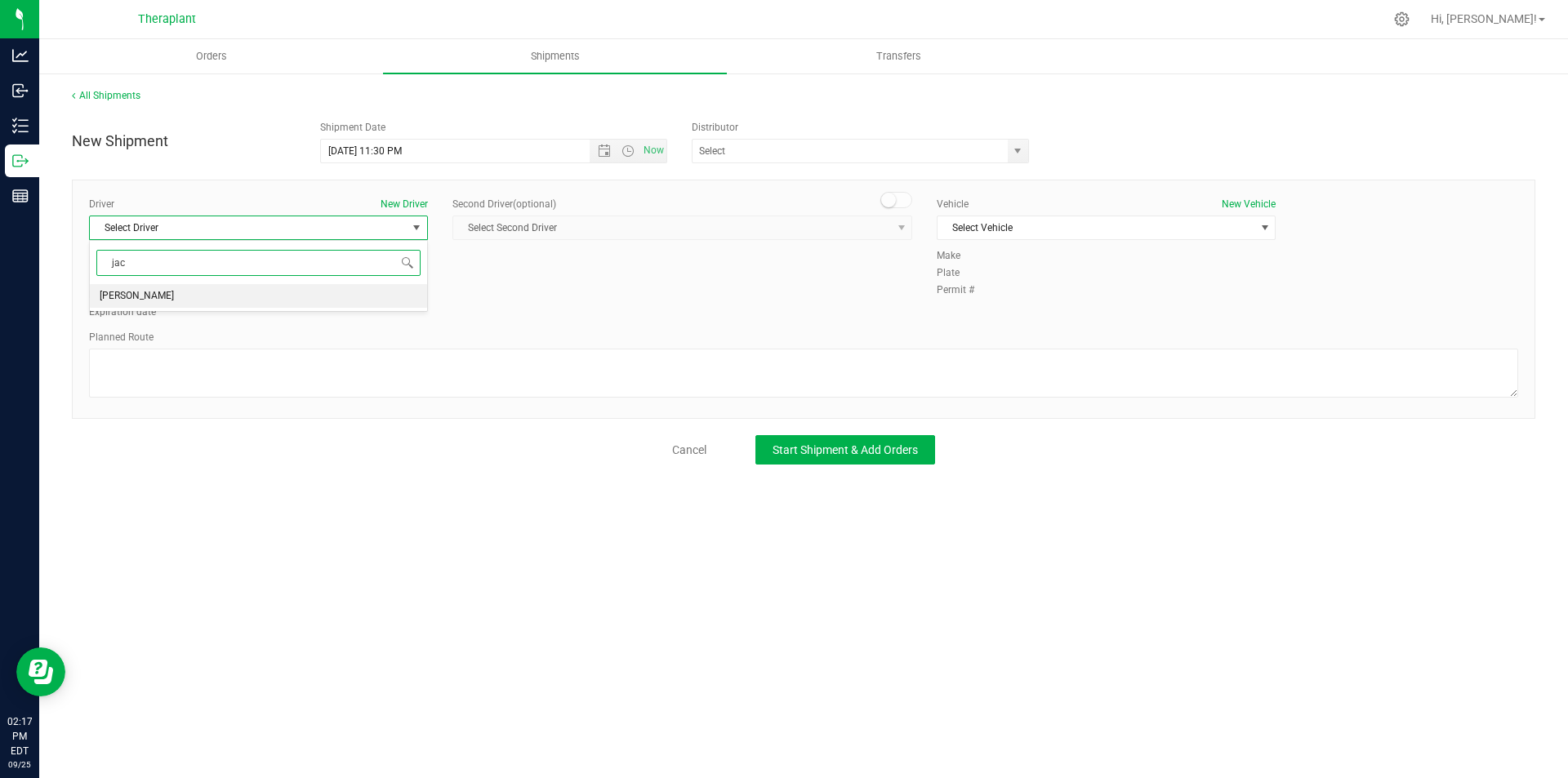
click at [158, 293] on span "Jacqueline Nimro" at bounding box center [137, 296] width 74 height 21
type input "jac"
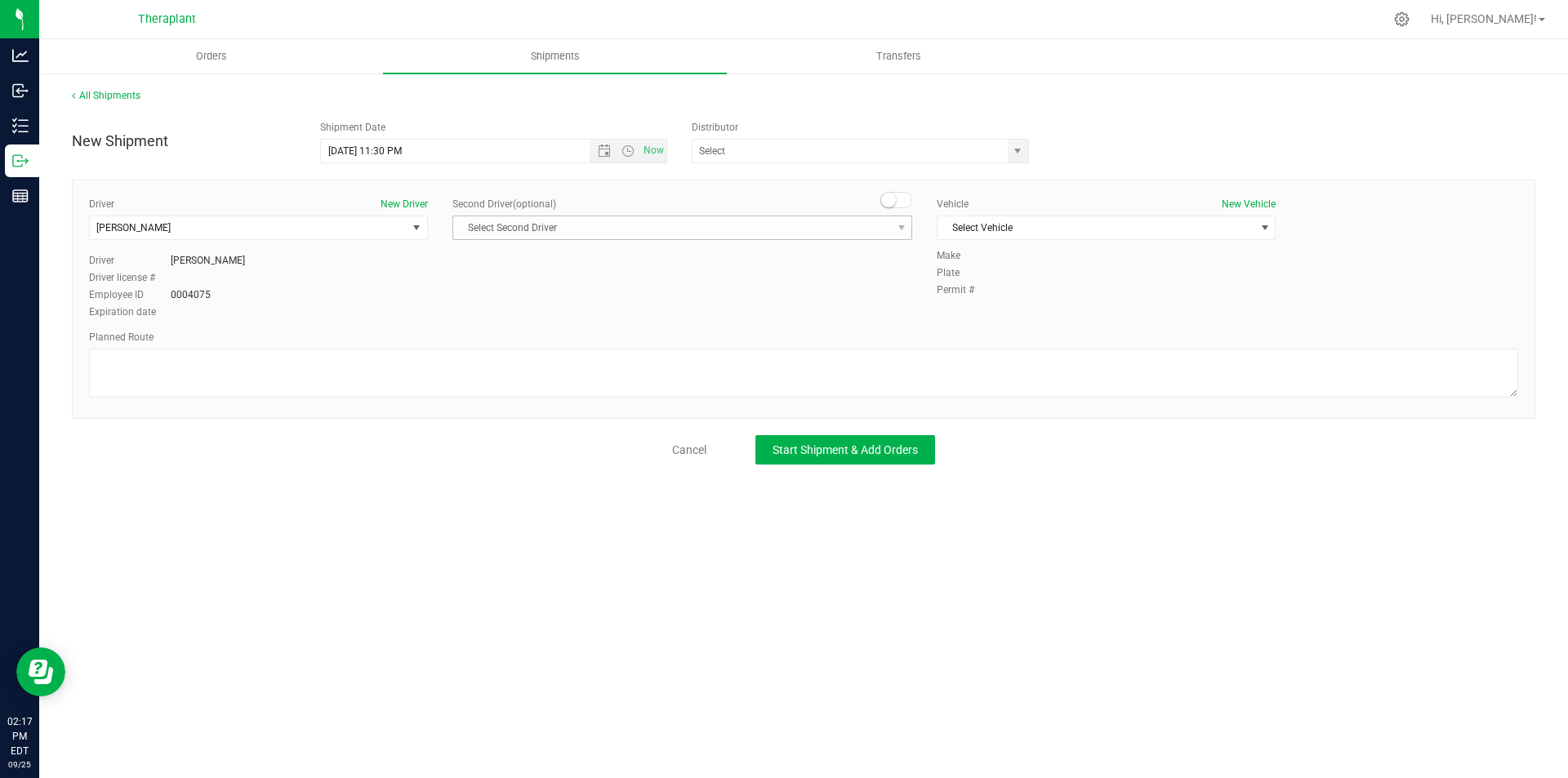
drag, startPoint x: 889, startPoint y: 202, endPoint x: 883, endPoint y: 224, distance: 22.8
click at [889, 201] on small at bounding box center [888, 200] width 15 height 15
click at [883, 225] on span "Select Second Driver" at bounding box center [672, 228] width 438 height 23
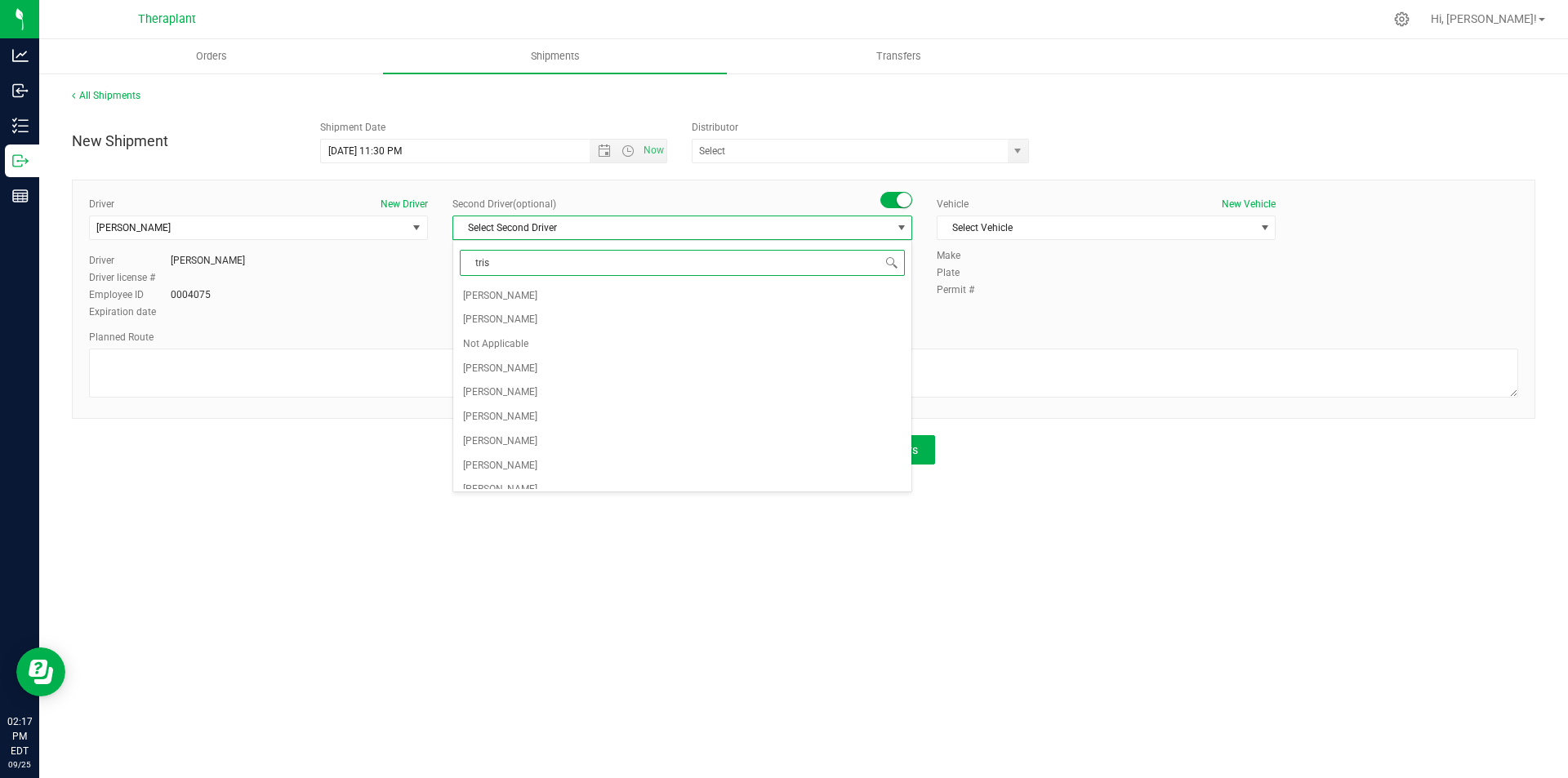
type input "trist"
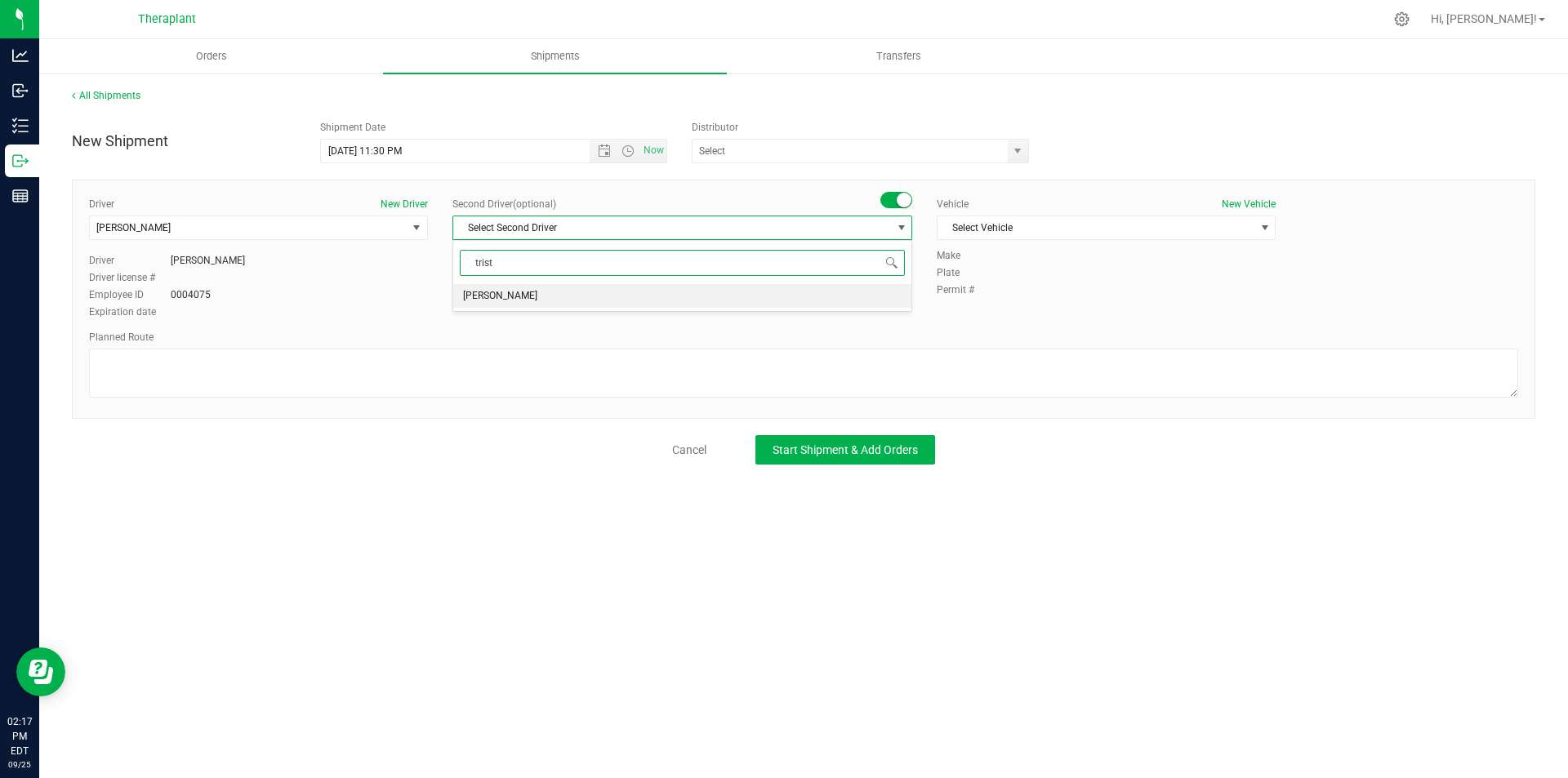
click at [751, 299] on li "Tristian Bordan" at bounding box center [682, 296] width 458 height 25
click at [980, 223] on span "Select Vehicle" at bounding box center [1096, 228] width 317 height 23
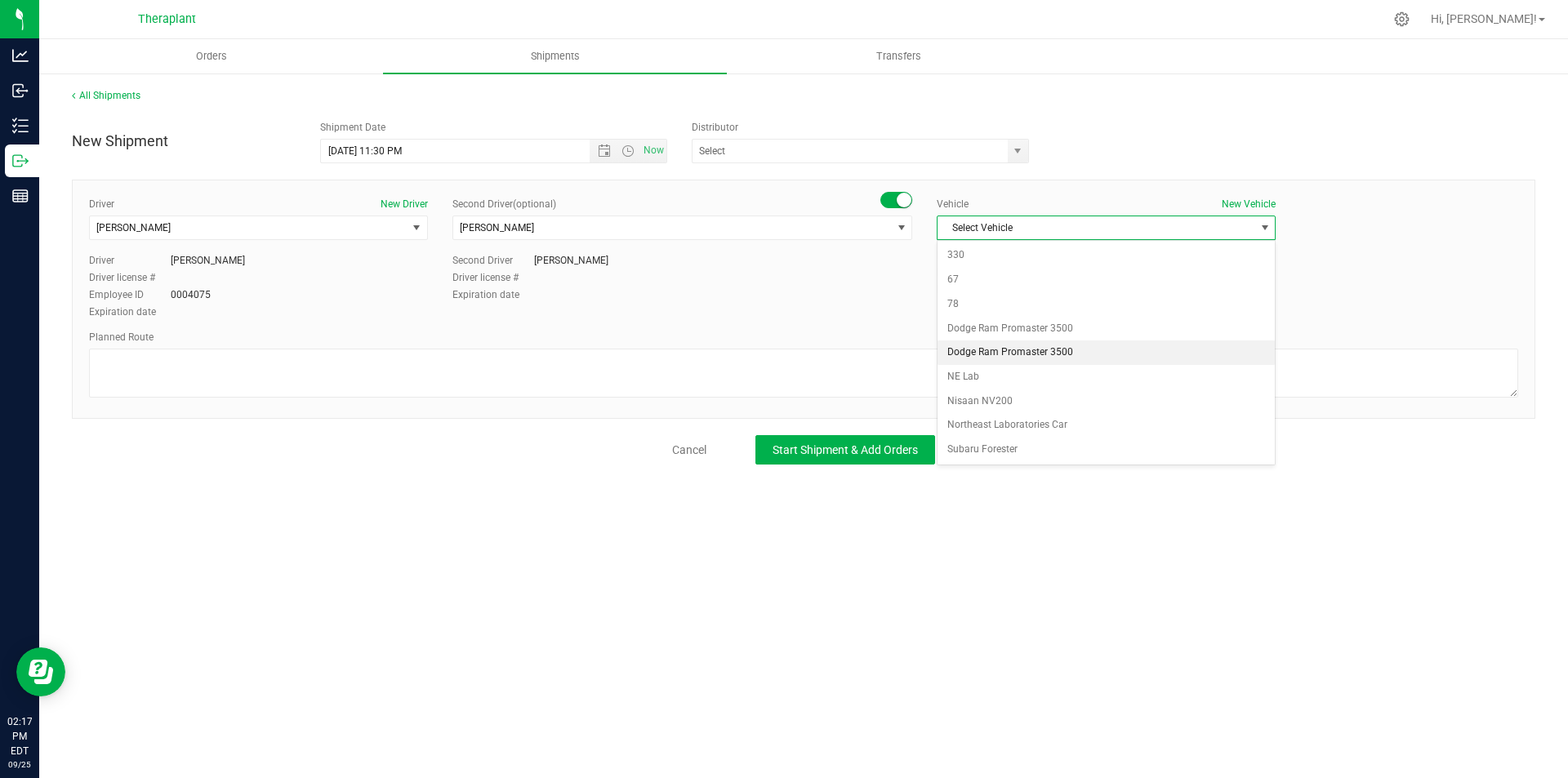
click at [999, 351] on li "Dodge Ram Promaster 3500" at bounding box center [1105, 353] width 337 height 25
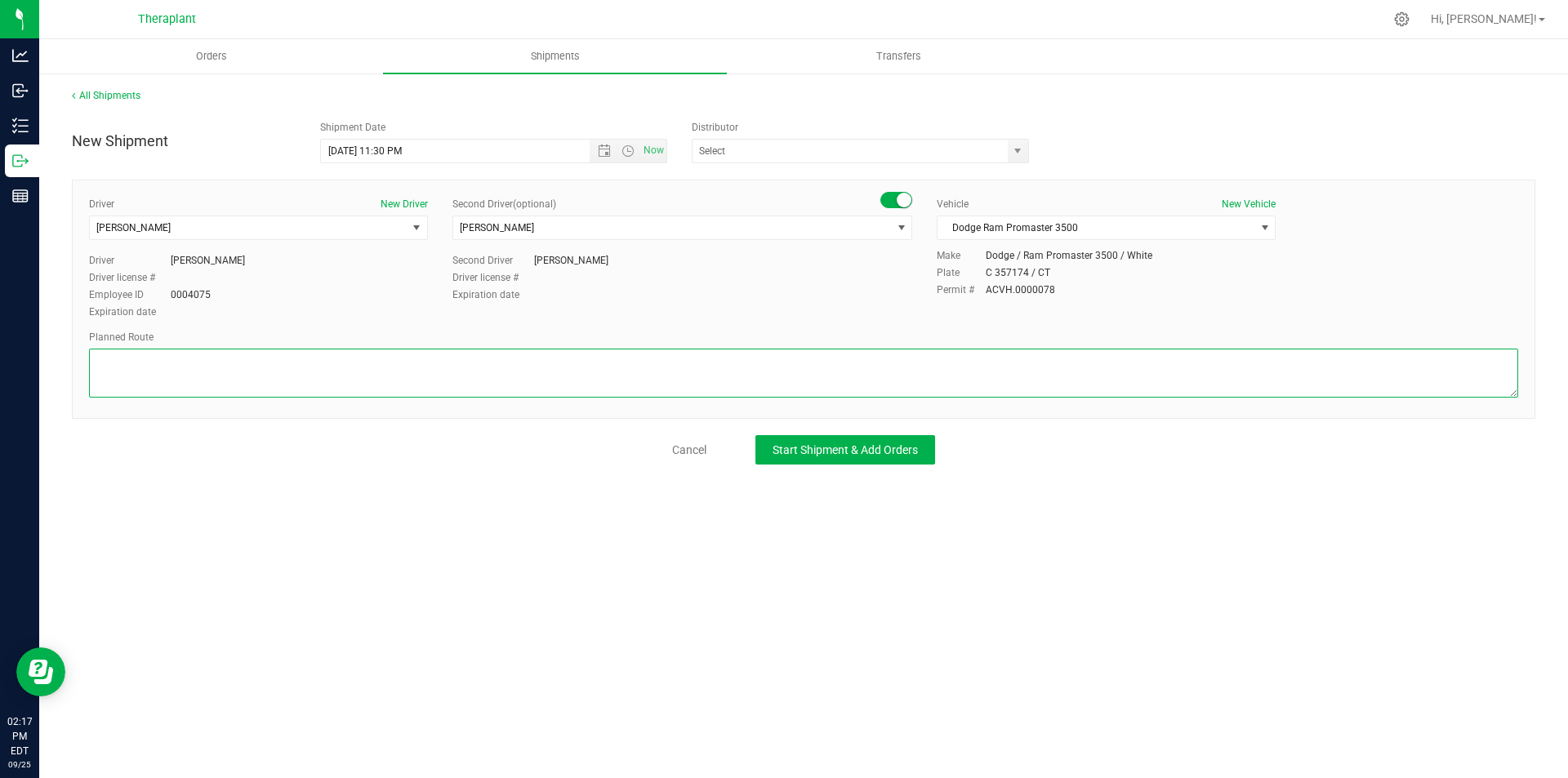
click at [363, 373] on textarea at bounding box center [803, 373] width 1429 height 49
paste textarea "Head southeast toward [GEOGRAPHIC_DATA], Turn right onto [GEOGRAPHIC_DATA], Tur…"
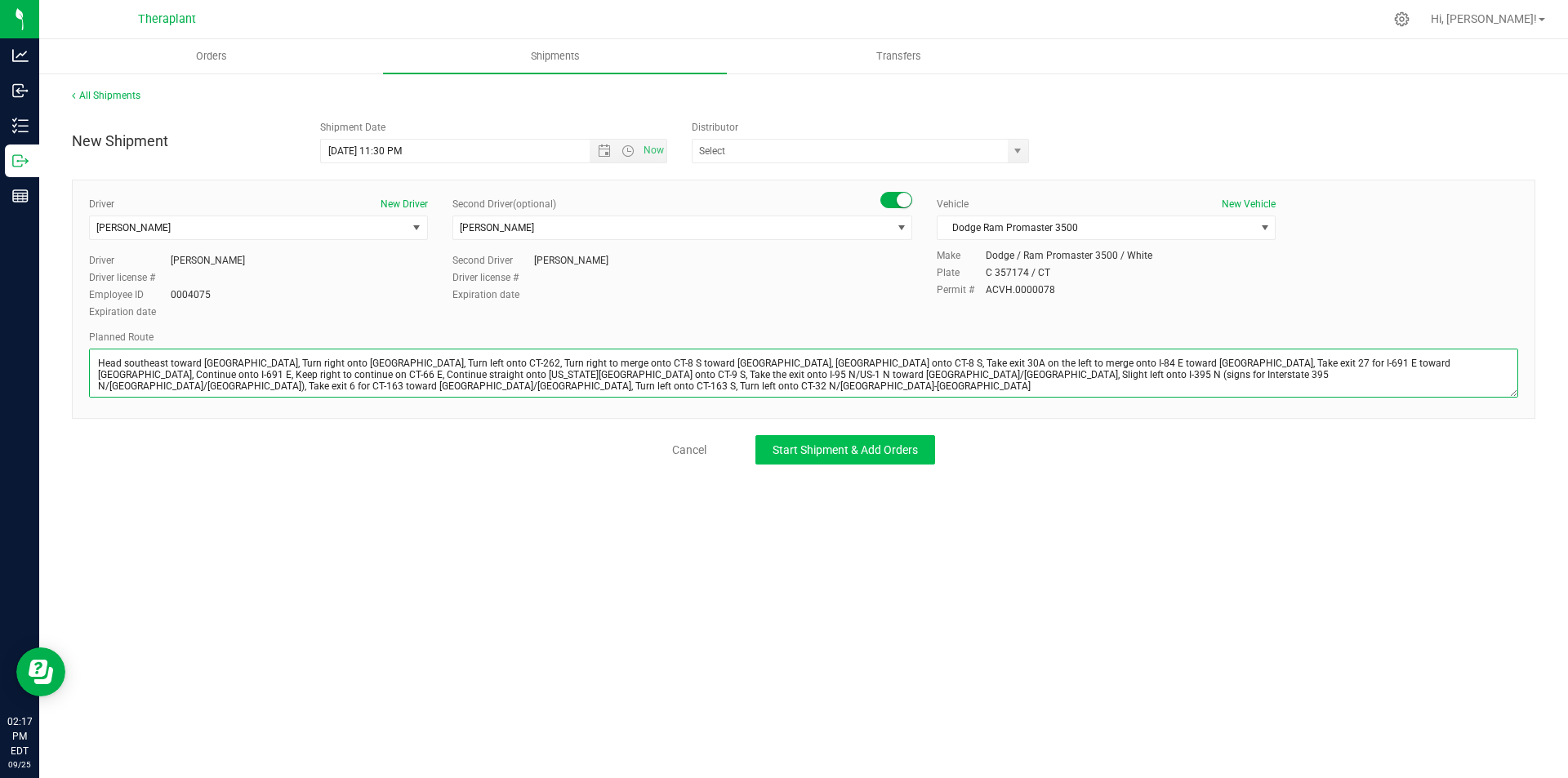
type textarea "Head southeast toward [GEOGRAPHIC_DATA], Turn right onto [GEOGRAPHIC_DATA], Tur…"
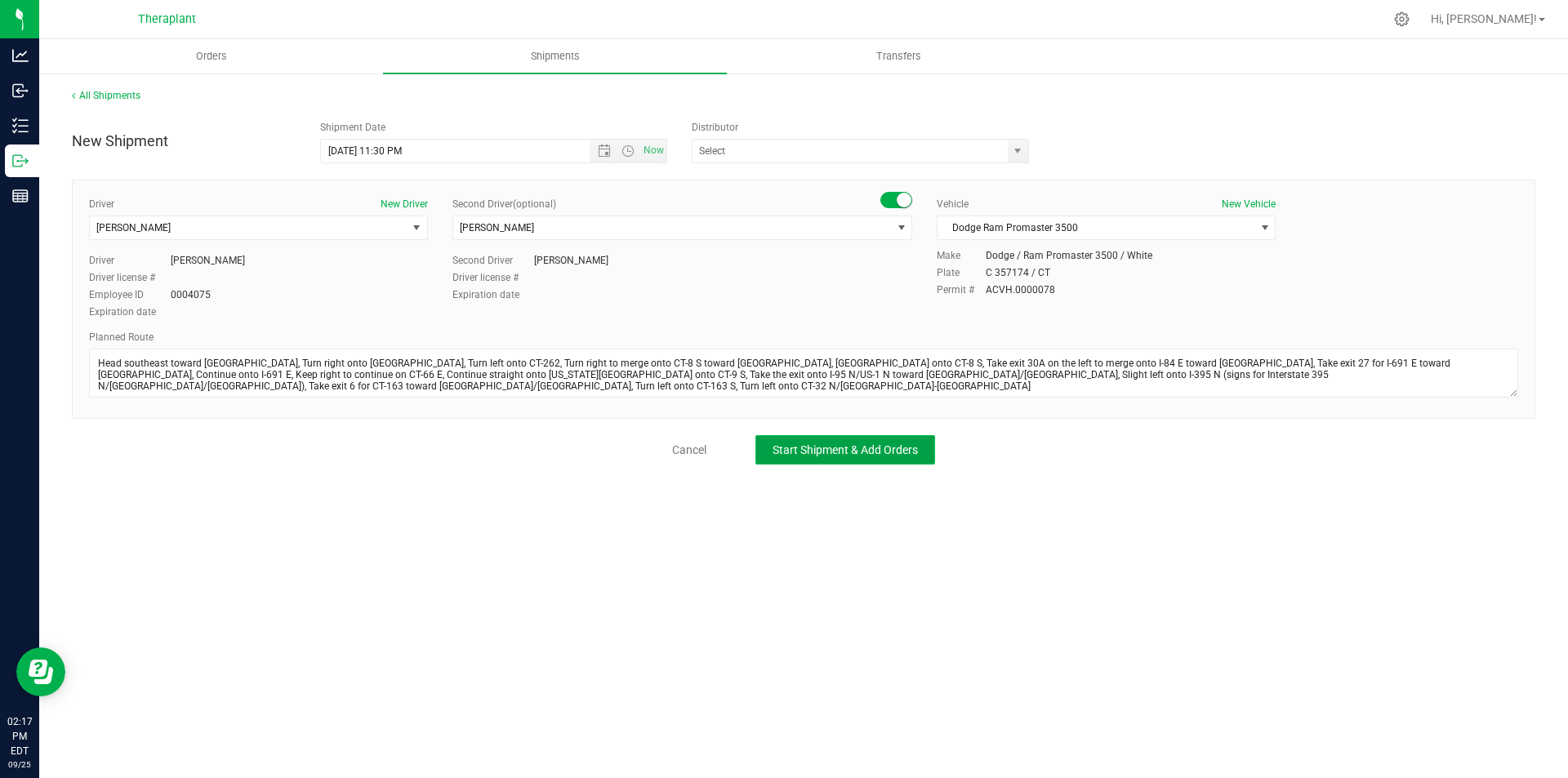
click at [821, 455] on span "Start Shipment & Add Orders" at bounding box center [845, 449] width 145 height 13
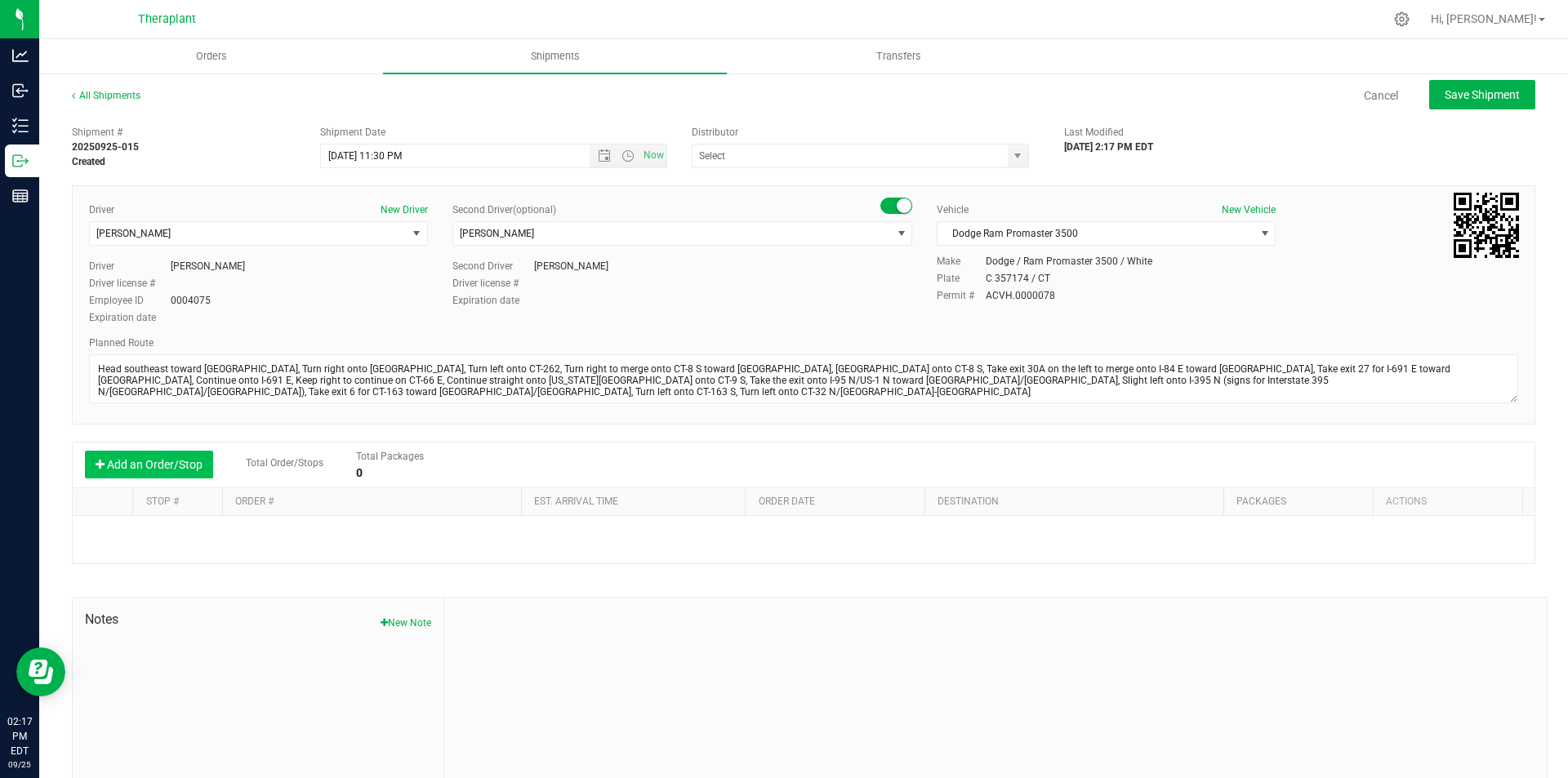
click at [161, 476] on button "Add an Order/Stop" at bounding box center [149, 464] width 128 height 28
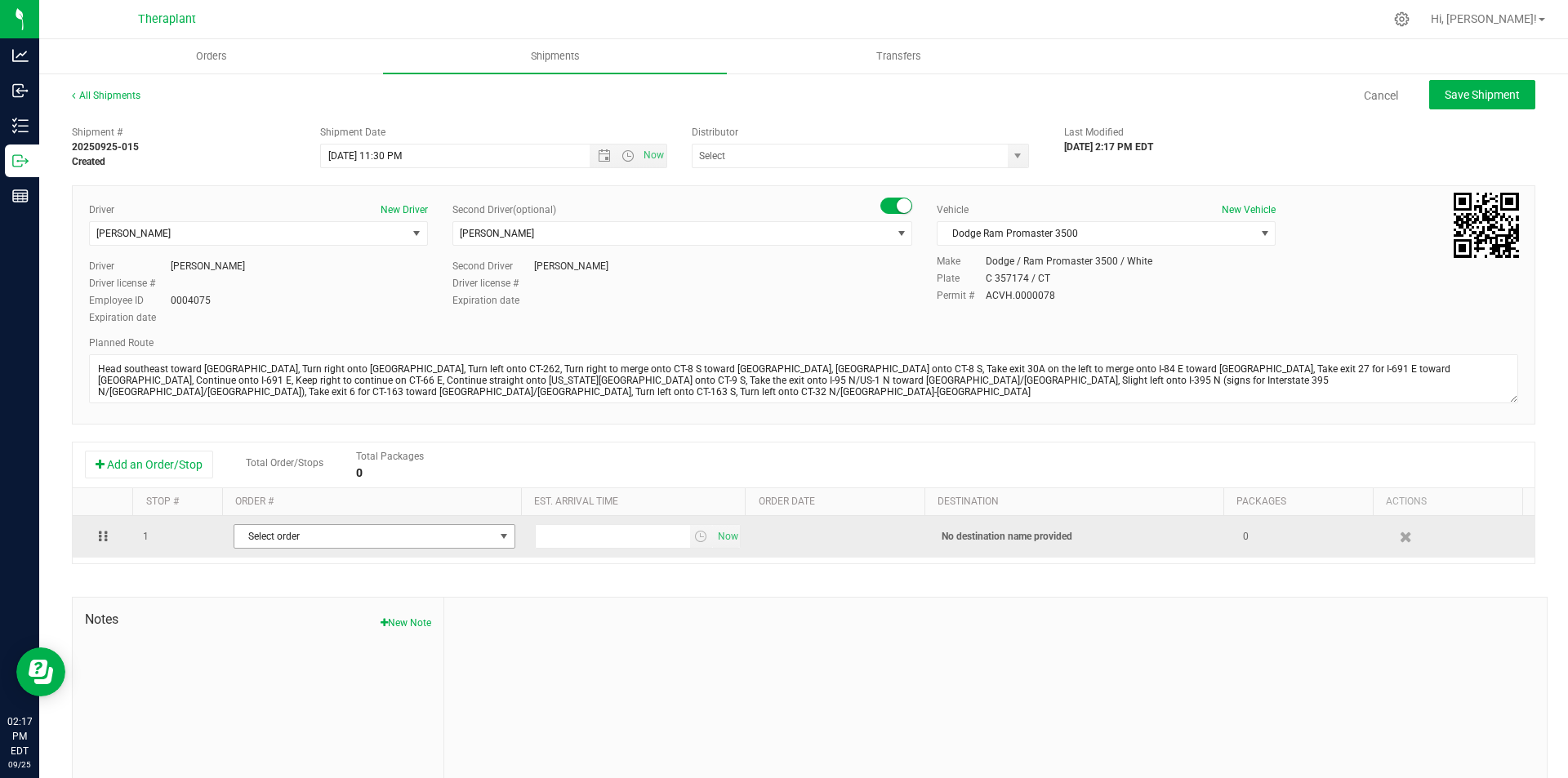
click at [277, 537] on span "Select order" at bounding box center [364, 536] width 259 height 23
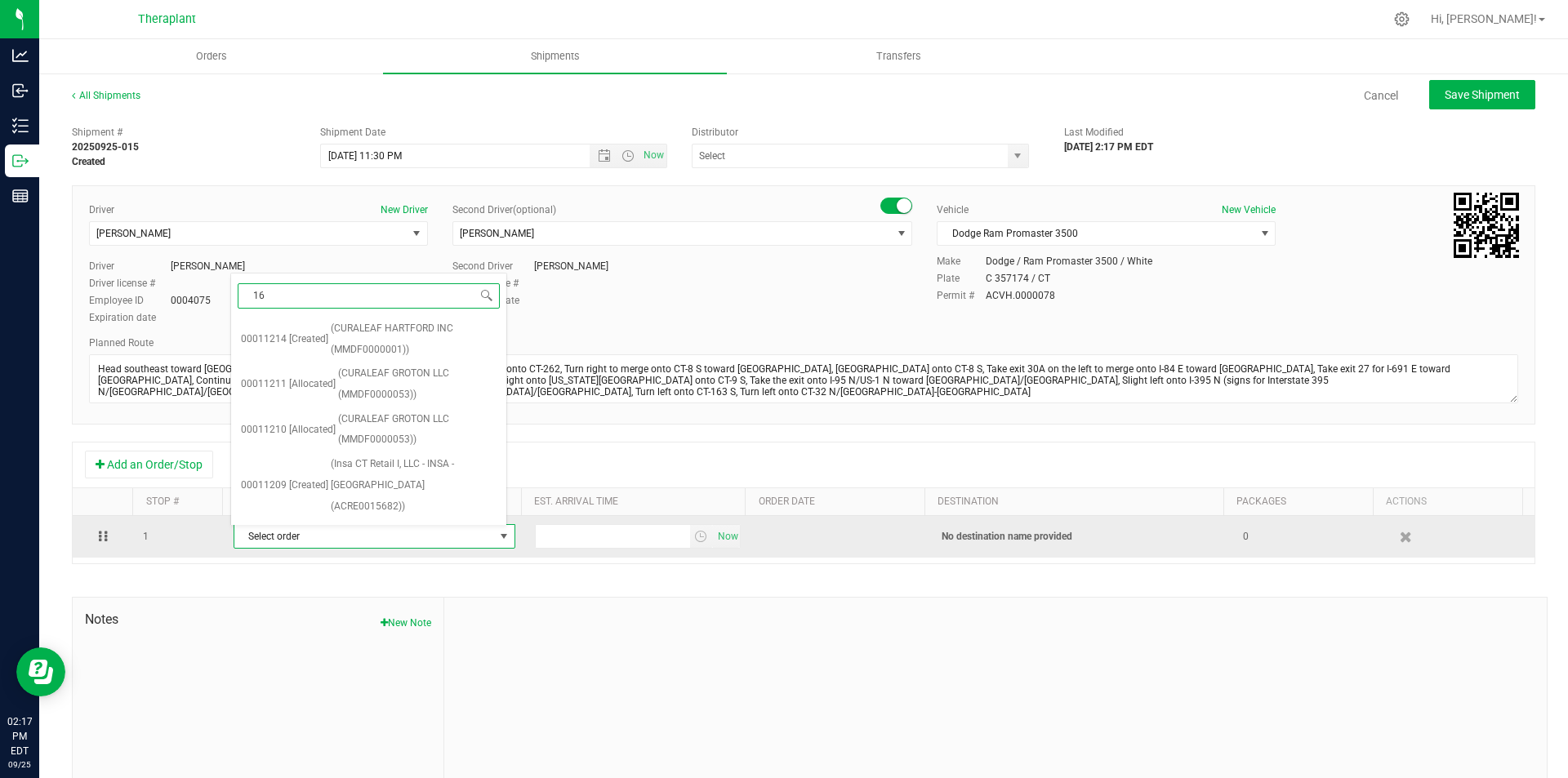
type input "160"
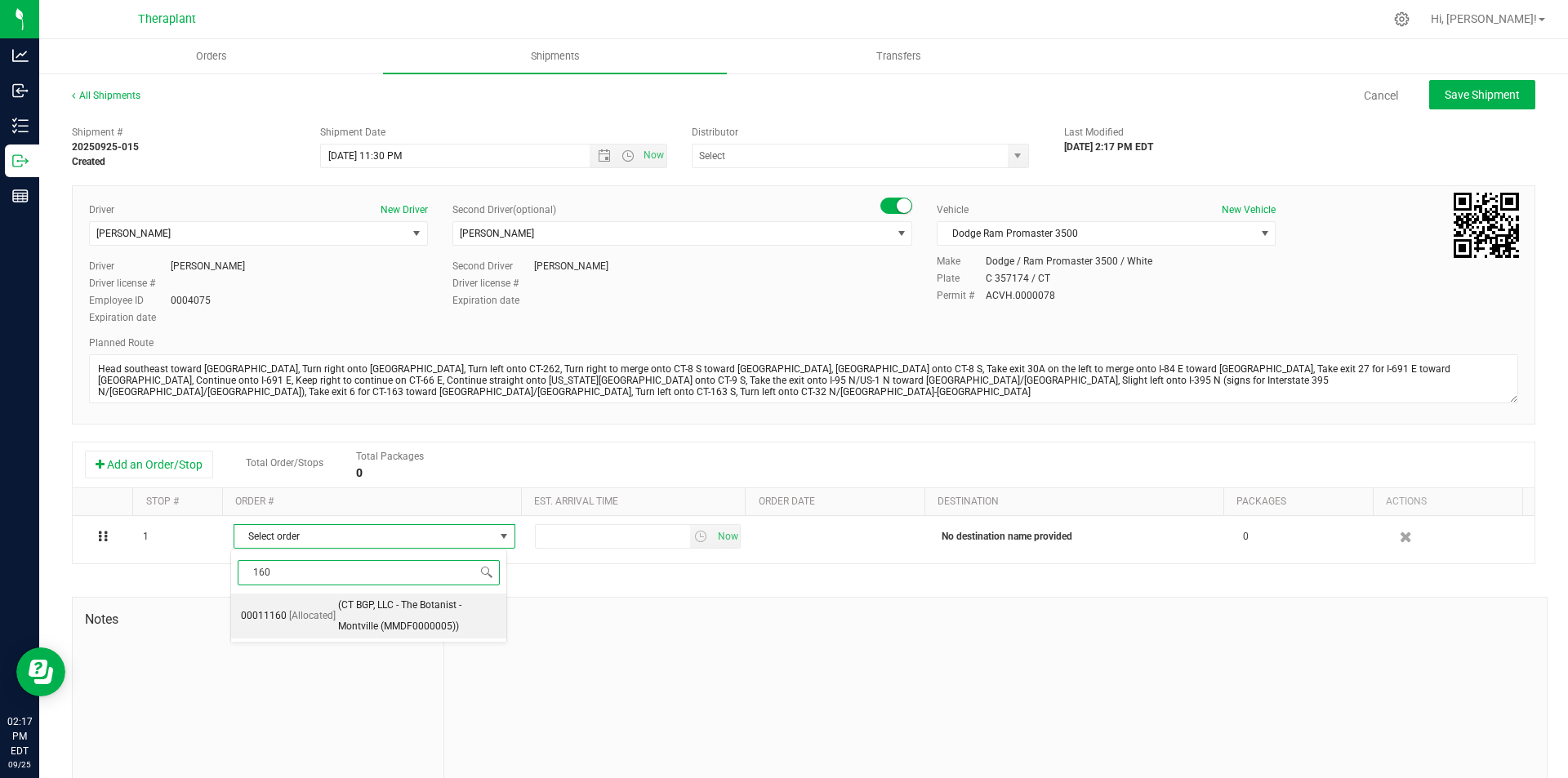
click at [430, 605] on span "(CT BGP, LLC - The Botanist - Montville (MMDF0000005))" at bounding box center [417, 616] width 159 height 42
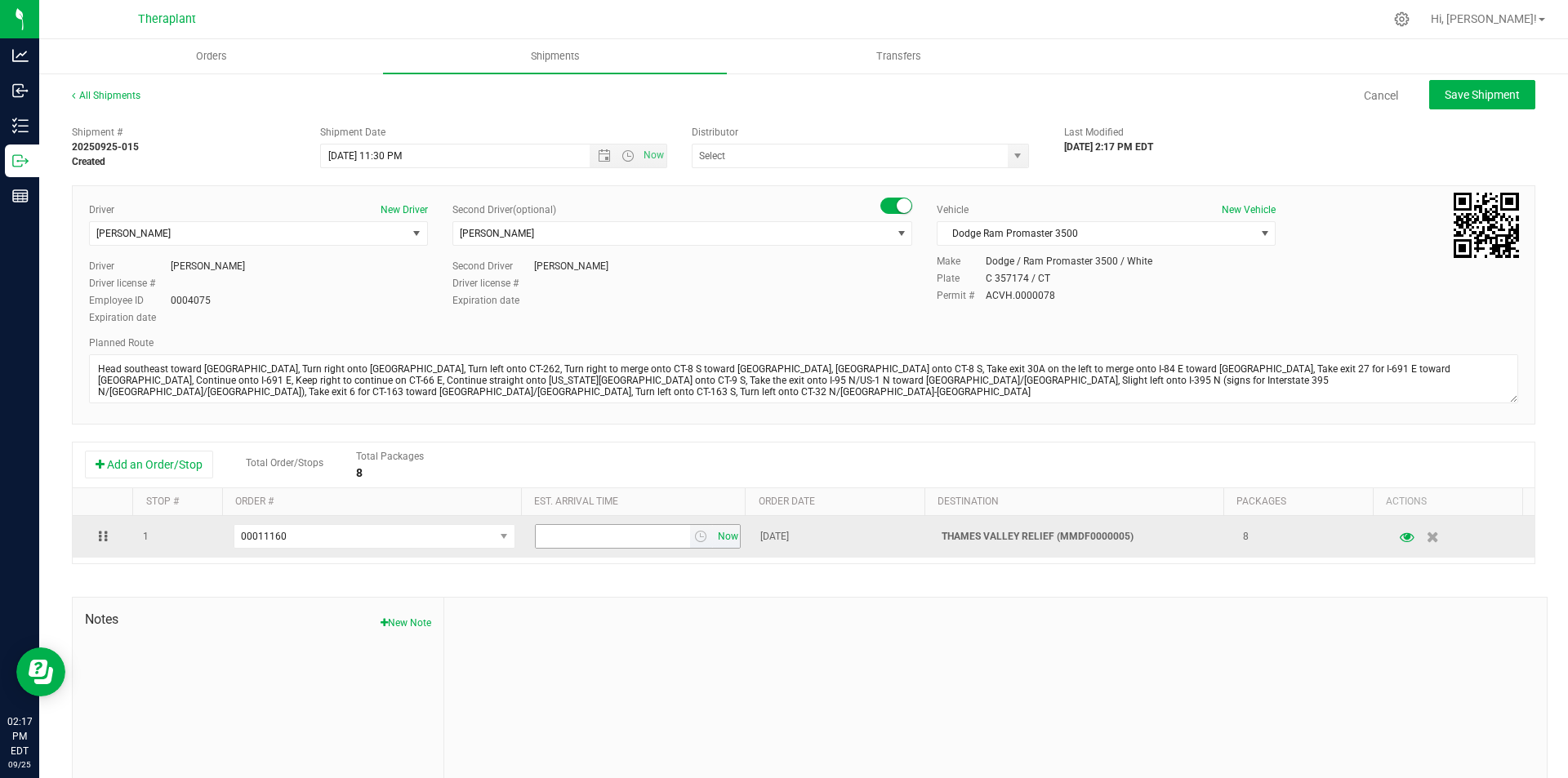
click at [714, 547] on span "Now" at bounding box center [728, 536] width 28 height 24
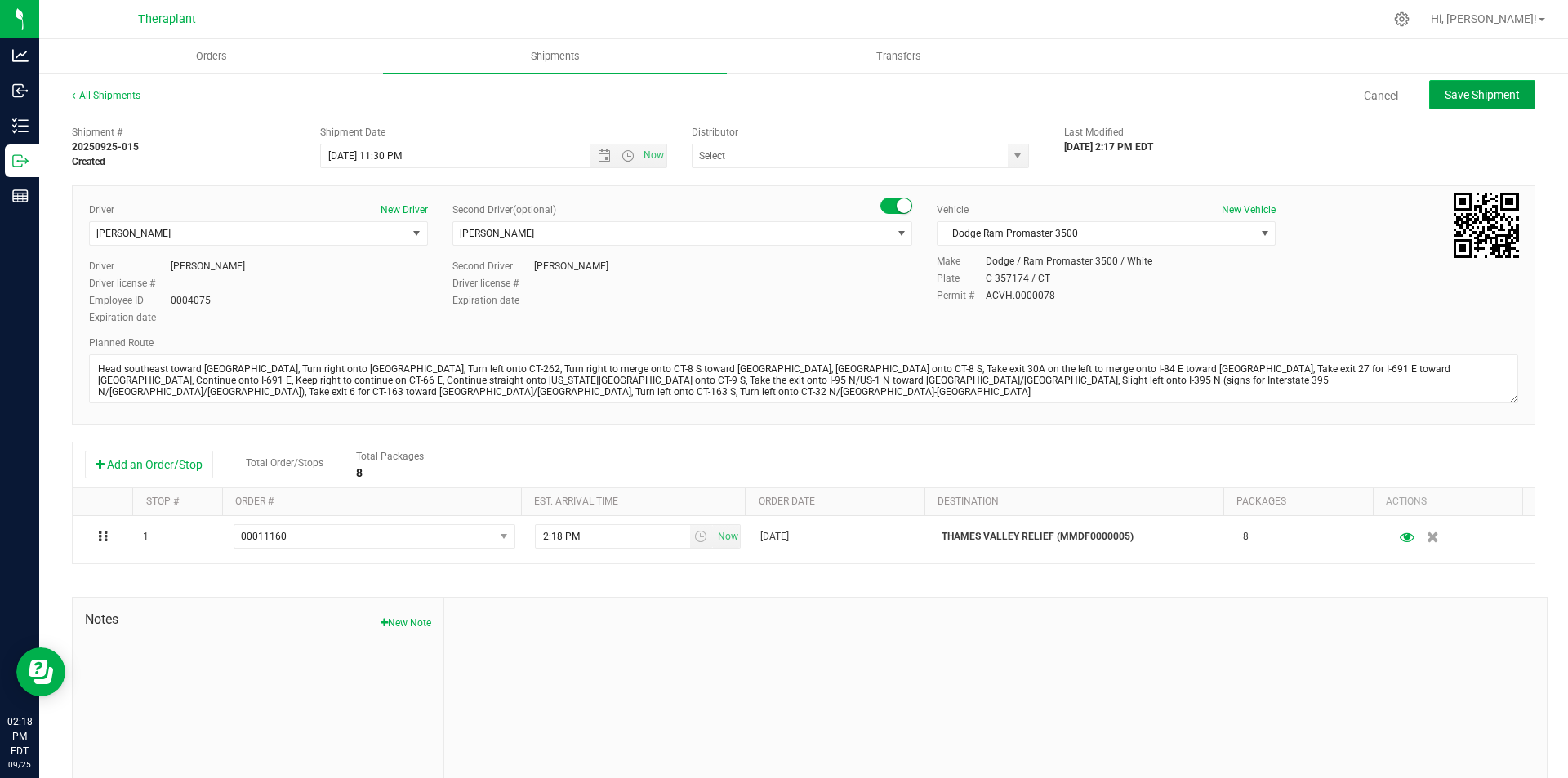
click at [1473, 86] on button "Save Shipment" at bounding box center [1481, 95] width 106 height 30
type input "9/27/2025 3:30 AM"
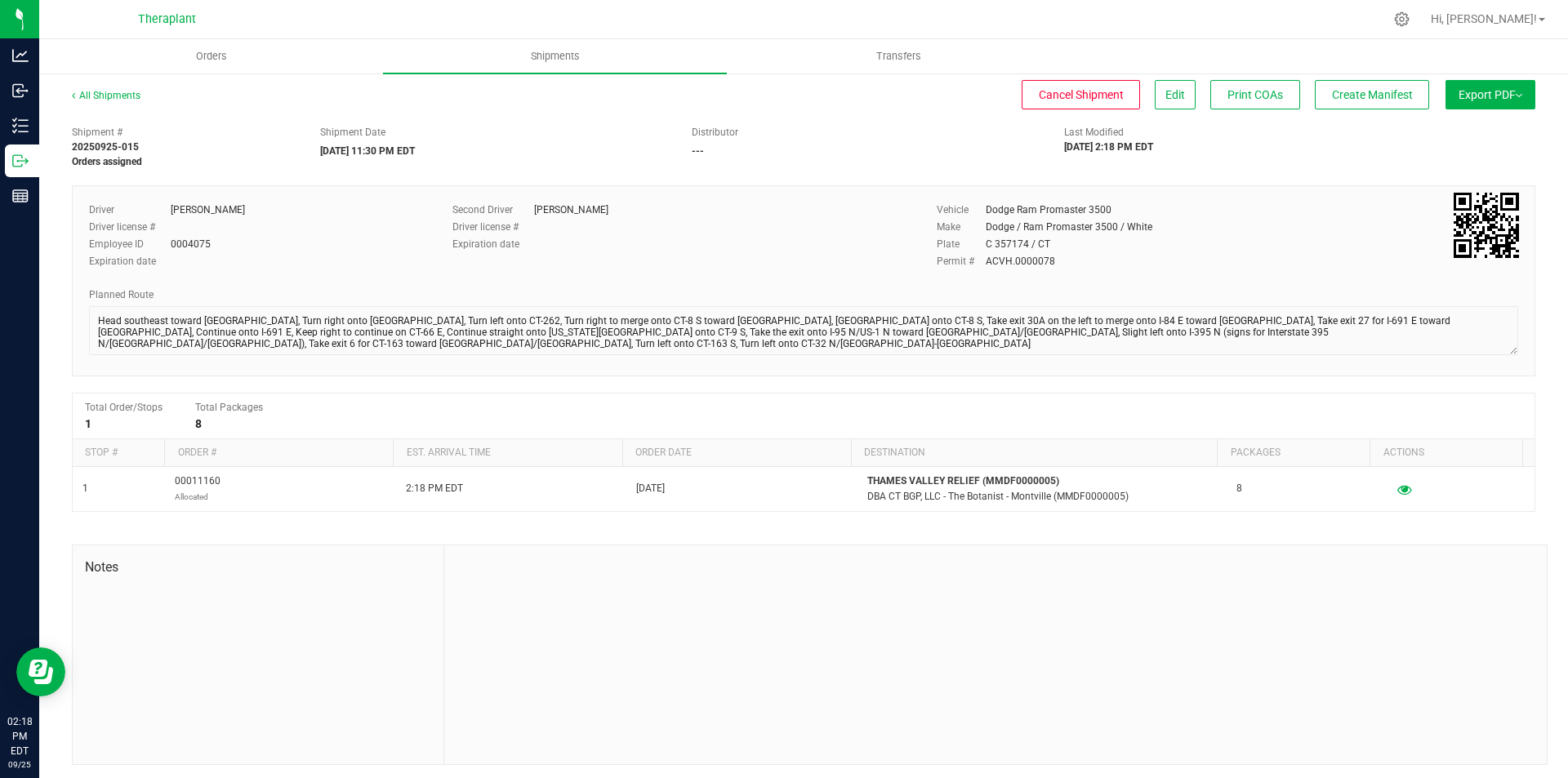
click at [1398, 90] on button "Create Manifest" at bounding box center [1372, 95] width 114 height 30
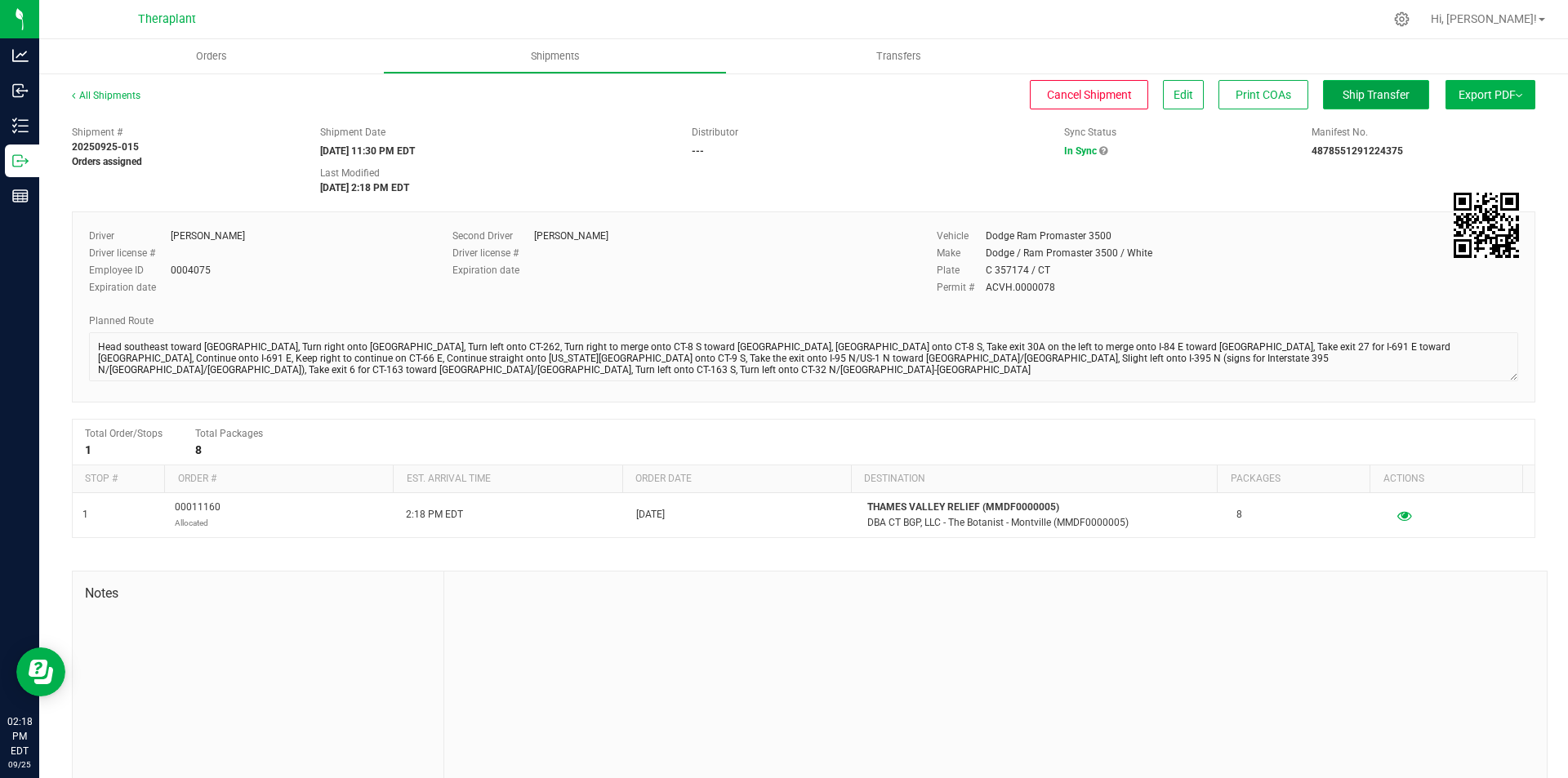
click at [1367, 90] on span "Ship Transfer" at bounding box center [1375, 95] width 67 height 13
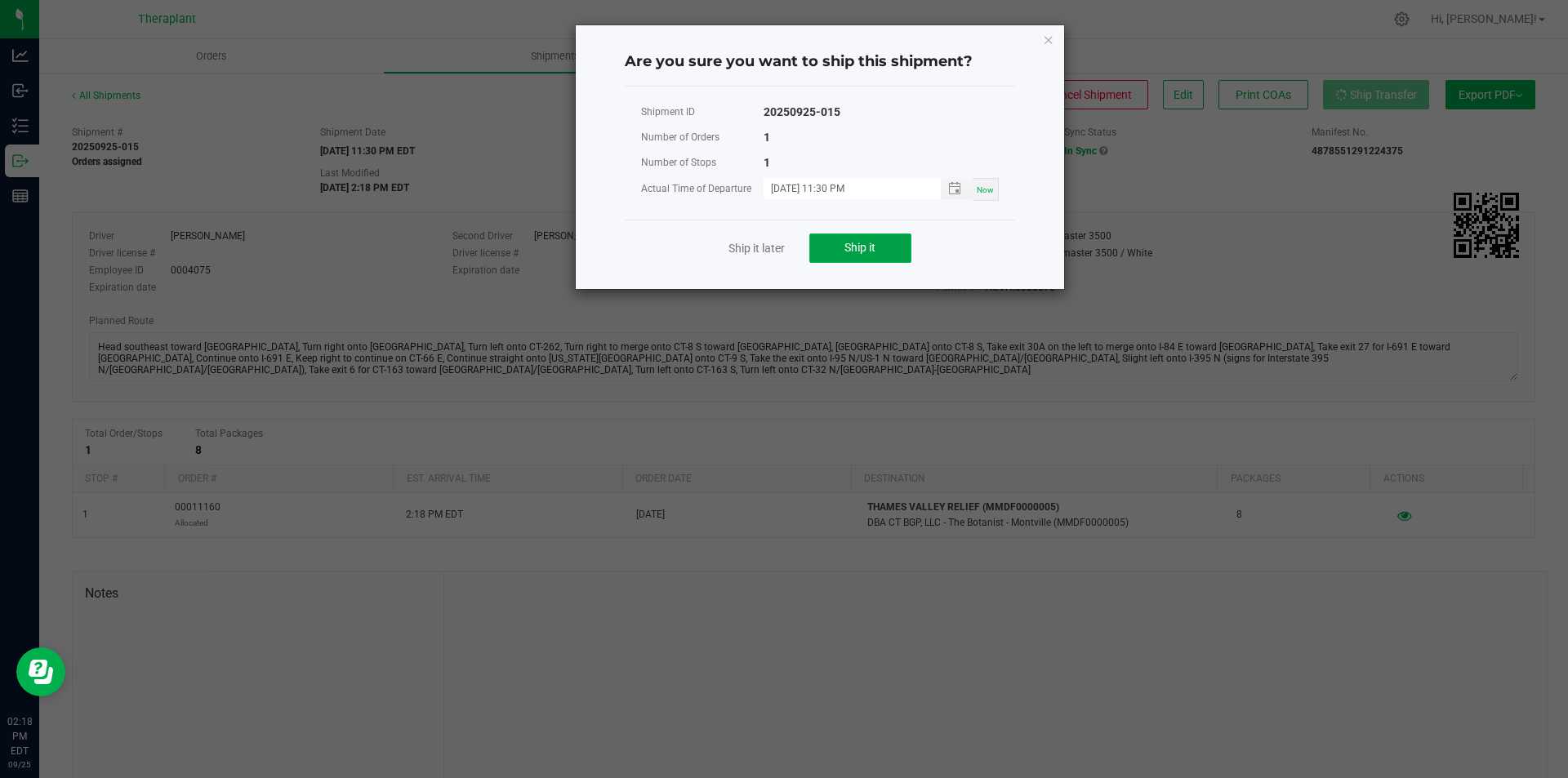
click at [878, 251] on button "Ship it" at bounding box center [860, 249] width 102 height 30
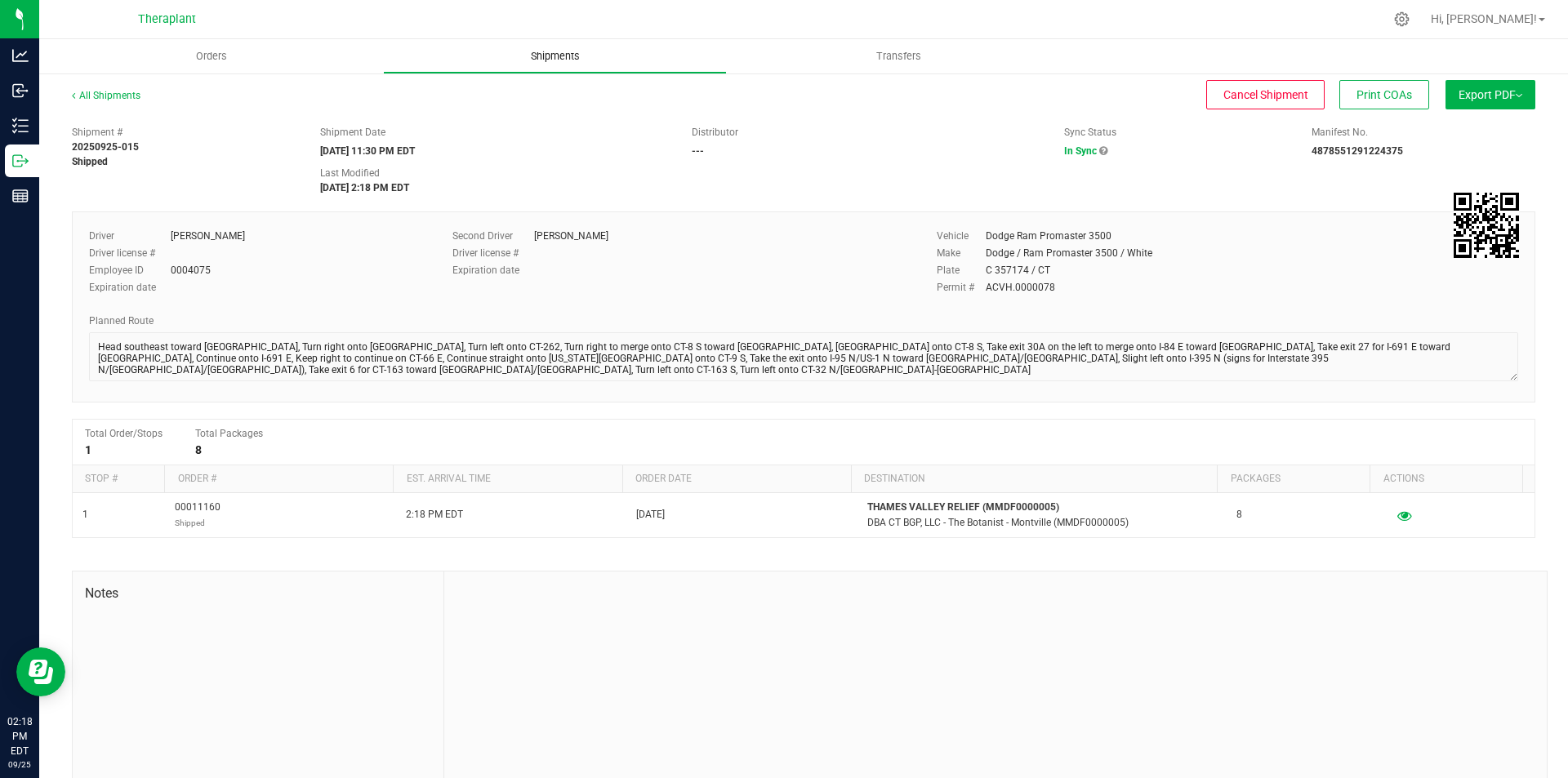
click at [563, 42] on uib-tab-heading "Shipments" at bounding box center [554, 56] width 343 height 32
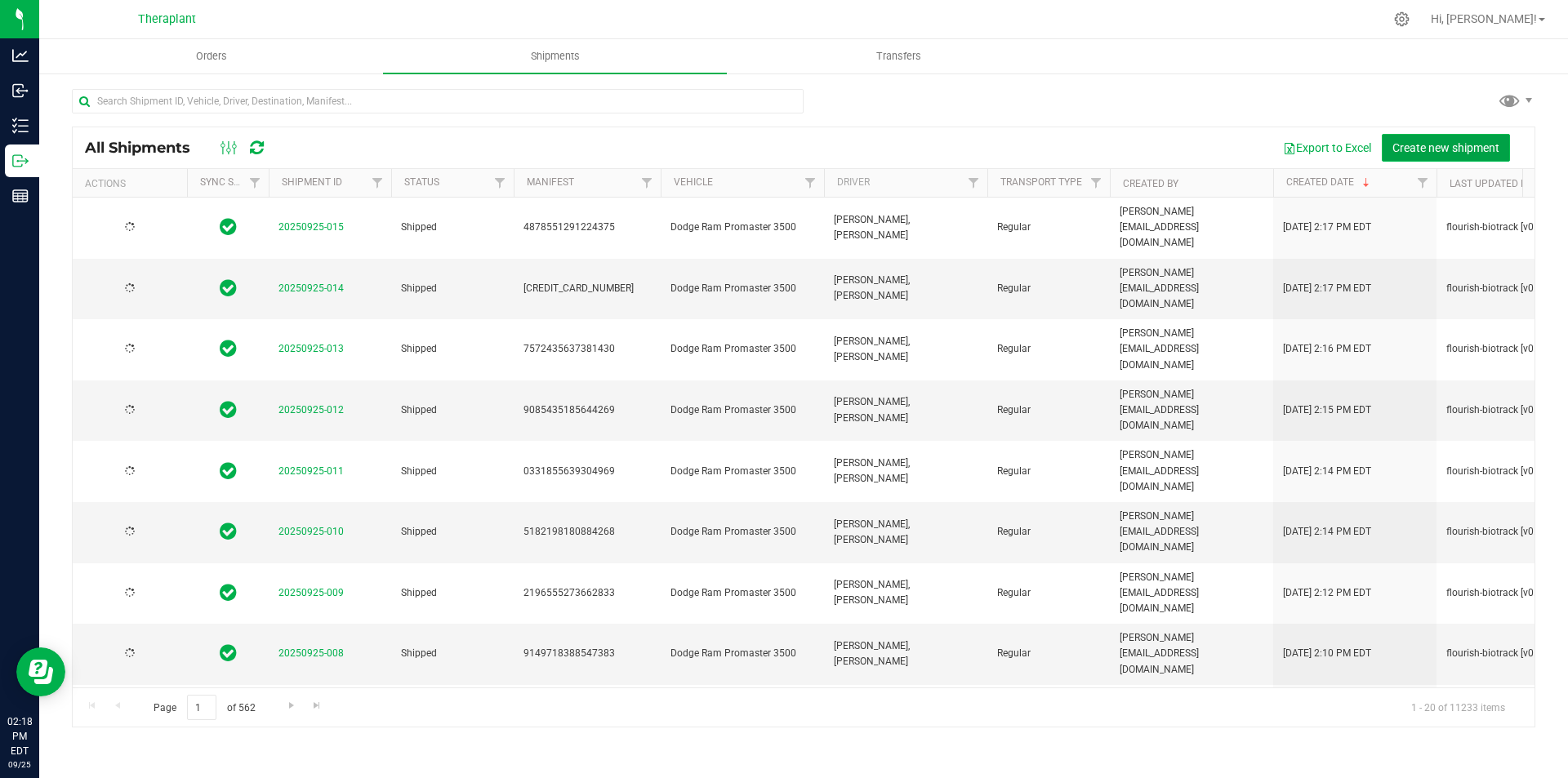
click at [1426, 144] on span "Create new shipment" at bounding box center [1445, 147] width 107 height 13
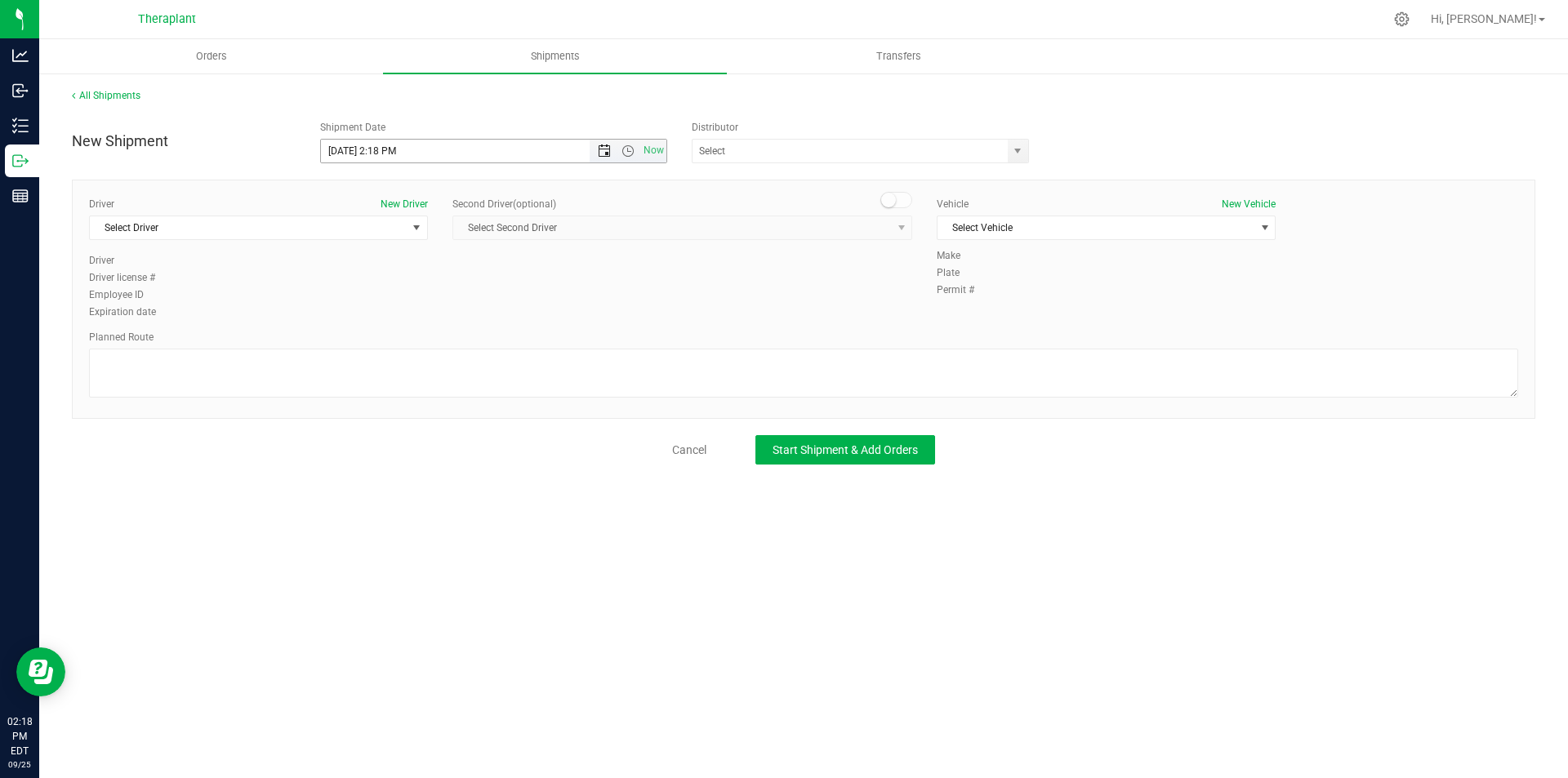
click at [597, 156] on span "Open the date view" at bounding box center [604, 151] width 28 height 13
click at [452, 314] on link "26" at bounding box center [453, 317] width 24 height 25
click at [627, 151] on span "Open the time view" at bounding box center [627, 151] width 13 height 13
drag, startPoint x: 557, startPoint y: 328, endPoint x: 480, endPoint y: 313, distance: 78.4
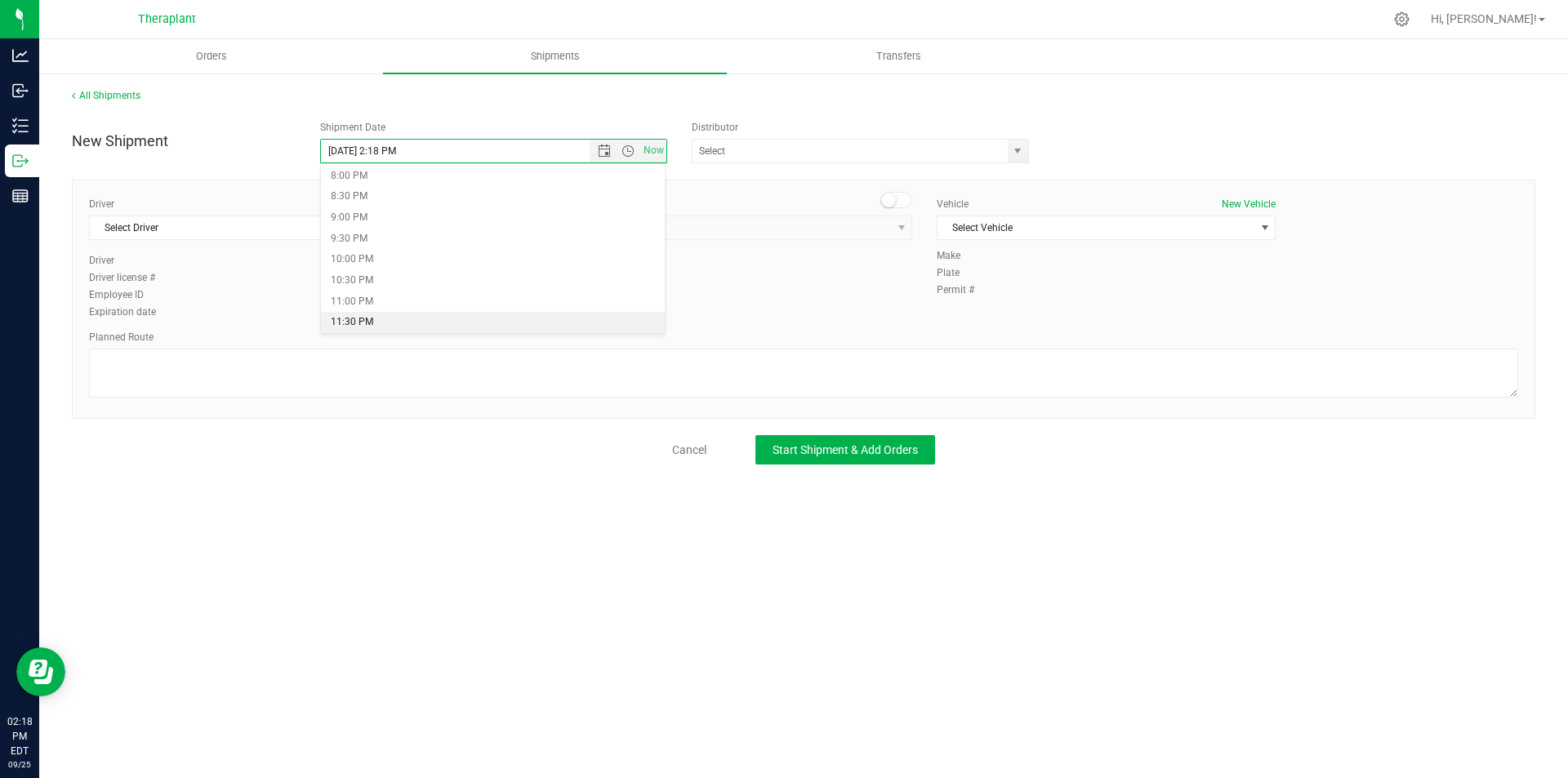
click at [554, 328] on li "11:30 PM" at bounding box center [492, 322] width 344 height 21
type input "[DATE] 11:30 PM"
click at [189, 230] on span "Select Driver" at bounding box center [249, 228] width 317 height 23
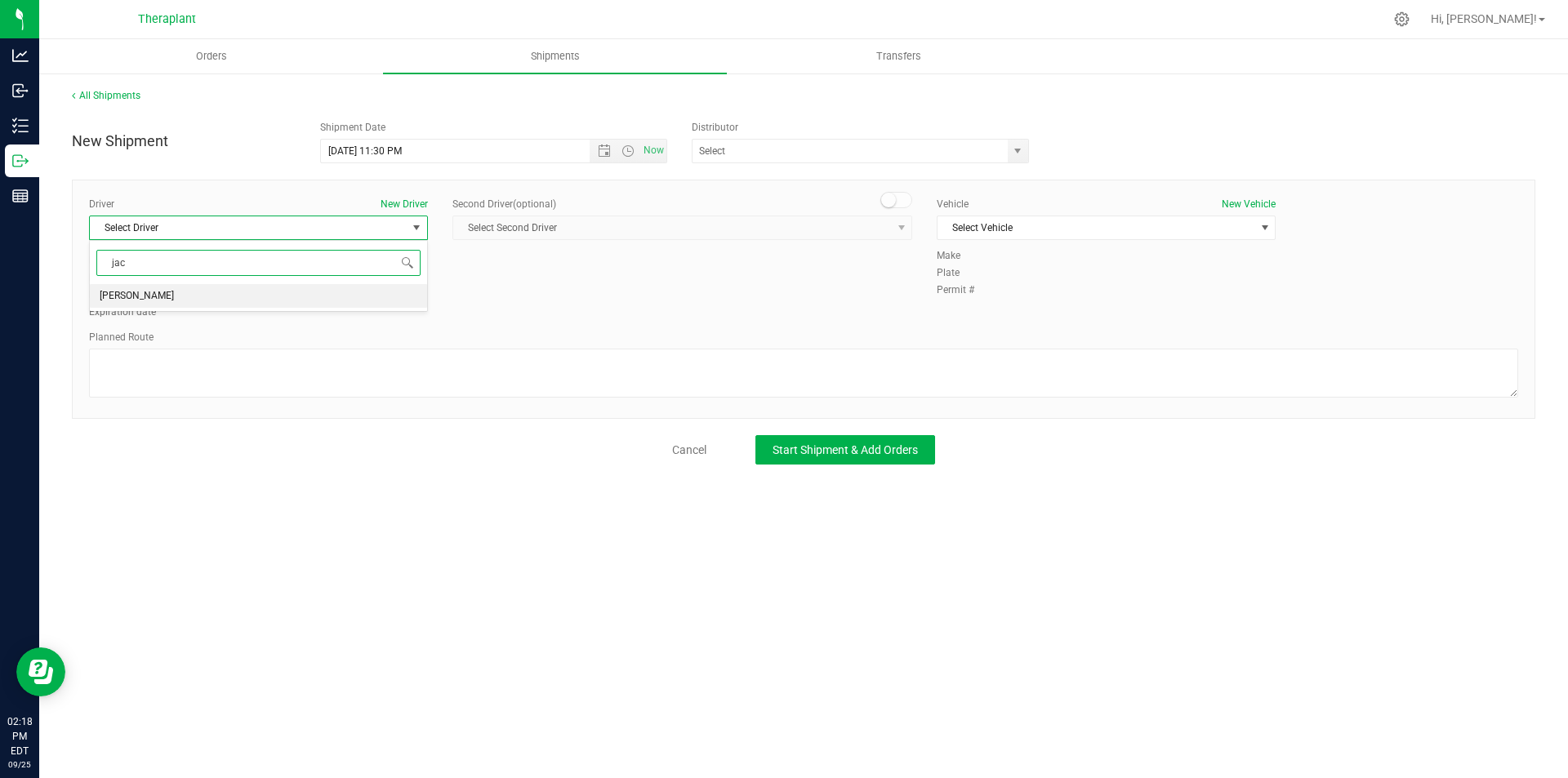
click at [227, 290] on li "[PERSON_NAME]" at bounding box center [258, 296] width 337 height 25
type input "jac"
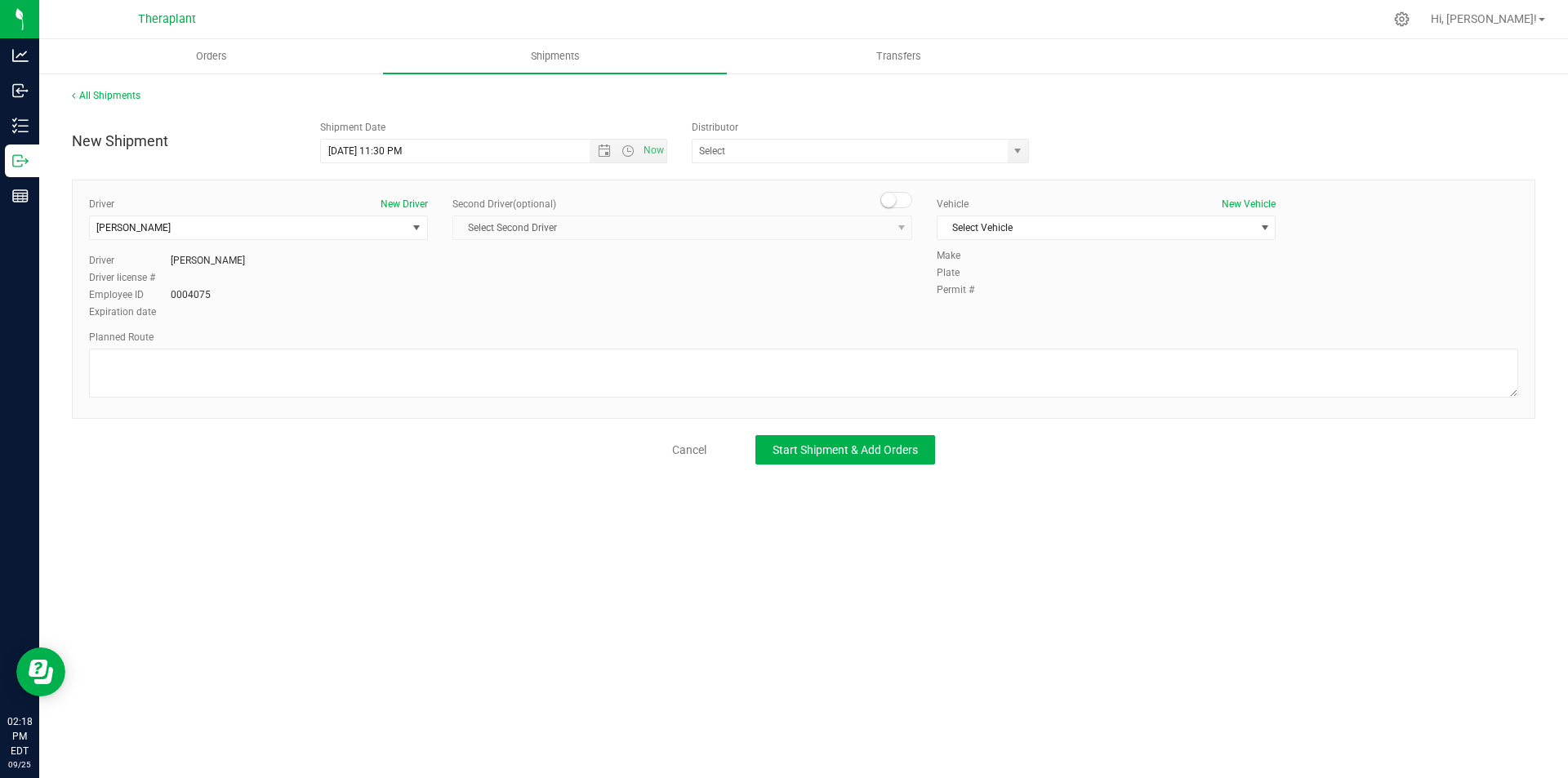
click at [860, 188] on div "Driver New Driver [PERSON_NAME] Select Driver [PERSON_NAME] Driver [PERSON_NAME…" at bounding box center [803, 299] width 1463 height 239
click at [885, 195] on small at bounding box center [888, 200] width 15 height 15
click at [874, 227] on span "Select Second Driver" at bounding box center [672, 228] width 438 height 23
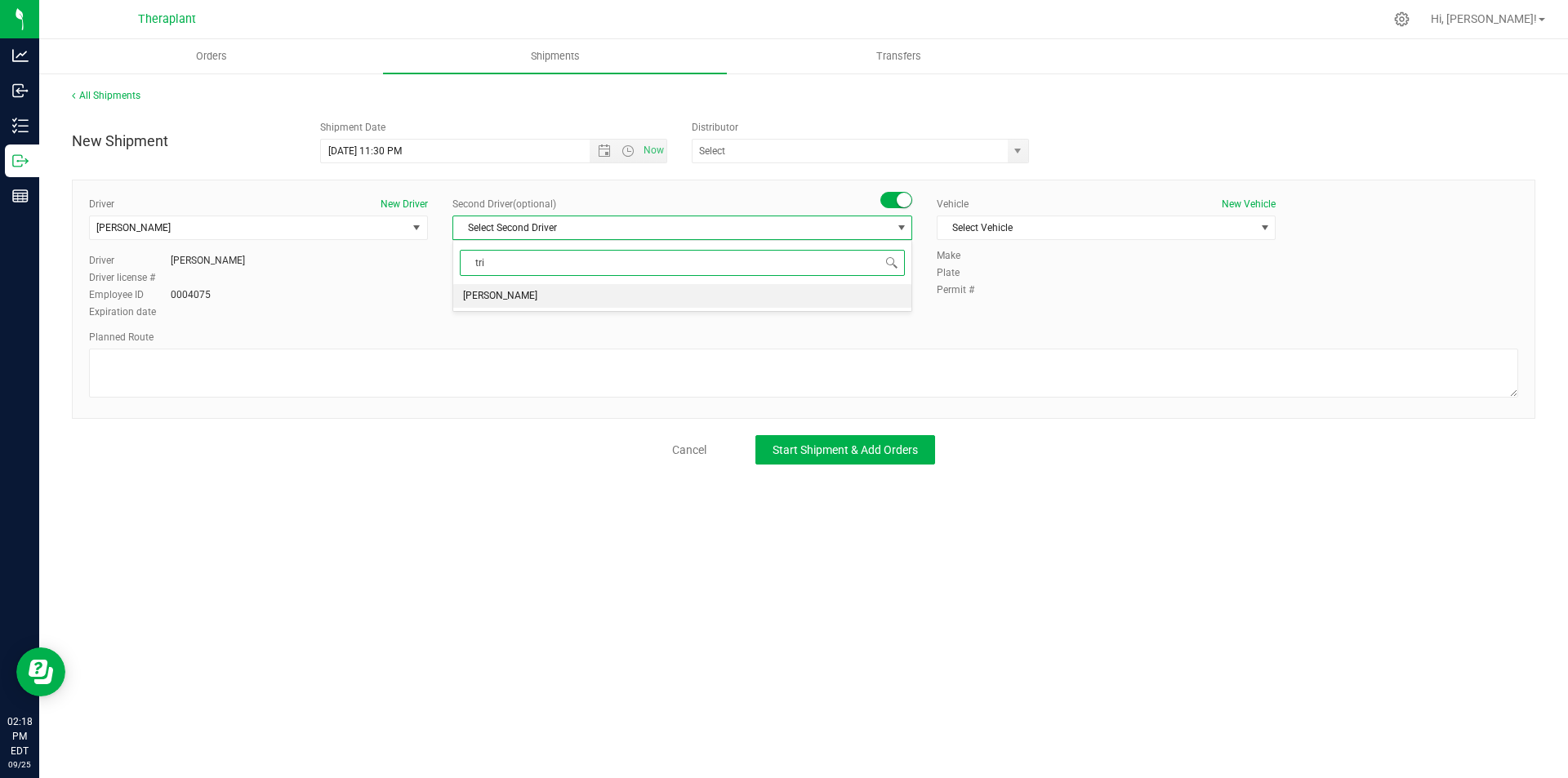
type input "tris"
click at [788, 301] on li "[PERSON_NAME]" at bounding box center [682, 296] width 458 height 25
click at [964, 245] on div "Vehicle New Vehicle Select Vehicle Select Vehicle 330 67 78 Dodge Ram Promaster…" at bounding box center [1105, 223] width 364 height 52
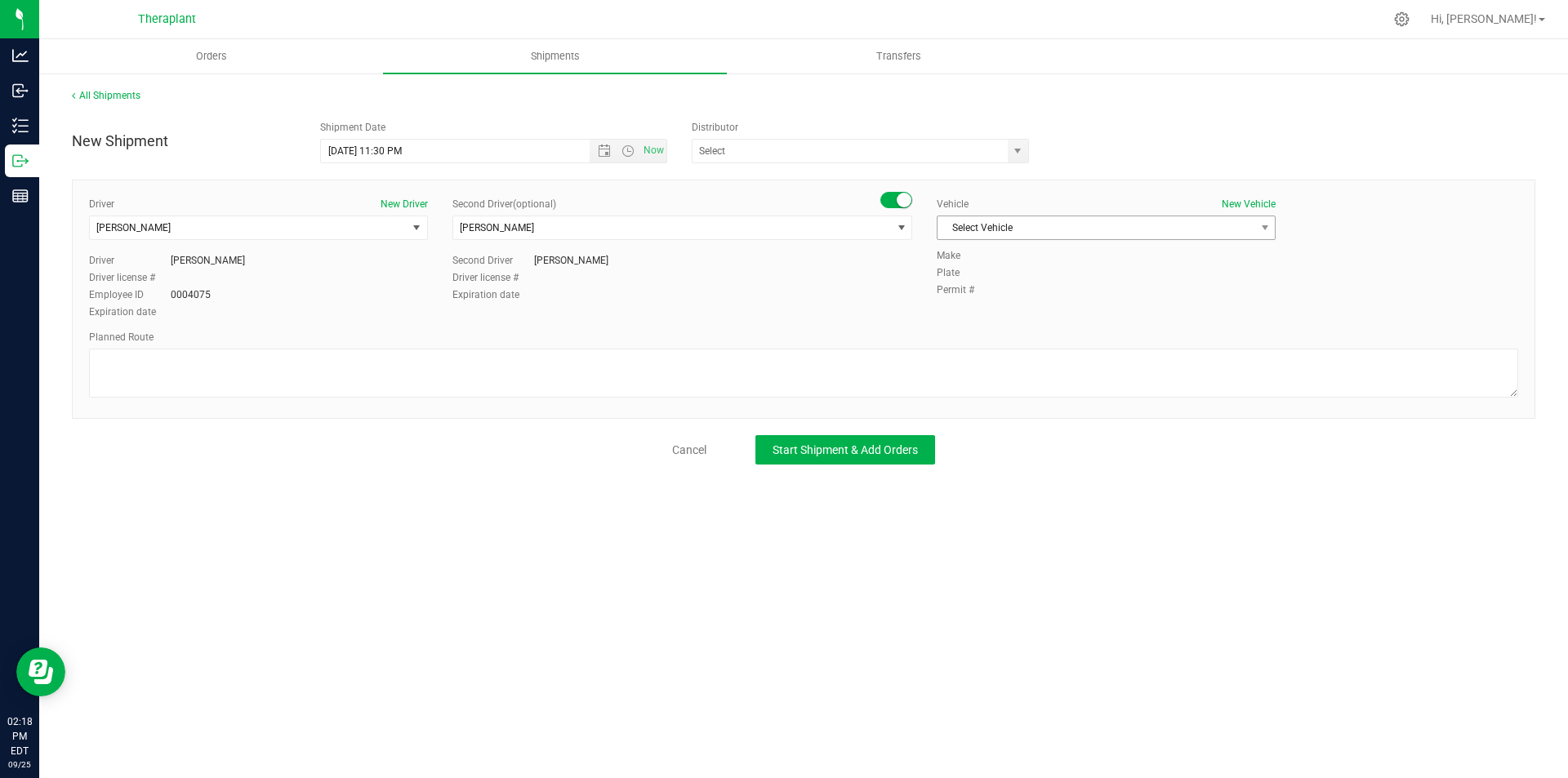
click at [970, 239] on span "Select Vehicle" at bounding box center [1105, 228] width 339 height 25
click at [1025, 346] on li "Dodge Ram Promaster 3500" at bounding box center [1105, 353] width 337 height 25
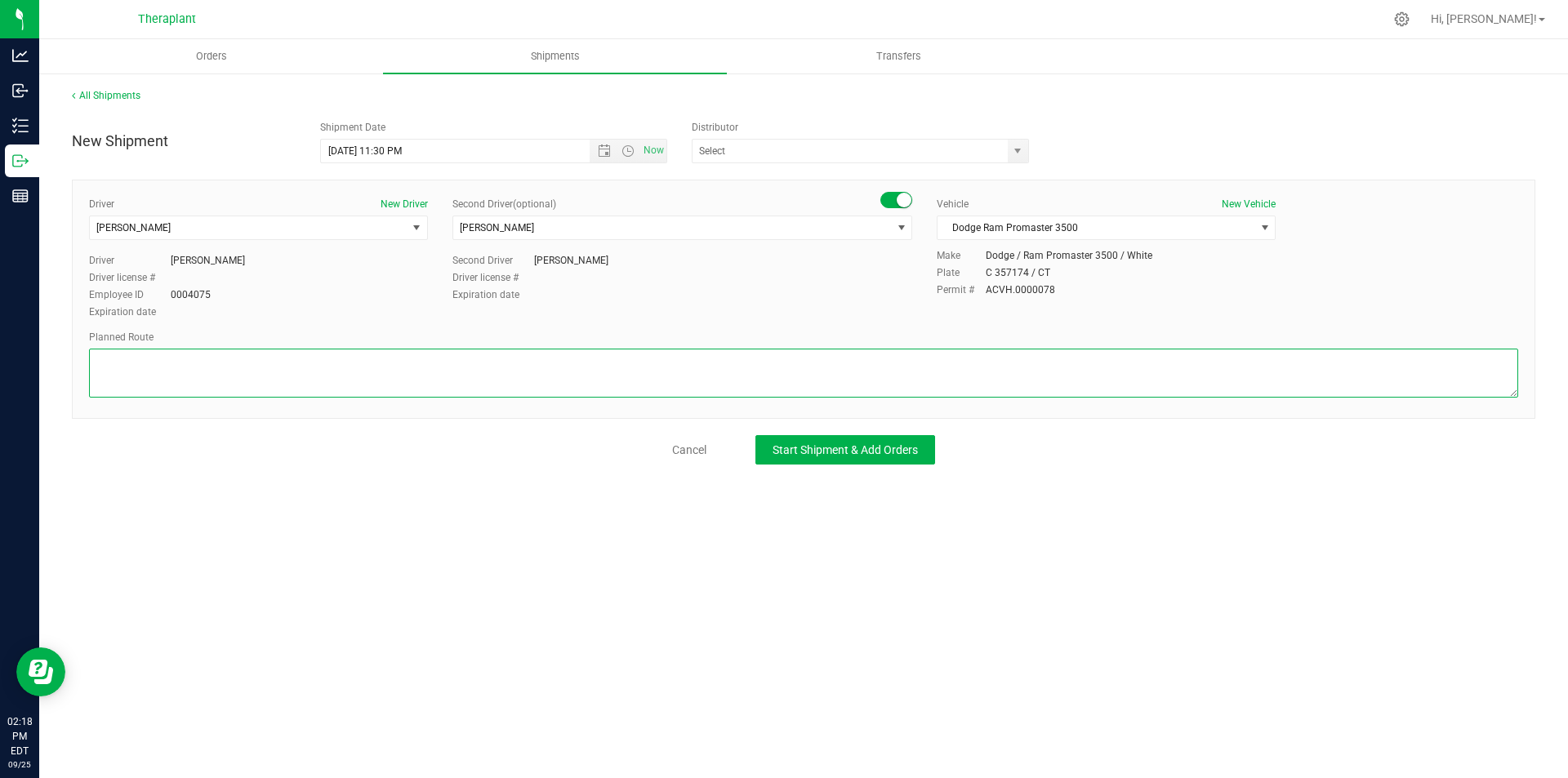
click at [326, 361] on textarea at bounding box center [803, 373] width 1429 height 49
paste textarea "Head southeast toward [GEOGRAPHIC_DATA], Turn right onto [GEOGRAPHIC_DATA], Tur…"
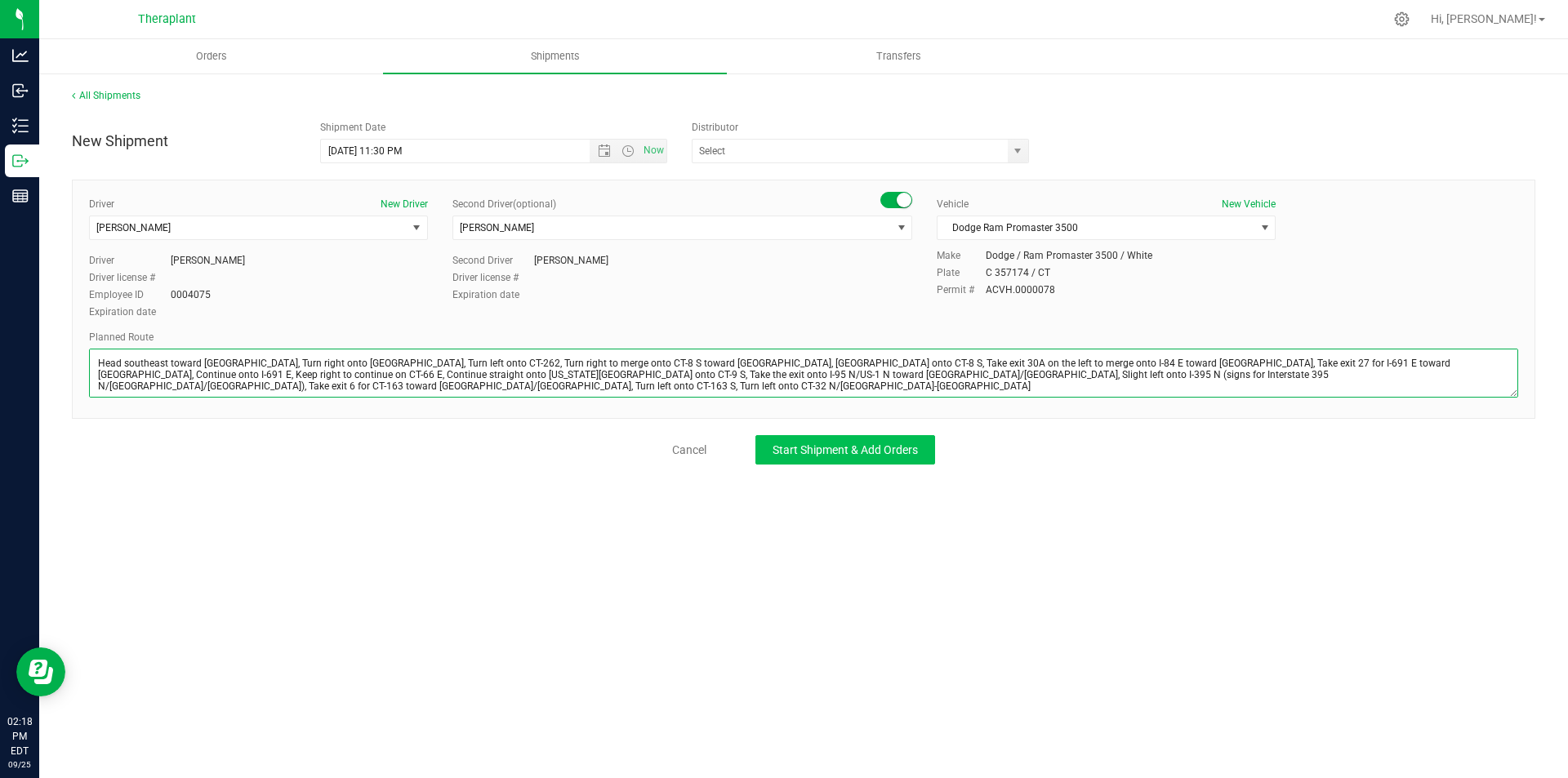
type textarea "Head southeast toward [GEOGRAPHIC_DATA], Turn right onto [GEOGRAPHIC_DATA], Tur…"
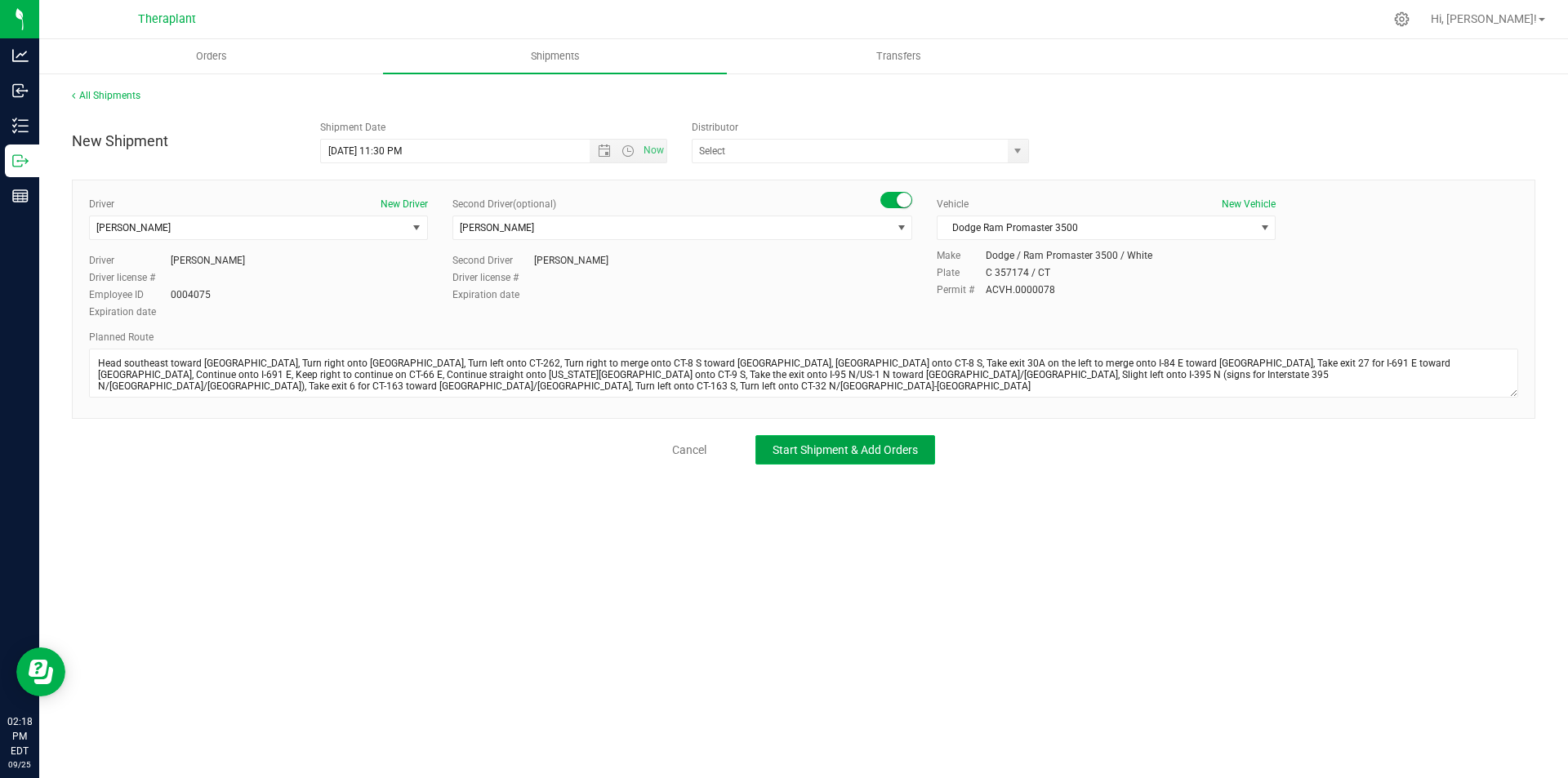
click at [840, 454] on span "Start Shipment & Add Orders" at bounding box center [845, 449] width 145 height 13
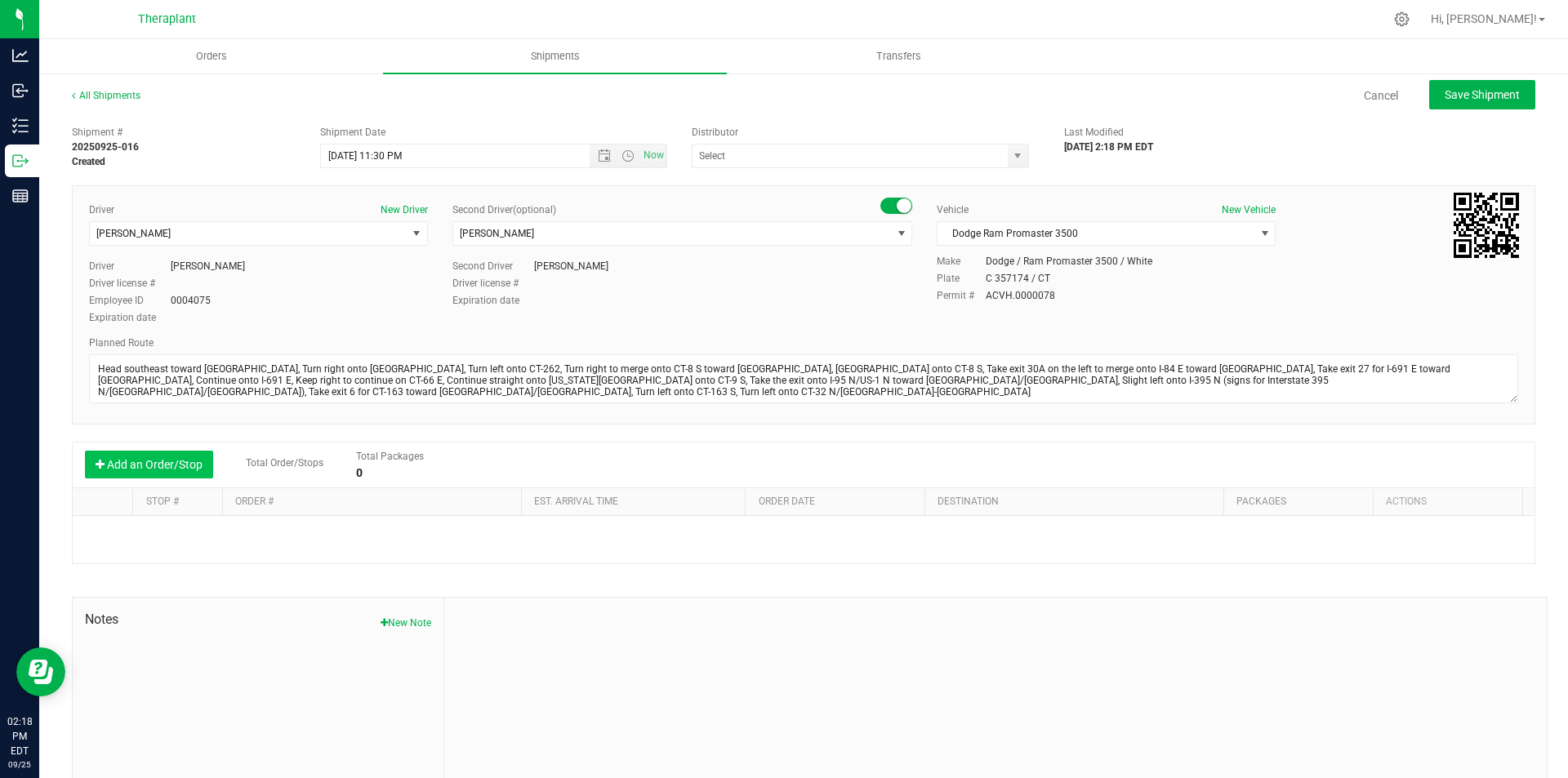
click at [169, 474] on button "Add an Order/Stop" at bounding box center [149, 464] width 128 height 28
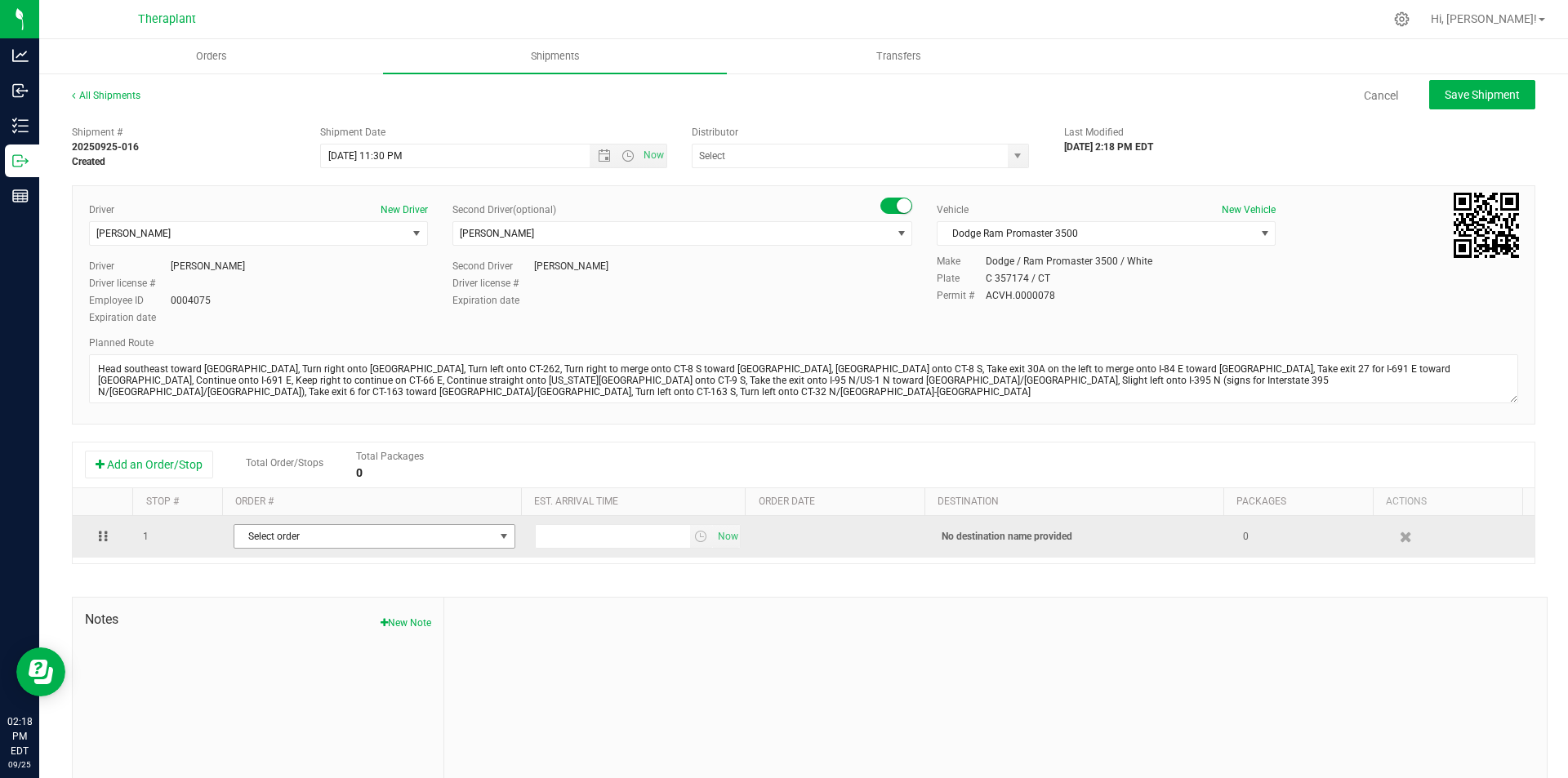
click at [294, 540] on span "Select order" at bounding box center [364, 536] width 259 height 23
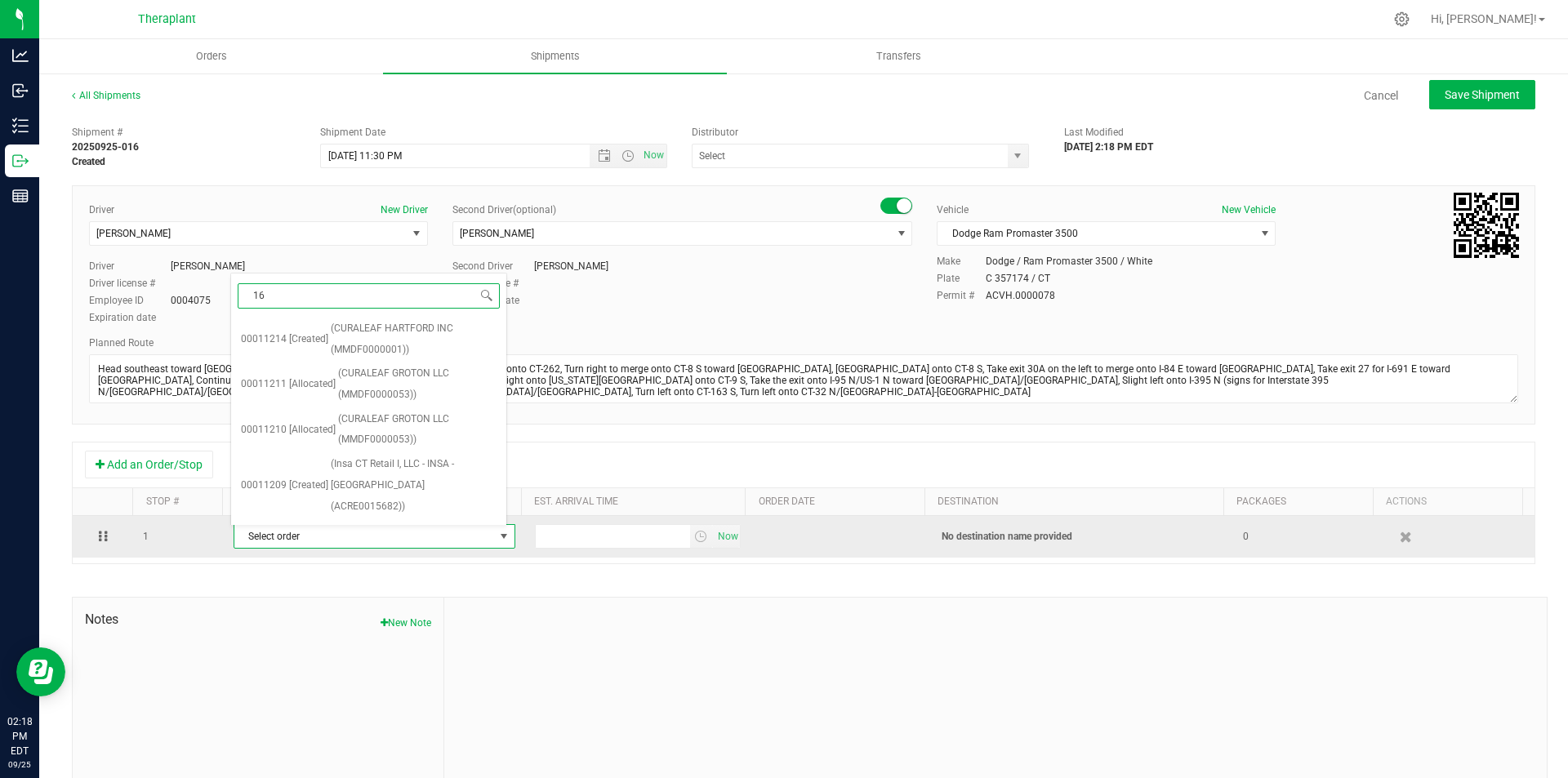
type input "167"
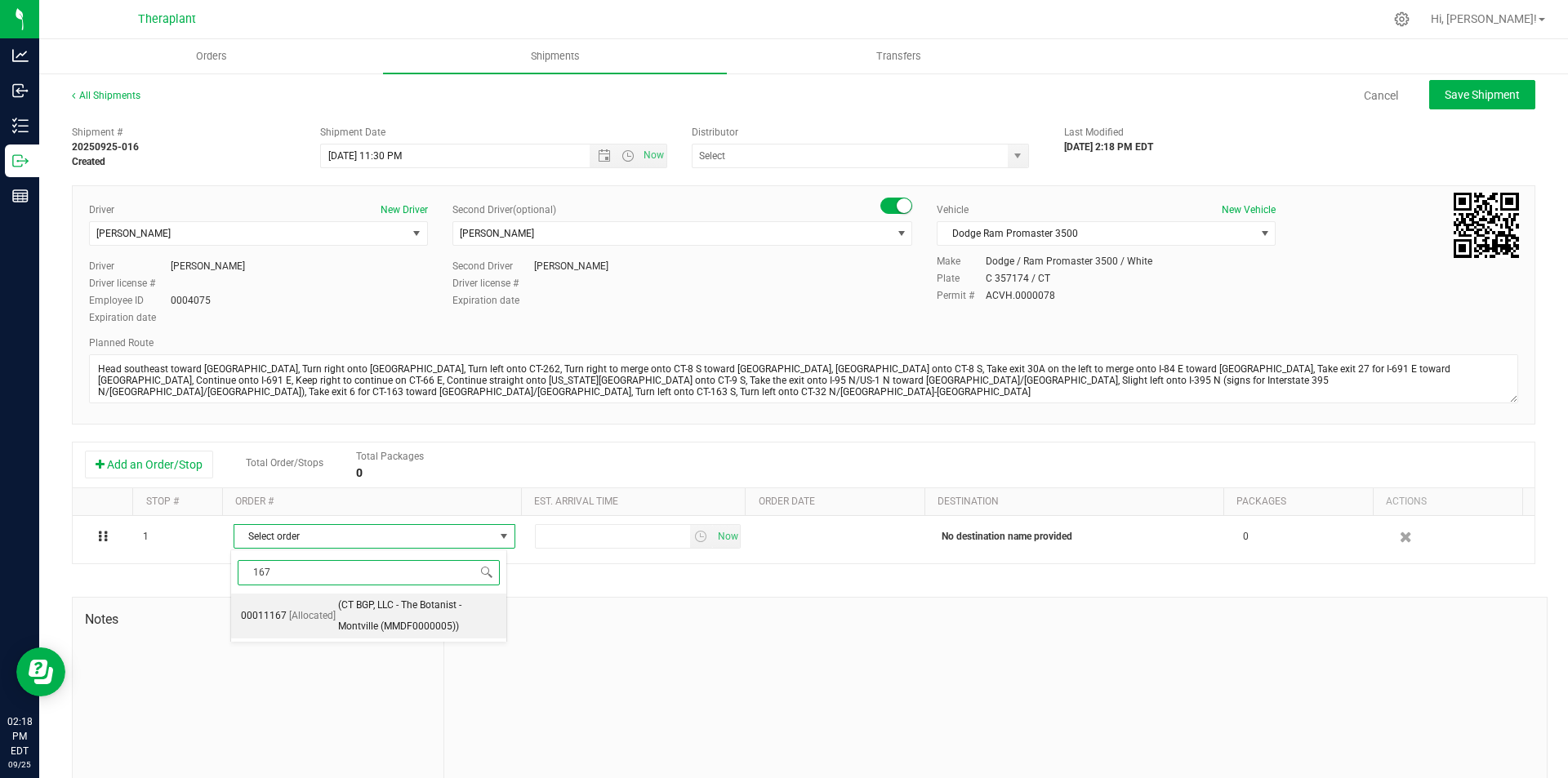
click at [357, 622] on span "(CT BGP, LLC - The Botanist - Montville (MMDF0000005))" at bounding box center [417, 616] width 159 height 42
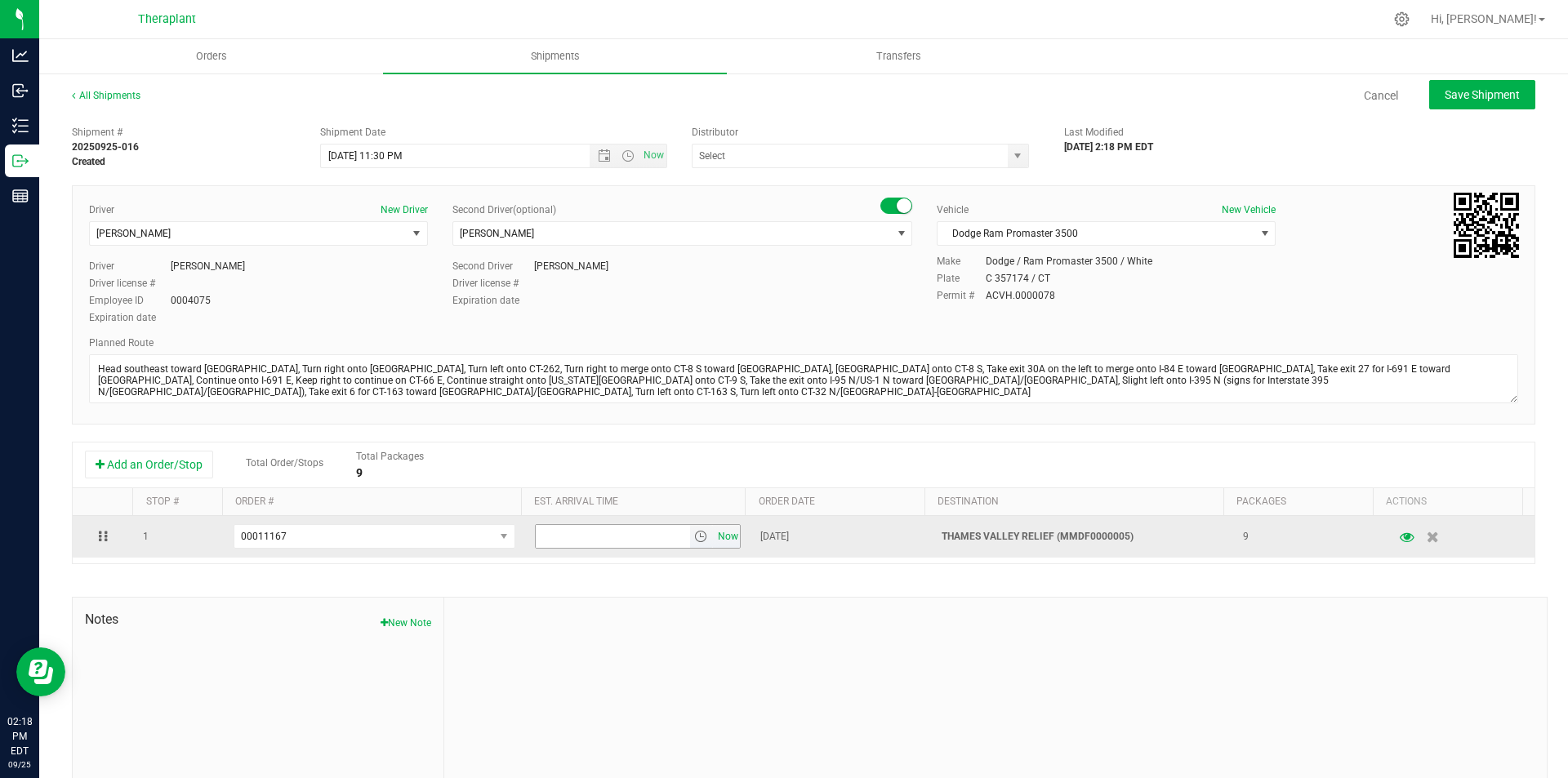
click at [714, 537] on span "Now" at bounding box center [728, 536] width 28 height 24
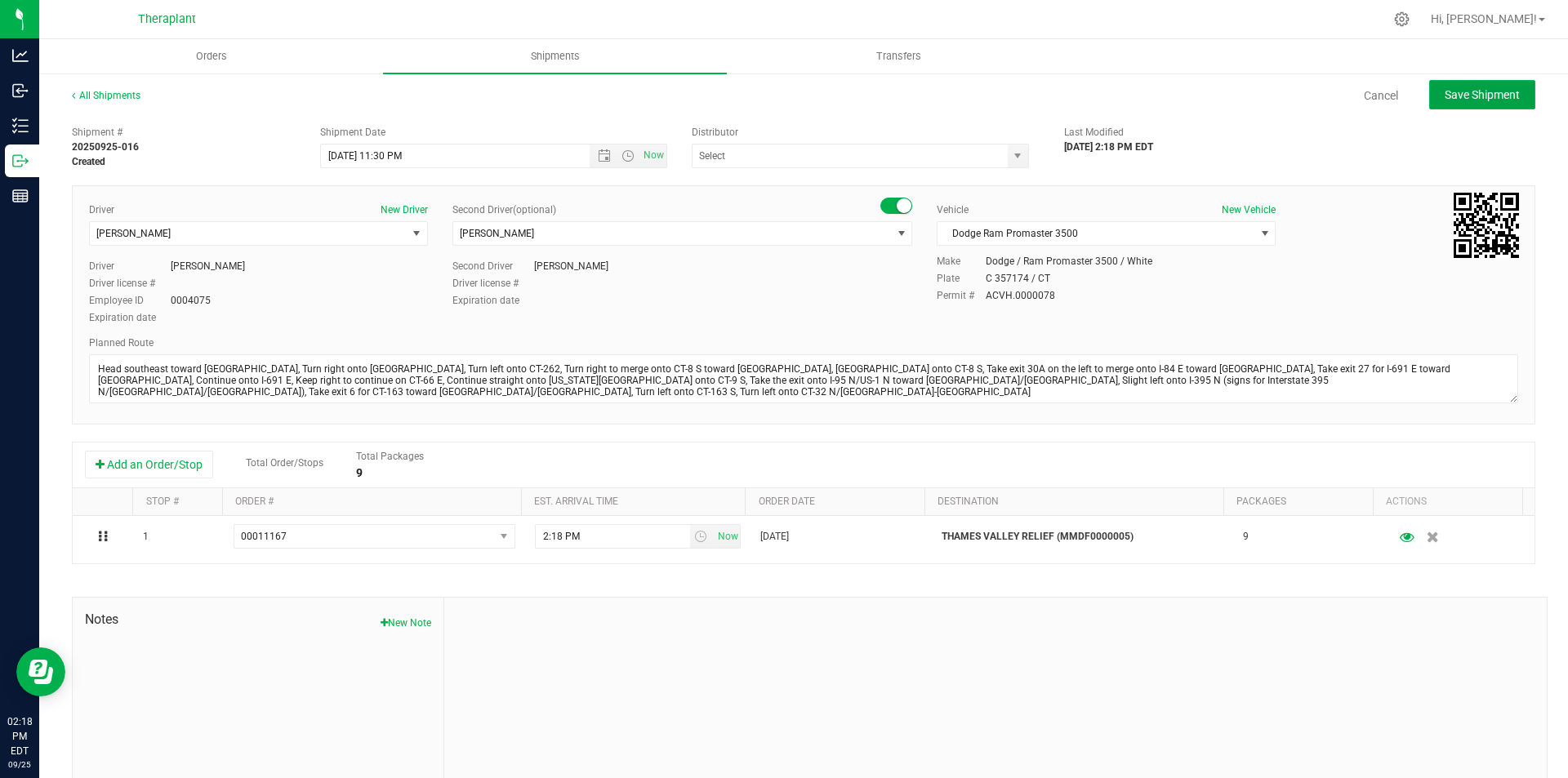
click at [1514, 87] on button "Save Shipment" at bounding box center [1481, 95] width 106 height 30
type input "9/27/2025 3:30 AM"
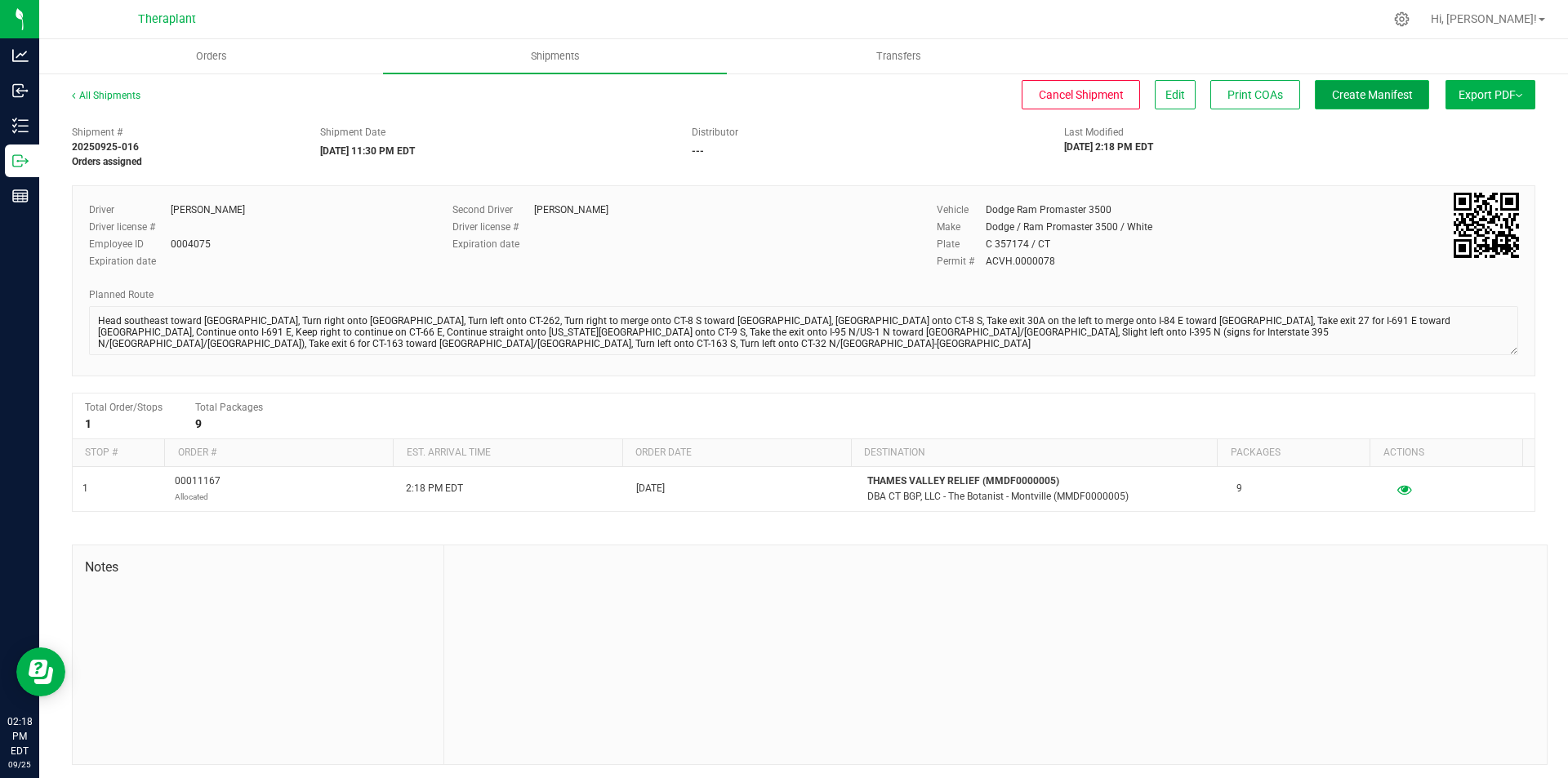
click at [1349, 95] on span "Create Manifest" at bounding box center [1372, 95] width 81 height 13
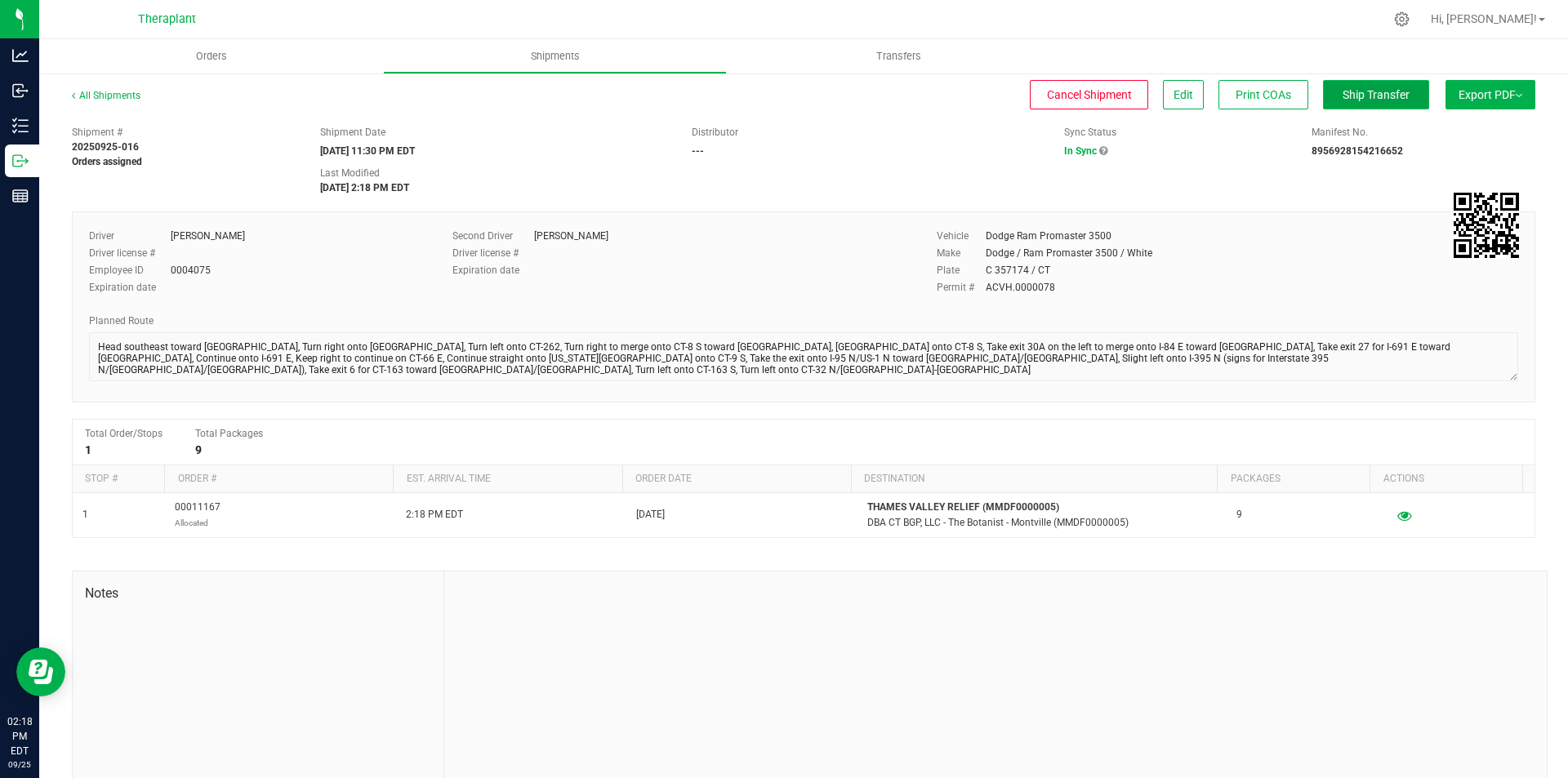
click at [1358, 106] on button "Ship Transfer" at bounding box center [1375, 95] width 106 height 30
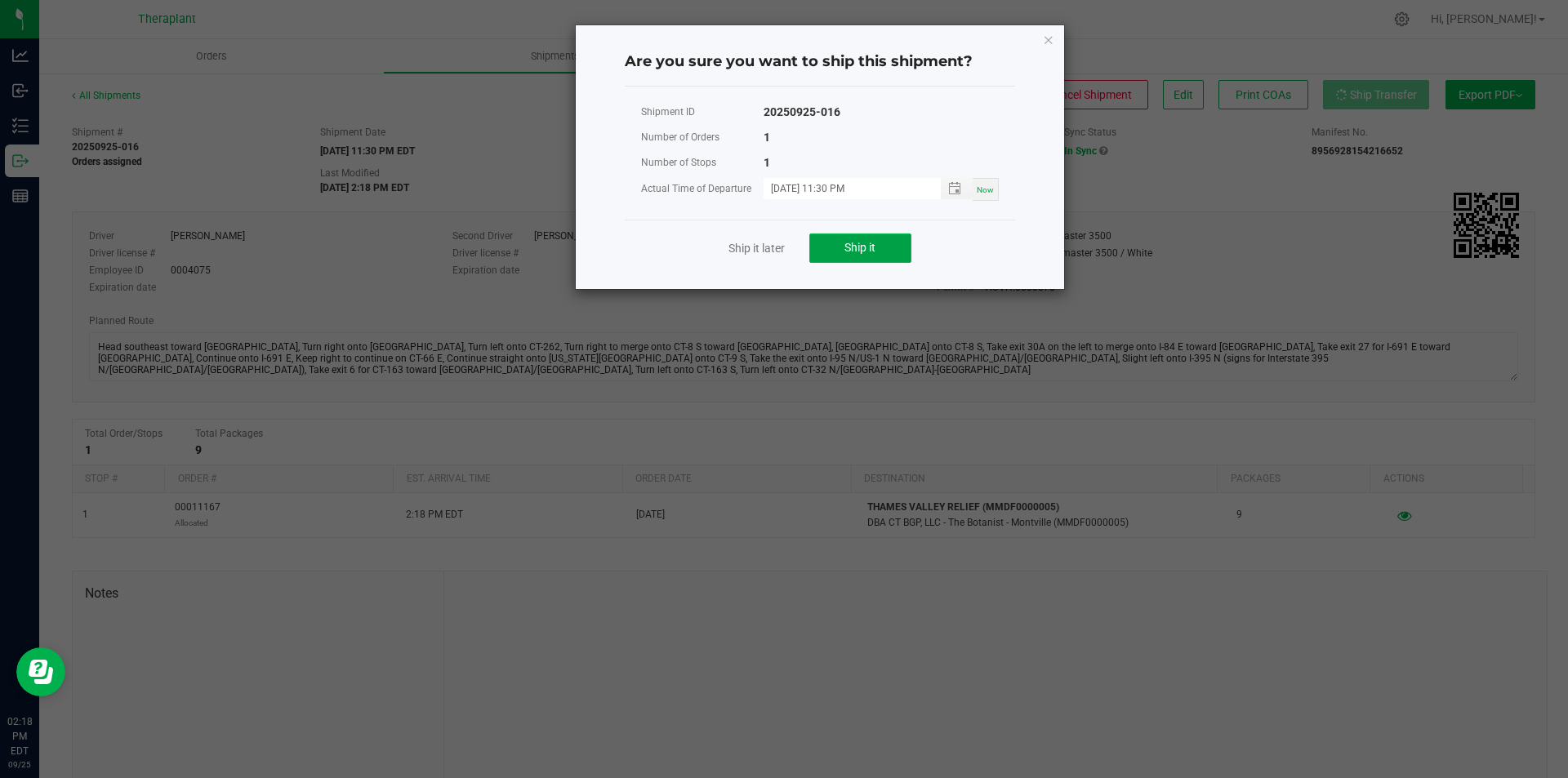
click at [865, 258] on button "Ship it" at bounding box center [860, 249] width 102 height 30
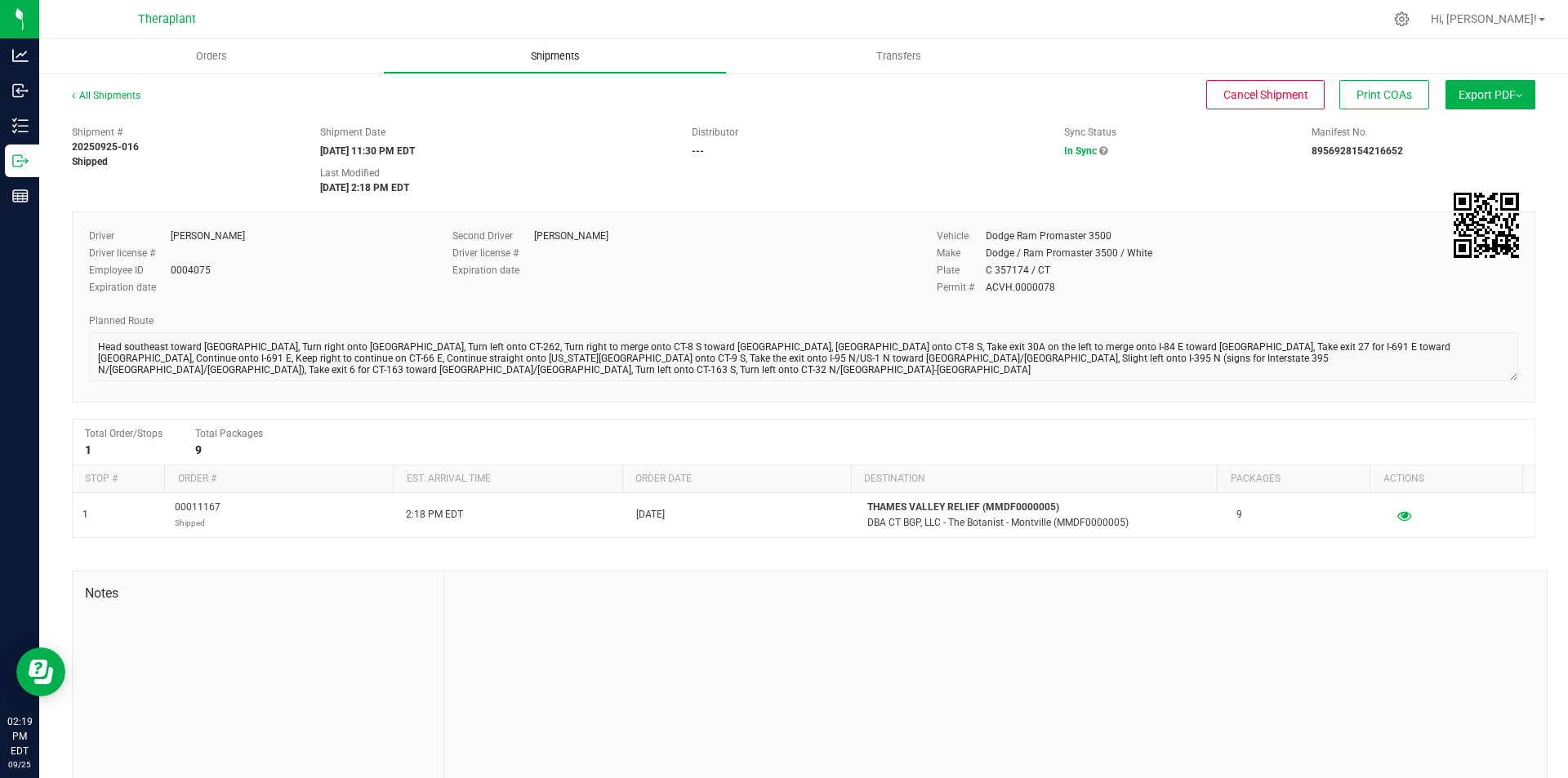
click at [543, 54] on span "Shipments" at bounding box center [555, 56] width 93 height 15
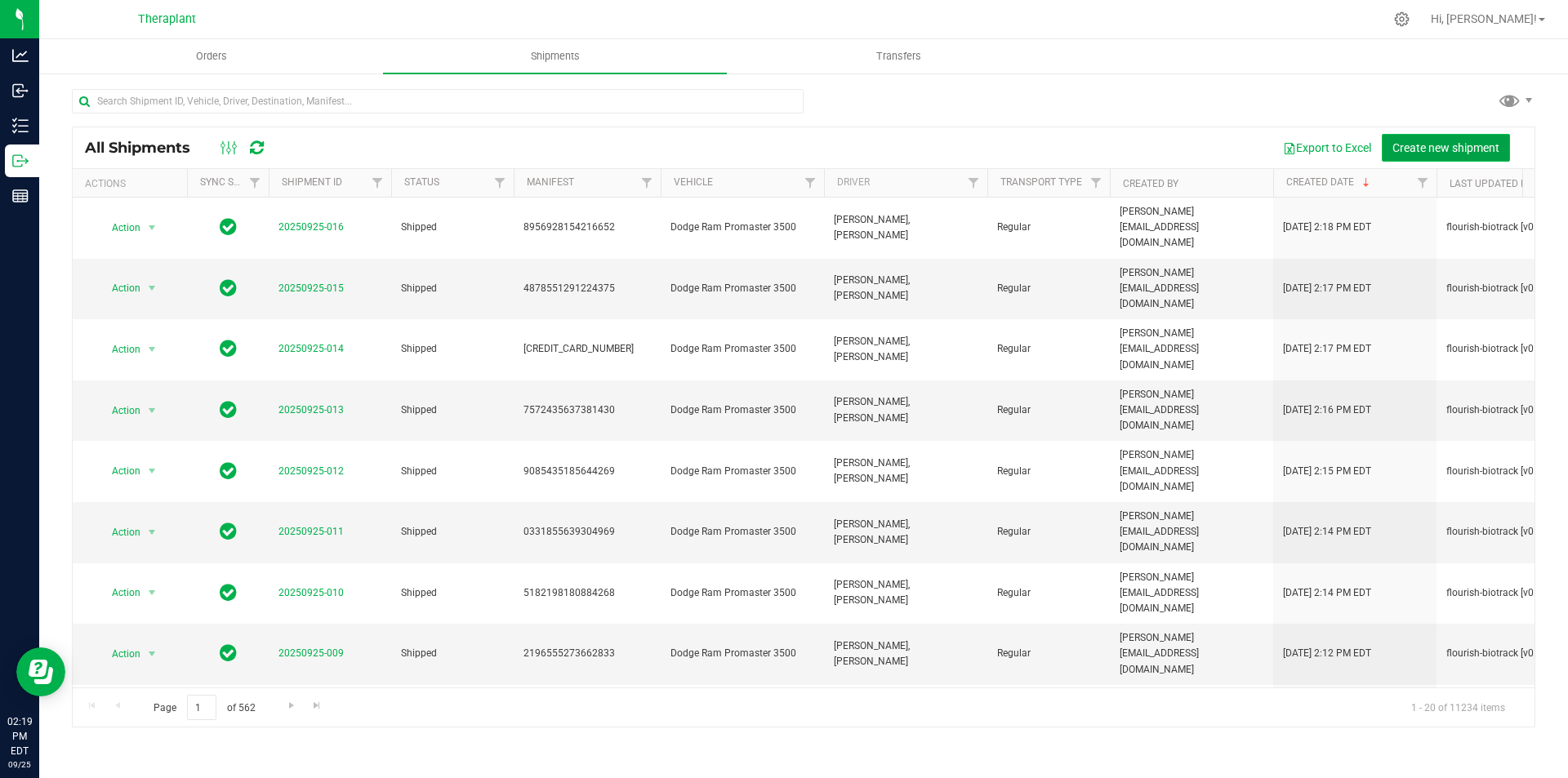
click at [1416, 152] on span "Create new shipment" at bounding box center [1445, 147] width 107 height 13
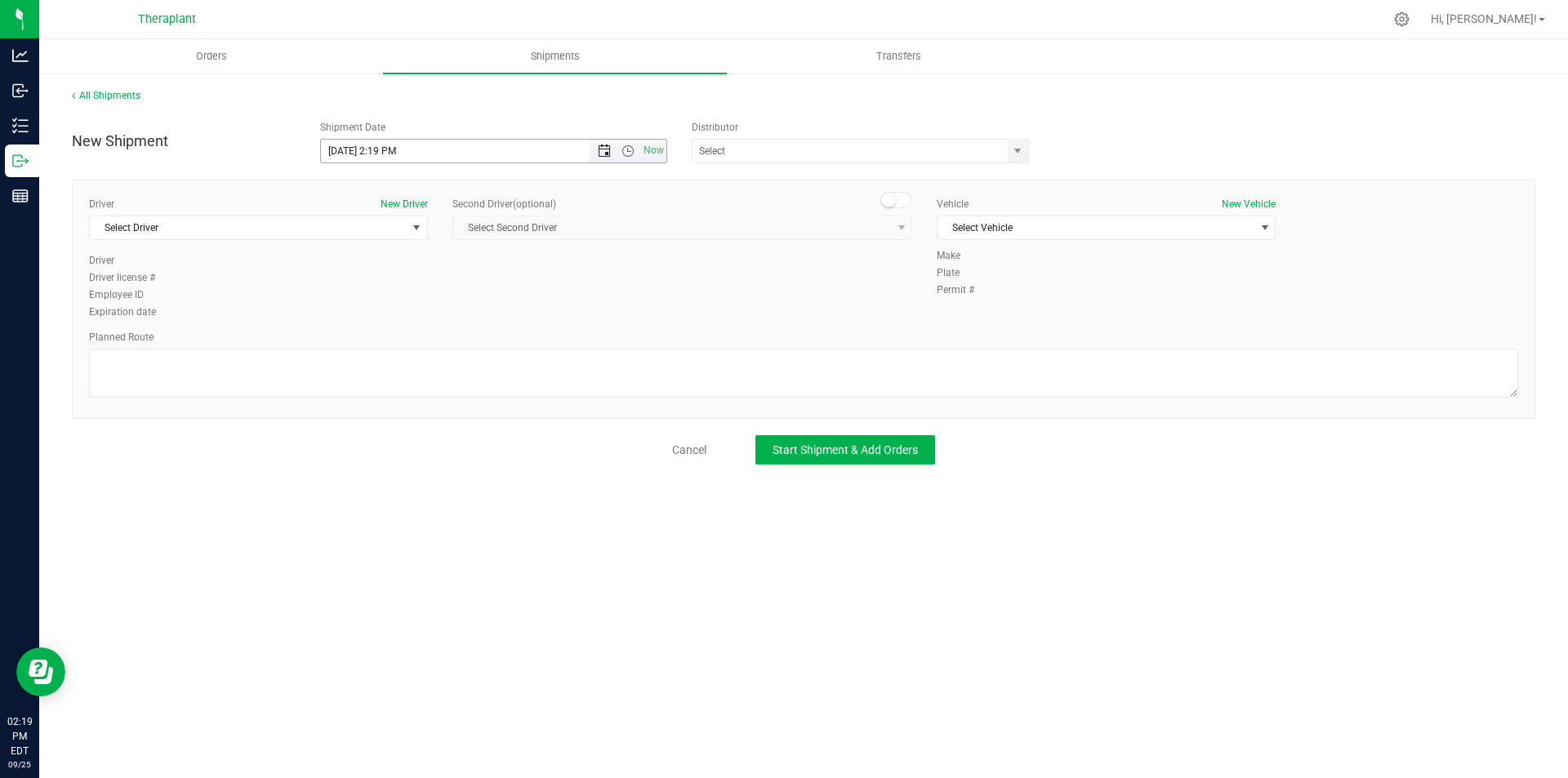
click at [597, 152] on span "Open the date view" at bounding box center [604, 151] width 28 height 13
click at [453, 315] on link "26" at bounding box center [453, 317] width 24 height 25
click at [628, 148] on span "Open the time view" at bounding box center [627, 151] width 13 height 13
click at [572, 322] on li "11:30 PM" at bounding box center [492, 322] width 344 height 21
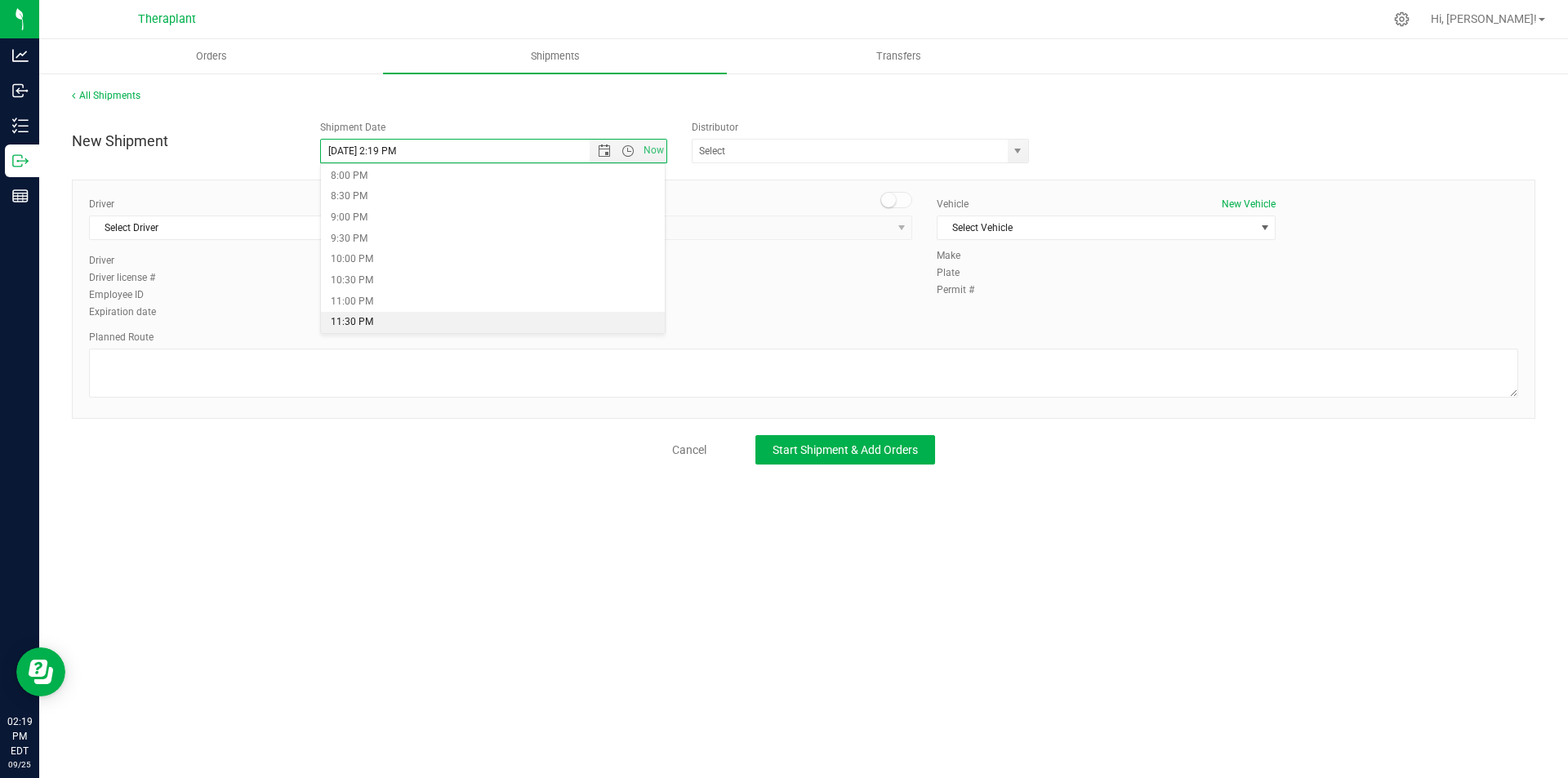
type input "9/26/2025 11:30 PM"
click at [343, 230] on span "Select Driver" at bounding box center [249, 228] width 317 height 23
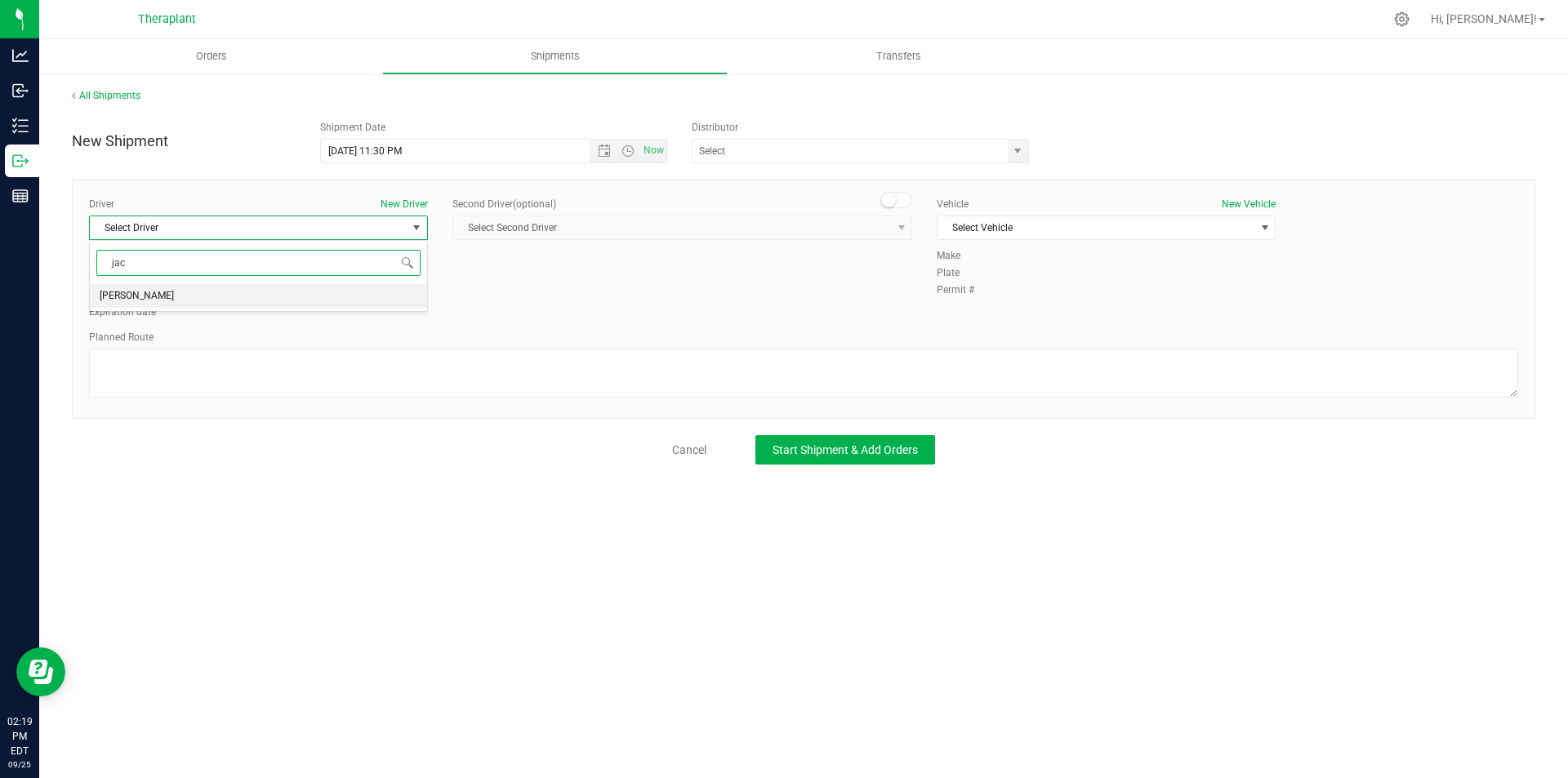
click at [249, 294] on li "Jacqueline Nimro" at bounding box center [258, 296] width 337 height 25
type input "jac"
click at [894, 201] on small at bounding box center [888, 200] width 15 height 15
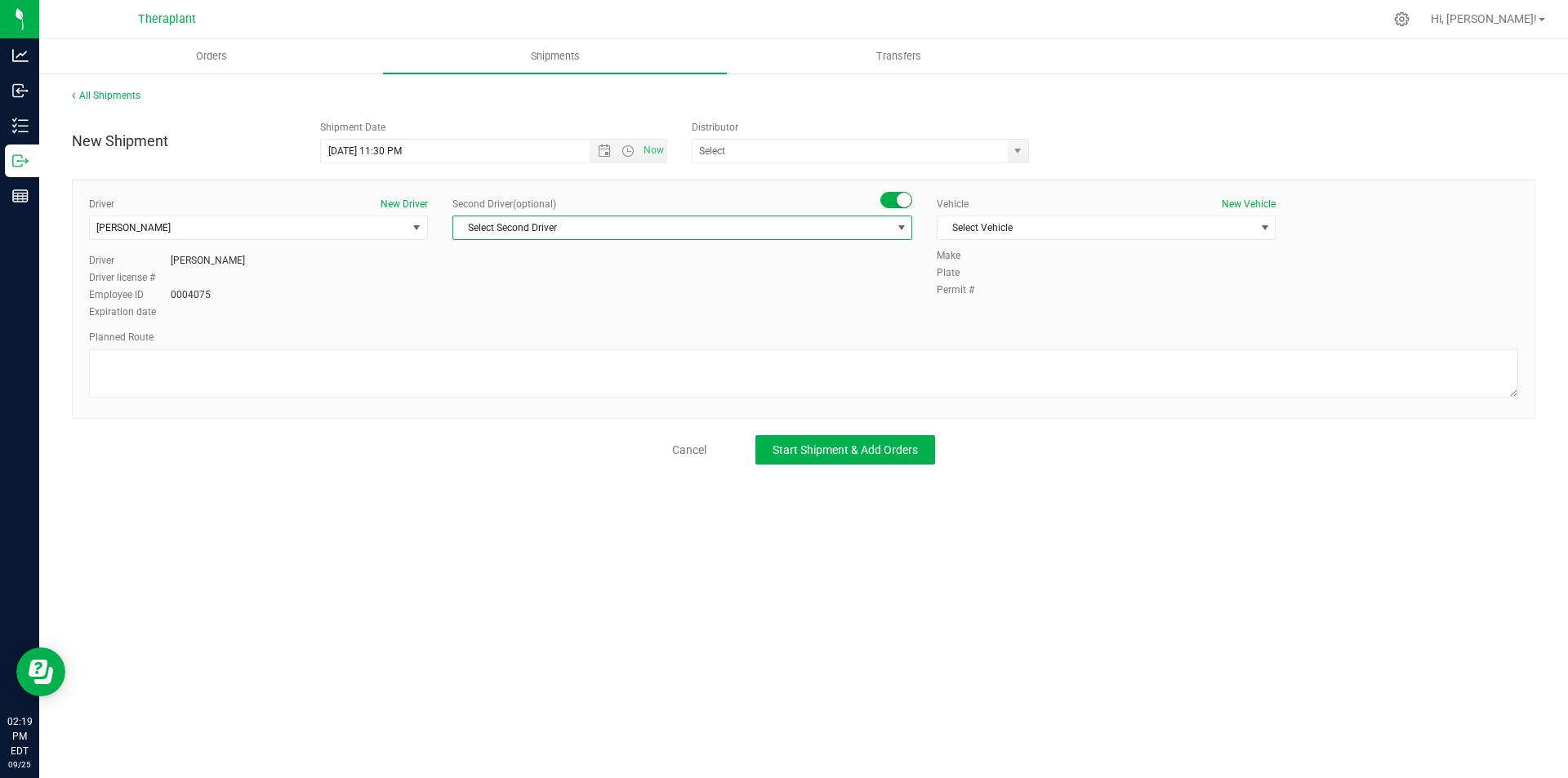
click at [867, 230] on span "Select Second Driver" at bounding box center [672, 228] width 438 height 23
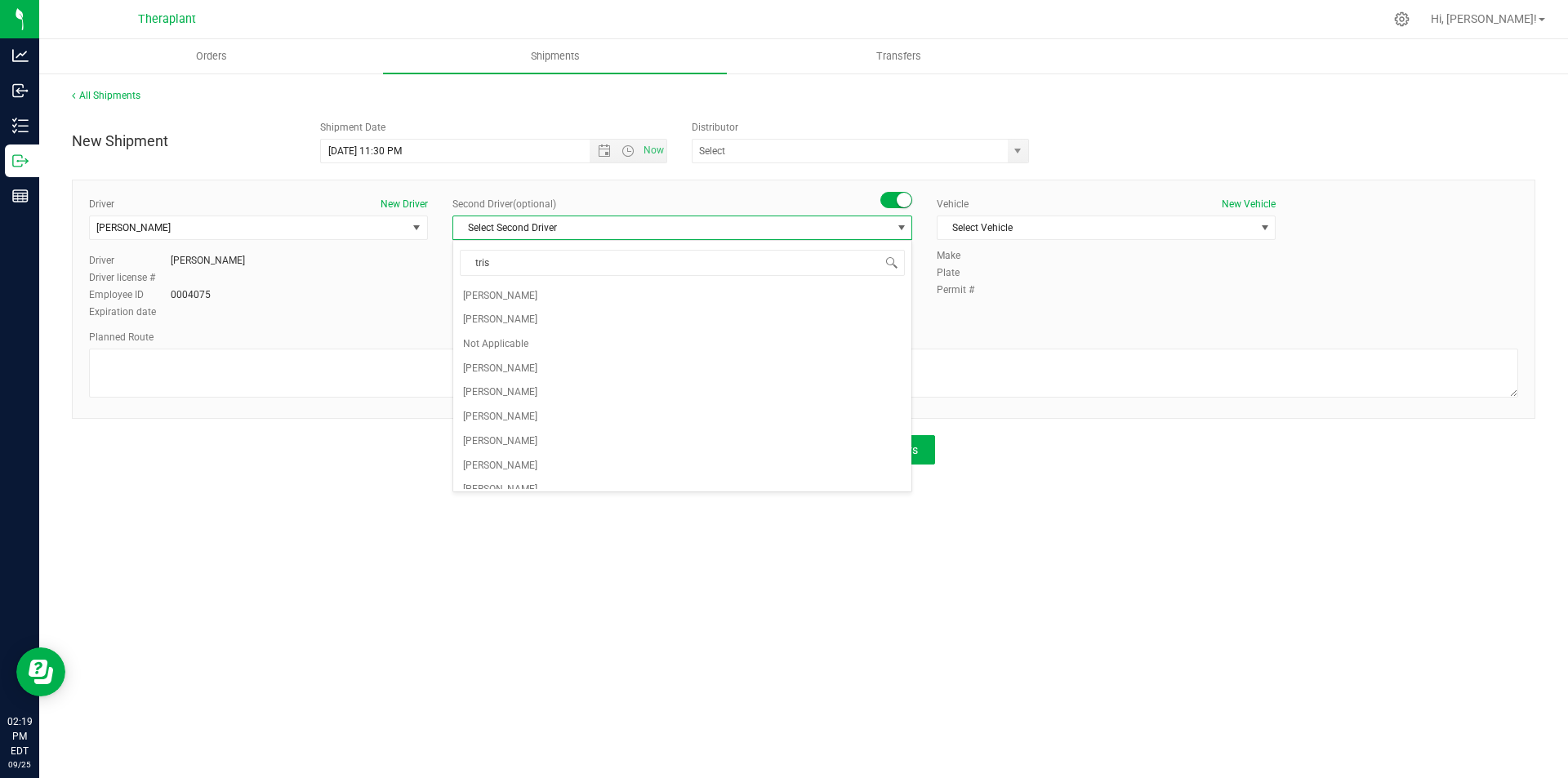
type input "trist"
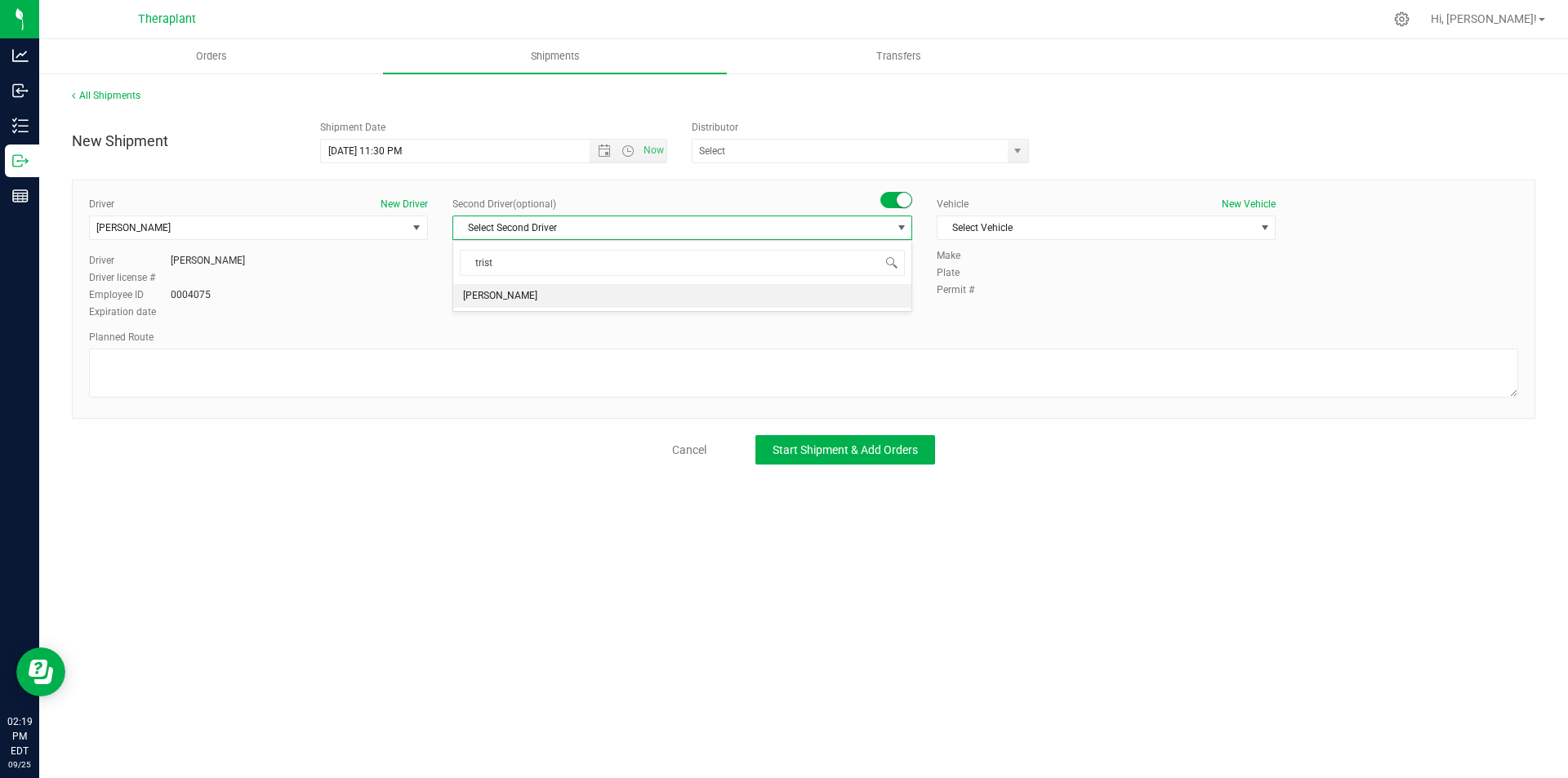
drag, startPoint x: 684, startPoint y: 302, endPoint x: 992, endPoint y: 257, distance: 311.3
click at [685, 302] on li "Tristian Bordan" at bounding box center [682, 296] width 458 height 25
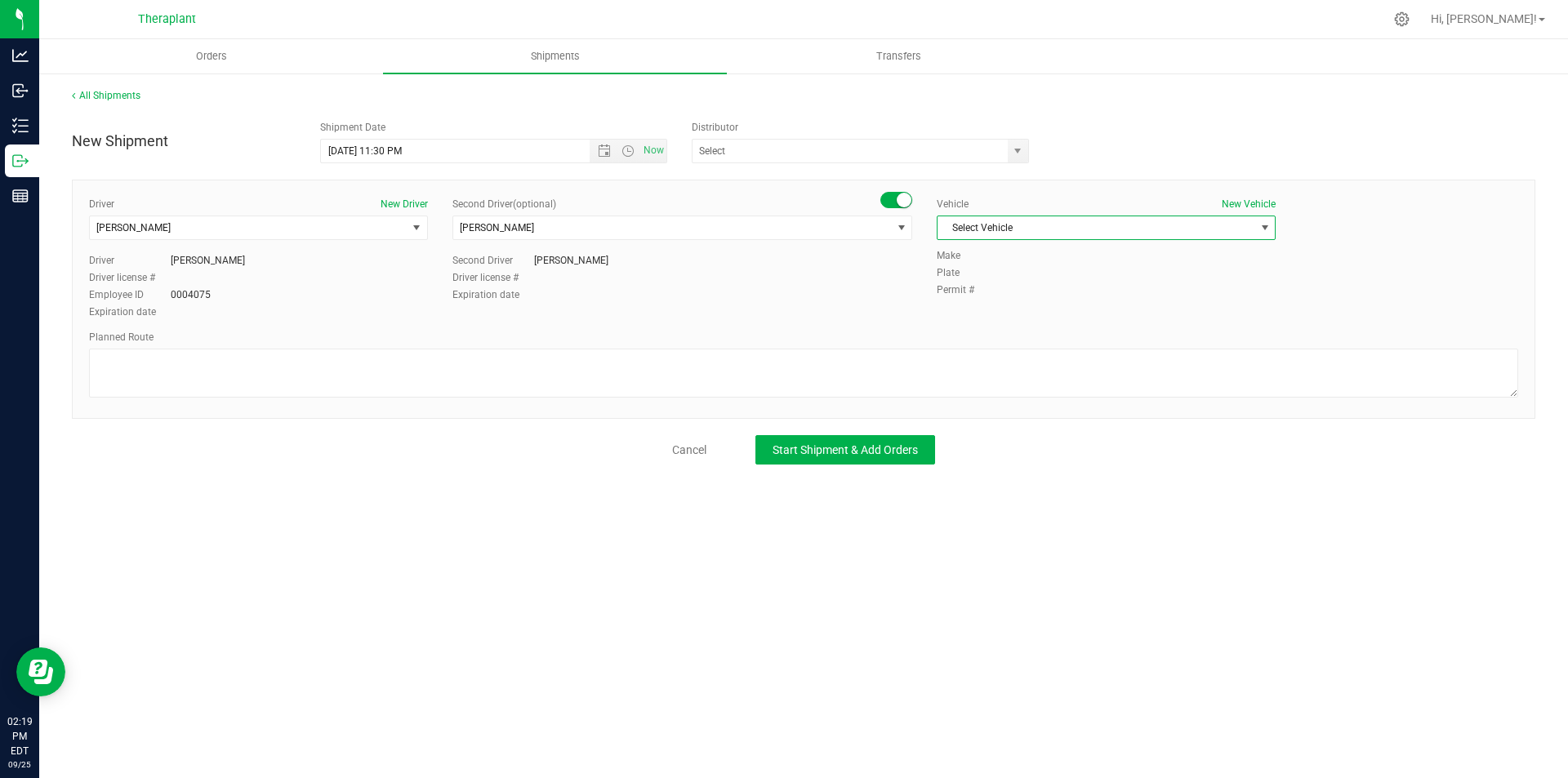
click at [1056, 235] on span "Select Vehicle" at bounding box center [1105, 228] width 339 height 25
click at [1019, 350] on li "Dodge Ram Promaster 3500" at bounding box center [1105, 353] width 337 height 25
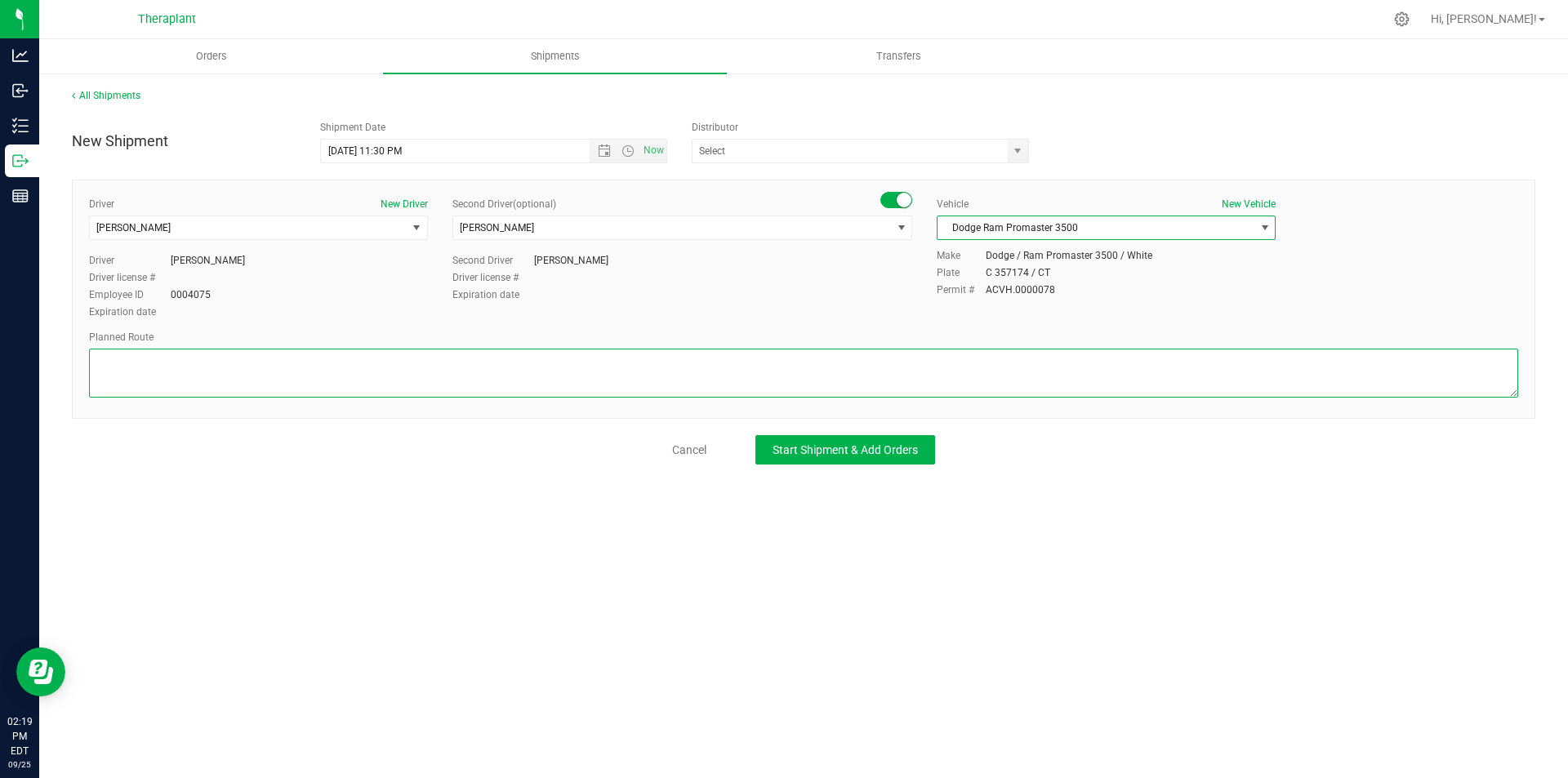
click at [328, 386] on textarea at bounding box center [803, 373] width 1429 height 49
paste textarea "[GEOGRAPHIC_DATA]-262, CT-8S, I-84E, I-691E, [GEOGRAPHIC_DATA]-66E, [US_STATE][…"
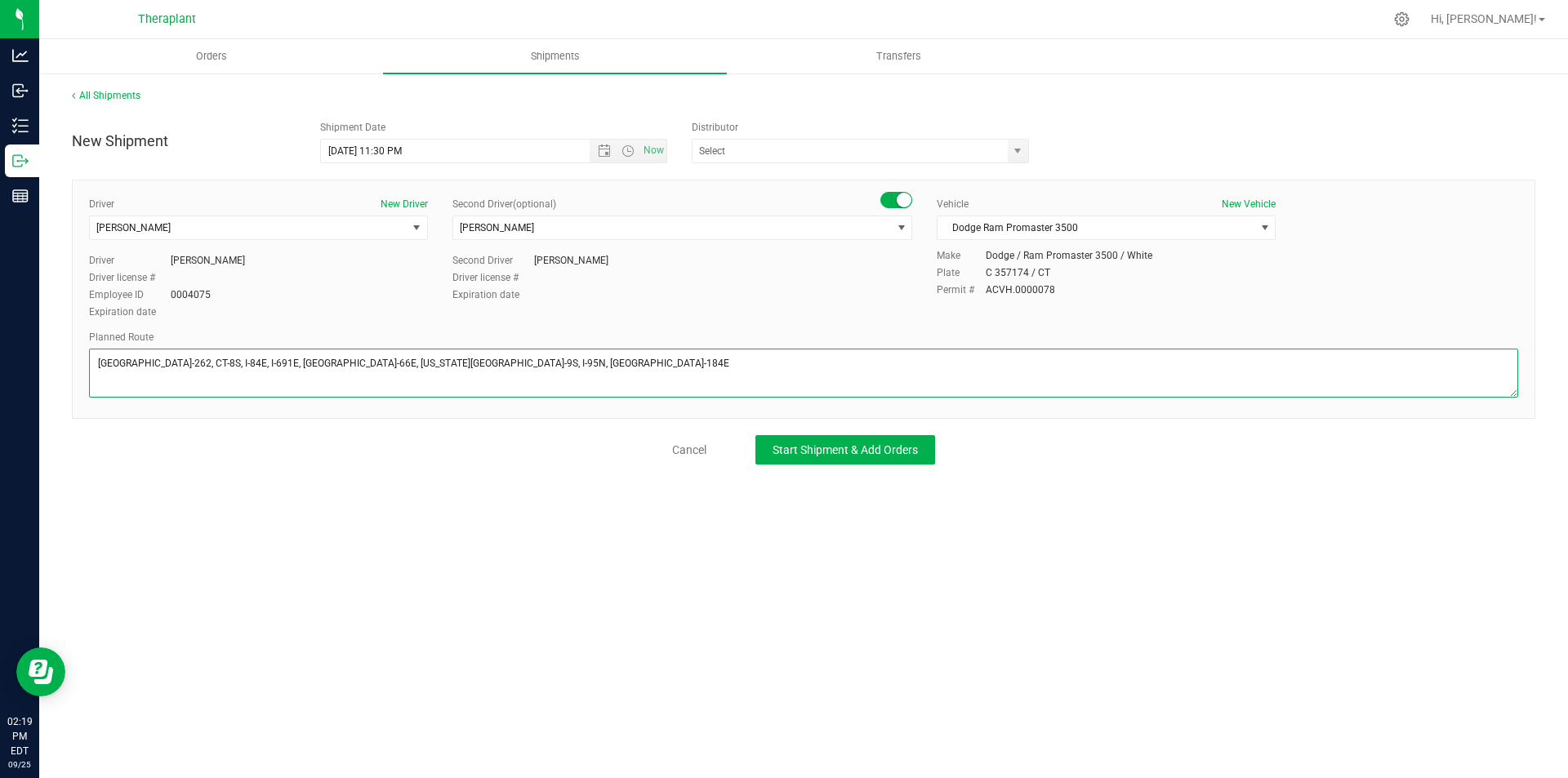
type textarea "[GEOGRAPHIC_DATA]-262, CT-8S, I-84E, I-691E, [GEOGRAPHIC_DATA]-66E, [US_STATE][…"
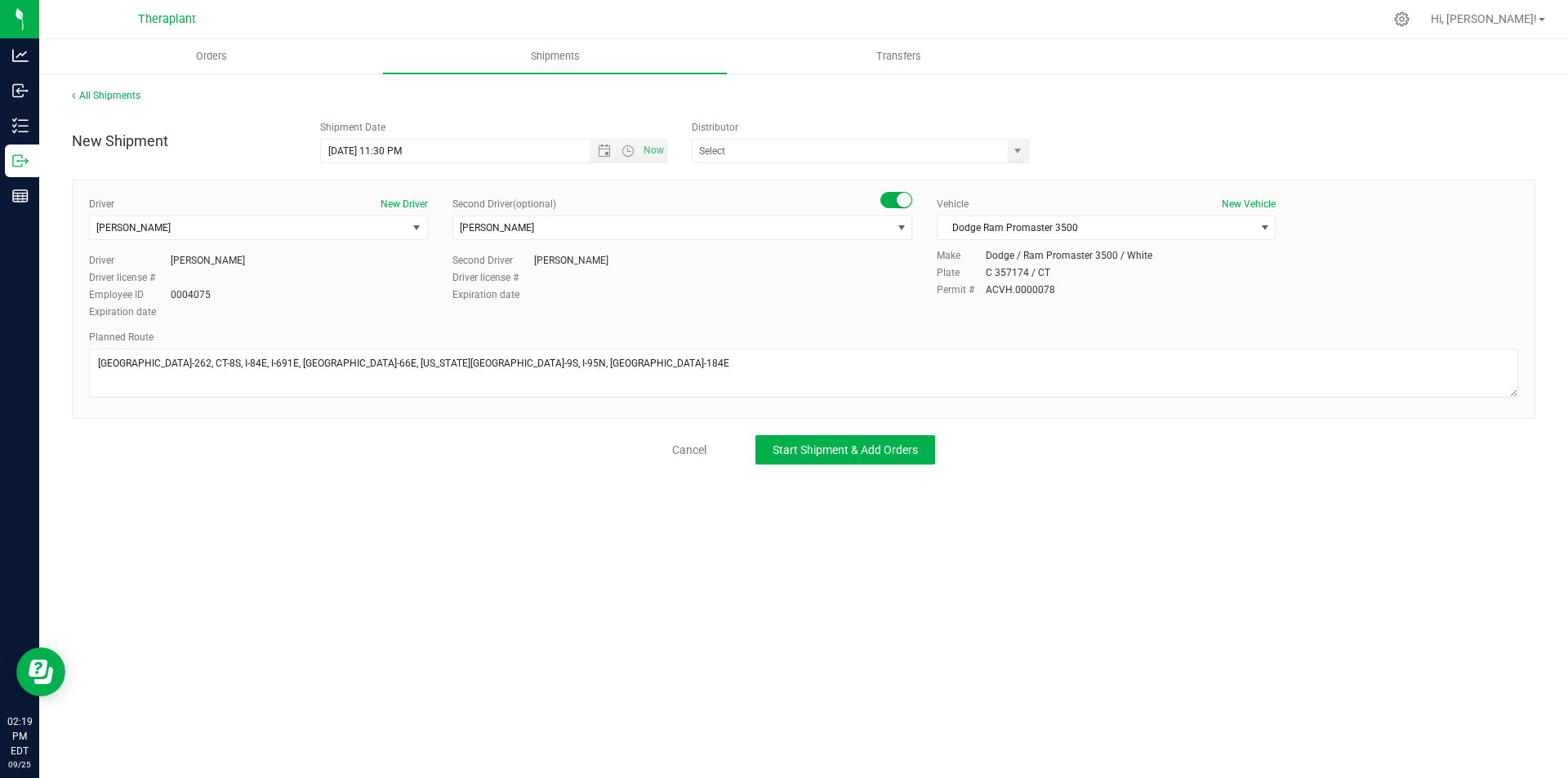
click at [873, 469] on div "All Shipments New Shipment Shipment Date 9/26/2025 11:30 PM Now Distributor Ana…" at bounding box center [803, 276] width 1529 height 409
click at [873, 458] on button "Start Shipment & Add Orders" at bounding box center [844, 450] width 180 height 30
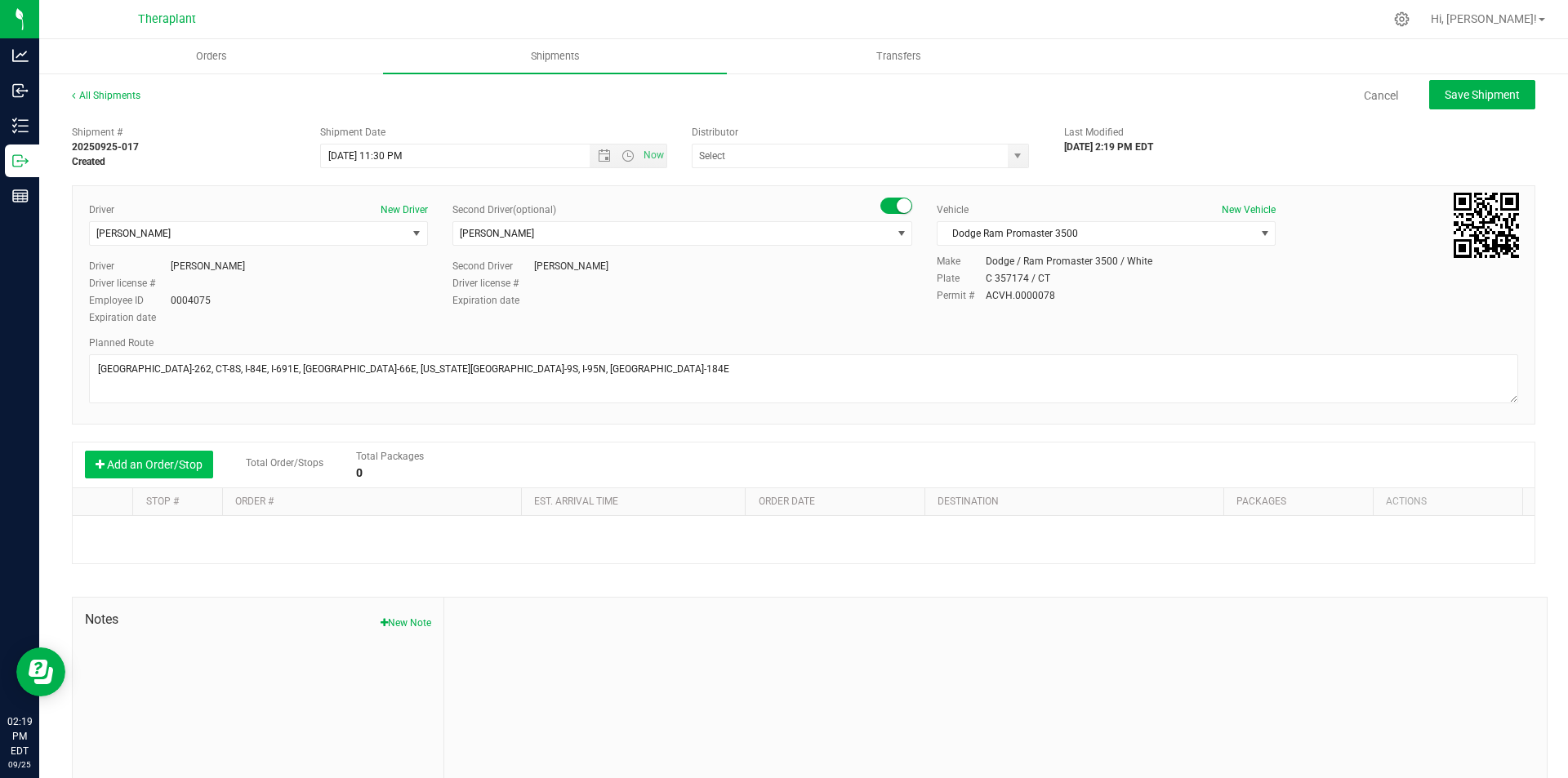
drag, startPoint x: 128, startPoint y: 436, endPoint x: 178, endPoint y: 452, distance: 52.5
click at [128, 438] on div "Shipment # 20250925-017 Created Shipment Date 9/26/2025 11:30 PM Now Distributo…" at bounding box center [803, 467] width 1463 height 700
click at [173, 463] on button "Add an Order/Stop" at bounding box center [149, 464] width 128 height 28
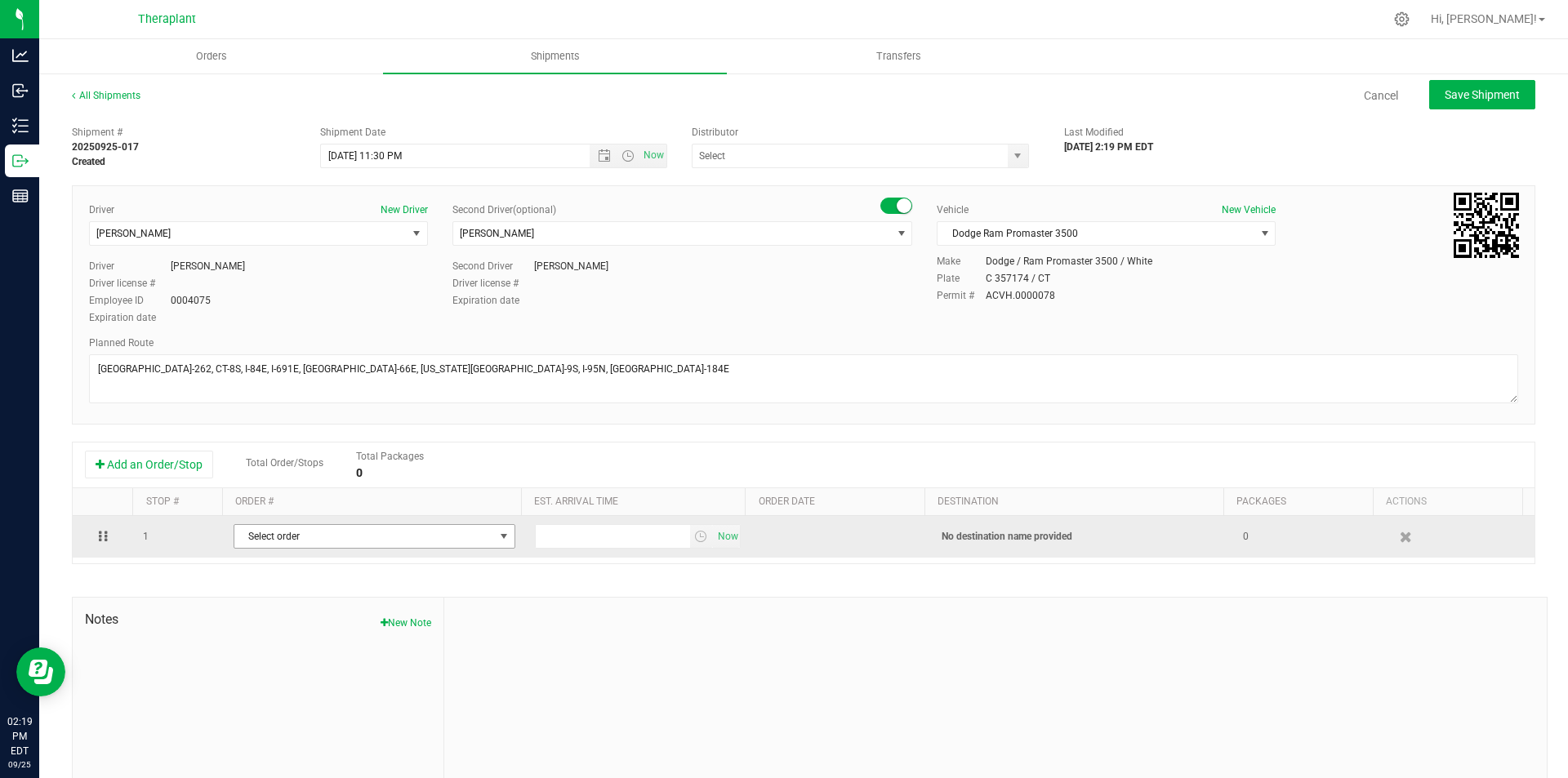
click at [298, 536] on span "Select order" at bounding box center [364, 536] width 259 height 23
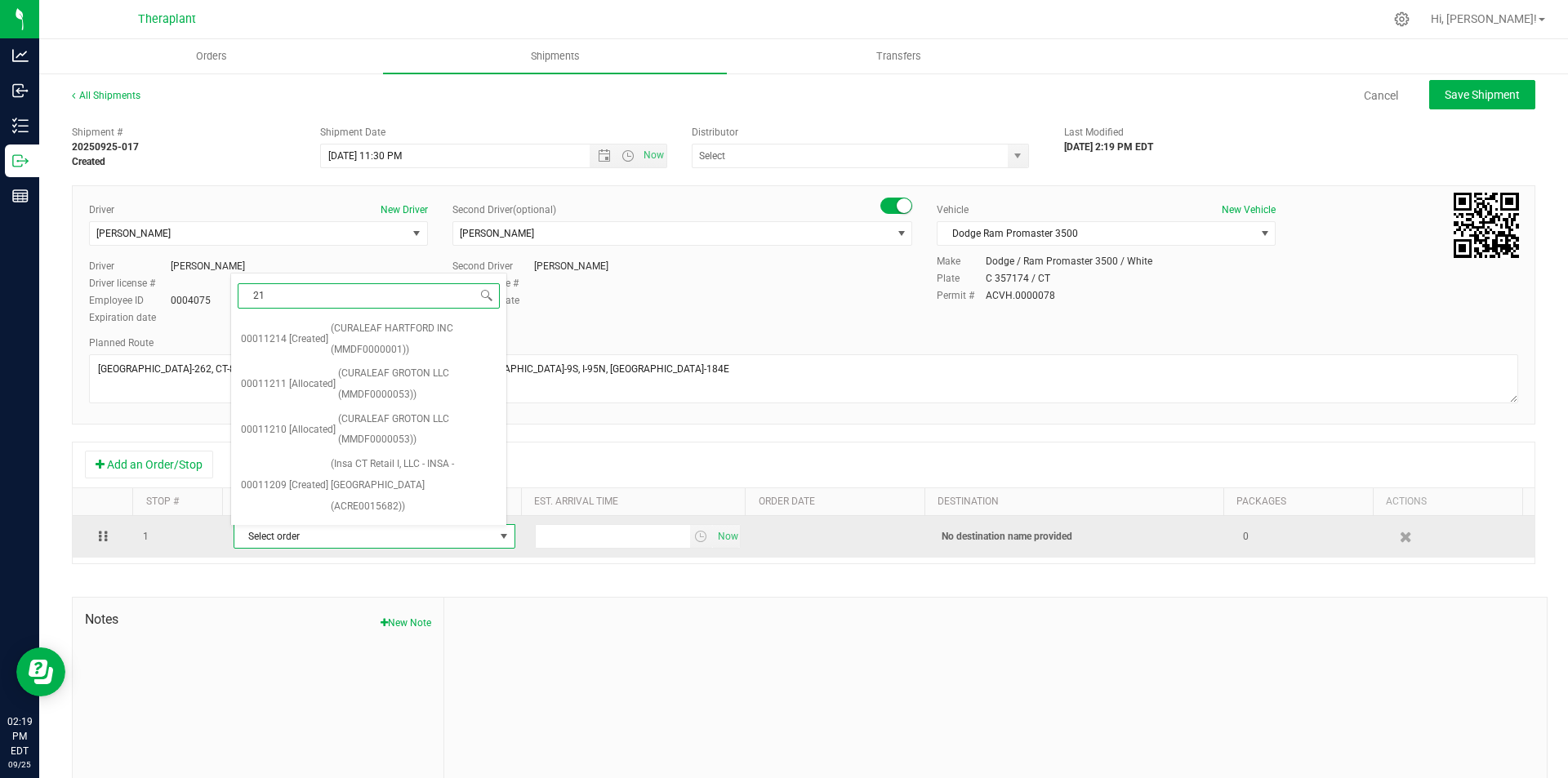
type input "211"
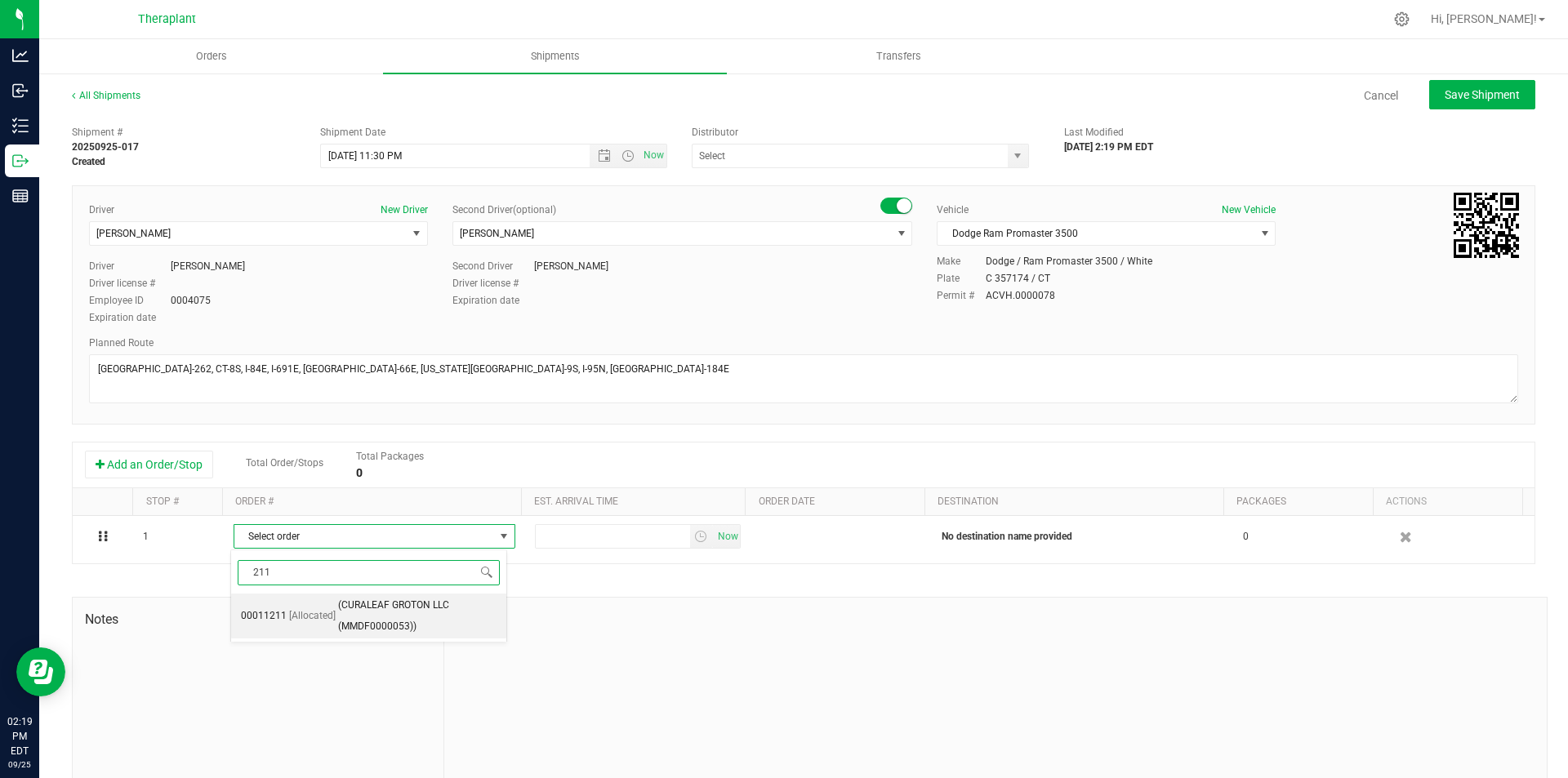
click at [363, 606] on span "(CURALEAF GROTON LLC (MMDF0000053))" at bounding box center [417, 616] width 159 height 42
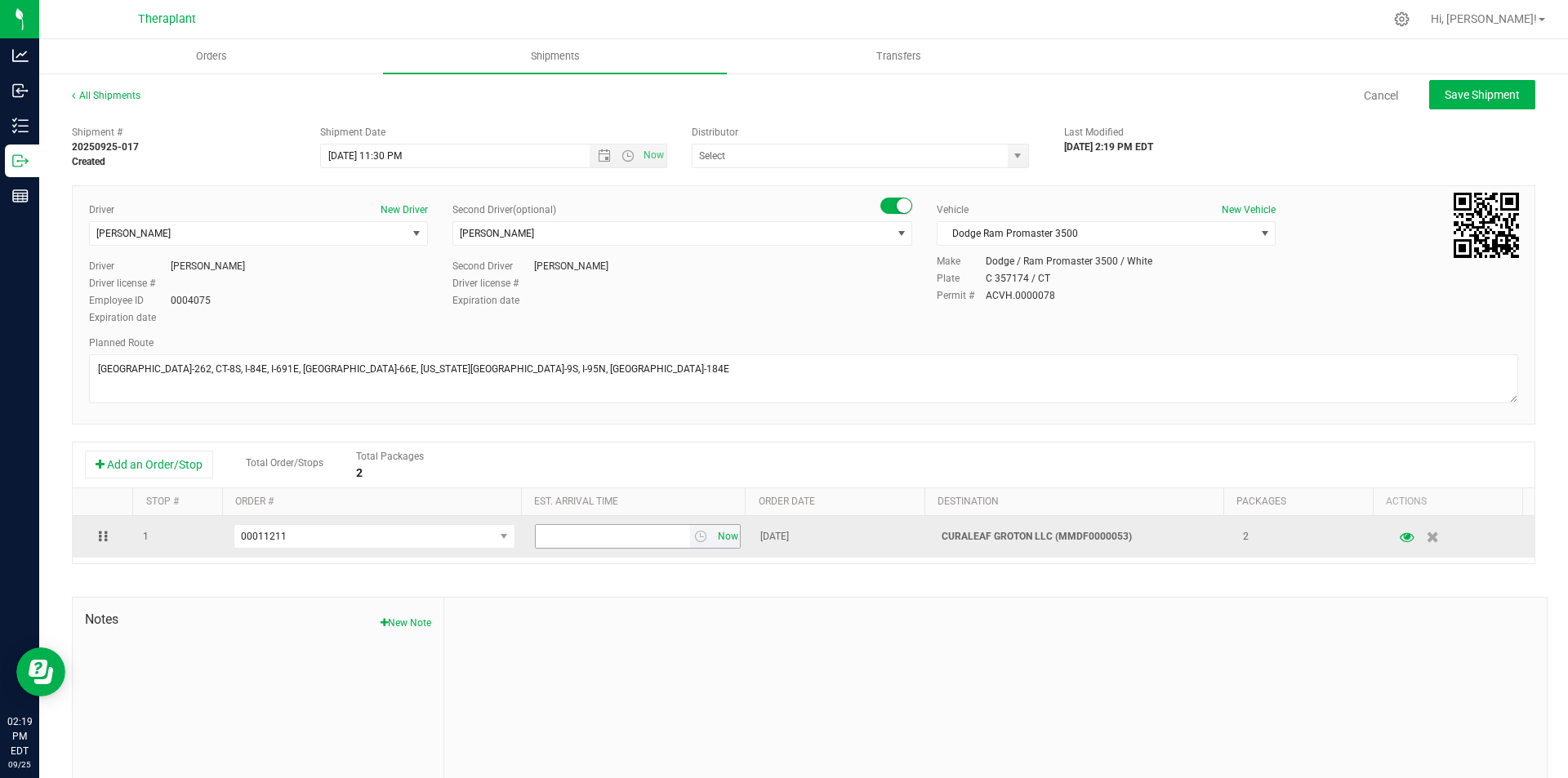
click at [719, 535] on span "Now" at bounding box center [728, 536] width 28 height 24
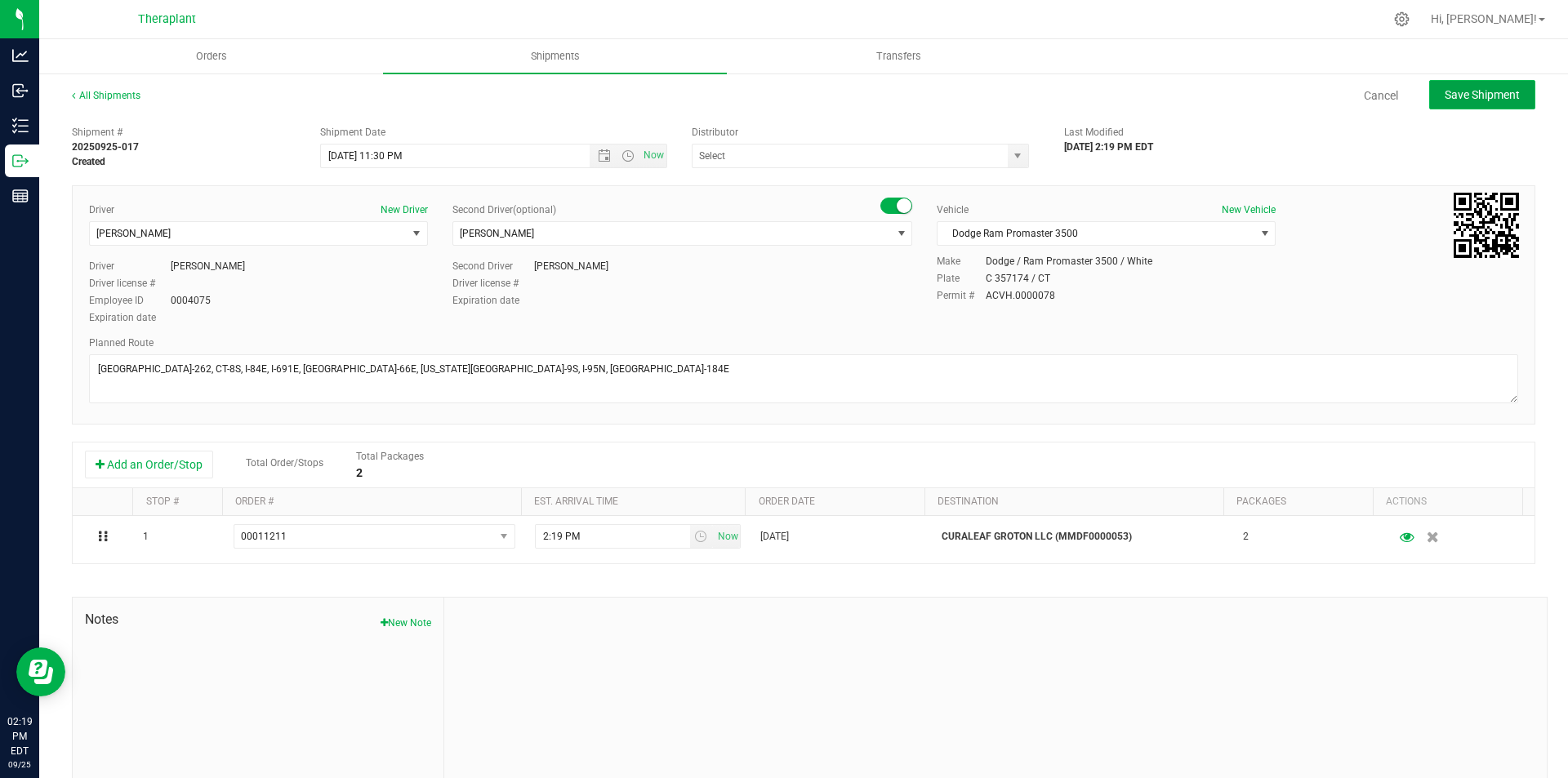
click at [1466, 81] on button "Save Shipment" at bounding box center [1481, 95] width 106 height 30
type input "[DATE] 3:30 AM"
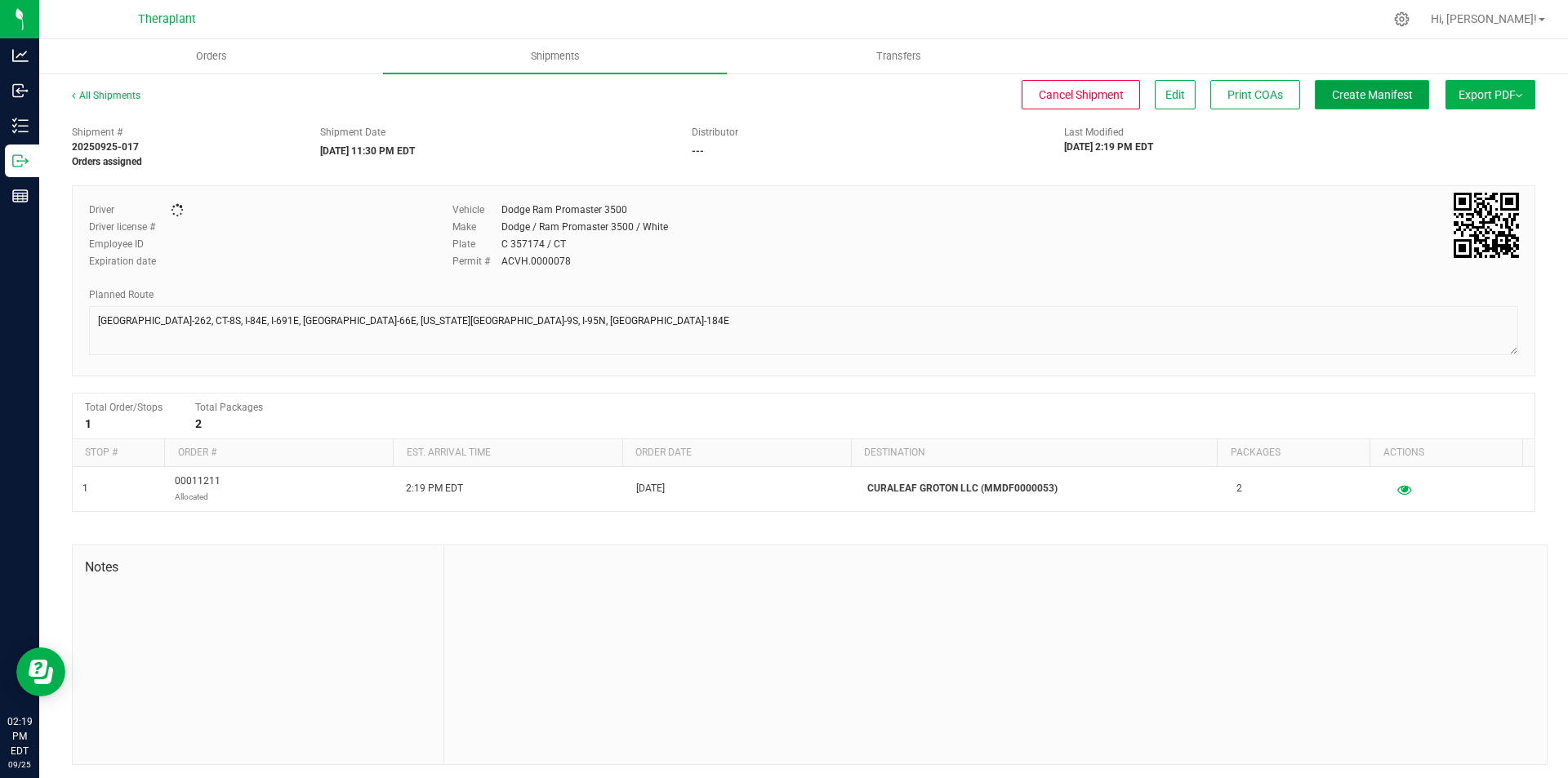
click at [1388, 97] on span "Create Manifest" at bounding box center [1372, 95] width 81 height 13
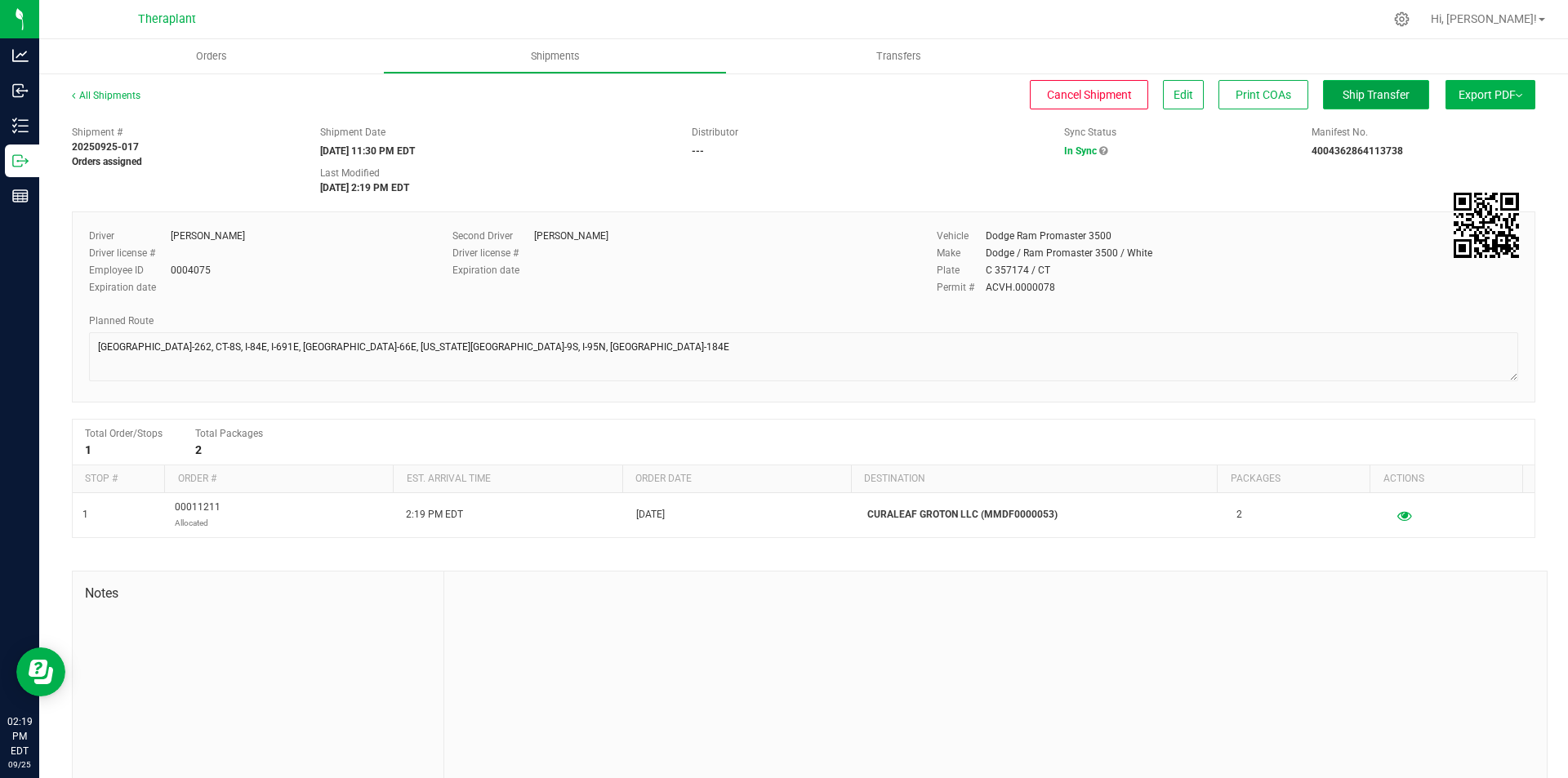
click at [1398, 103] on button "Ship Transfer" at bounding box center [1375, 95] width 106 height 30
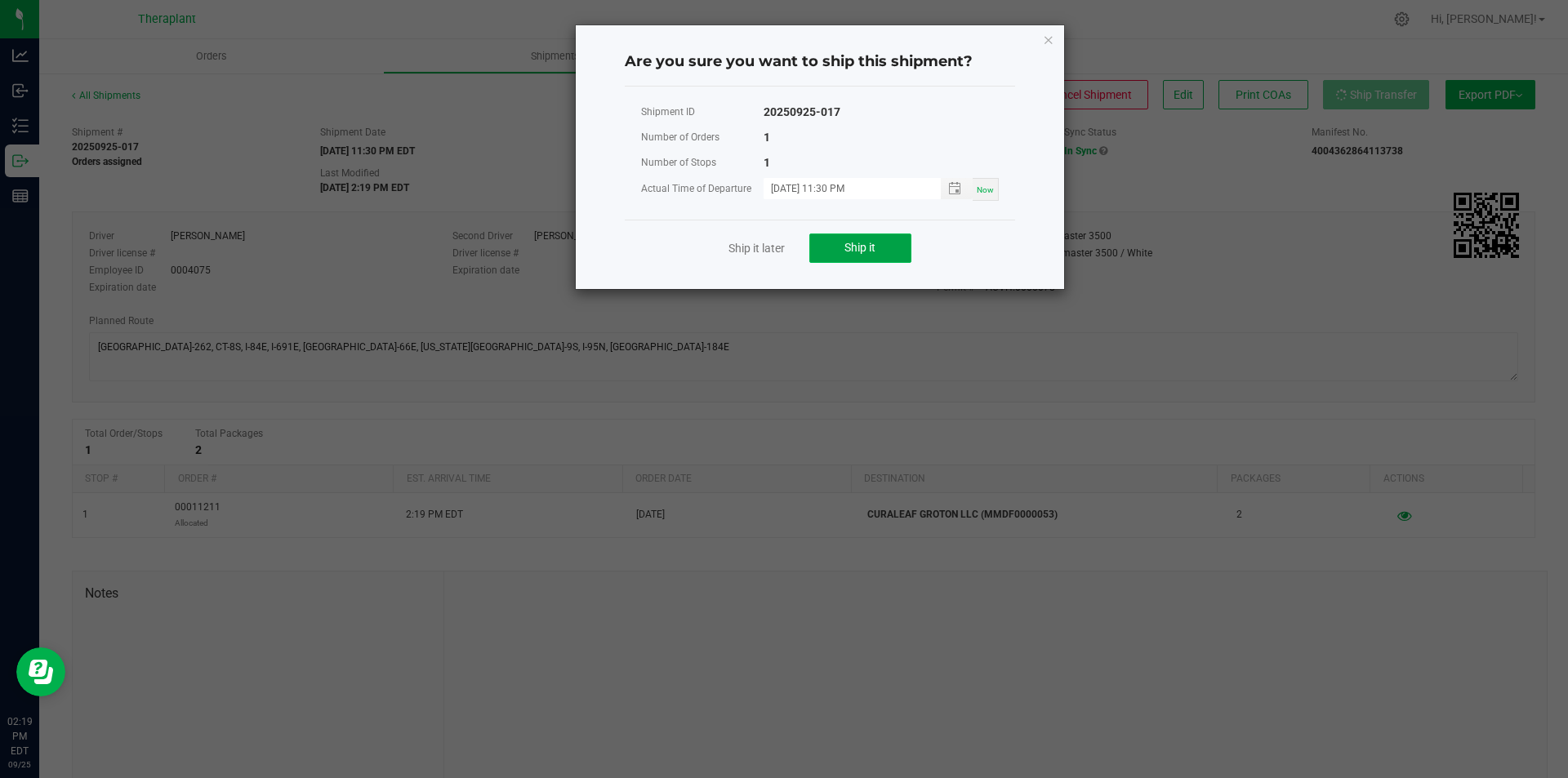
click at [845, 239] on button "Ship it" at bounding box center [860, 249] width 102 height 30
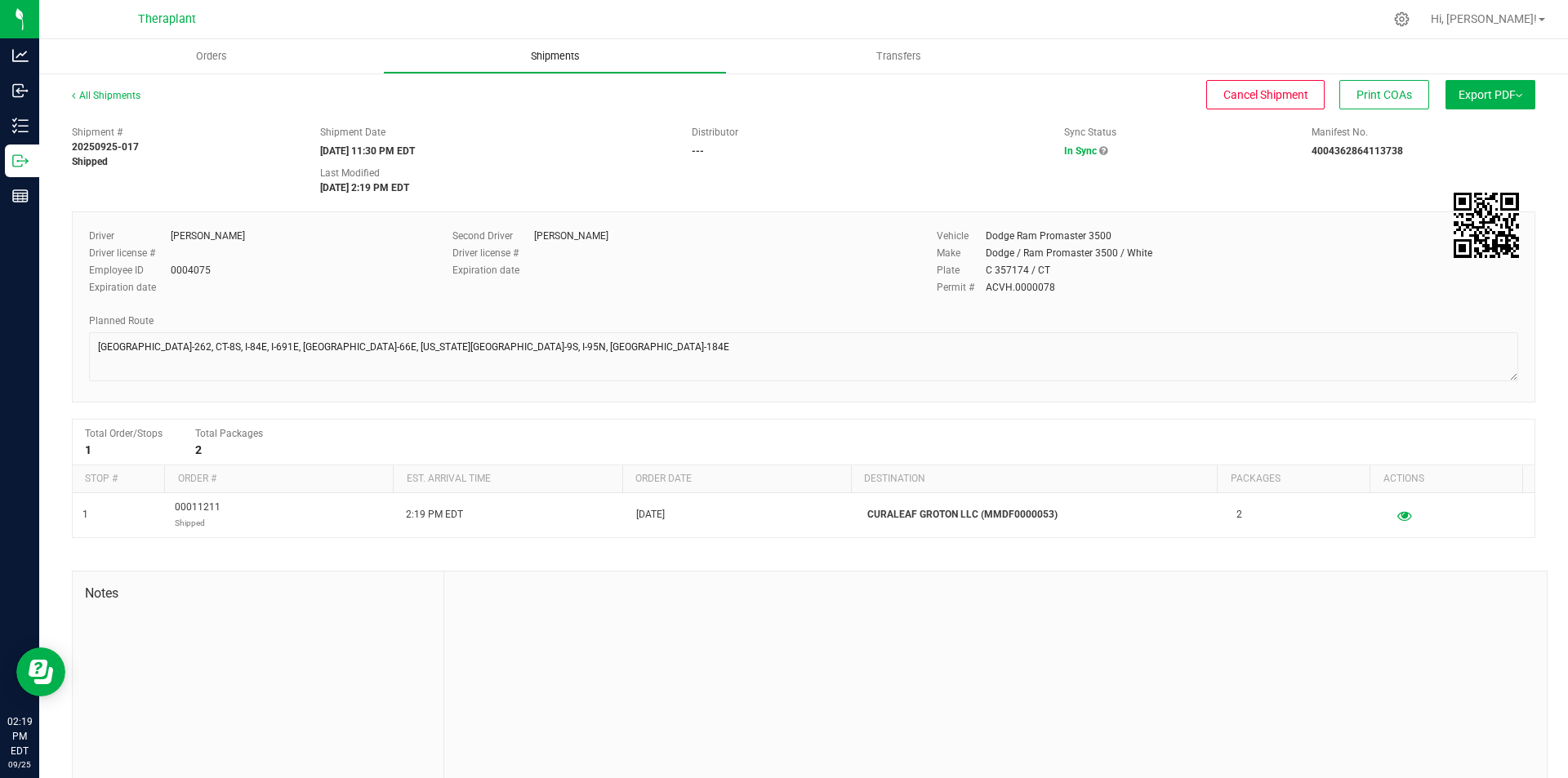
click at [545, 51] on span "Shipments" at bounding box center [555, 56] width 93 height 15
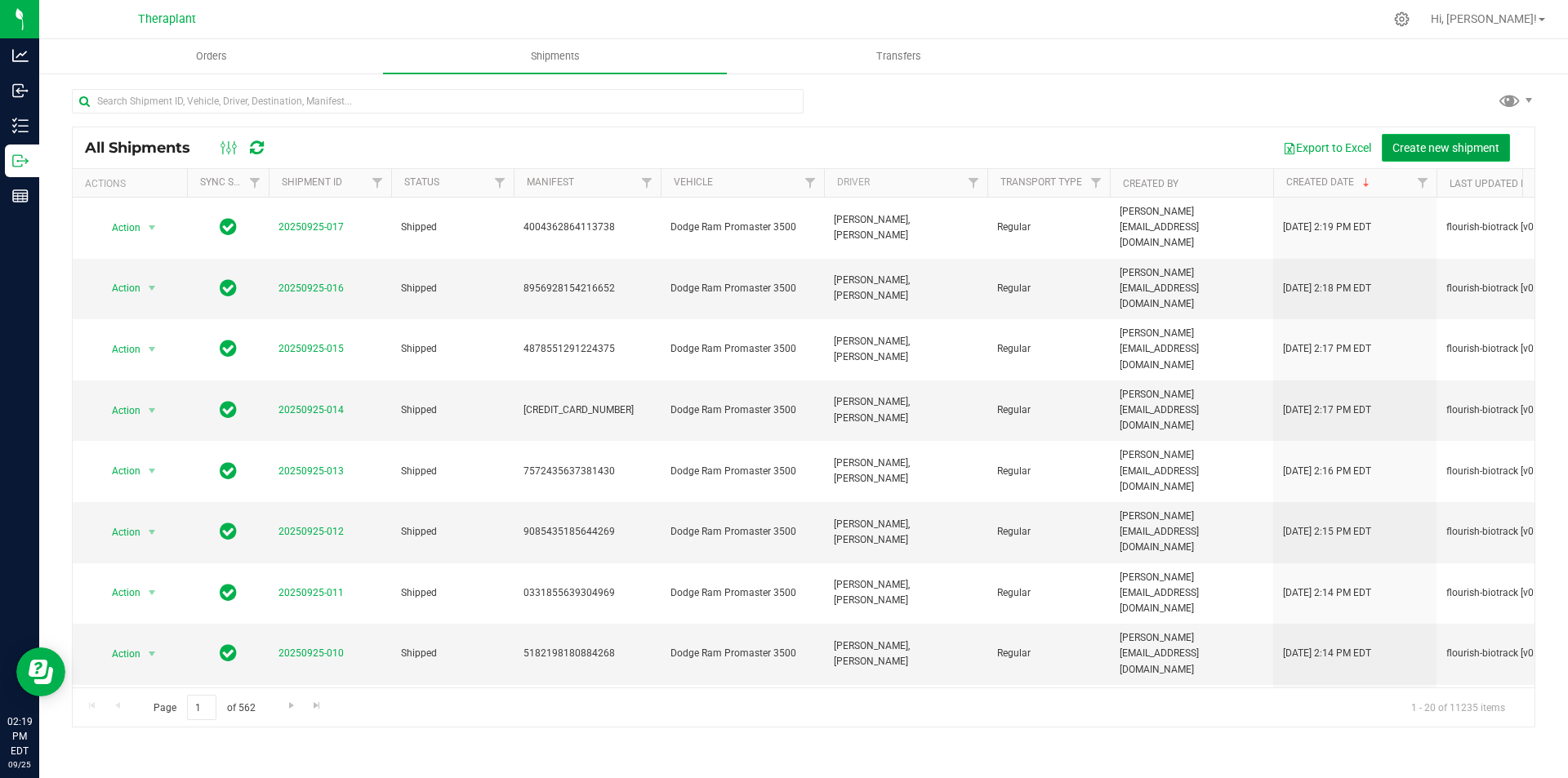
click at [1473, 156] on button "Create new shipment" at bounding box center [1445, 148] width 128 height 28
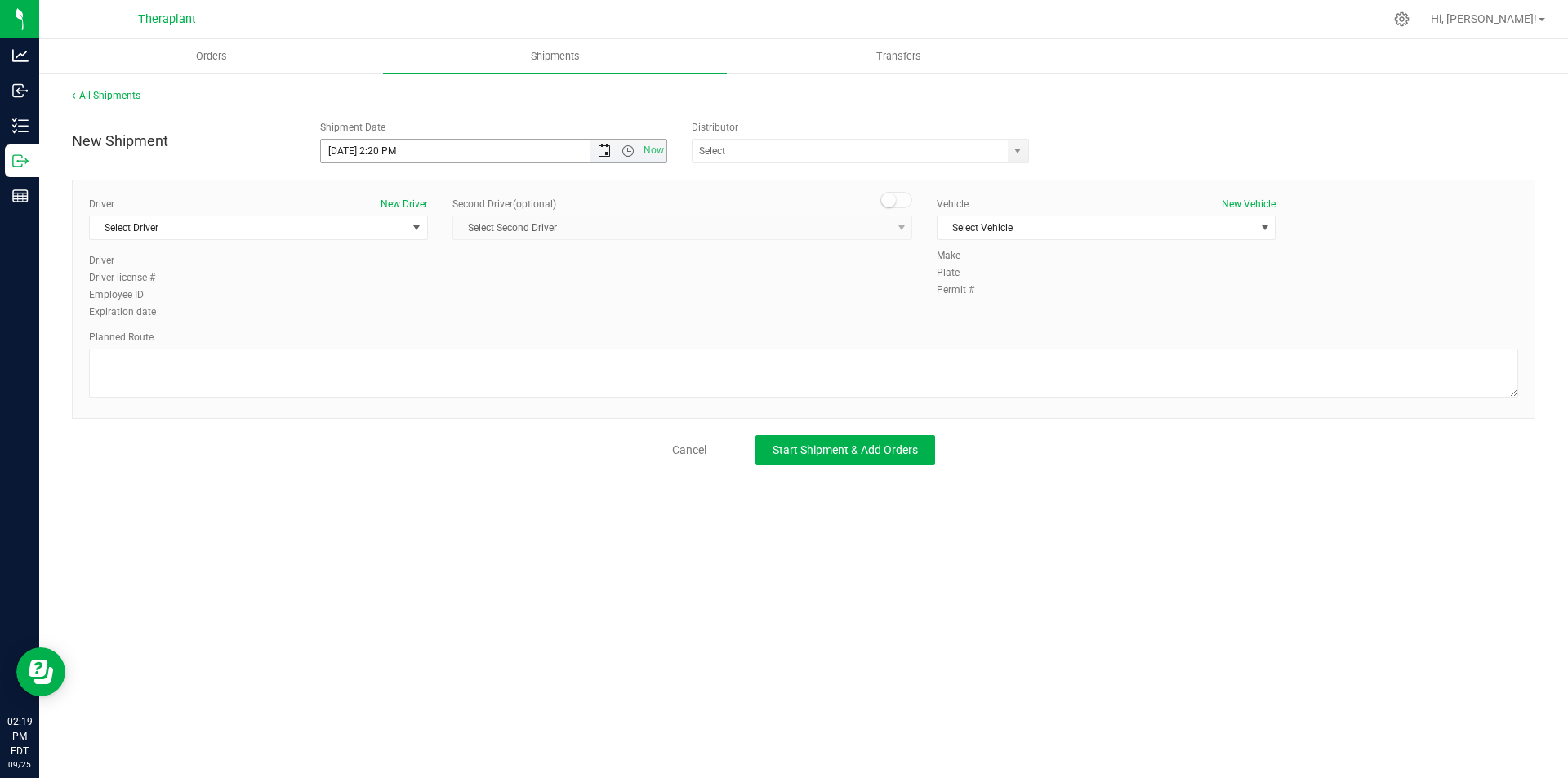
click at [608, 151] on span "Open the date view" at bounding box center [604, 151] width 13 height 13
click at [452, 314] on link "26" at bounding box center [453, 317] width 24 height 25
click at [624, 153] on span "Open the time view" at bounding box center [627, 151] width 13 height 13
click at [610, 319] on li "11:30 PM" at bounding box center [492, 322] width 344 height 21
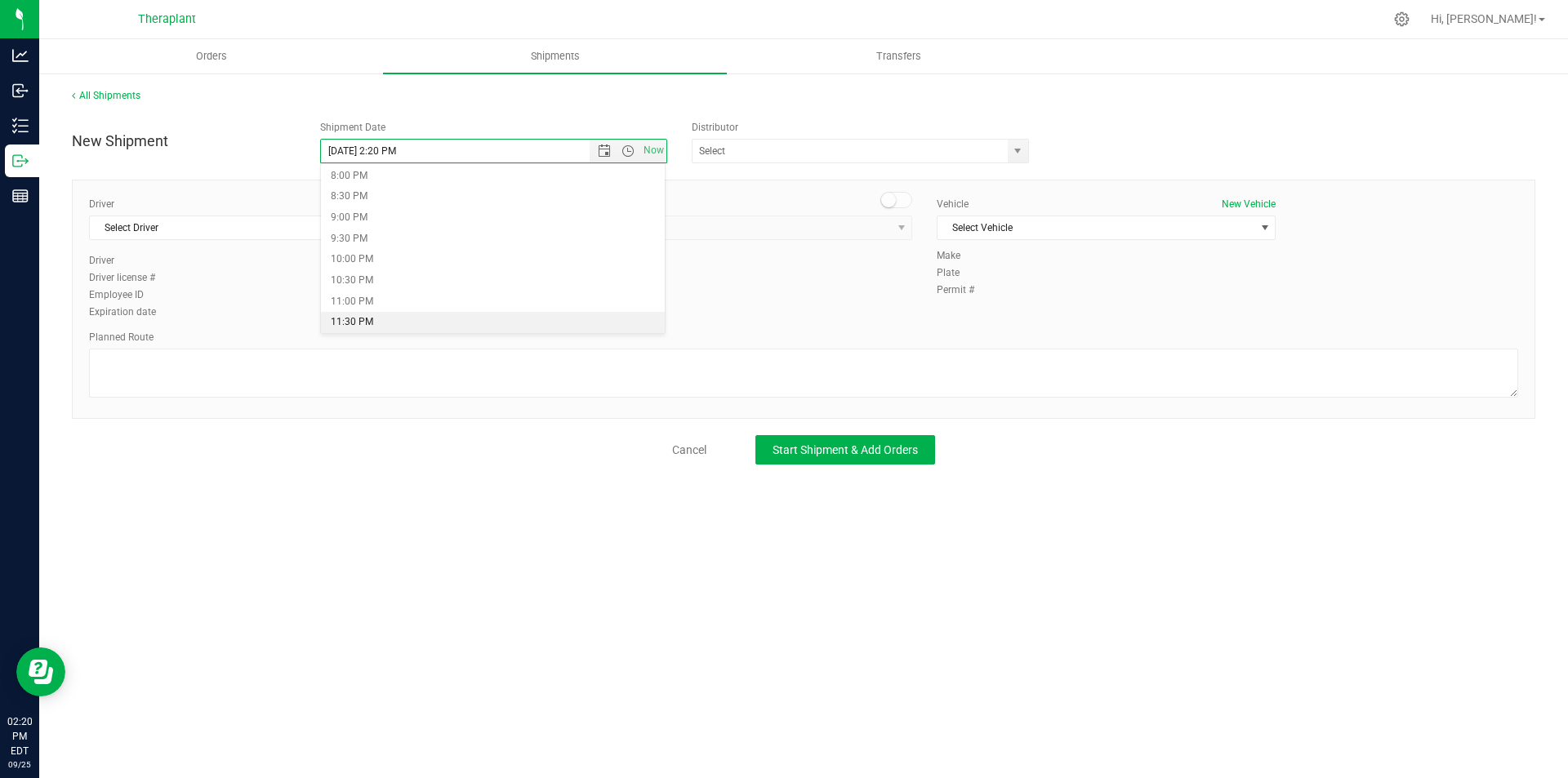
type input "[DATE] 11:30 PM"
click at [310, 228] on span "Select Driver" at bounding box center [249, 228] width 317 height 23
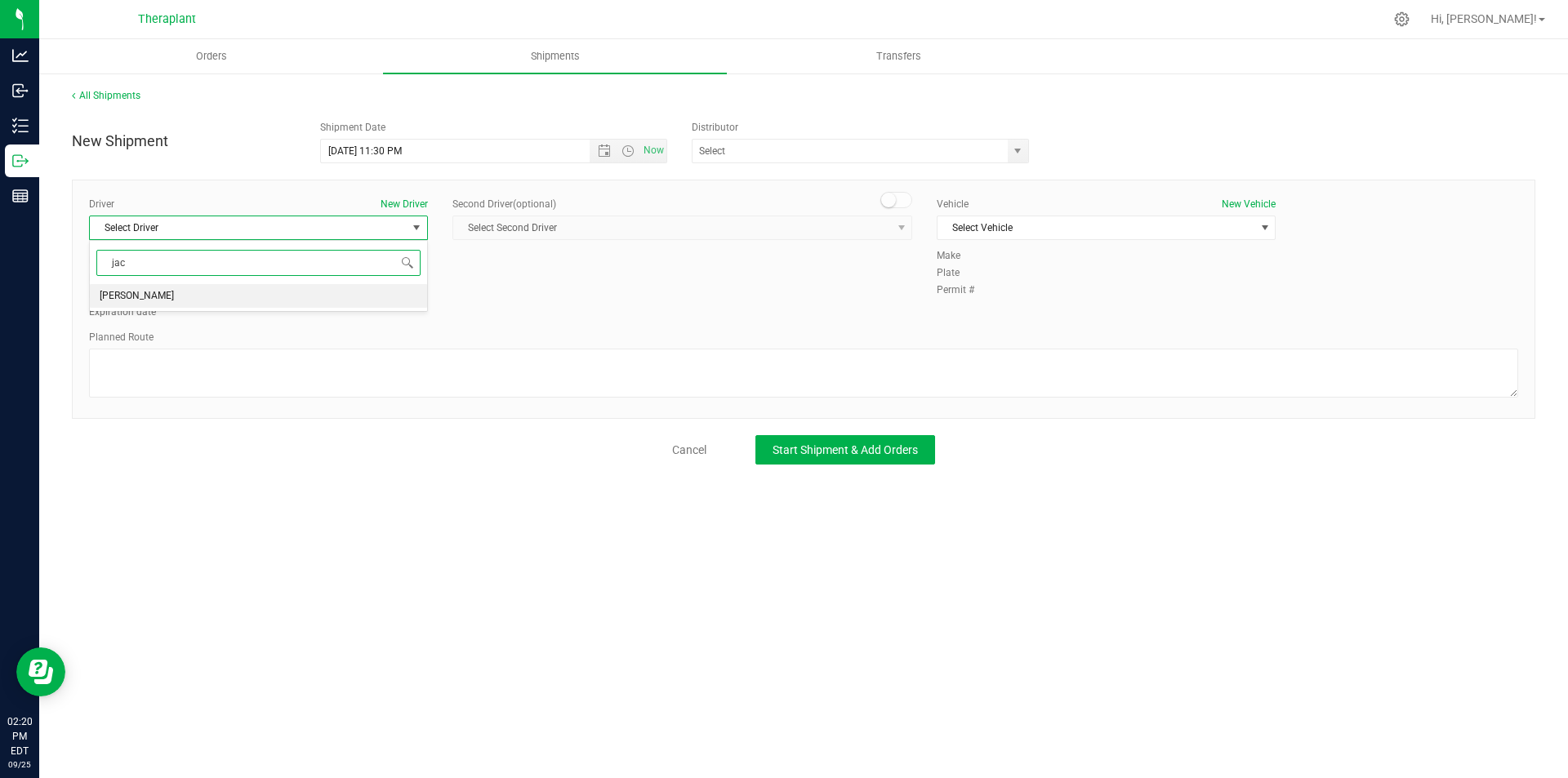
click at [307, 292] on li "[PERSON_NAME]" at bounding box center [258, 296] width 337 height 25
type input "jac"
click at [885, 207] on span at bounding box center [896, 200] width 32 height 17
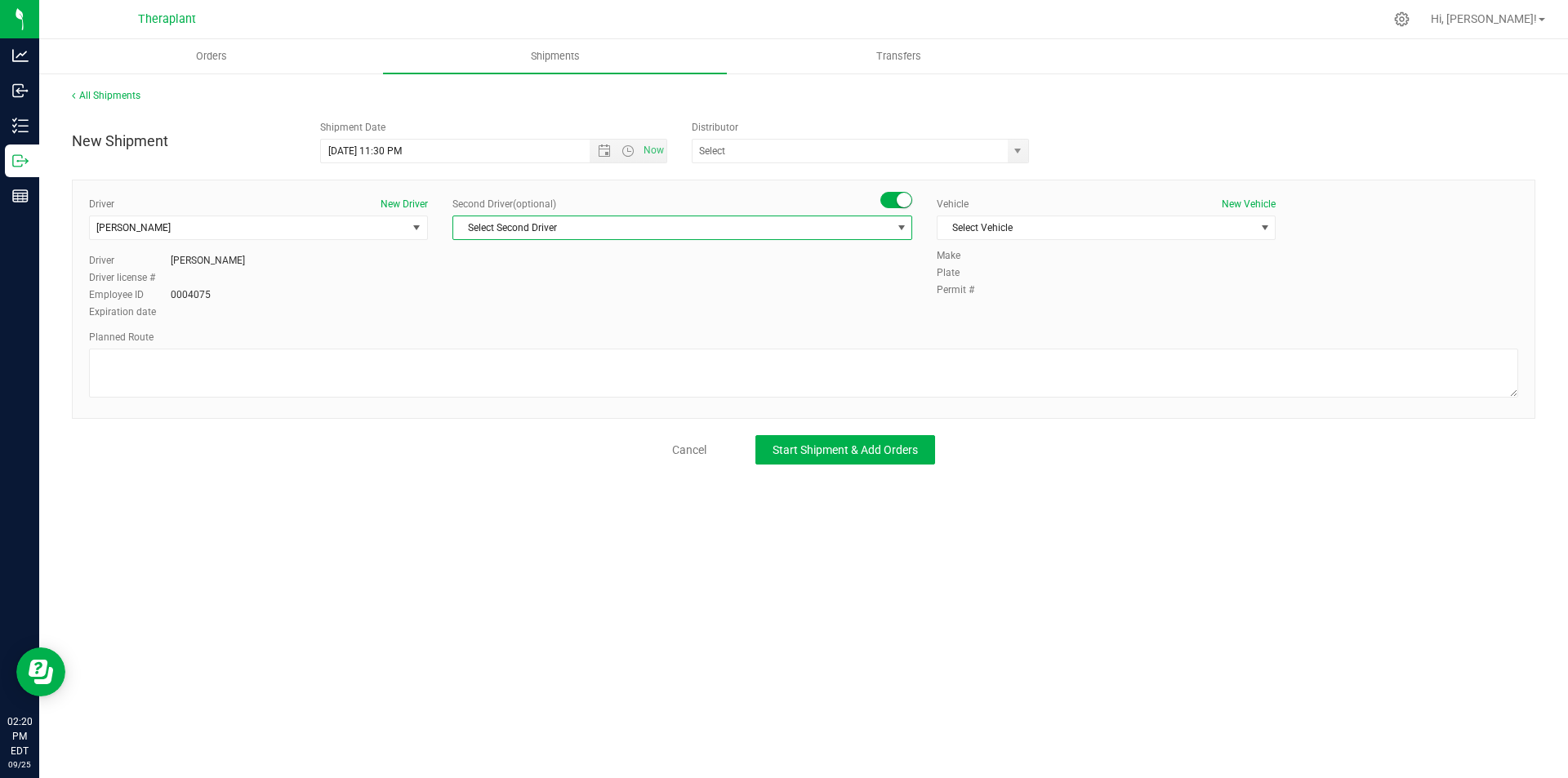
click at [871, 230] on span "Select Second Driver" at bounding box center [672, 228] width 438 height 23
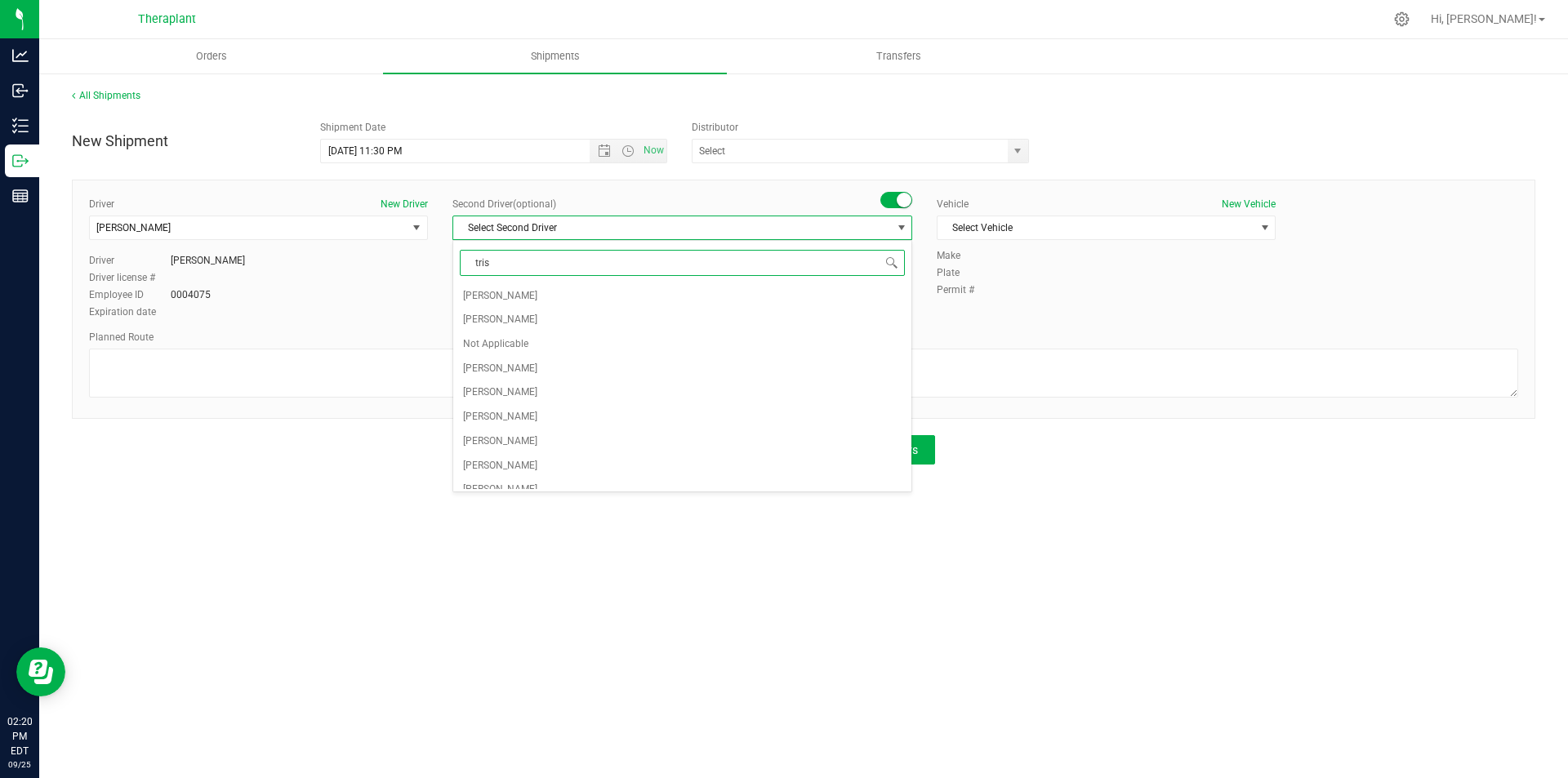
type input "trist"
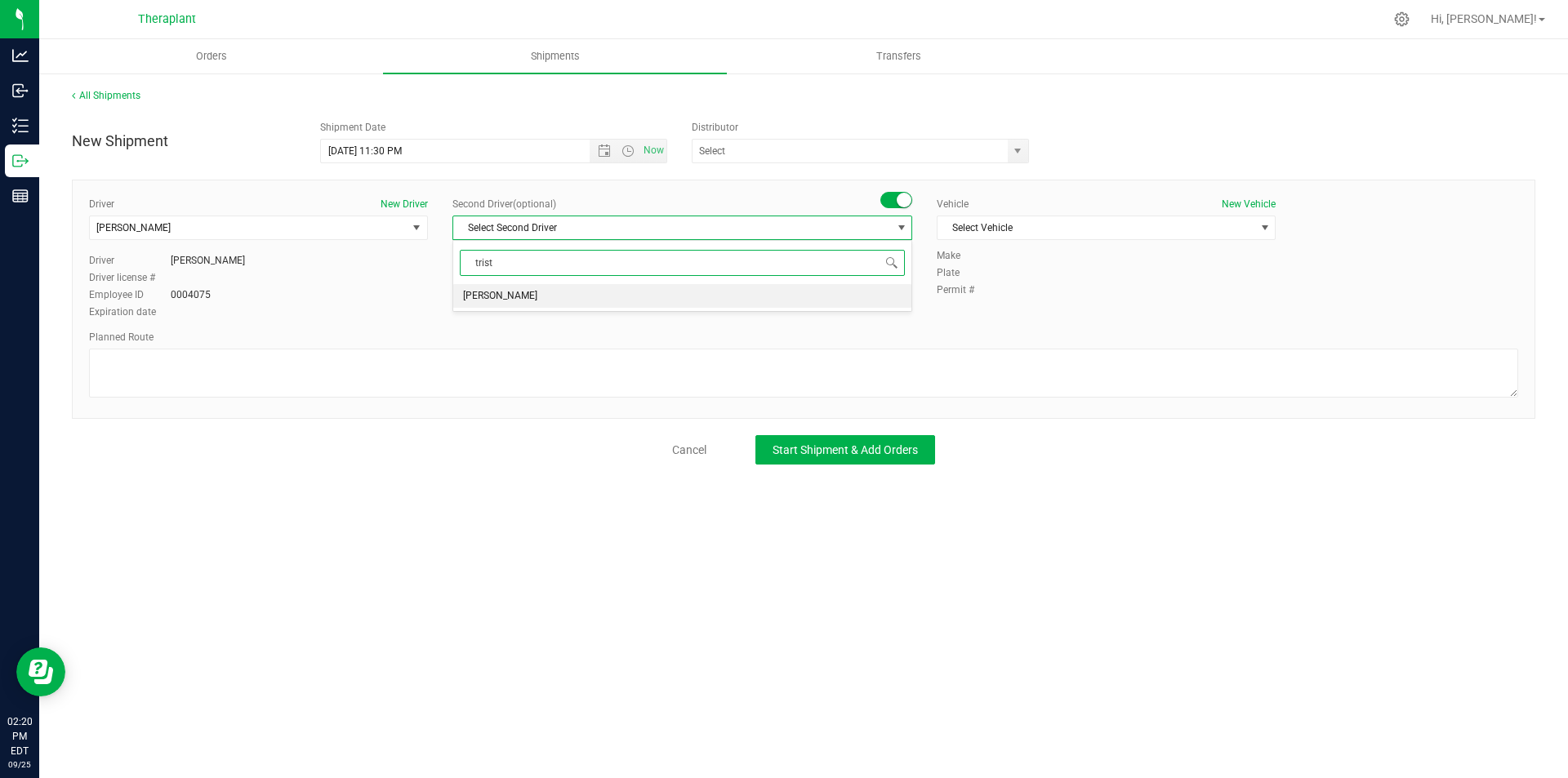
click at [759, 294] on li "[PERSON_NAME]" at bounding box center [682, 296] width 458 height 25
click at [990, 223] on span "Select Vehicle" at bounding box center [1096, 228] width 317 height 23
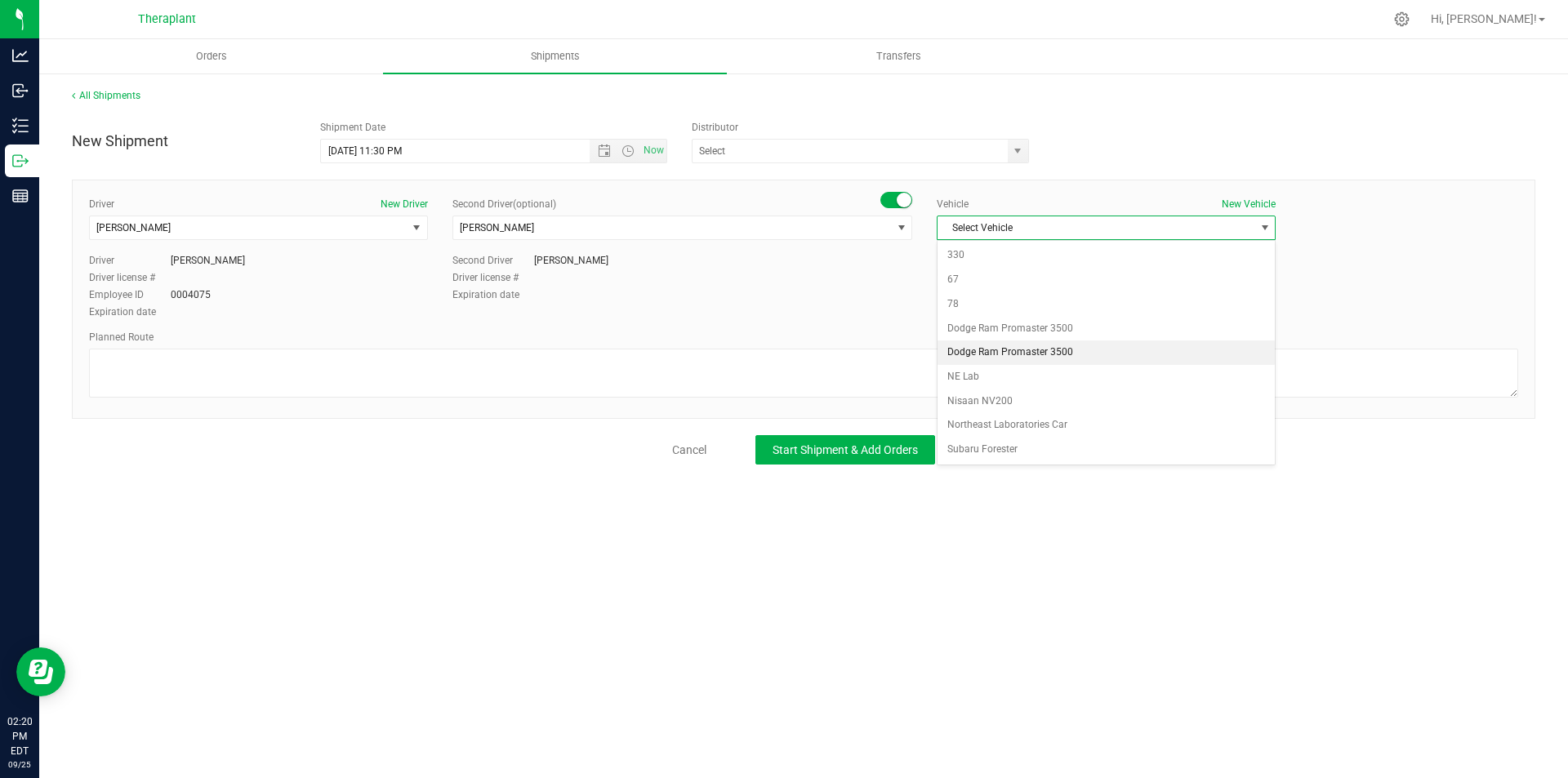
click at [1024, 354] on li "Dodge Ram Promaster 3500" at bounding box center [1105, 353] width 337 height 25
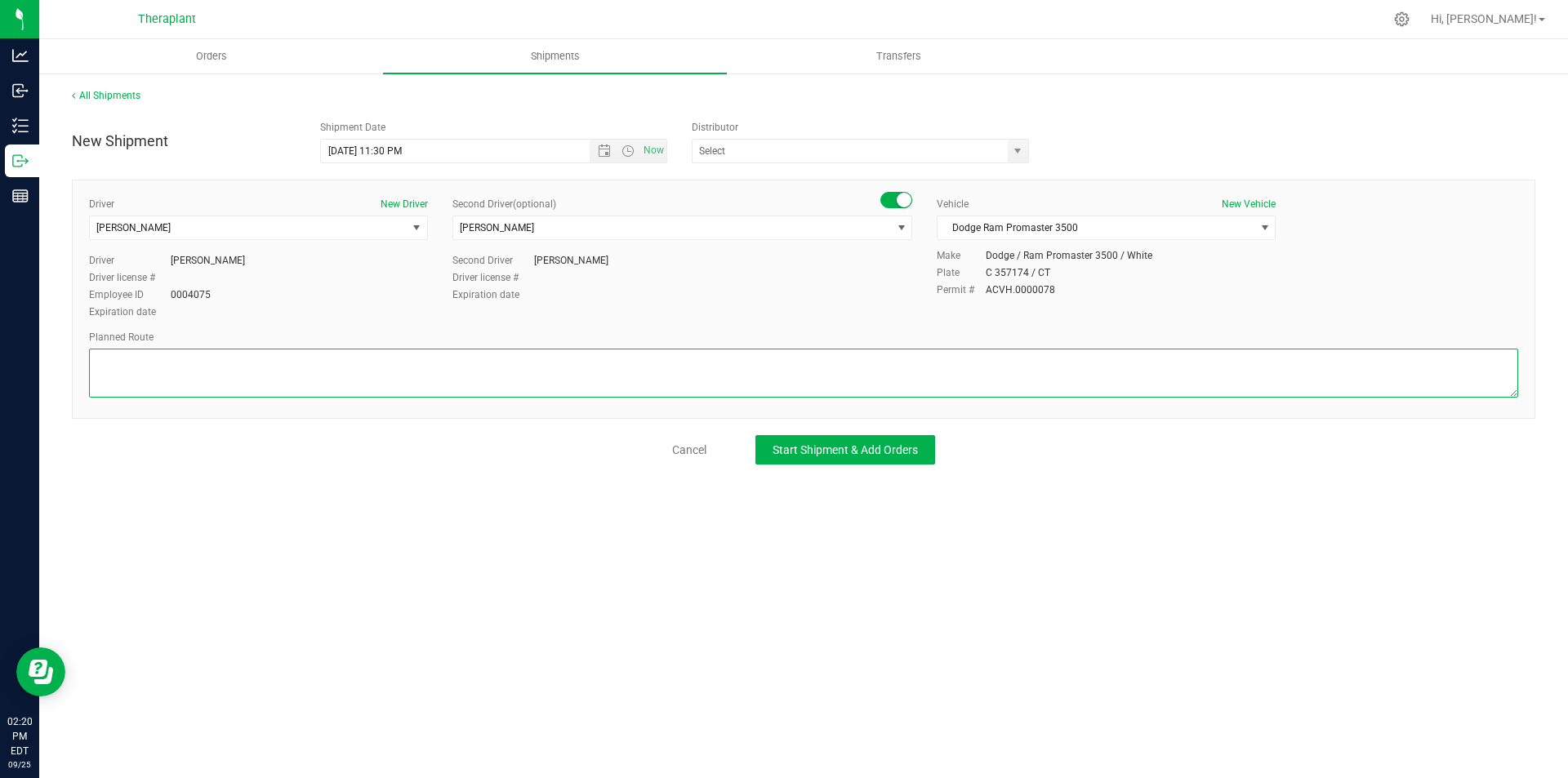
click at [300, 364] on textarea at bounding box center [803, 373] width 1429 height 49
paste textarea "[GEOGRAPHIC_DATA]-262, CT-8S, I-84E, I-691E, [GEOGRAPHIC_DATA]-66E, [US_STATE][…"
type textarea "[GEOGRAPHIC_DATA]-262, CT-8S, I-84E, I-691E, [GEOGRAPHIC_DATA]-66E, [US_STATE][…"
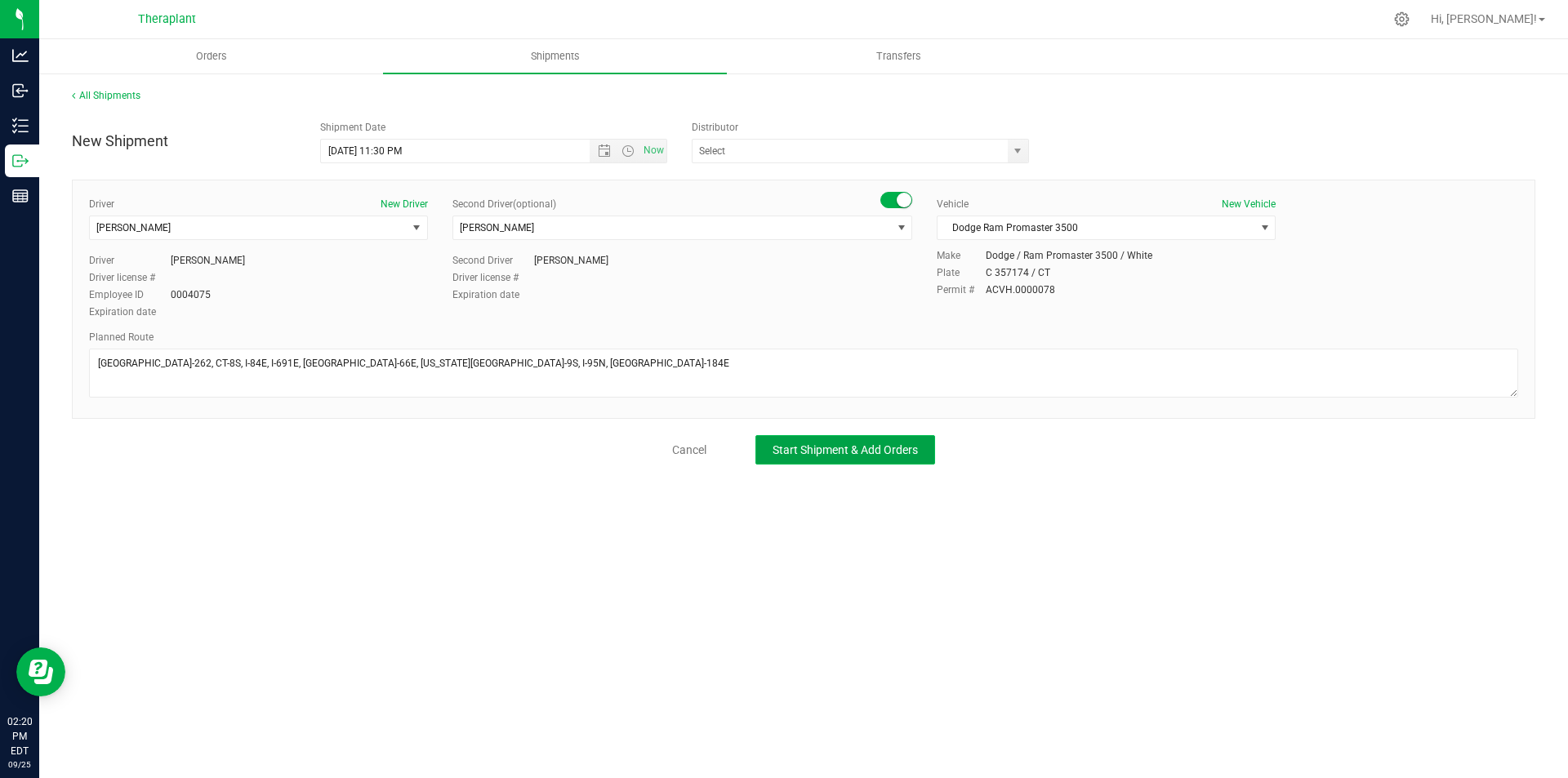
click at [845, 443] on span "Start Shipment & Add Orders" at bounding box center [845, 449] width 145 height 13
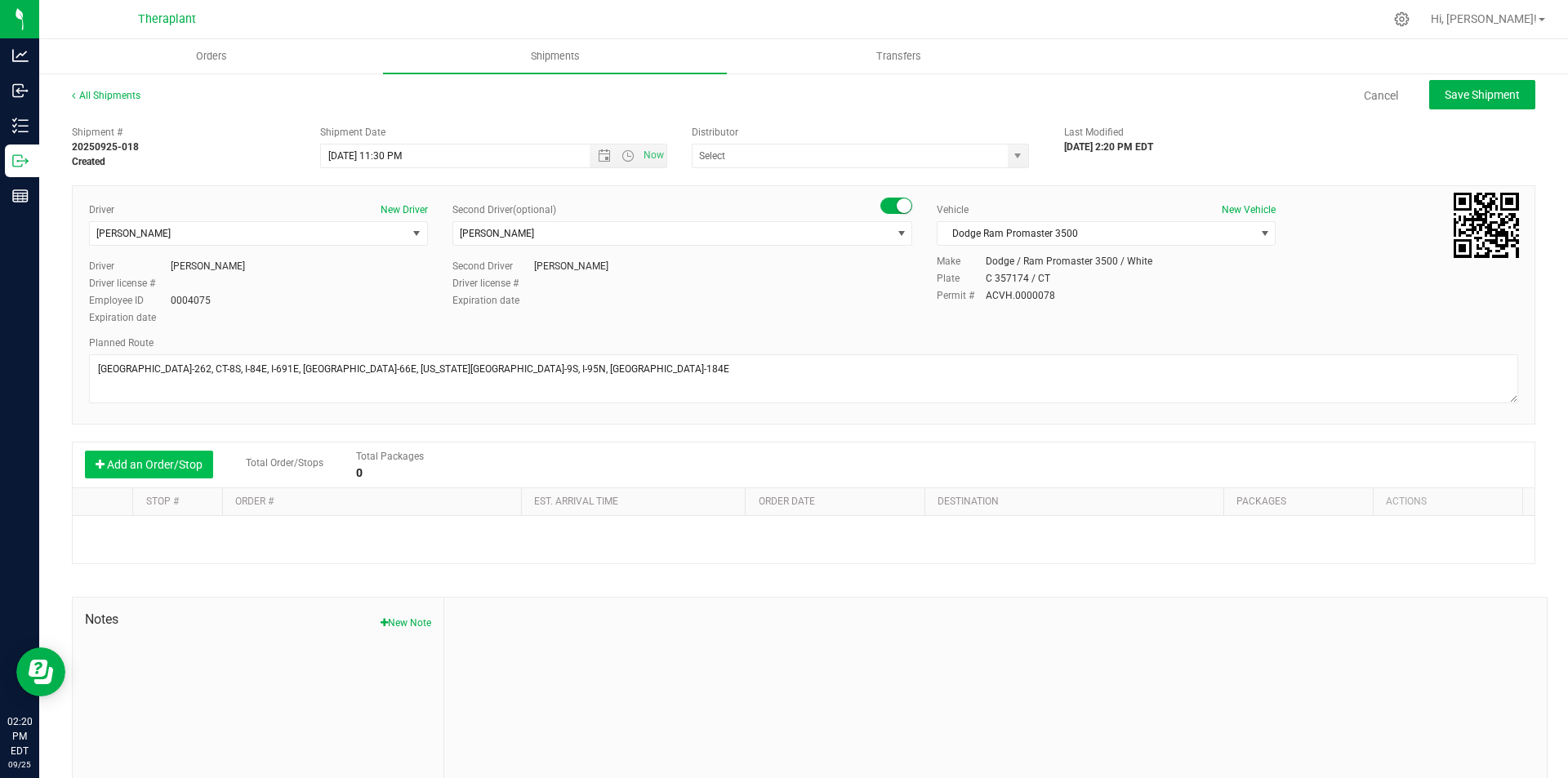
click at [150, 451] on button "Add an Order/Stop" at bounding box center [149, 464] width 128 height 28
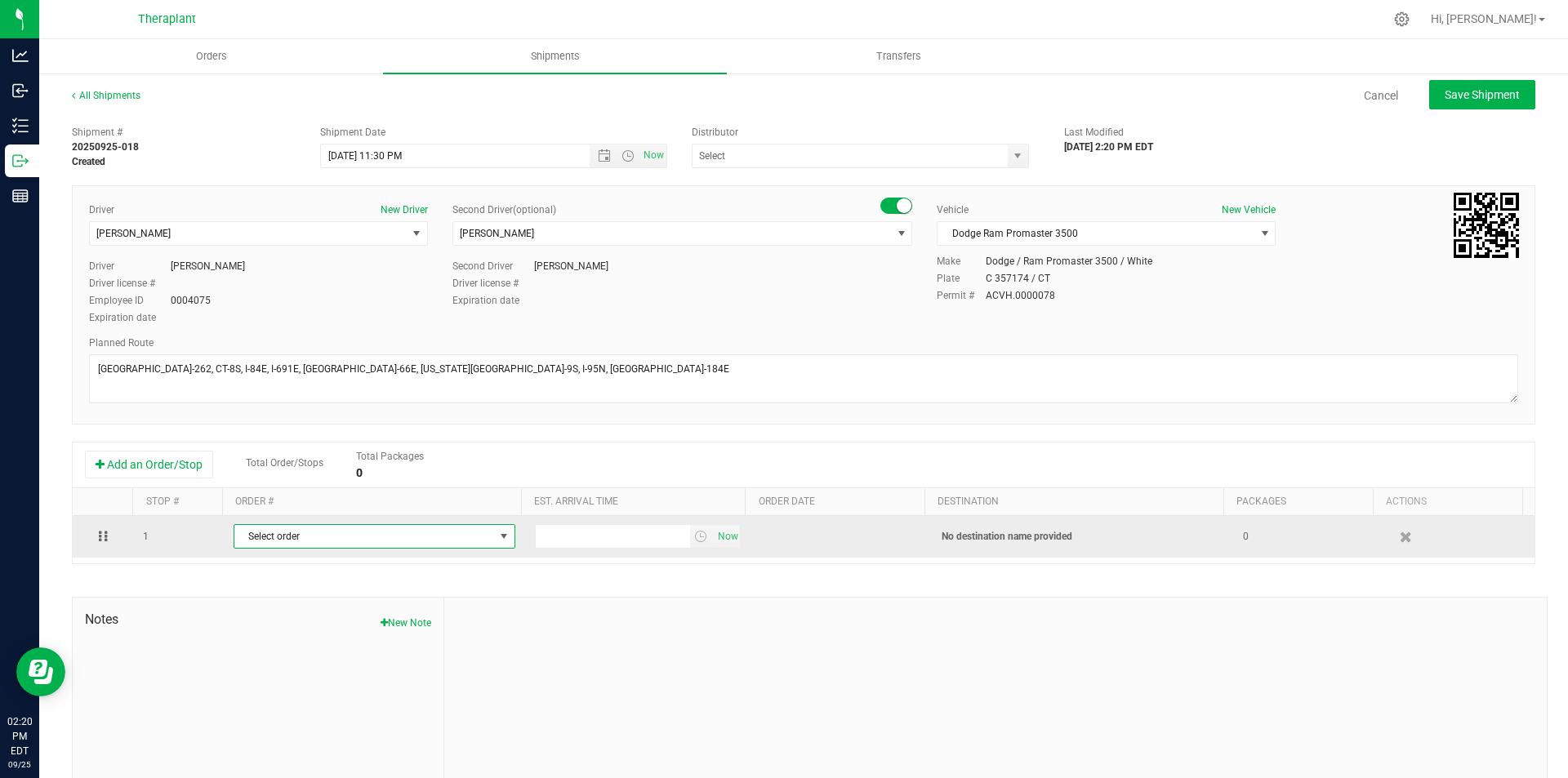
click at [385, 529] on span "Select order" at bounding box center [364, 536] width 259 height 23
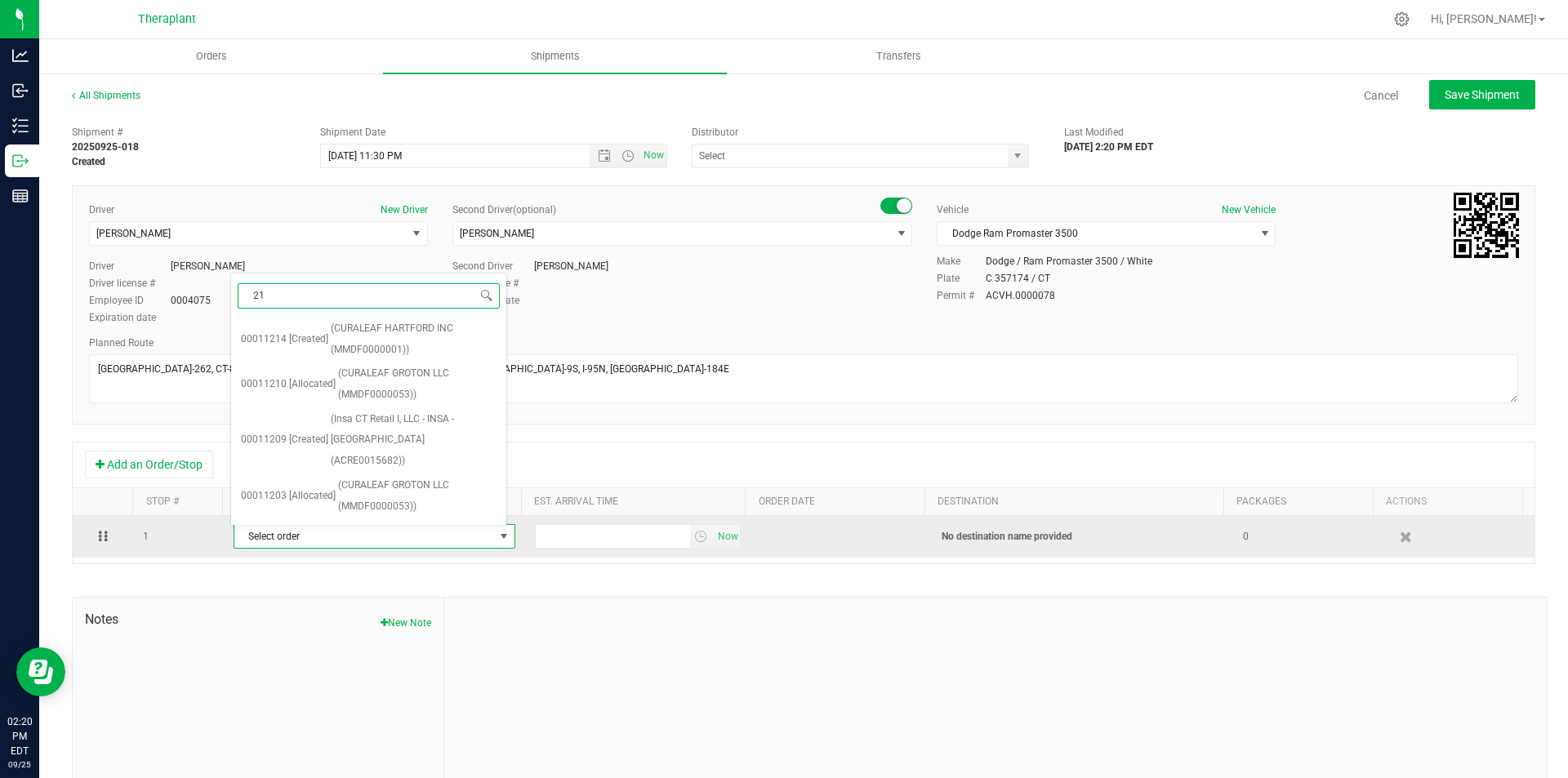
type input "210"
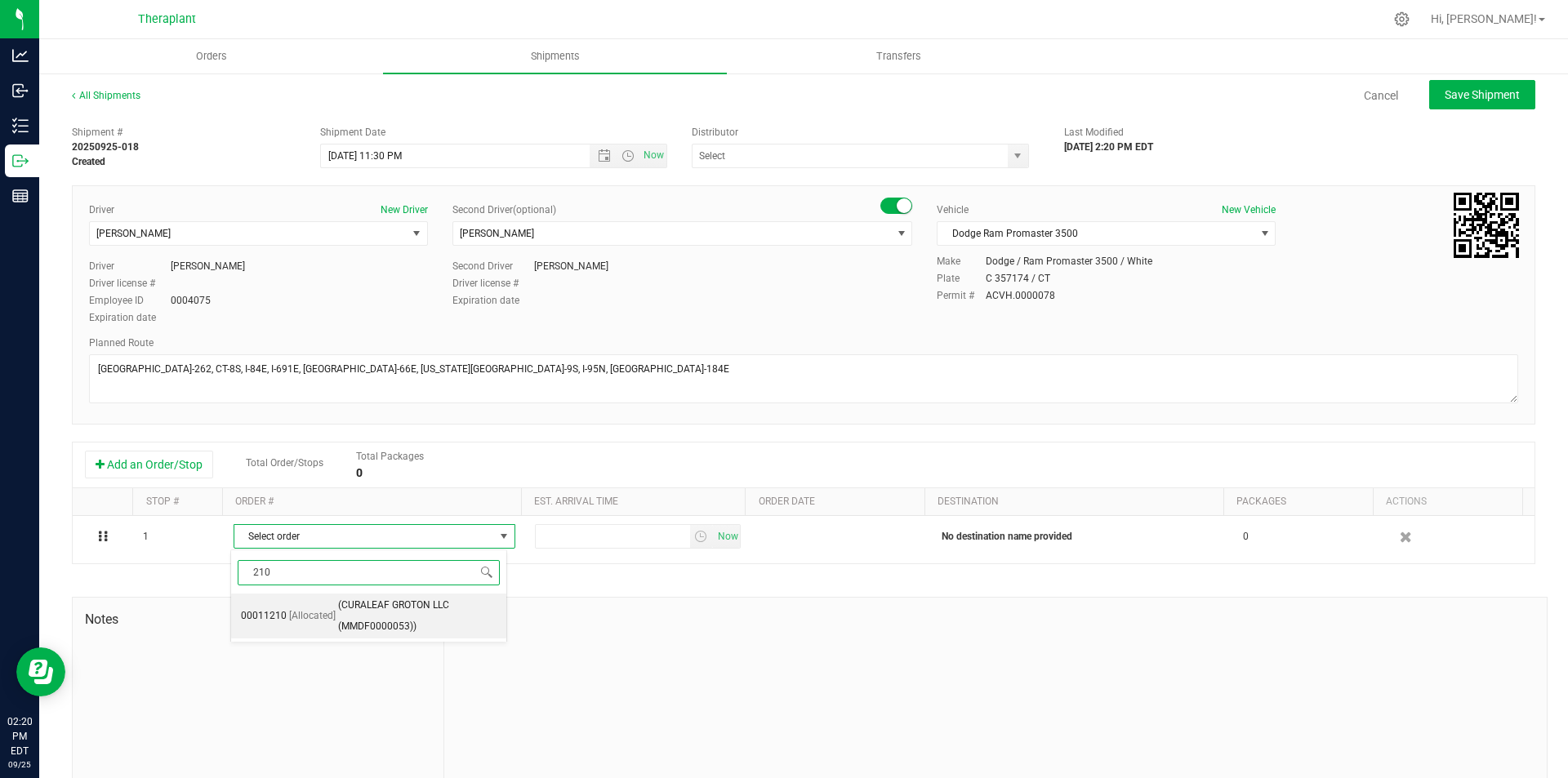
click at [416, 608] on span "(CURALEAF GROTON LLC (MMDF0000053))" at bounding box center [417, 616] width 159 height 42
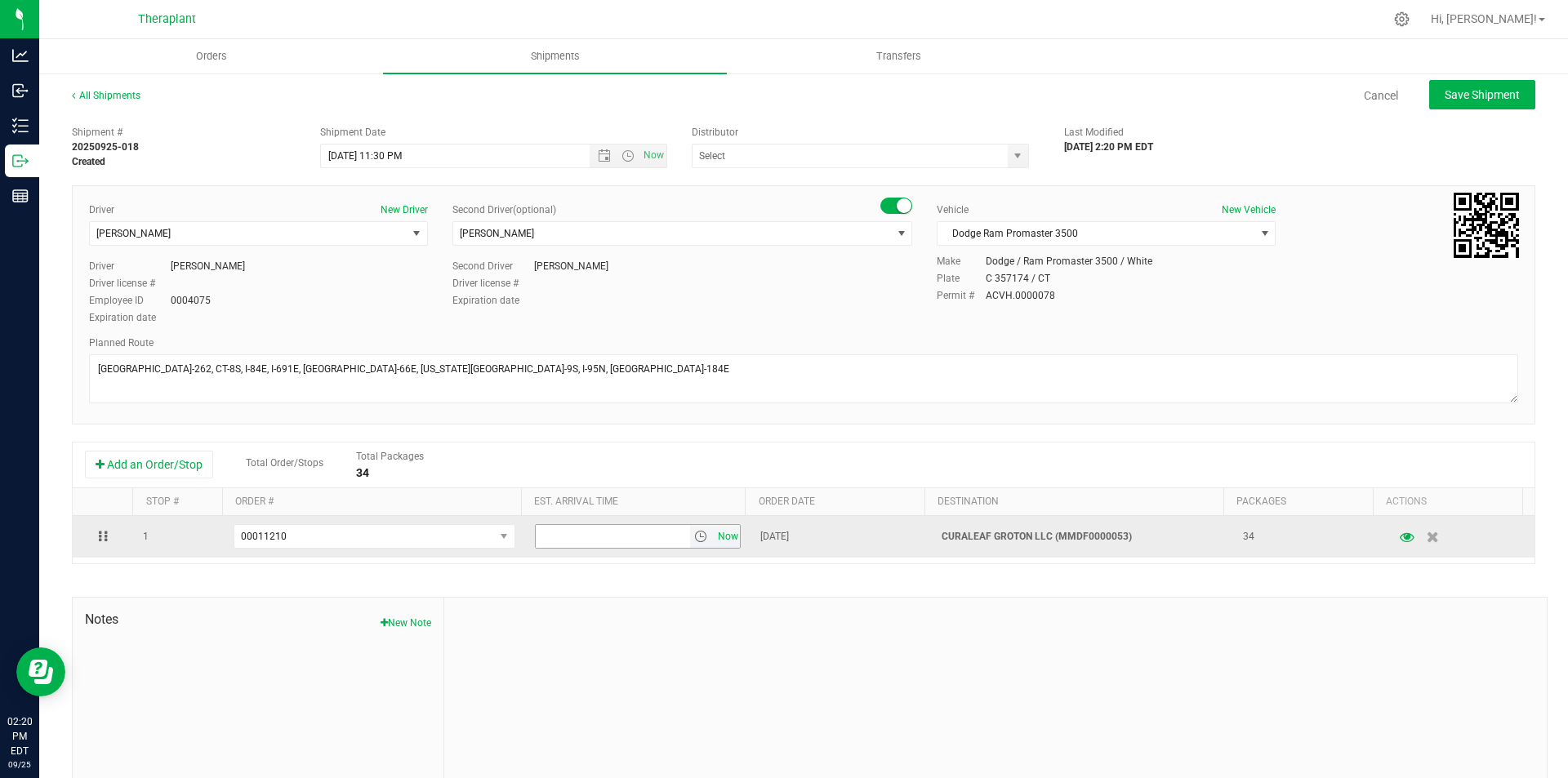
click at [715, 534] on span "Now" at bounding box center [728, 536] width 28 height 24
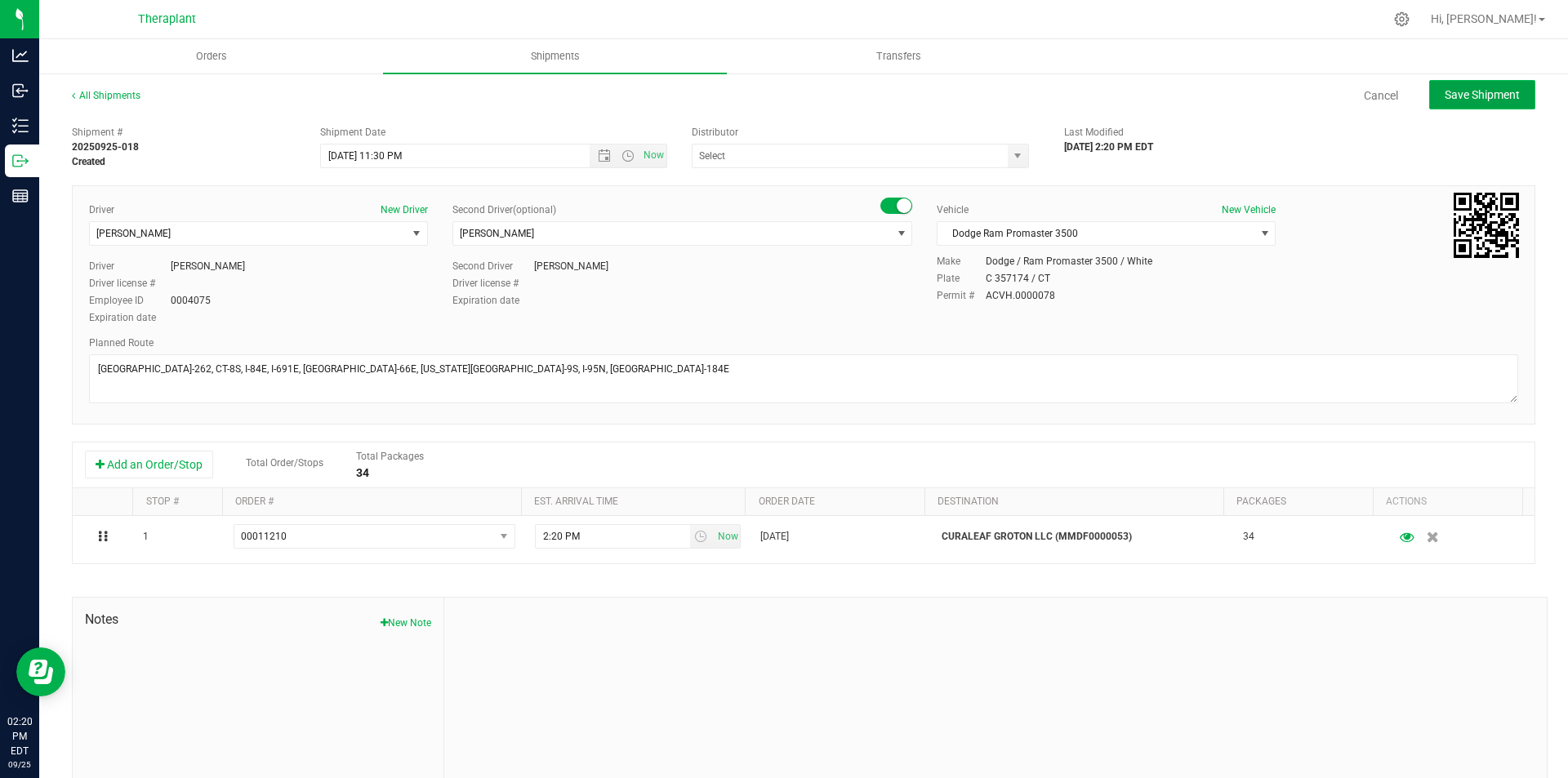
click at [1460, 92] on span "Save Shipment" at bounding box center [1482, 95] width 75 height 13
type input "[DATE] 3:30 AM"
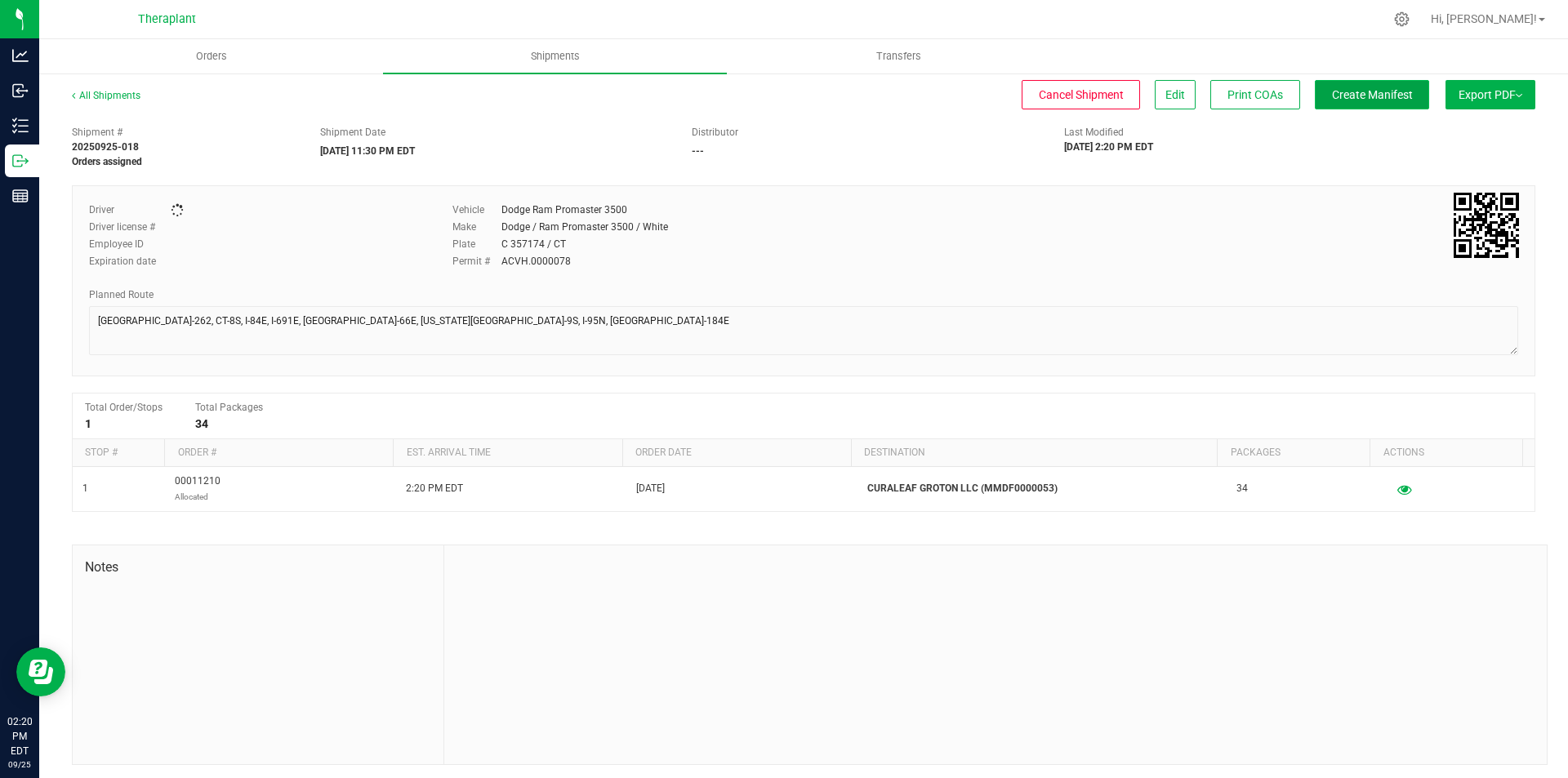
click at [1373, 97] on span "Create Manifest" at bounding box center [1372, 95] width 81 height 13
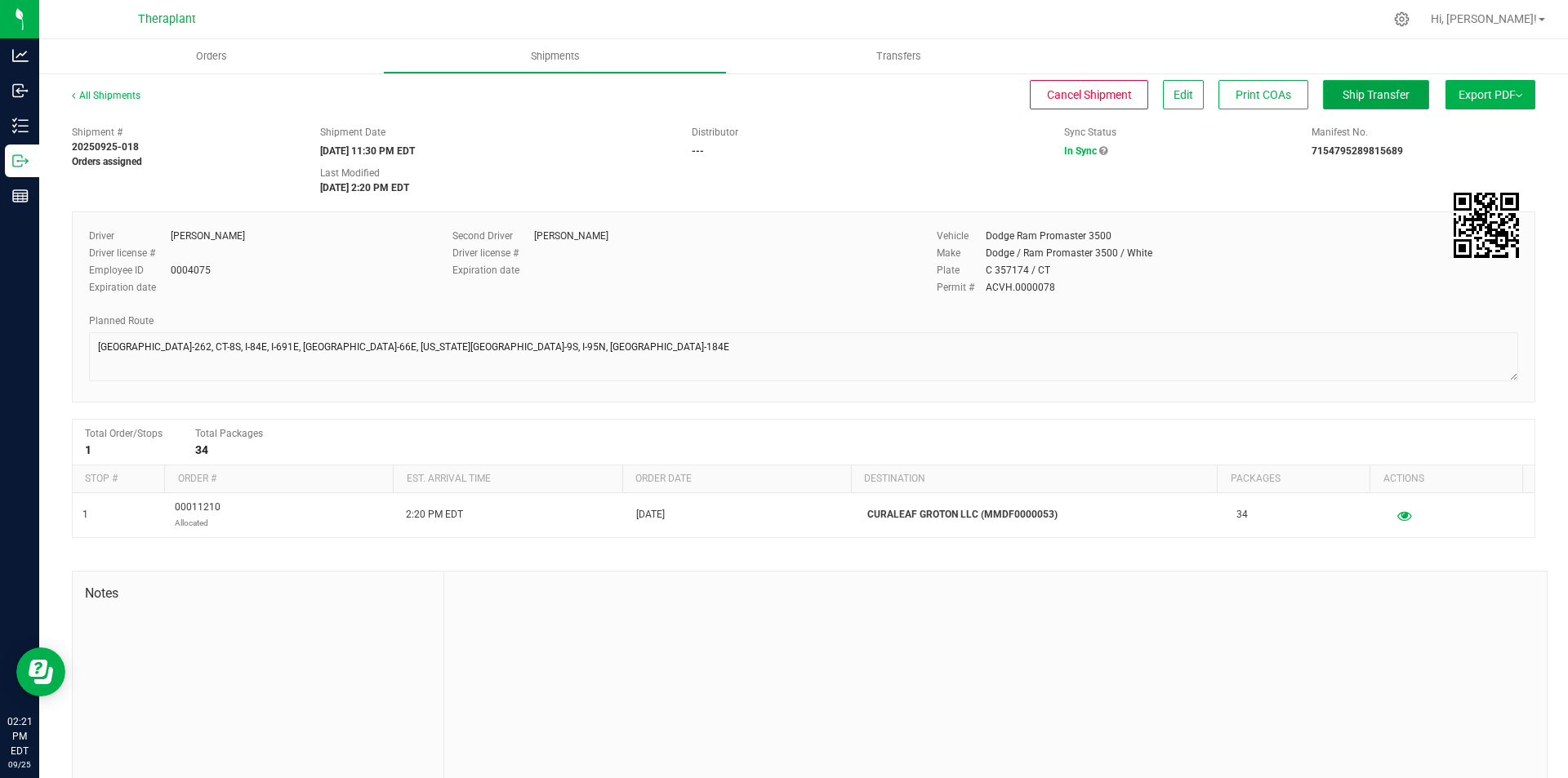
click at [1362, 95] on span "Ship Transfer" at bounding box center [1375, 95] width 67 height 13
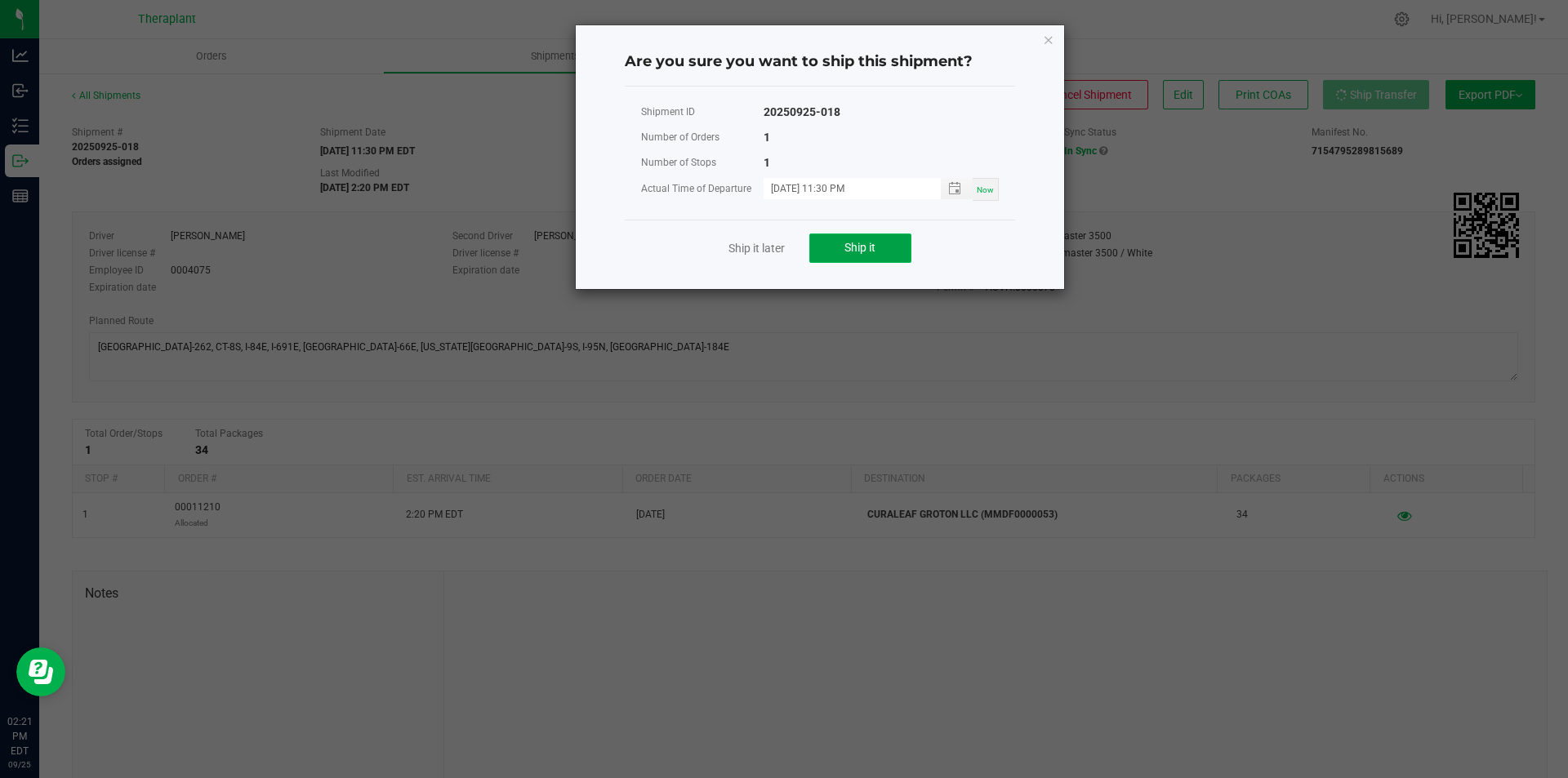
click at [811, 243] on button "Ship it" at bounding box center [860, 249] width 102 height 30
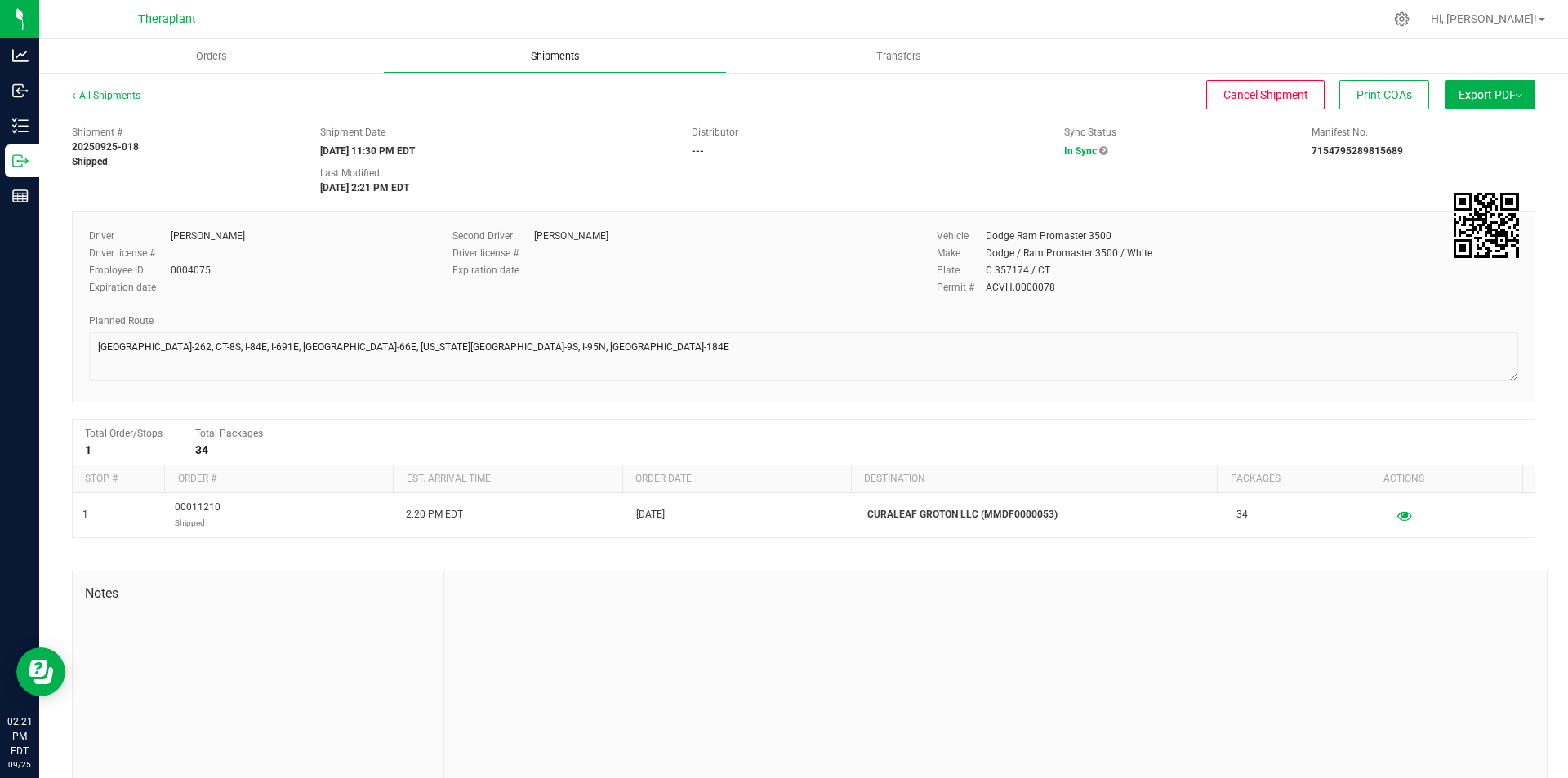
click at [576, 68] on uib-tab-heading "Shipments" at bounding box center [554, 56] width 343 height 32
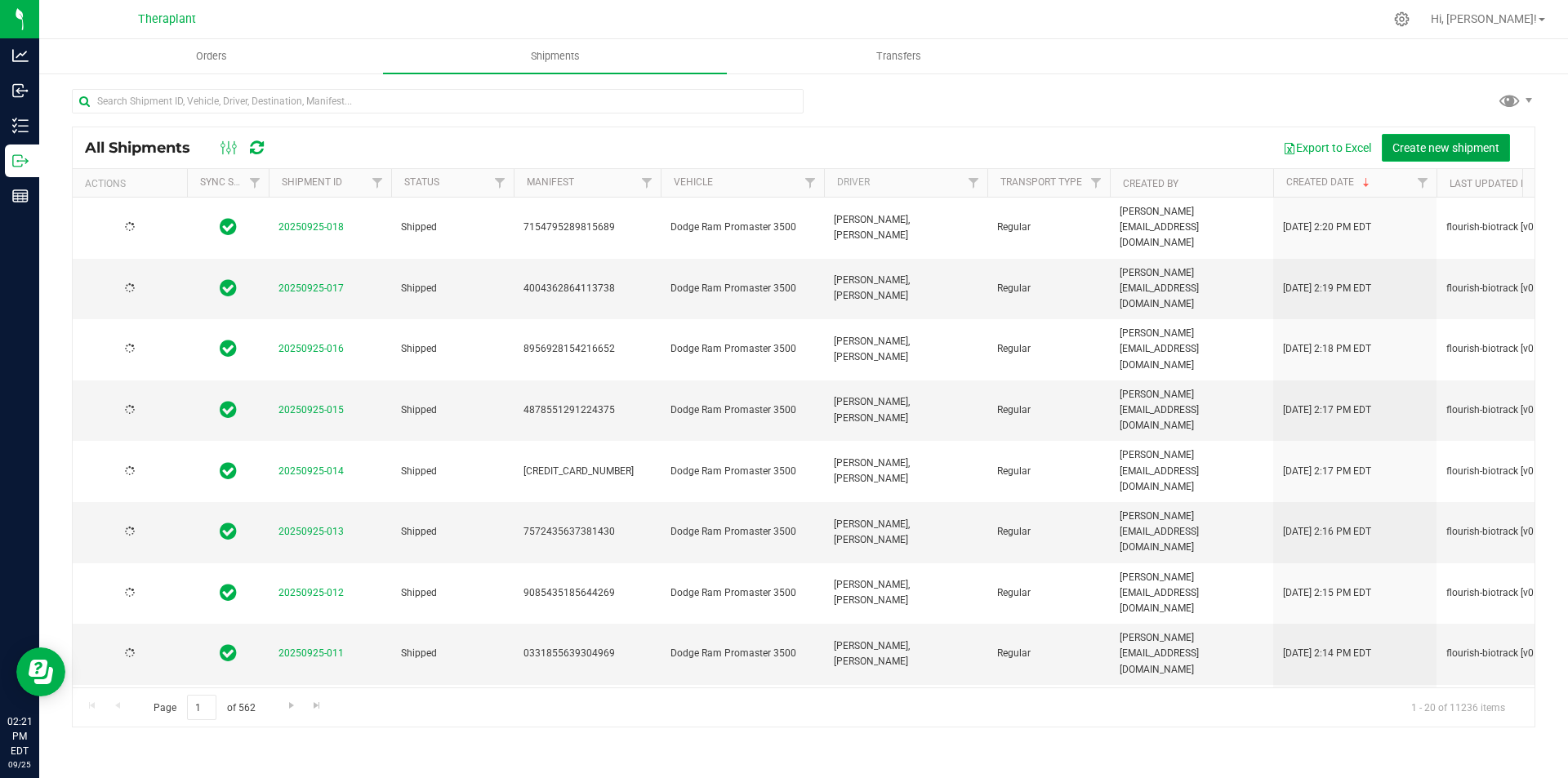
click at [1424, 145] on span "Create new shipment" at bounding box center [1445, 147] width 107 height 13
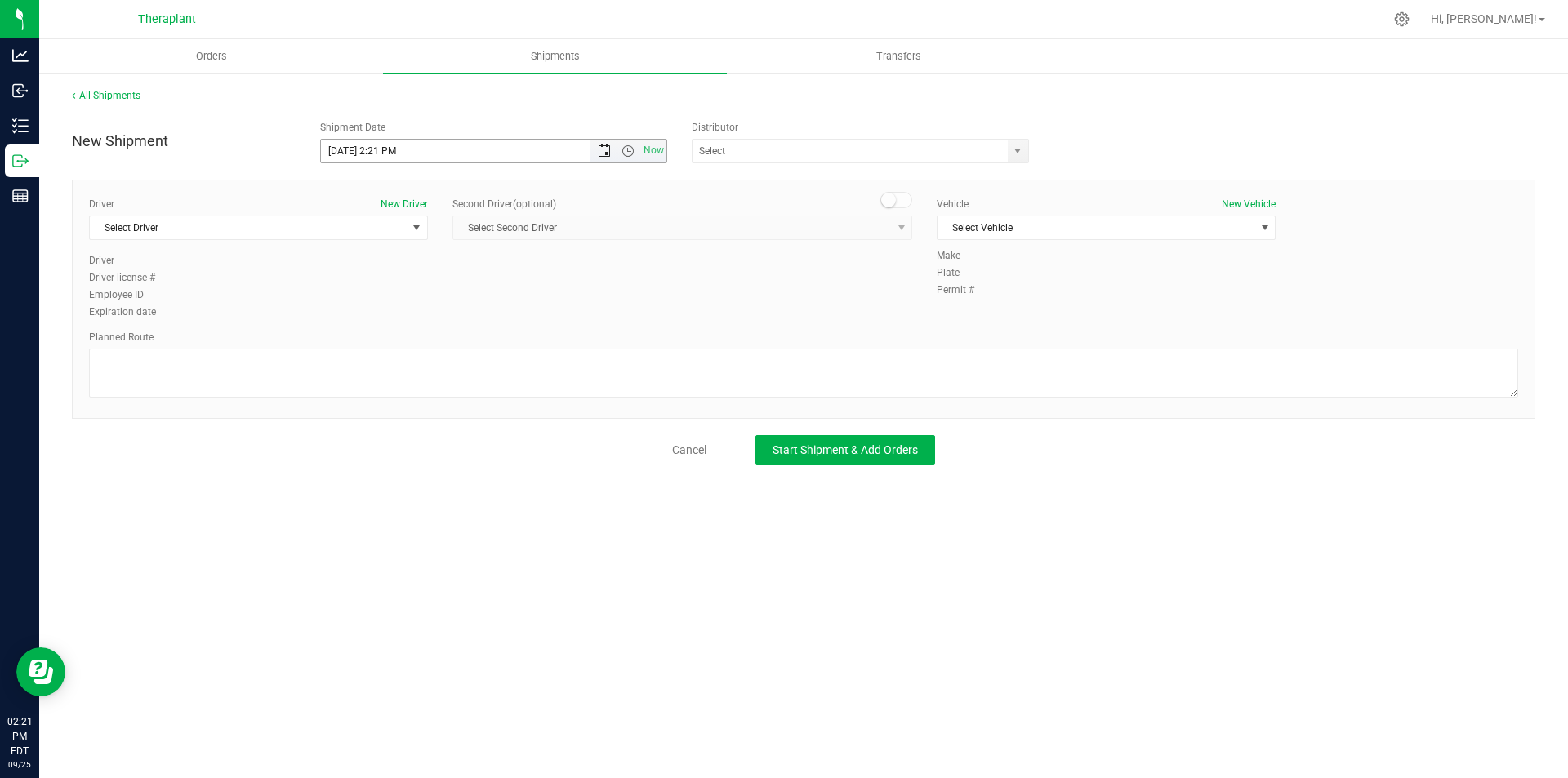
click at [603, 154] on span "Open the date view" at bounding box center [604, 151] width 13 height 13
click at [459, 310] on link "26" at bounding box center [453, 317] width 24 height 25
click at [638, 152] on span "Open the time view" at bounding box center [628, 151] width 28 height 13
drag, startPoint x: 608, startPoint y: 323, endPoint x: 310, endPoint y: 247, distance: 307.5
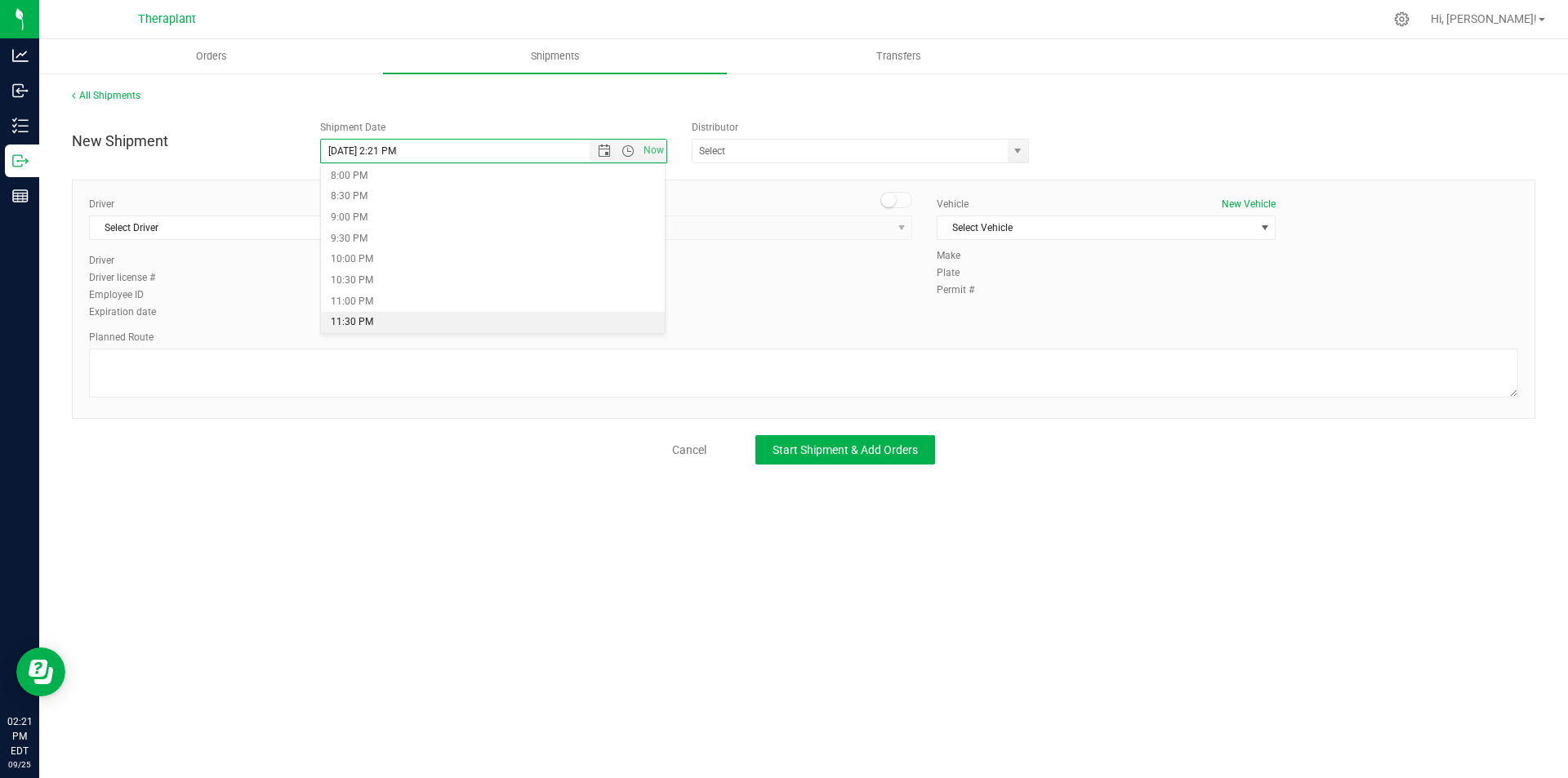
click at [607, 323] on li "11:30 PM" at bounding box center [492, 322] width 344 height 21
type input "[DATE] 11:30 PM"
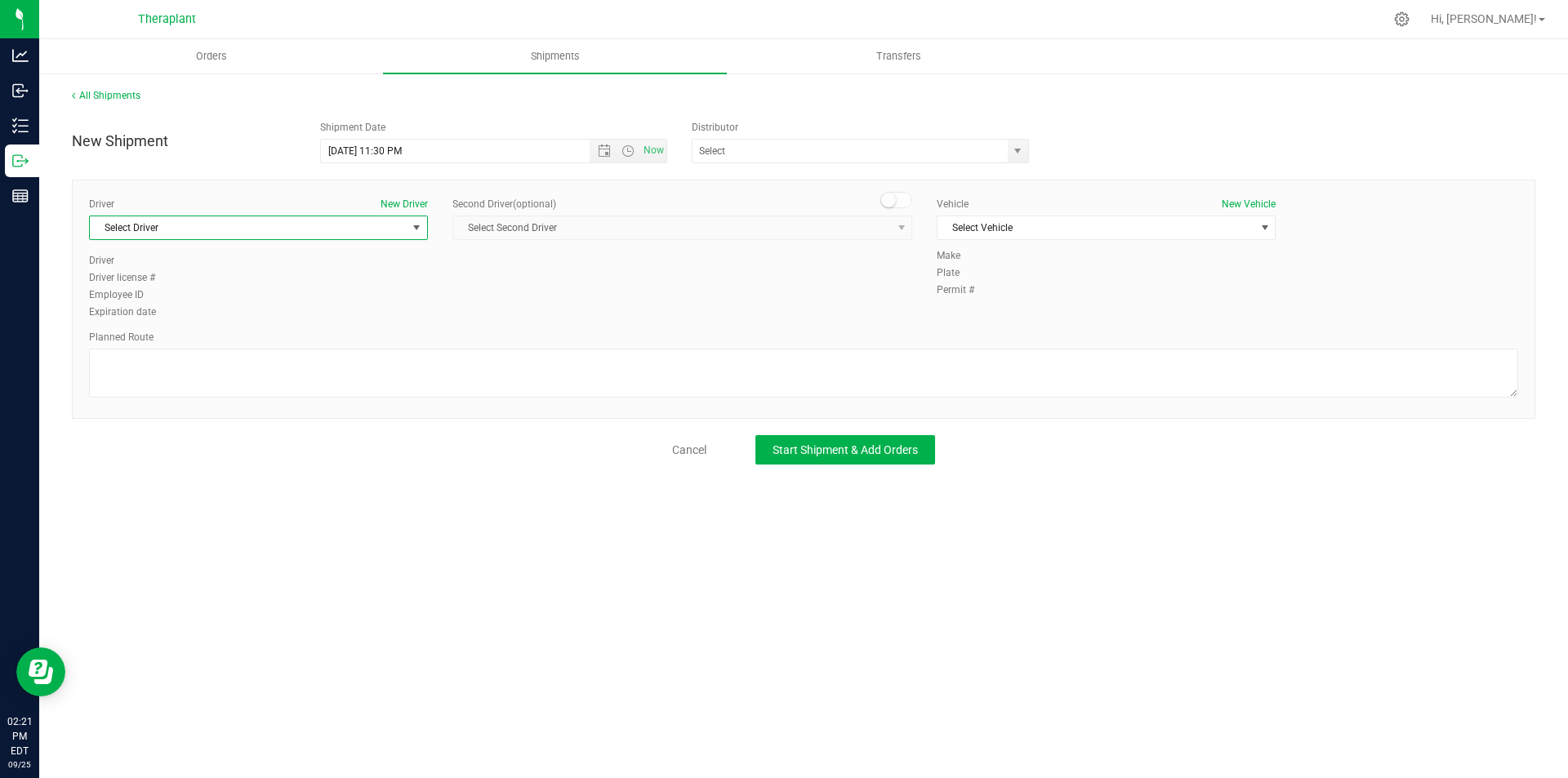
click at [306, 237] on span "Select Driver" at bounding box center [249, 228] width 317 height 23
drag, startPoint x: 301, startPoint y: 302, endPoint x: 427, endPoint y: 296, distance: 126.1
click at [302, 303] on li "[PERSON_NAME]" at bounding box center [258, 296] width 337 height 25
type input "jac"
click at [891, 201] on small at bounding box center [888, 200] width 15 height 15
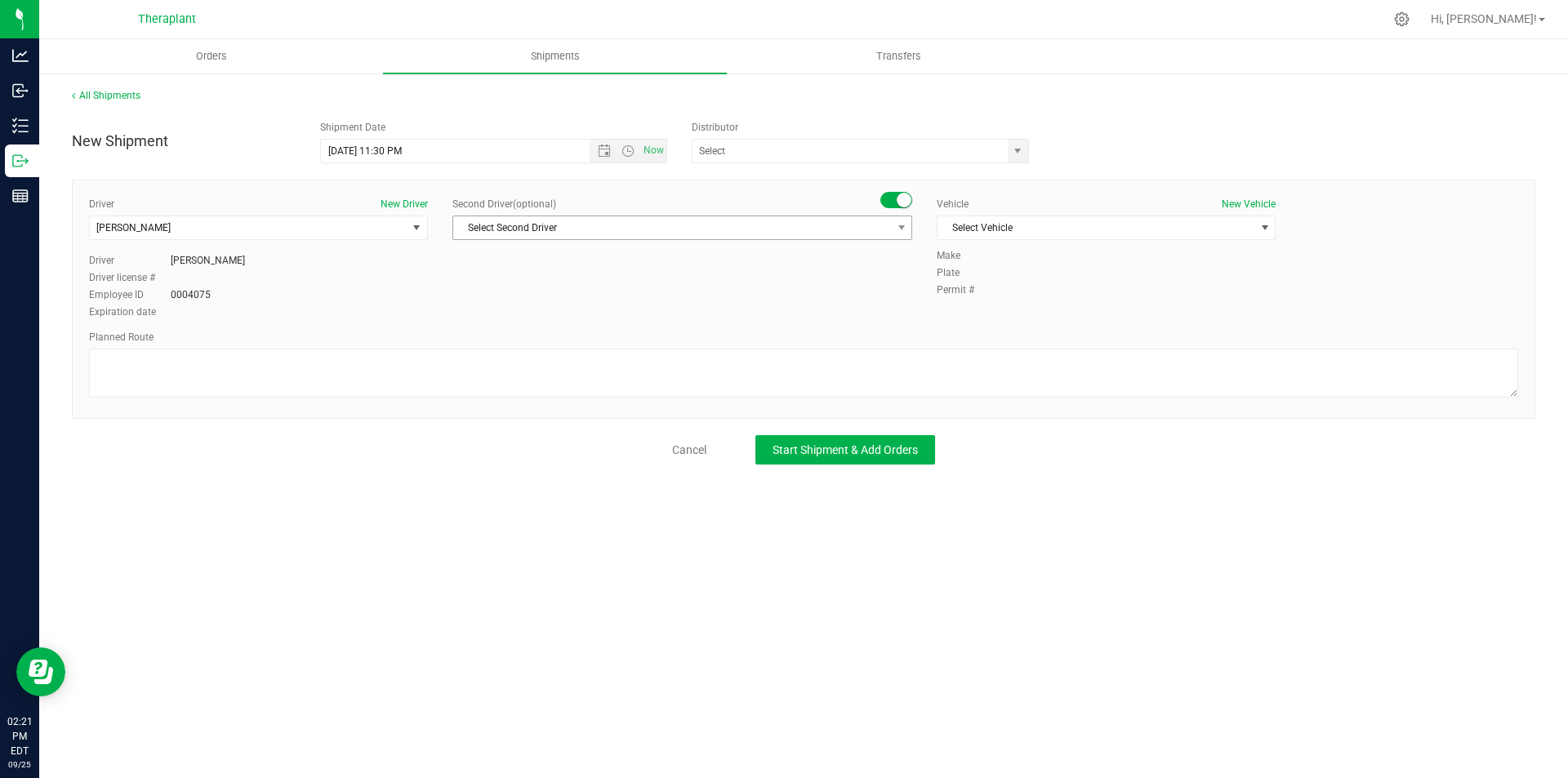
click at [883, 228] on span "Select Second Driver" at bounding box center [672, 228] width 438 height 23
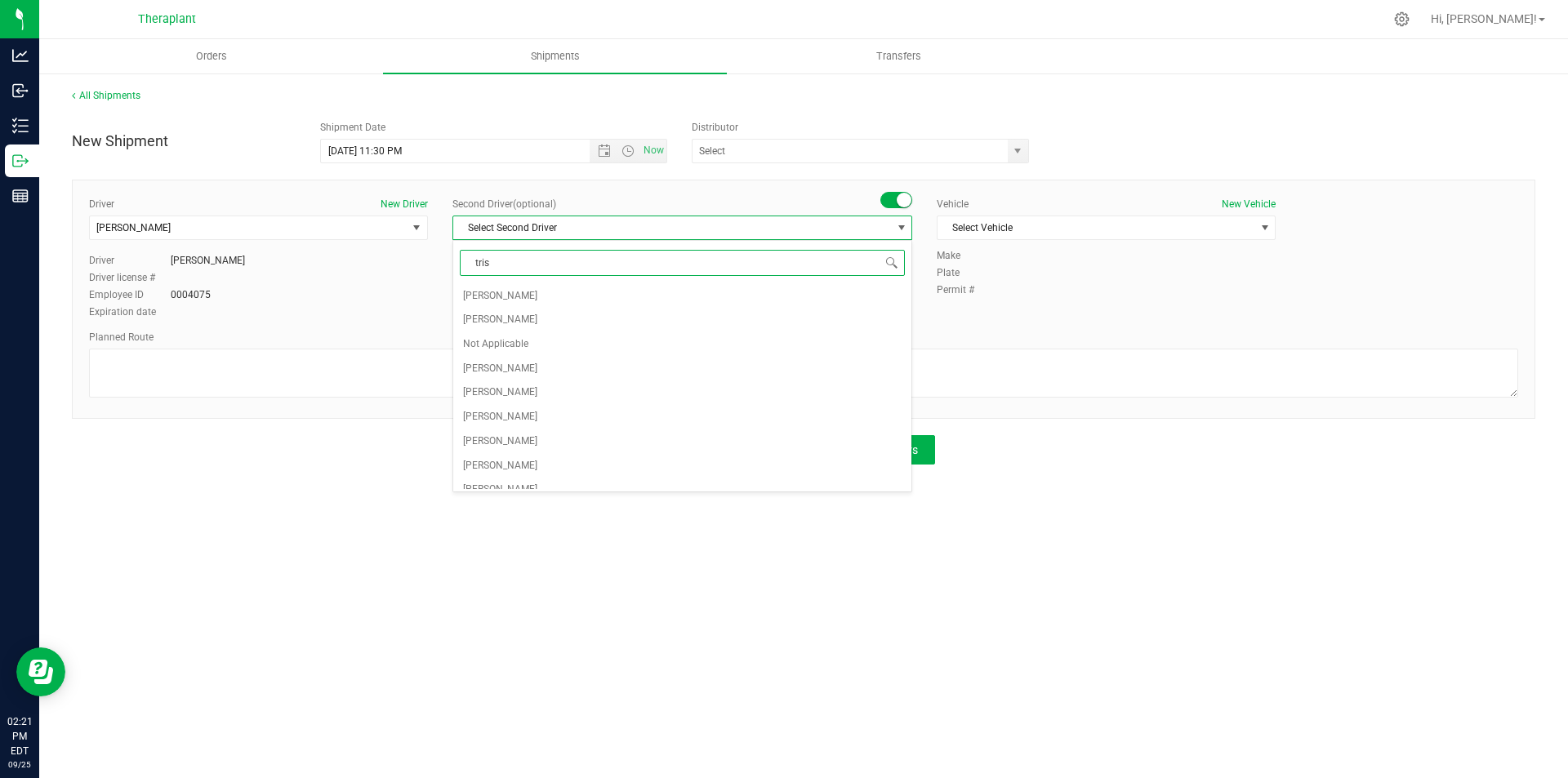
type input "trist"
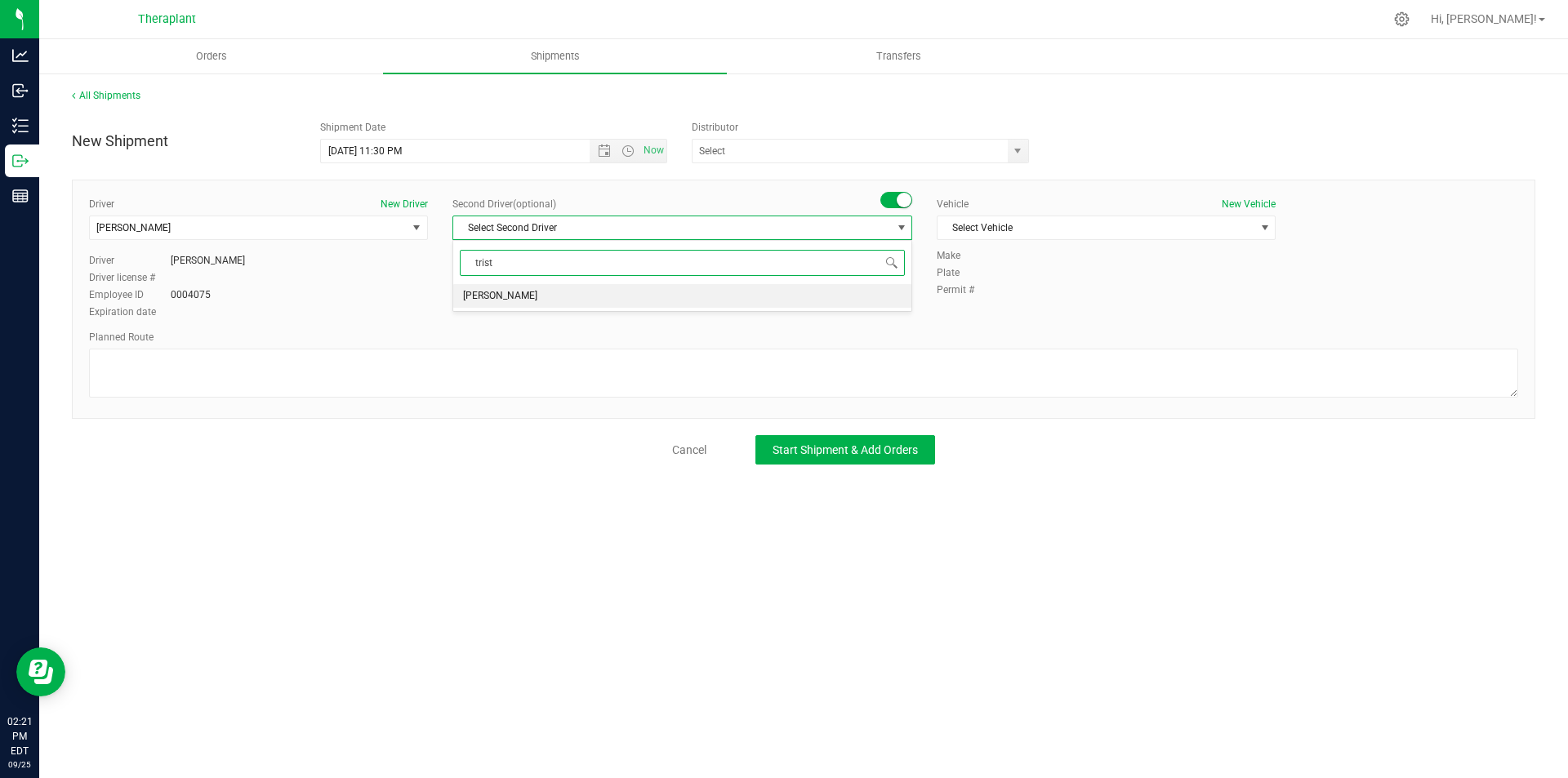
click at [802, 300] on li "[PERSON_NAME]" at bounding box center [682, 296] width 458 height 25
click at [959, 234] on span "Select Vehicle" at bounding box center [1096, 228] width 317 height 23
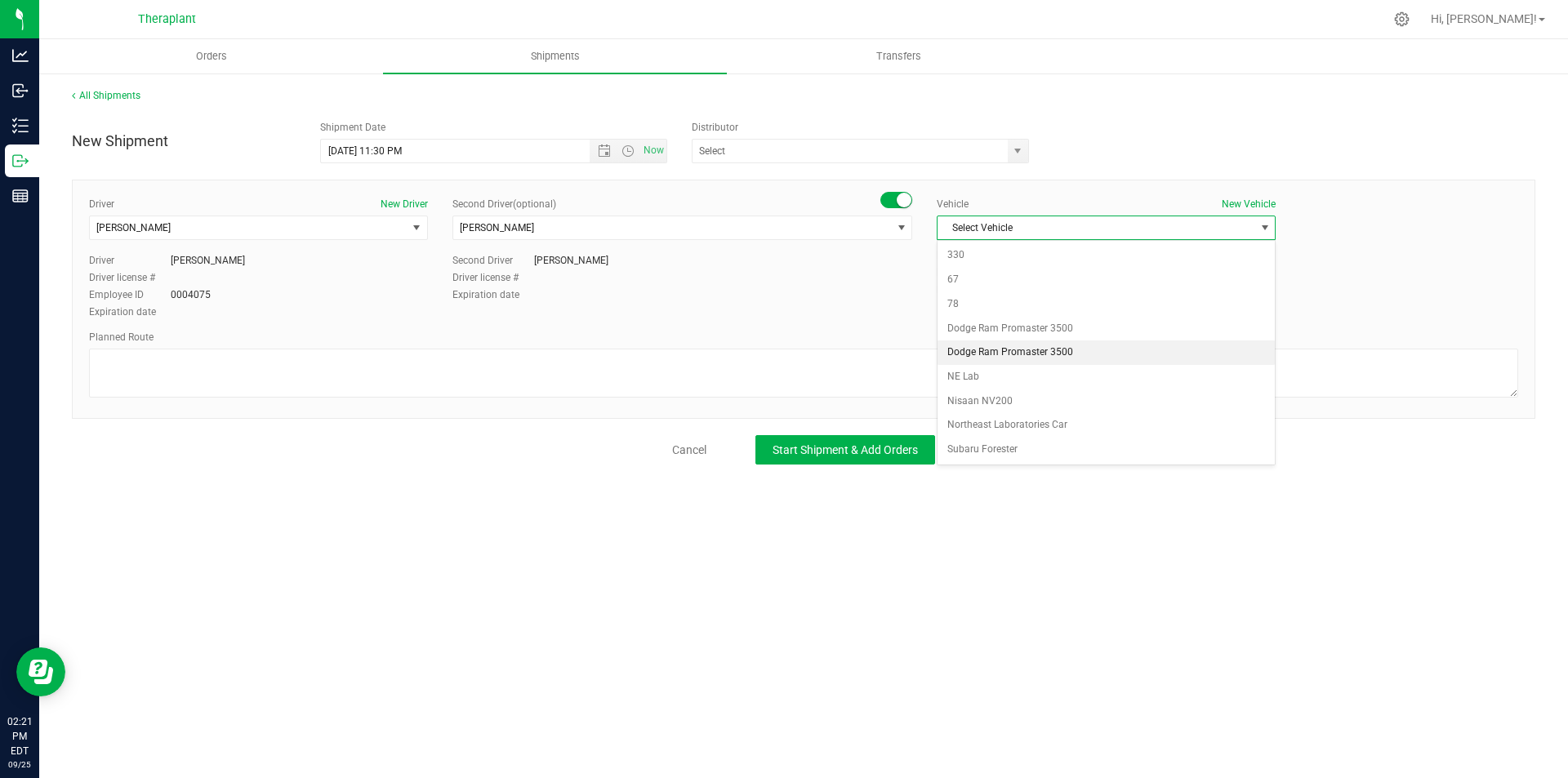
click at [1009, 343] on li "Dodge Ram Promaster 3500" at bounding box center [1105, 353] width 337 height 25
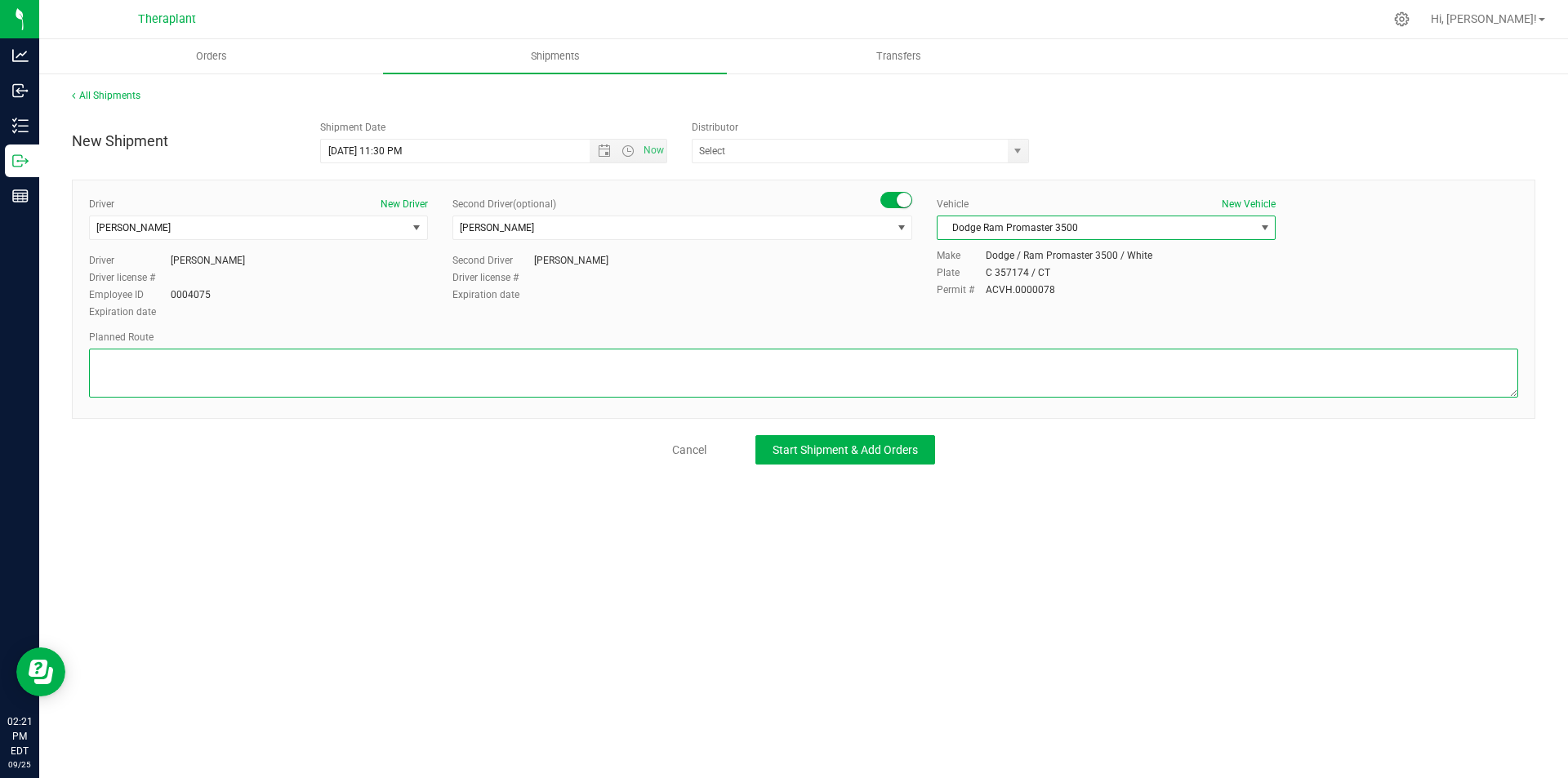
click at [253, 382] on textarea at bounding box center [803, 373] width 1429 height 49
paste textarea "Park Road, CT-262, CT-8S, I-84E, I-691E, CT-66E, Washington St, CT-9S, I-95N, C…"
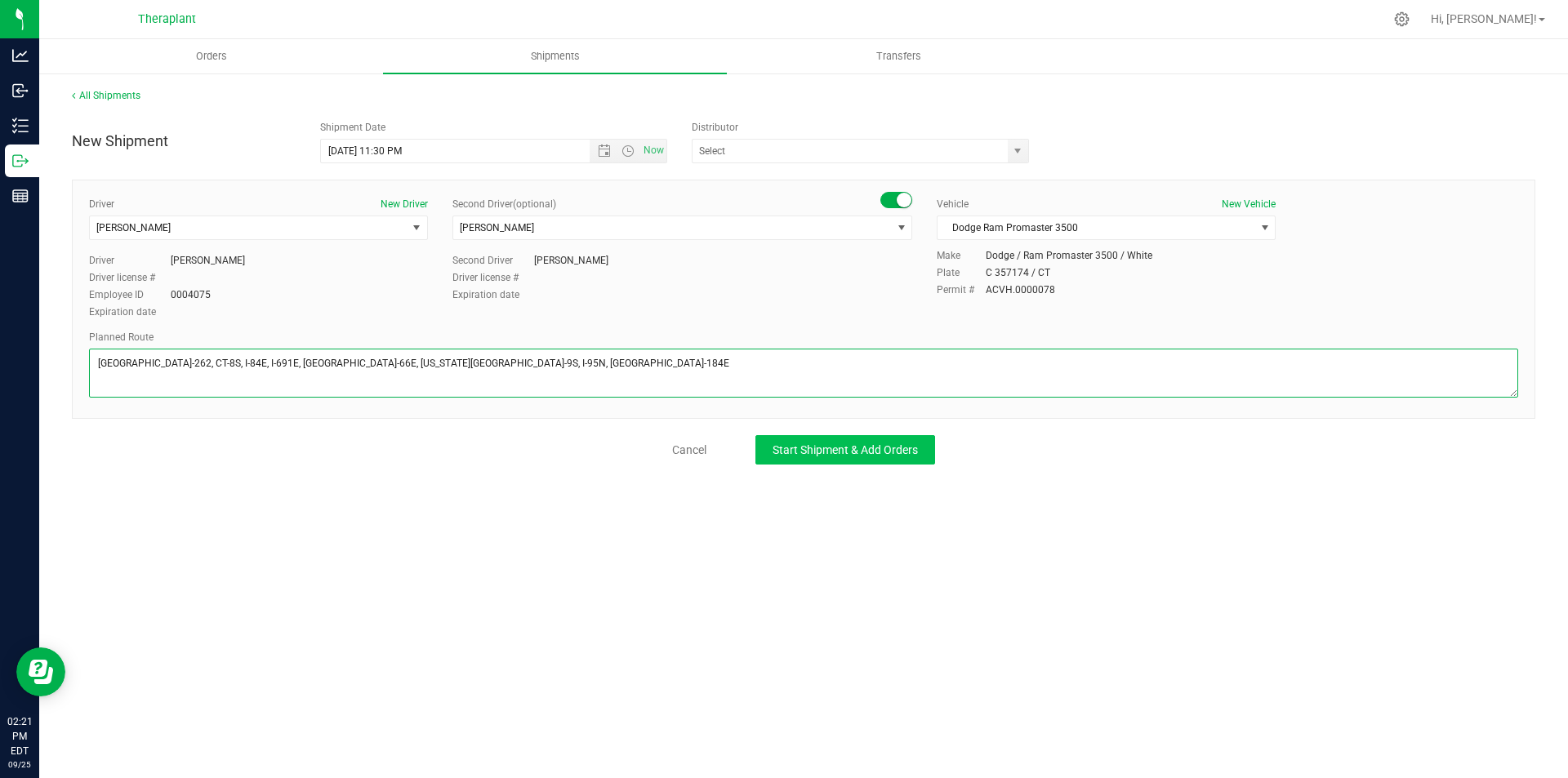
type textarea "Park Road, CT-262, CT-8S, I-84E, I-691E, CT-66E, Washington St, CT-9S, I-95N, C…"
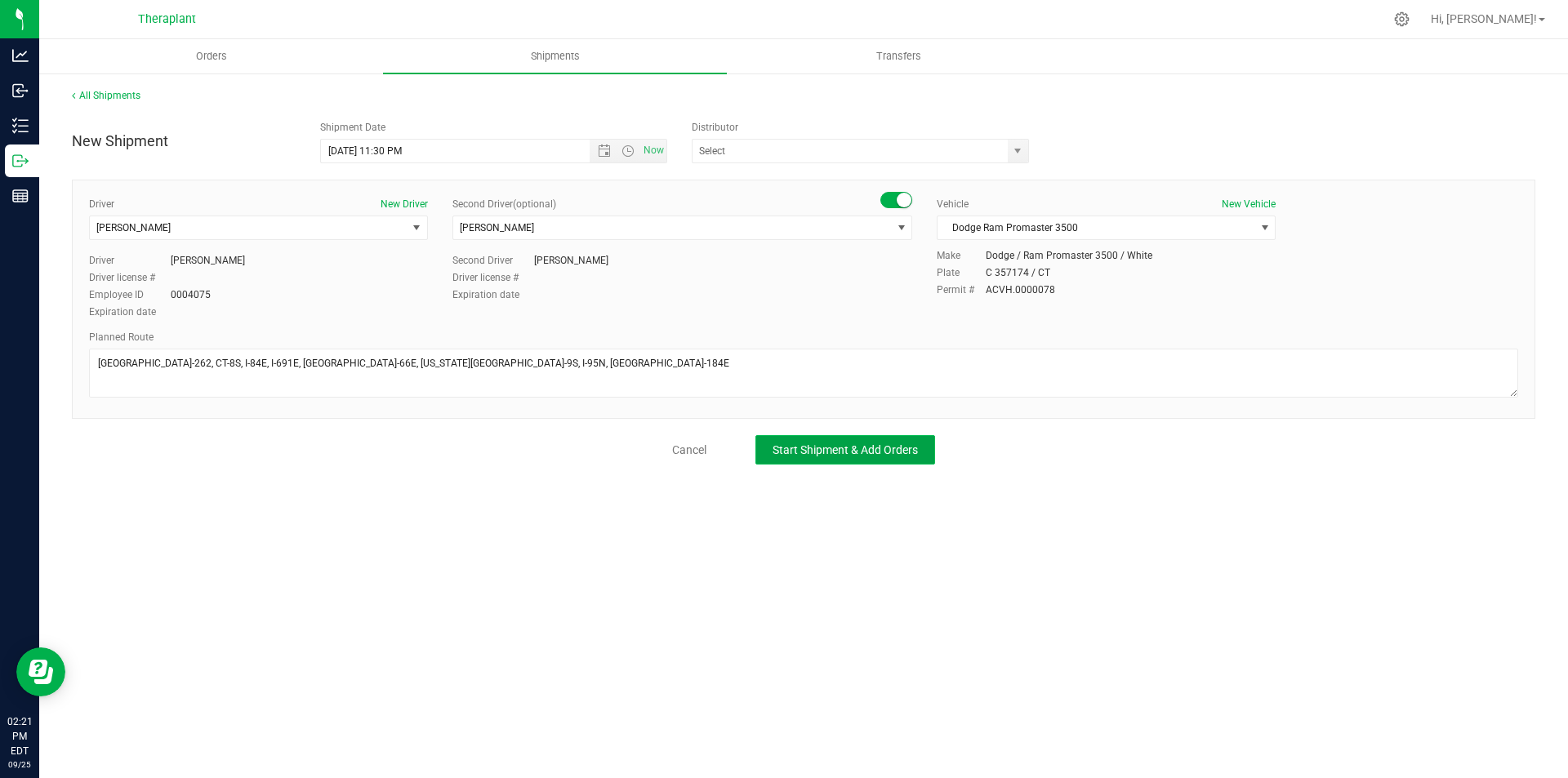
click at [822, 449] on span "Start Shipment & Add Orders" at bounding box center [845, 449] width 145 height 13
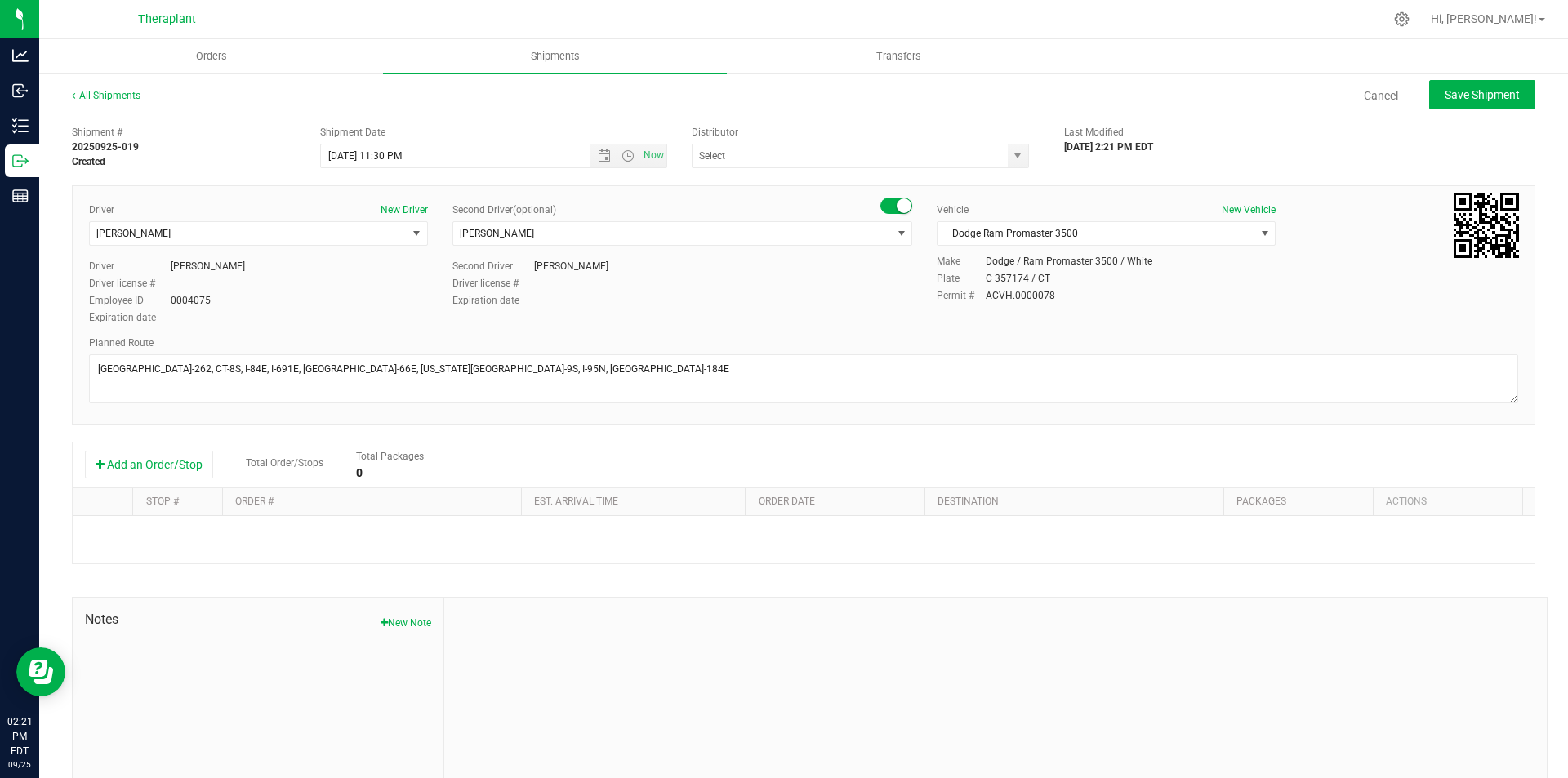
click at [162, 448] on div "Add an Order/Stop Total Order/Stops Total Packages 0" at bounding box center [803, 465] width 1461 height 46
click at [162, 453] on button "Add an Order/Stop" at bounding box center [149, 464] width 128 height 28
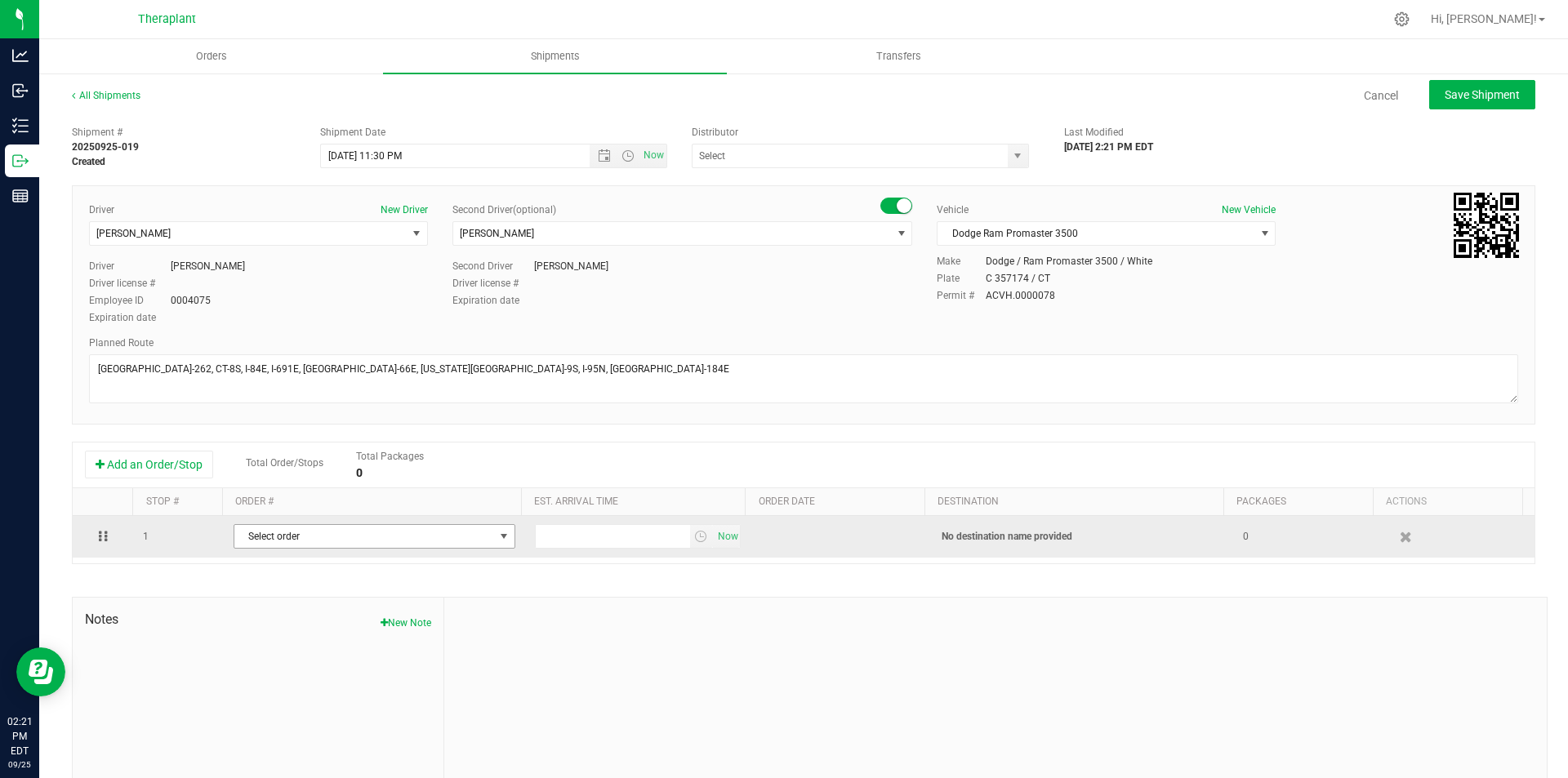
click at [280, 531] on span "Select order" at bounding box center [364, 536] width 259 height 23
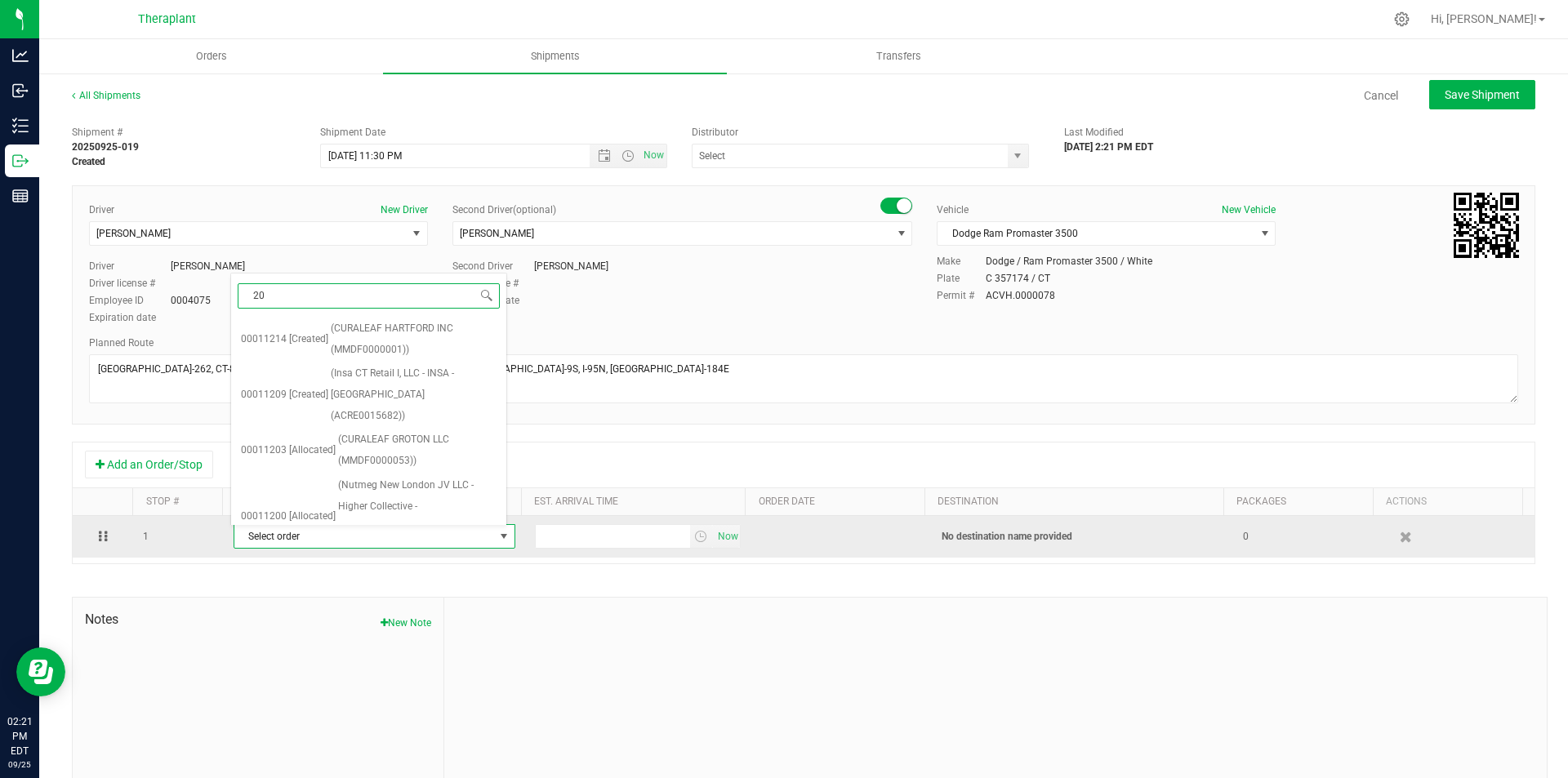
type input "203"
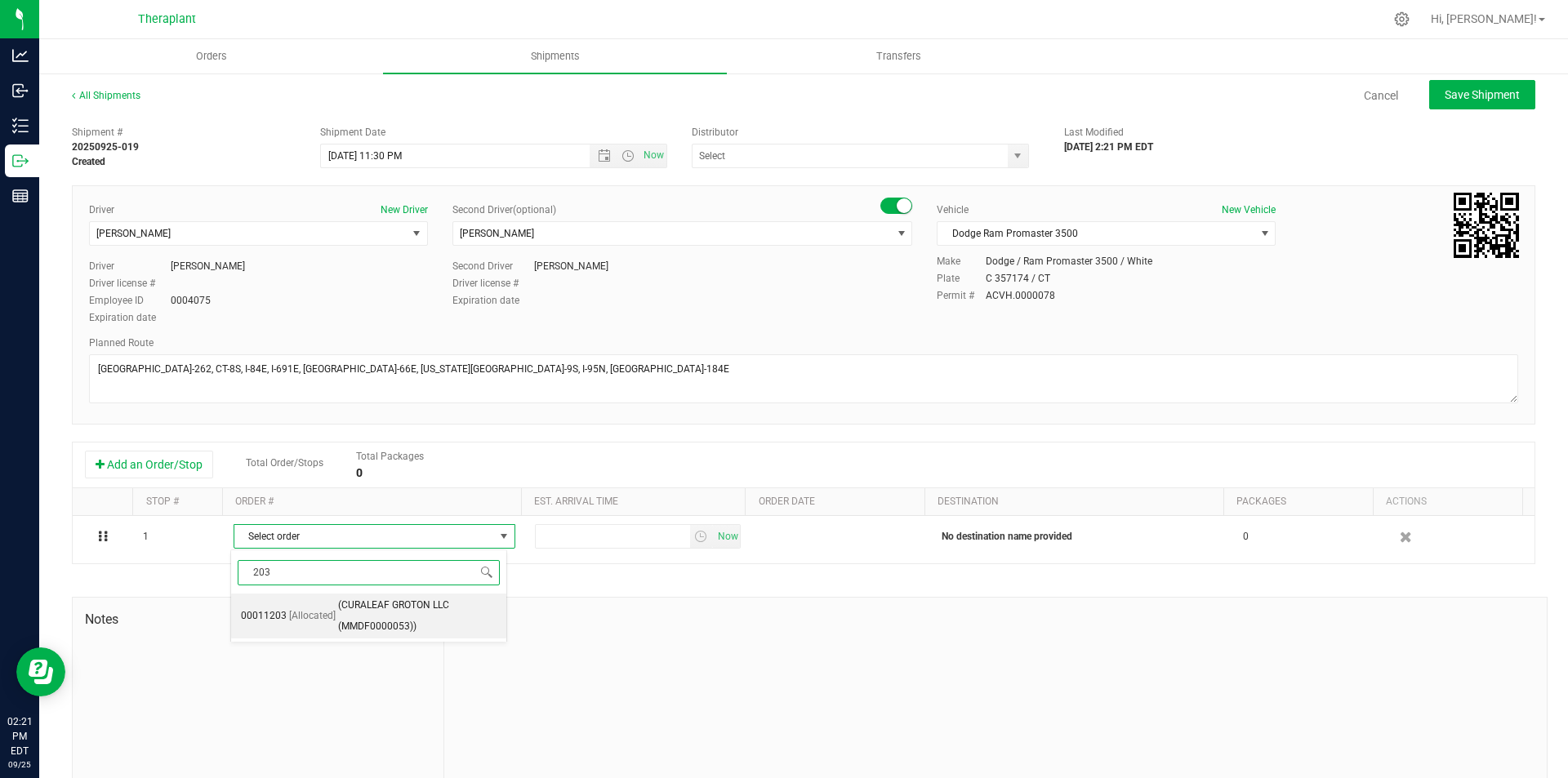
click at [379, 612] on span "(CURALEAF GROTON LLC (MMDF0000053))" at bounding box center [417, 616] width 159 height 42
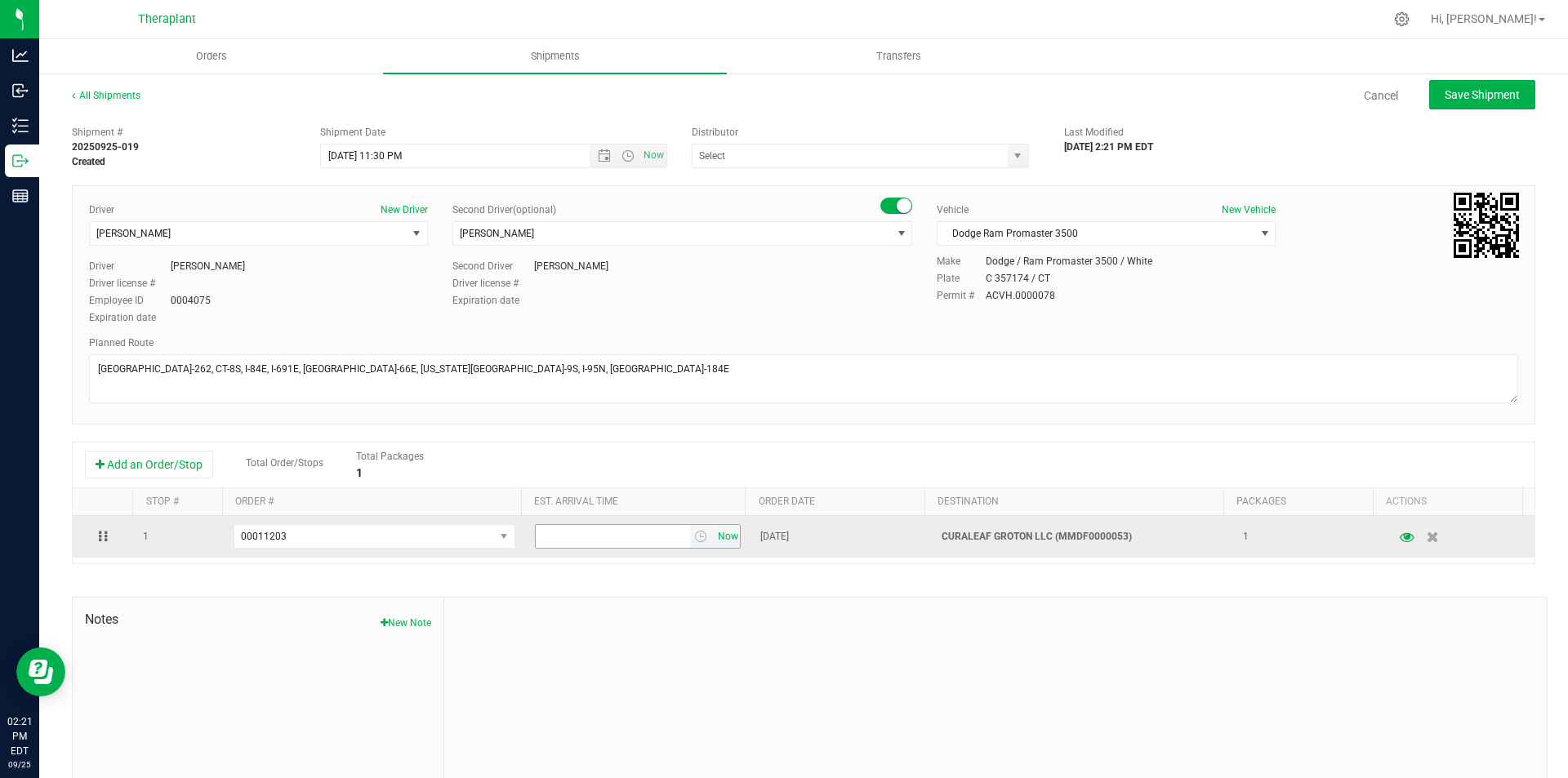
click at [720, 534] on span "Now" at bounding box center [728, 536] width 28 height 24
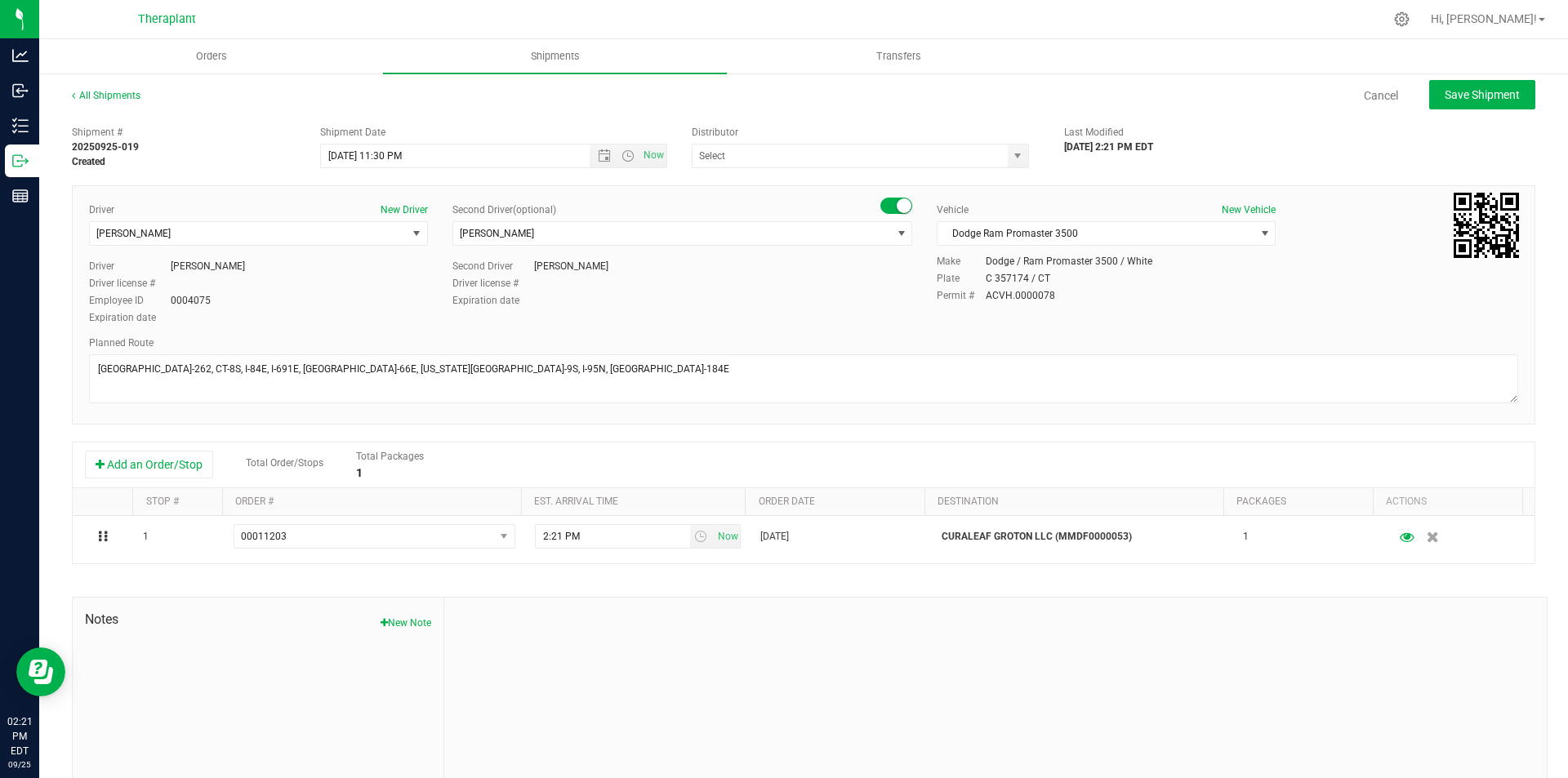
click at [1495, 77] on div "All Shipments Cancel Save Shipment Shipment # 20250925-019 Created Shipment Dat…" at bounding box center [803, 453] width 1529 height 762
click at [1485, 98] on span "Save Shipment" at bounding box center [1482, 95] width 75 height 13
type input "[DATE] 3:30 AM"
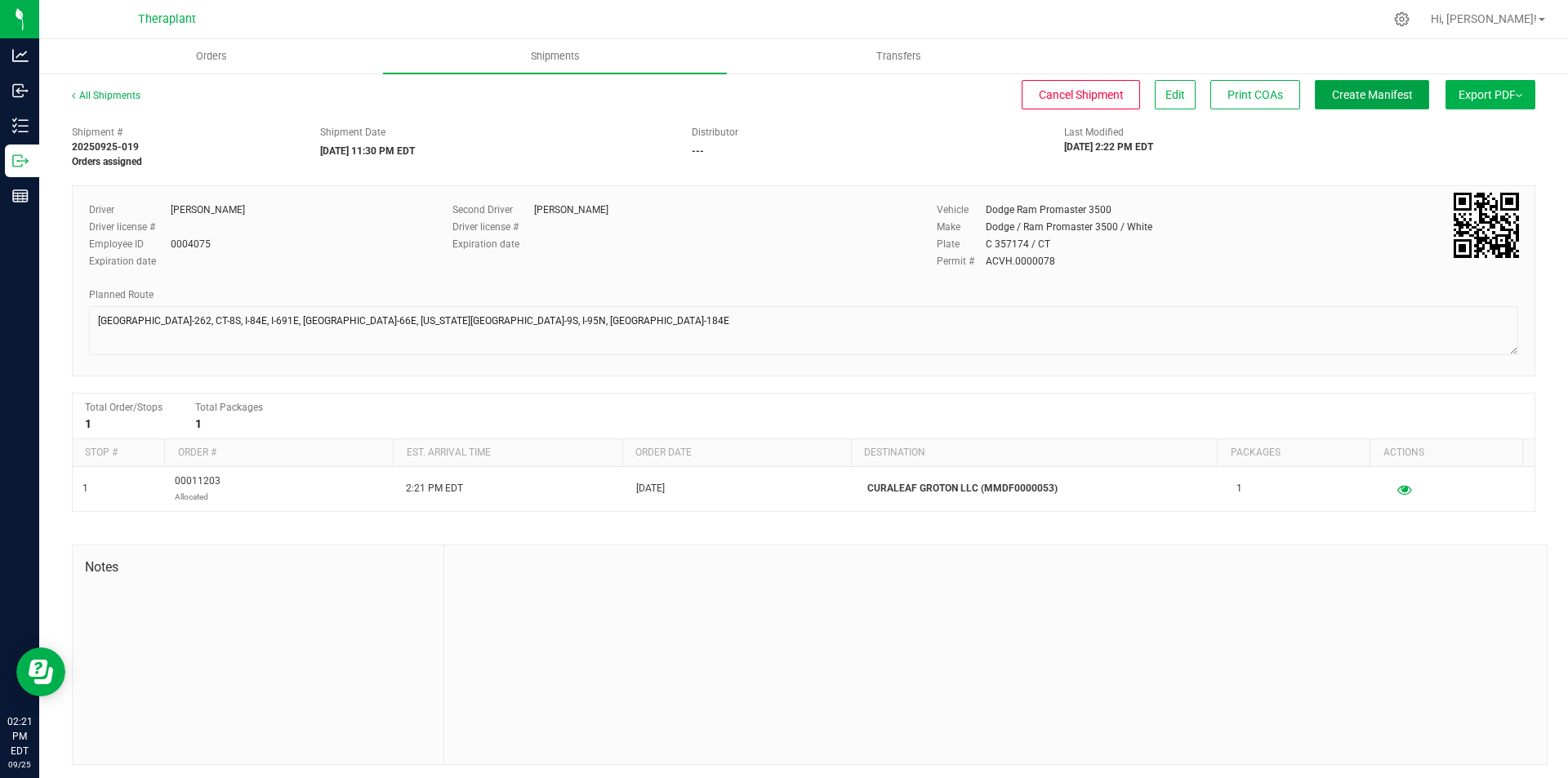
click at [1367, 95] on span "Create Manifest" at bounding box center [1372, 95] width 81 height 13
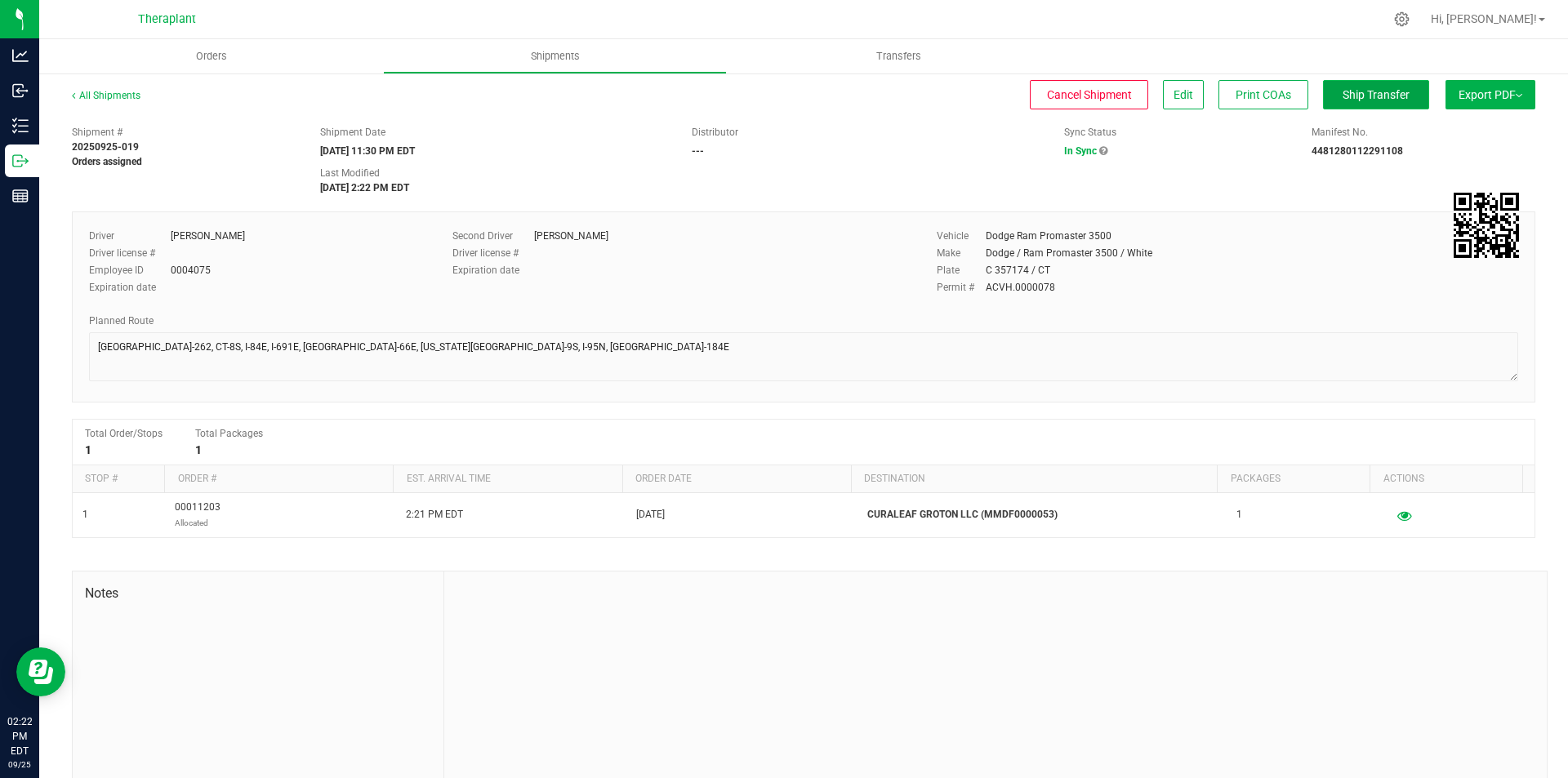
click at [1344, 93] on span "Ship Transfer" at bounding box center [1375, 95] width 67 height 13
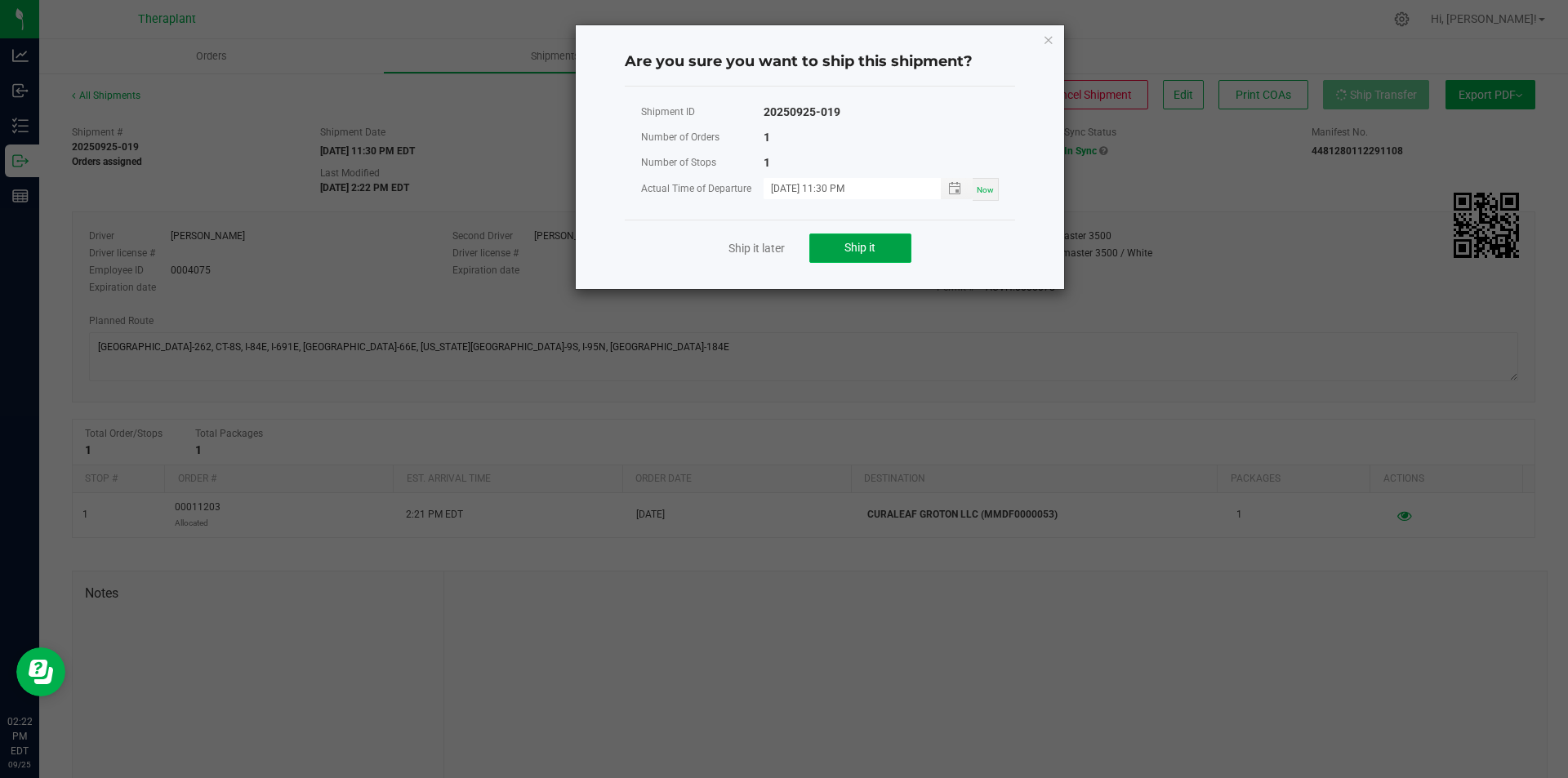
click at [870, 237] on button "Ship it" at bounding box center [860, 249] width 102 height 30
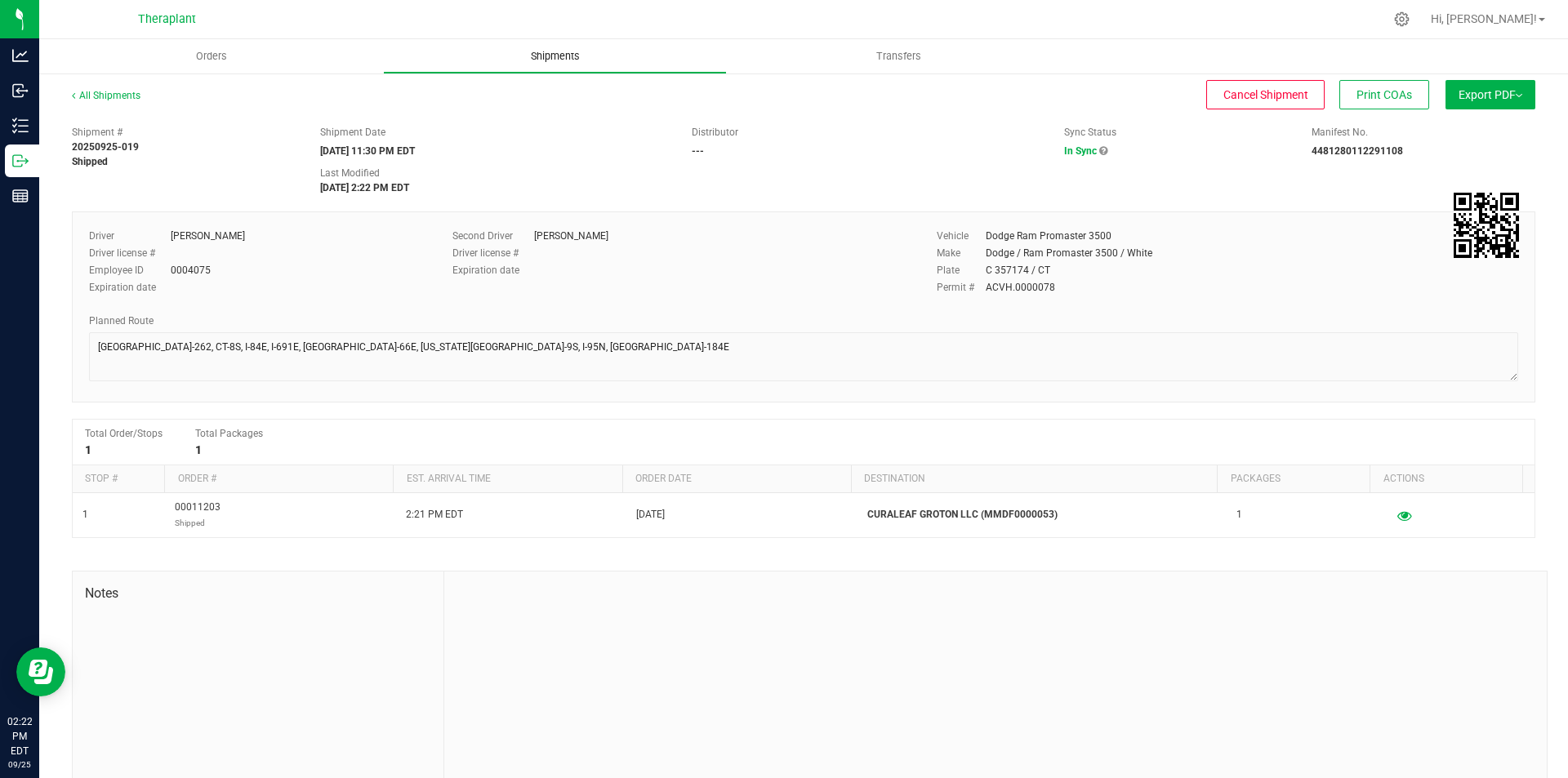
click at [598, 63] on span "Shipments" at bounding box center [555, 56] width 93 height 15
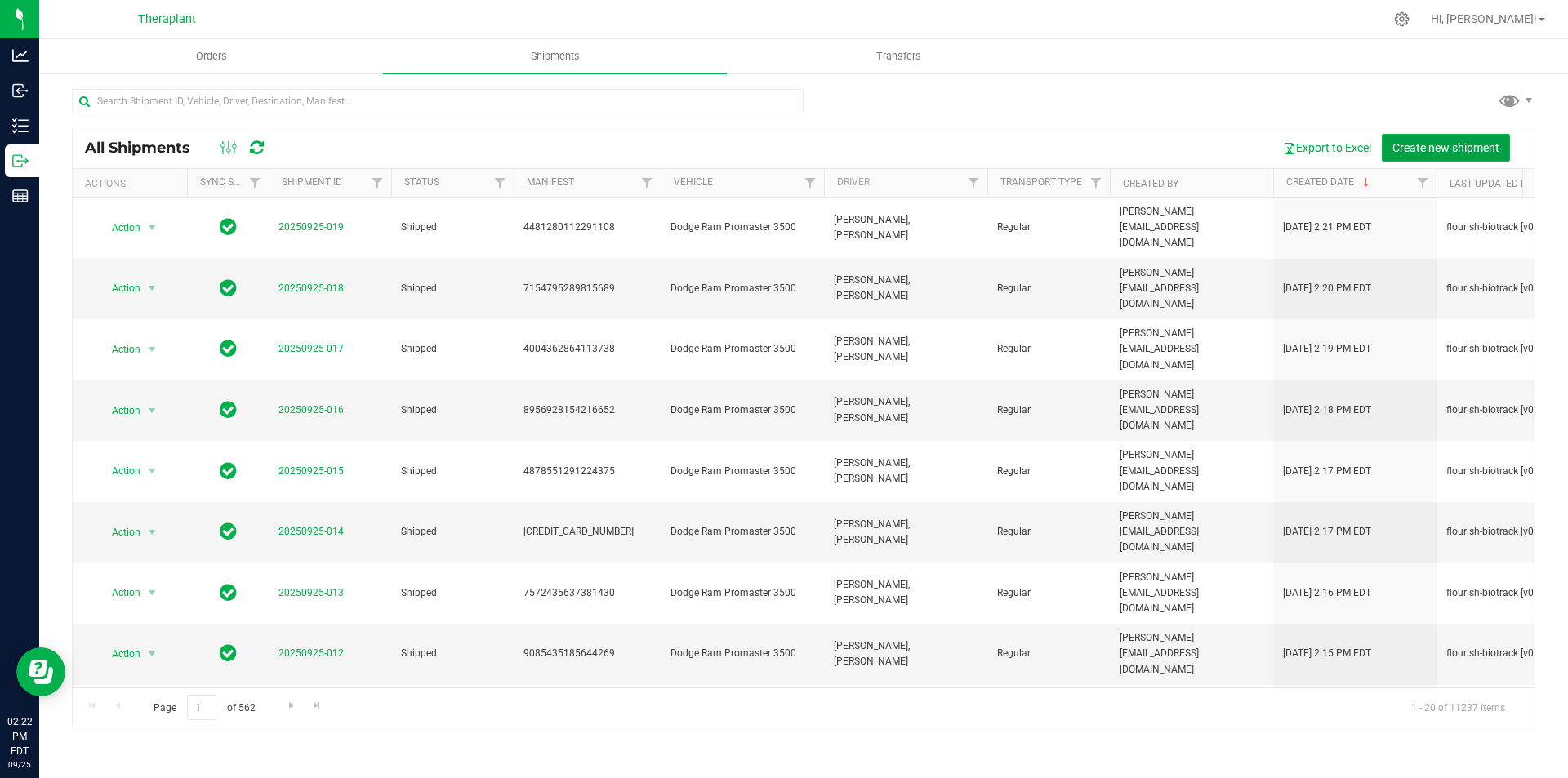
click at [1416, 152] on span "Create new shipment" at bounding box center [1445, 147] width 107 height 13
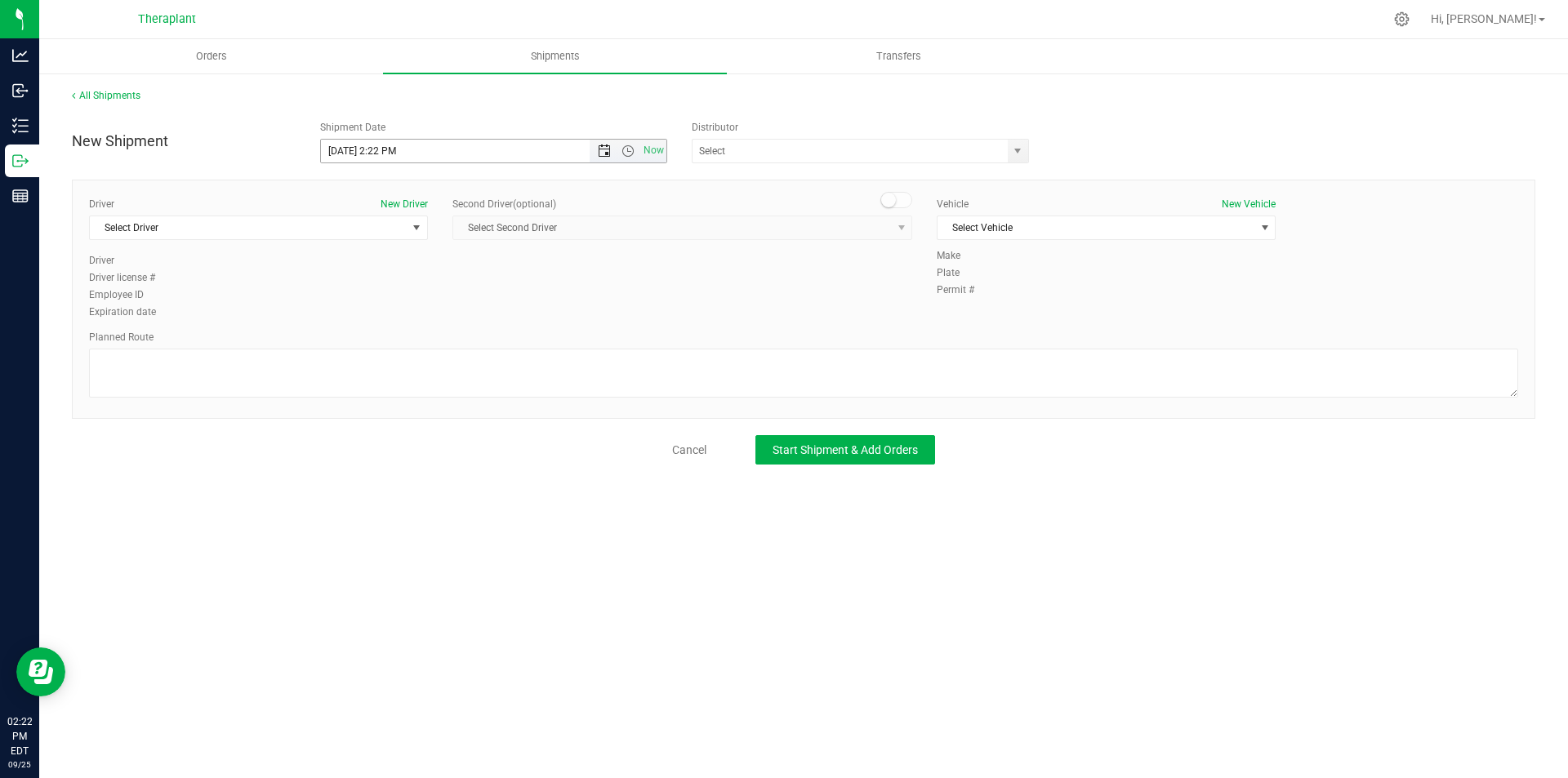
click at [599, 151] on span "Open the date view" at bounding box center [604, 151] width 13 height 13
click at [463, 312] on link "26" at bounding box center [453, 317] width 24 height 25
drag, startPoint x: 625, startPoint y: 148, endPoint x: 662, endPoint y: 186, distance: 53.0
click at [625, 148] on span "Open the time view" at bounding box center [627, 151] width 13 height 13
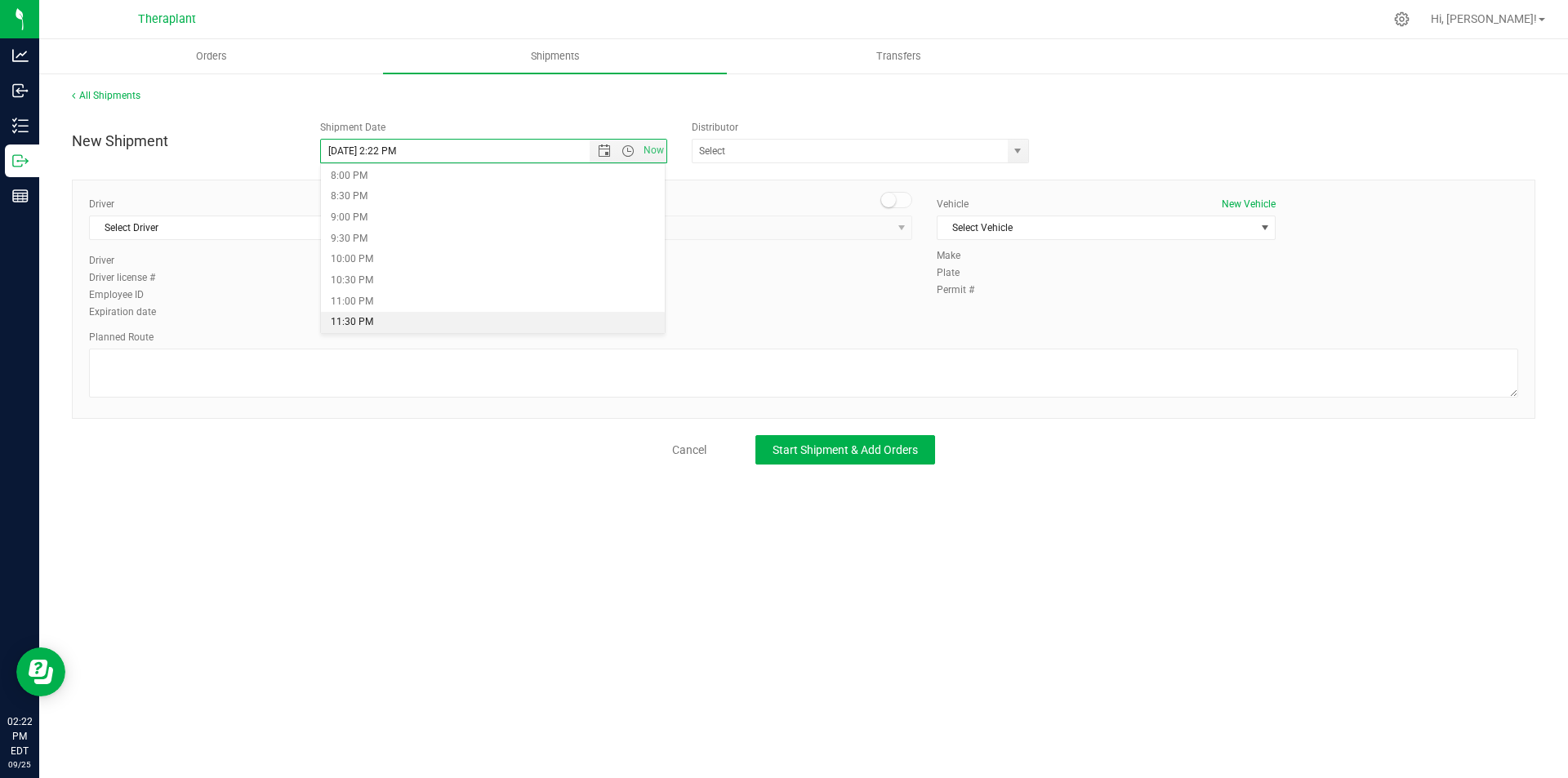
drag, startPoint x: 599, startPoint y: 332, endPoint x: 520, endPoint y: 308, distance: 82.6
click at [597, 332] on li "11:30 PM" at bounding box center [492, 322] width 344 height 21
type input "9/26/2025 11:30 PM"
click at [304, 224] on span "Select Driver" at bounding box center [249, 228] width 317 height 23
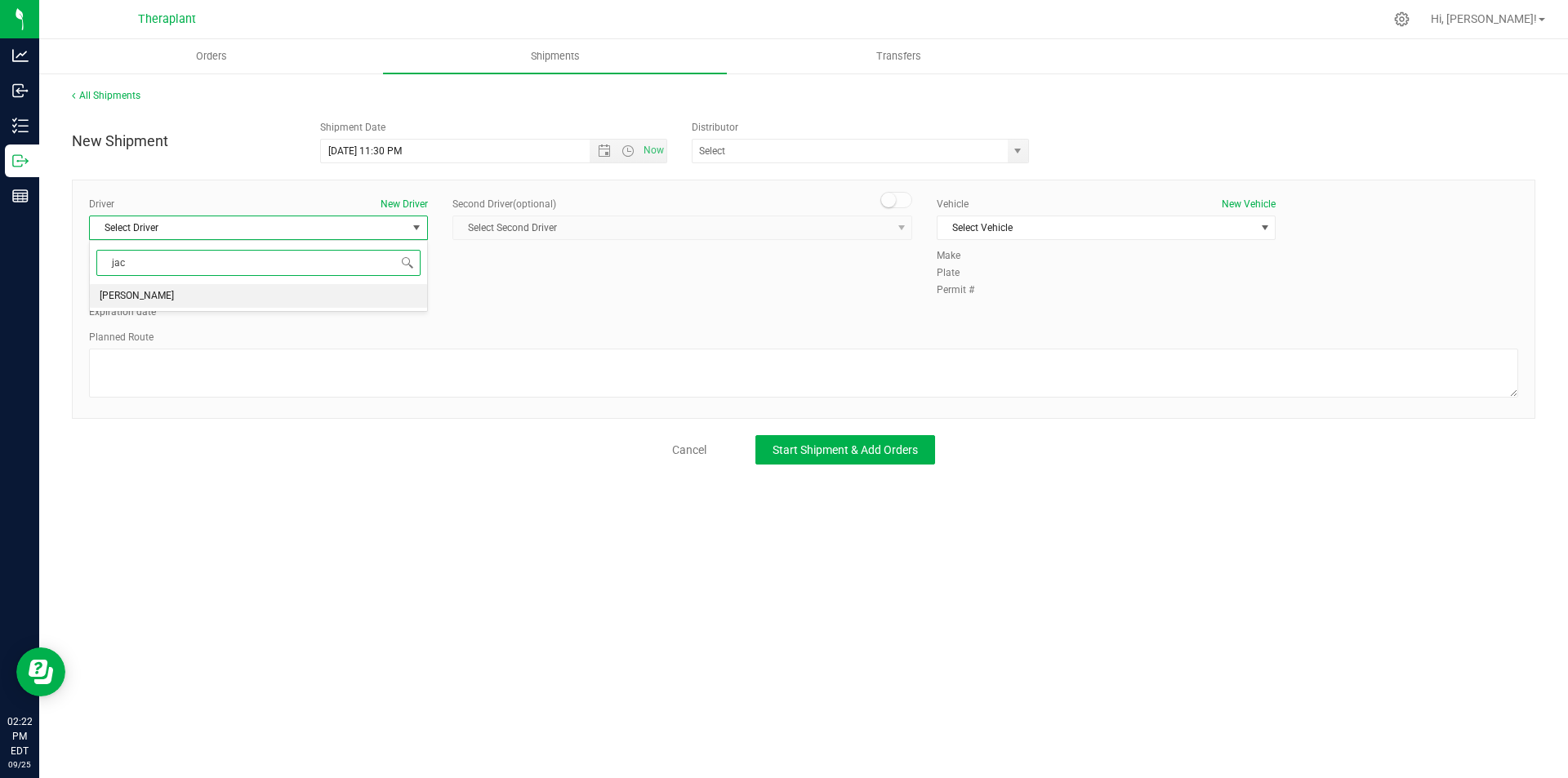
click at [275, 292] on li "Jacqueline Nimro" at bounding box center [258, 296] width 337 height 25
type input "jac"
click at [629, 151] on span "Open the time view" at bounding box center [627, 151] width 13 height 13
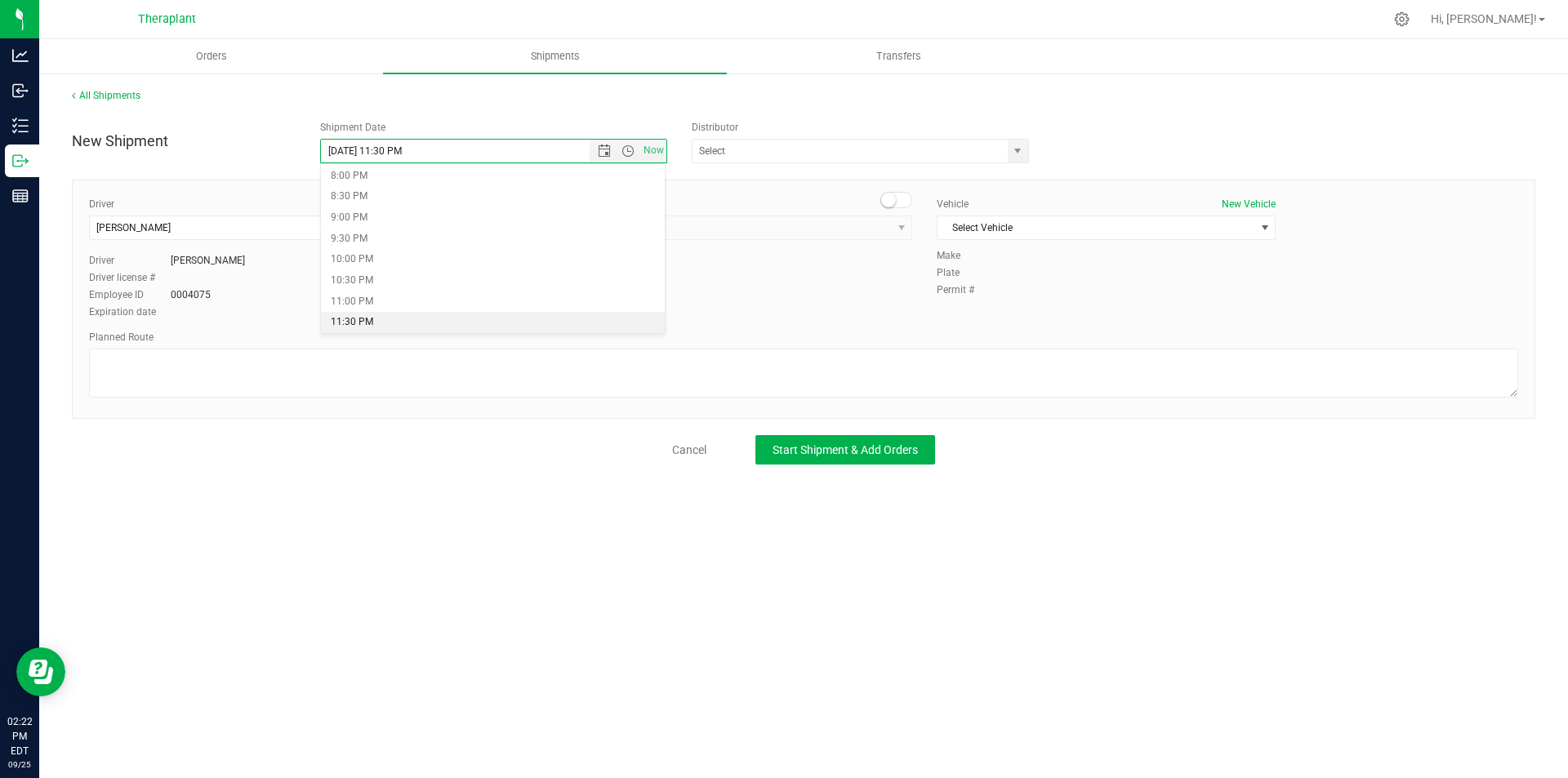
click at [568, 91] on div "All Shipments" at bounding box center [803, 101] width 1463 height 25
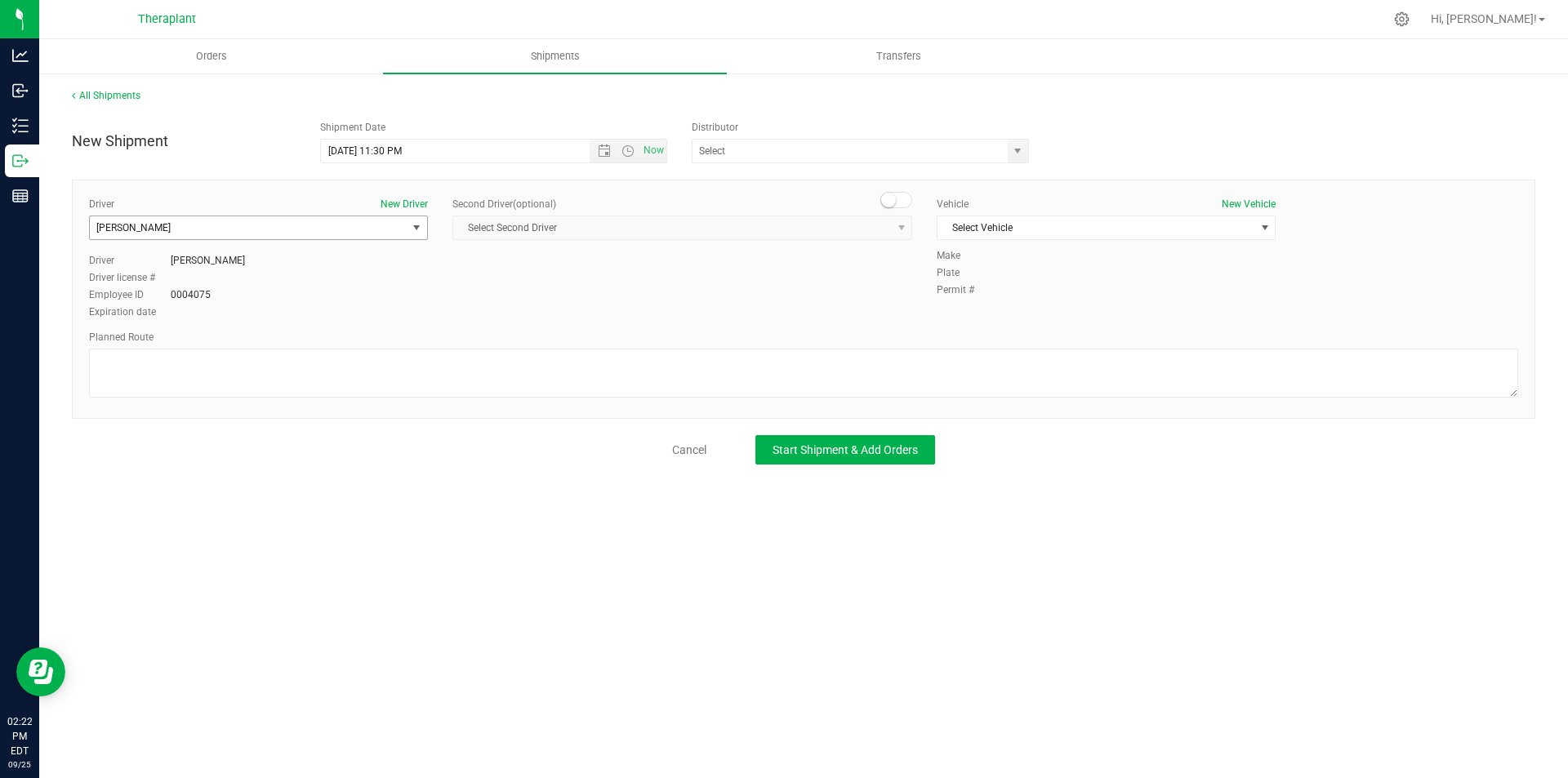
click at [346, 234] on span "Jacqueline Nimro" at bounding box center [249, 228] width 317 height 23
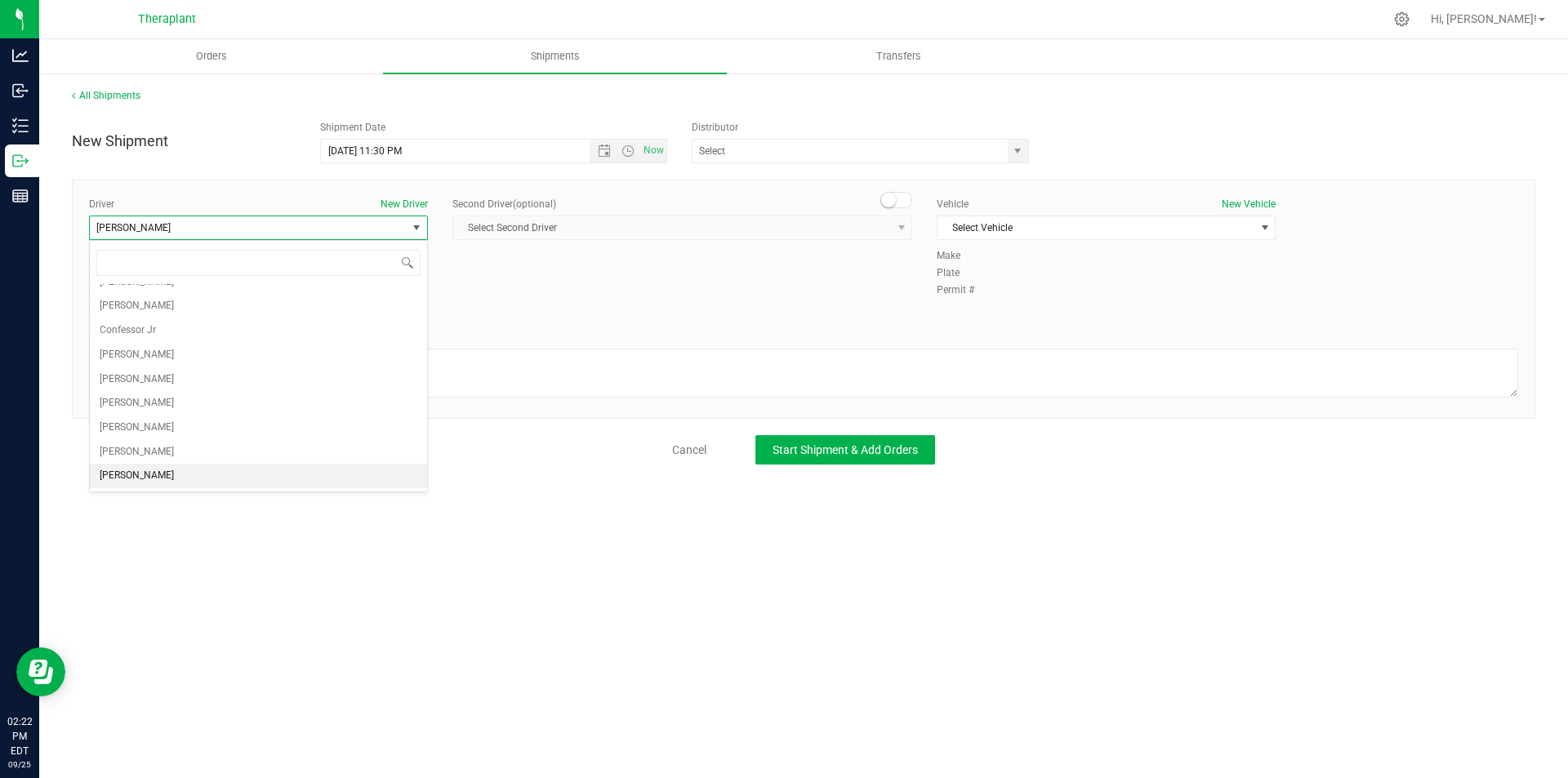
click at [883, 202] on small at bounding box center [888, 200] width 15 height 15
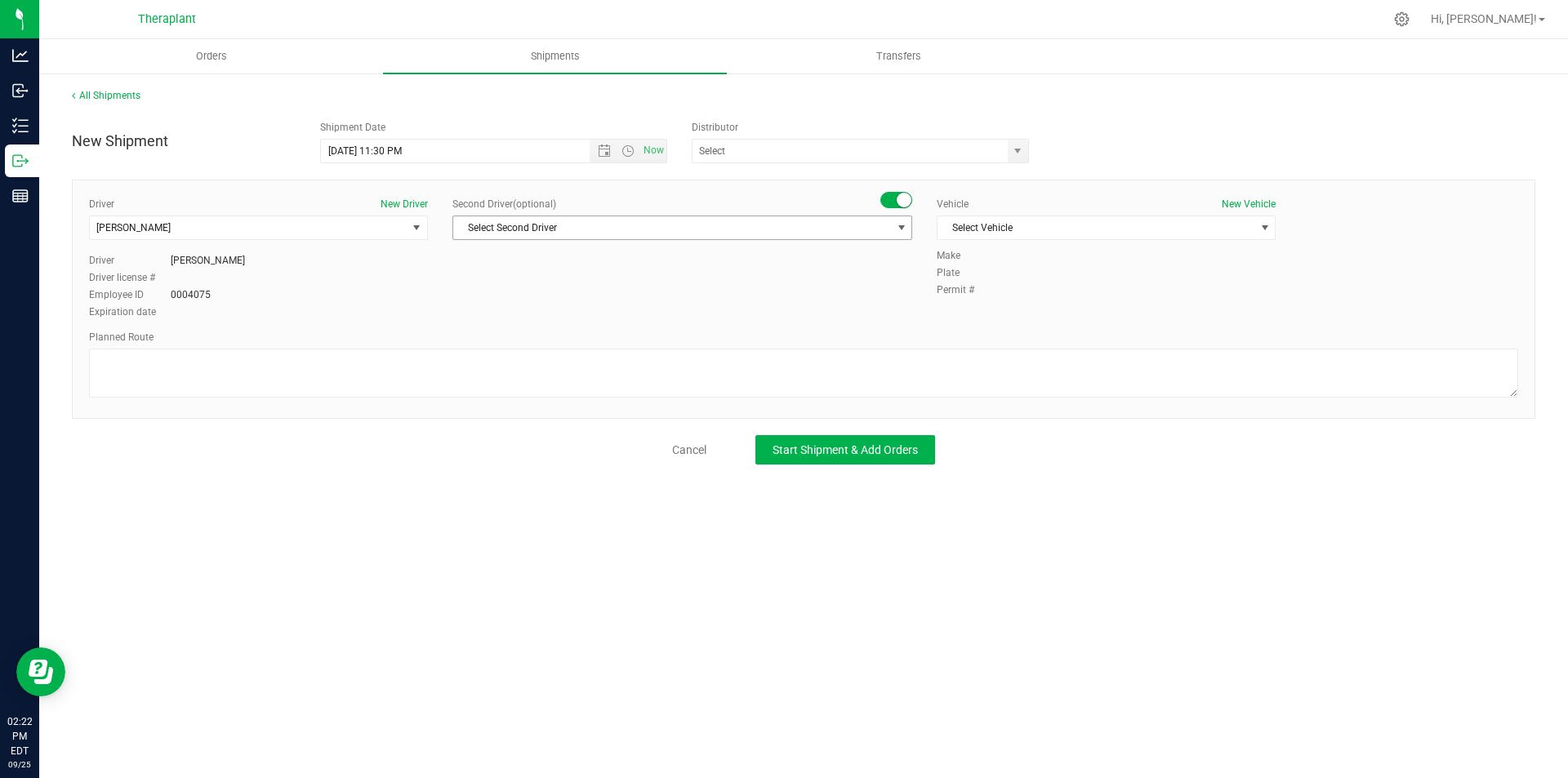
click at [866, 219] on span "Select Second Driver" at bounding box center [672, 228] width 438 height 23
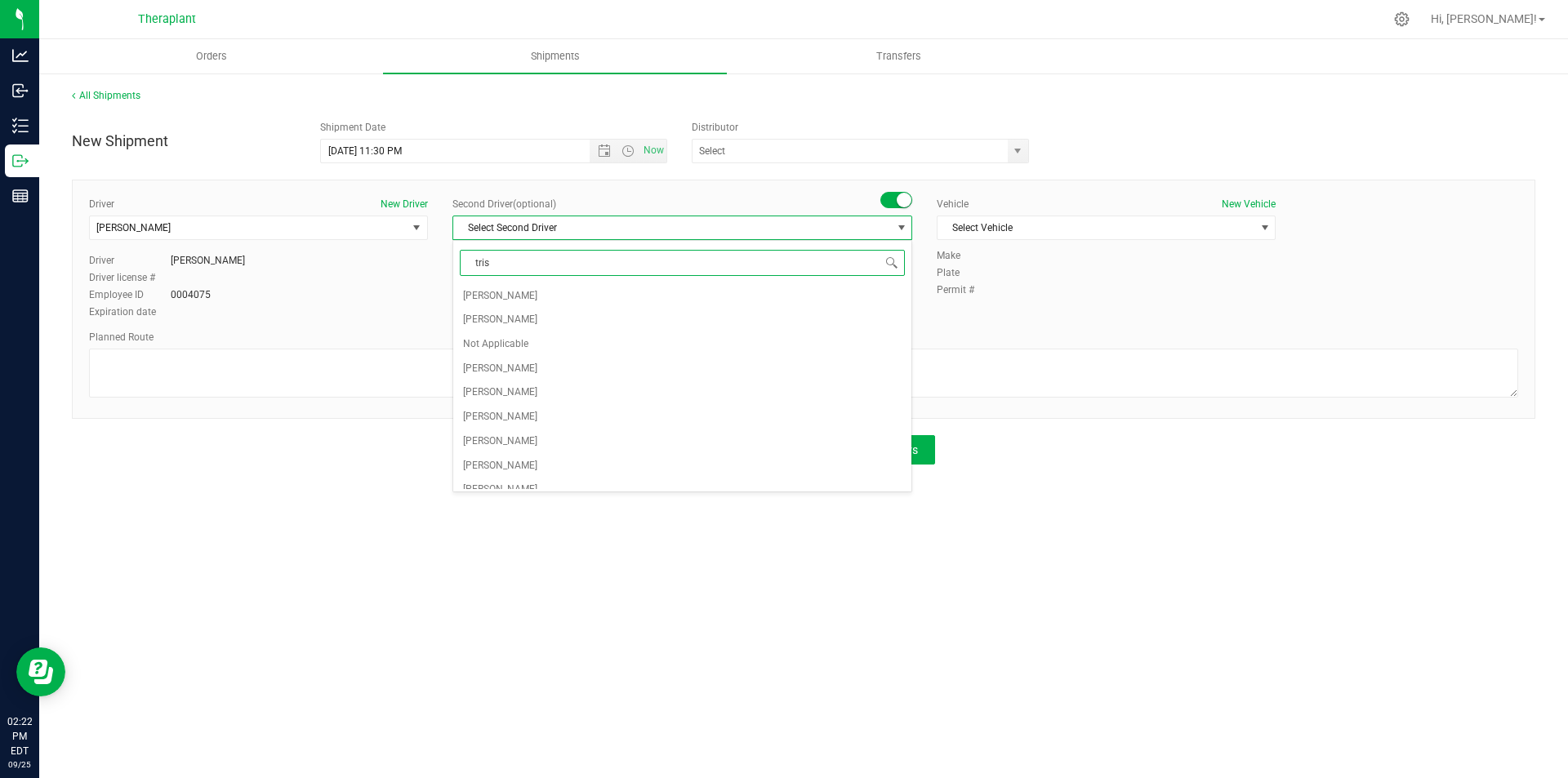
type input "trist"
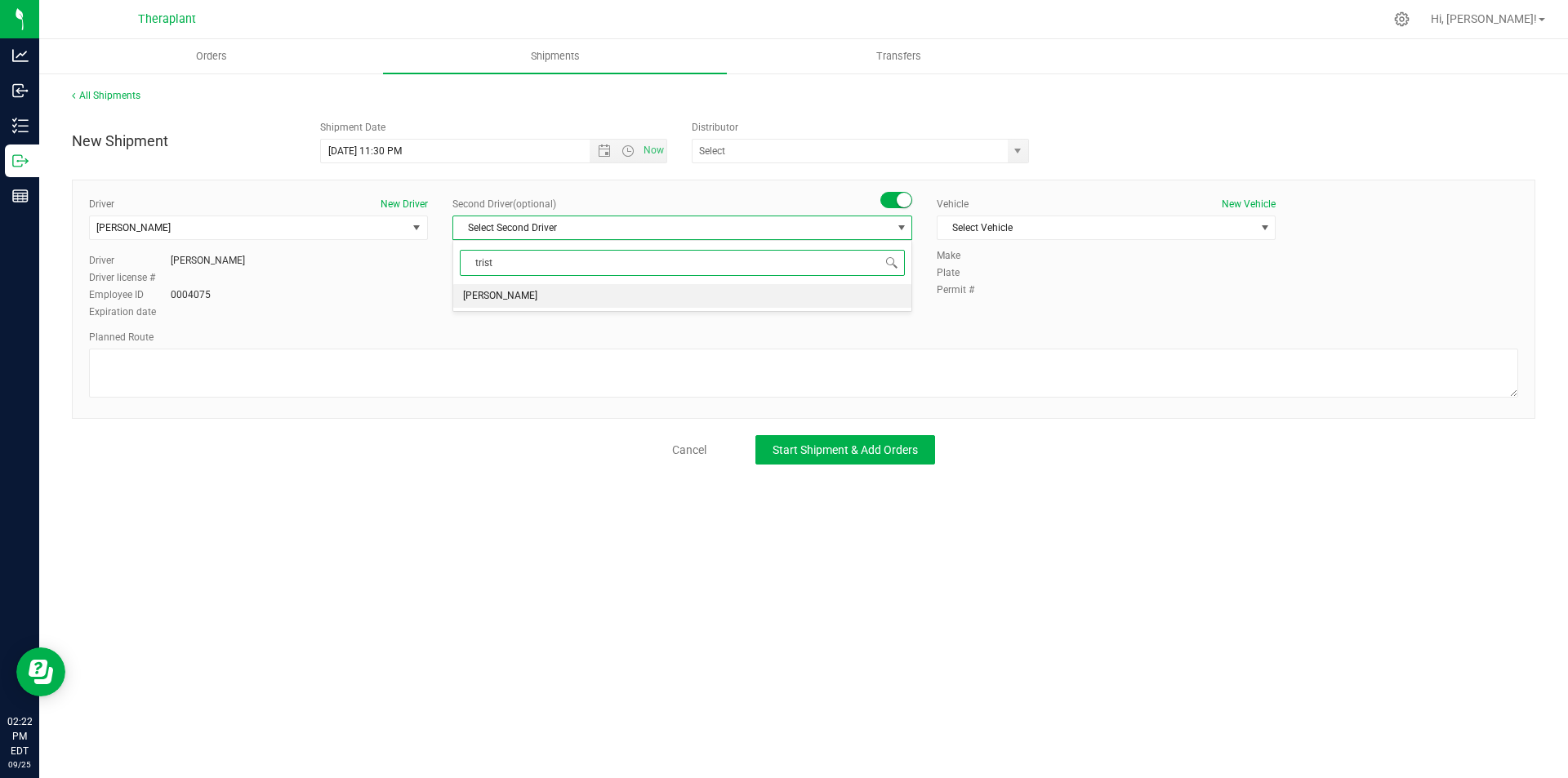
click at [801, 296] on li "Tristian Bordan" at bounding box center [682, 296] width 458 height 25
click at [989, 216] on span "Select Vehicle" at bounding box center [1105, 228] width 339 height 25
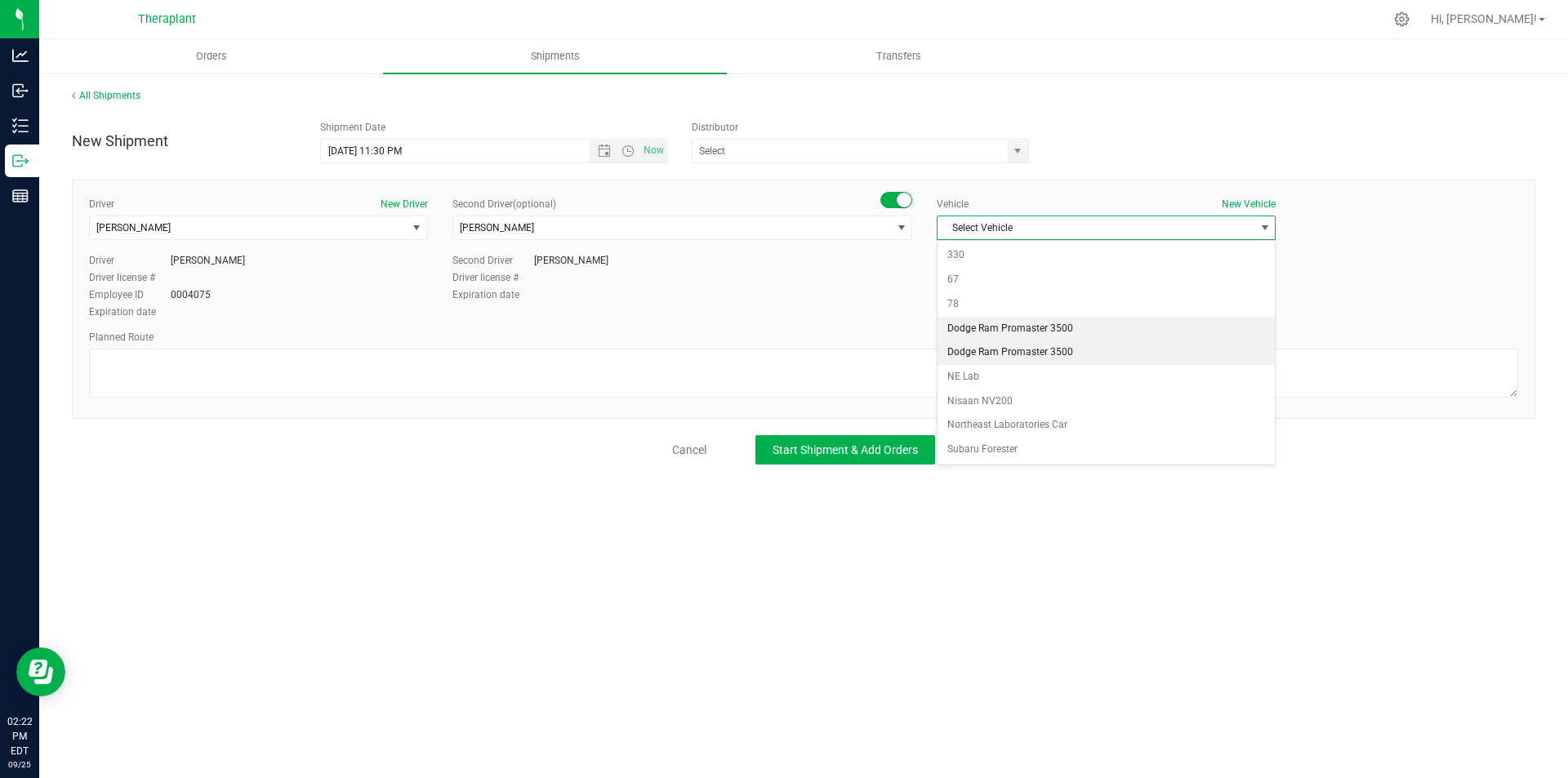
click at [1028, 362] on li "Dodge Ram Promaster 3500" at bounding box center [1105, 353] width 337 height 25
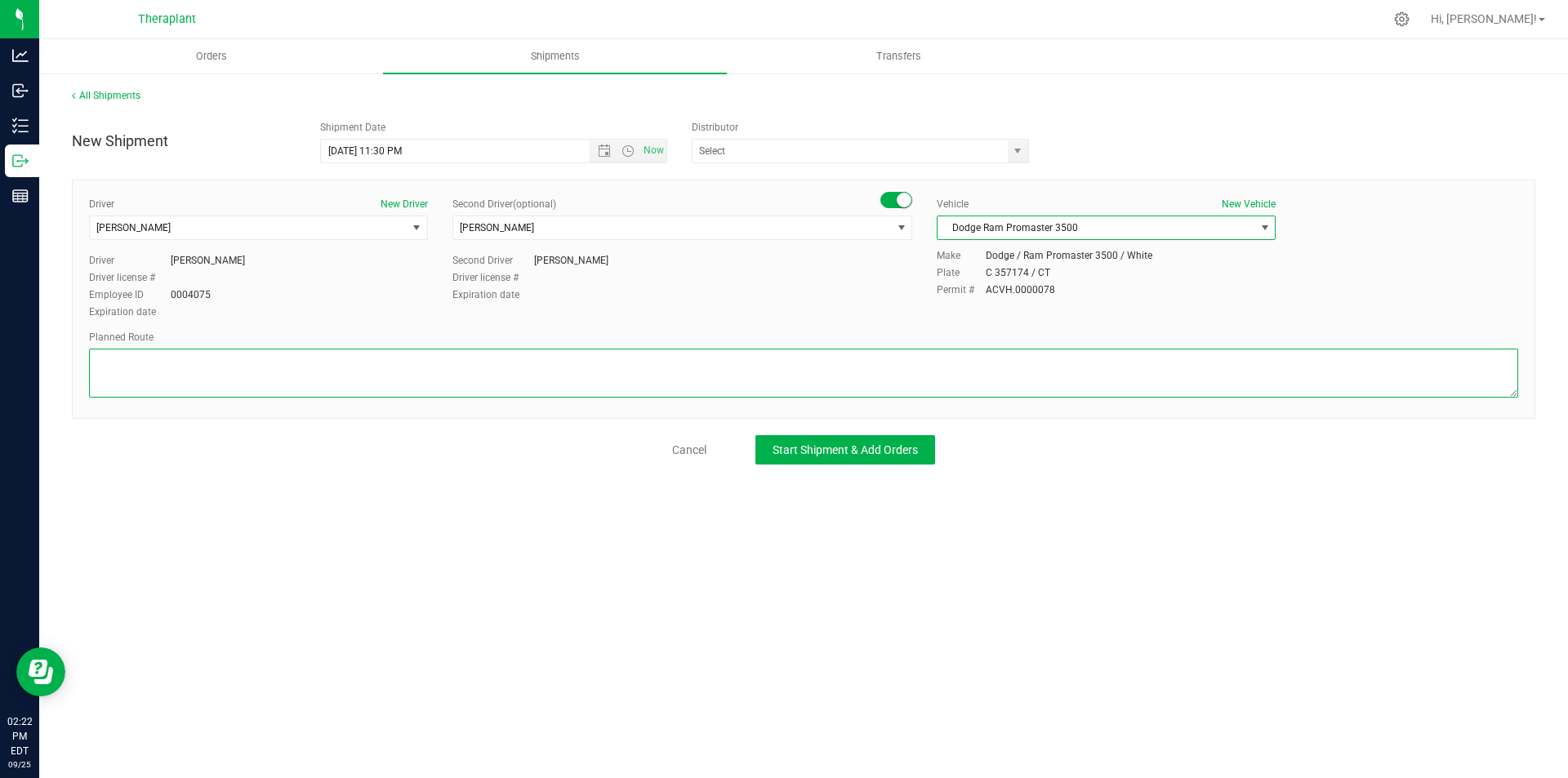
click at [203, 378] on textarea at bounding box center [803, 373] width 1429 height 49
paste textarea "Park road,CT-8 S from CT-262, I-95 N to S Frontage Rd/I-95 Frontage Rd in New L…"
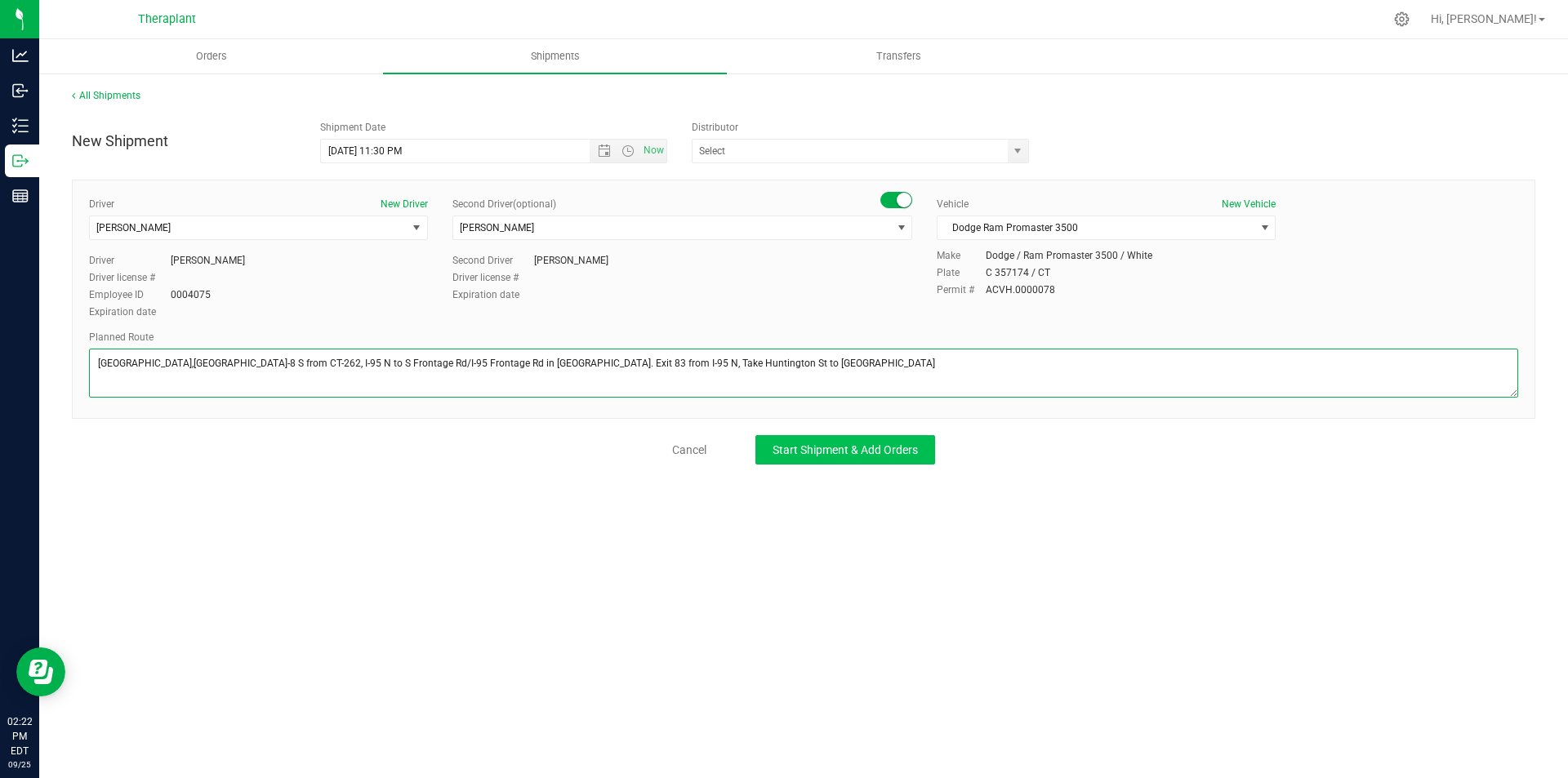
type textarea "Park road,CT-8 S from CT-262, I-95 N to S Frontage Rd/I-95 Frontage Rd in New L…"
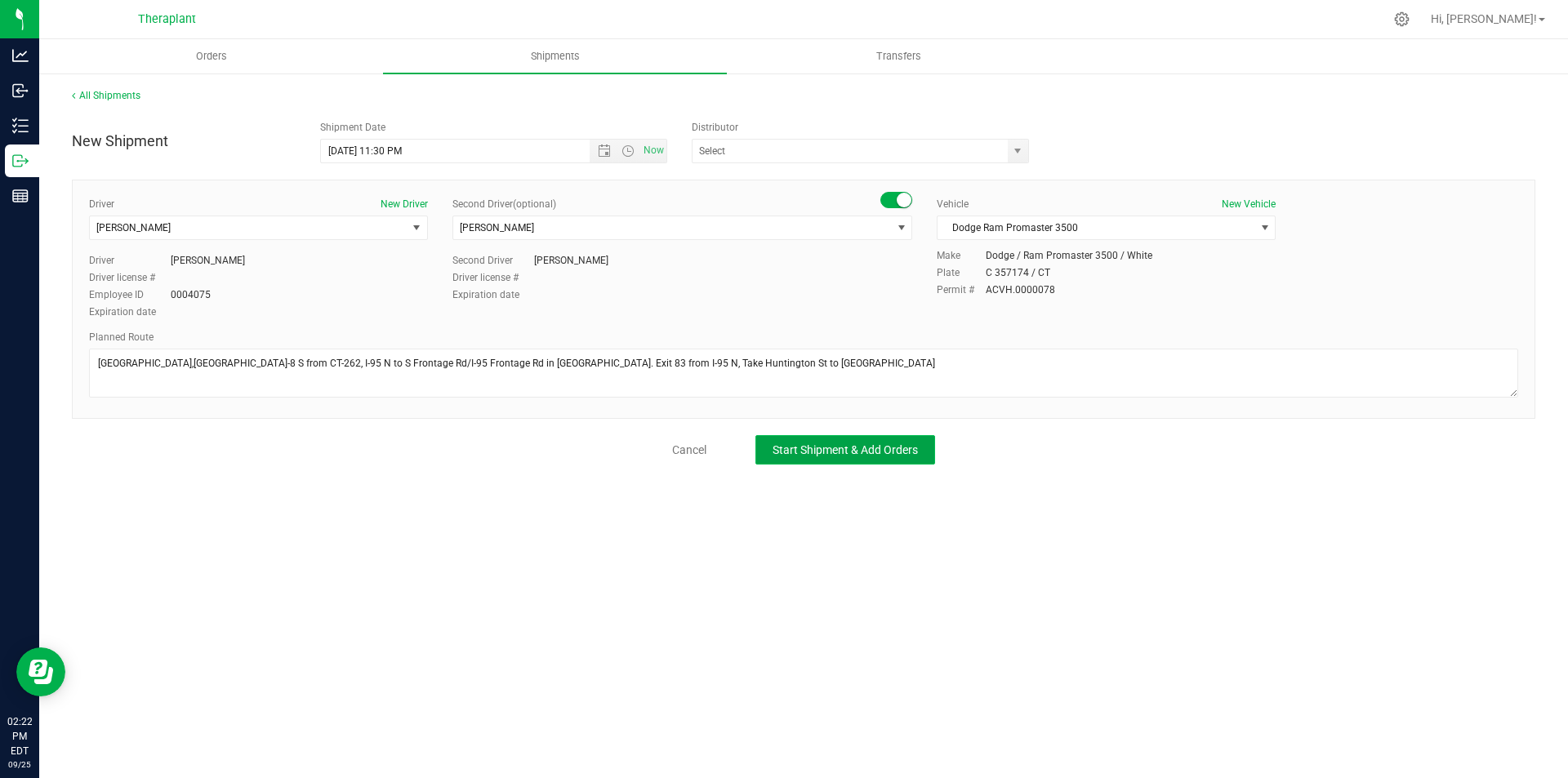
click at [805, 449] on span "Start Shipment & Add Orders" at bounding box center [845, 449] width 145 height 13
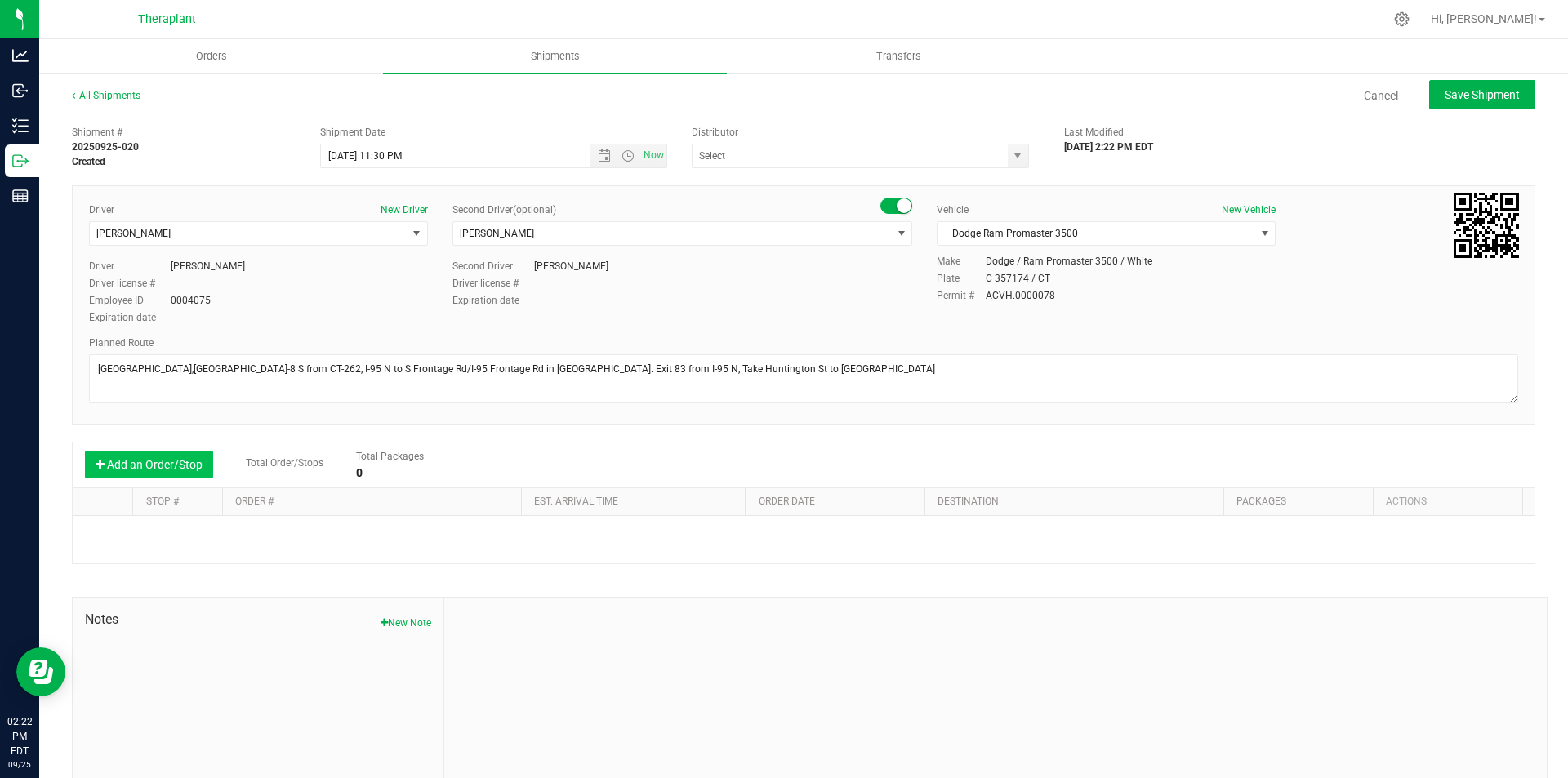
click at [180, 471] on button "Add an Order/Stop" at bounding box center [149, 464] width 128 height 28
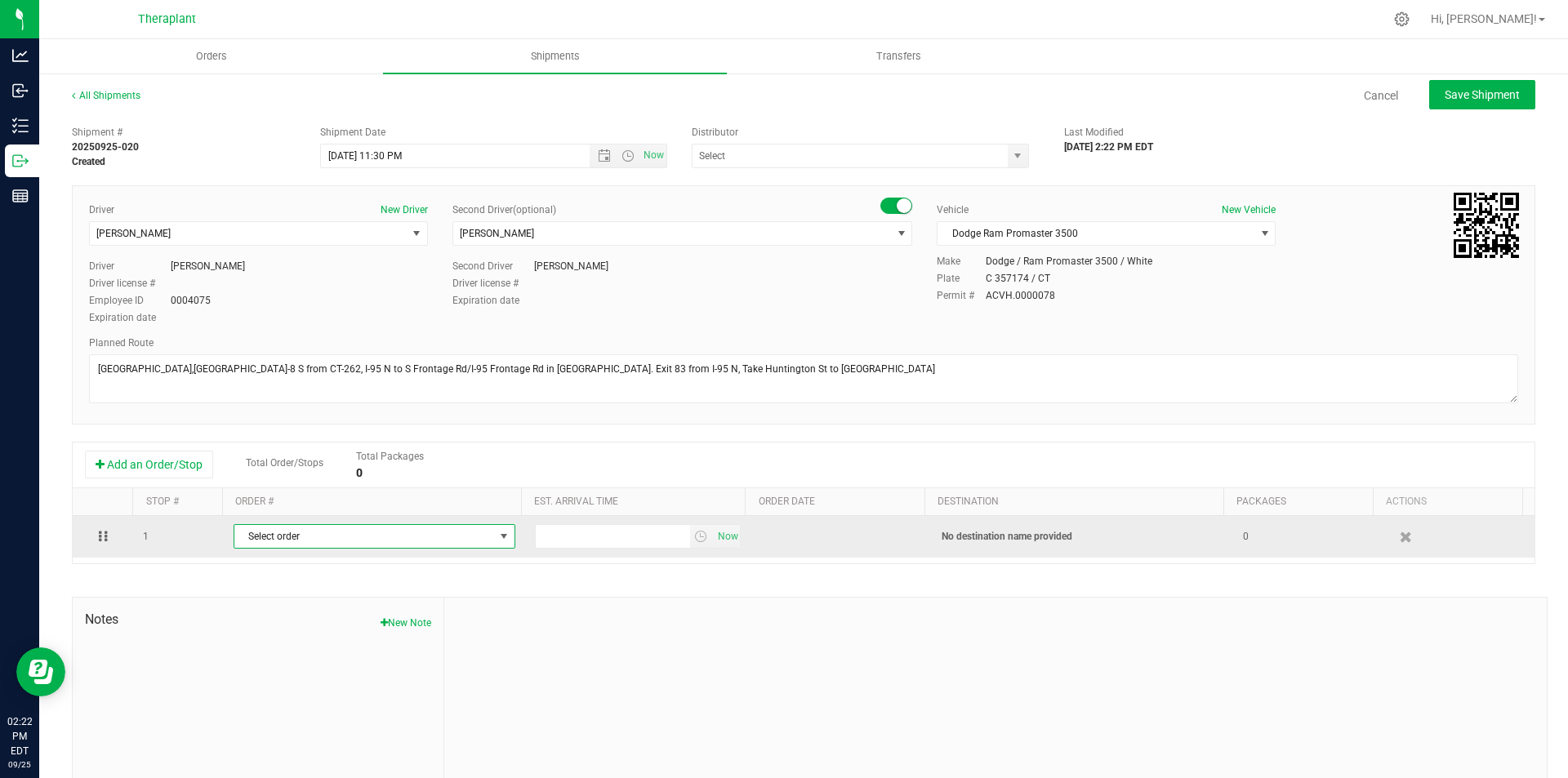
click at [295, 536] on span "Select order" at bounding box center [364, 536] width 259 height 23
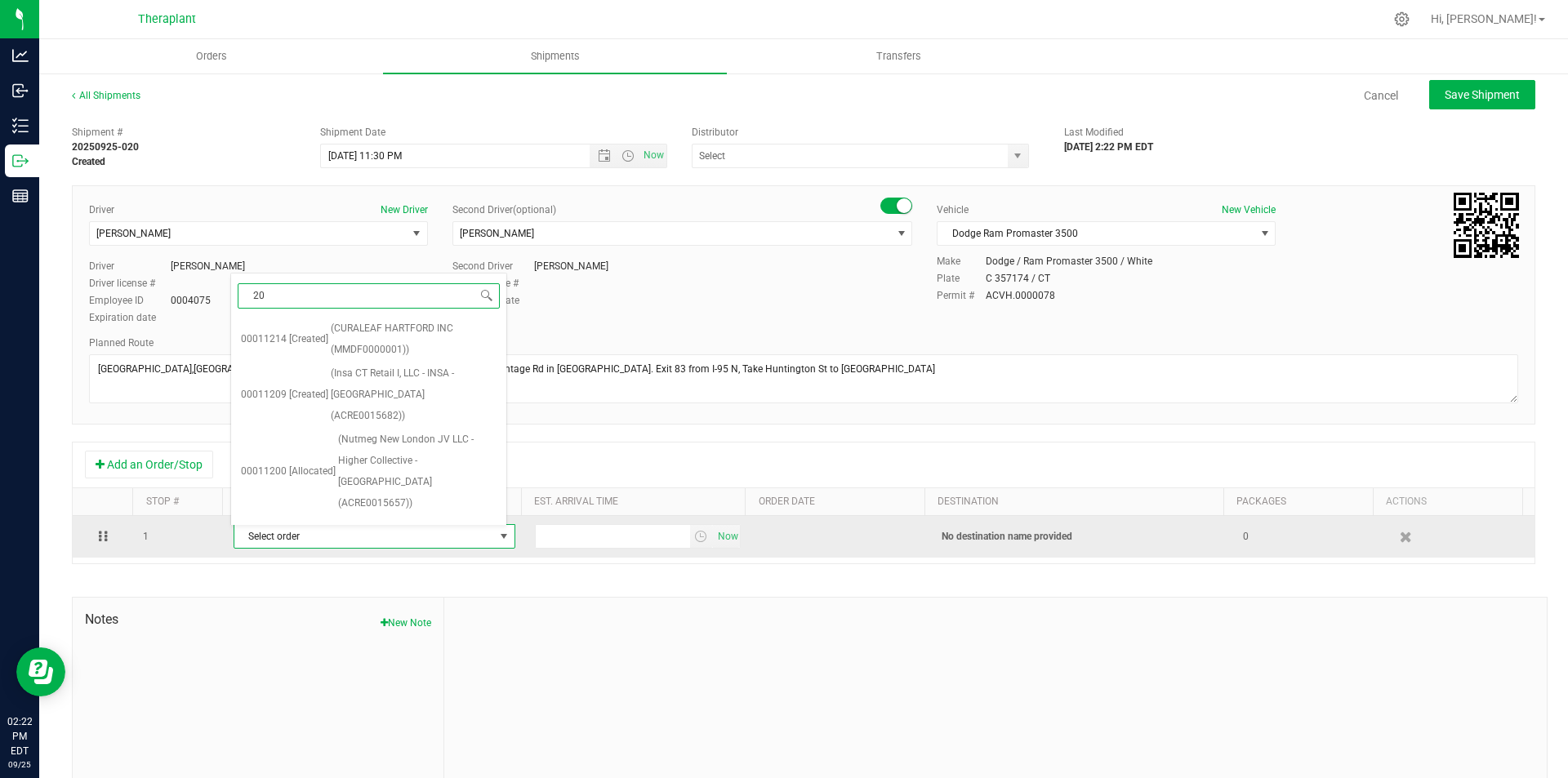
type input "200"
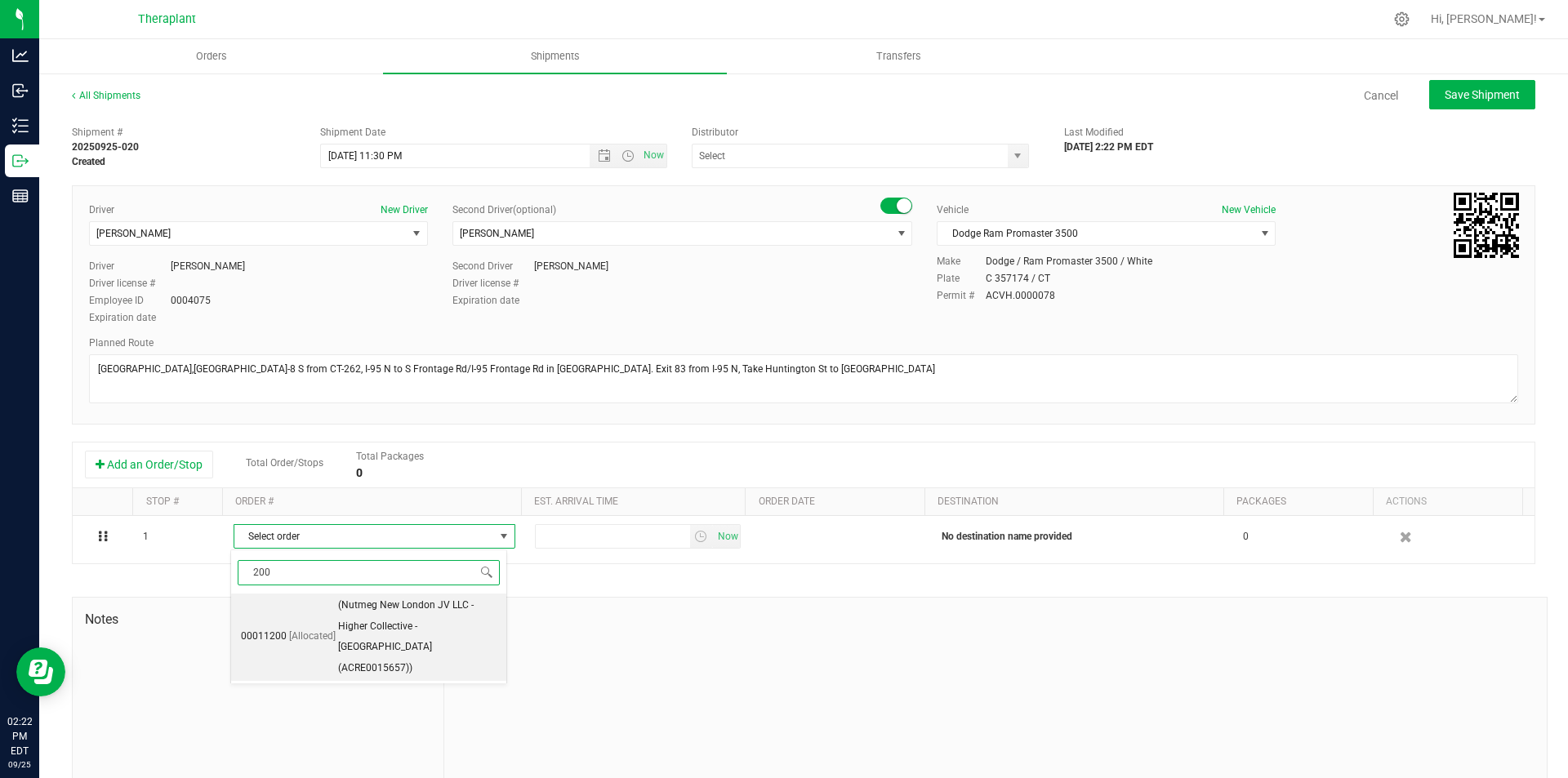
click at [336, 622] on li "00011200 [Allocated] (Nutmeg New London JV LLC - Higher Collective - New London…" at bounding box center [369, 638] width 275 height 88
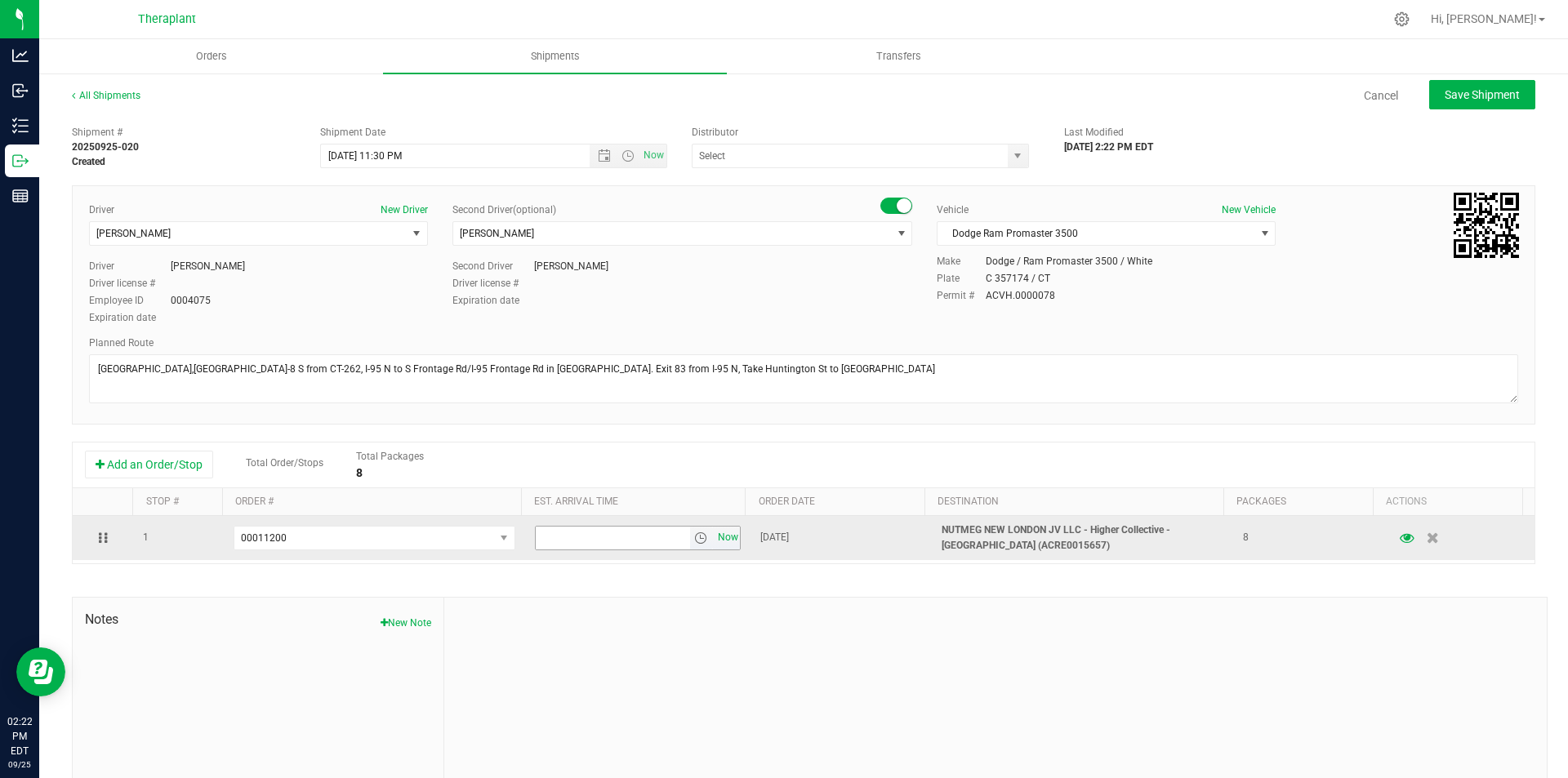
click at [716, 540] on span "Now" at bounding box center [728, 537] width 28 height 24
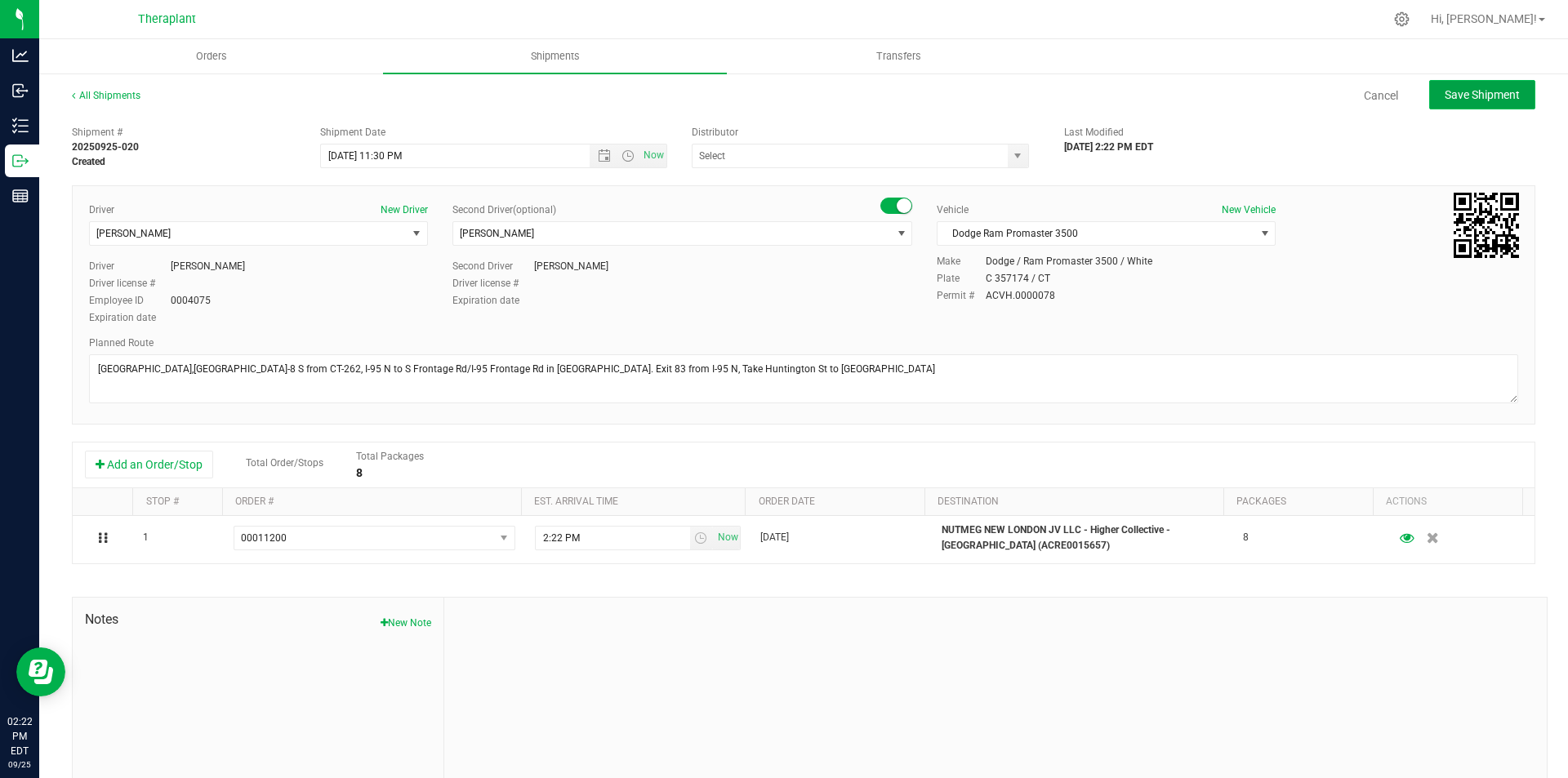
click at [1460, 90] on span "Save Shipment" at bounding box center [1482, 95] width 75 height 13
type input "9/27/2025 3:30 AM"
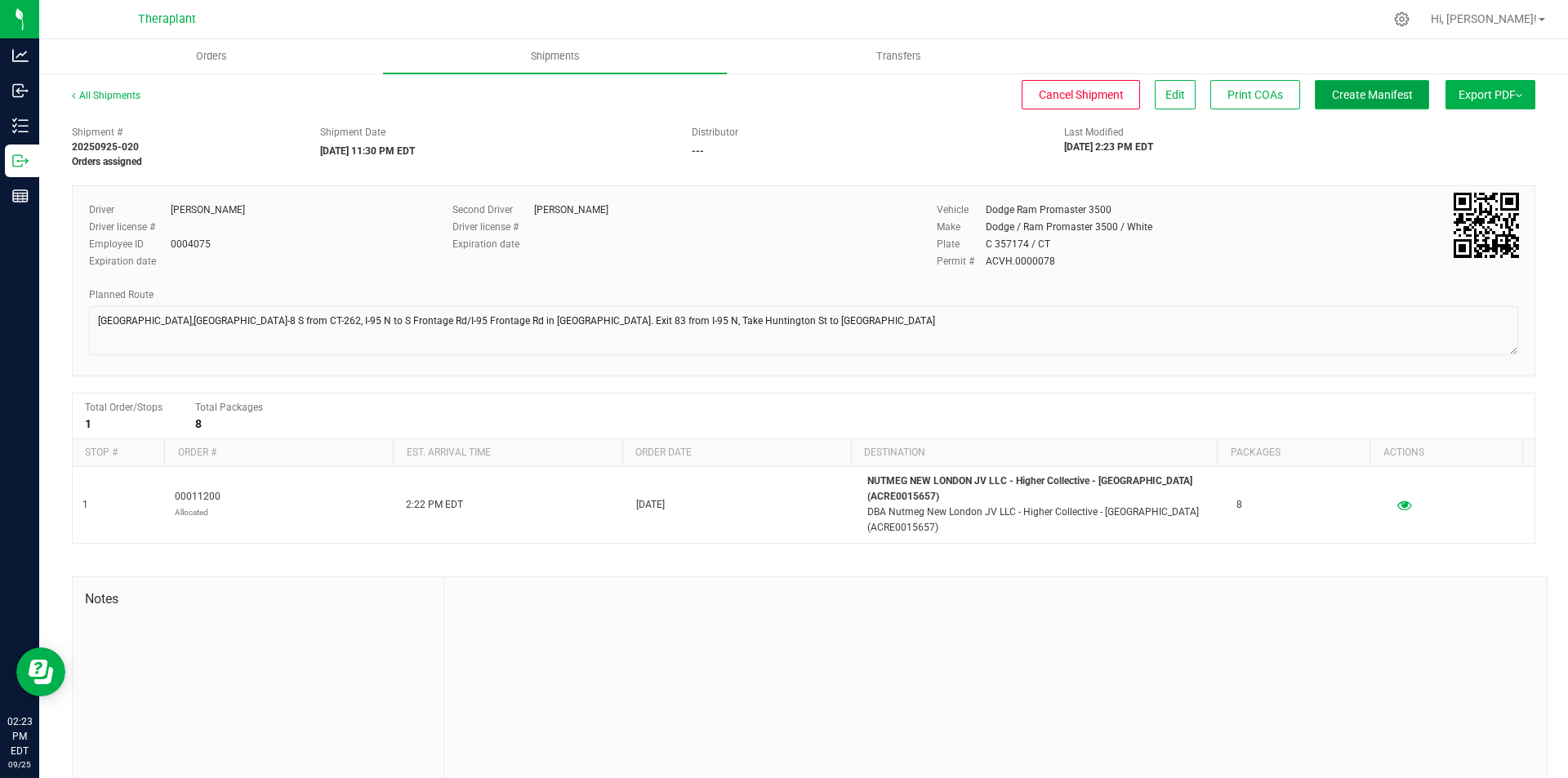
click at [1362, 97] on span "Create Manifest" at bounding box center [1372, 95] width 81 height 13
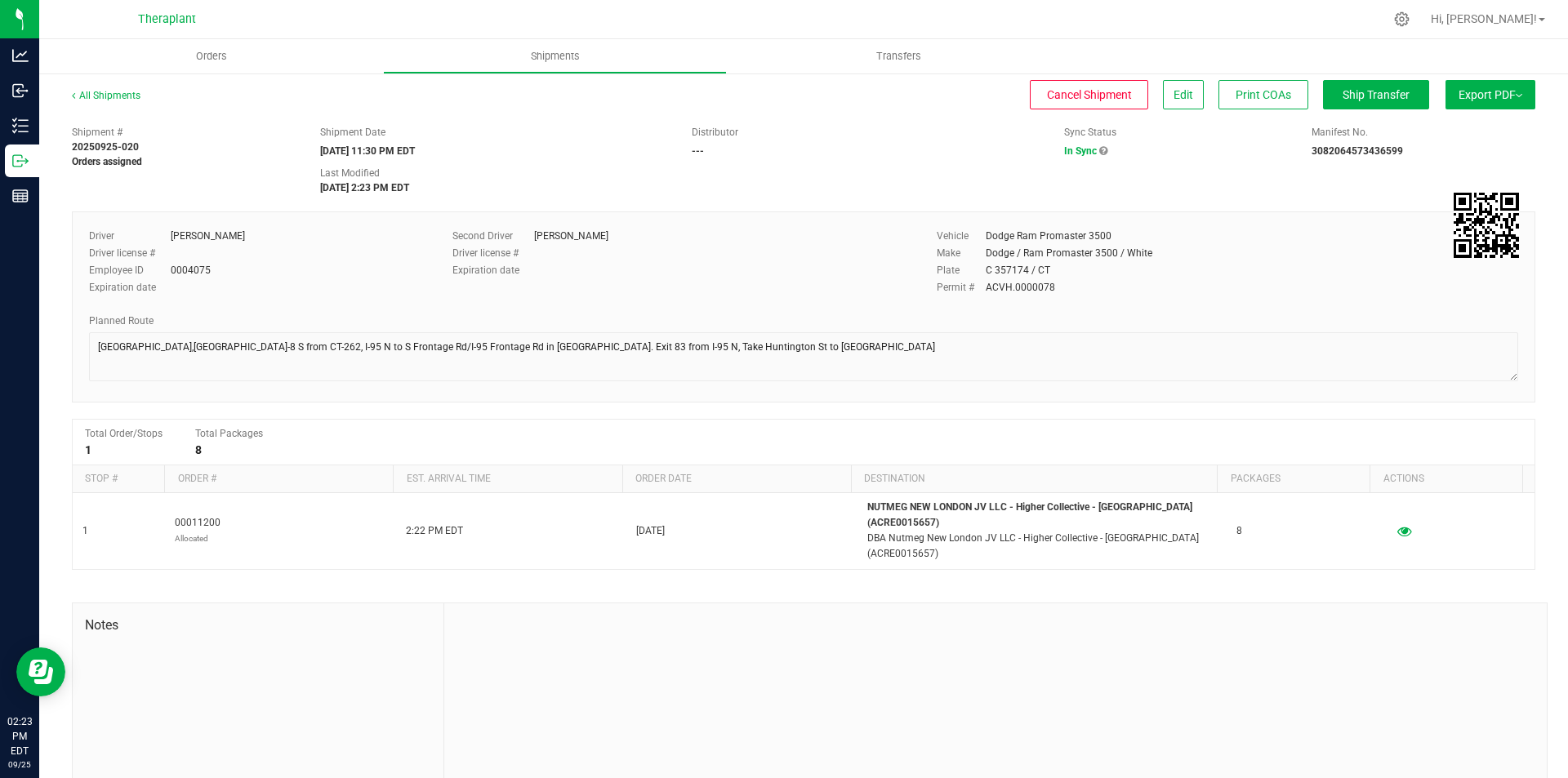
click at [1356, 61] on ul "Orders Shipments Transfers" at bounding box center [823, 57] width 1568 height 35
click at [1329, 111] on div "All Shipments Cancel Shipment Edit Print COAs Ship Transfer Export PDF Manifest…" at bounding box center [803, 103] width 1463 height 30
click at [1344, 92] on span "Ship Transfer" at bounding box center [1375, 95] width 67 height 13
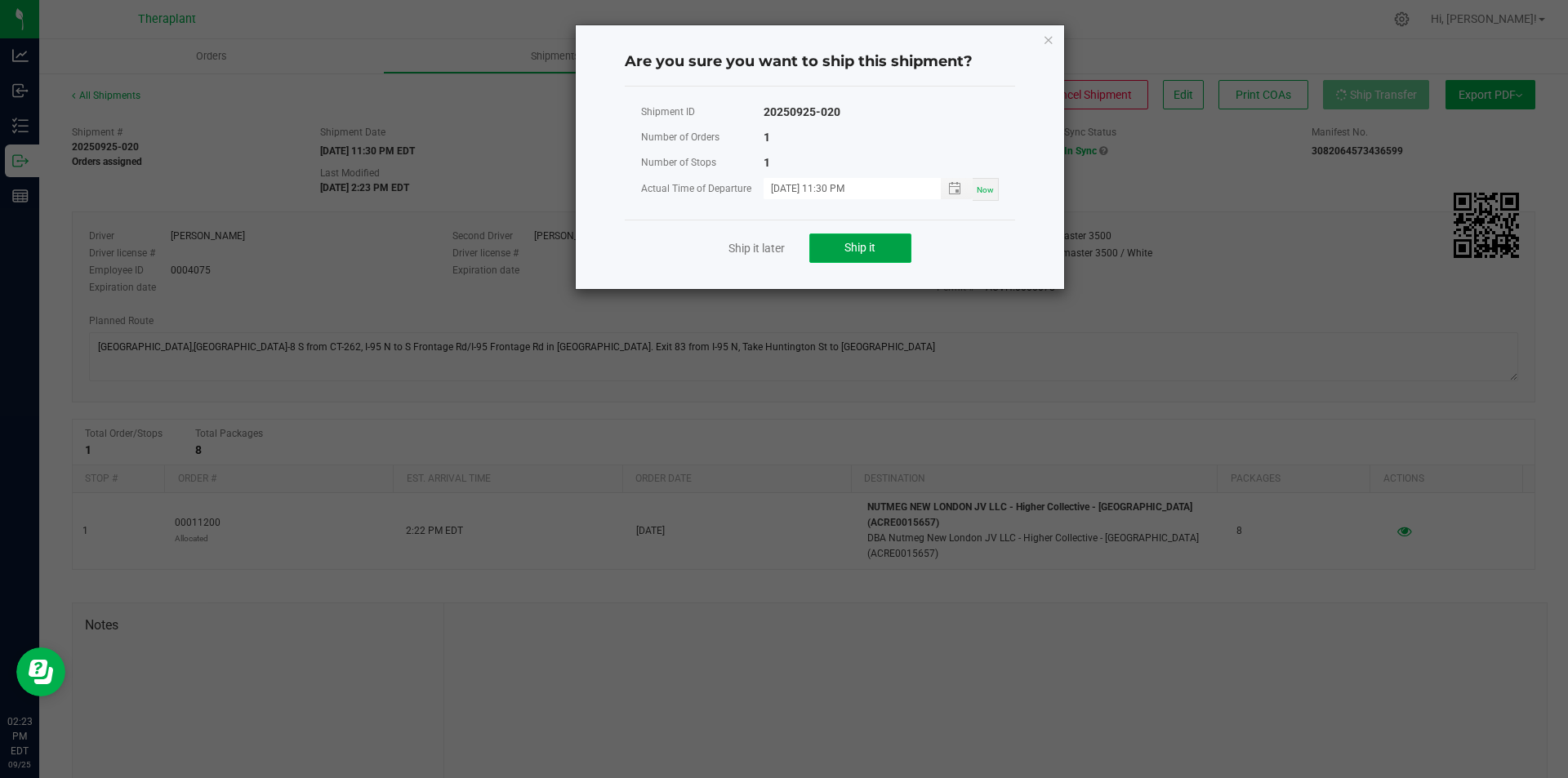
click at [905, 242] on button "Ship it" at bounding box center [860, 249] width 102 height 30
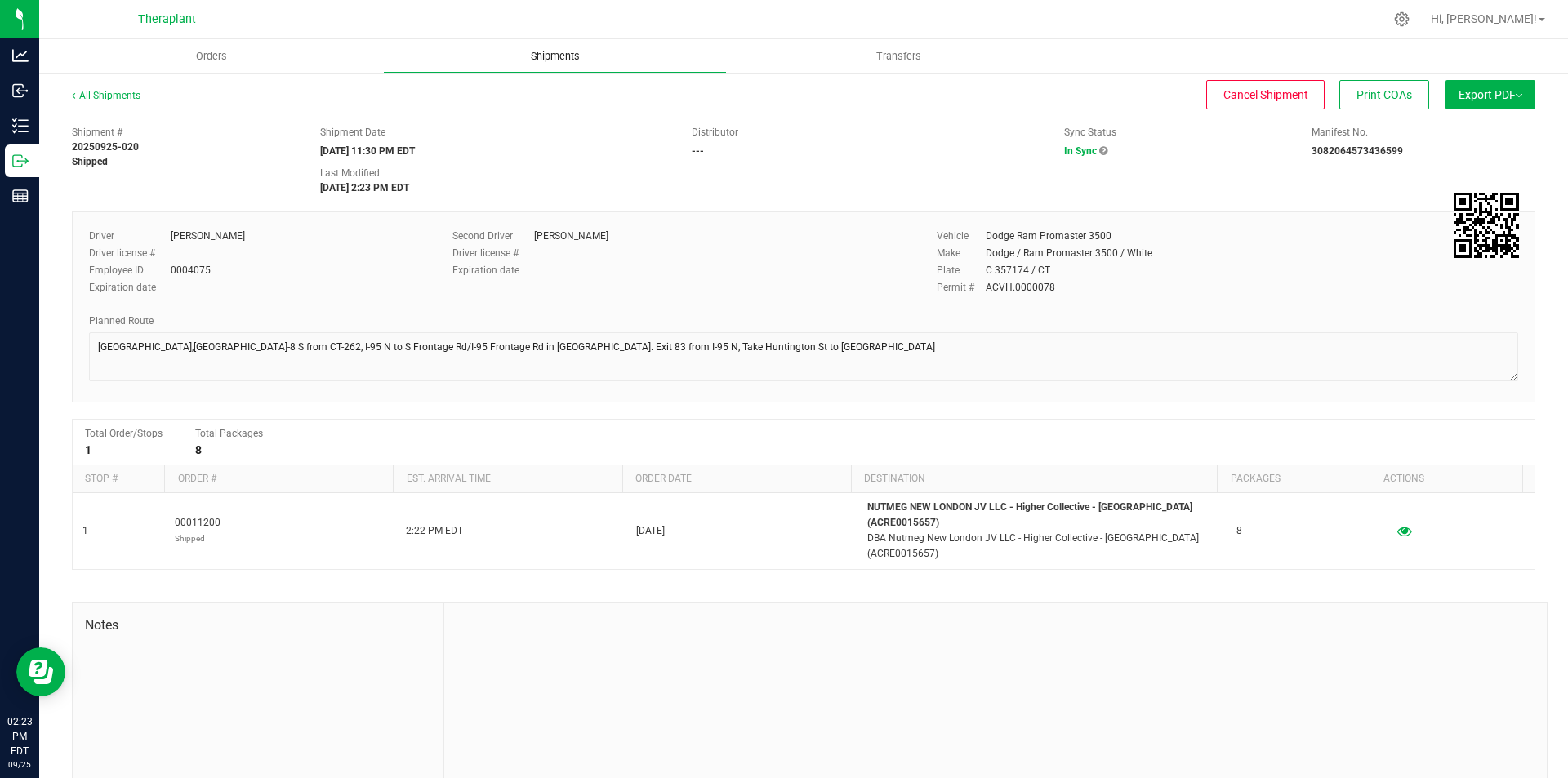
click at [554, 52] on span "Shipments" at bounding box center [555, 56] width 93 height 15
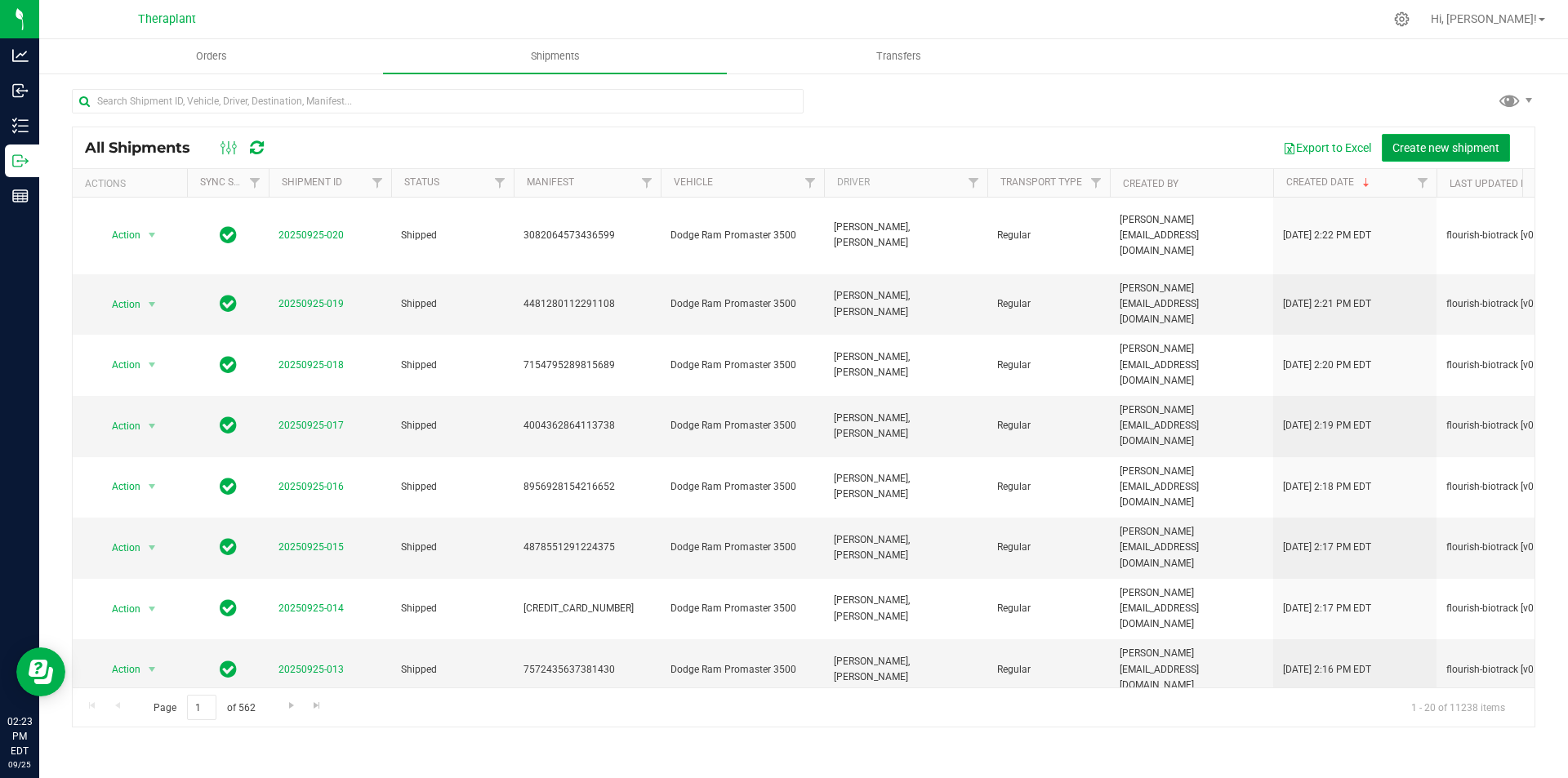
click at [1430, 152] on span "Create new shipment" at bounding box center [1445, 147] width 107 height 13
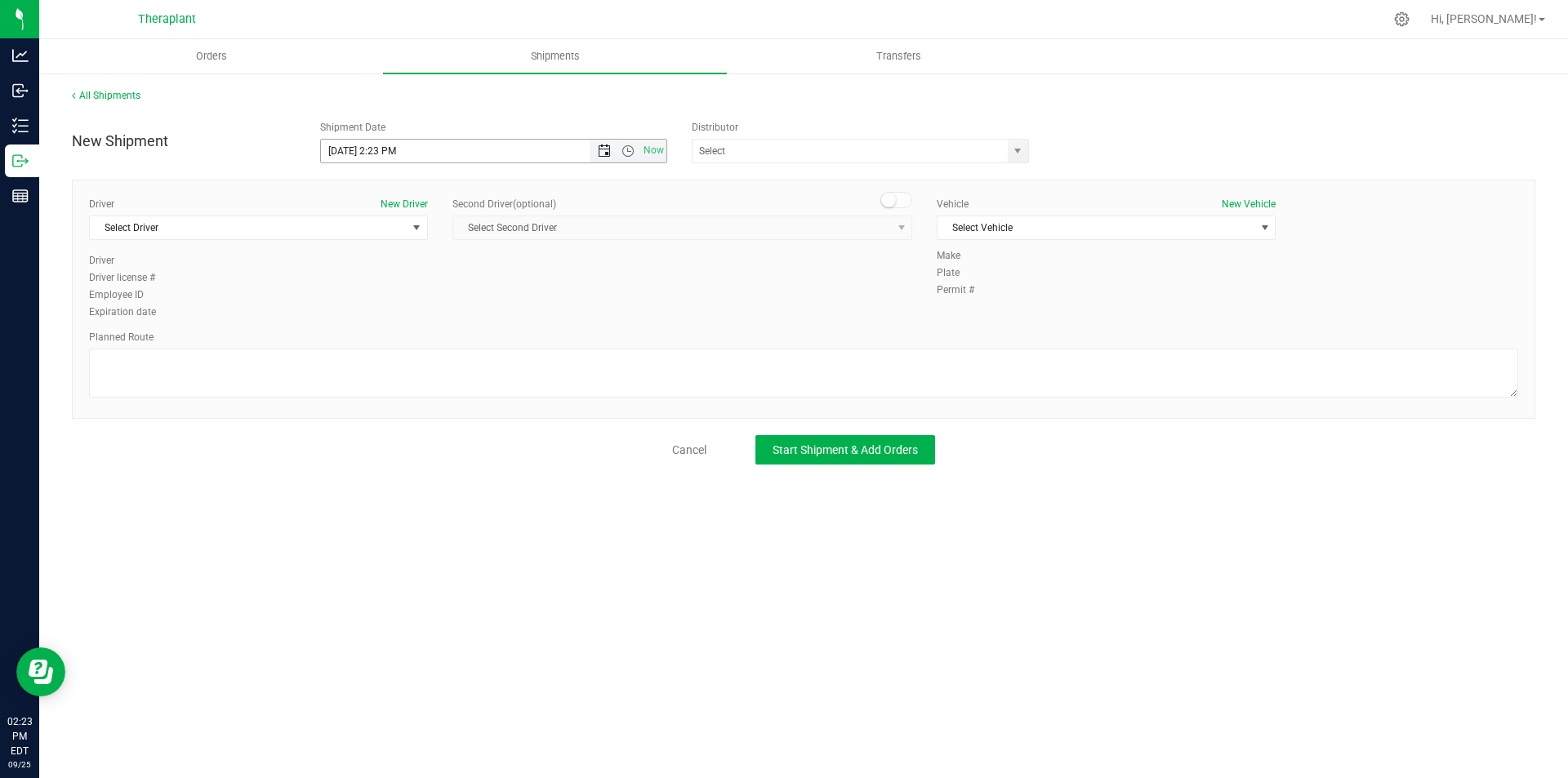
click at [608, 151] on span "Open the date view" at bounding box center [604, 151] width 13 height 13
click at [458, 307] on link "26" at bounding box center [453, 317] width 24 height 25
drag, startPoint x: 623, startPoint y: 150, endPoint x: 636, endPoint y: 155, distance: 13.9
click at [623, 150] on span "Open the time view" at bounding box center [627, 151] width 13 height 13
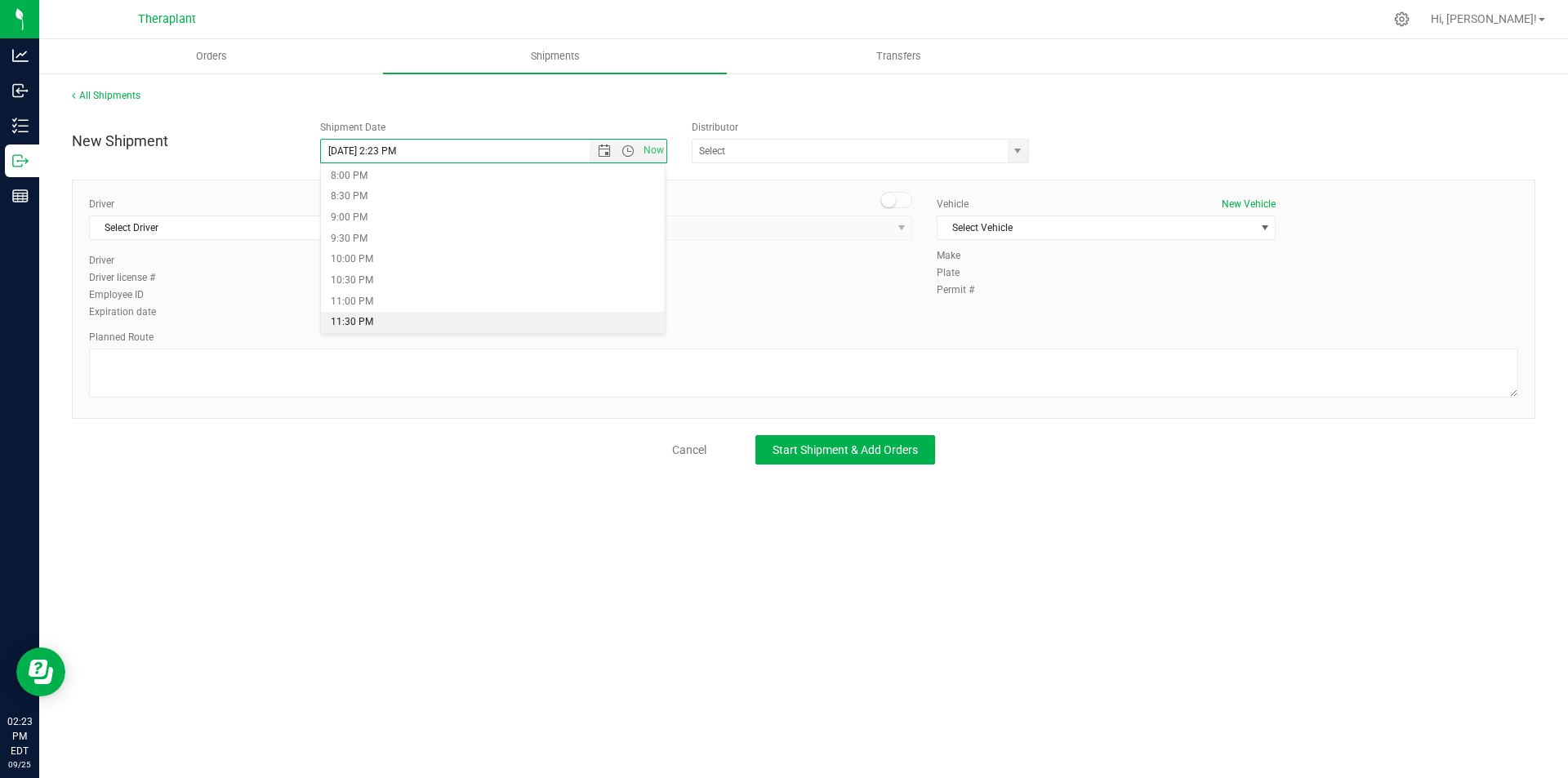
click at [605, 320] on li "11:30 PM" at bounding box center [492, 322] width 344 height 21
type input "[DATE] 11:30 PM"
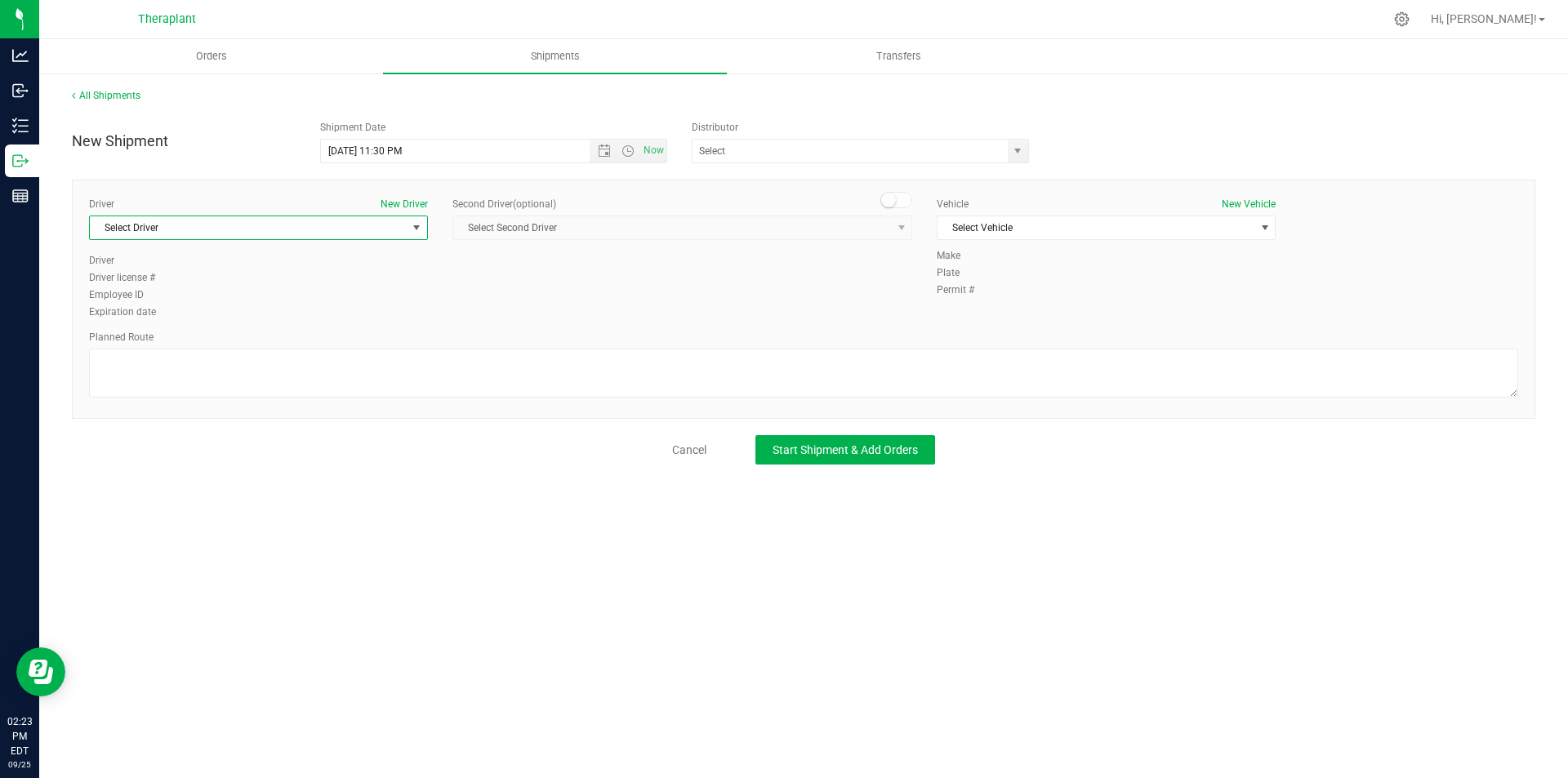
click at [283, 222] on span "Select Driver" at bounding box center [249, 228] width 317 height 23
click at [270, 285] on li "[PERSON_NAME]" at bounding box center [258, 296] width 337 height 25
type input "jac"
click at [892, 194] on small at bounding box center [888, 200] width 15 height 15
click at [882, 222] on span "Select Second Driver" at bounding box center [672, 228] width 438 height 23
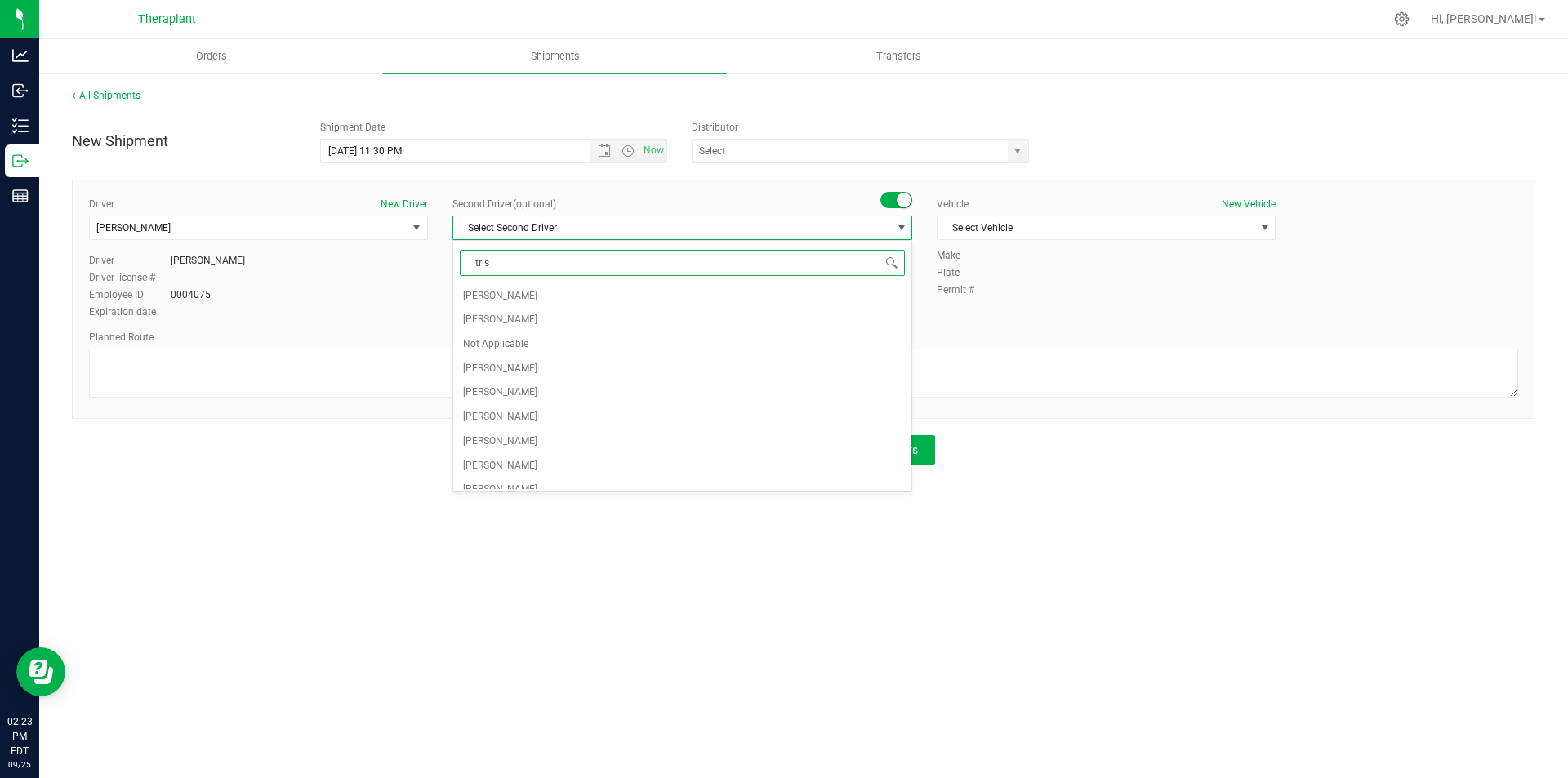
type input "trist"
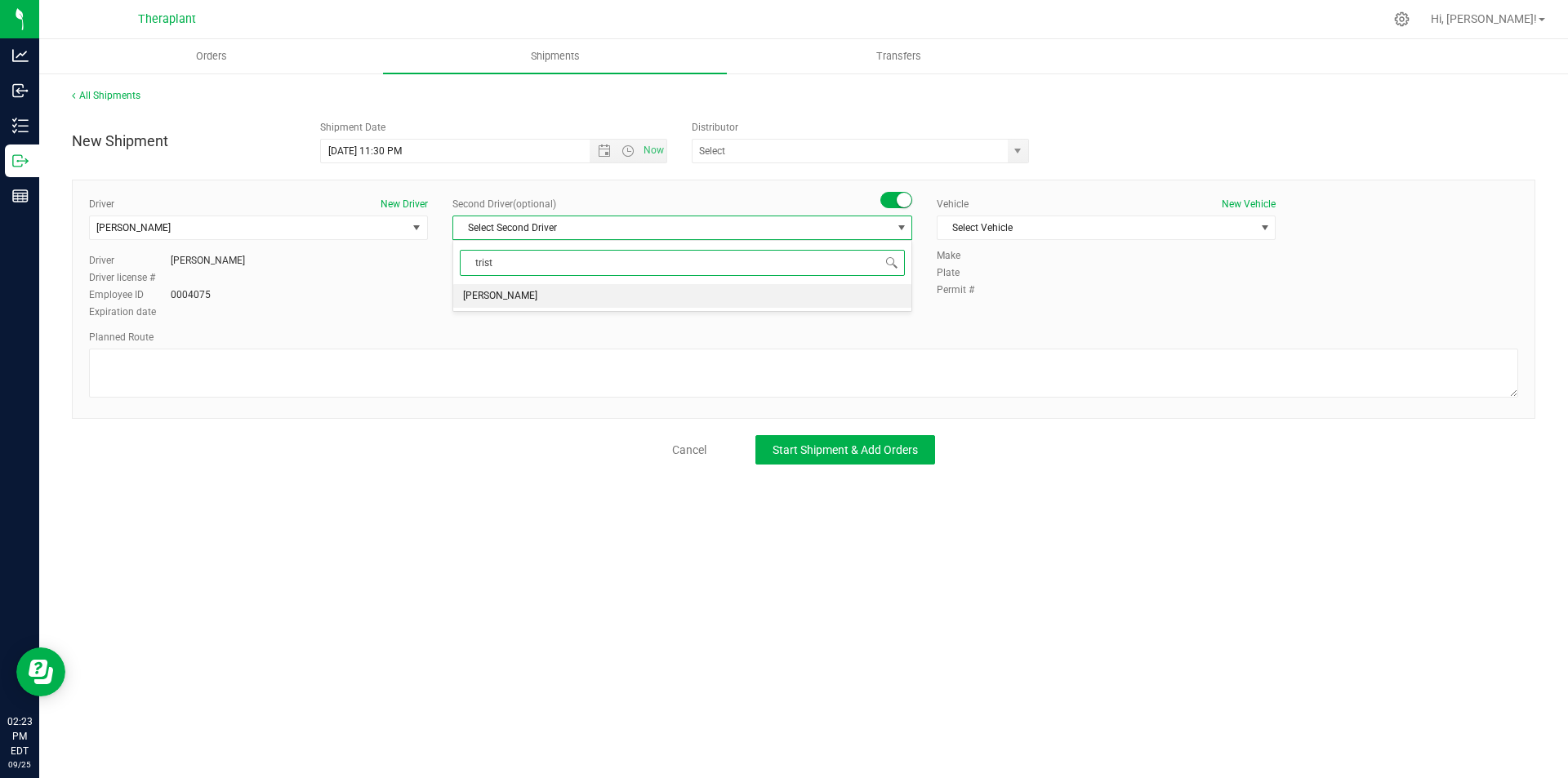
click at [802, 293] on li "[PERSON_NAME]" at bounding box center [682, 296] width 458 height 25
click at [997, 237] on span "Select Vehicle" at bounding box center [1096, 228] width 317 height 23
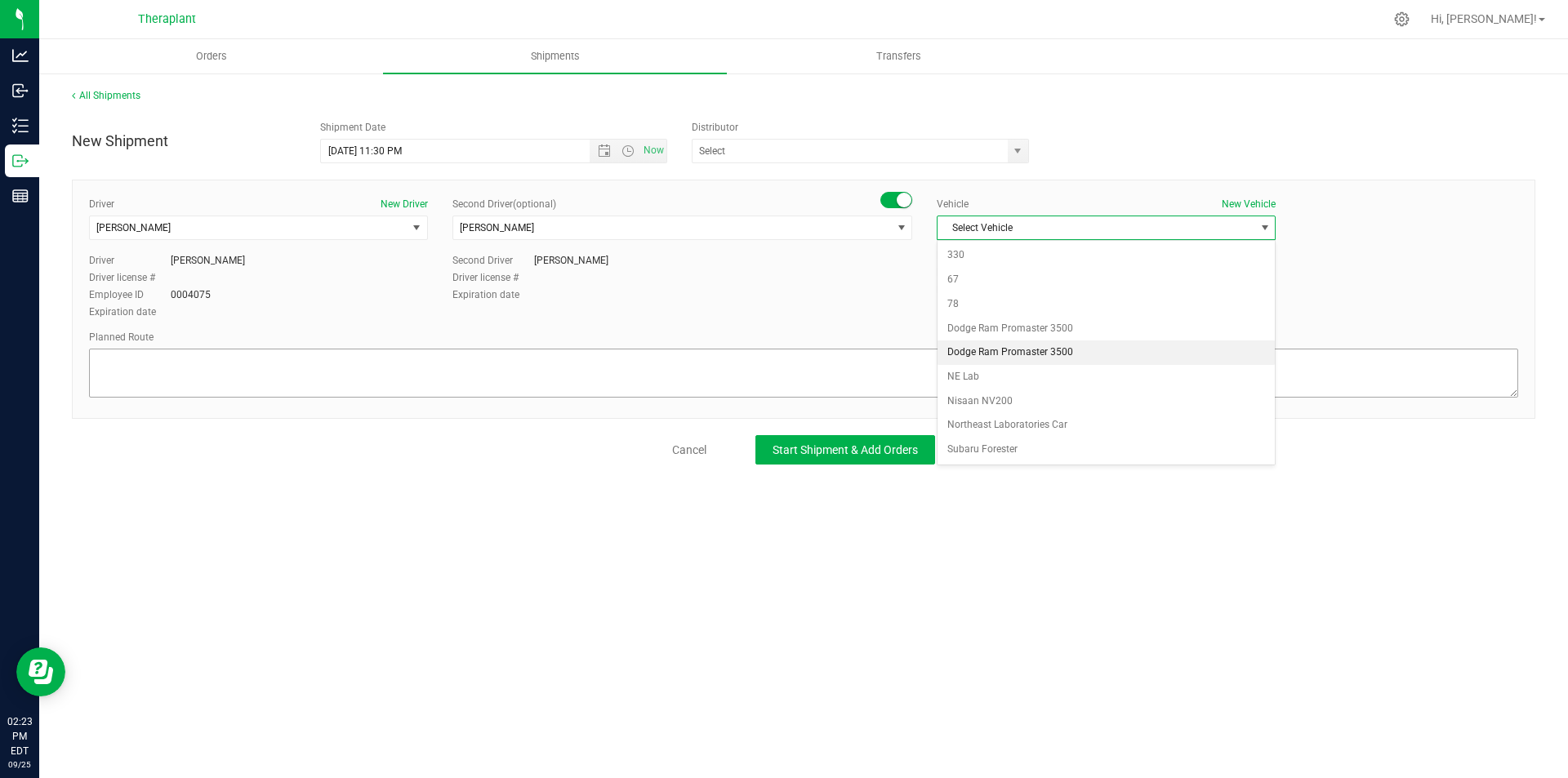
click at [1042, 351] on li "Dodge Ram Promaster 3500" at bounding box center [1105, 353] width 337 height 25
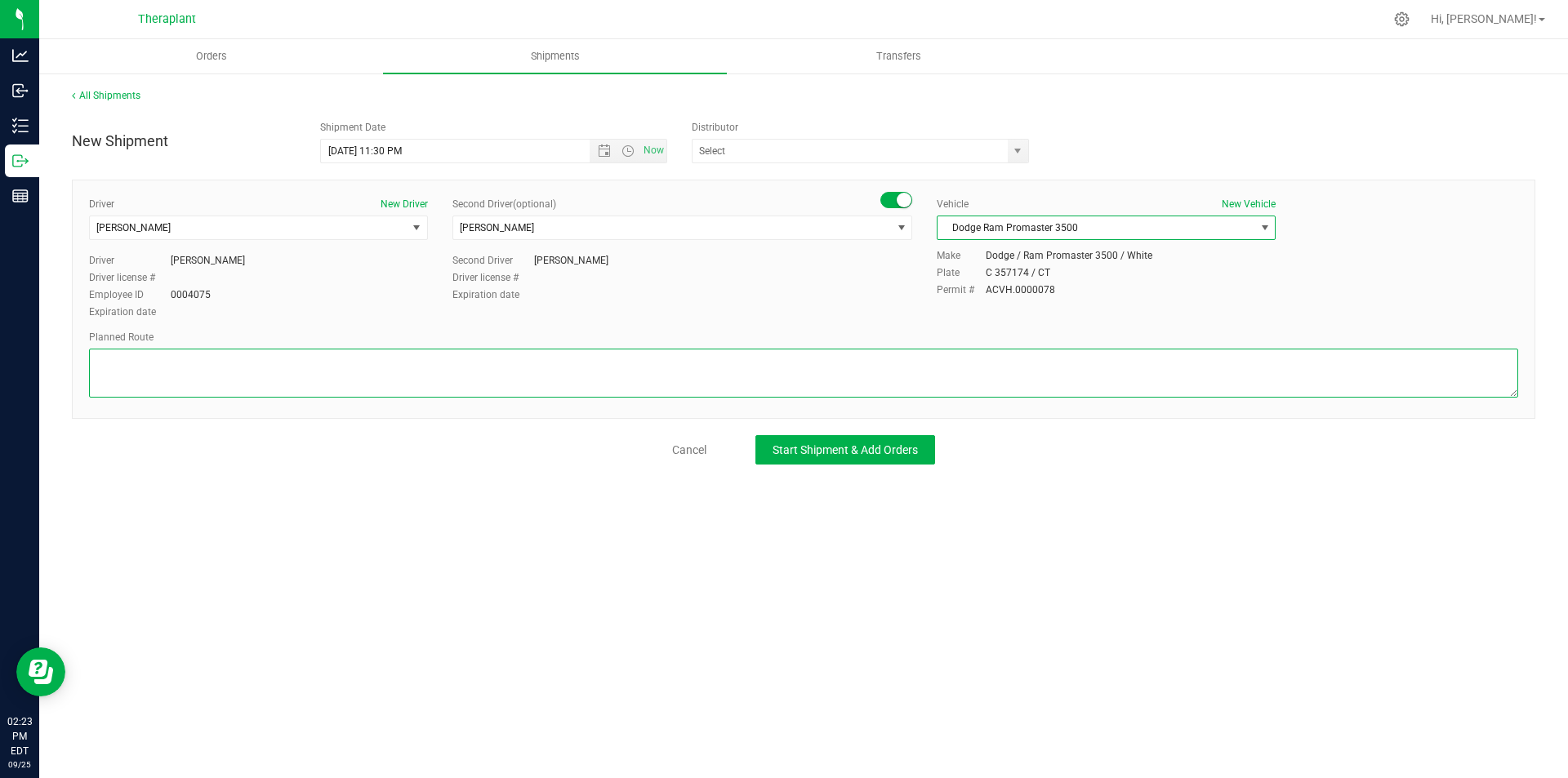
click at [339, 376] on textarea at bounding box center [803, 373] width 1429 height 49
paste textarea "Get on I-91 S from CT-[GEOGRAPHIC_DATA], Continue on I-91 S. Take I-691 W, I-84…"
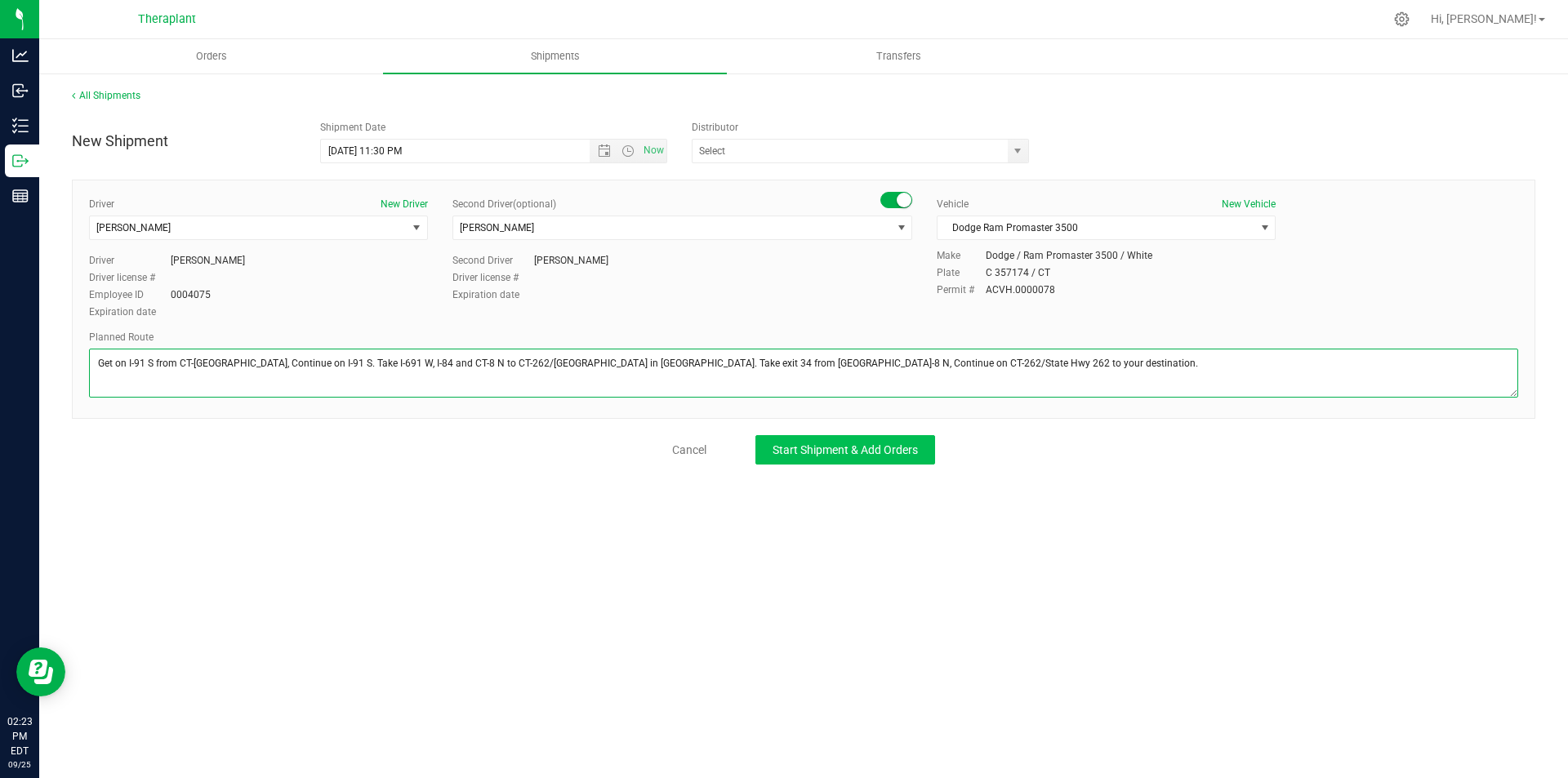
type textarea "Get on I-91 S from CT-[GEOGRAPHIC_DATA], Continue on I-91 S. Take I-691 W, I-84…"
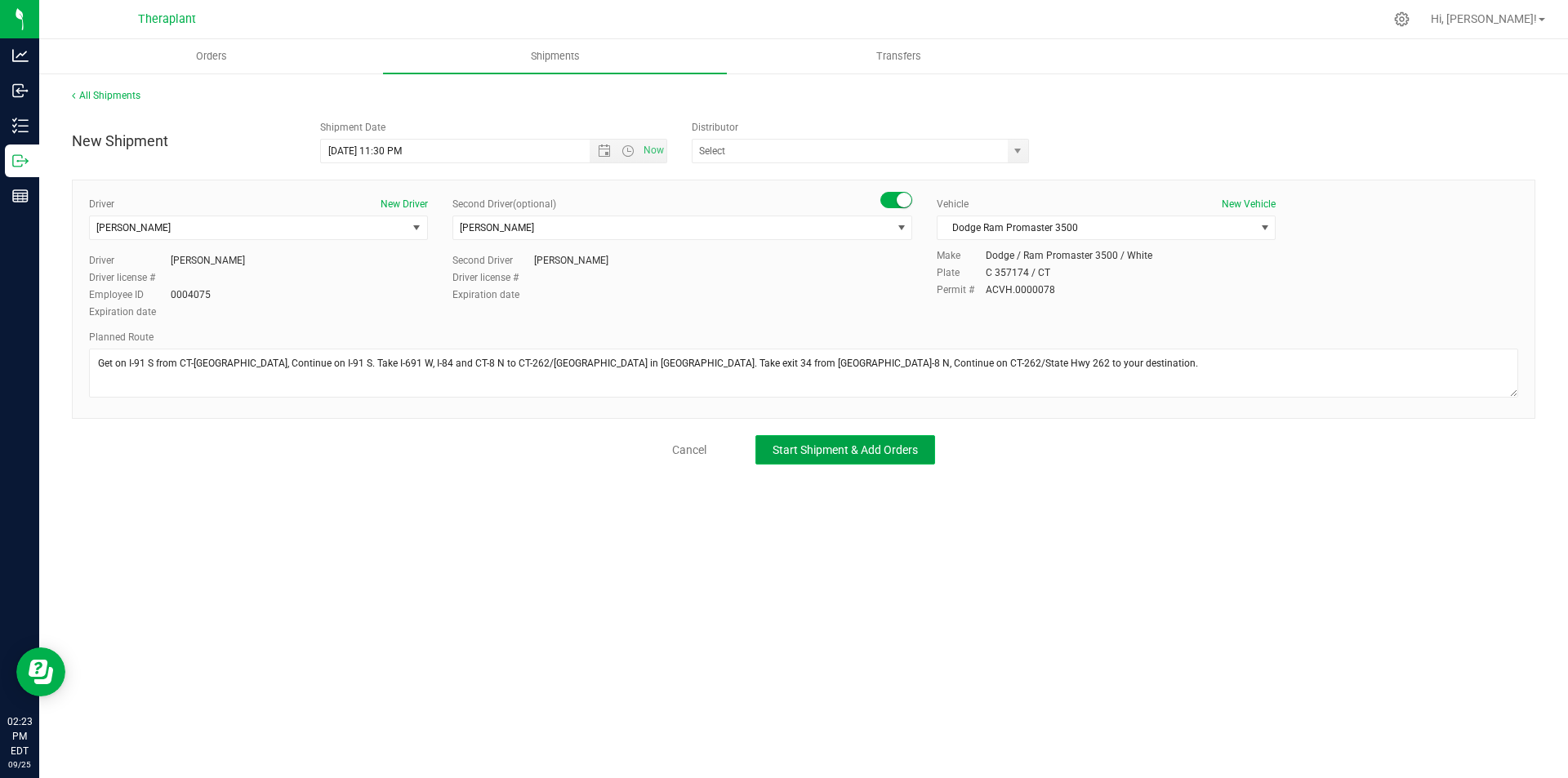
click at [791, 443] on span "Start Shipment & Add Orders" at bounding box center [845, 449] width 145 height 13
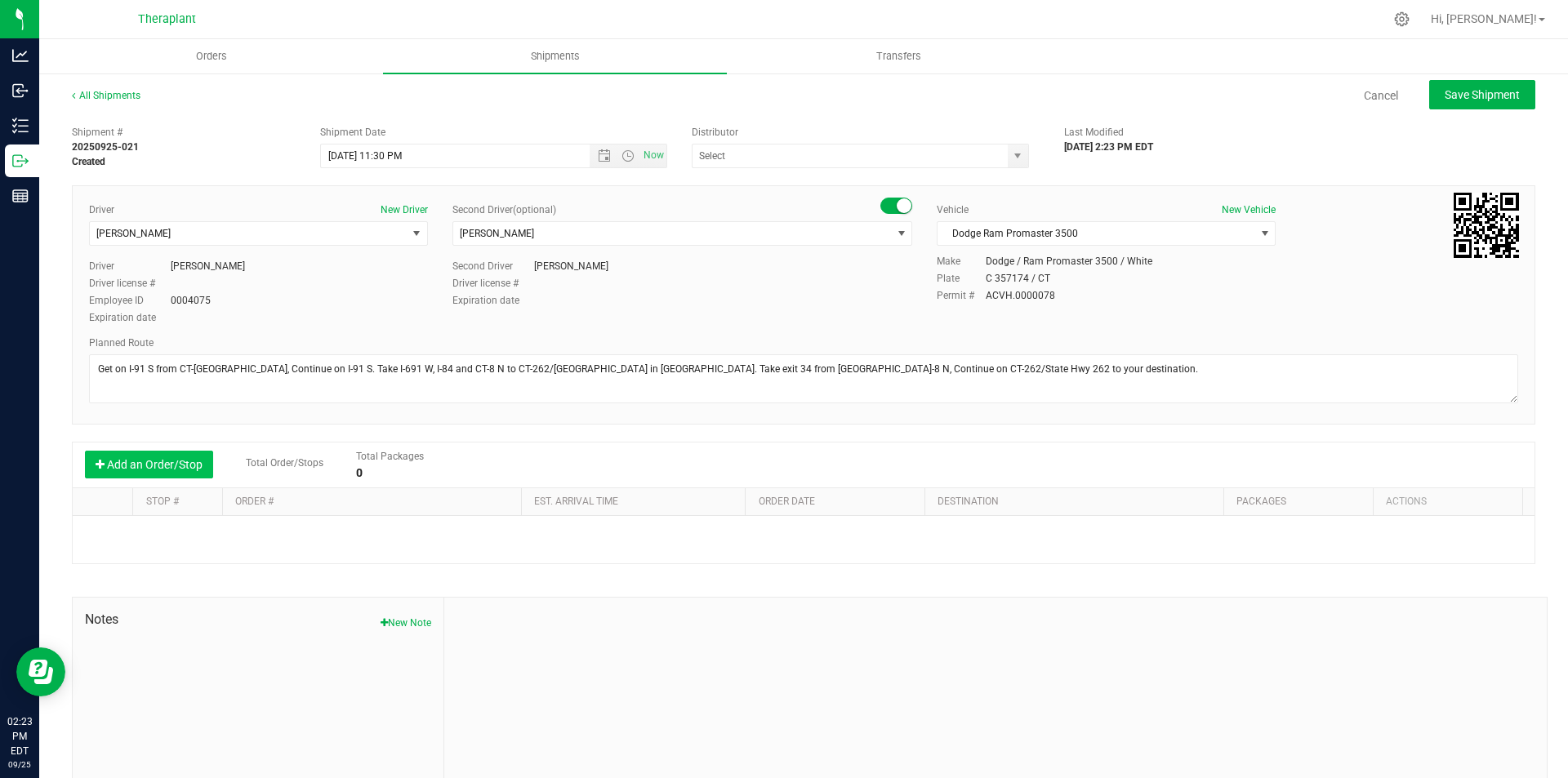
click at [177, 471] on button "Add an Order/Stop" at bounding box center [149, 464] width 128 height 28
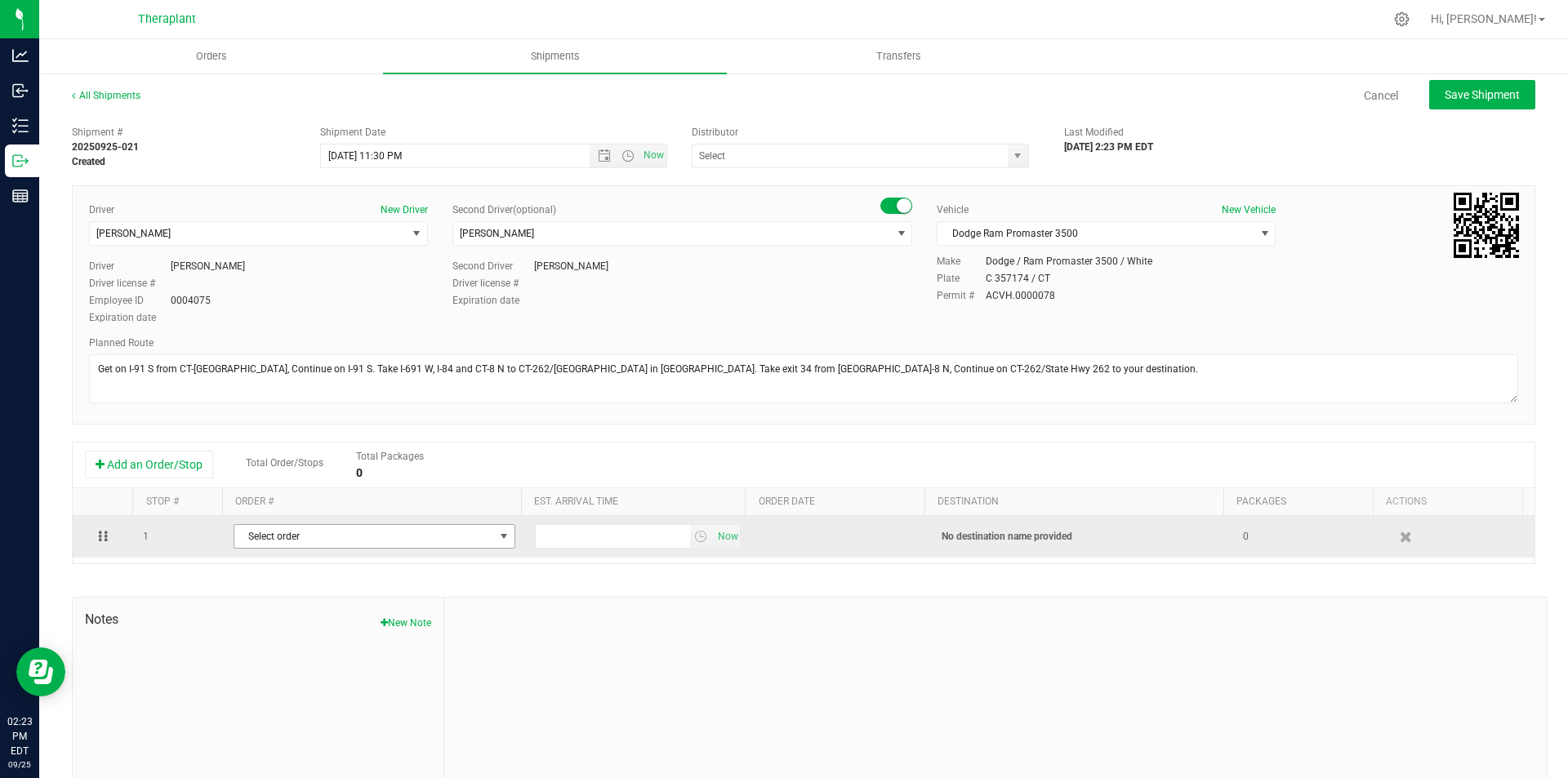
click at [366, 537] on span "Select order" at bounding box center [364, 536] width 259 height 23
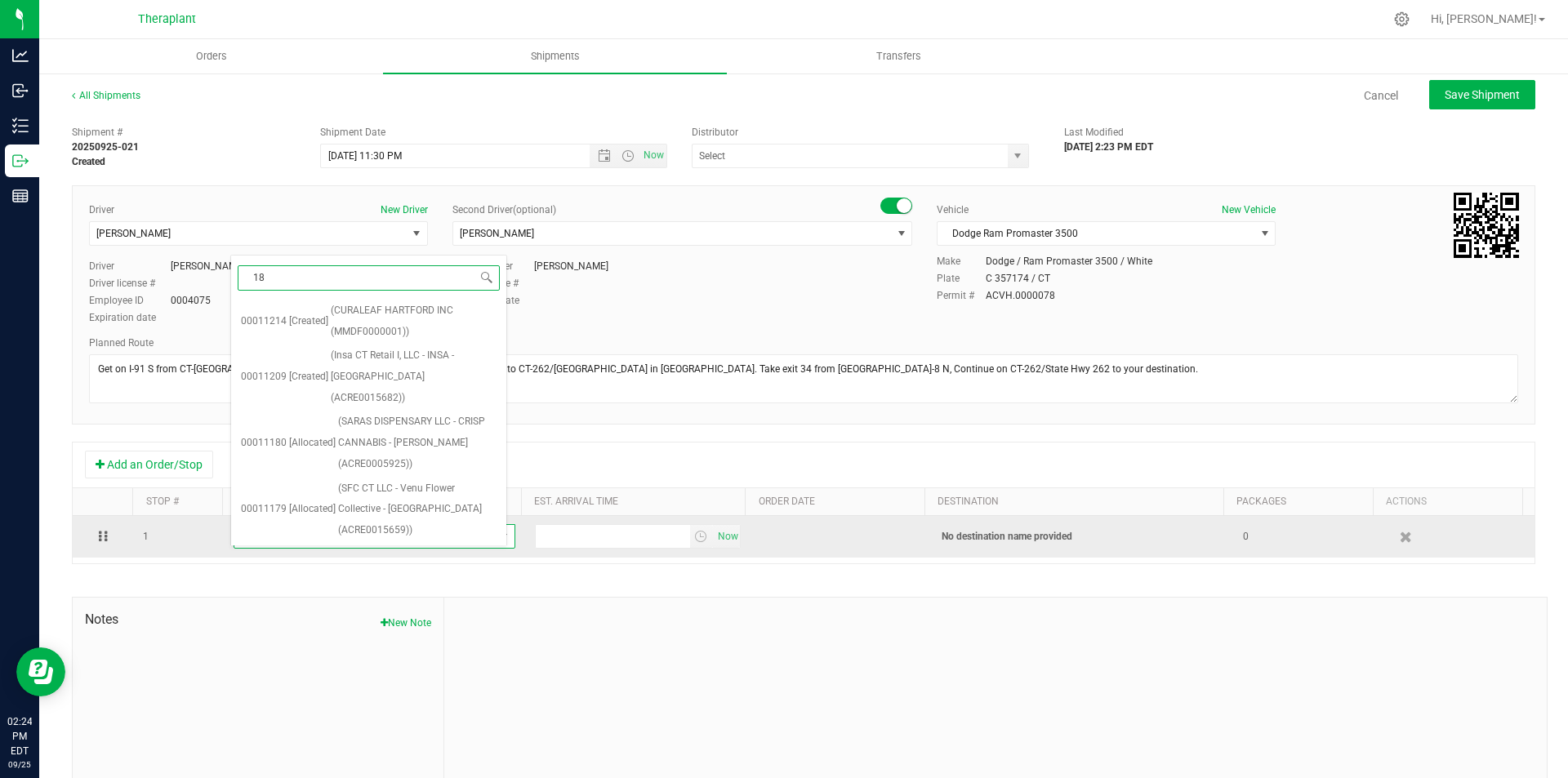
type input "180"
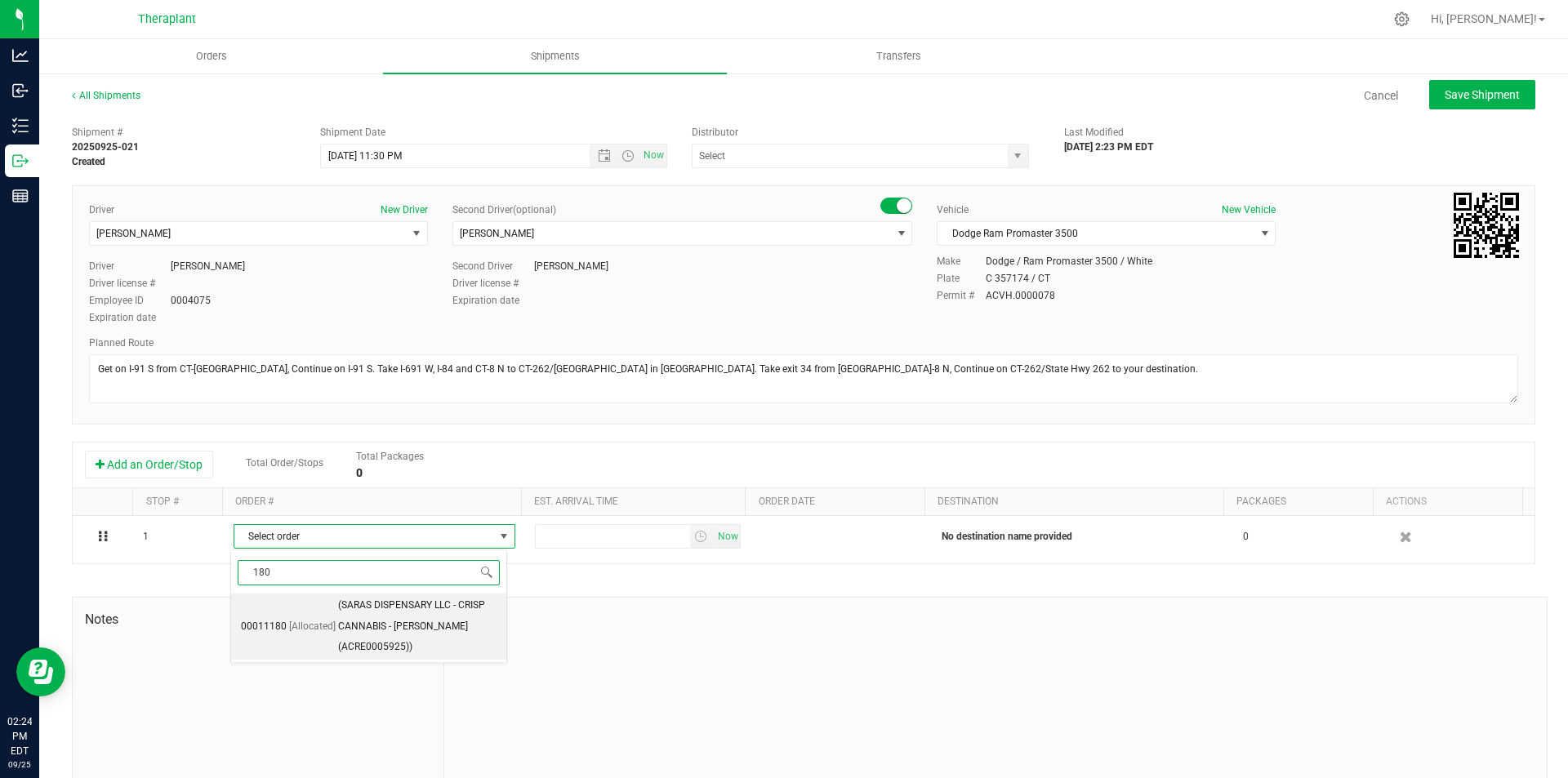
click at [391, 605] on span "(SARAS DISPENSARY LLC - CRISP CANNABIS - [PERSON_NAME] (ACRE0005925))" at bounding box center [417, 626] width 159 height 63
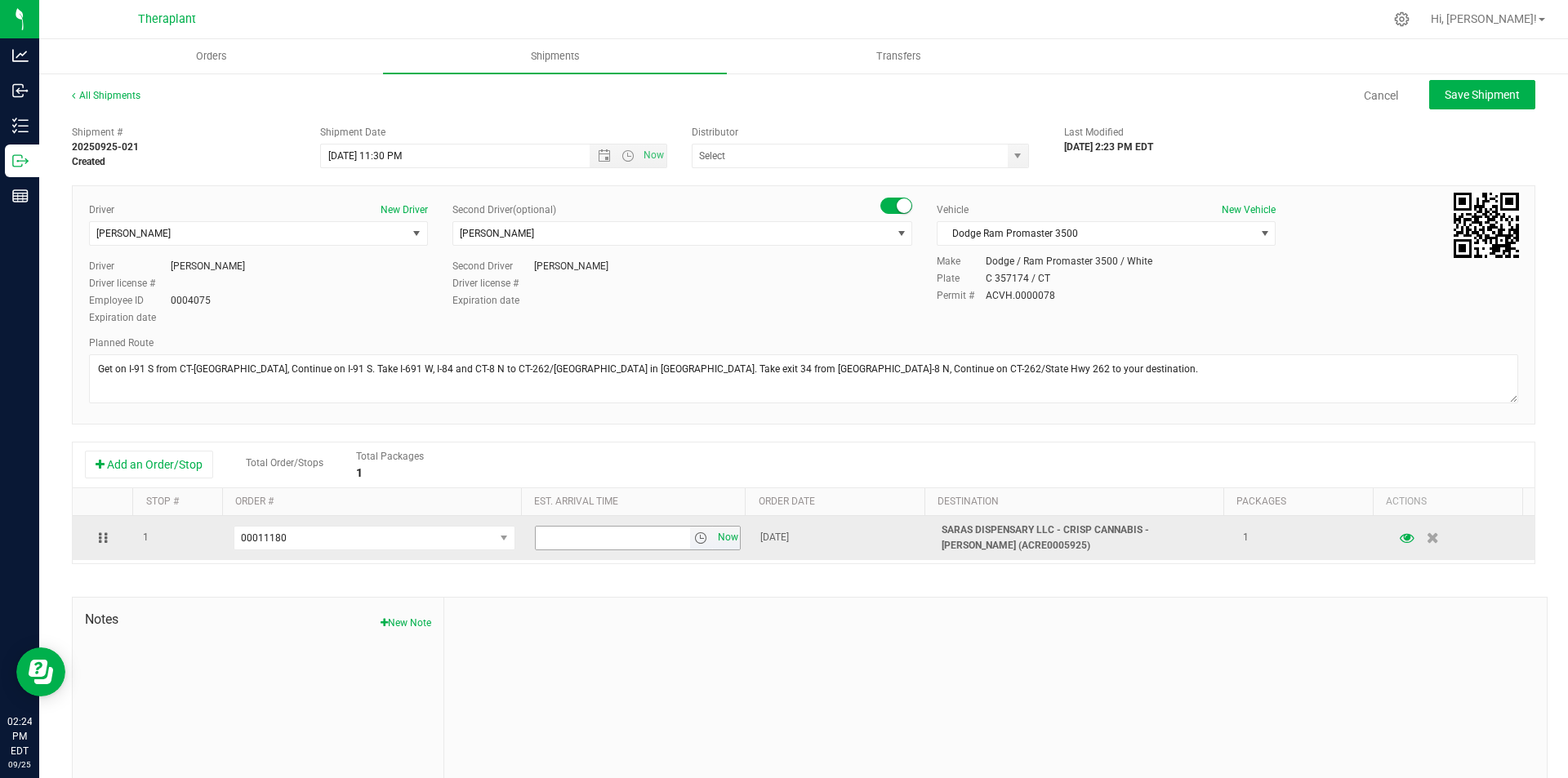
click at [714, 532] on span "Now" at bounding box center [728, 537] width 28 height 24
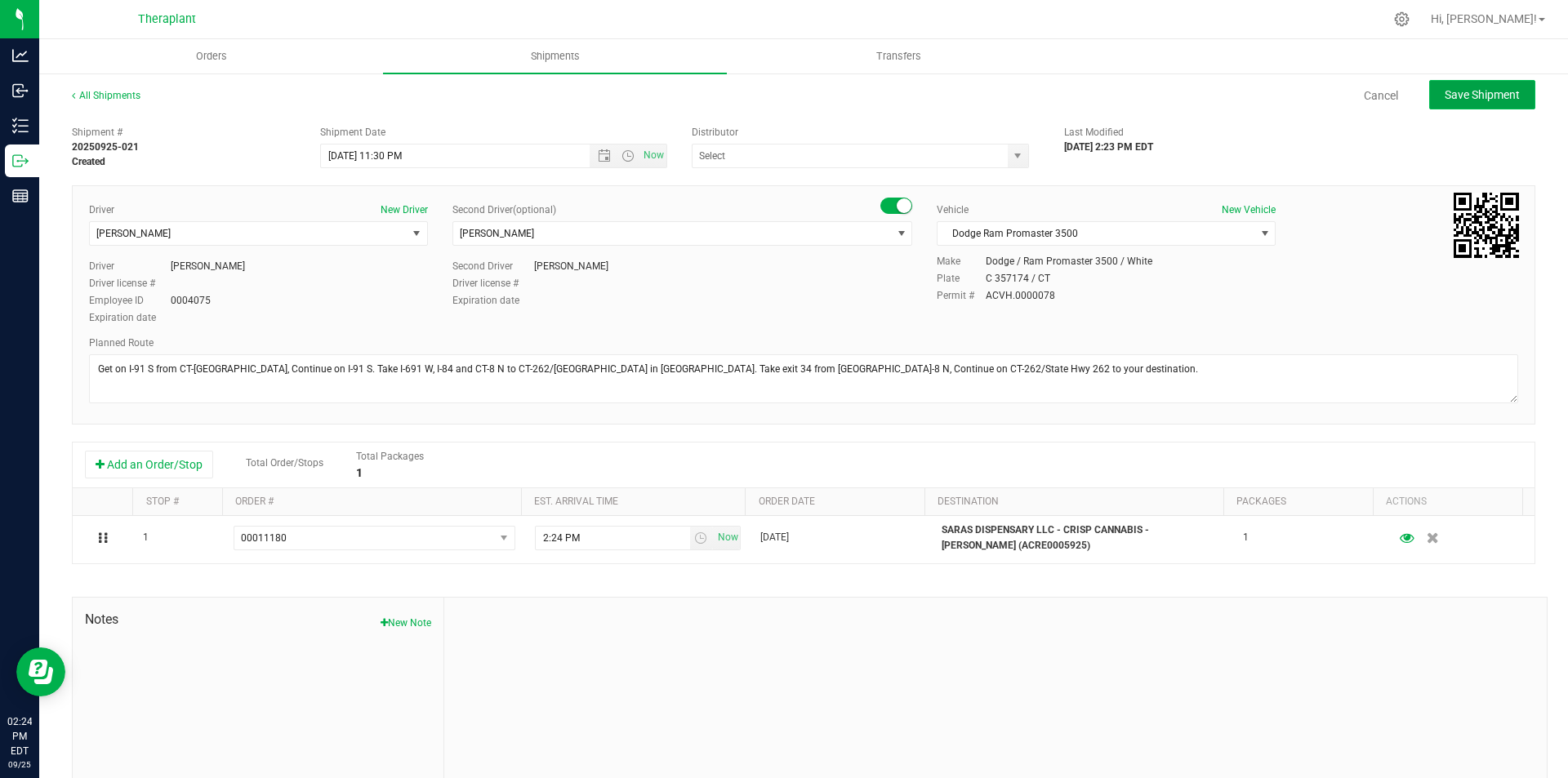
click at [1467, 94] on span "Save Shipment" at bounding box center [1482, 95] width 75 height 13
type input "[DATE] 3:30 AM"
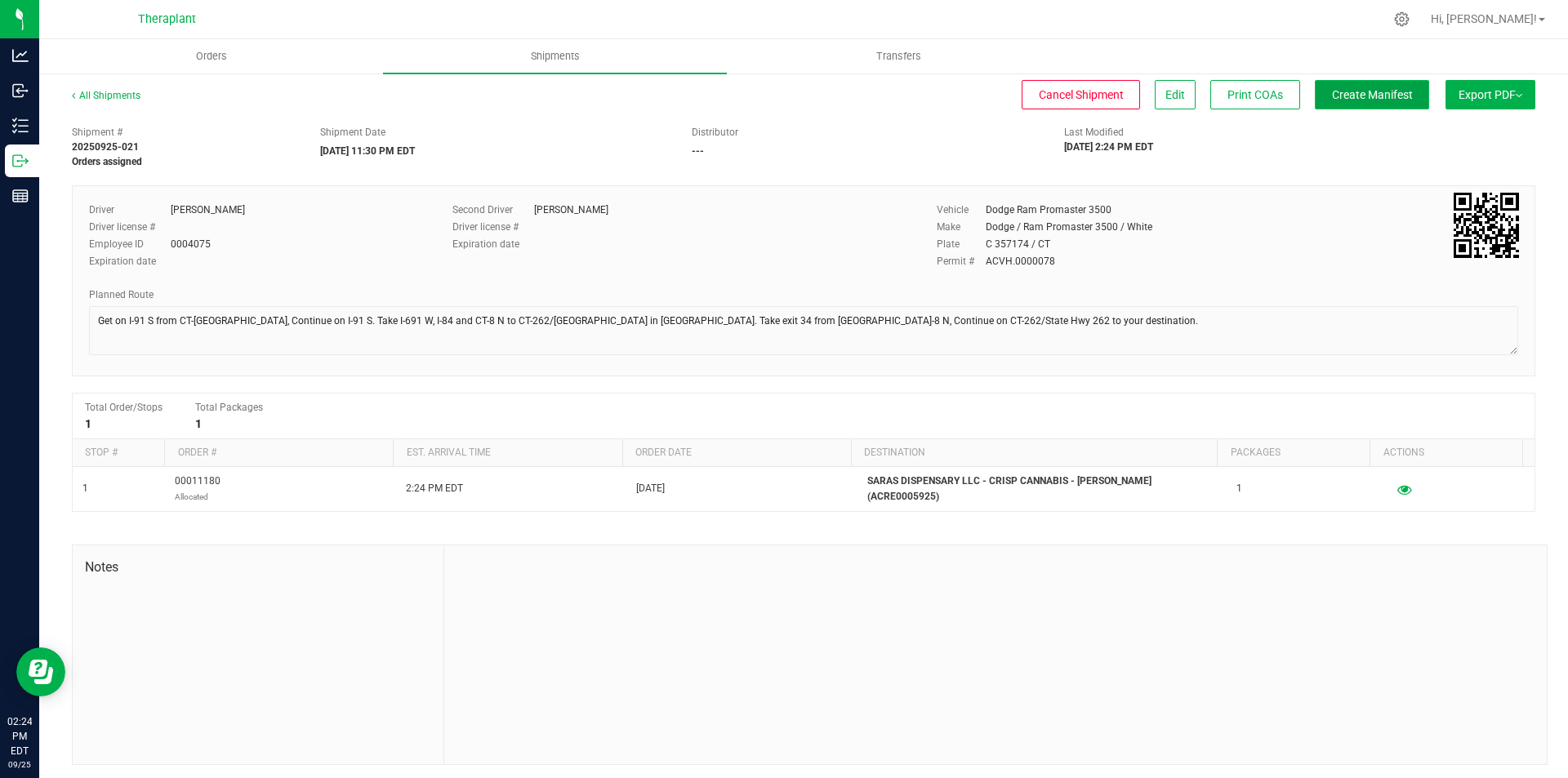
click at [1370, 93] on span "Create Manifest" at bounding box center [1372, 95] width 81 height 13
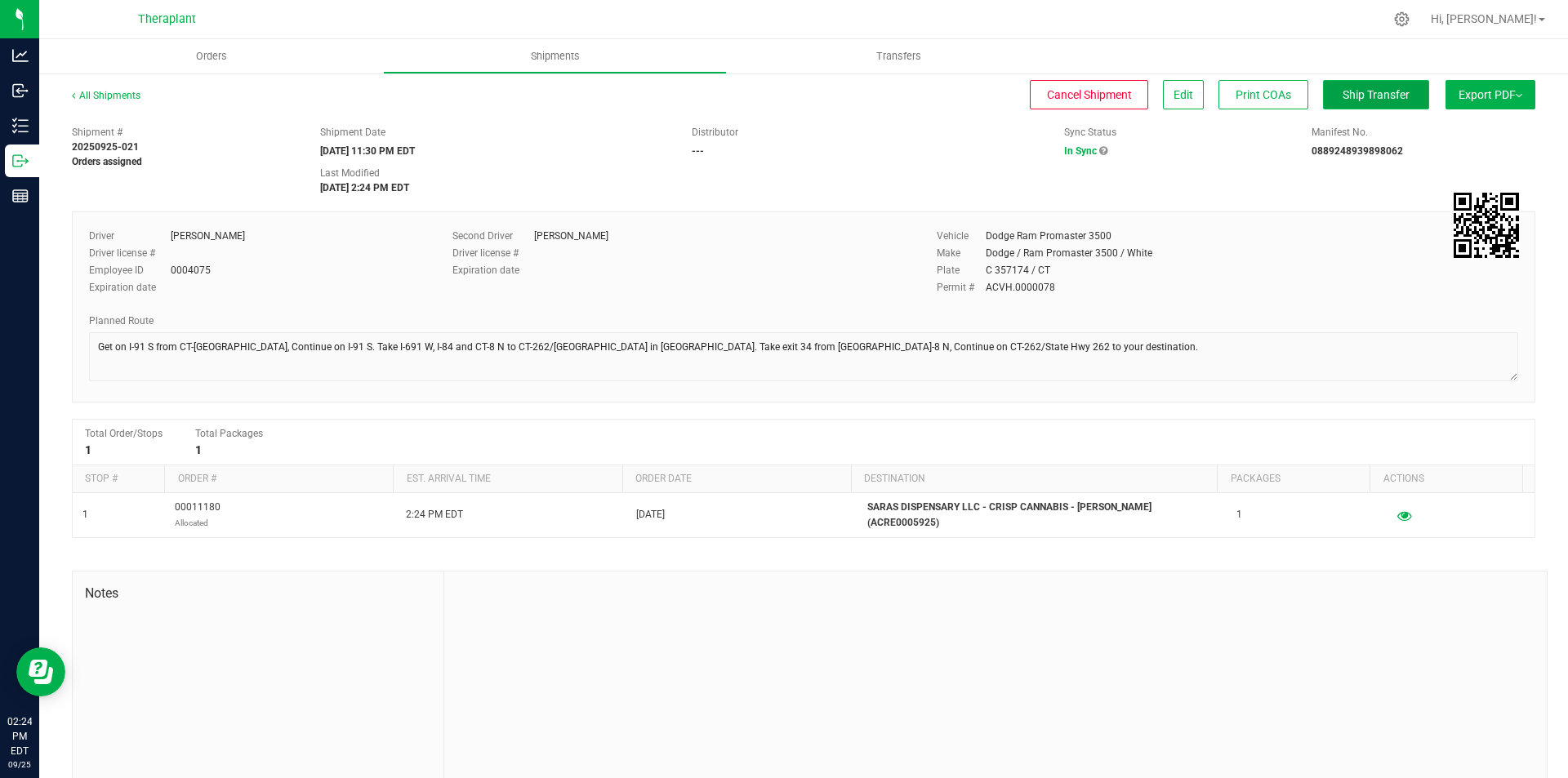
click at [1346, 96] on span "Ship Transfer" at bounding box center [1375, 95] width 67 height 13
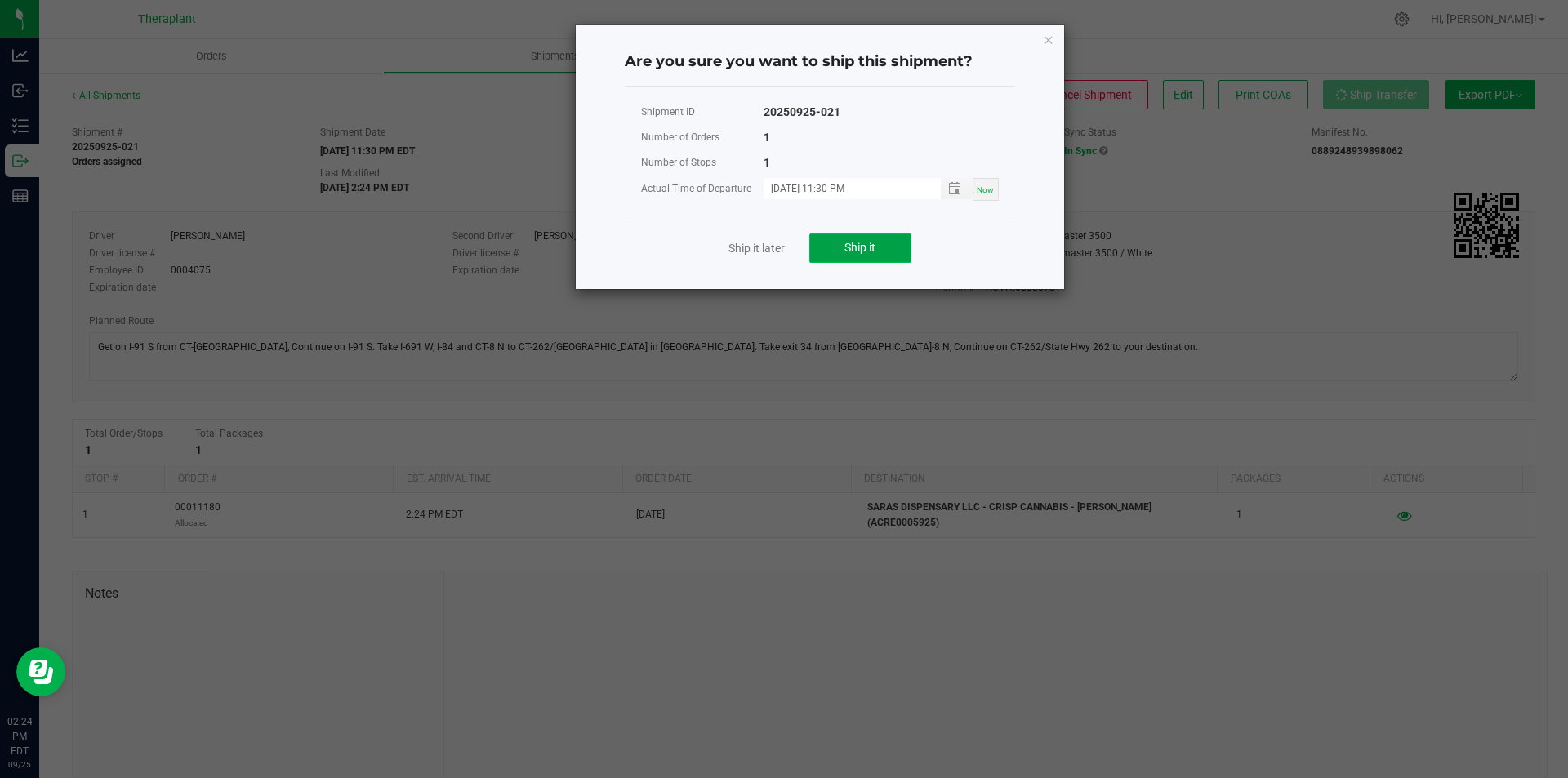
click at [898, 250] on button "Ship it" at bounding box center [860, 249] width 102 height 30
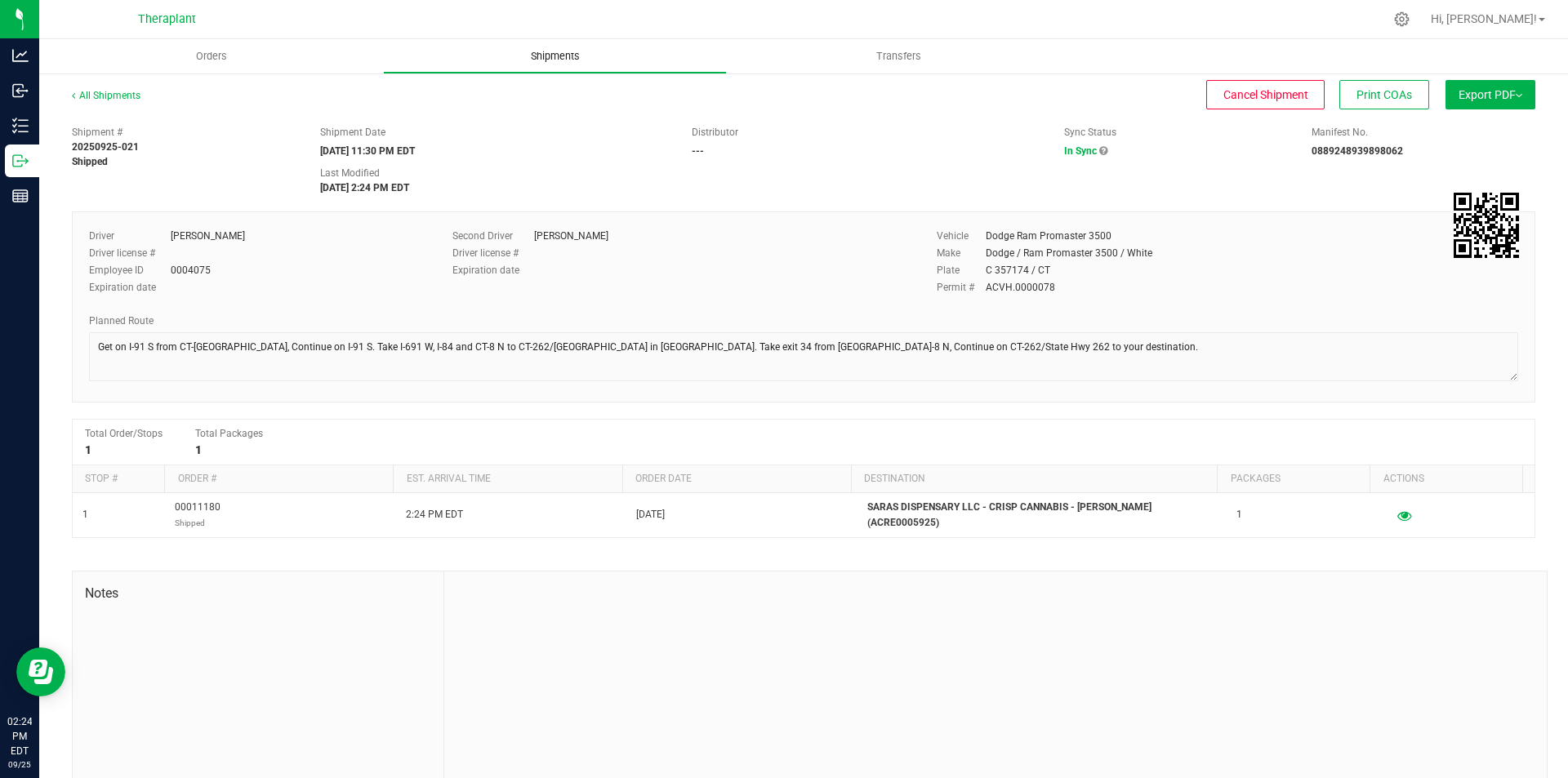
click at [555, 64] on uib-tab-heading "Shipments" at bounding box center [554, 56] width 343 height 32
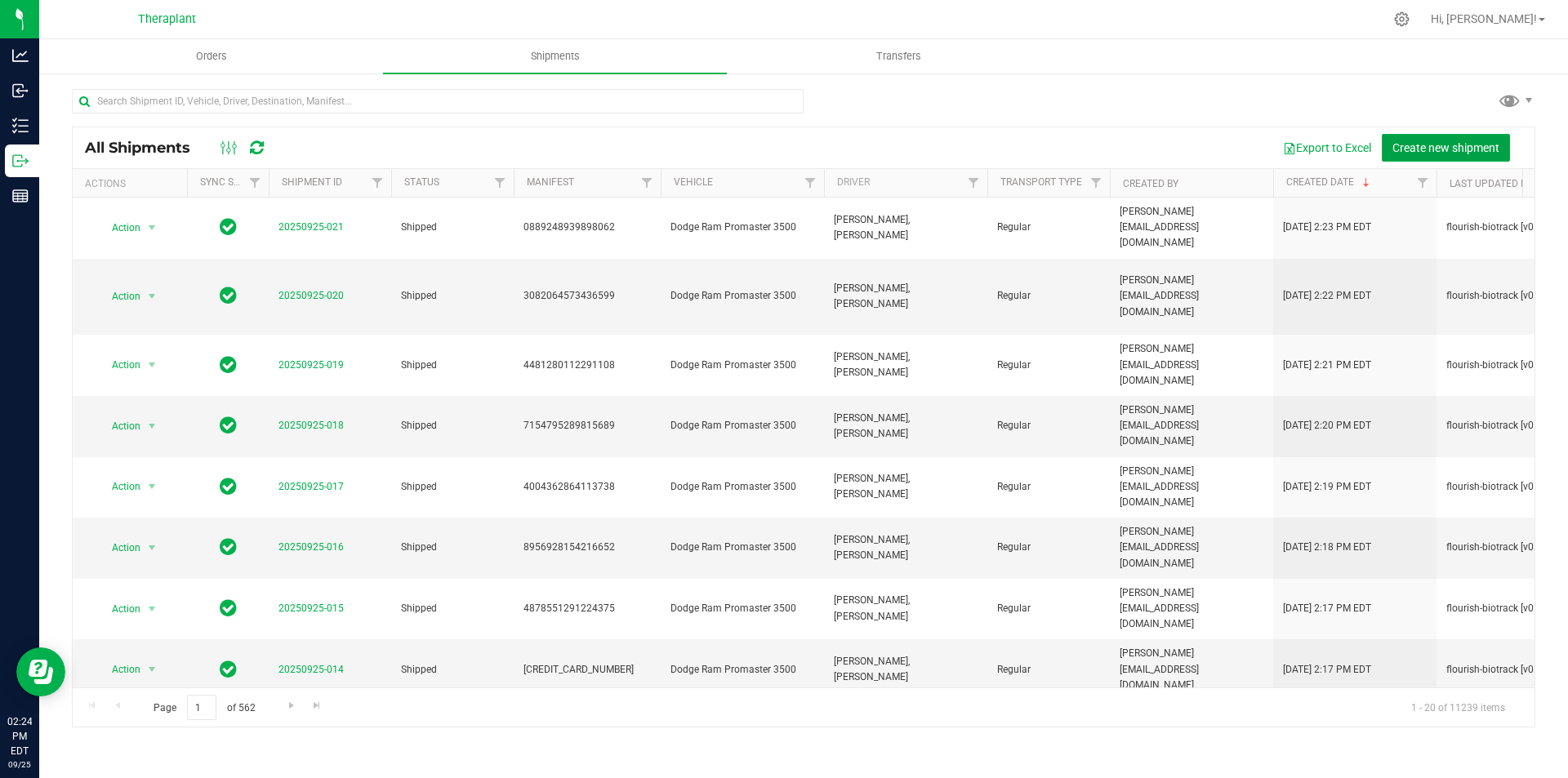
click at [1436, 145] on span "Create new shipment" at bounding box center [1445, 147] width 107 height 13
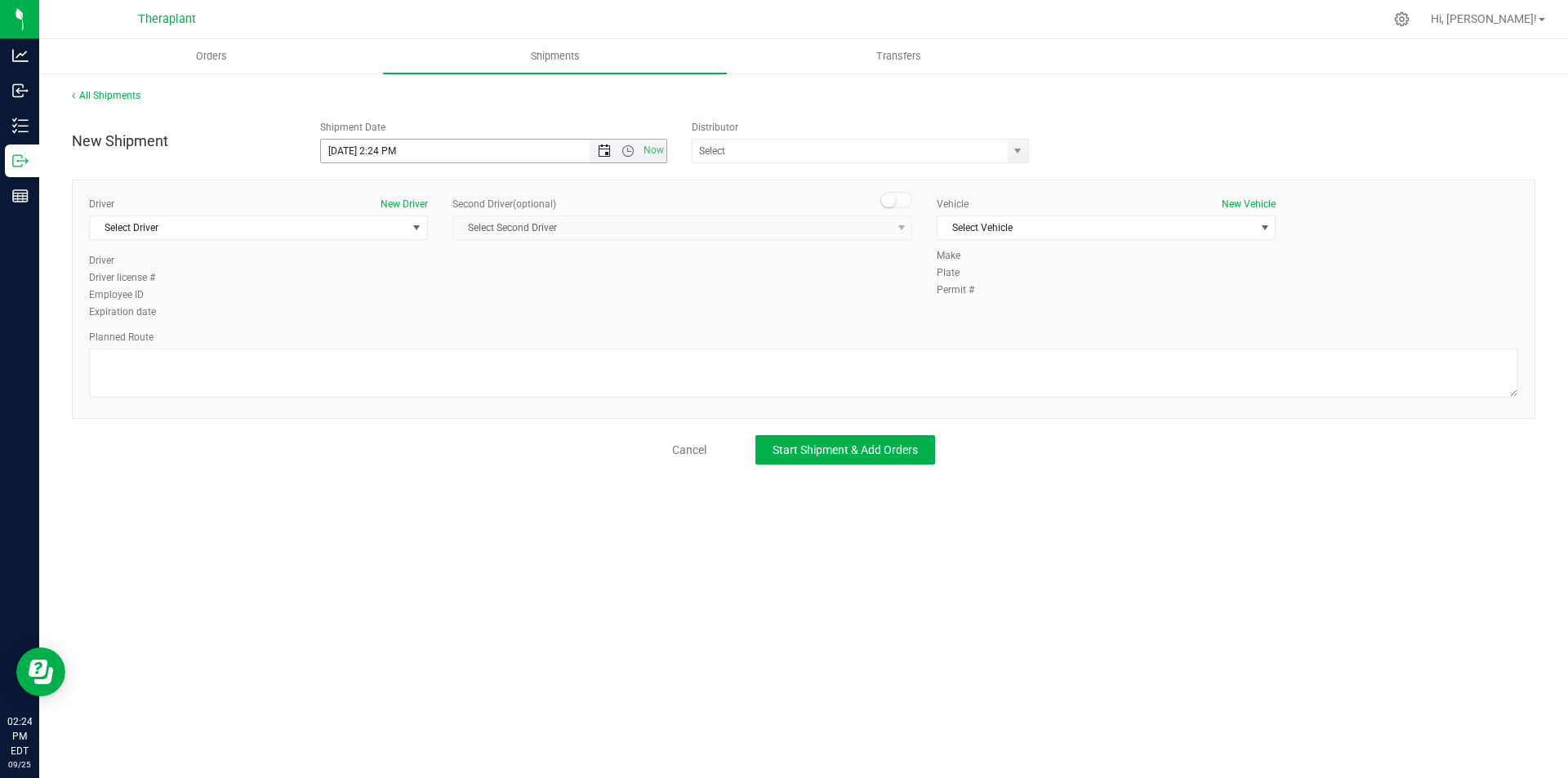
click at [601, 151] on span "Open the date view" at bounding box center [604, 151] width 13 height 13
click at [455, 319] on link "26" at bounding box center [453, 317] width 24 height 25
click at [623, 150] on span "Open the time view" at bounding box center [627, 151] width 13 height 13
click at [554, 327] on li "11:30 PM" at bounding box center [492, 322] width 344 height 21
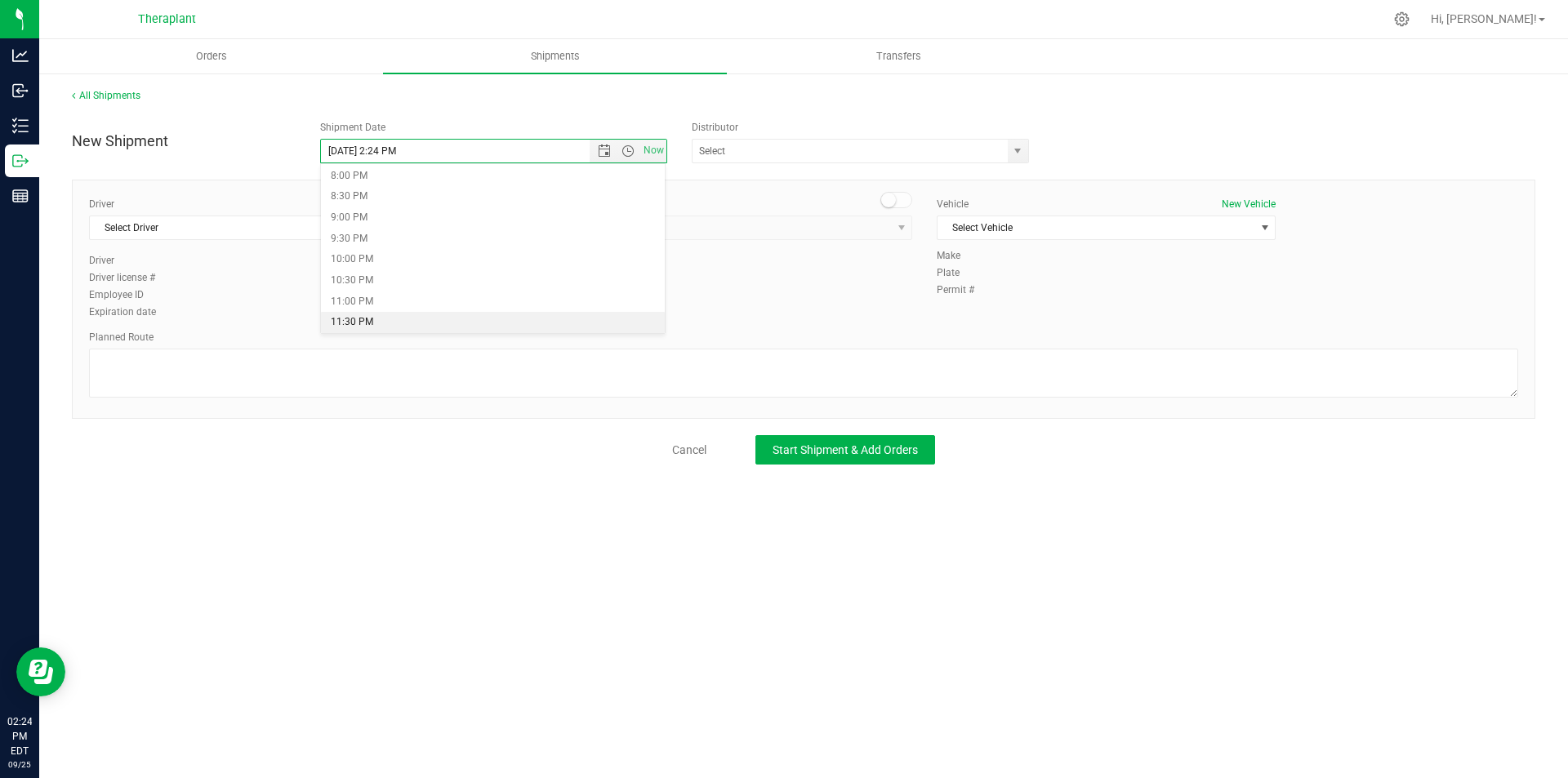
type input "9/26/2025 11:30 PM"
click at [270, 230] on span "Select Driver" at bounding box center [249, 228] width 317 height 23
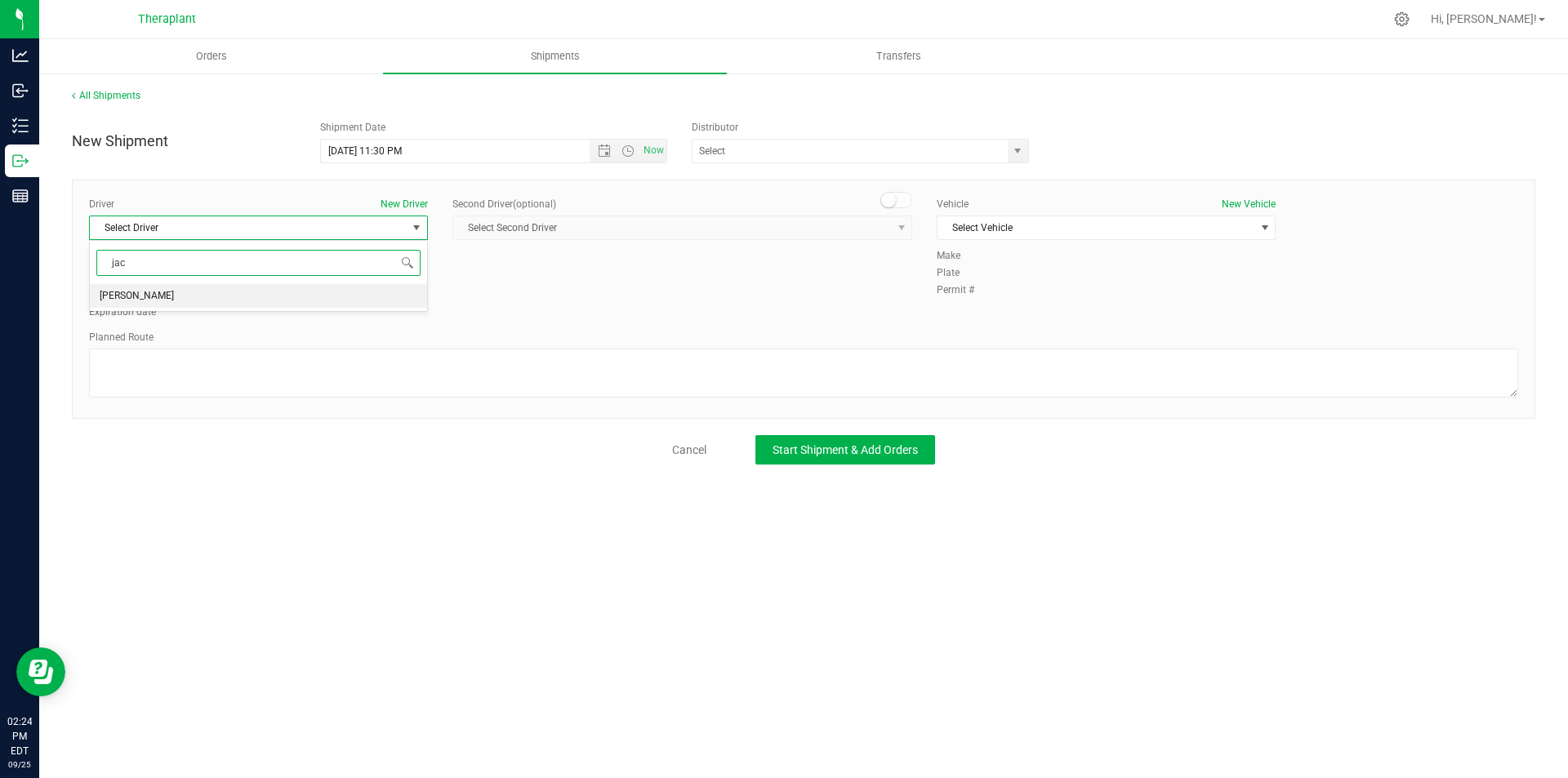
click at [265, 291] on li "Jacqueline Nimro" at bounding box center [258, 296] width 337 height 25
type input "jac"
click at [906, 202] on span at bounding box center [896, 200] width 32 height 17
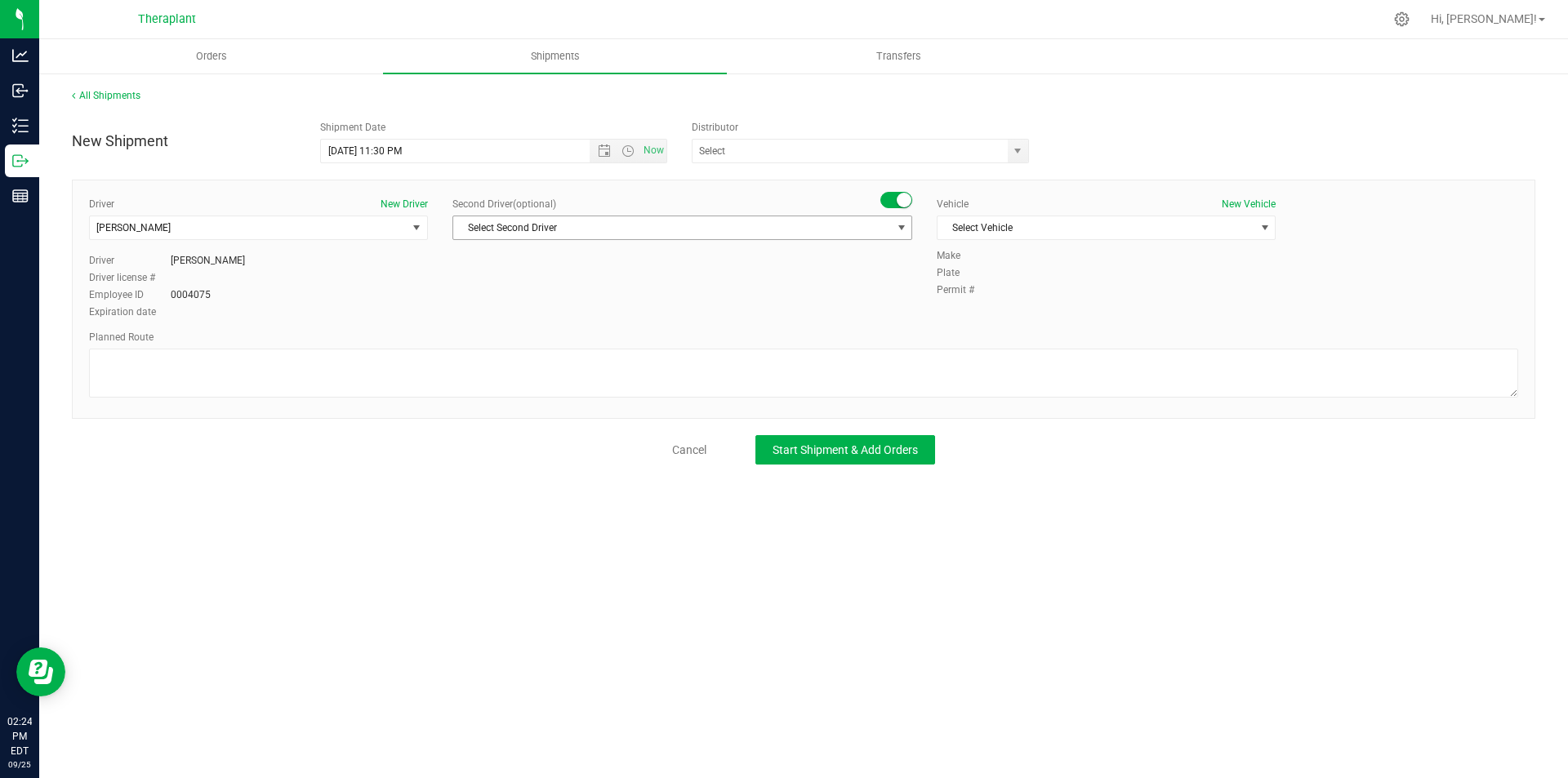
click at [878, 235] on span "Select Second Driver" at bounding box center [672, 228] width 438 height 23
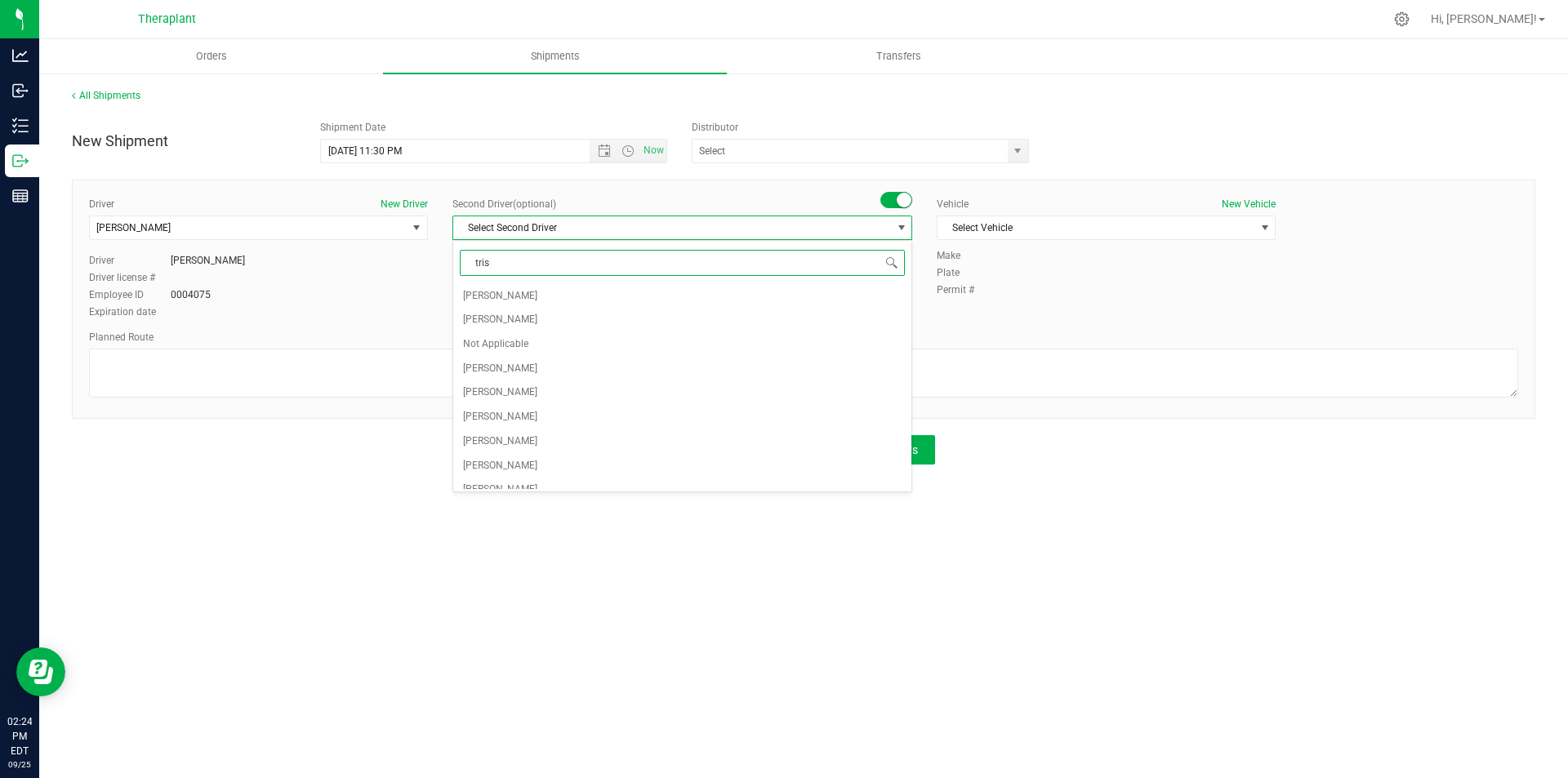
type input "trist"
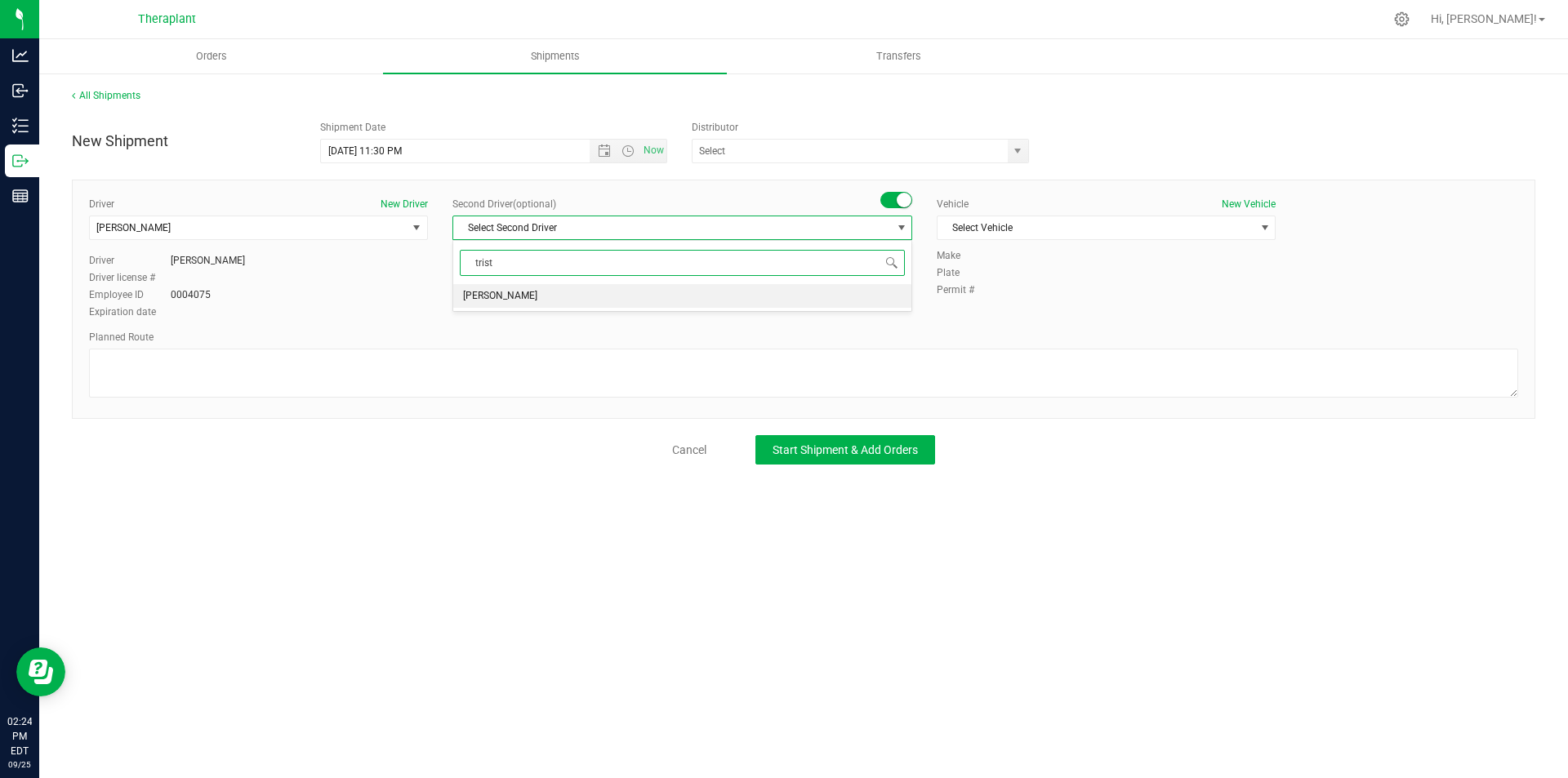
click at [778, 310] on div "trist Select Second Driver Tristian Bordan No data found." at bounding box center [682, 276] width 460 height 72
click at [822, 295] on li "Tristian Bordan" at bounding box center [682, 296] width 458 height 25
click at [1047, 223] on span "Select Vehicle" at bounding box center [1096, 228] width 317 height 23
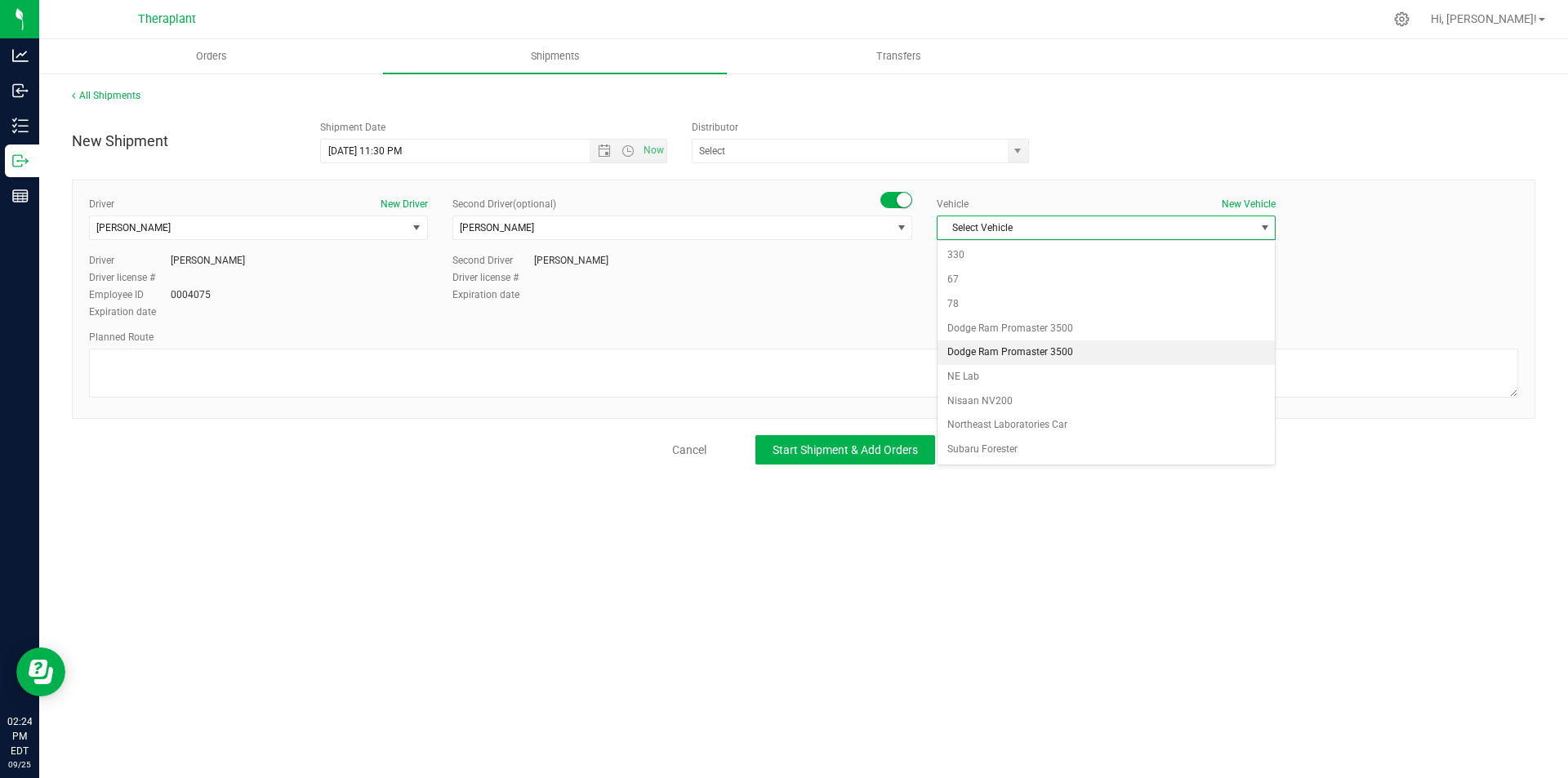
click at [1032, 357] on li "Dodge Ram Promaster 3500" at bounding box center [1105, 353] width 337 height 25
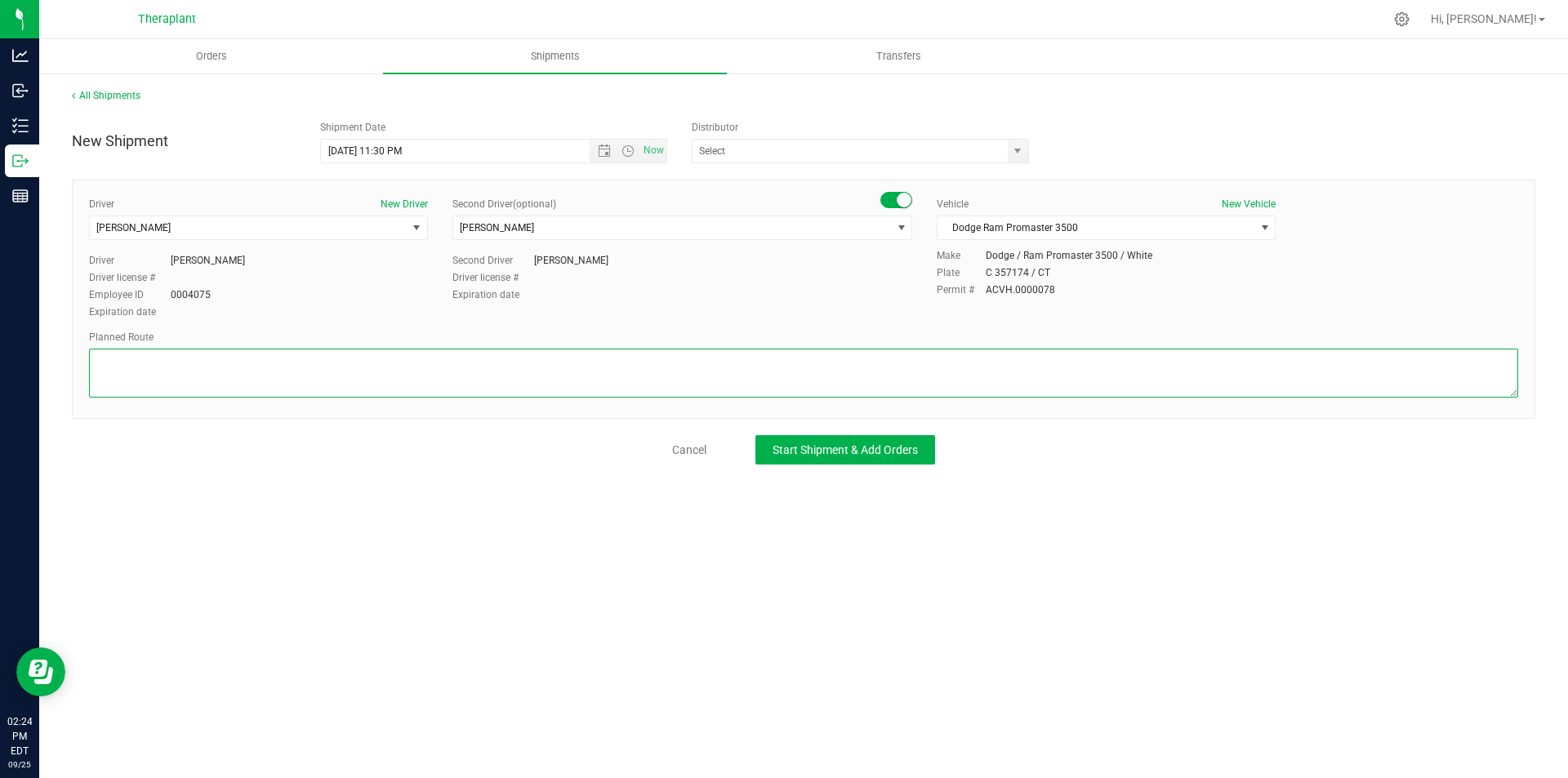
click at [311, 375] on textarea at bounding box center [803, 373] width 1429 height 49
paste textarea "Get on CT-8 S from CT-262, Take I-84 E and I-691 E to CT-66 E in Meriden, Follo…"
type textarea "Get on CT-8 S from CT-262, Take I-84 E and I-691 E to CT-66 E in Meriden, Follo…"
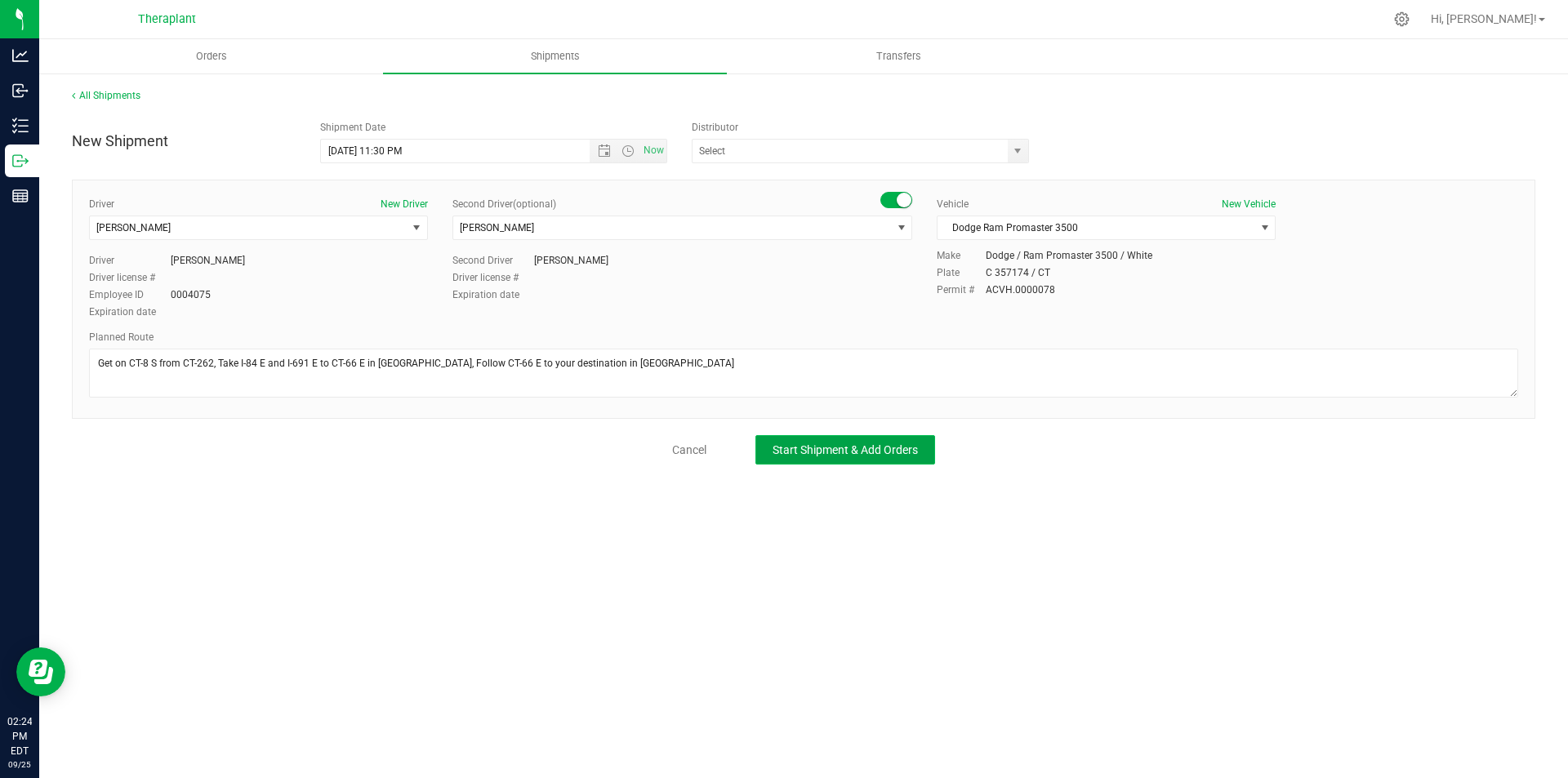
click at [856, 457] on button "Start Shipment & Add Orders" at bounding box center [844, 450] width 180 height 30
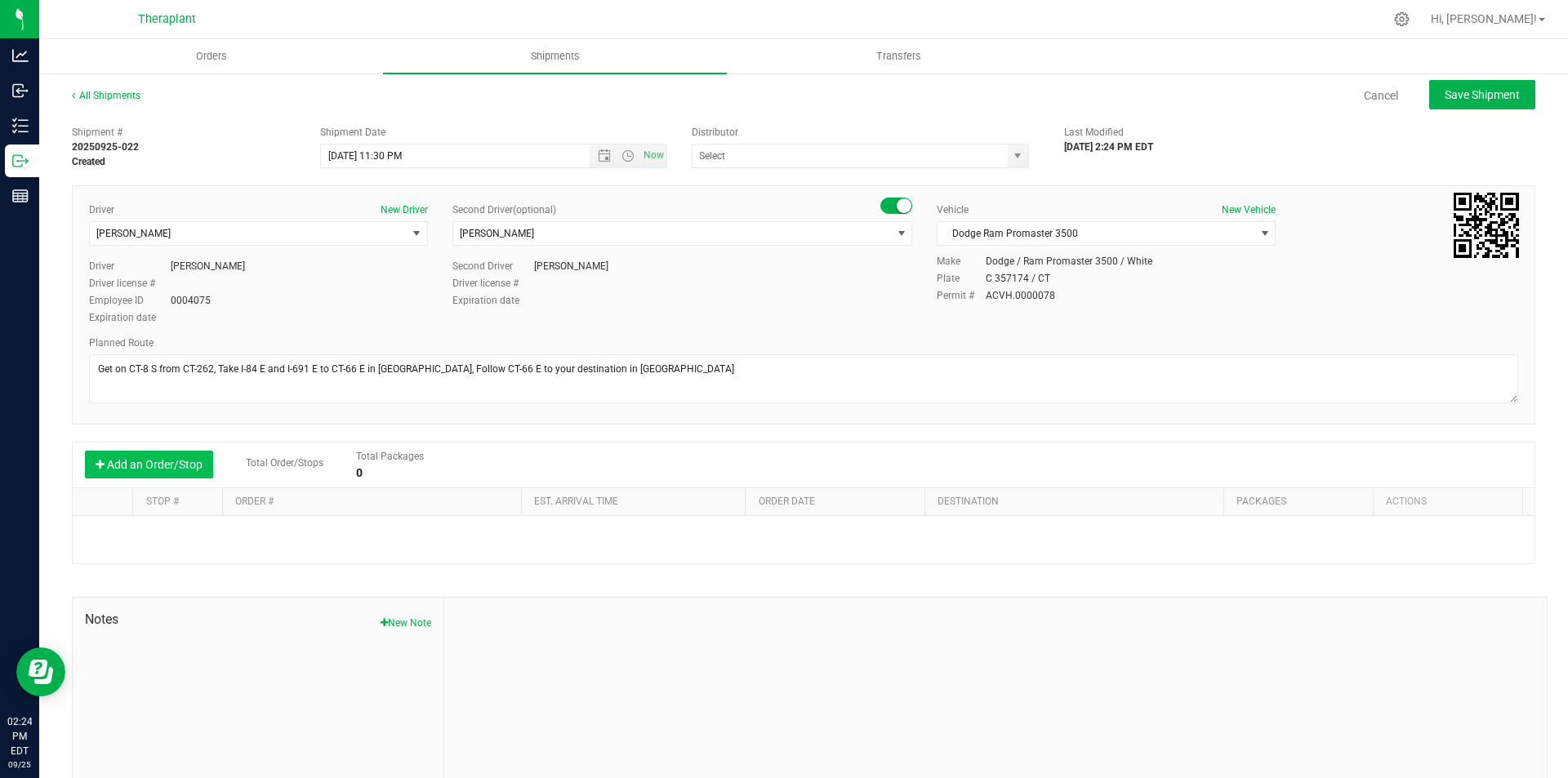
drag, startPoint x: 167, startPoint y: 490, endPoint x: 165, endPoint y: 475, distance: 15.1
click at [166, 489] on th "Stop #" at bounding box center [177, 502] width 90 height 28
click at [165, 474] on button "Add an Order/Stop" at bounding box center [149, 464] width 128 height 28
click at [198, 489] on th "Stop #" at bounding box center [177, 502] width 90 height 29
click at [198, 501] on th "Stop #" at bounding box center [177, 502] width 90 height 29
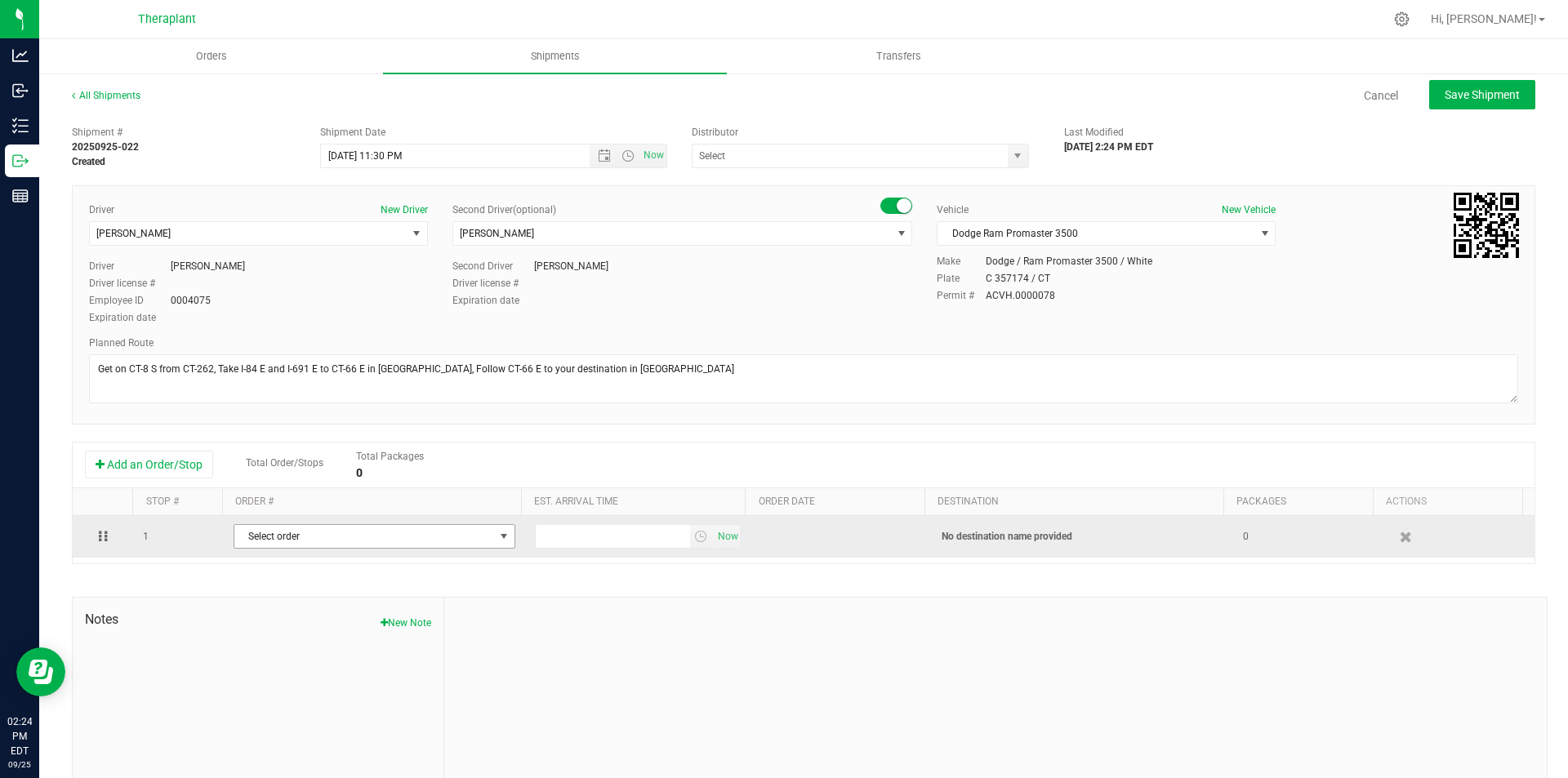
click at [312, 536] on span "Select order" at bounding box center [364, 536] width 259 height 23
type input "179"
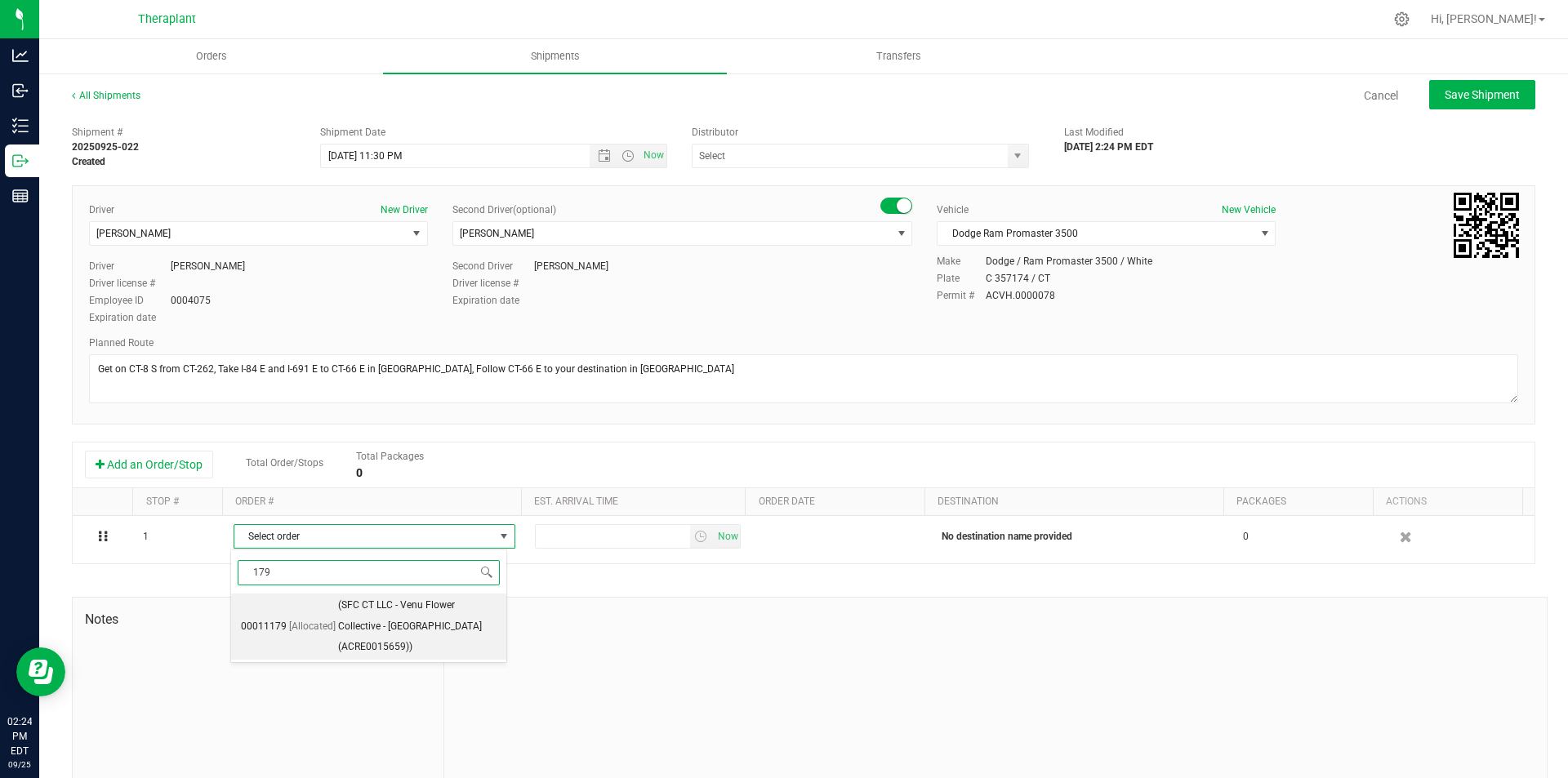
click at [362, 618] on span "(SFC CT LLC - Venu Flower Collective - Middletown (ACRE0015659))" at bounding box center [417, 626] width 159 height 63
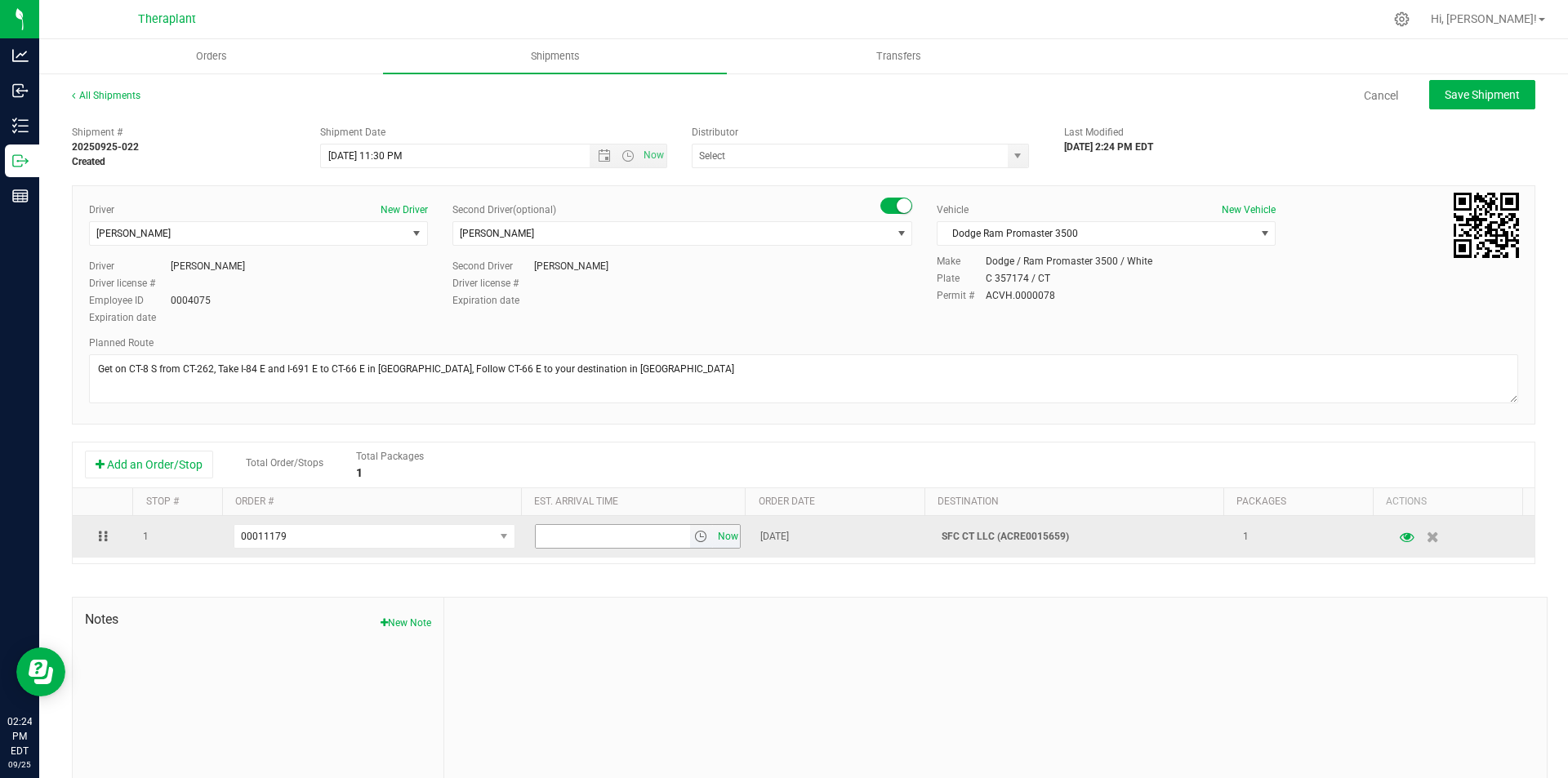
click at [714, 536] on span "Now" at bounding box center [728, 536] width 28 height 24
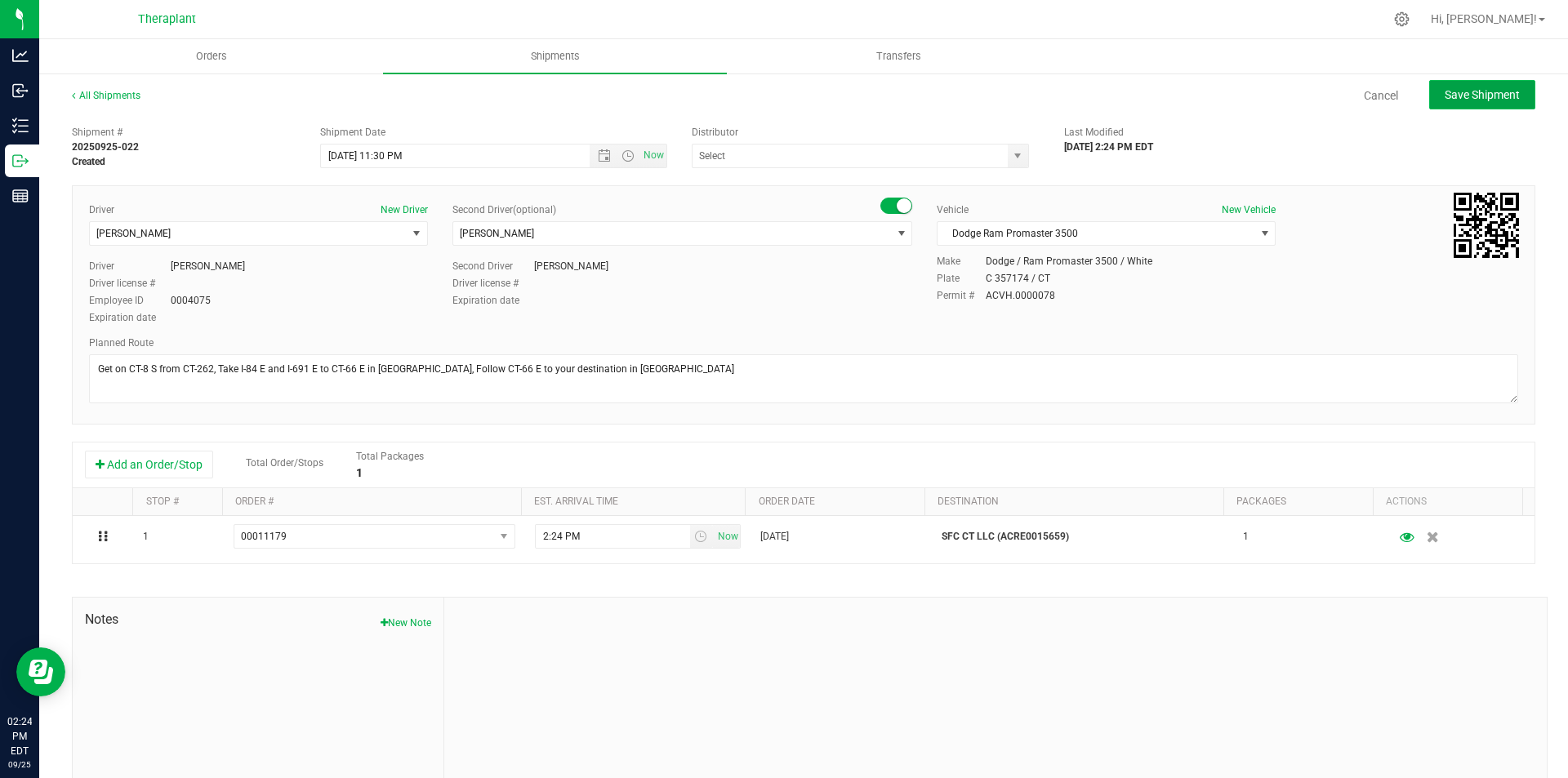
click at [1460, 93] on span "Save Shipment" at bounding box center [1482, 95] width 75 height 13
type input "9/27/2025 3:30 AM"
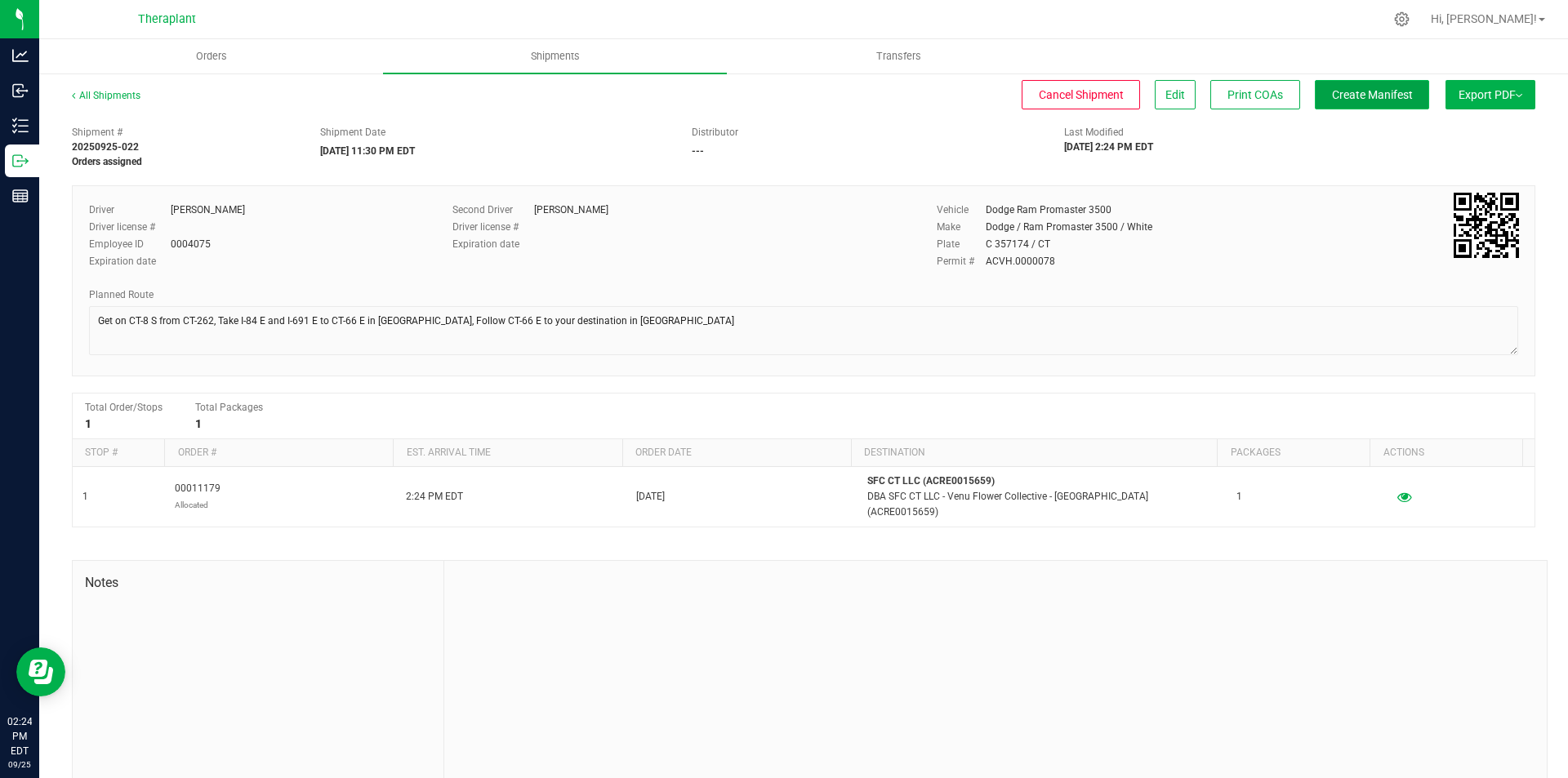
drag, startPoint x: 1364, startPoint y: 91, endPoint x: 1353, endPoint y: 95, distance: 11.7
click at [1363, 90] on span "Create Manifest" at bounding box center [1372, 95] width 81 height 13
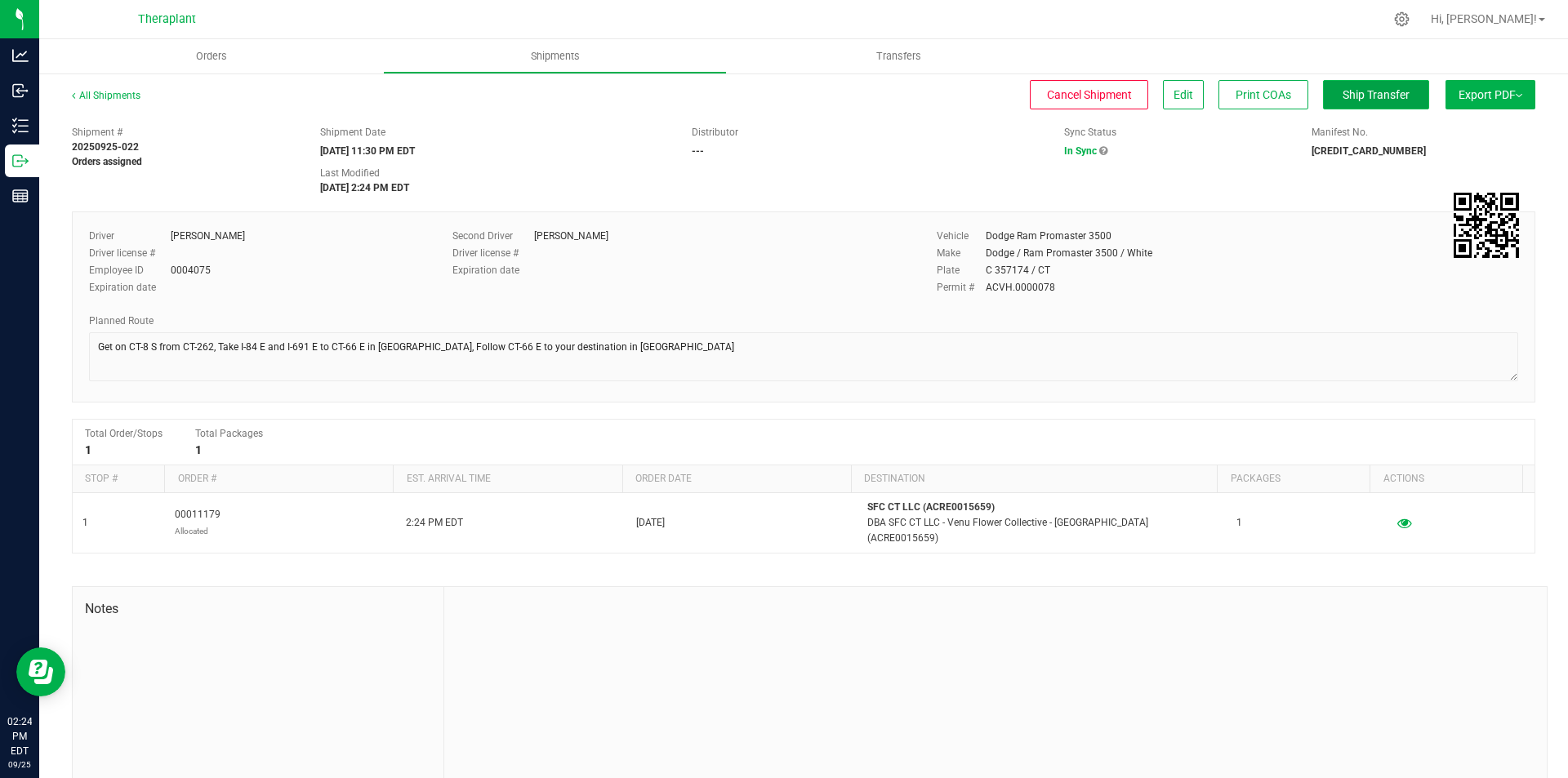
click at [1364, 100] on span "Ship Transfer" at bounding box center [1375, 95] width 67 height 13
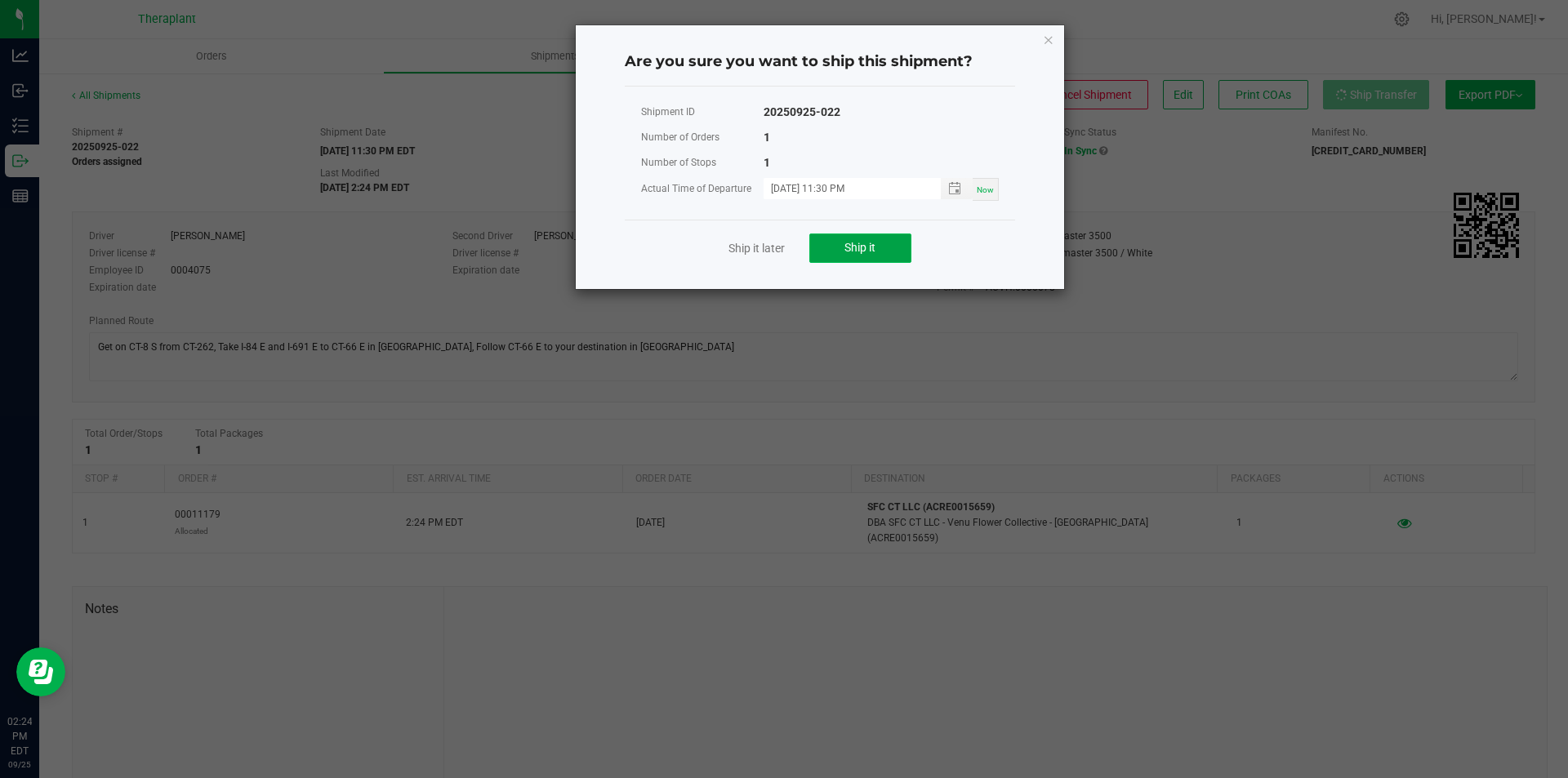
click at [835, 244] on button "Ship it" at bounding box center [860, 249] width 102 height 30
